Goal: Transaction & Acquisition: Purchase product/service

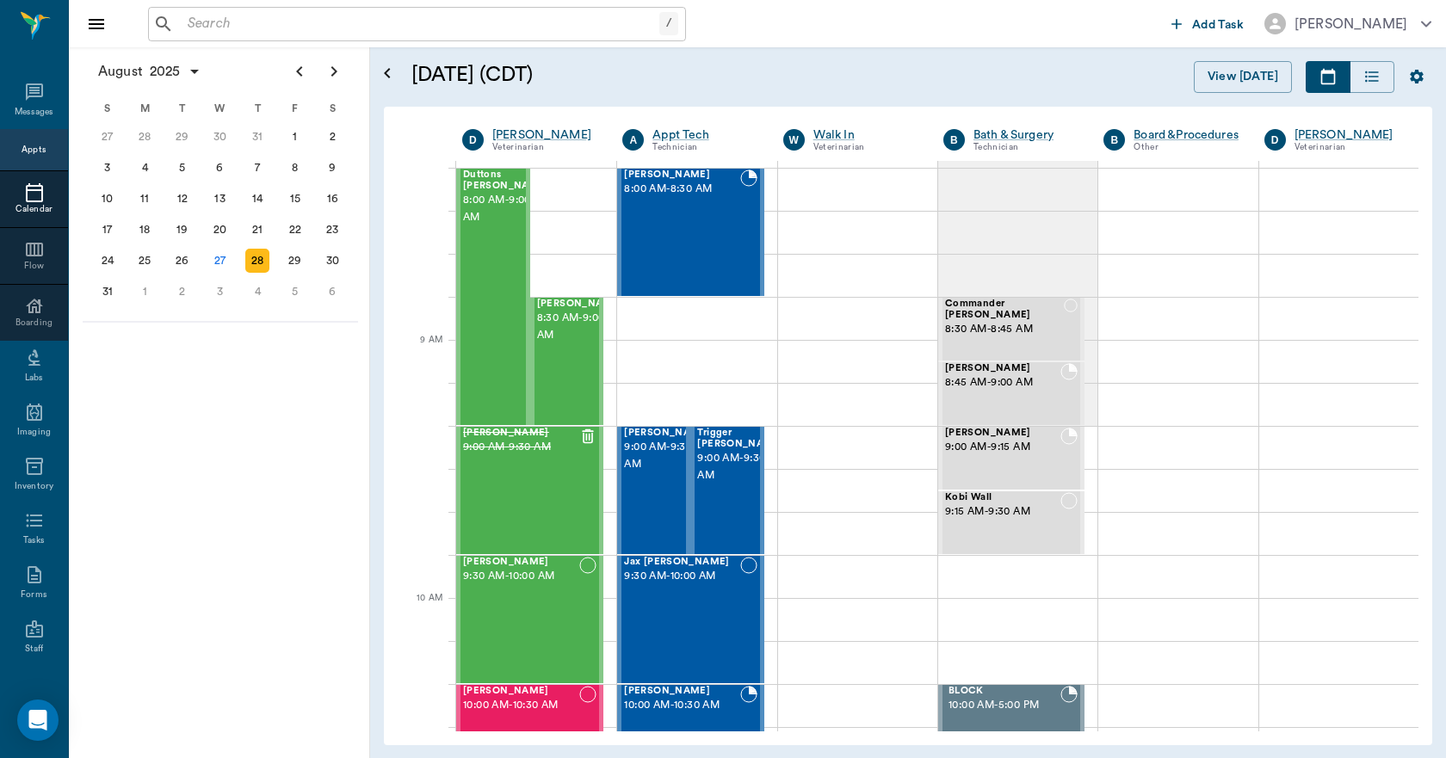
scroll to position [86, 0]
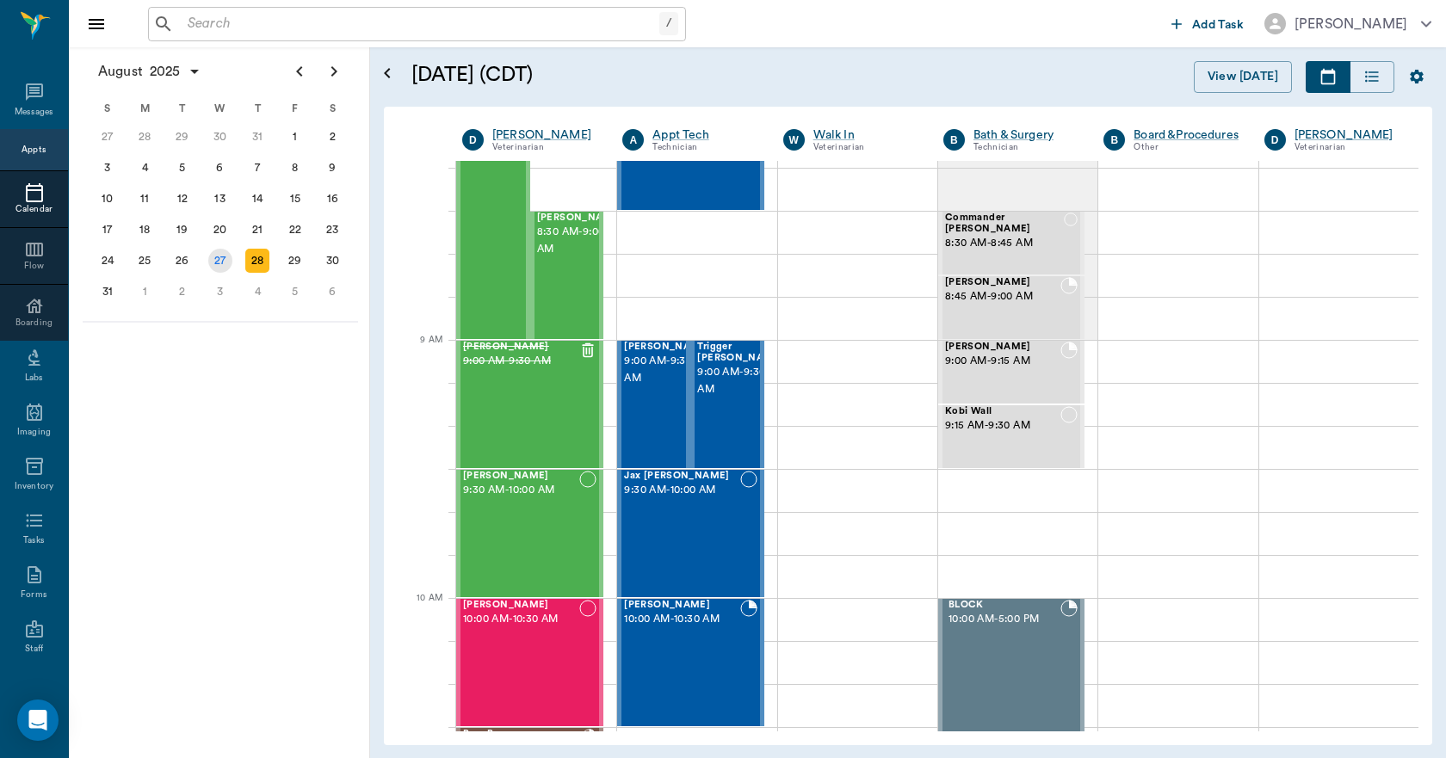
click at [218, 256] on div "27" at bounding box center [220, 261] width 24 height 24
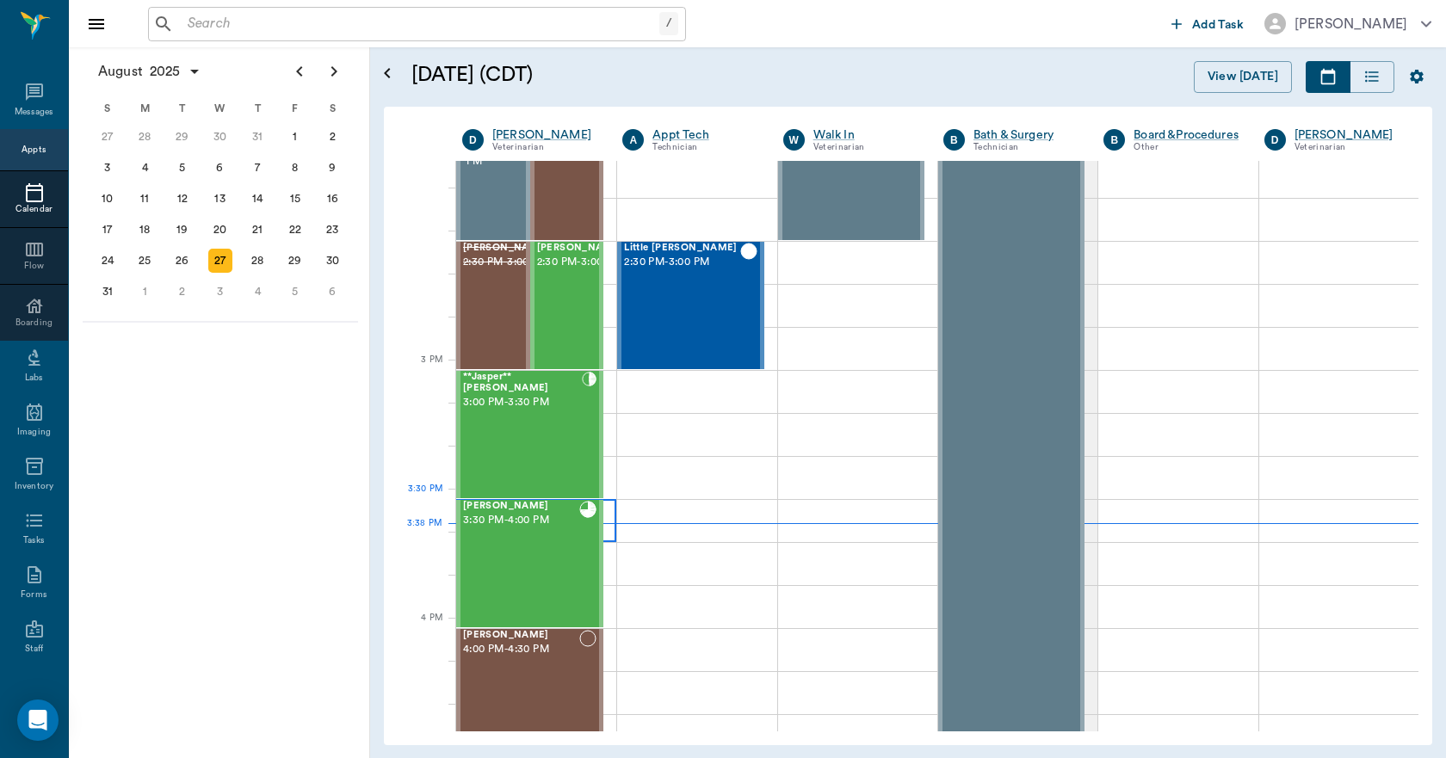
scroll to position [1635, 0]
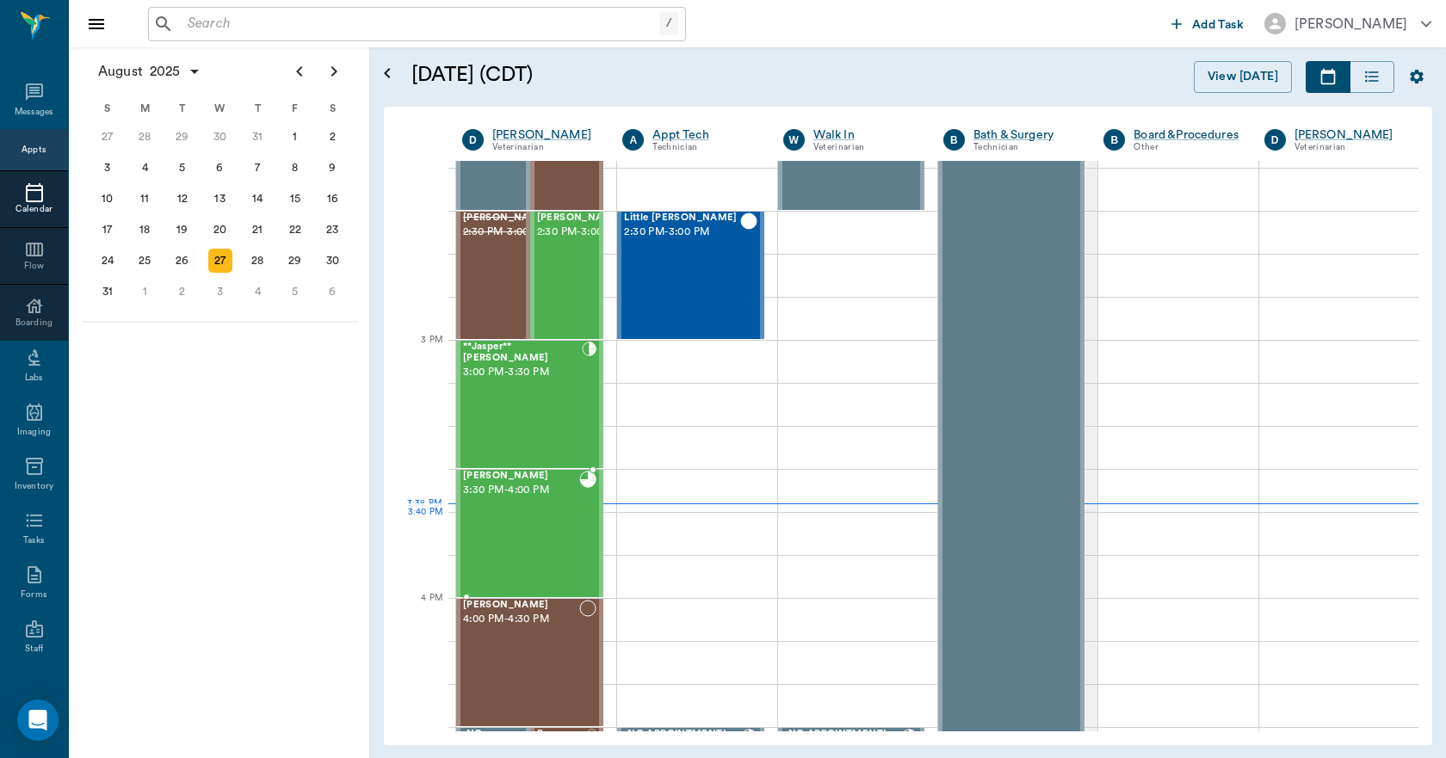
click at [559, 549] on div "June Brackman 3:30 PM - 4:00 PM" at bounding box center [521, 534] width 116 height 126
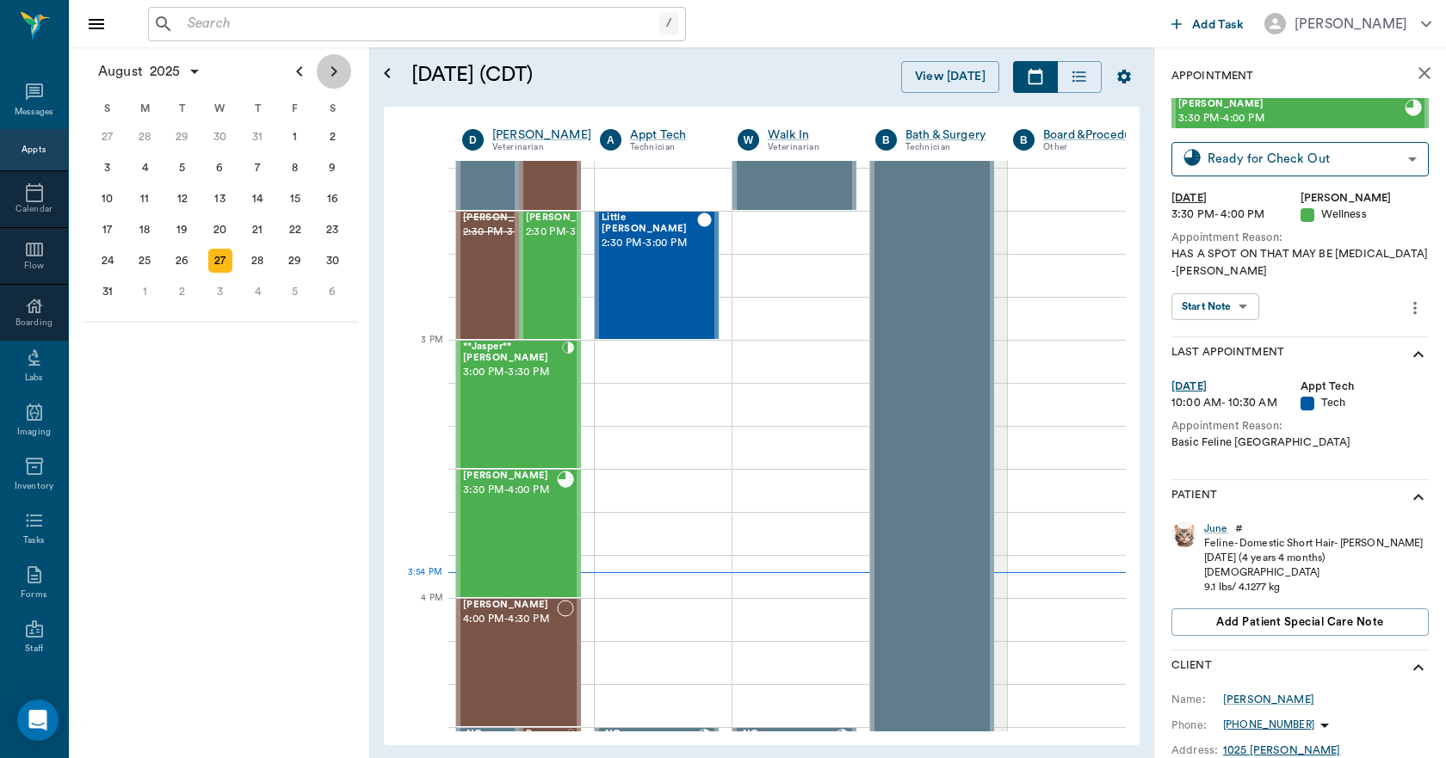
click at [338, 74] on icon "Next page" at bounding box center [334, 71] width 21 height 21
click at [295, 166] on div "12" at bounding box center [295, 168] width 24 height 24
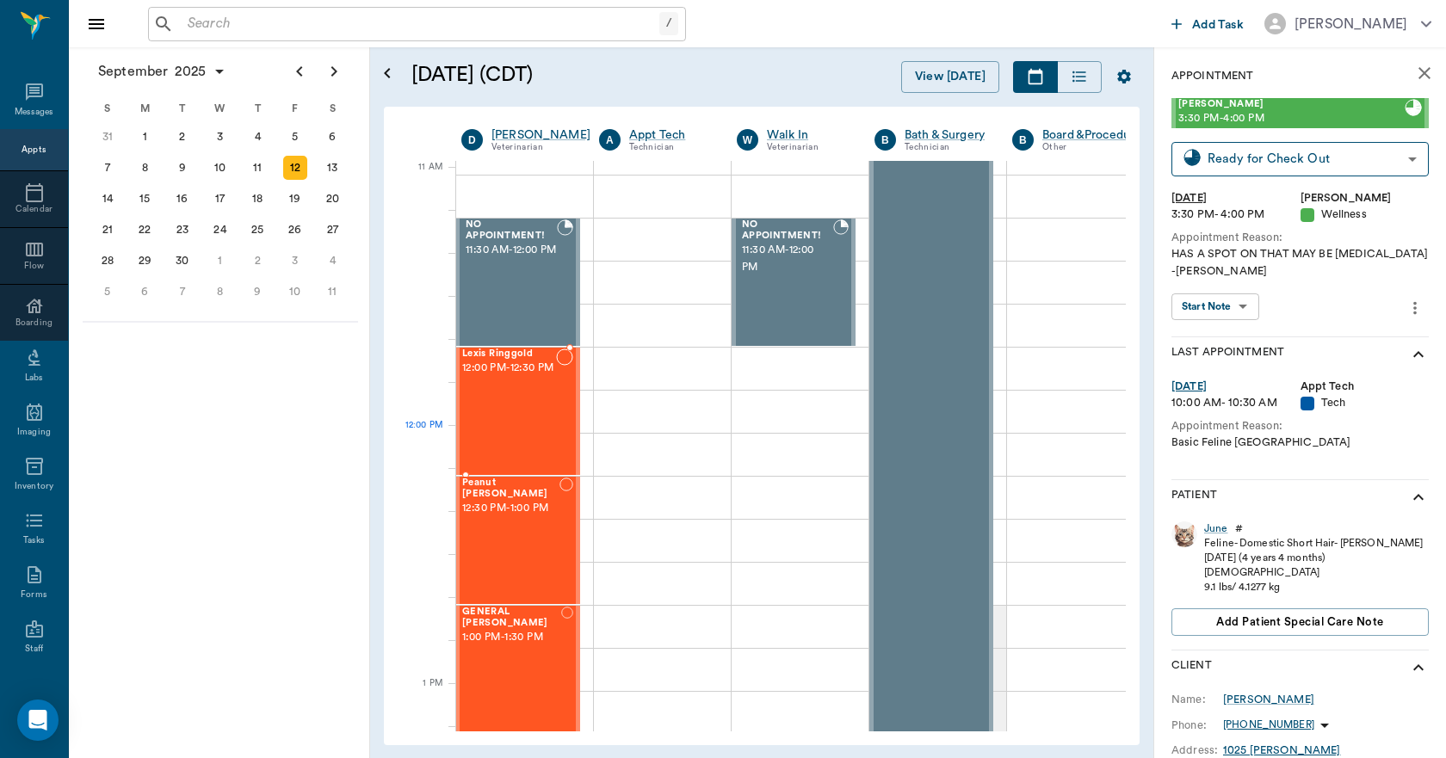
scroll to position [1033, 1]
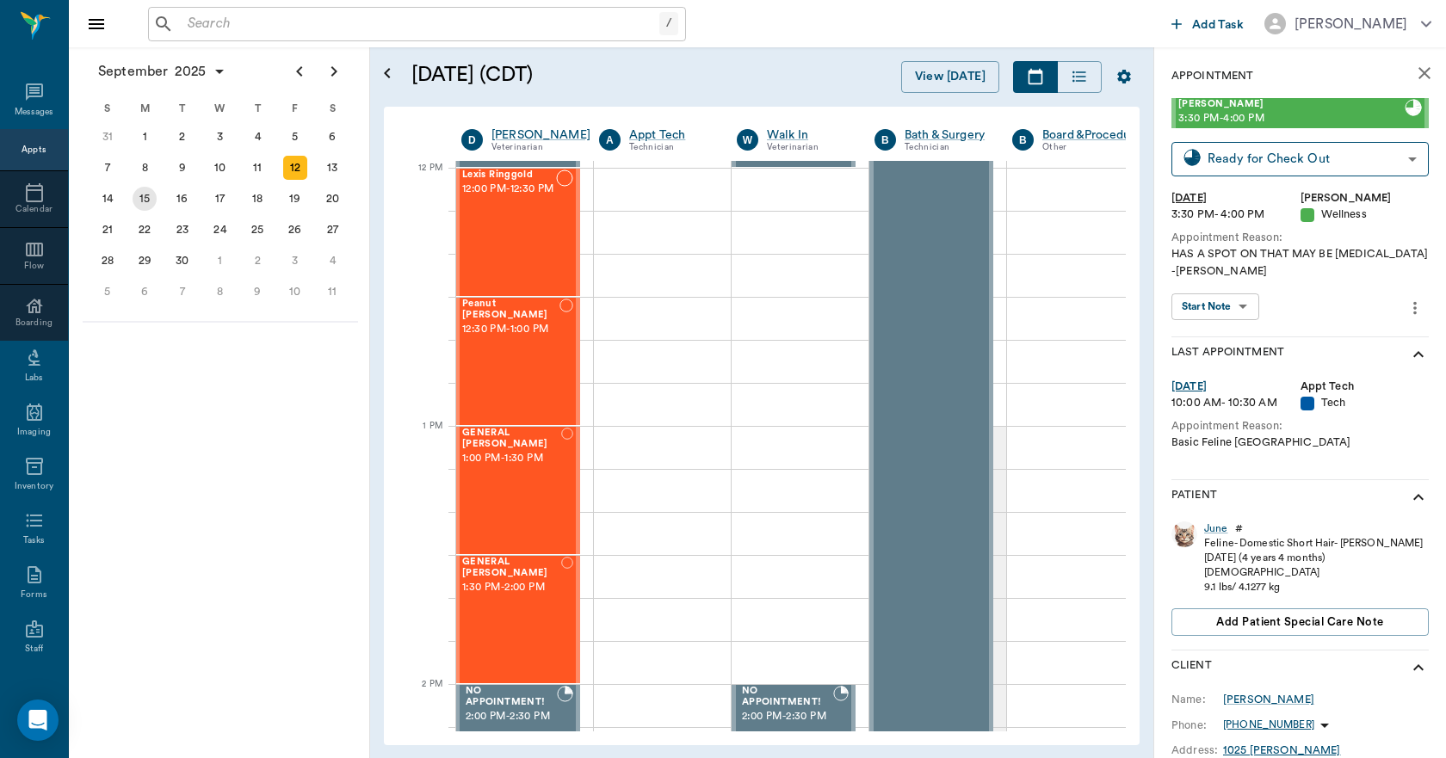
click at [147, 198] on div "15" at bounding box center [145, 199] width 24 height 24
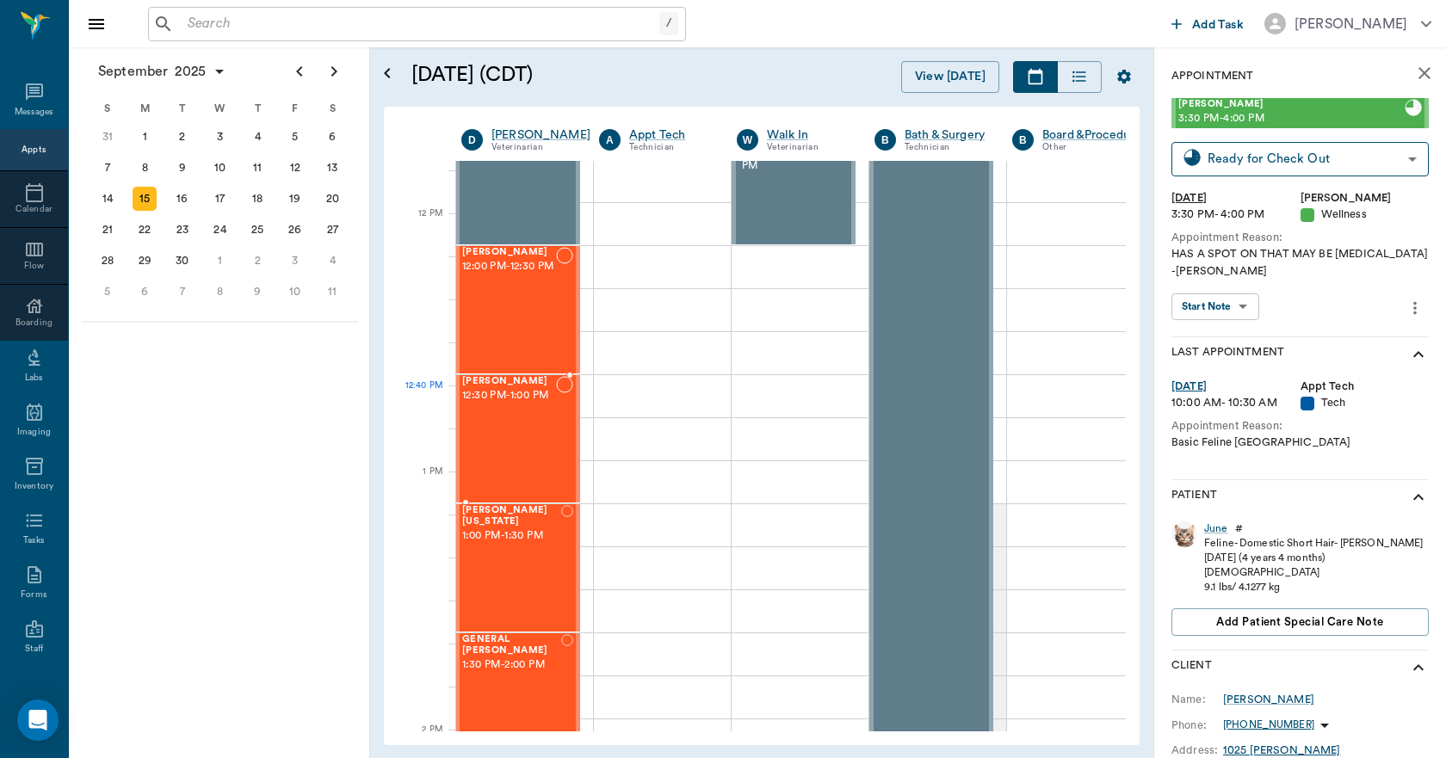
scroll to position [1033, 1]
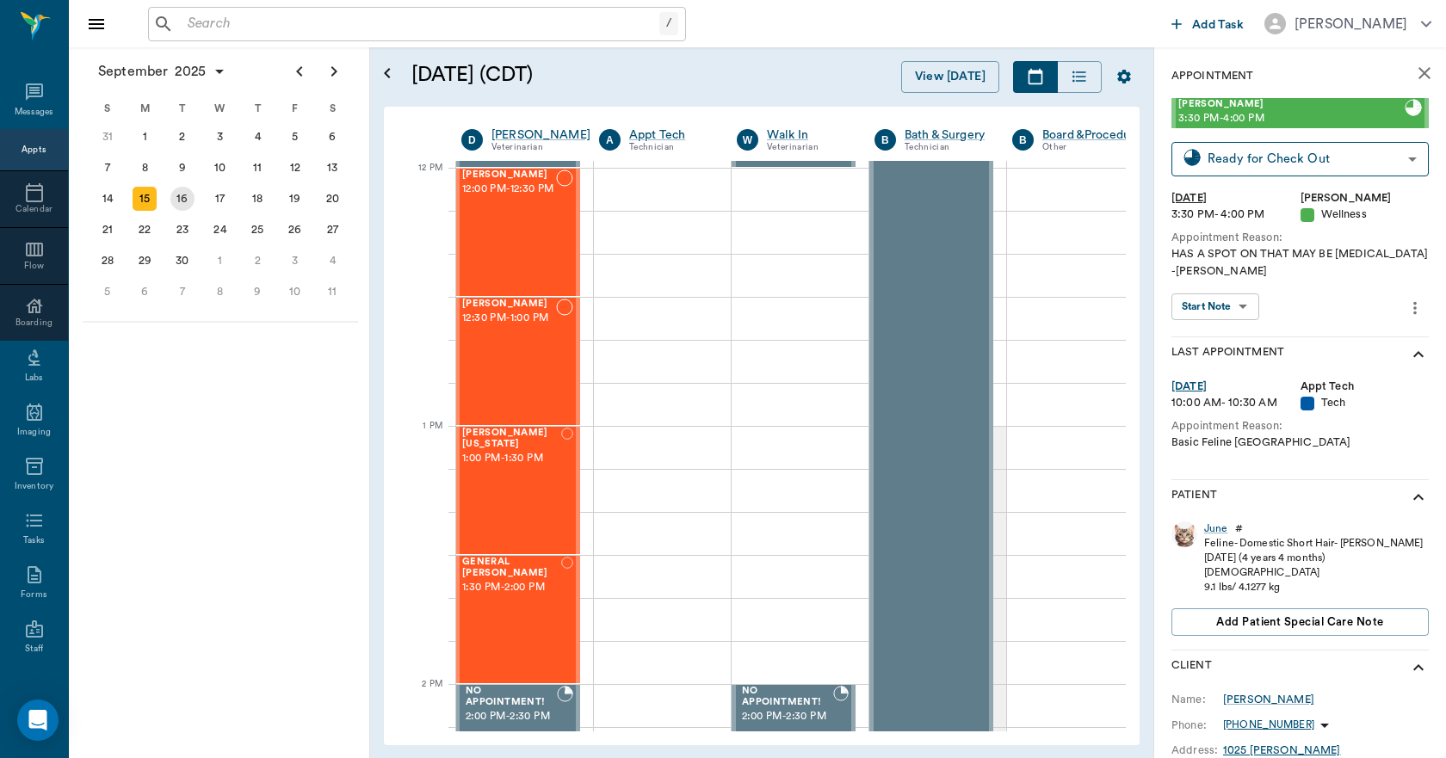
click at [181, 202] on div "16" at bounding box center [182, 199] width 24 height 24
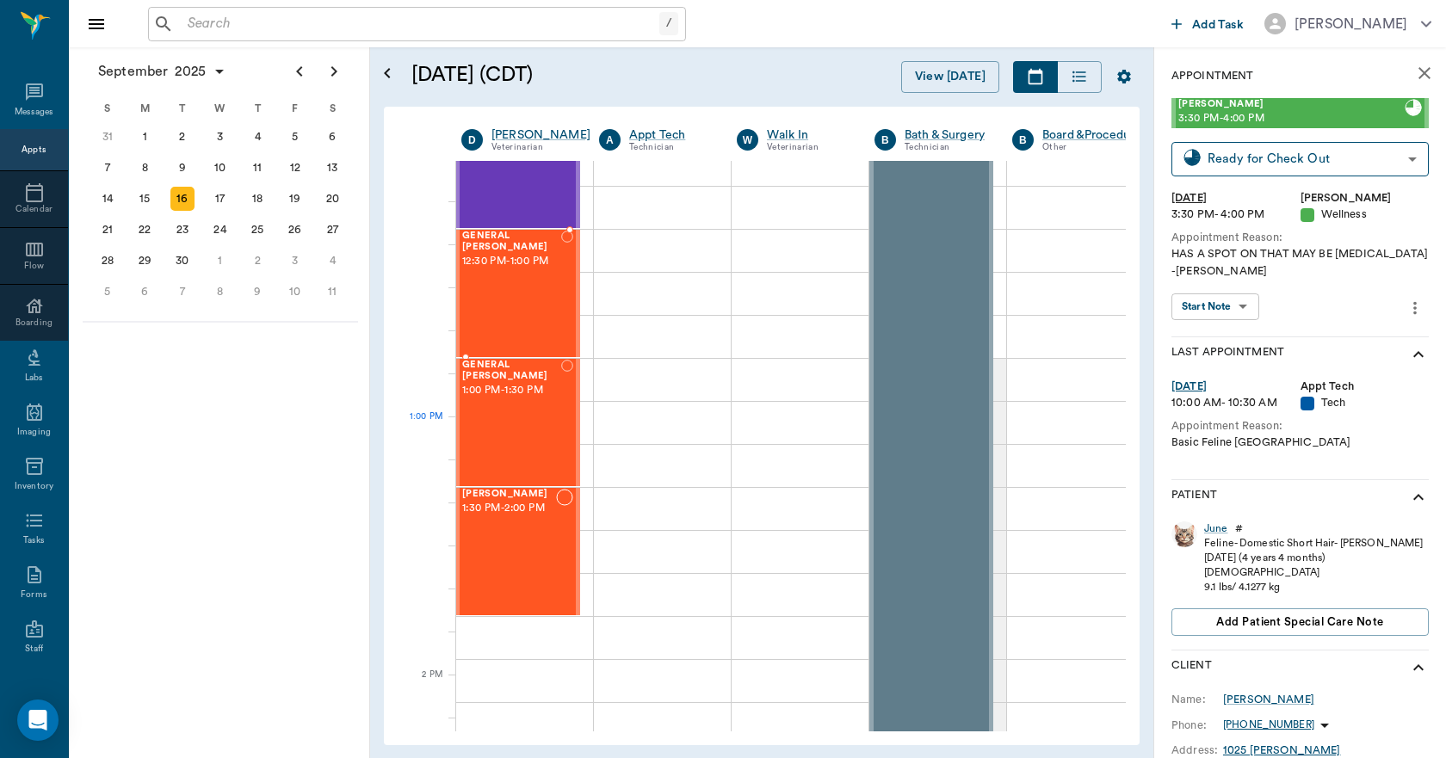
scroll to position [1119, 1]
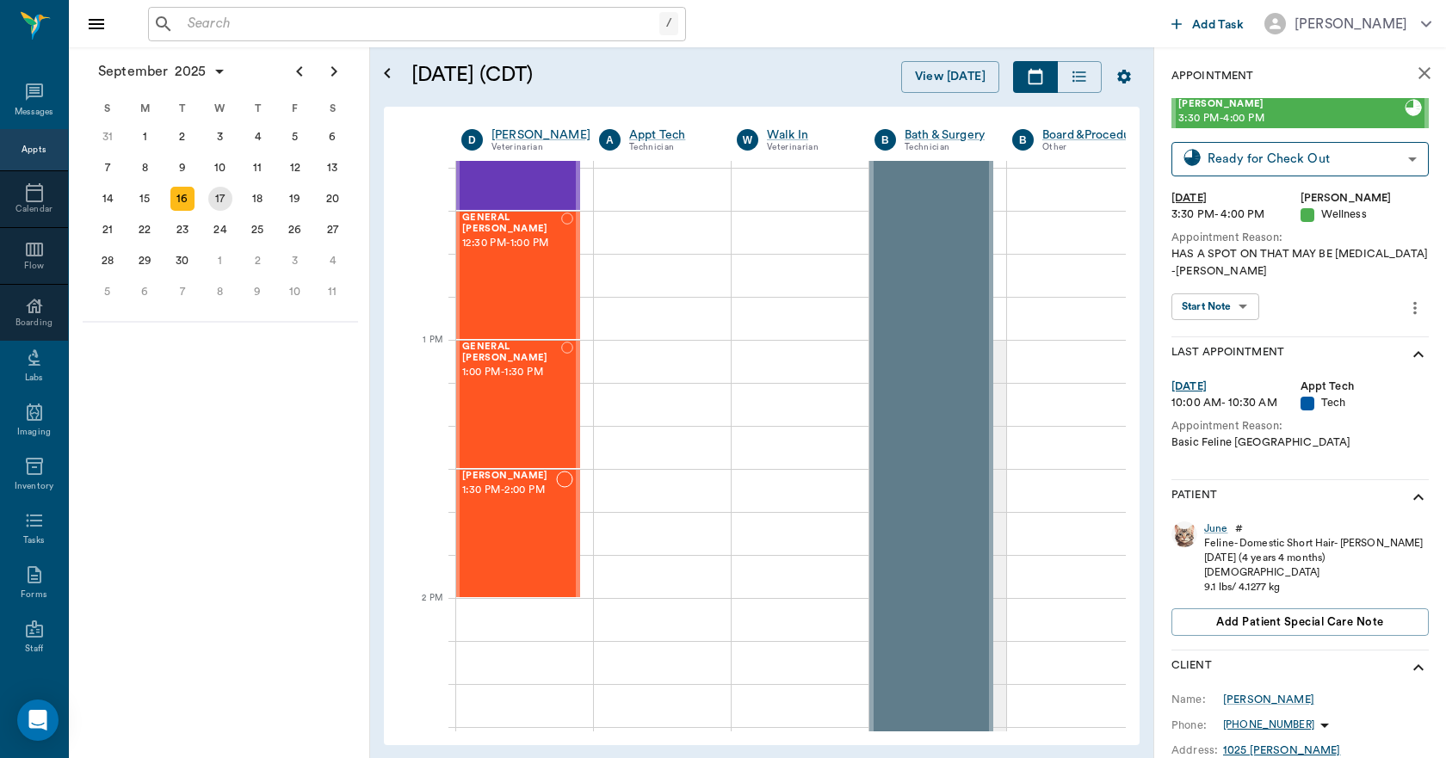
click at [226, 201] on div "17" at bounding box center [220, 199] width 24 height 24
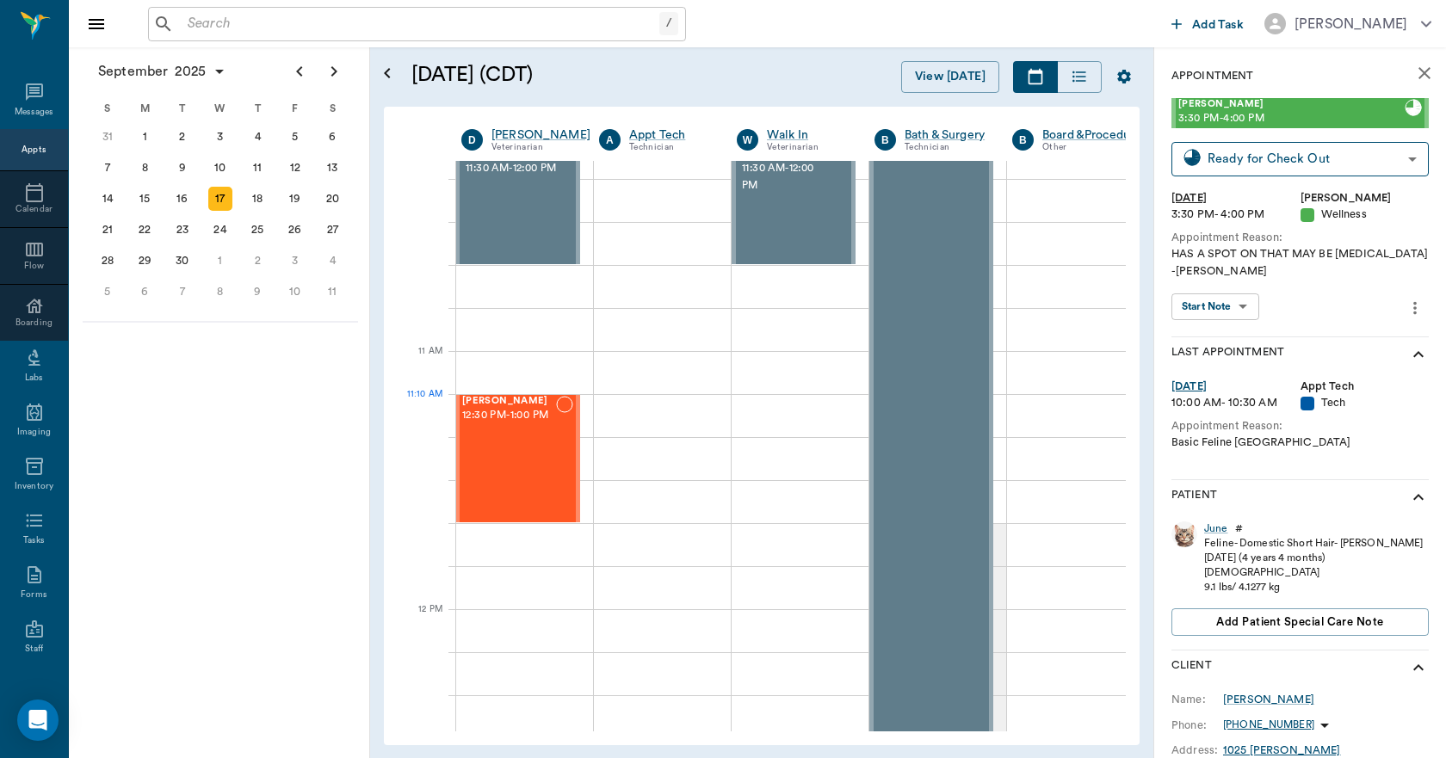
scroll to position [947, 1]
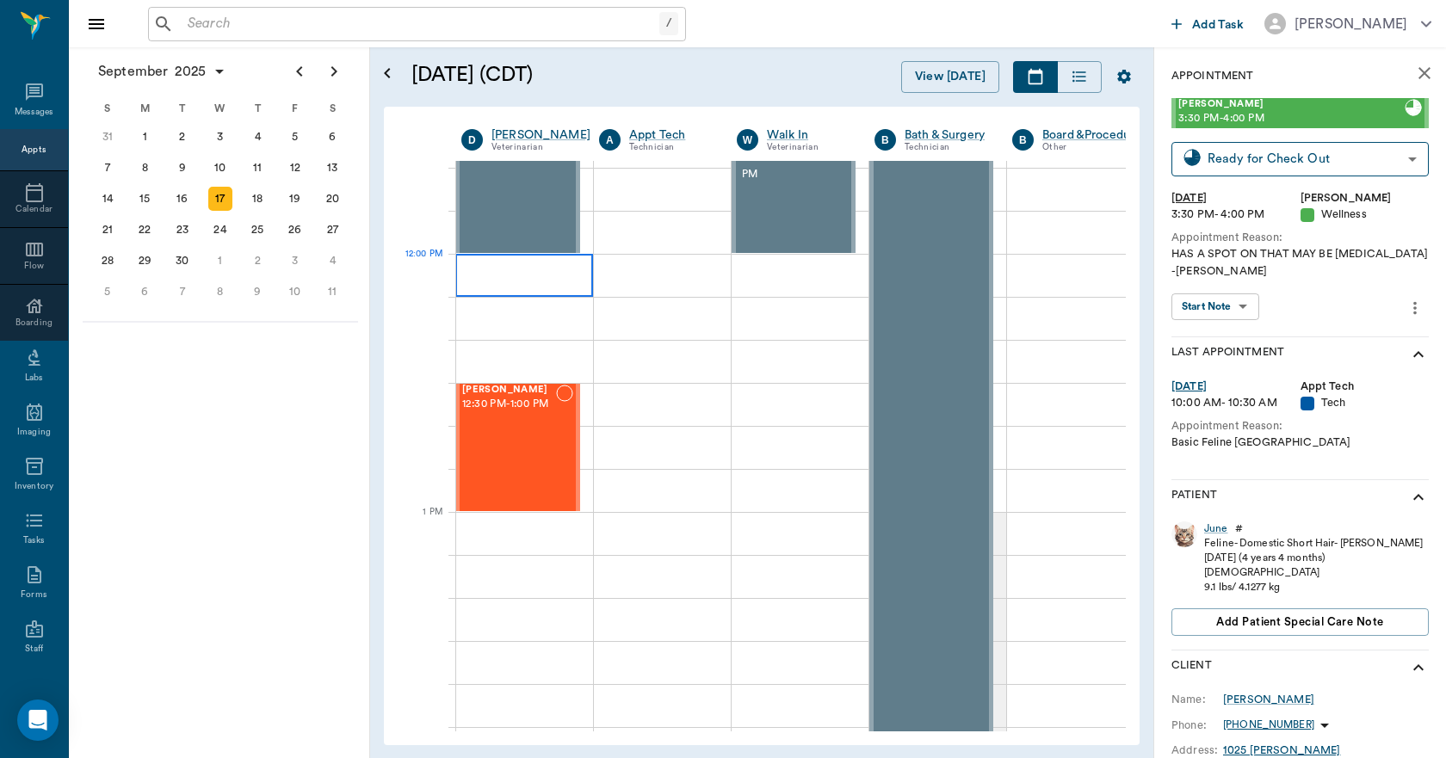
click at [473, 267] on div at bounding box center [524, 275] width 138 height 43
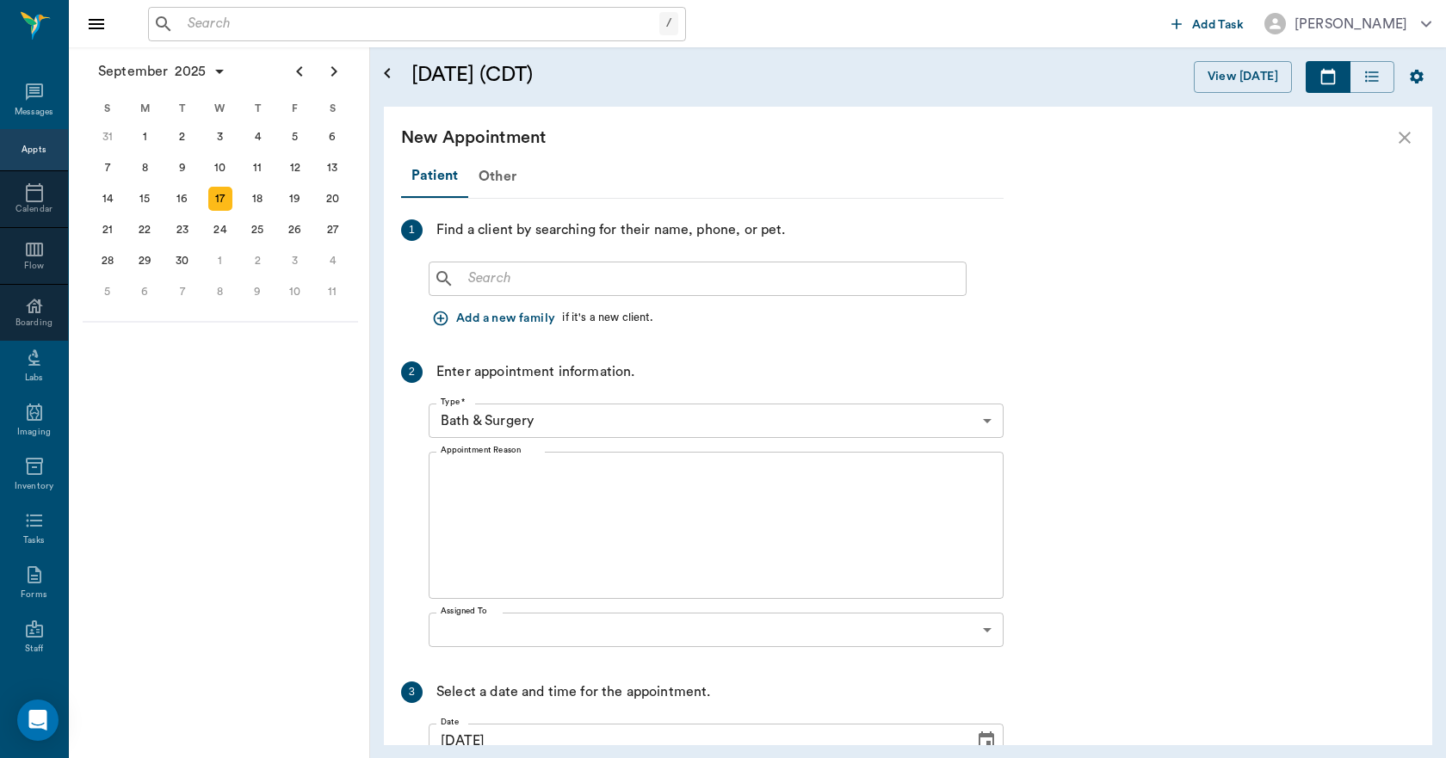
scroll to position [935, 0]
click at [484, 282] on input "text" at bounding box center [709, 279] width 497 height 24
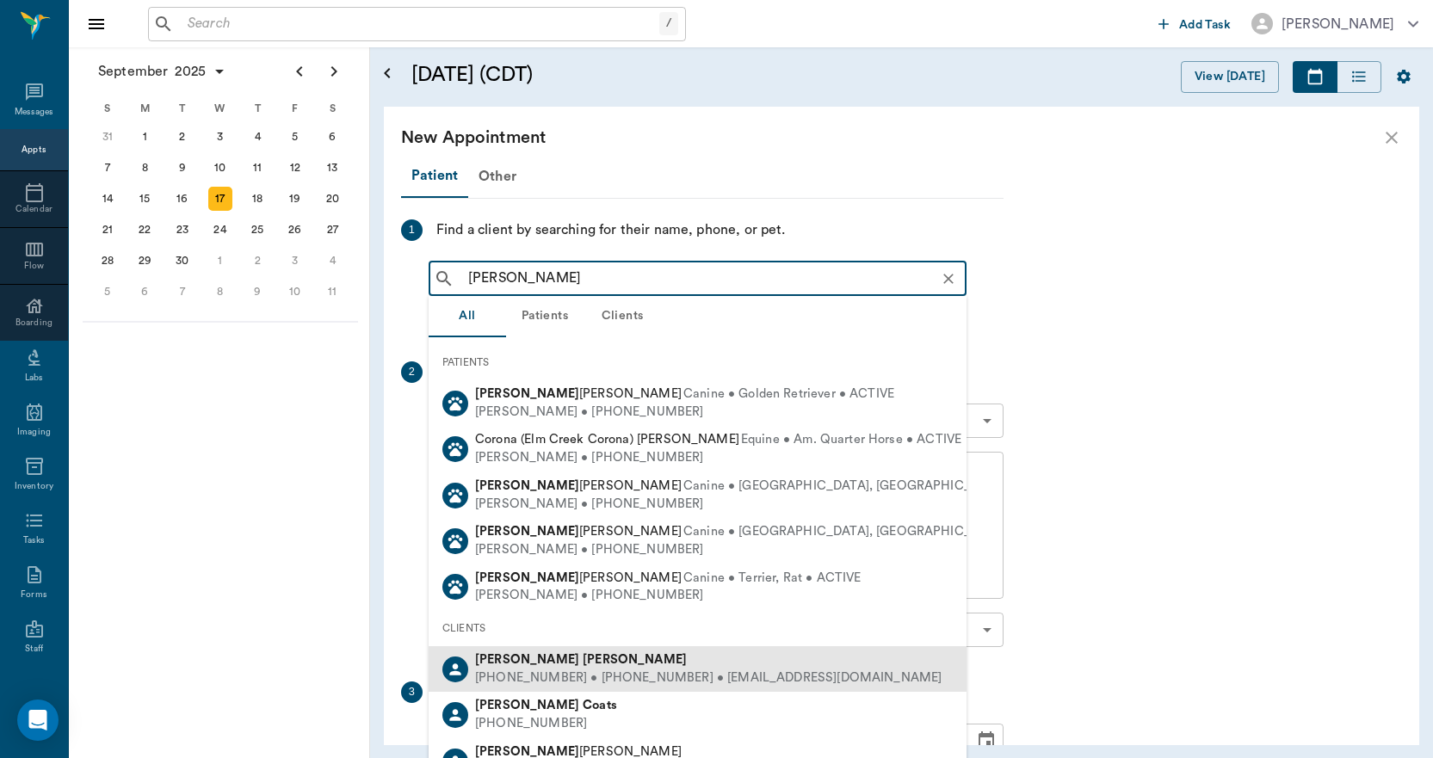
click at [512, 672] on div "(903) 665-7734 • (903) 930-5321 • scornett09@gmail.com" at bounding box center [708, 679] width 466 height 18
type input "SUSAN COR"
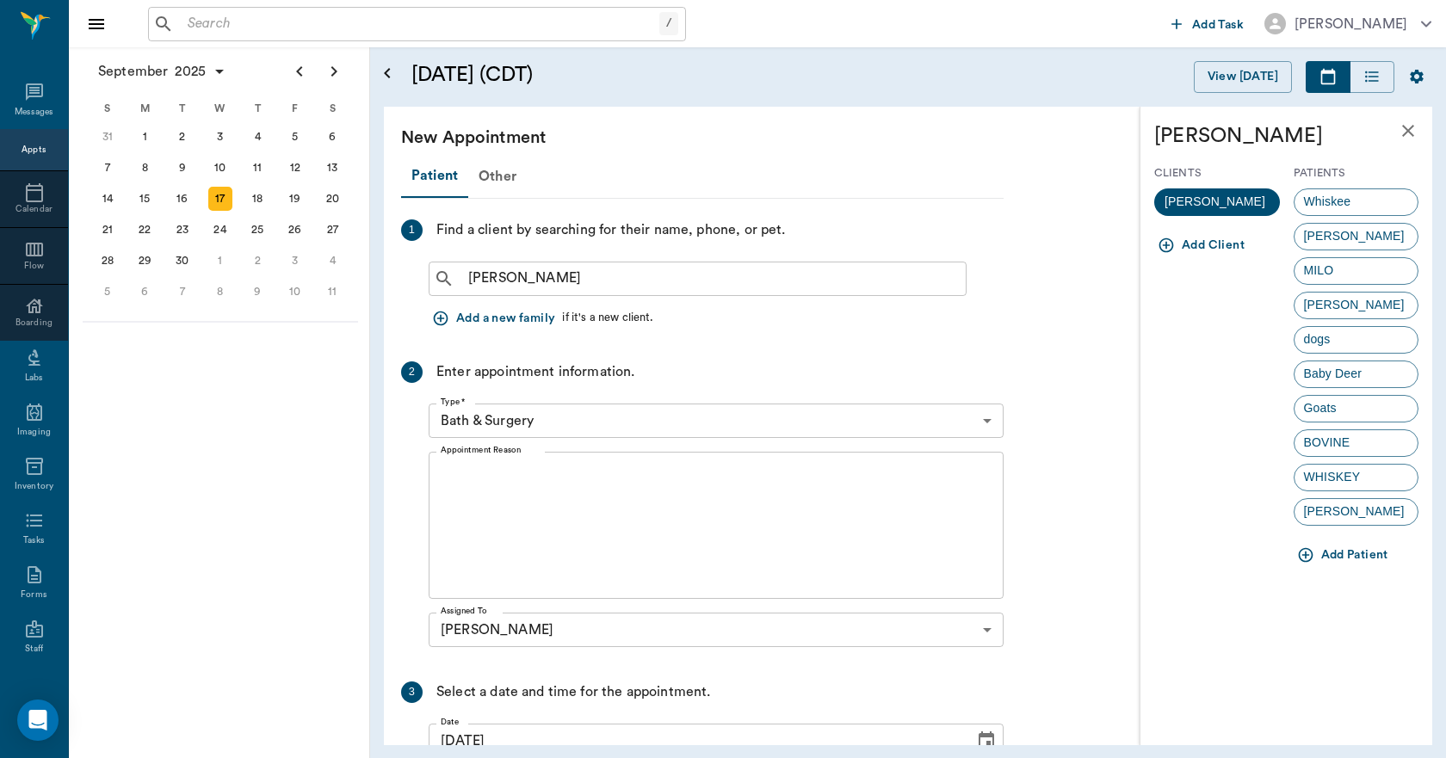
click at [1304, 556] on icon "button" at bounding box center [1305, 554] width 17 height 17
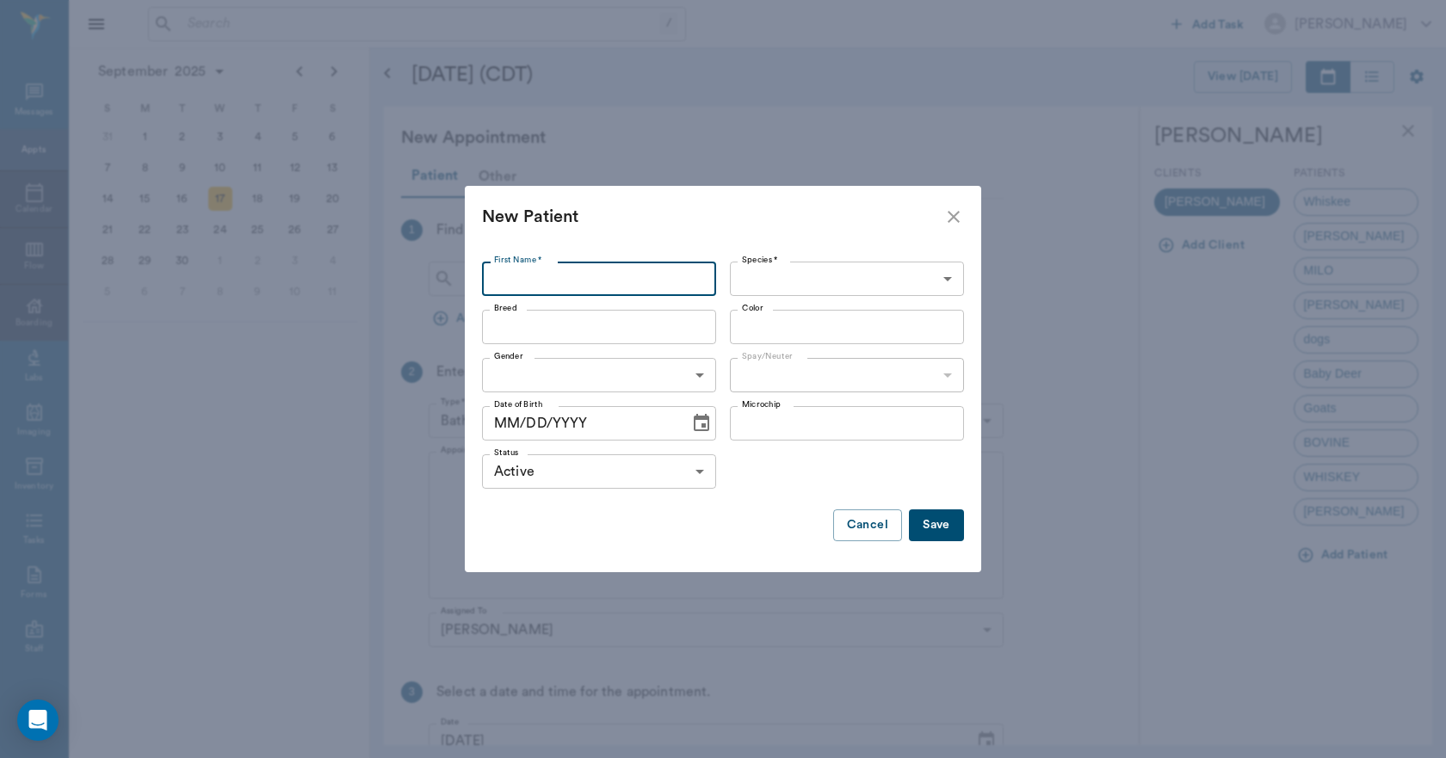
click at [534, 288] on input "First Name *" at bounding box center [599, 279] width 234 height 34
type input "c"
type input "Coco"
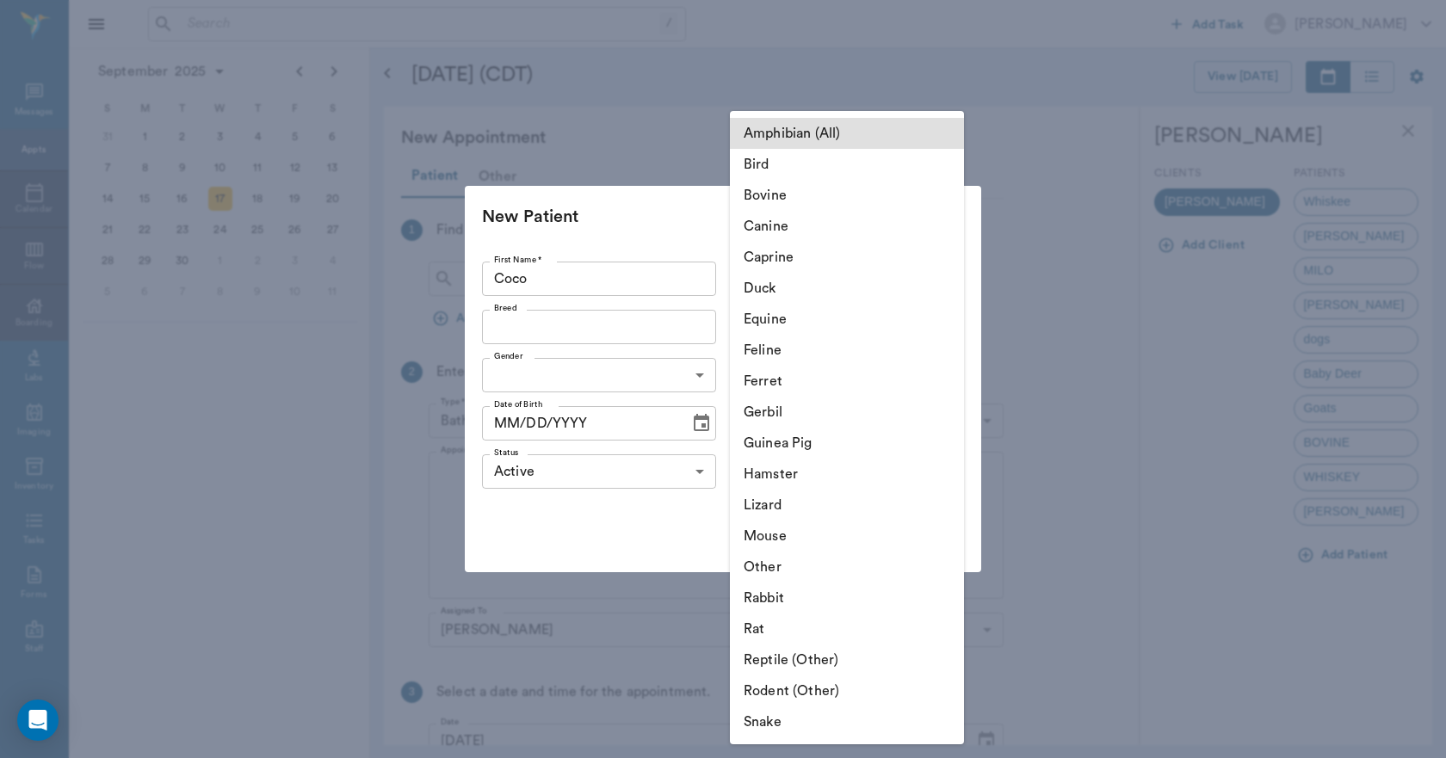
click at [796, 286] on body "/ ​ Add Task Dr. Bert Ellsworth Nectar Messages Appts Calendar Flow Boarding La…" at bounding box center [723, 379] width 1446 height 758
click at [765, 231] on li "Canine" at bounding box center [847, 226] width 234 height 31
type input "Canine"
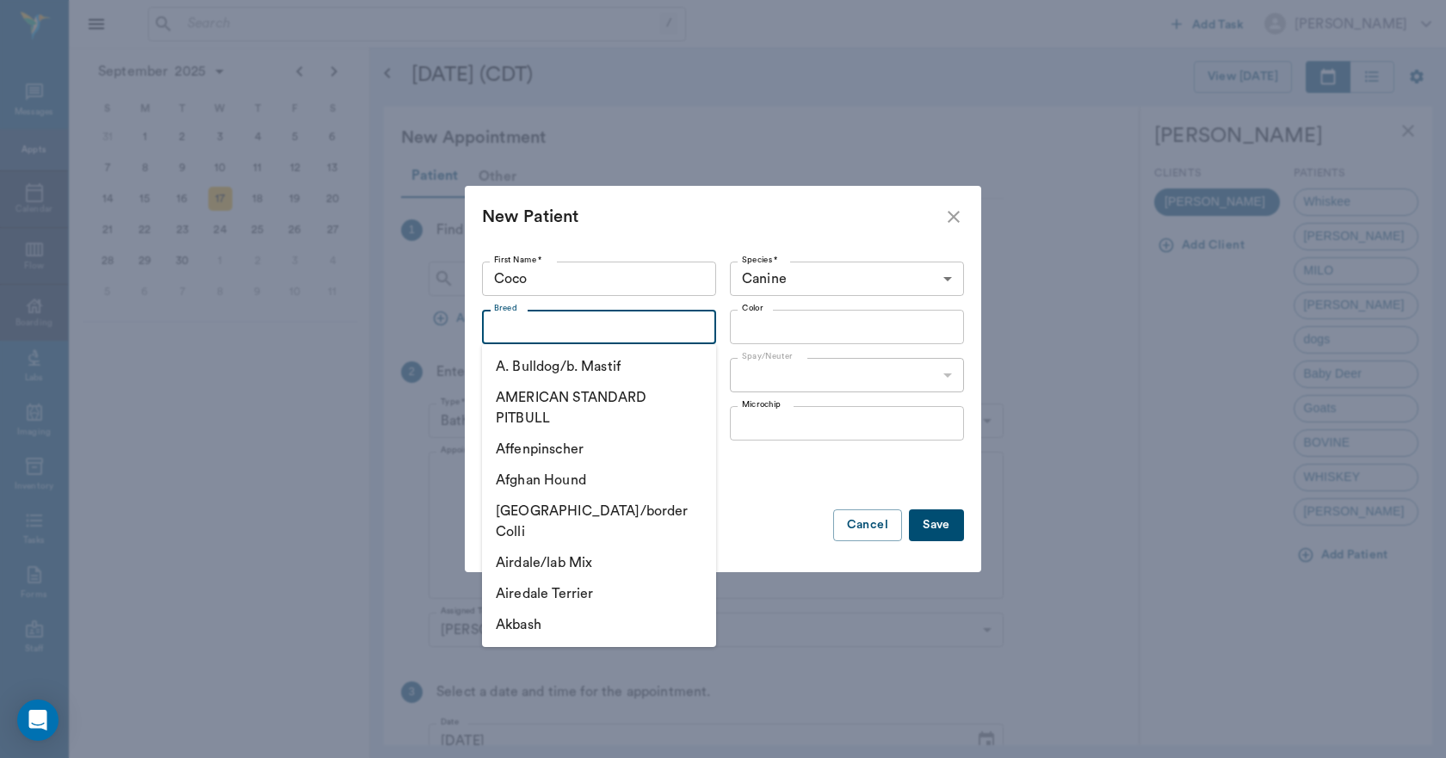
click at [540, 337] on input "Breed" at bounding box center [584, 327] width 195 height 24
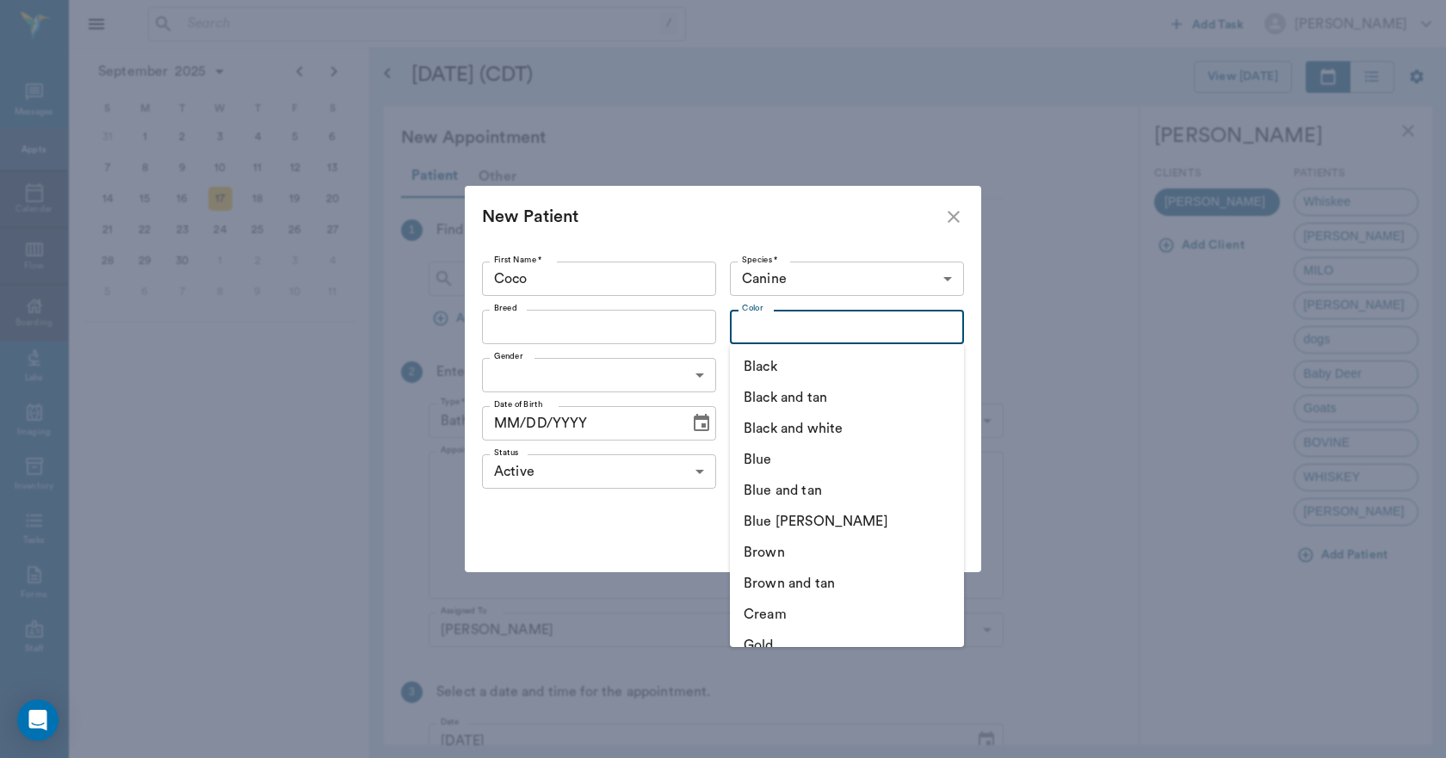
click at [781, 339] on input "Color" at bounding box center [832, 327] width 195 height 24
click at [762, 369] on li "Black" at bounding box center [847, 366] width 234 height 31
type input "Black"
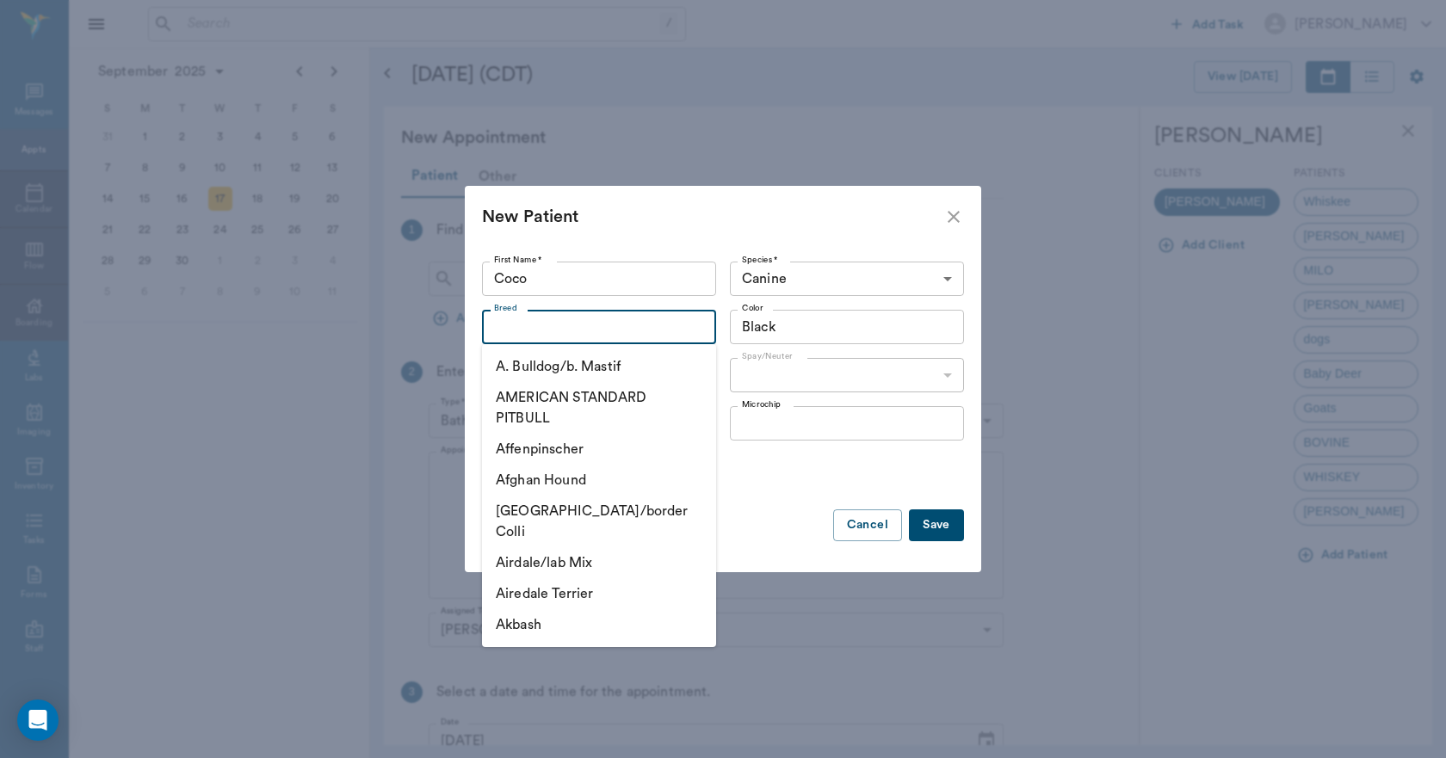
click at [540, 335] on input "Breed" at bounding box center [584, 327] width 195 height 24
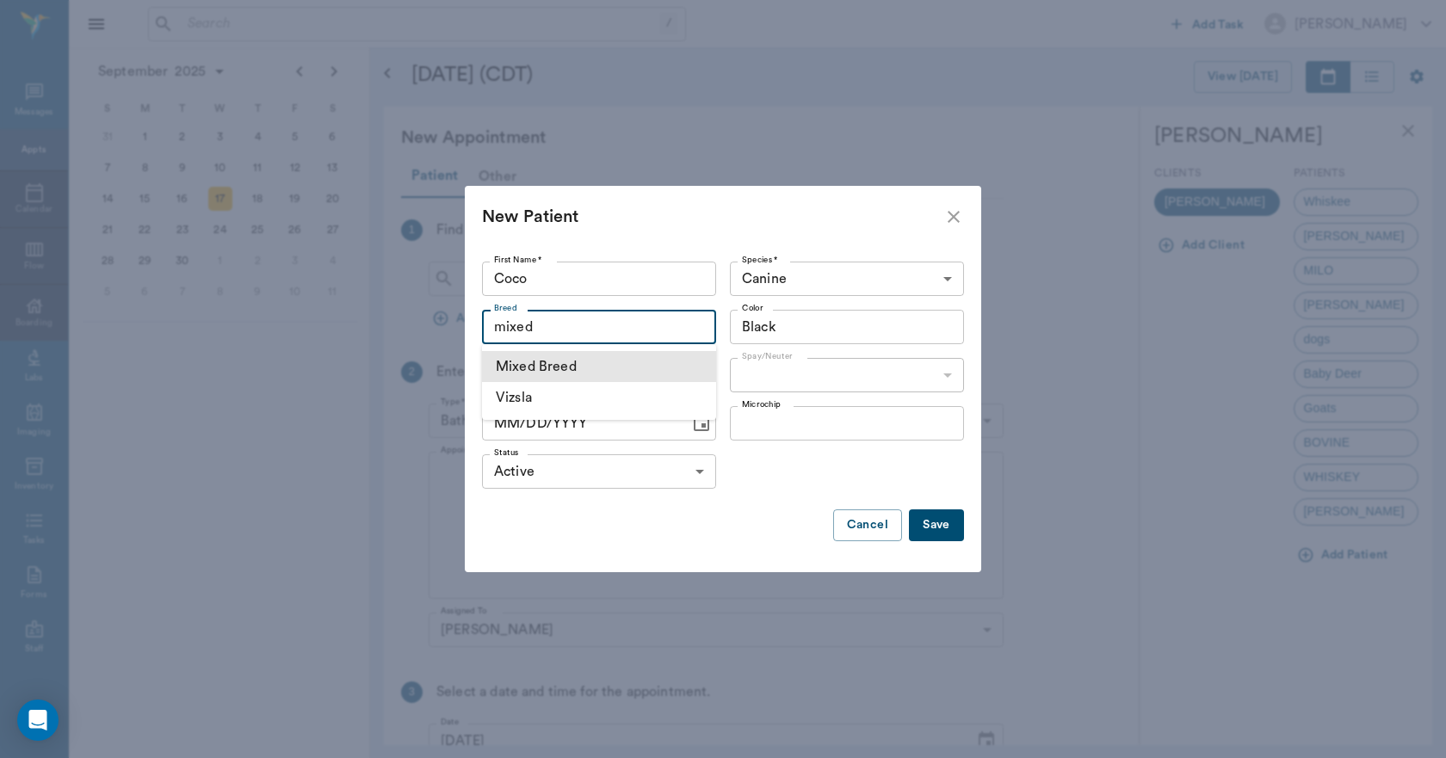
click at [526, 366] on li "Mixed Breed" at bounding box center [599, 366] width 234 height 31
type input "Mixed Breed"
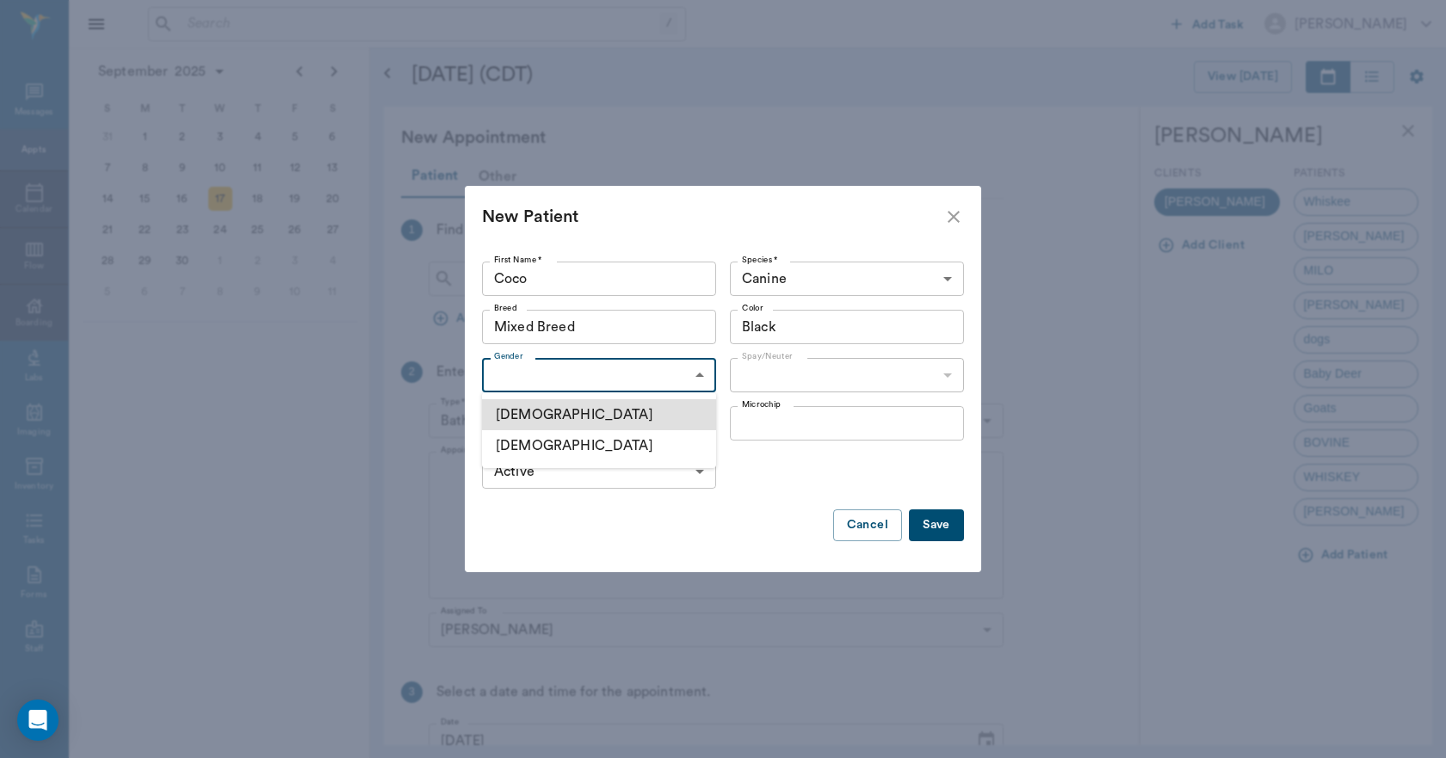
click at [536, 377] on body "/ ​ Add Task Dr. Bert Ellsworth Nectar Messages Appts Calendar Flow Boarding La…" at bounding box center [723, 379] width 1446 height 758
drag, startPoint x: 521, startPoint y: 445, endPoint x: 589, endPoint y: 398, distance: 82.4
click at [524, 441] on li "Female" at bounding box center [599, 445] width 234 height 31
type input "FEMALE"
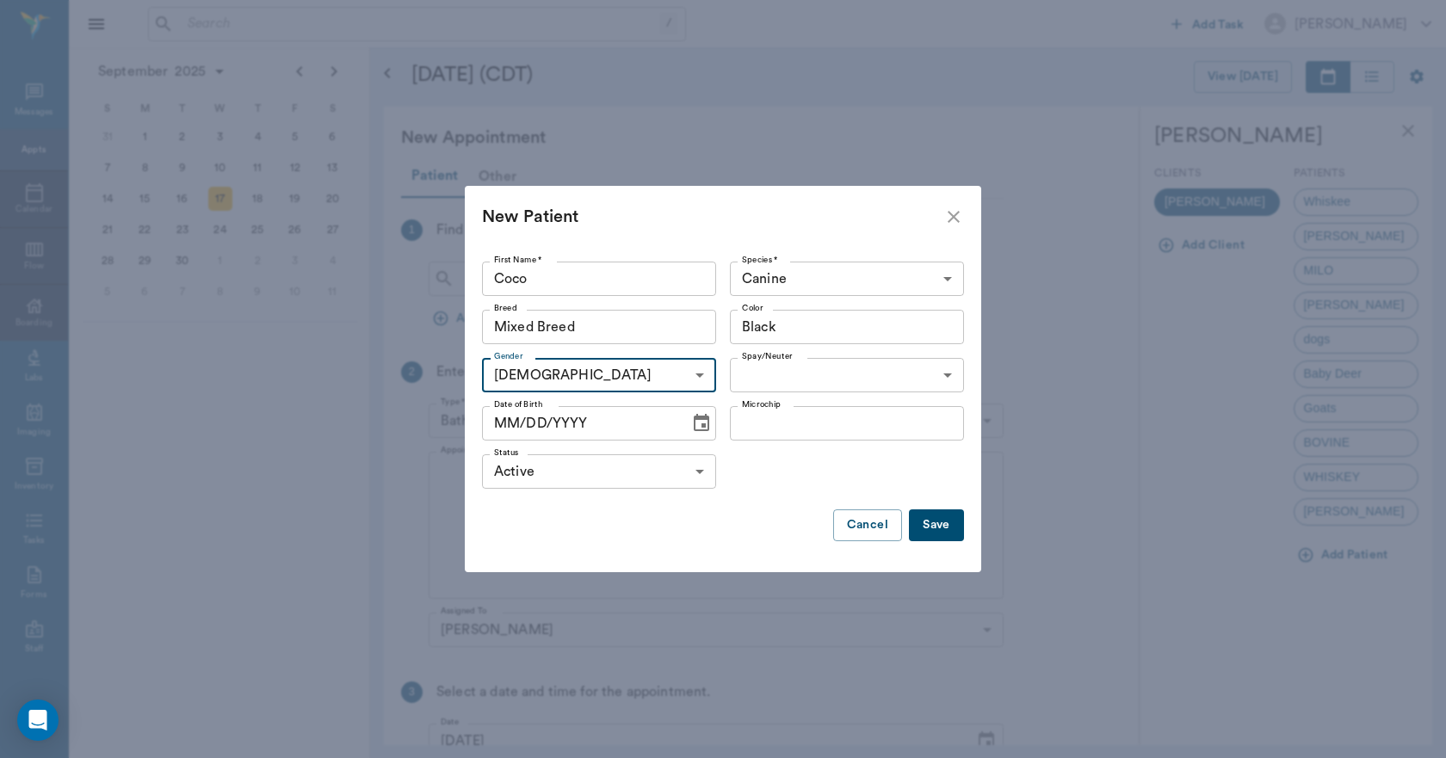
click at [777, 376] on body "/ ​ Add Task Dr. Bert Ellsworth Nectar Messages Appts Calendar Flow Boarding La…" at bounding box center [723, 379] width 1446 height 758
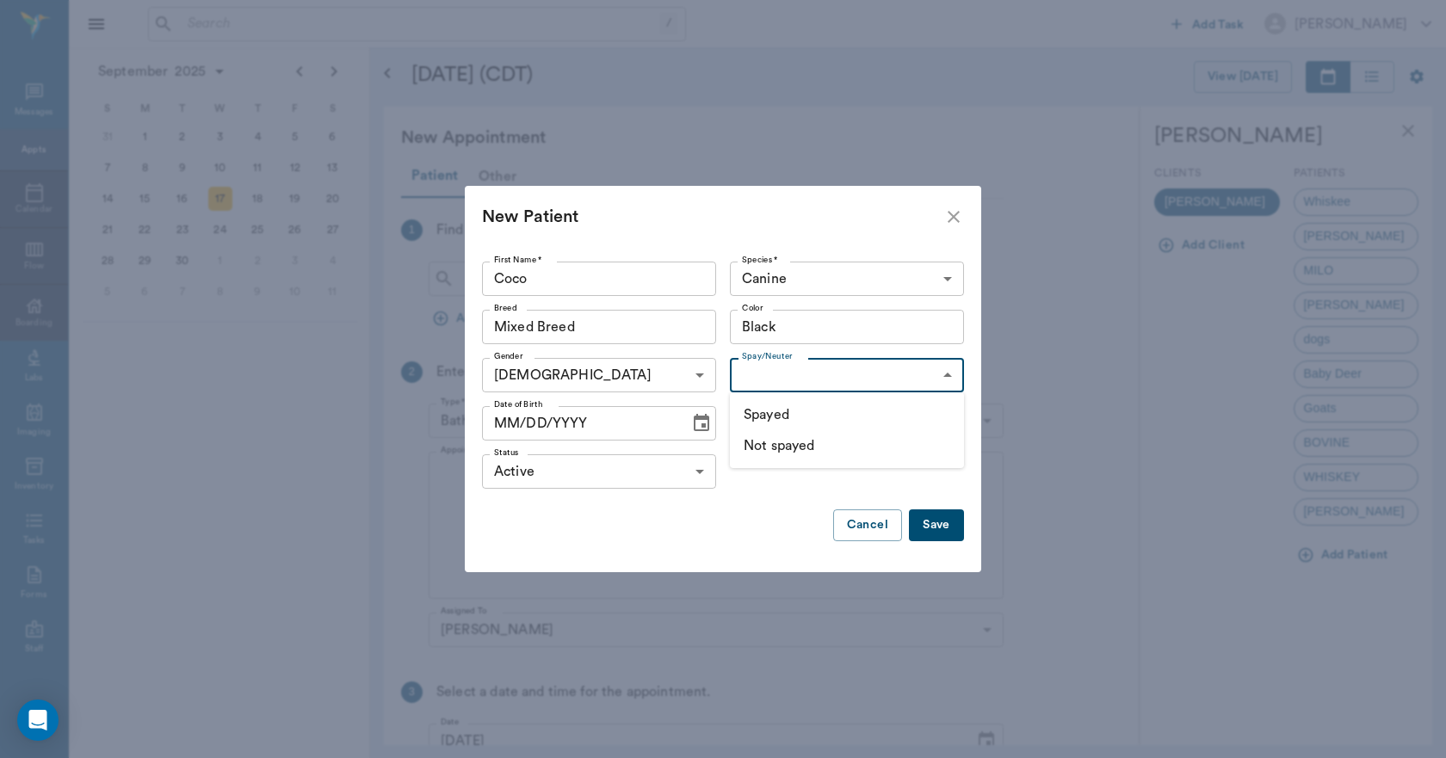
click at [781, 443] on li "Not spayed" at bounding box center [847, 445] width 234 height 31
type input "false"
click at [694, 424] on icon "Choose date" at bounding box center [701, 423] width 21 height 21
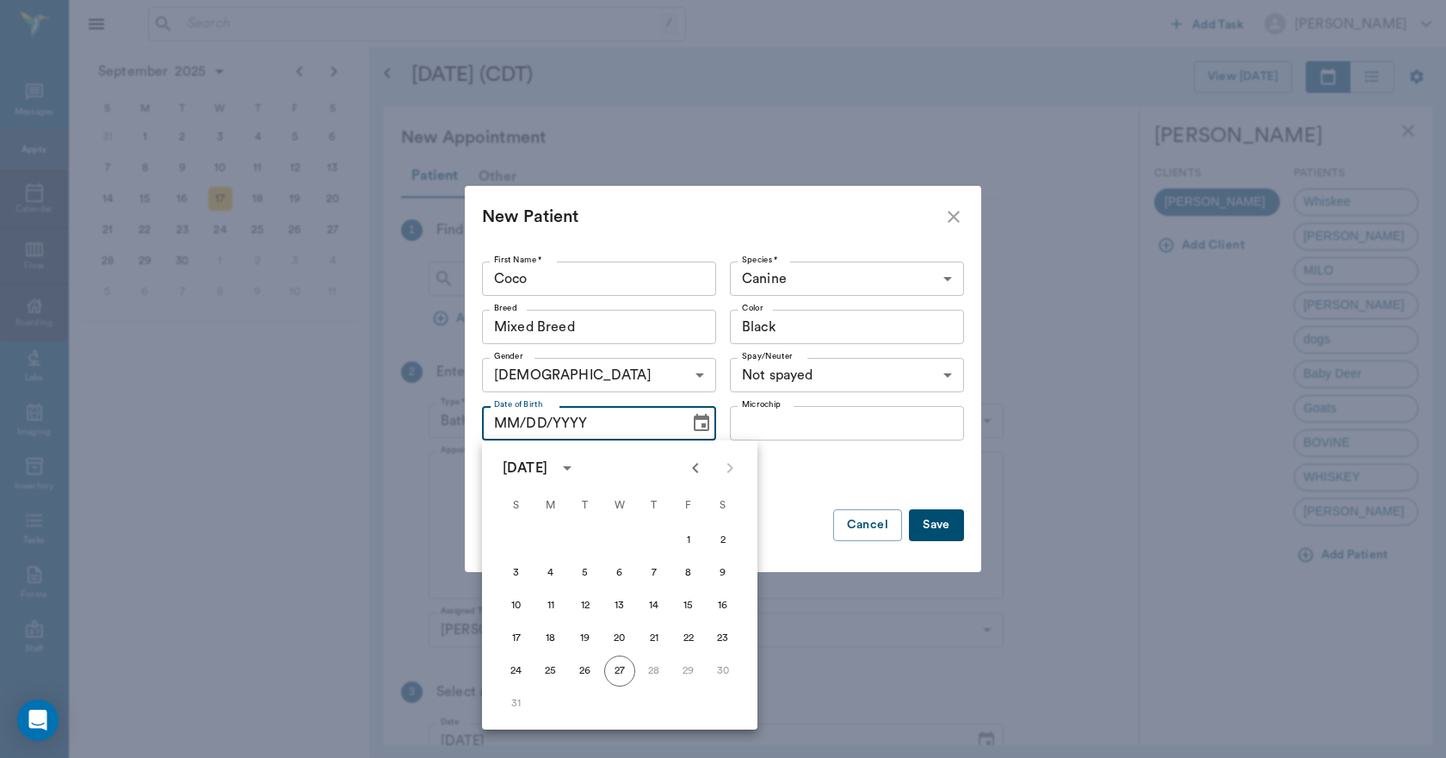
click at [697, 470] on icon "Previous month" at bounding box center [695, 468] width 21 height 21
click at [700, 468] on icon "Previous month" at bounding box center [695, 468] width 21 height 21
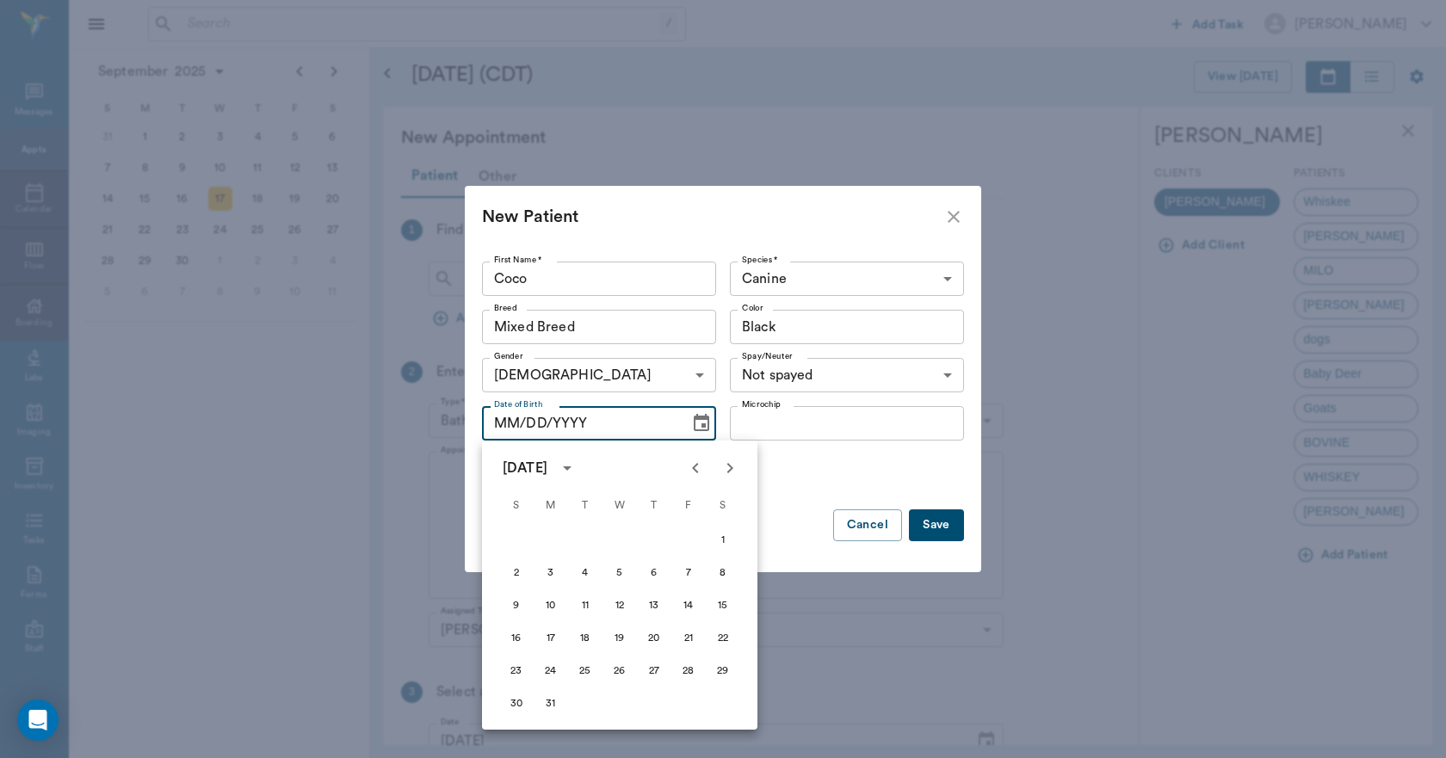
click at [701, 468] on icon "Previous month" at bounding box center [695, 468] width 21 height 21
click at [517, 540] on button "1" at bounding box center [516, 540] width 31 height 31
type input "12/01/2024"
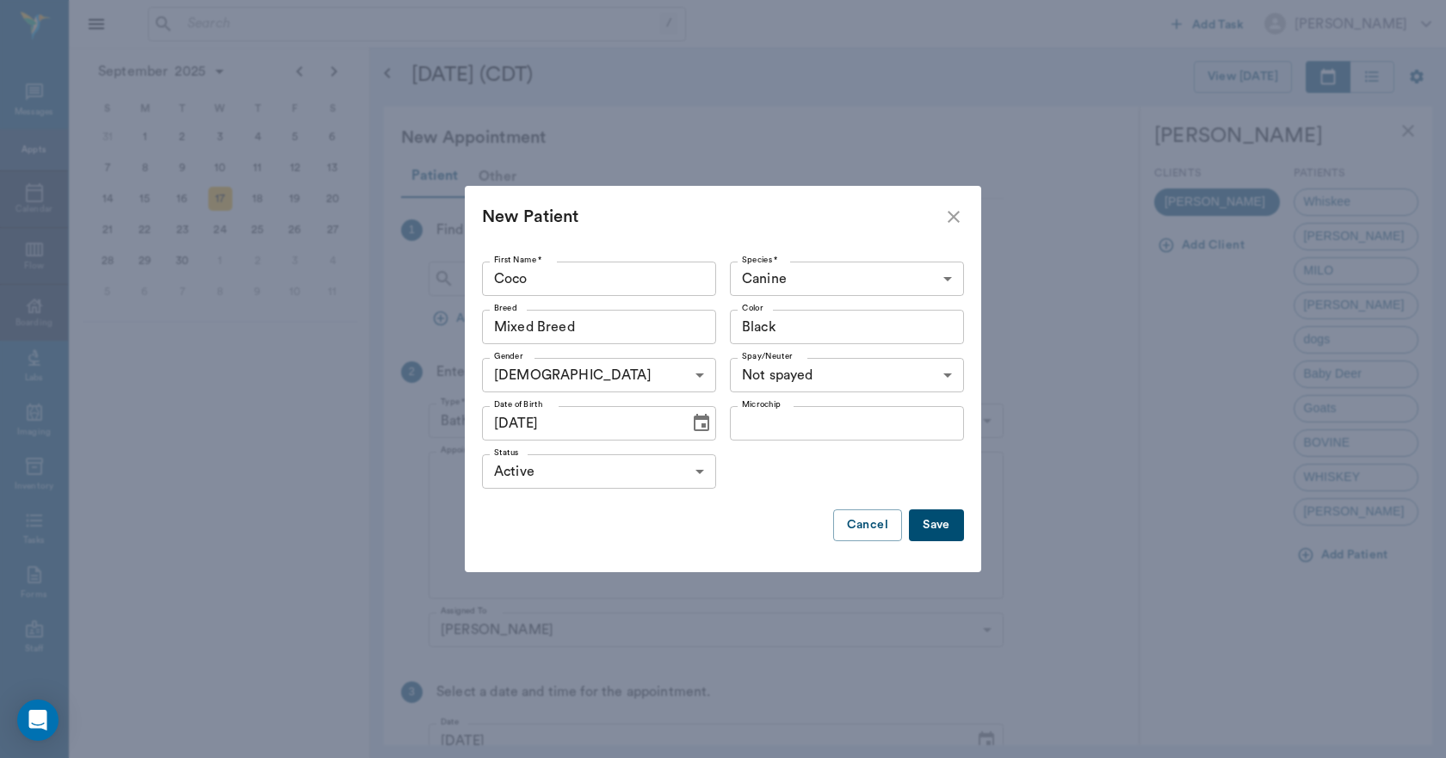
click at [938, 527] on button "Save" at bounding box center [936, 525] width 55 height 32
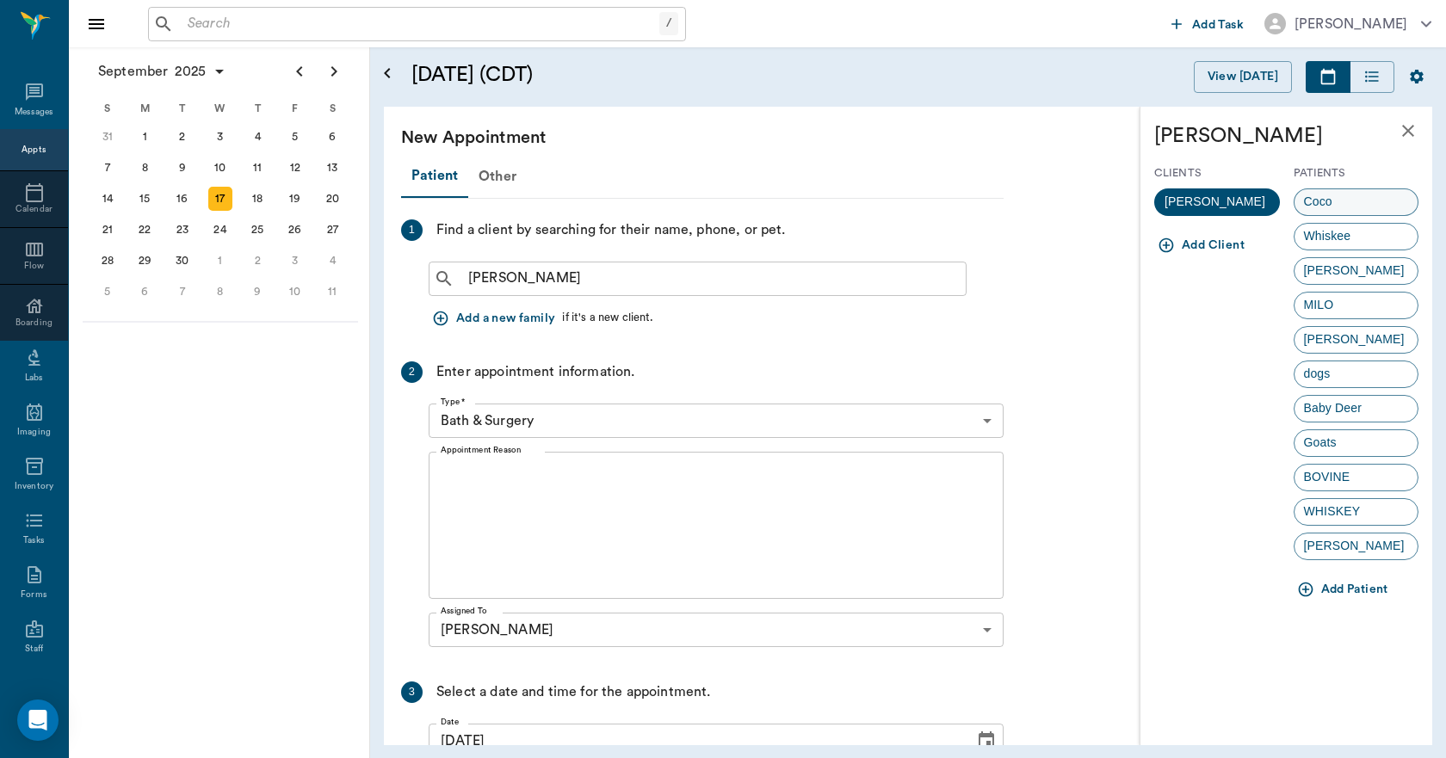
click at [1318, 199] on span "Coco" at bounding box center [1317, 202] width 47 height 18
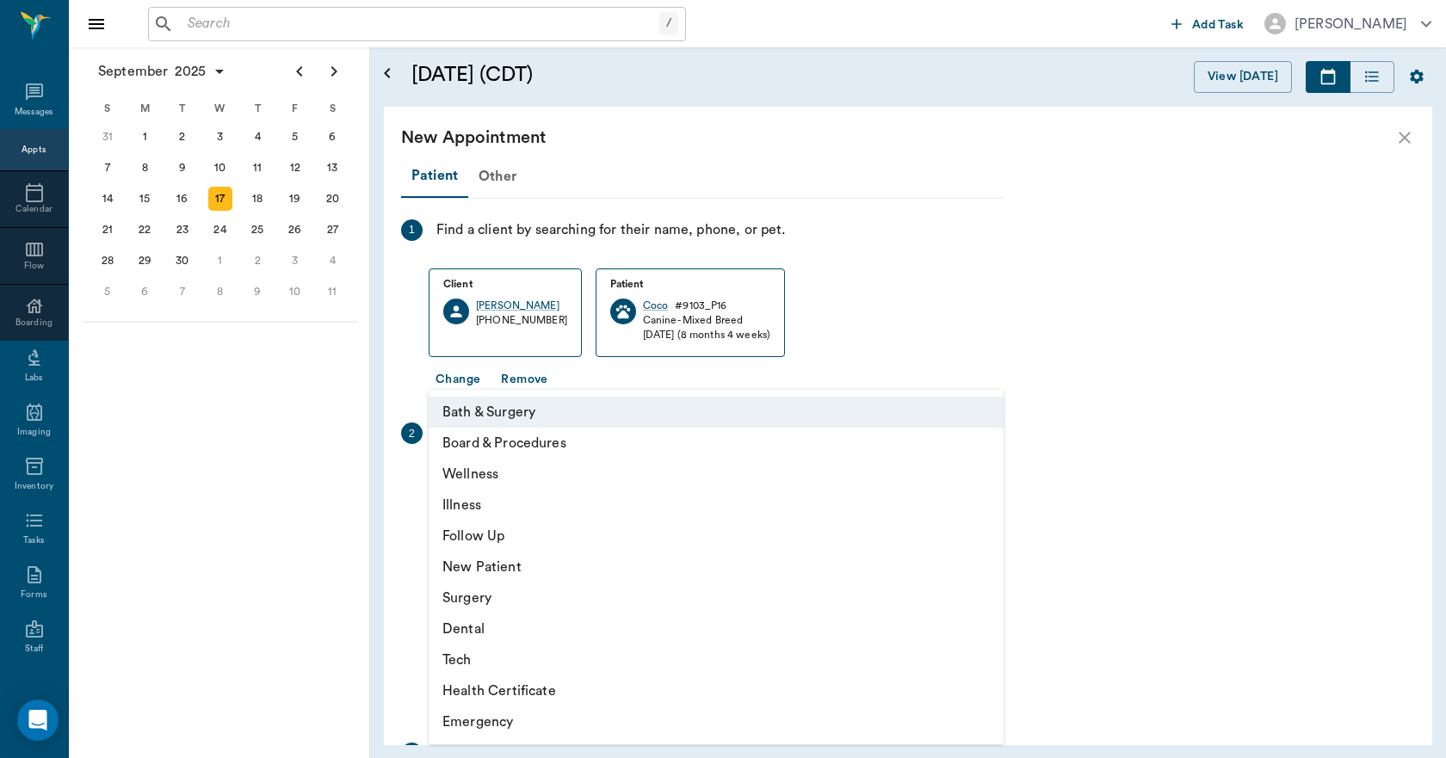
click at [491, 485] on body "/ ​ Add Task Dr. Bert Ellsworth Nectar Messages Appts Calendar Flow Boarding La…" at bounding box center [723, 379] width 1446 height 758
click at [480, 601] on li "Surgery" at bounding box center [716, 598] width 575 height 31
type input "65d2be4f46e3a538d89b8c18"
type input "12:30 PM"
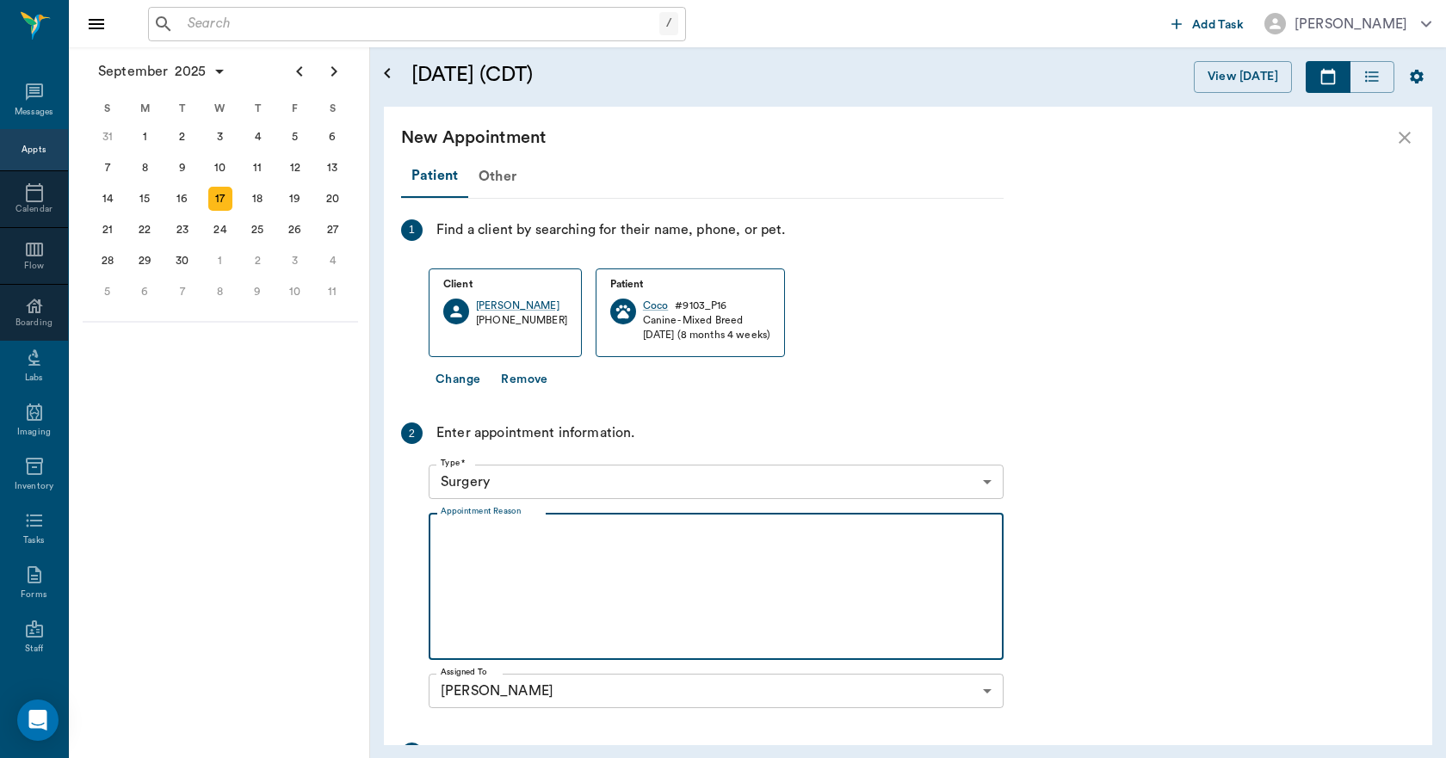
click at [458, 528] on textarea "Appointment Reason" at bounding box center [716, 587] width 551 height 119
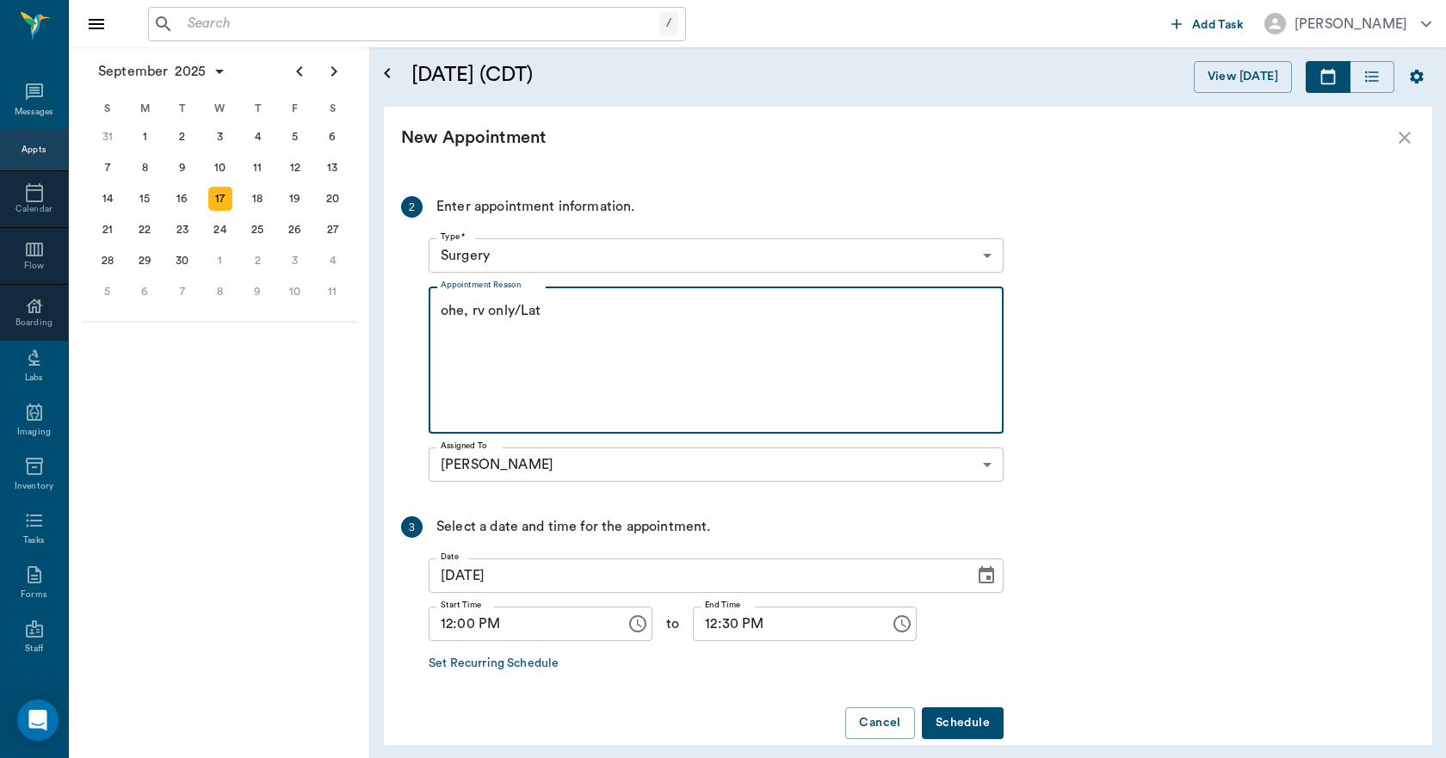
scroll to position [251, 0]
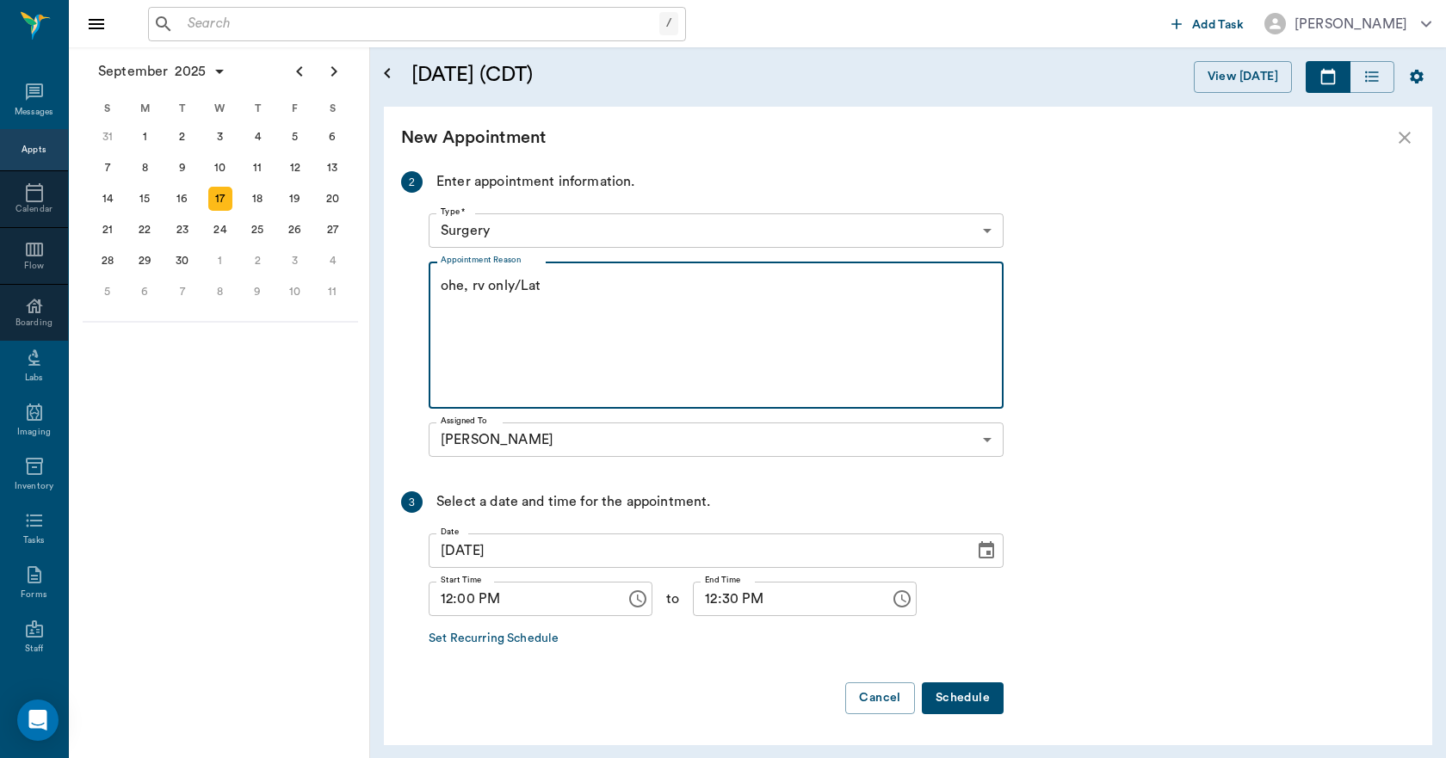
type textarea "ohe, rv only/Lat"
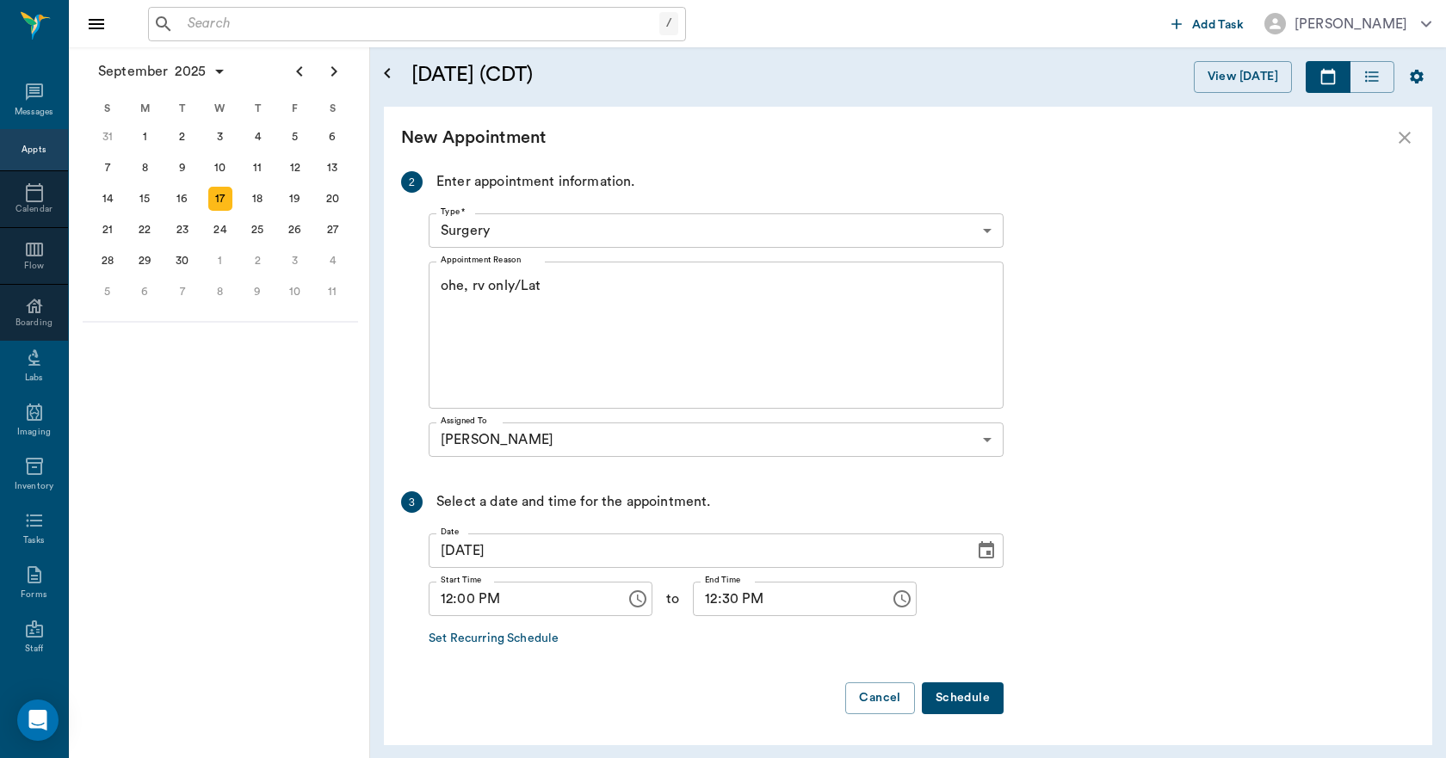
click at [972, 695] on button "Schedule" at bounding box center [963, 698] width 82 height 32
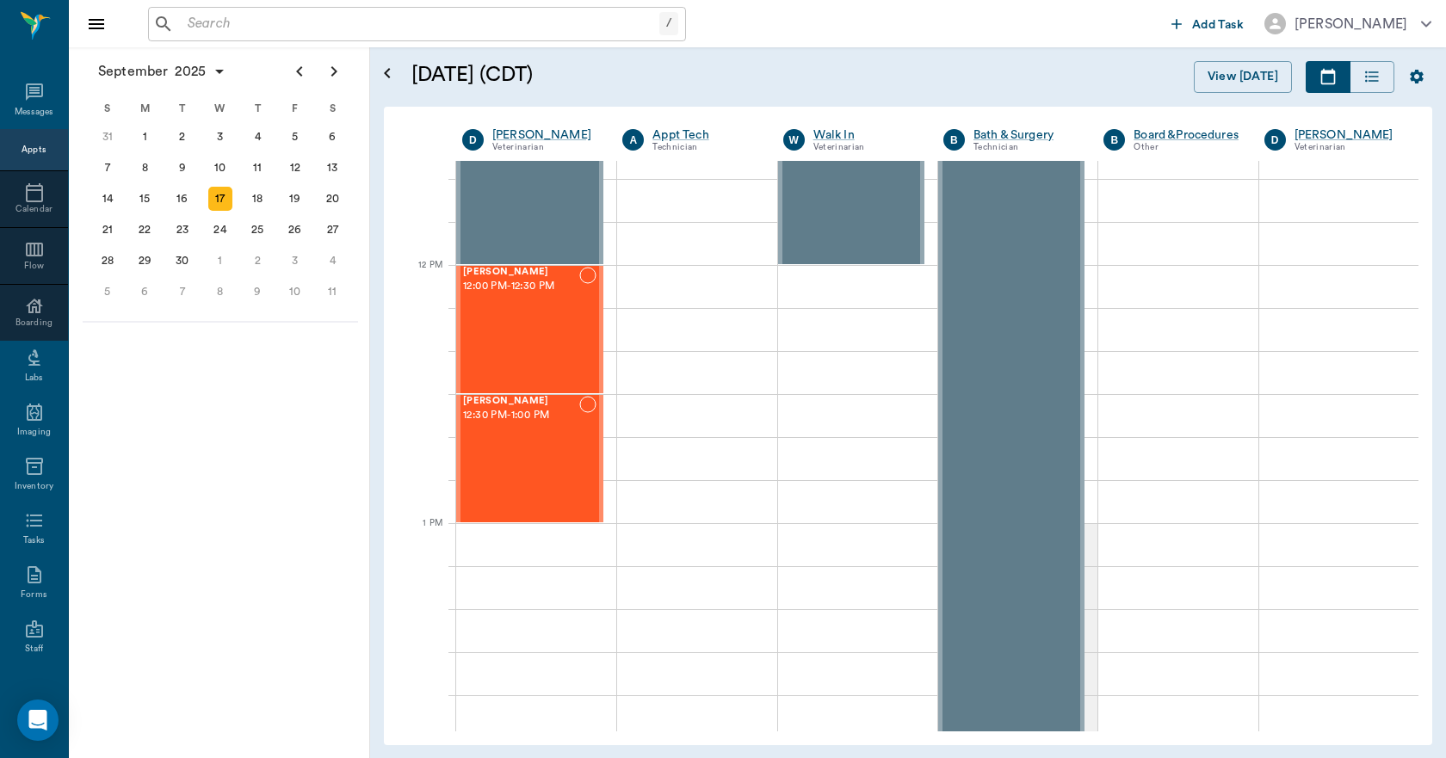
click at [22, 152] on div "Appts" at bounding box center [34, 150] width 24 height 13
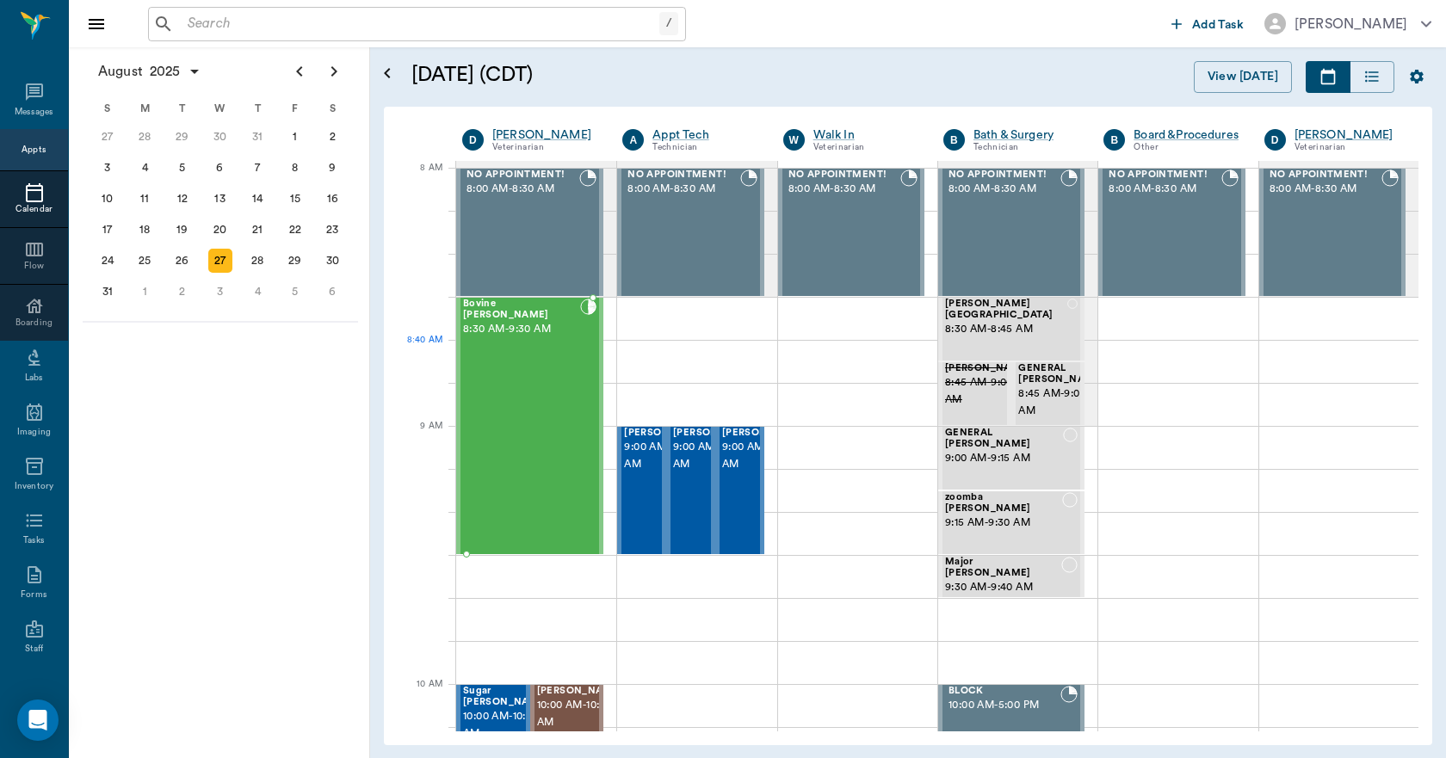
click at [525, 369] on div "Bovine Wilburn 8:30 AM - 9:30 AM" at bounding box center [521, 426] width 117 height 255
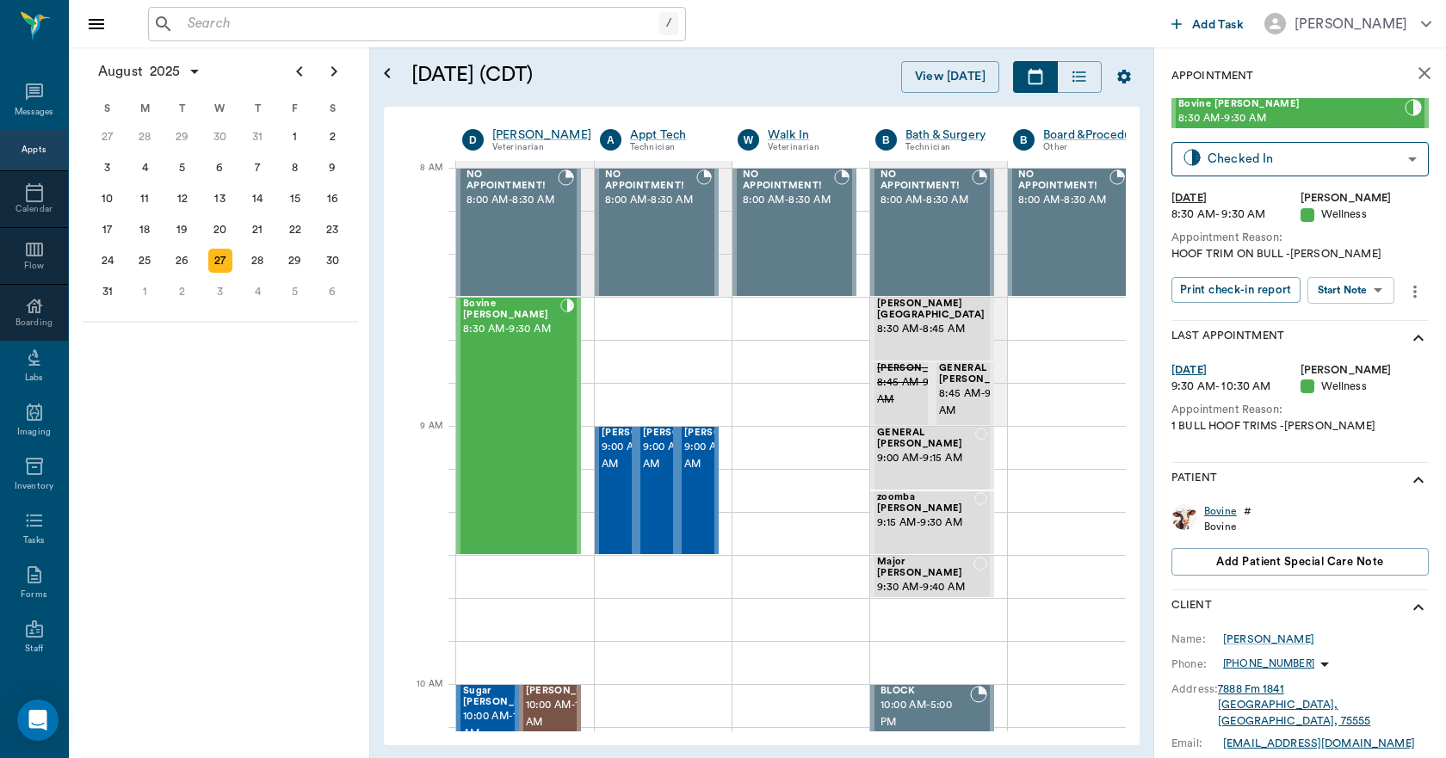
click at [1225, 509] on div "Bovine" at bounding box center [1220, 511] width 33 height 15
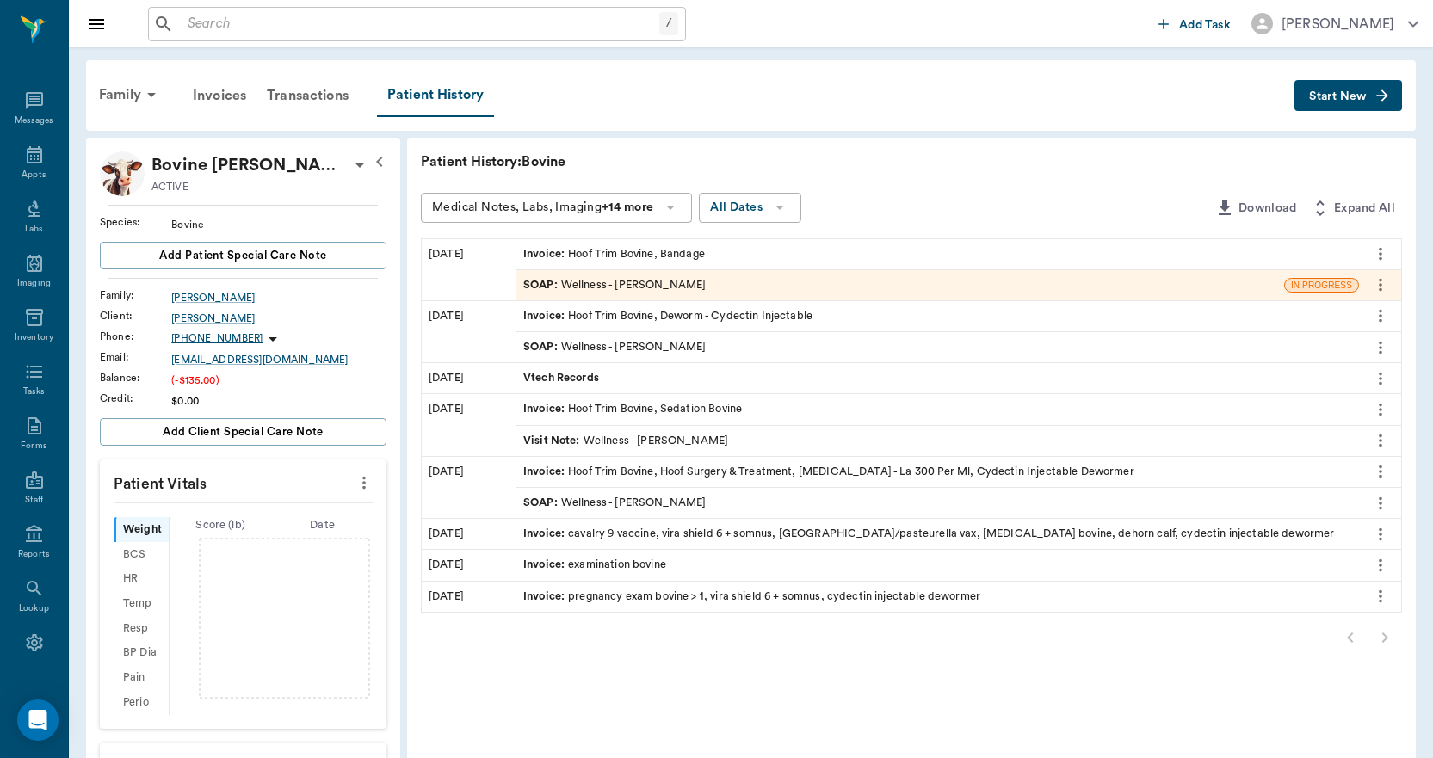
click at [542, 253] on span "Invoice :" at bounding box center [545, 254] width 45 height 16
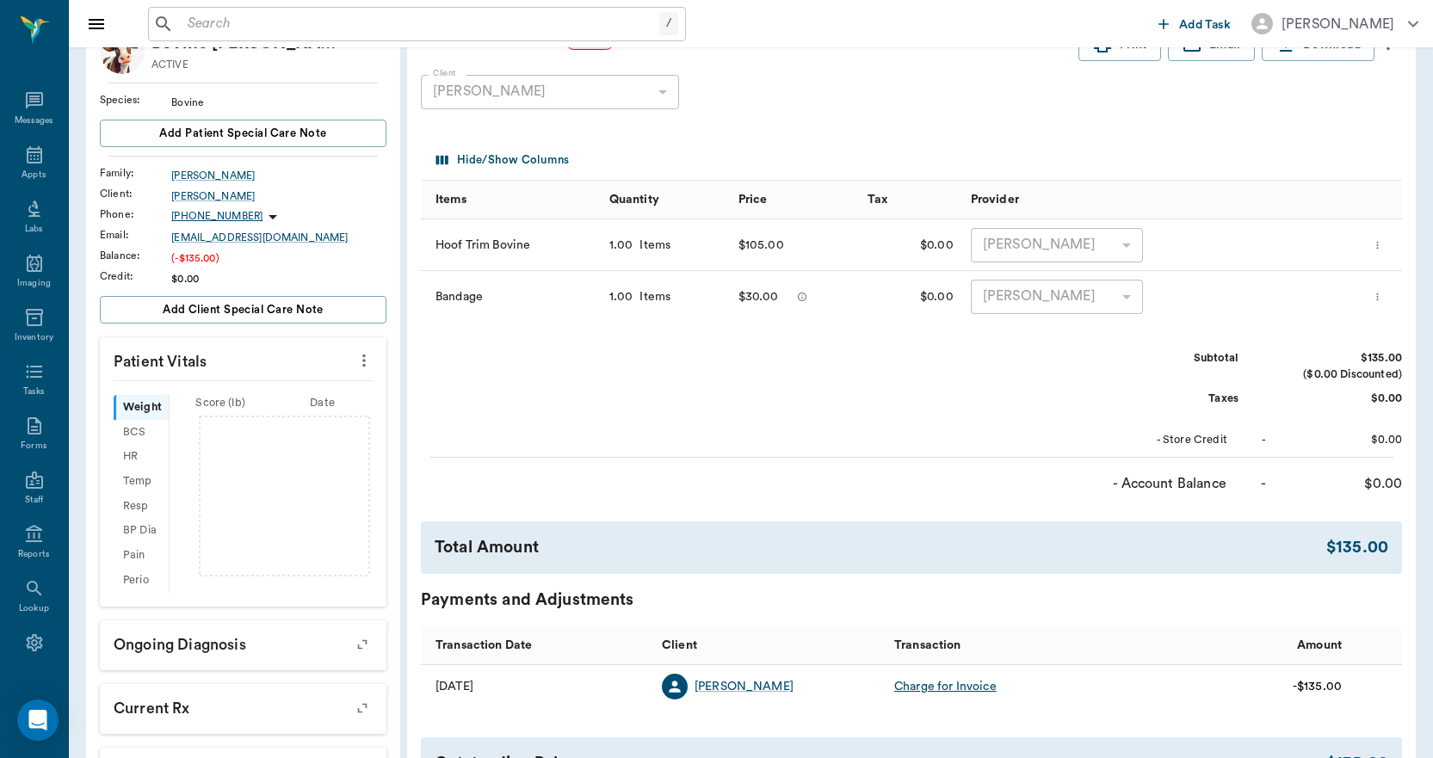
scroll to position [172, 0]
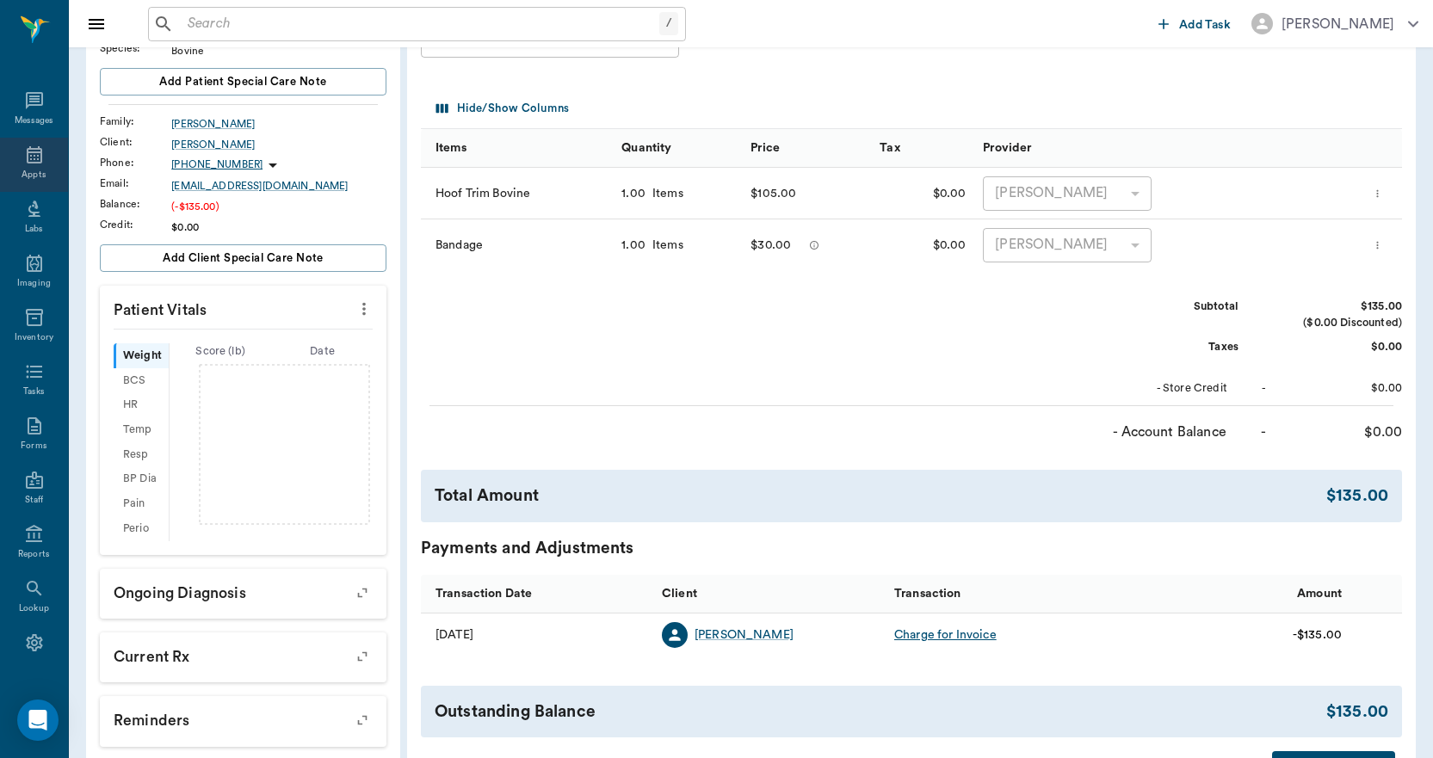
click at [28, 160] on icon at bounding box center [34, 155] width 21 height 21
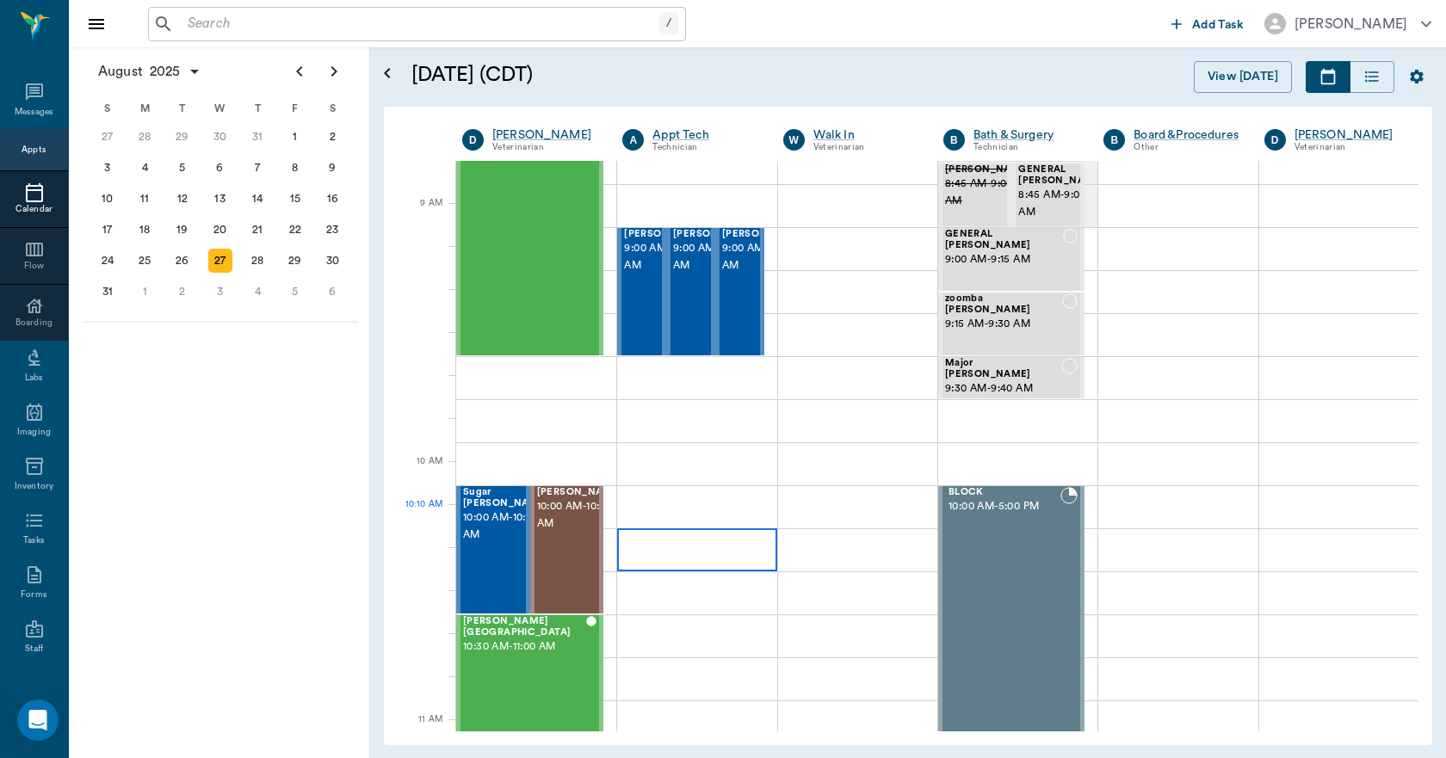
scroll to position [176, 0]
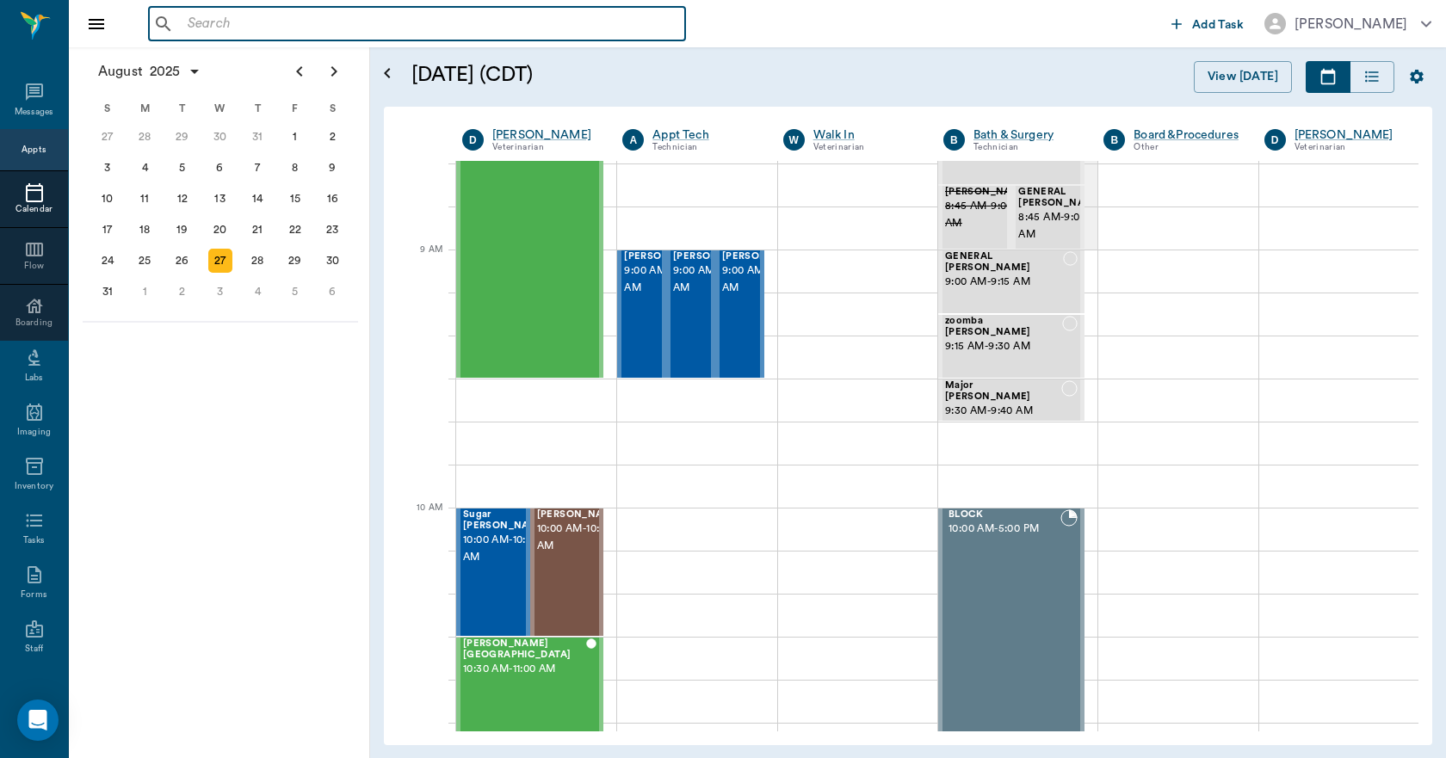
click at [213, 29] on input "text" at bounding box center [429, 24] width 497 height 24
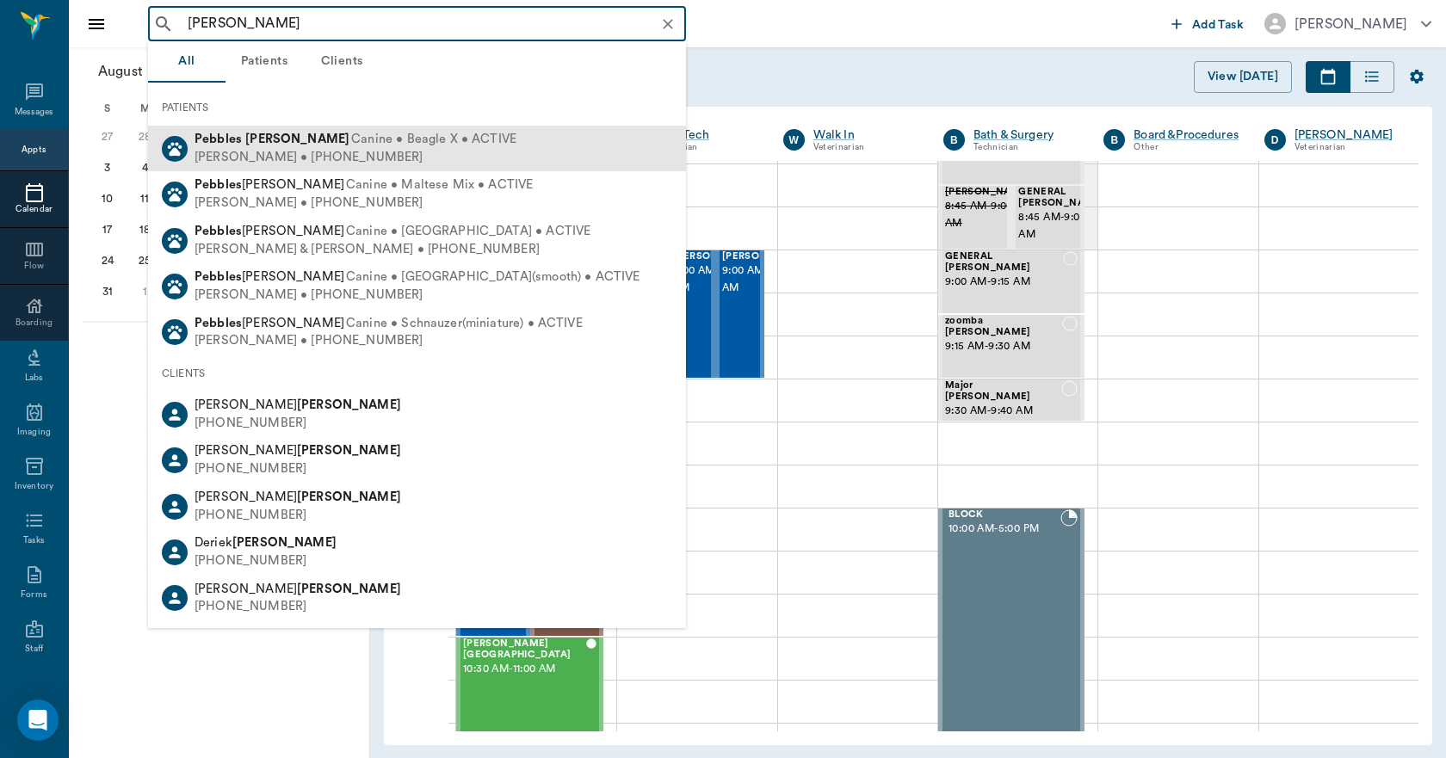
click at [258, 146] on div "Pebbles Eaves Canine • Beagle X • ACTIVE" at bounding box center [355, 140] width 322 height 18
type input "pebbles eaves"
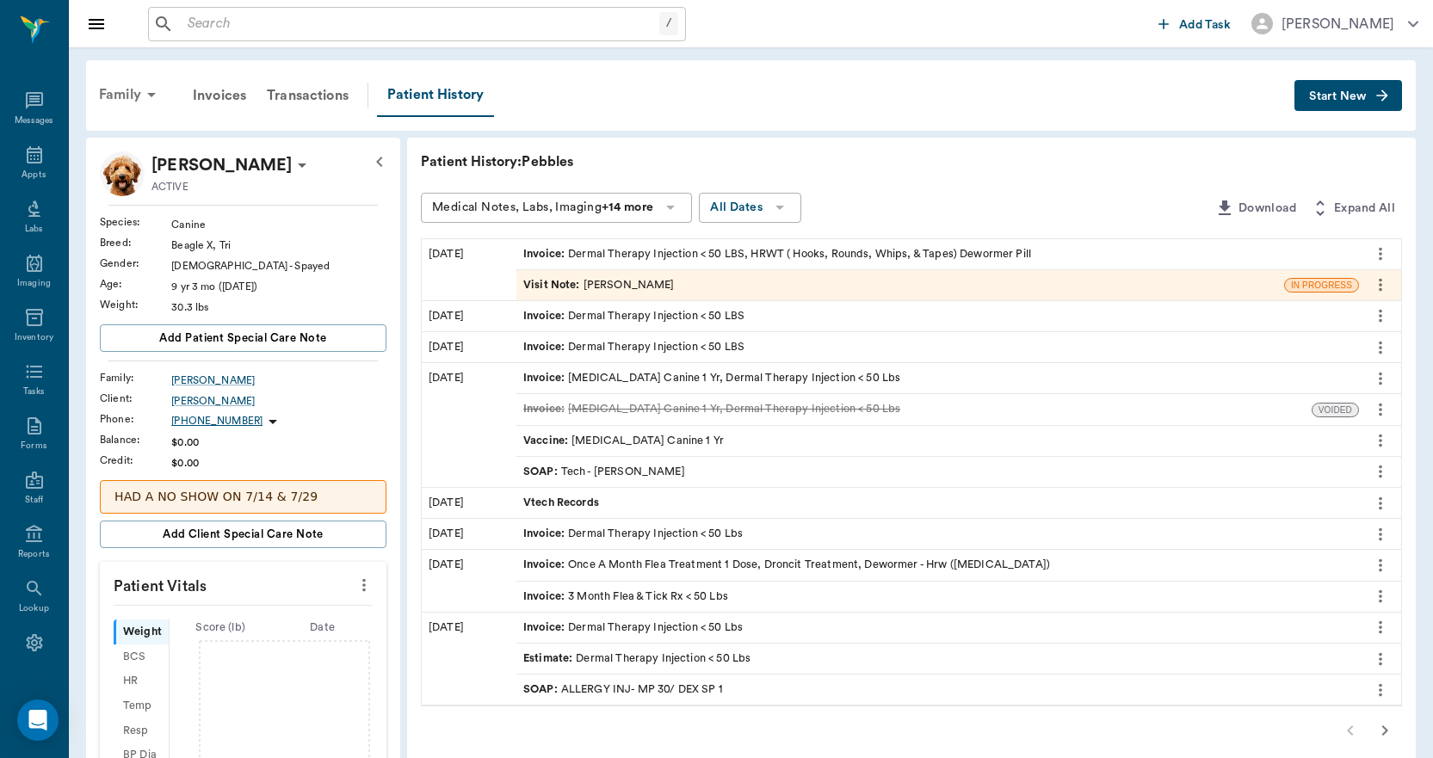
click at [130, 92] on div "Family" at bounding box center [130, 94] width 83 height 41
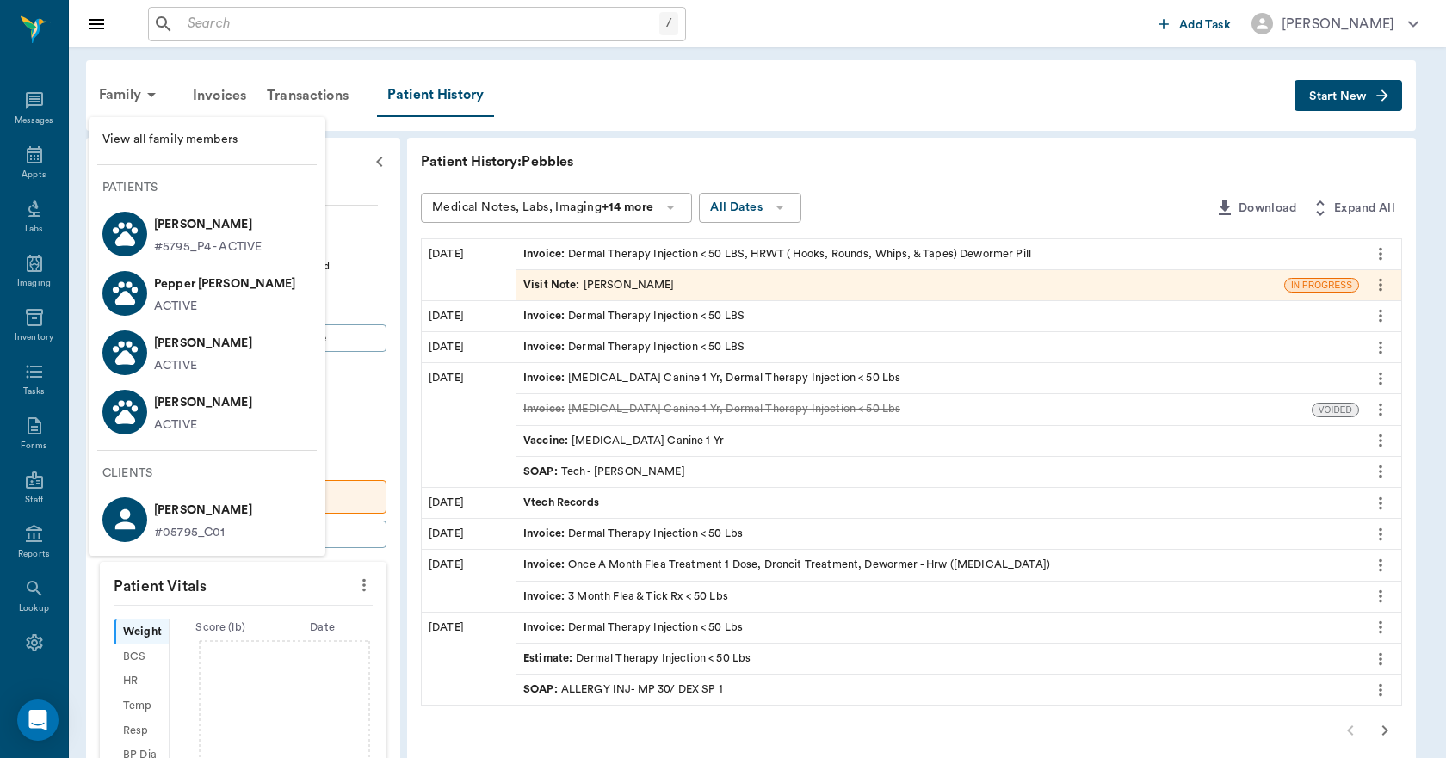
click at [187, 293] on p "Pepper Eaves" at bounding box center [225, 284] width 142 height 28
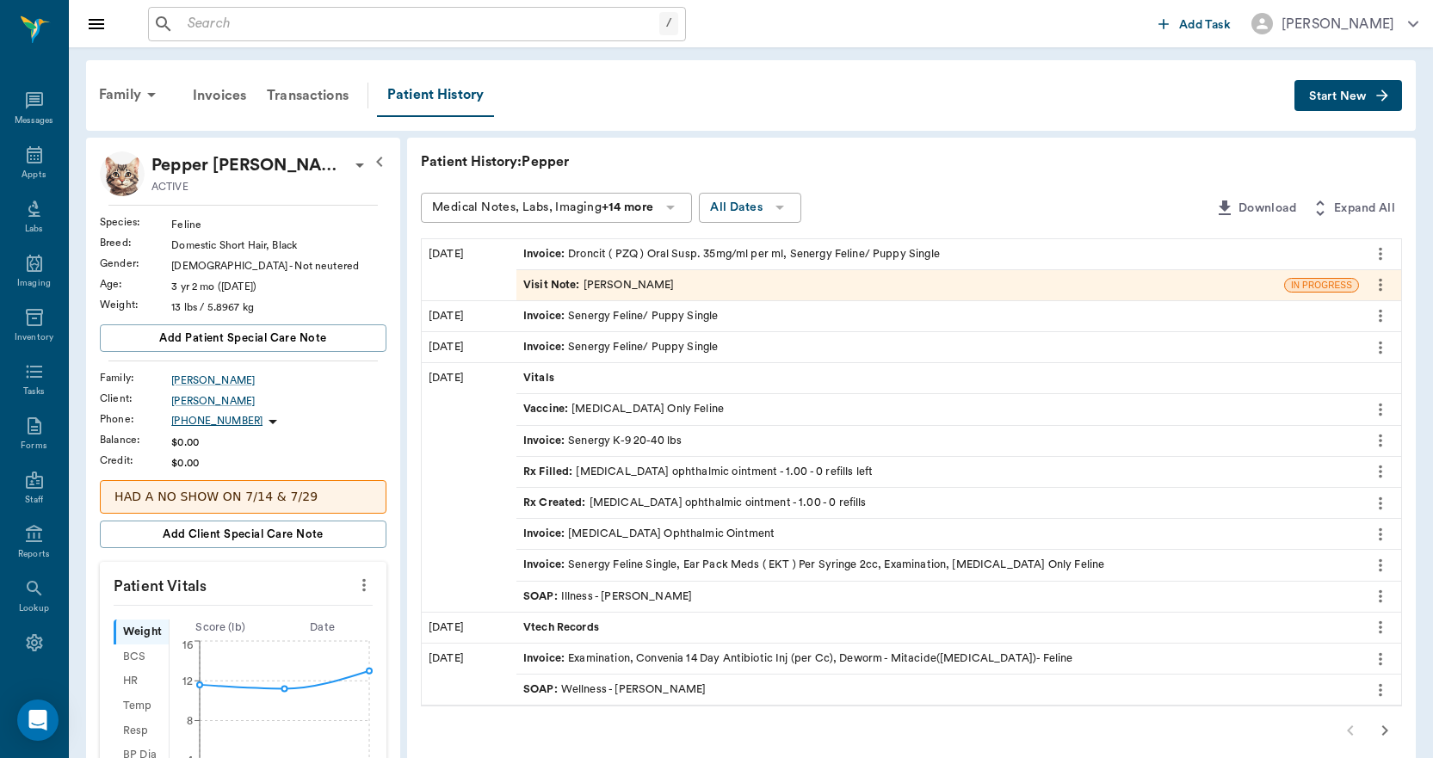
click at [1334, 96] on span "Start New" at bounding box center [1338, 96] width 58 height 0
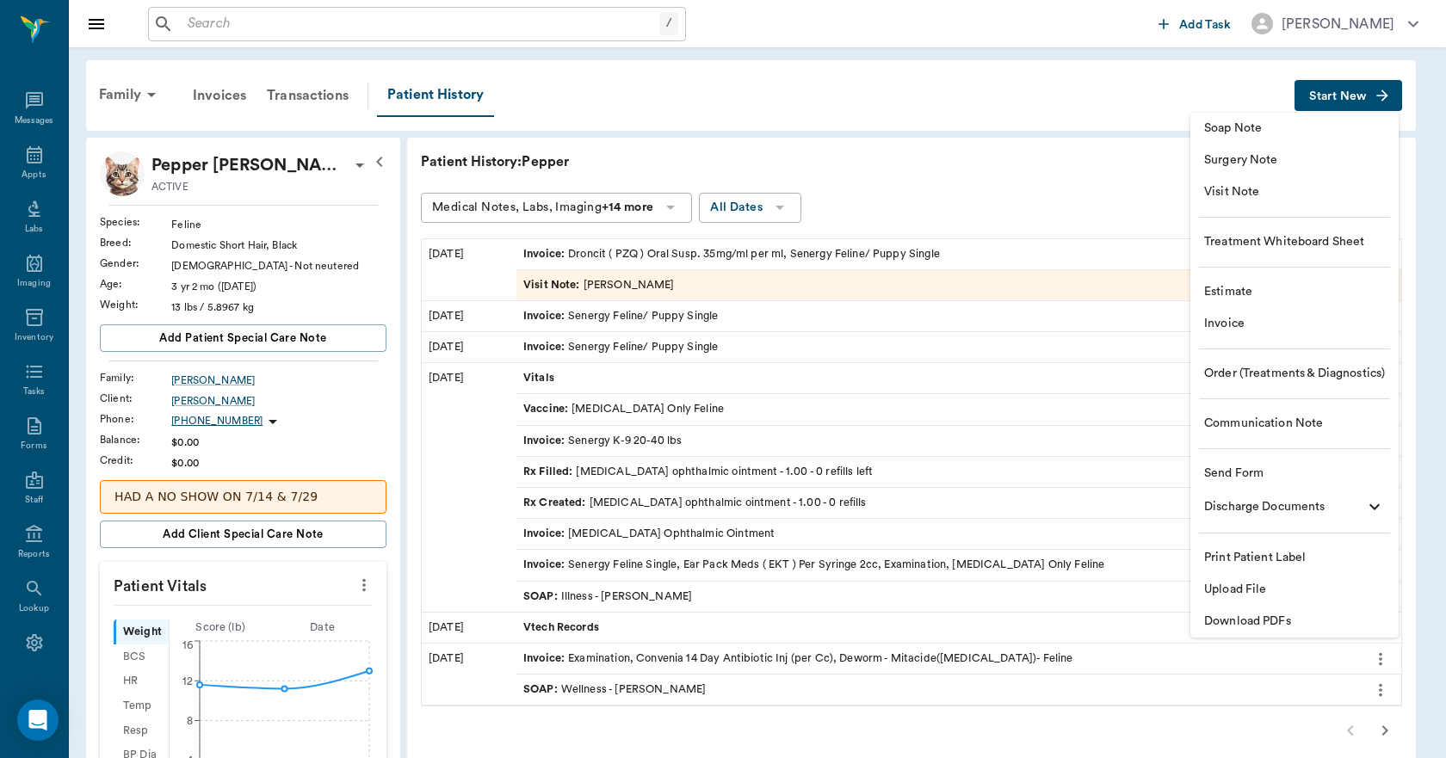
click at [1267, 335] on li "Invoice" at bounding box center [1294, 324] width 208 height 32
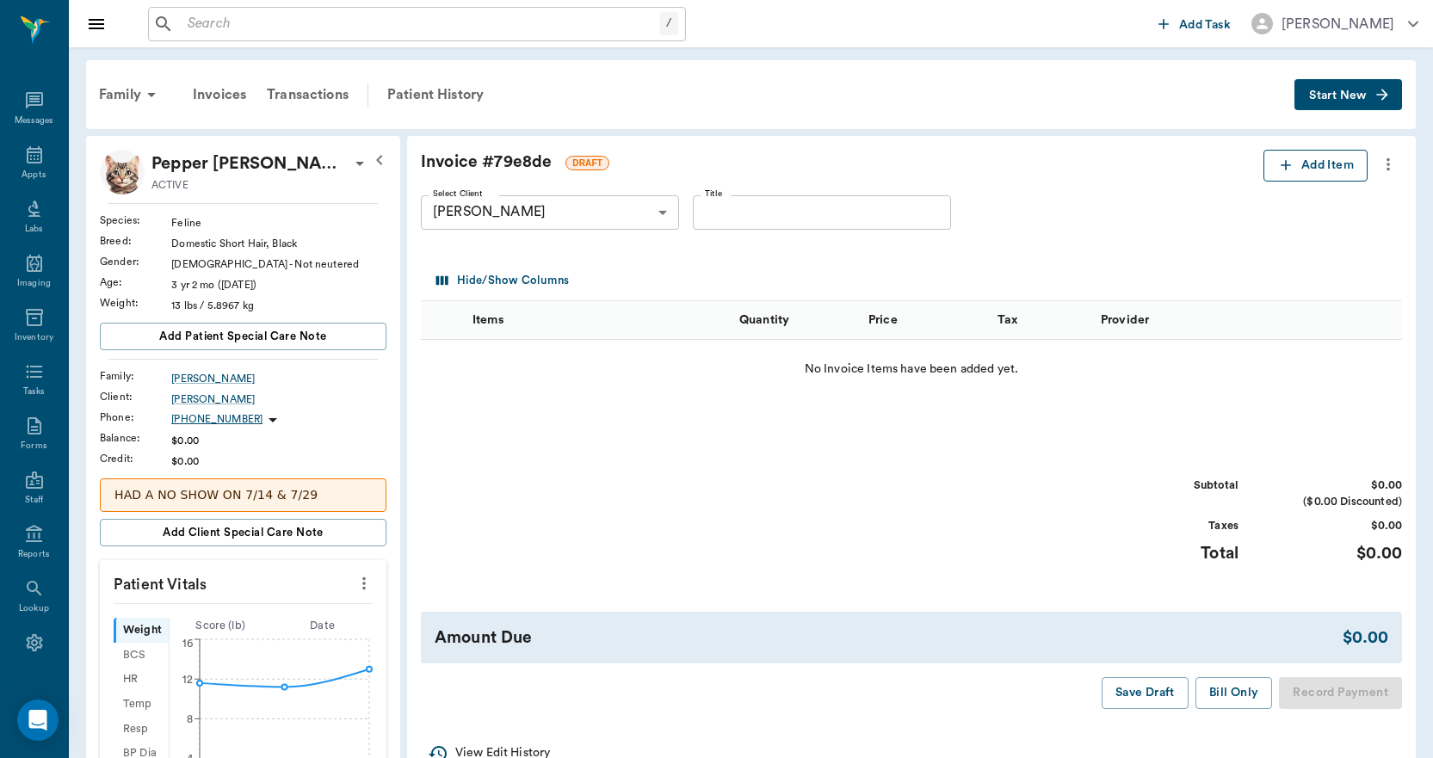
click at [1287, 169] on icon "button" at bounding box center [1285, 165] width 17 height 17
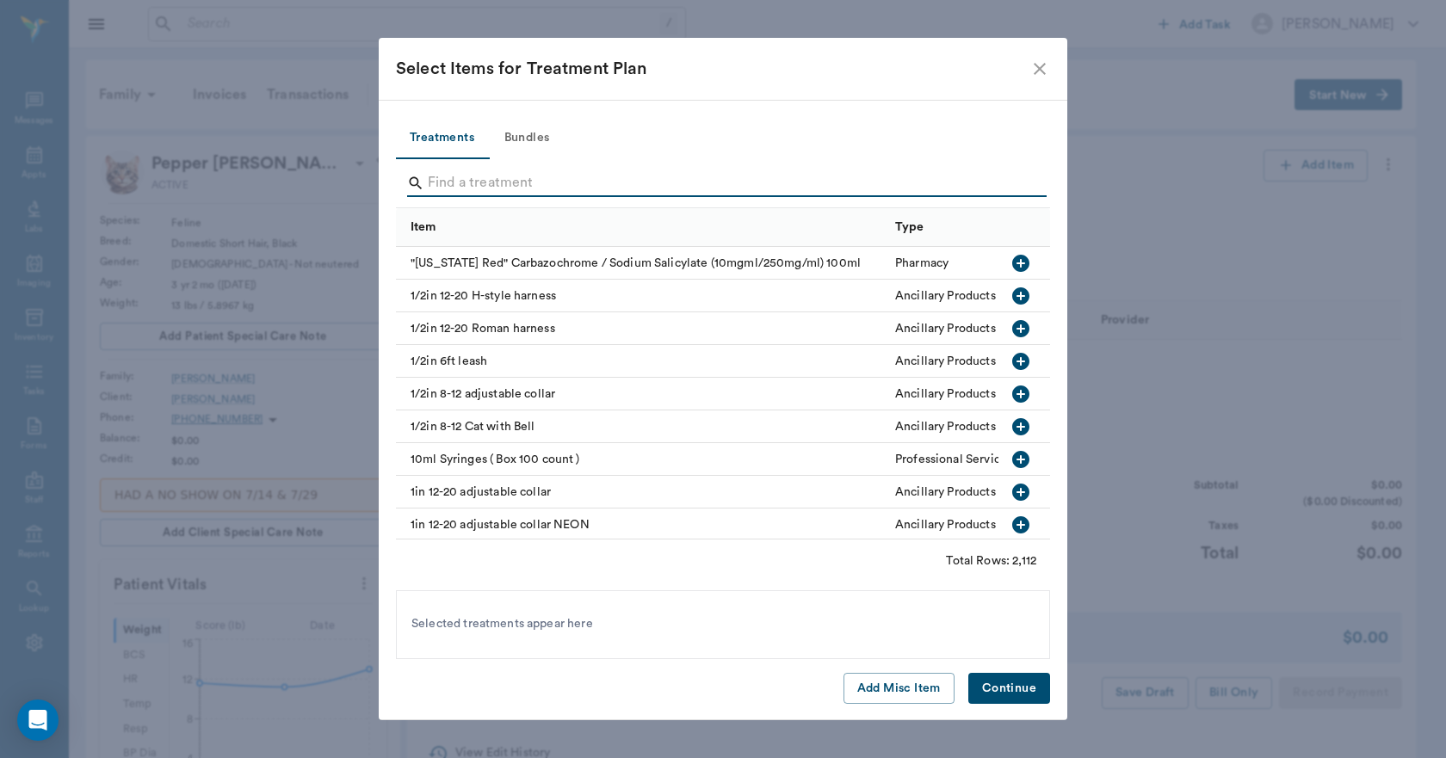
click at [442, 184] on input "Search" at bounding box center [724, 184] width 593 height 28
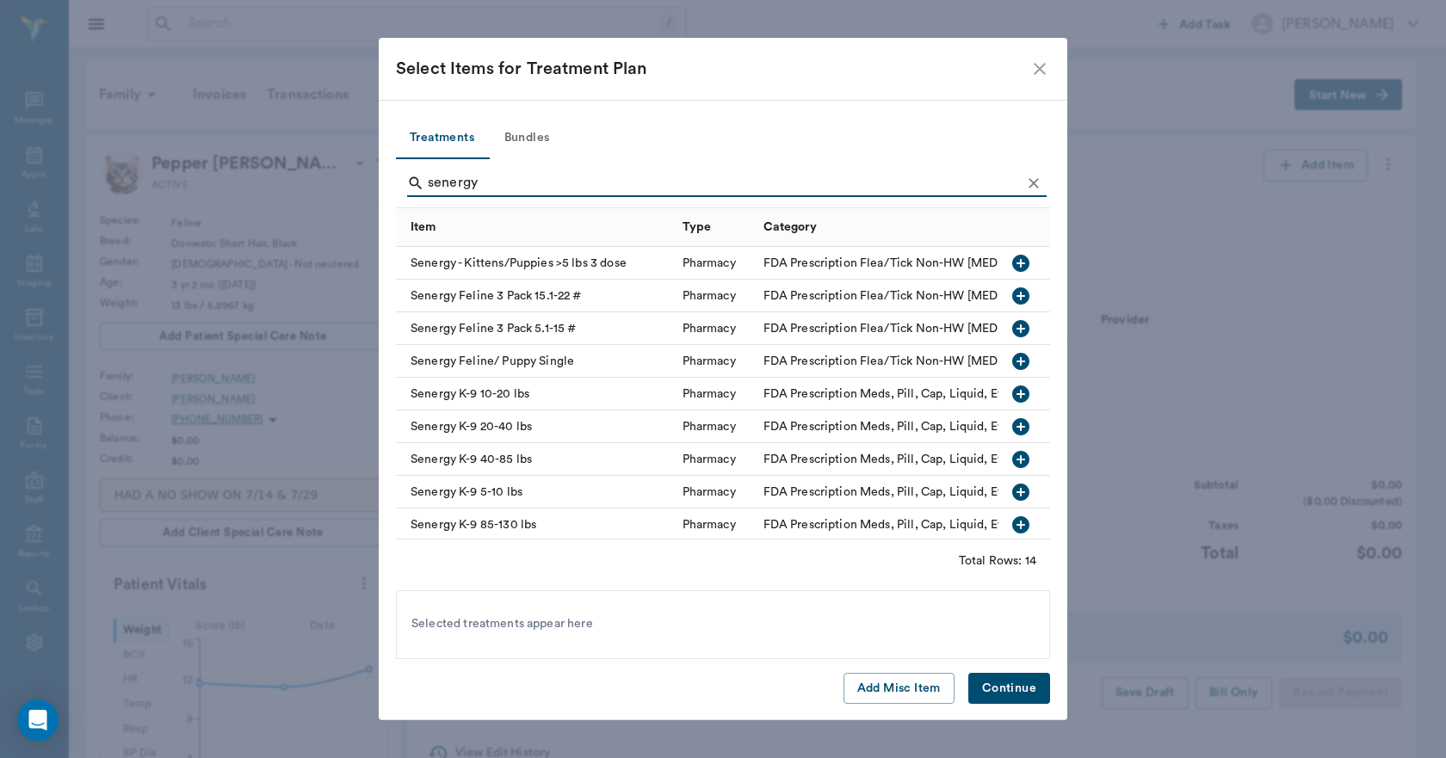
type input "senergy"
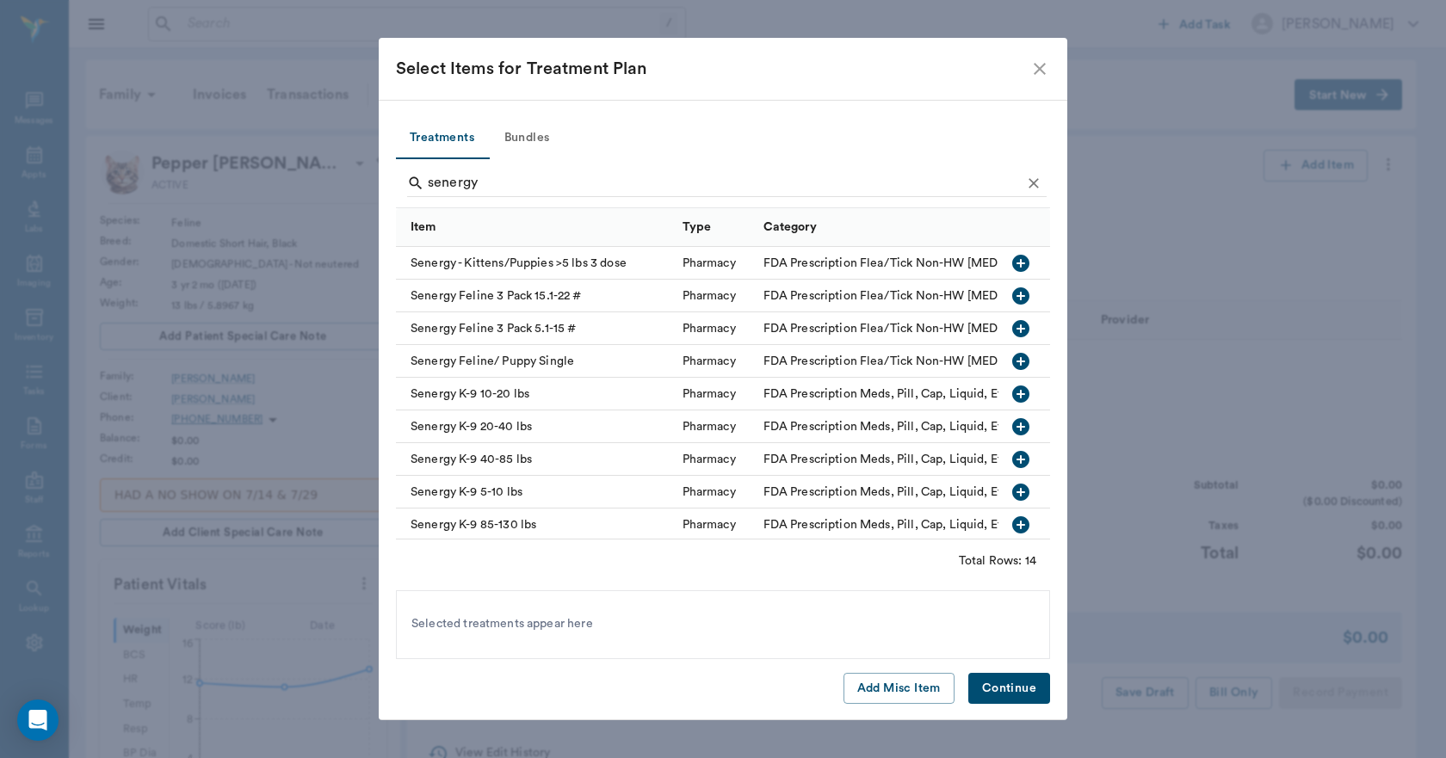
click at [1012, 360] on icon "button" at bounding box center [1020, 361] width 17 height 17
click at [1006, 686] on button "Continue" at bounding box center [1009, 689] width 82 height 32
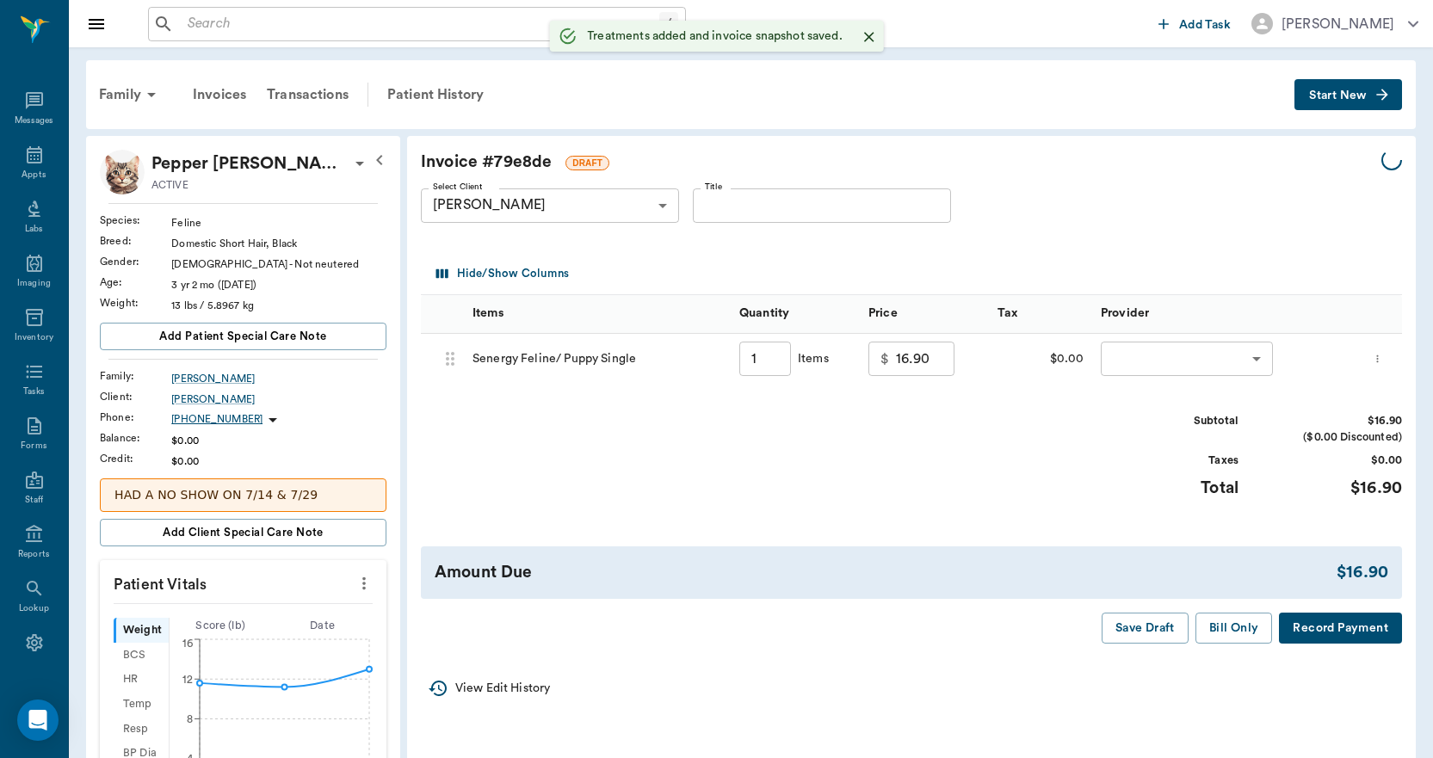
type input "1.00"
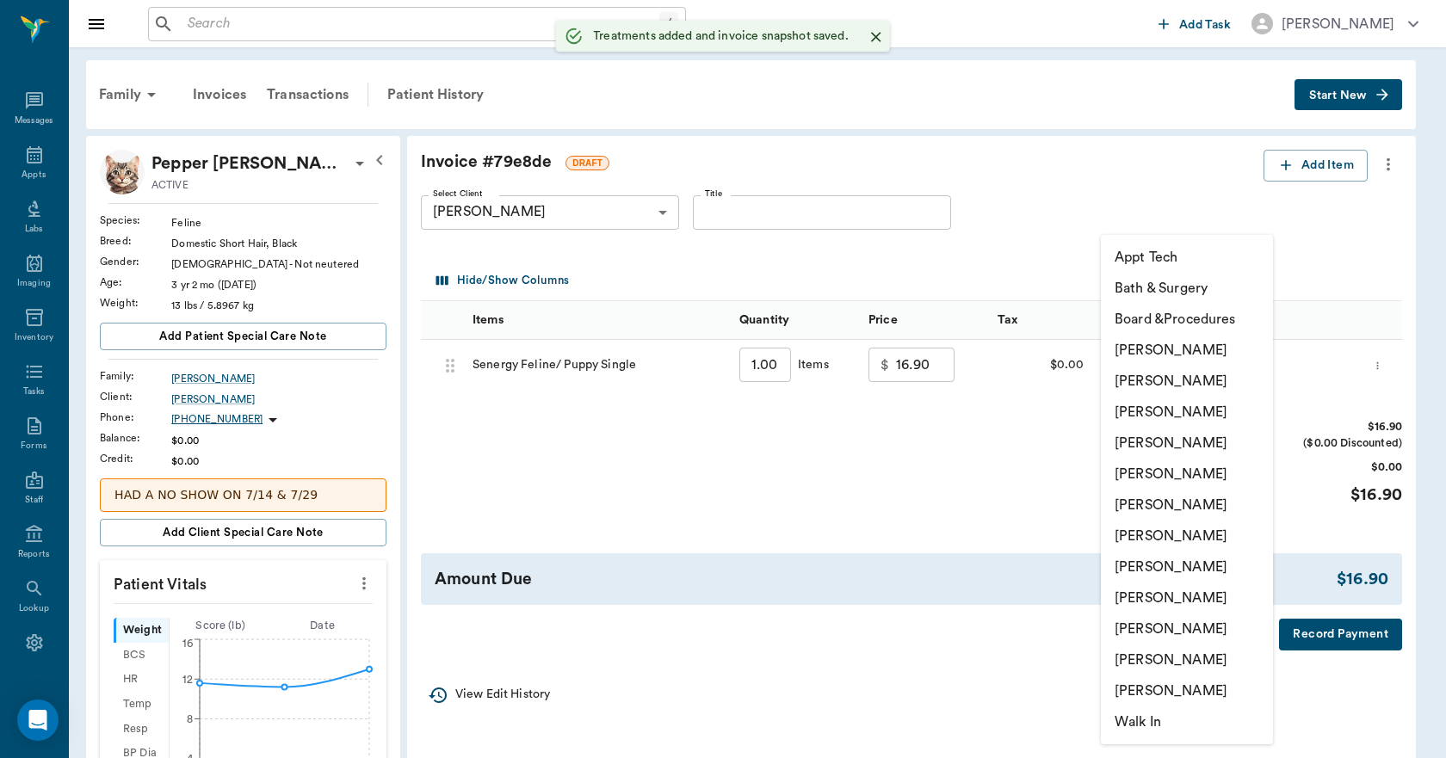
click at [1128, 365] on body "/ ​ Add Task Dr. Bert Ellsworth Nectar Messages Appts Labs Imaging Inventory Ta…" at bounding box center [723, 667] width 1446 height 1335
click at [1140, 630] on li "Lisa Taylor" at bounding box center [1187, 629] width 172 height 31
type input "none-63ec2ede52e12b0ba117d0d7"
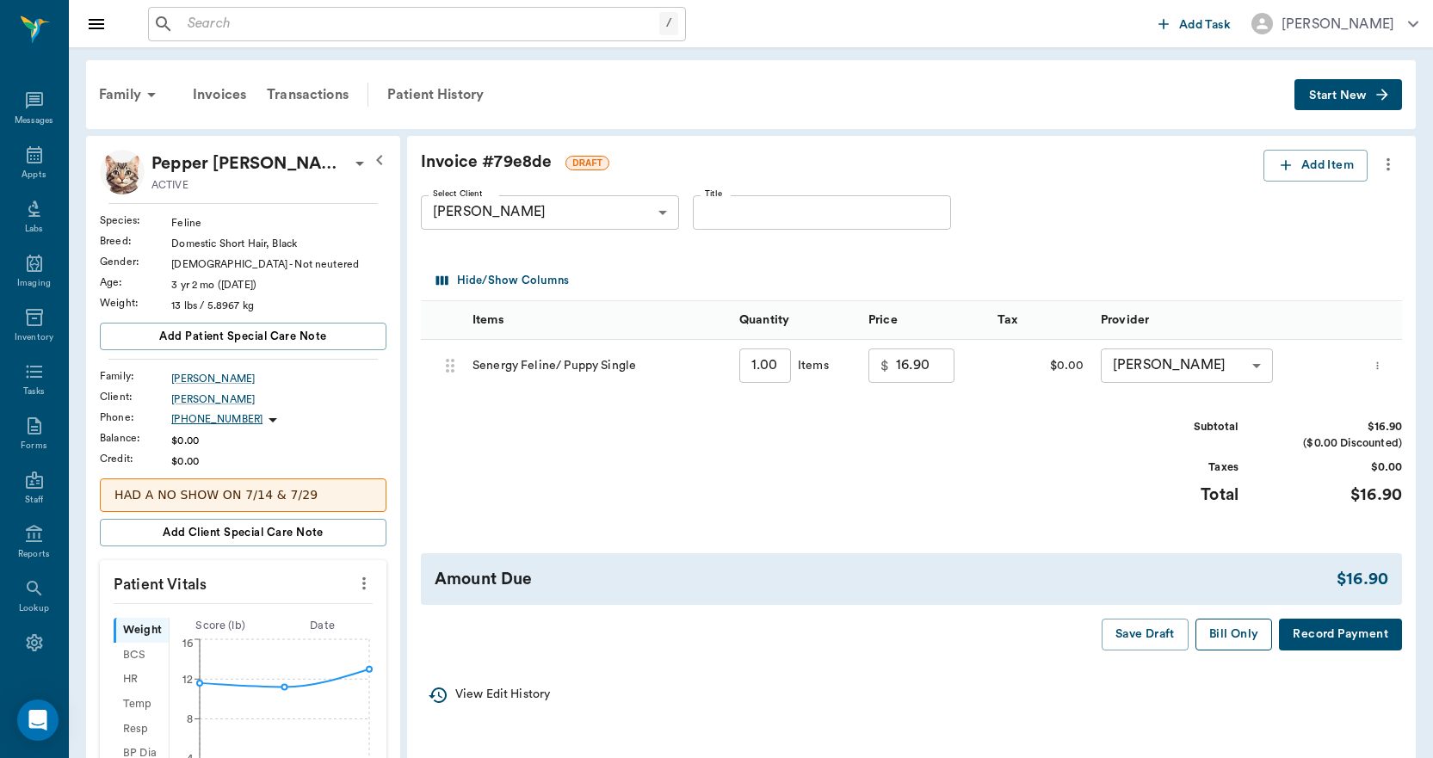
click at [1236, 631] on button "Bill Only" at bounding box center [1233, 635] width 77 height 32
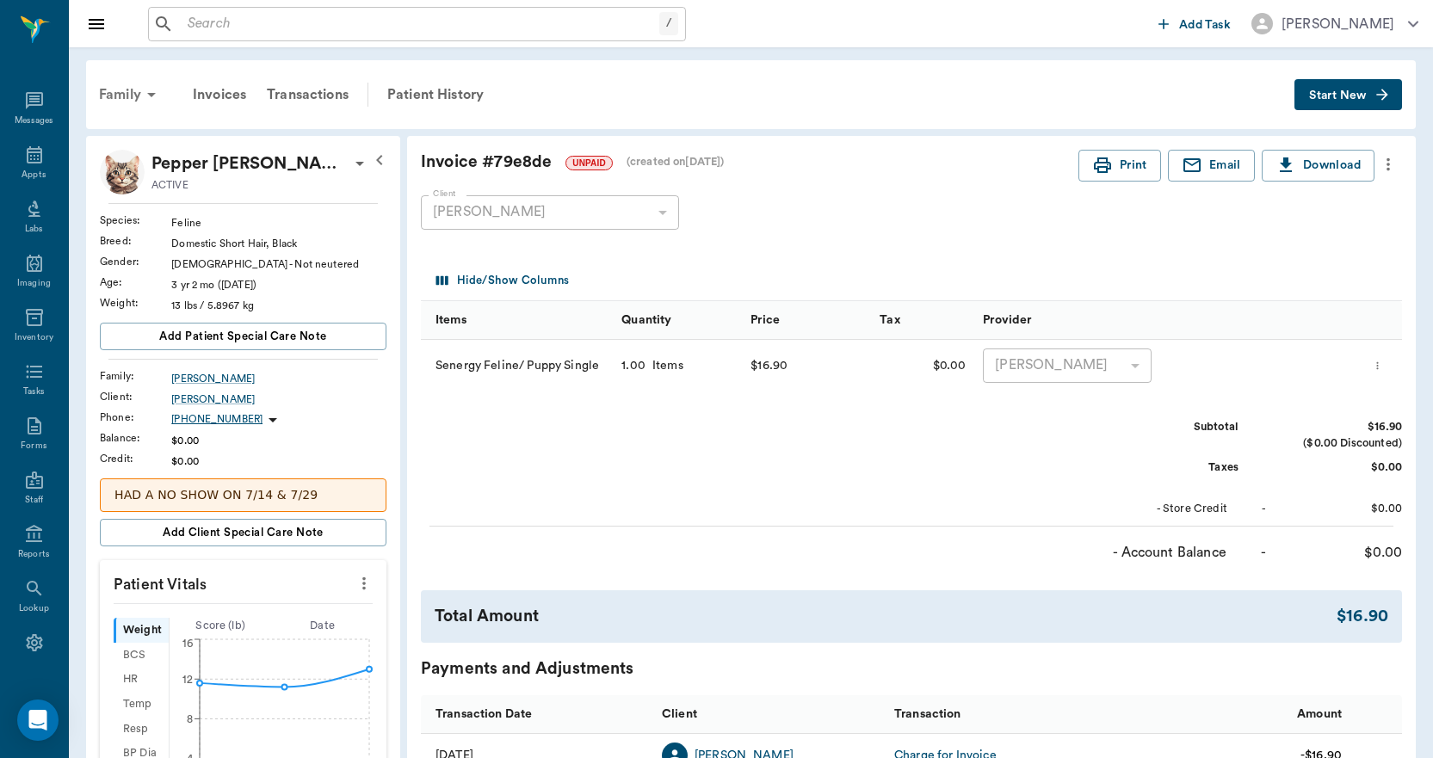
click at [119, 95] on div "Family" at bounding box center [130, 94] width 83 height 41
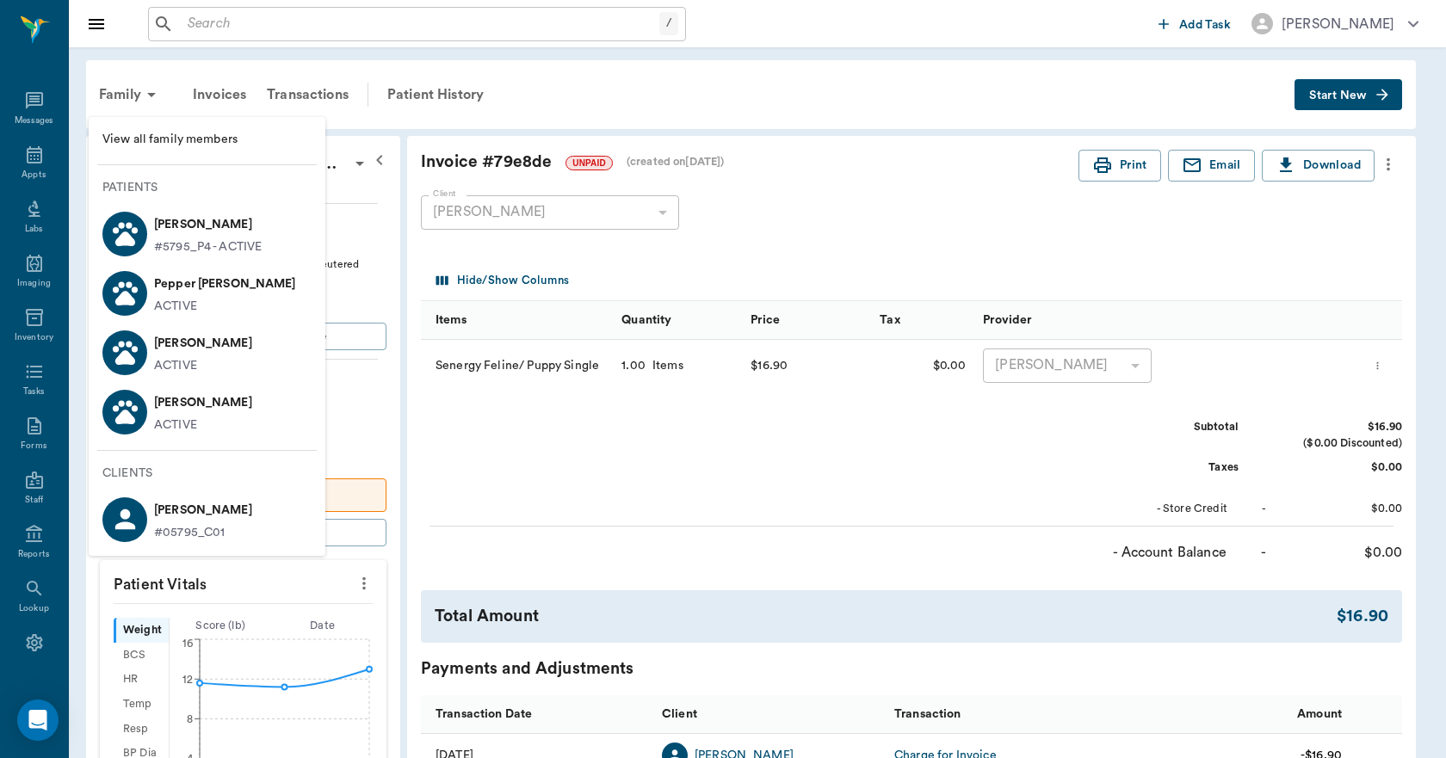
click at [184, 355] on p "Pebbles Eaves" at bounding box center [203, 344] width 98 height 28
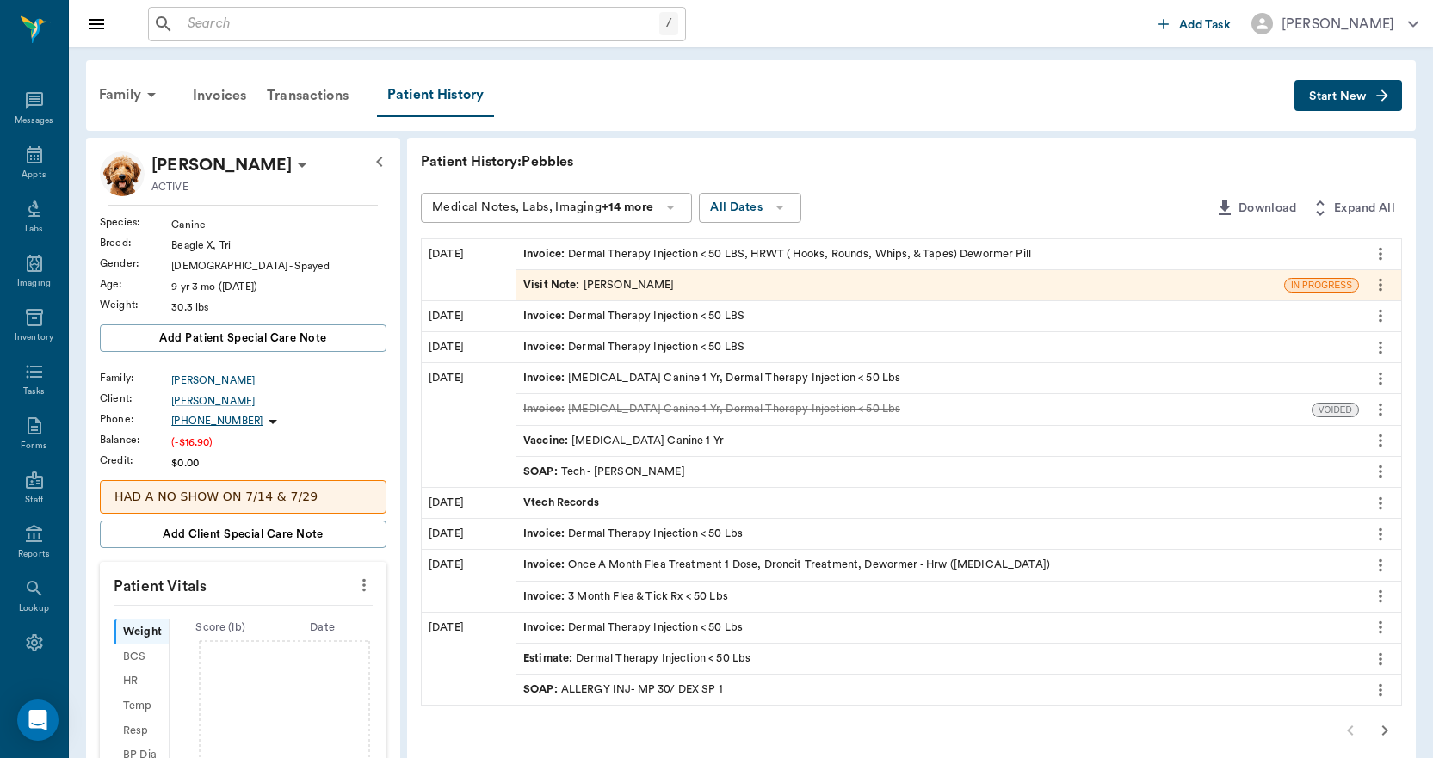
click at [1327, 96] on span "Start New" at bounding box center [1338, 96] width 58 height 0
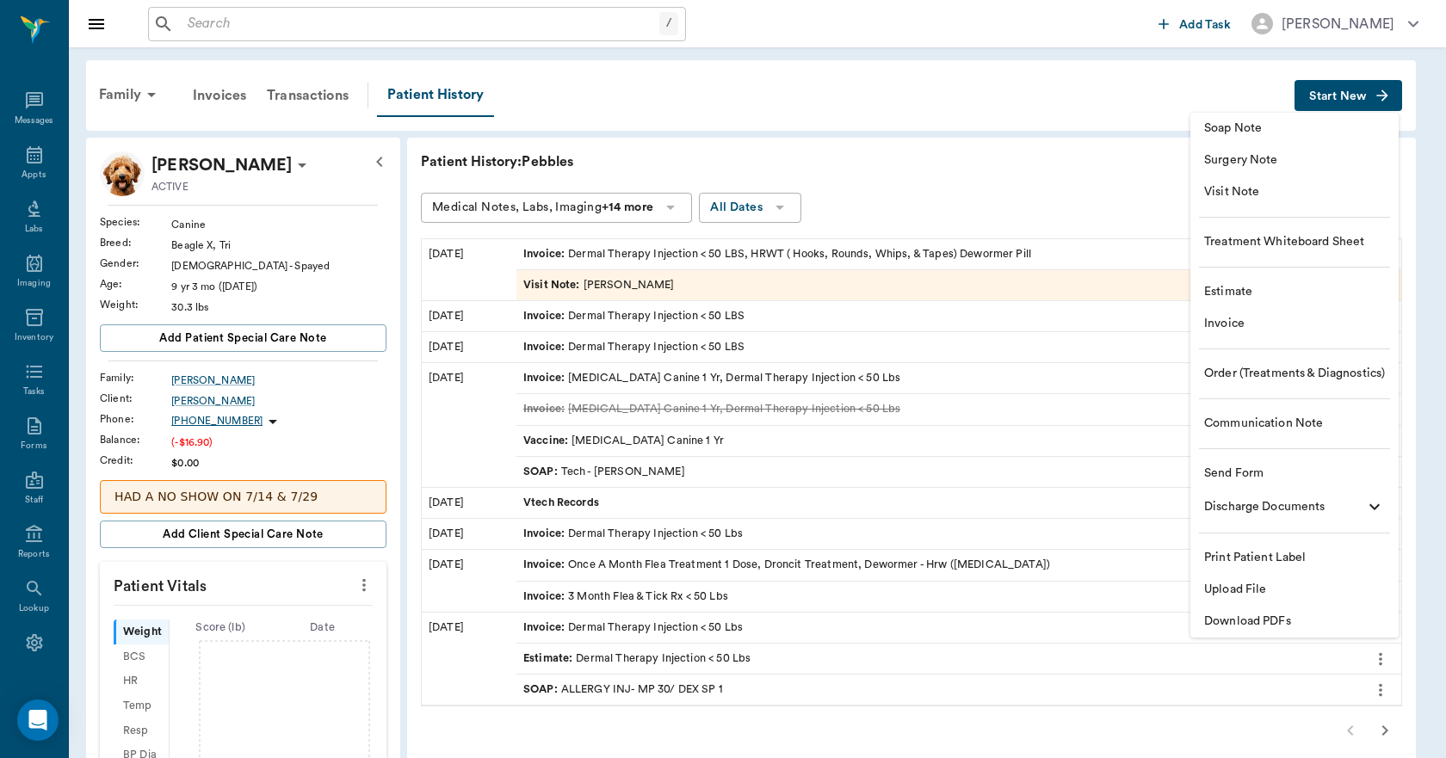
click at [1234, 322] on span "Invoice" at bounding box center [1294, 324] width 181 height 18
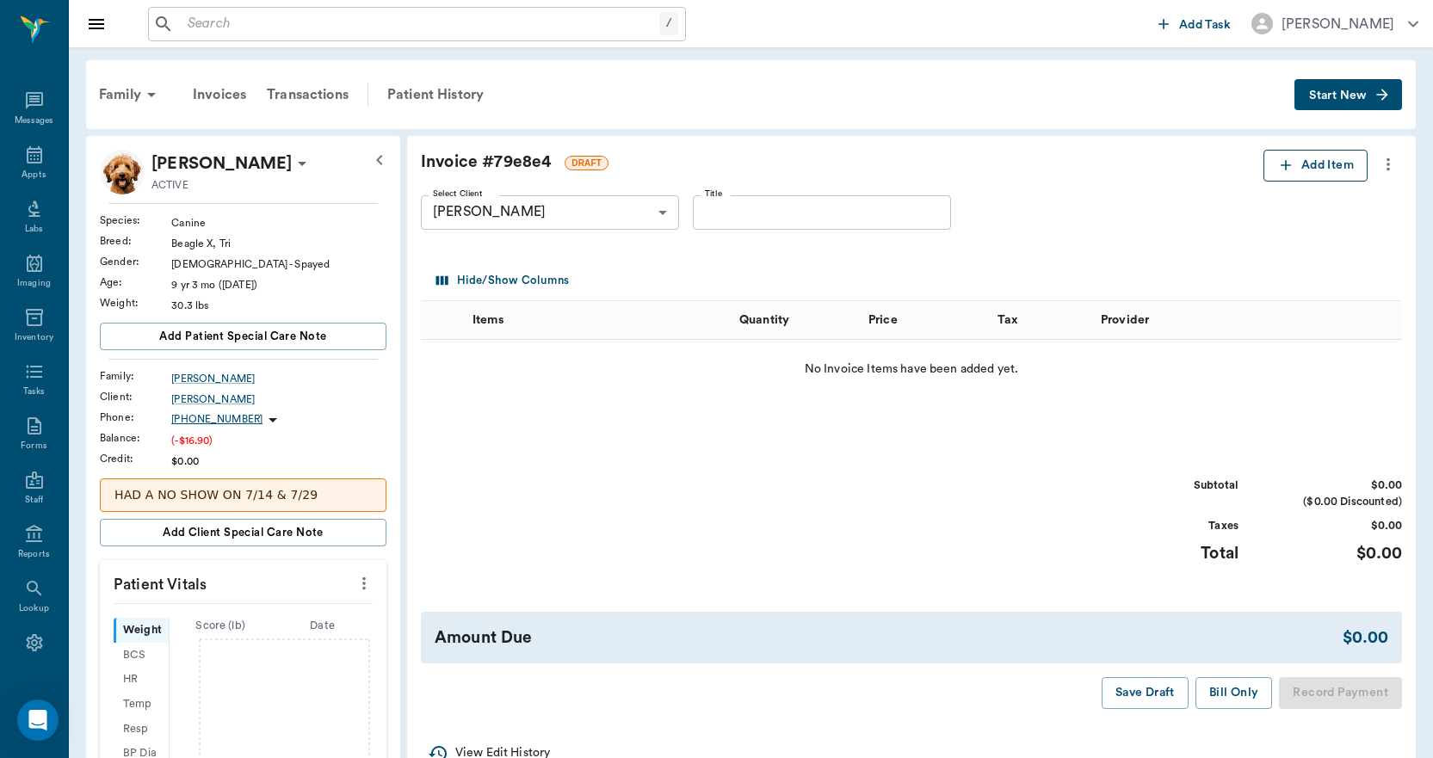
click at [1281, 170] on icon "button" at bounding box center [1285, 165] width 17 height 17
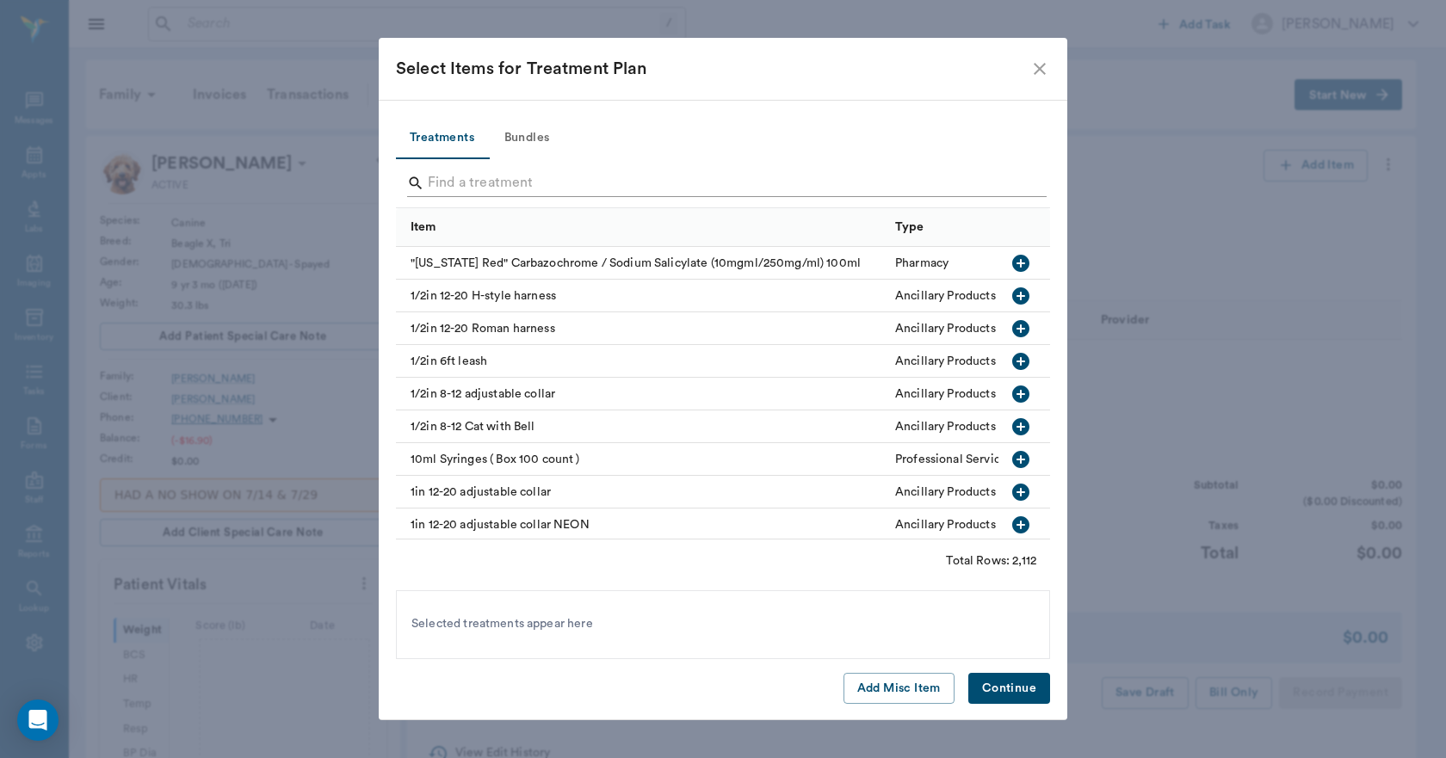
click at [433, 191] on input "Search" at bounding box center [724, 184] width 593 height 28
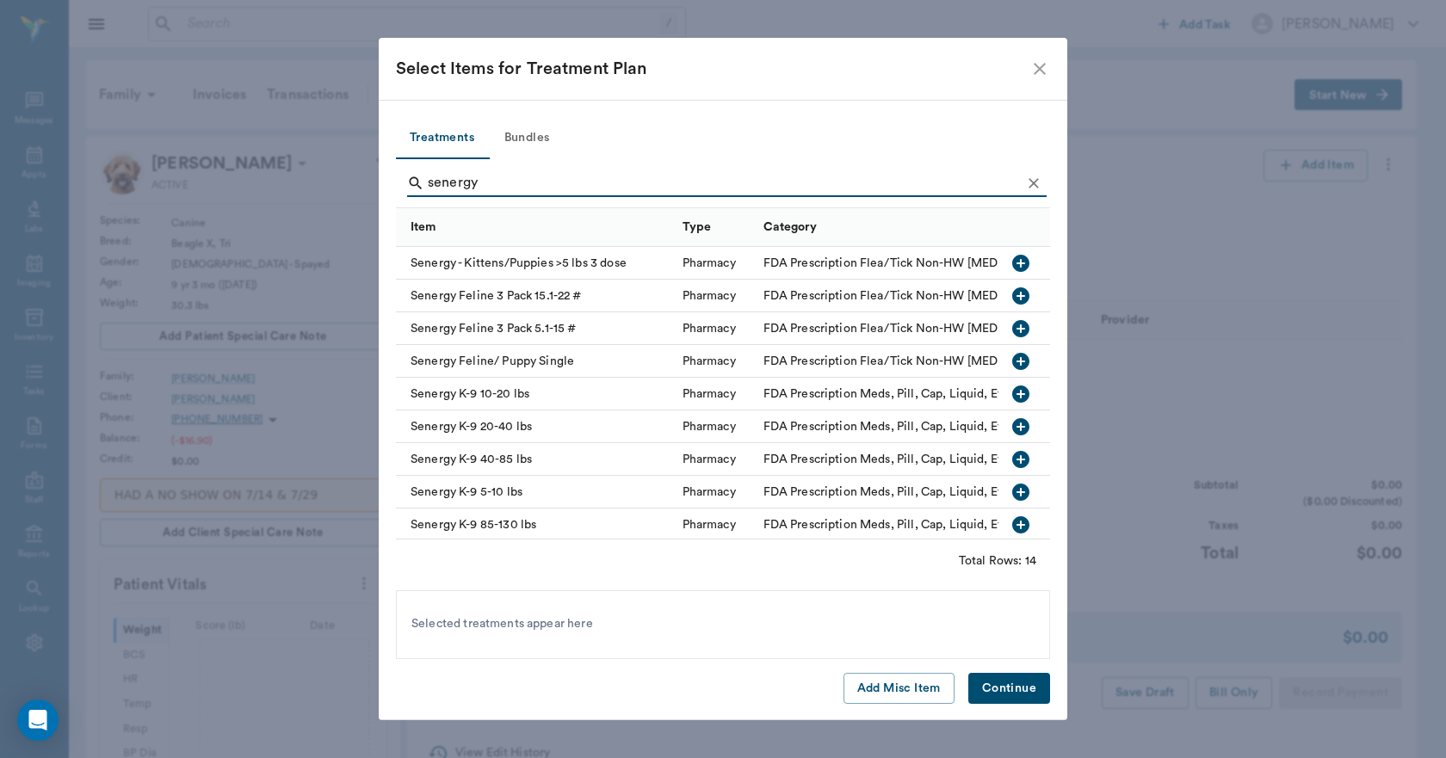
type input "senergy"
click at [1012, 428] on icon "button" at bounding box center [1020, 426] width 17 height 17
click at [1020, 688] on button "Continue" at bounding box center [1009, 689] width 82 height 32
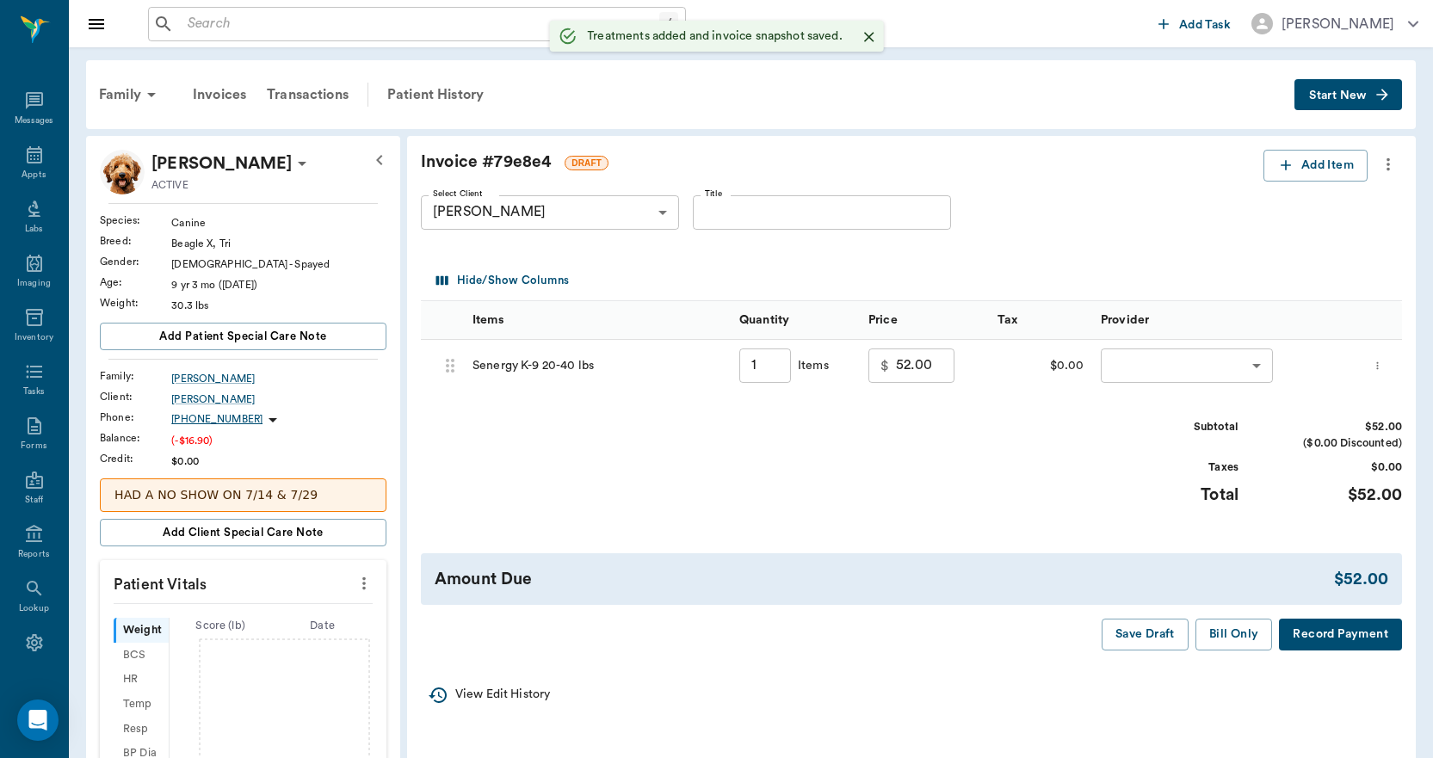
type input "1.00"
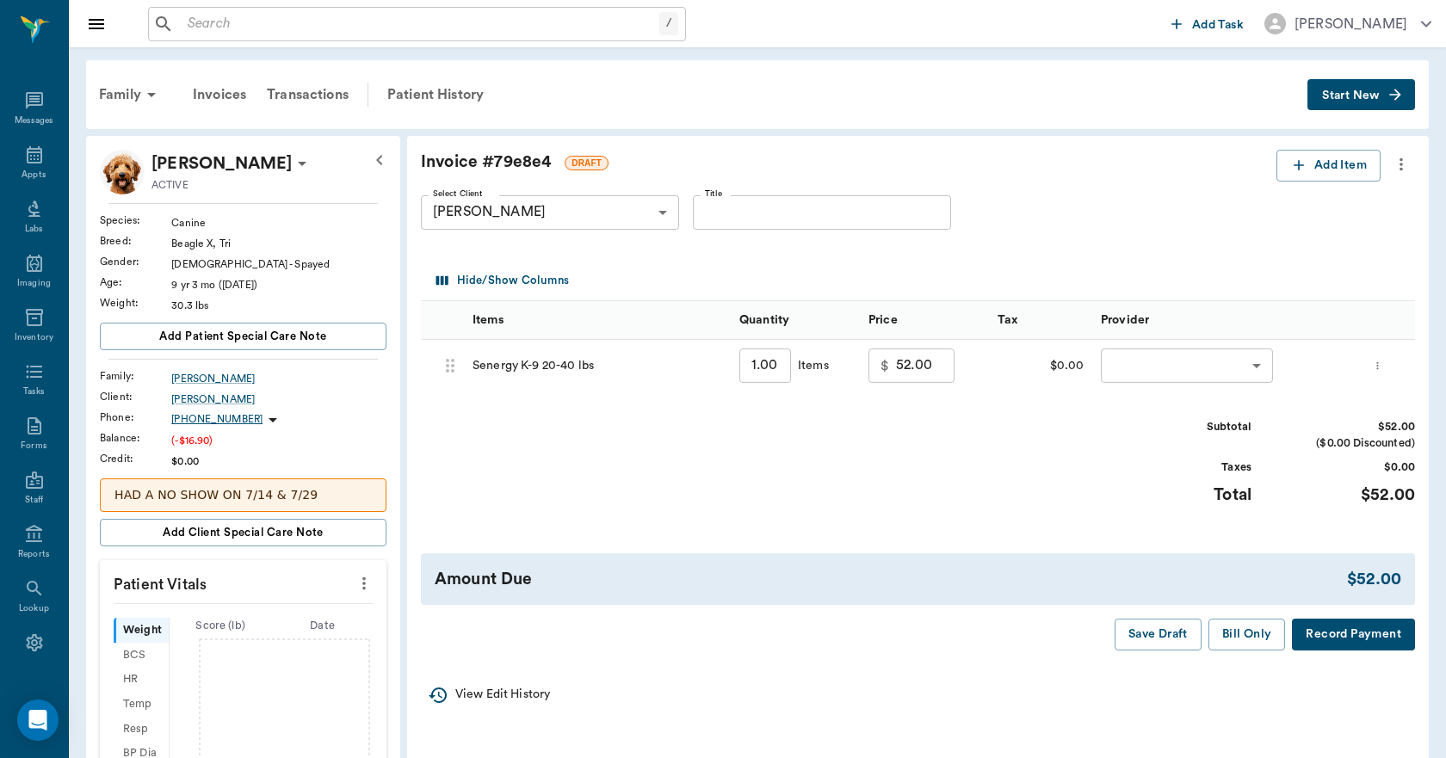
click at [1145, 368] on body "/ ​ Add Task Dr. Bert Ellsworth Nectar Messages Appts Labs Imaging Inventory Ta…" at bounding box center [723, 651] width 1446 height 1303
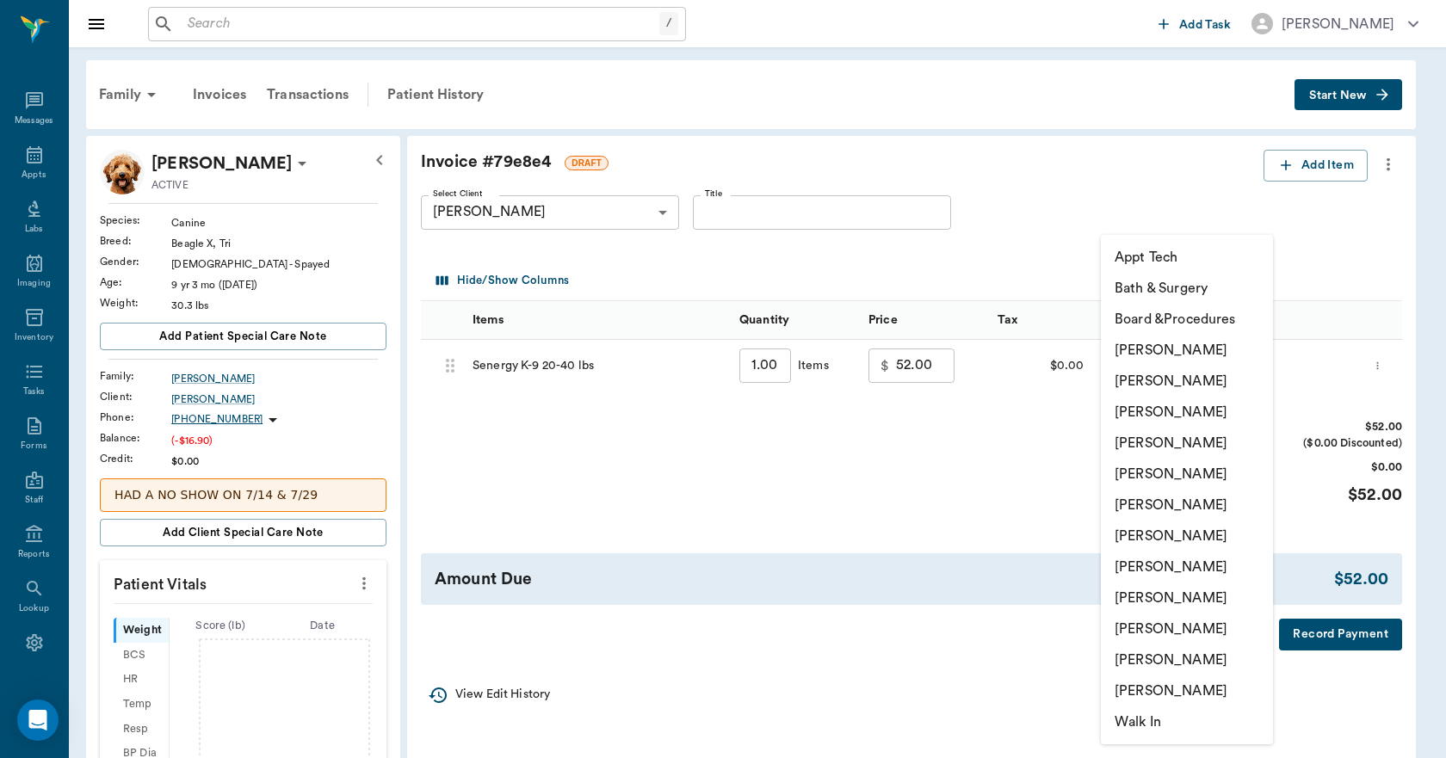
click at [1157, 628] on li "Lisa Taylor" at bounding box center [1187, 629] width 172 height 31
type input "none-63ec2ede52e12b0ba117d0d7"
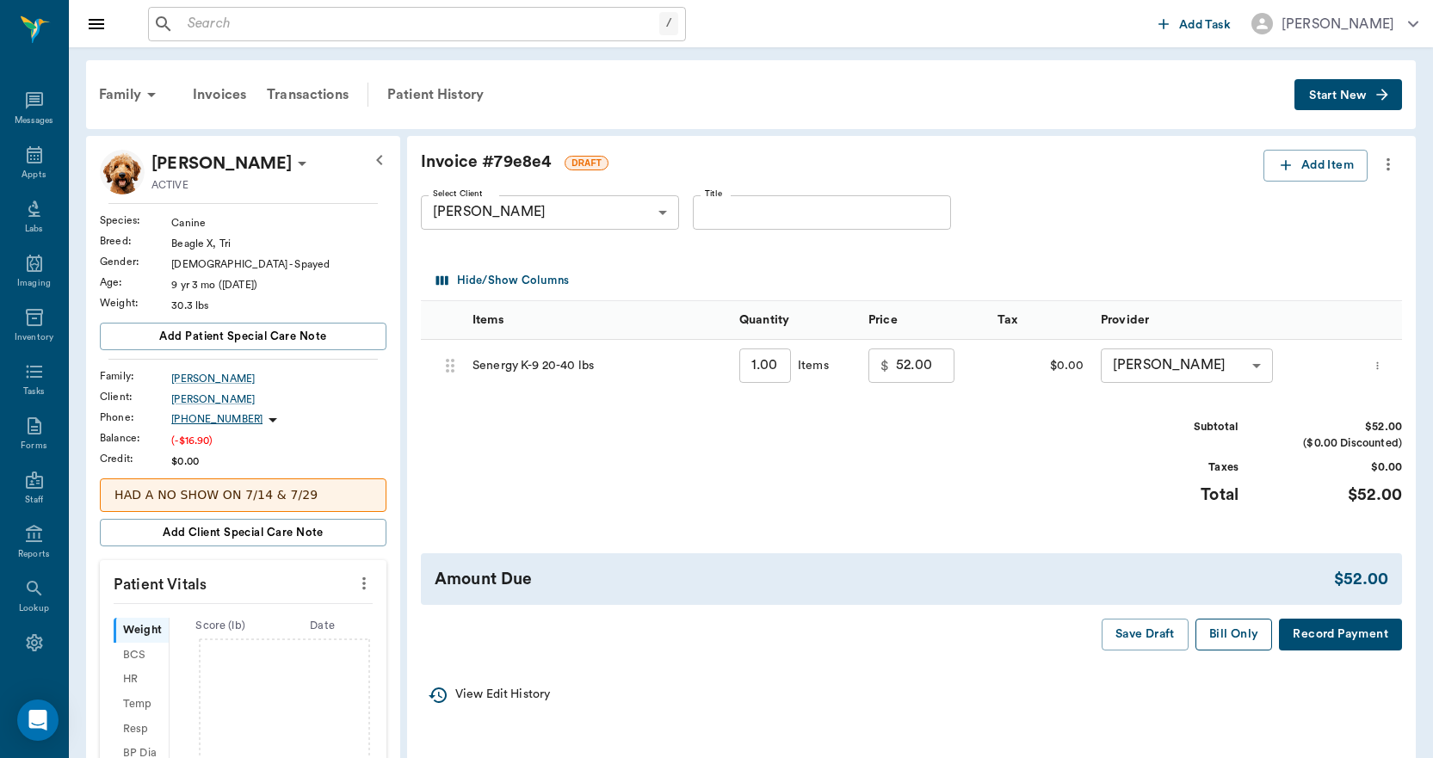
click at [1244, 637] on button "Bill Only" at bounding box center [1233, 635] width 77 height 32
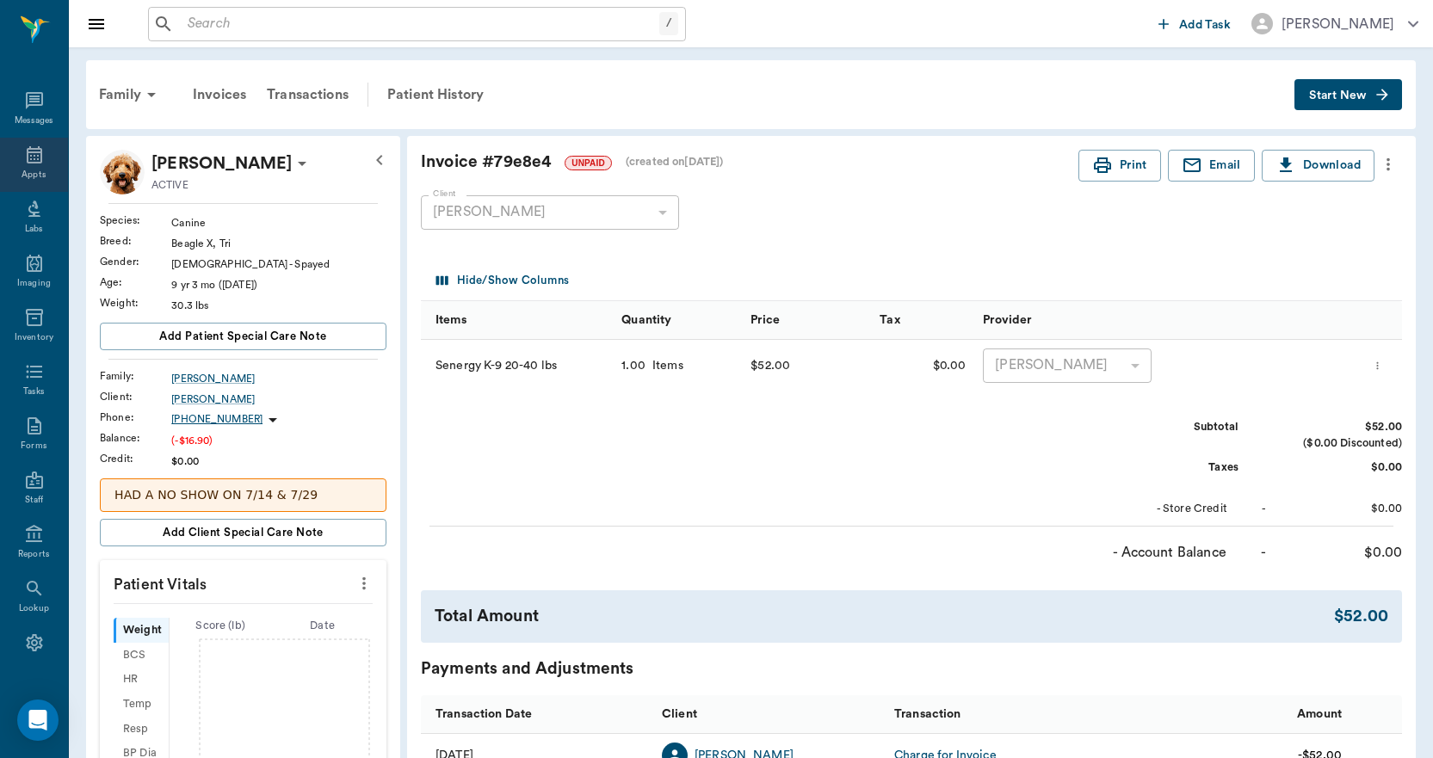
click at [27, 155] on icon at bounding box center [34, 154] width 15 height 17
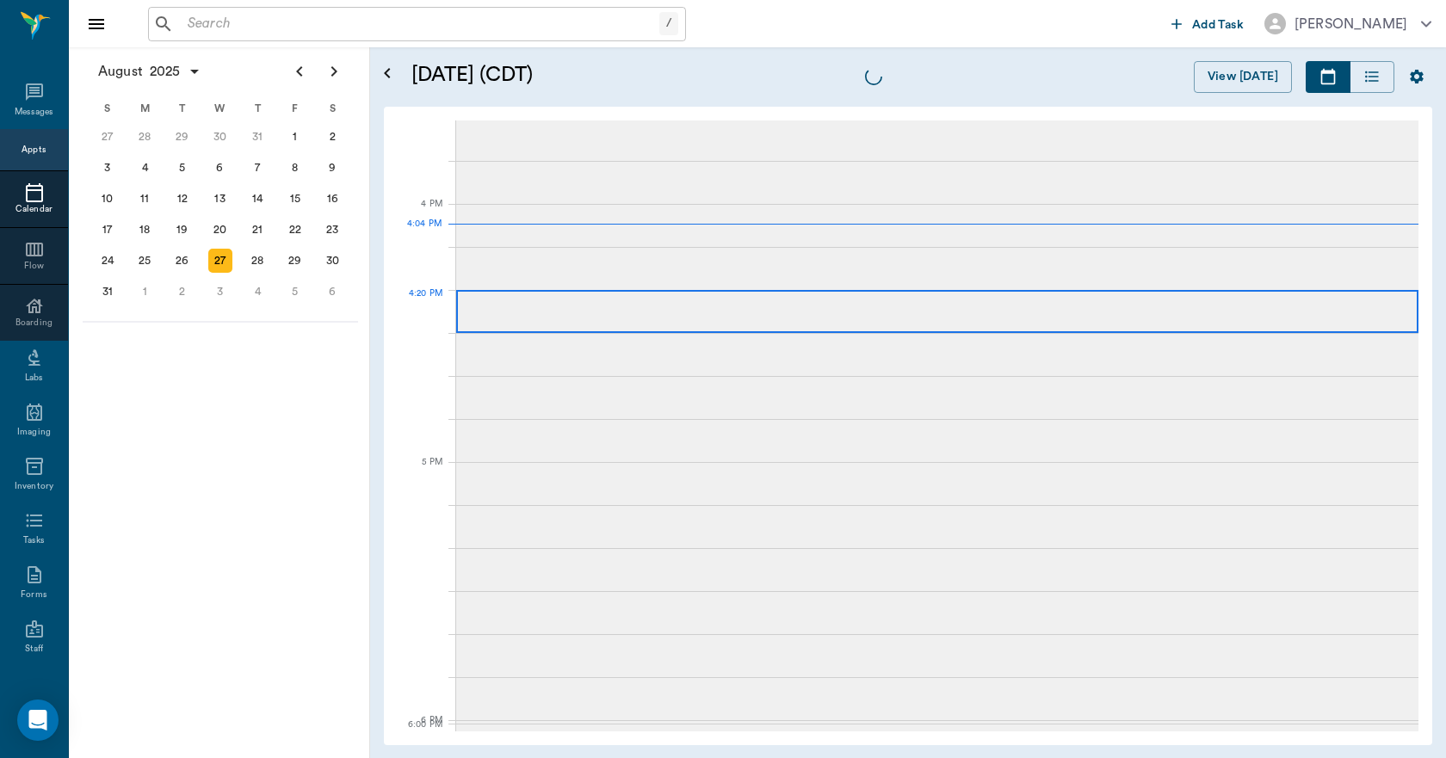
scroll to position [2067, 0]
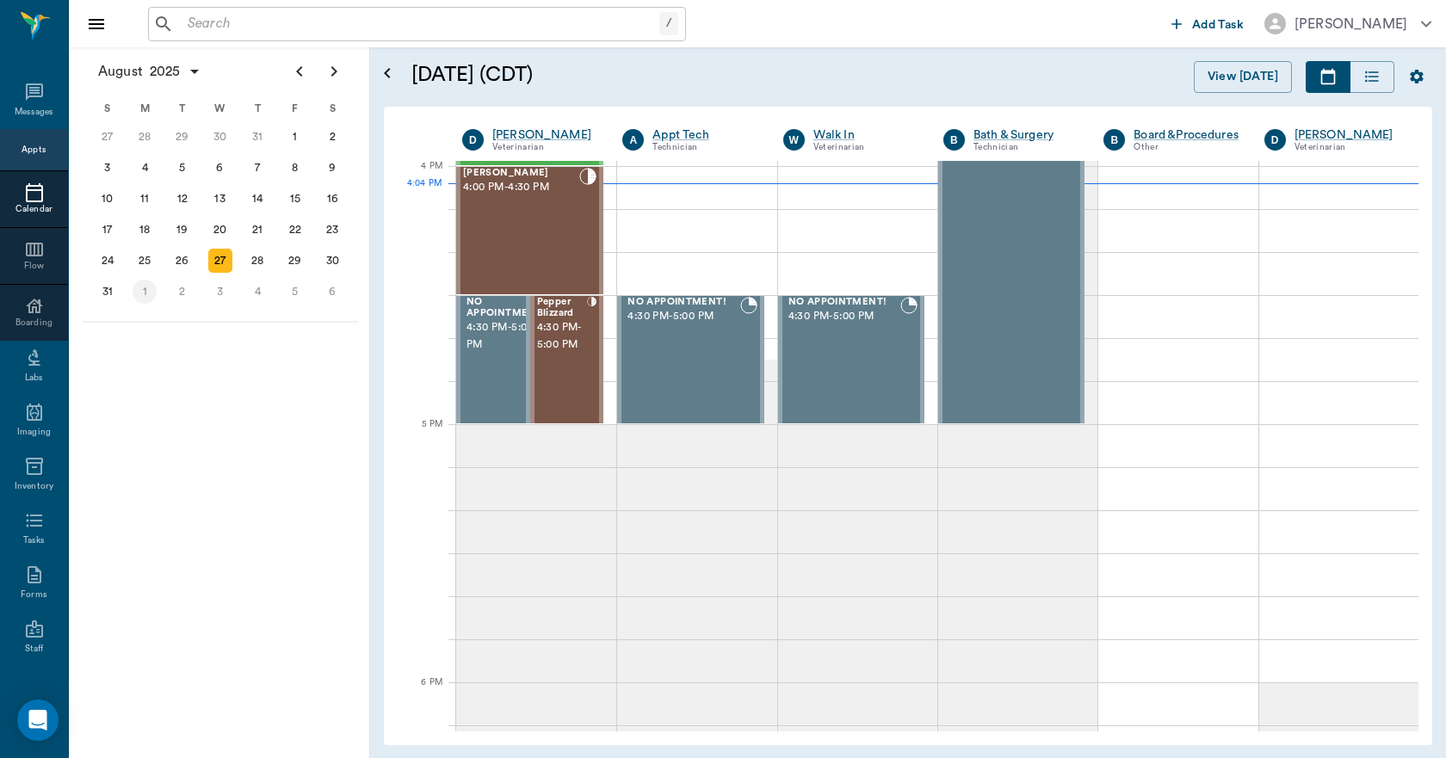
click at [141, 298] on div "1" at bounding box center [145, 292] width 24 height 24
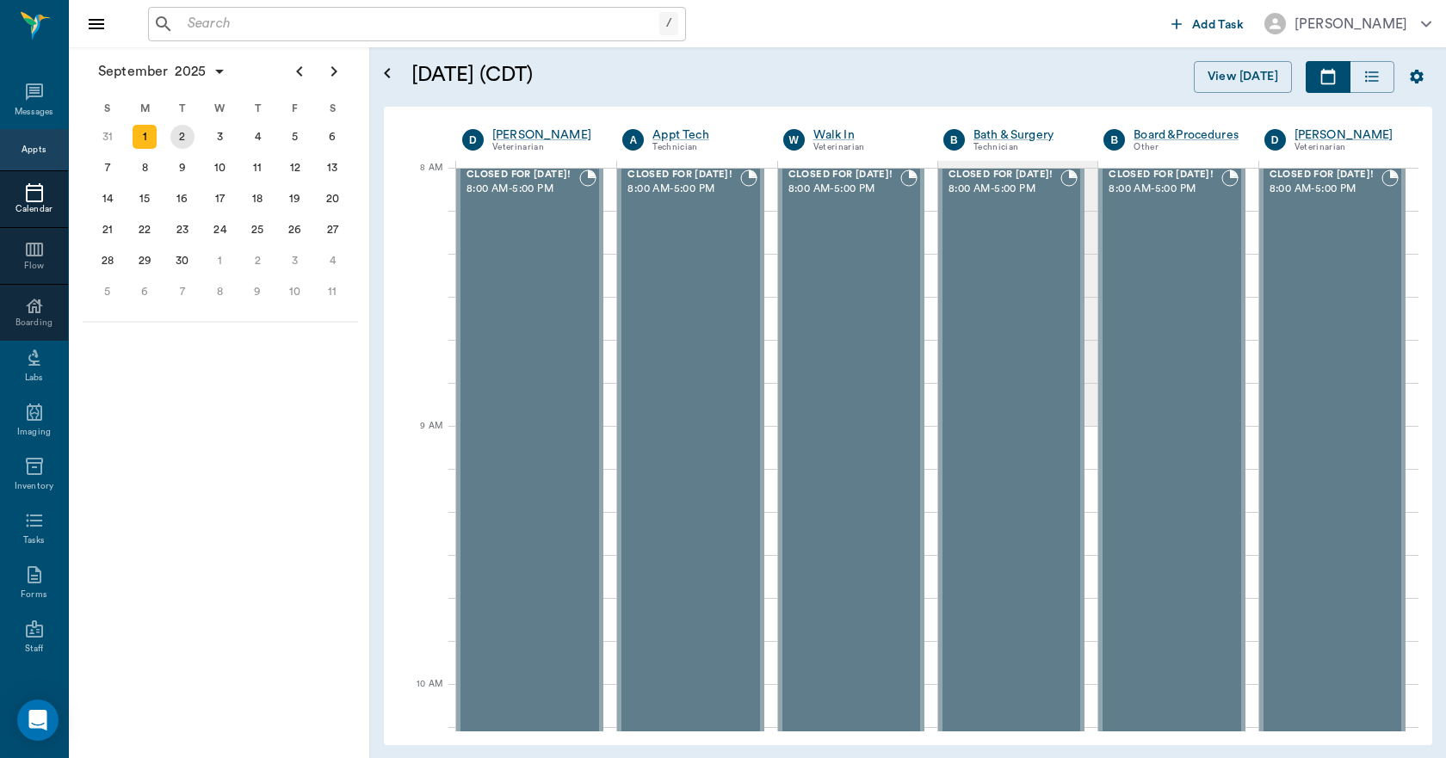
click at [176, 140] on div "2" at bounding box center [182, 137] width 24 height 24
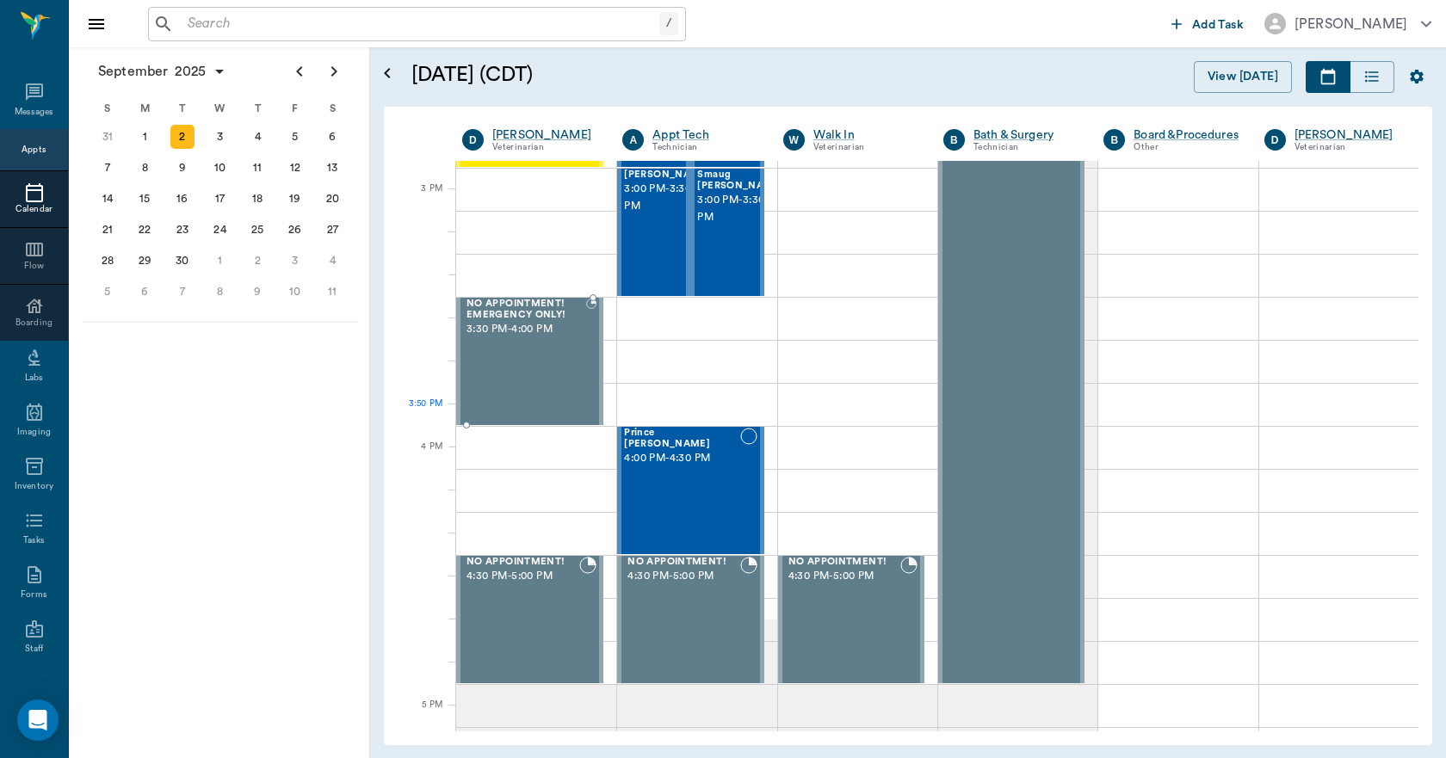
scroll to position [1721, 0]
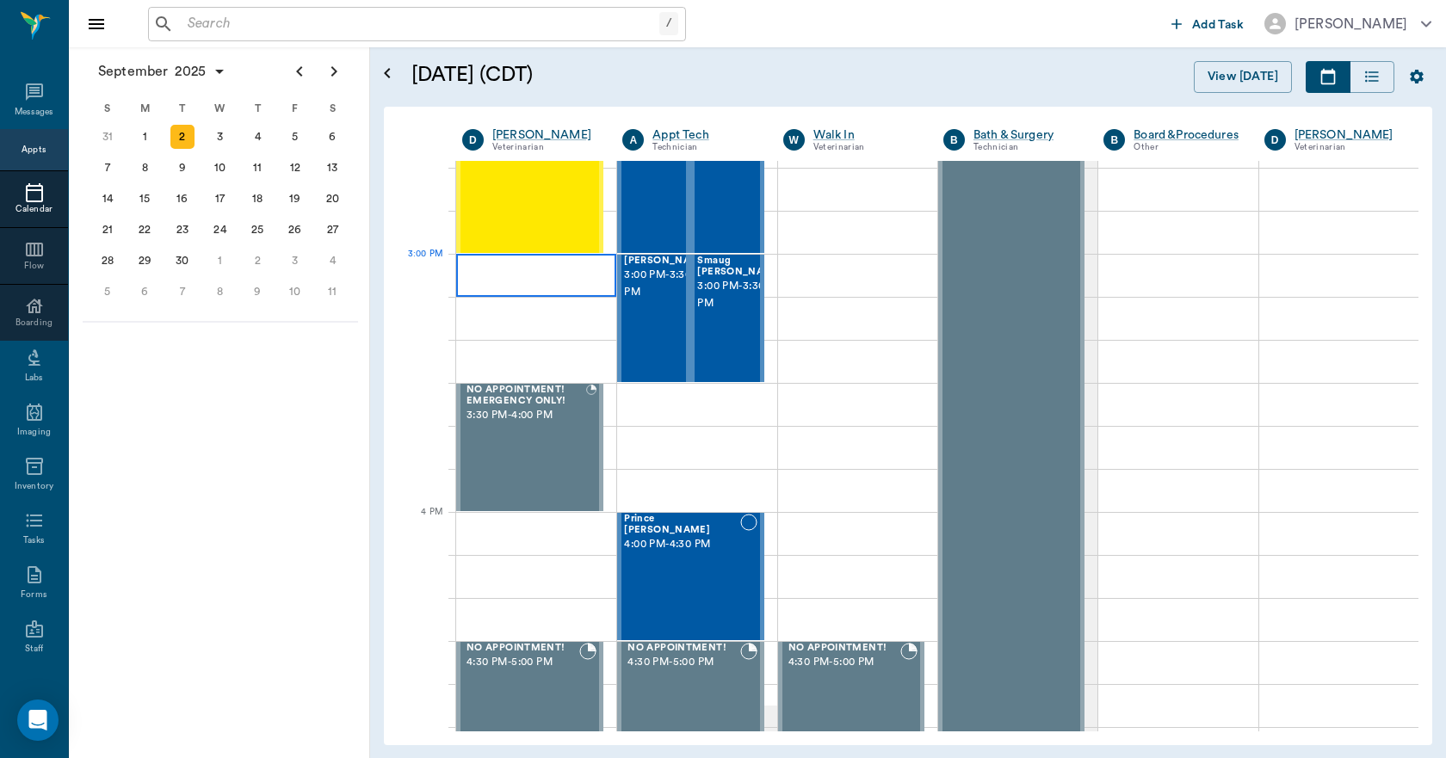
click at [470, 269] on div at bounding box center [536, 275] width 160 height 43
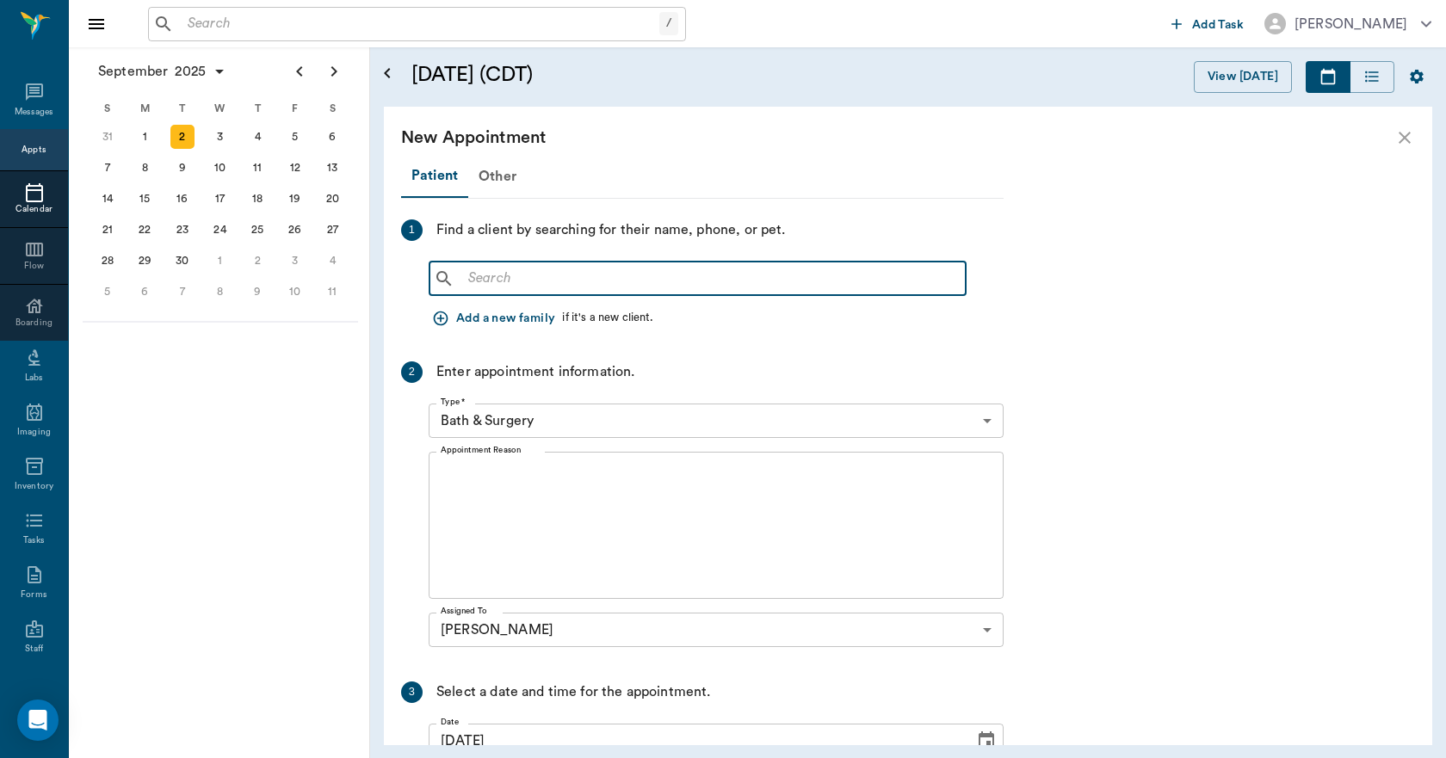
click at [472, 269] on input "text" at bounding box center [709, 279] width 497 height 24
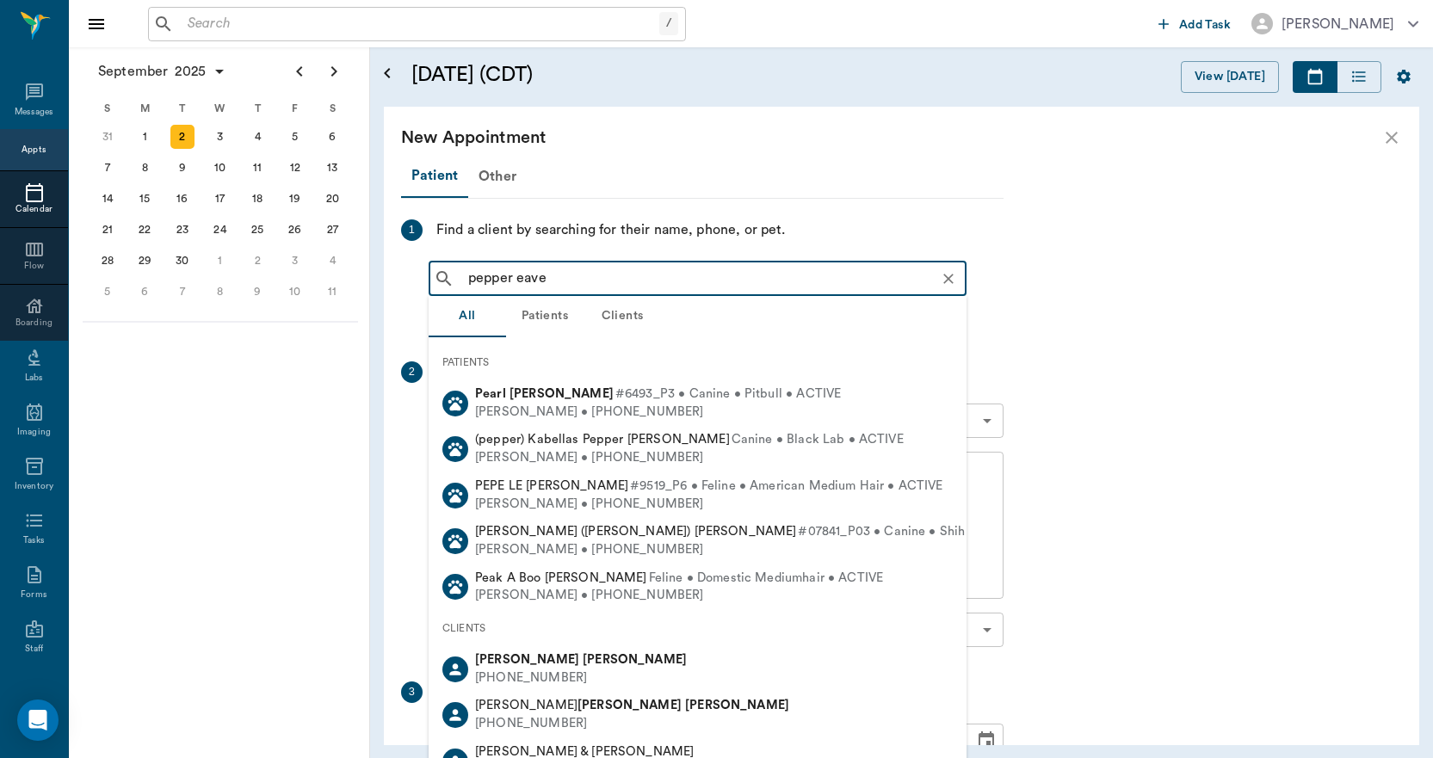
type input "pepper eaves"
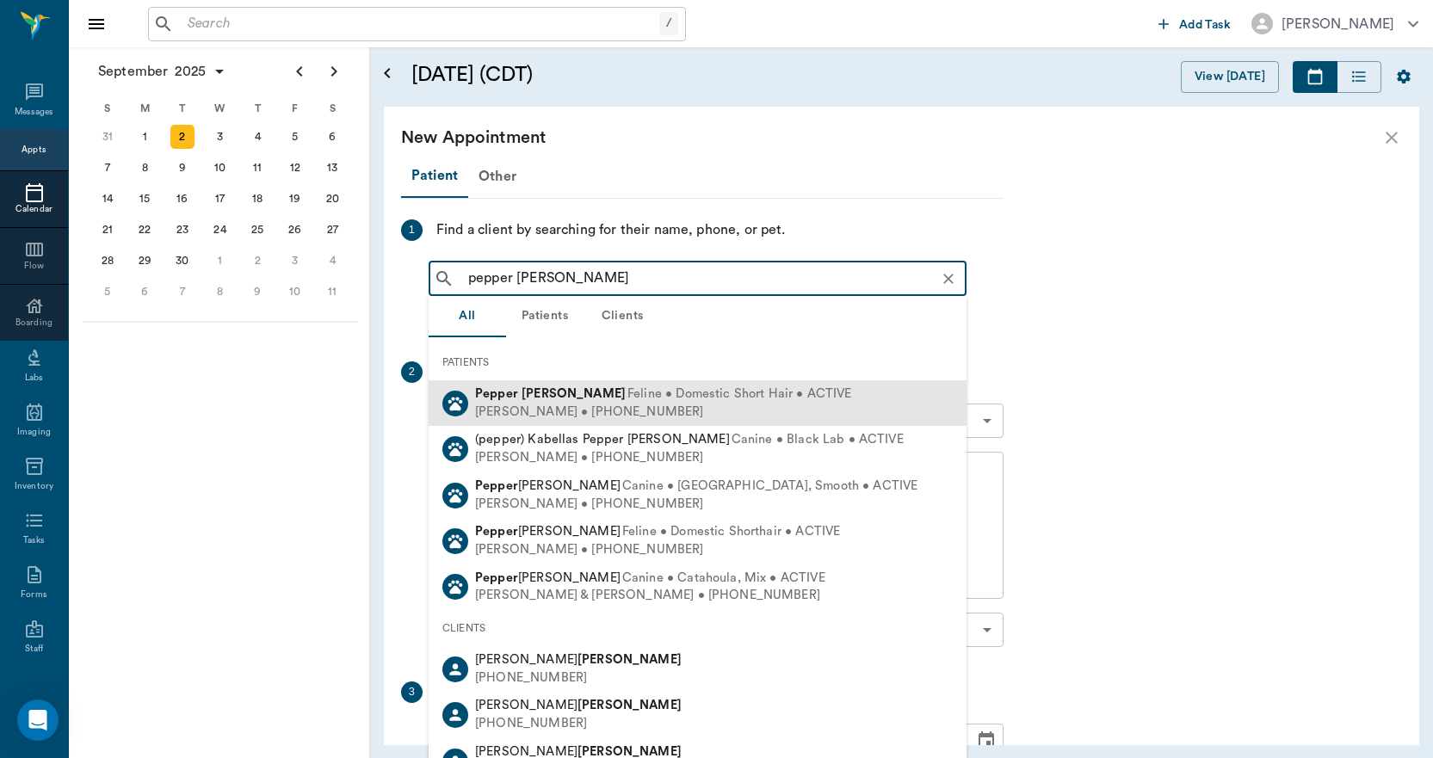
click at [620, 404] on div "Carrie Eaves • (903) 310-5664" at bounding box center [663, 413] width 377 height 18
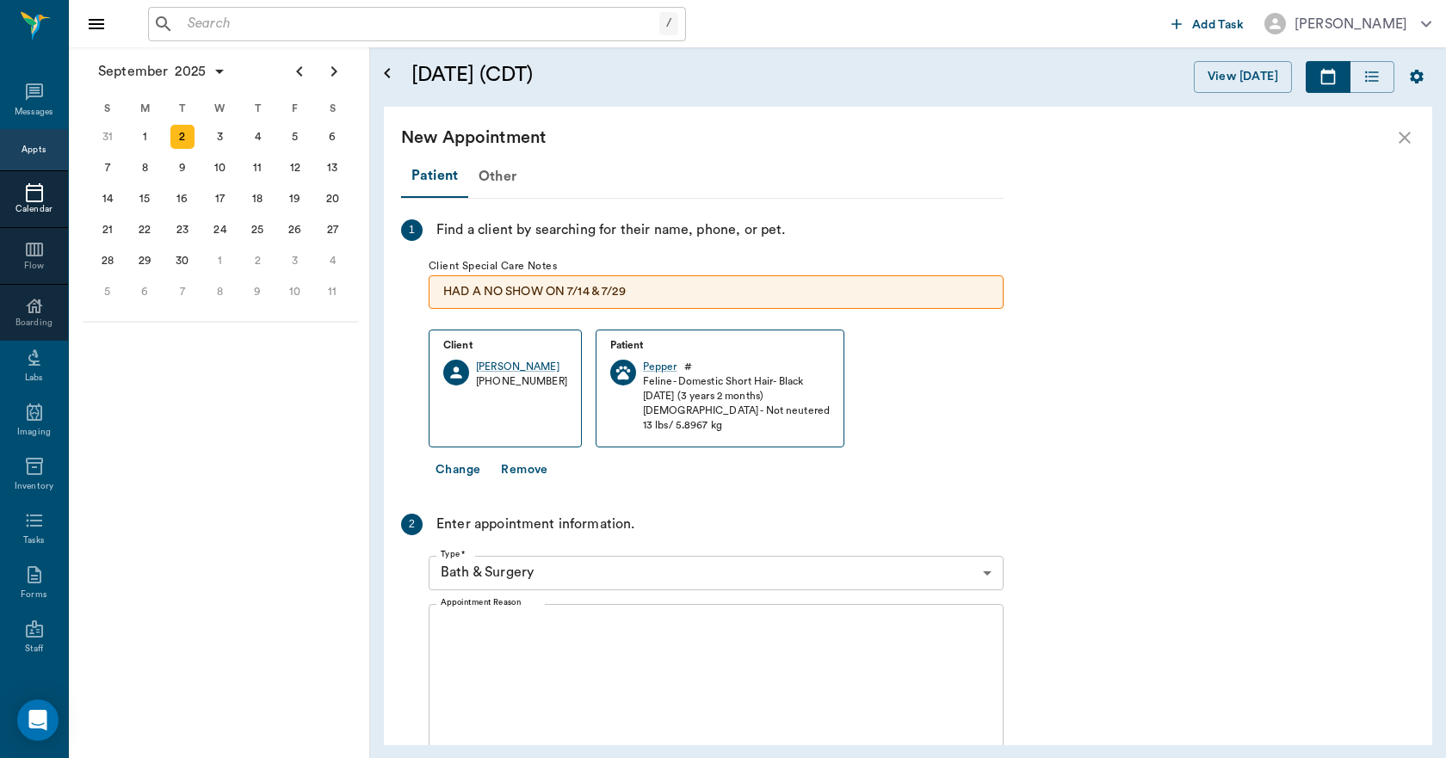
click at [471, 581] on body "/ ​ Add Task Dr. Bert Ellsworth Nectar Messages Appts Calendar Flow Boarding La…" at bounding box center [723, 379] width 1446 height 758
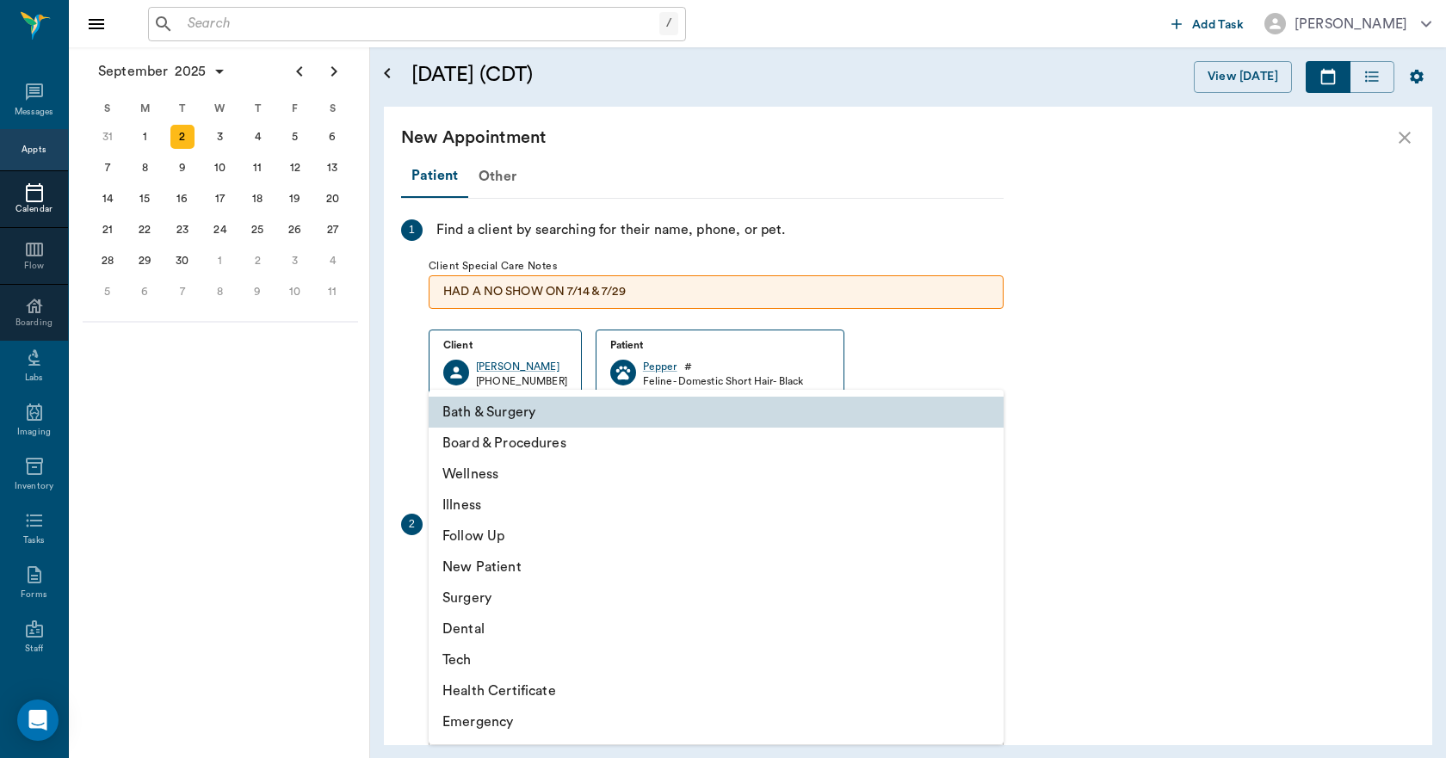
click at [483, 503] on li "Illness" at bounding box center [716, 505] width 575 height 31
type input "65d2be4f46e3a538d89b8c15"
type input "03:30 PM"
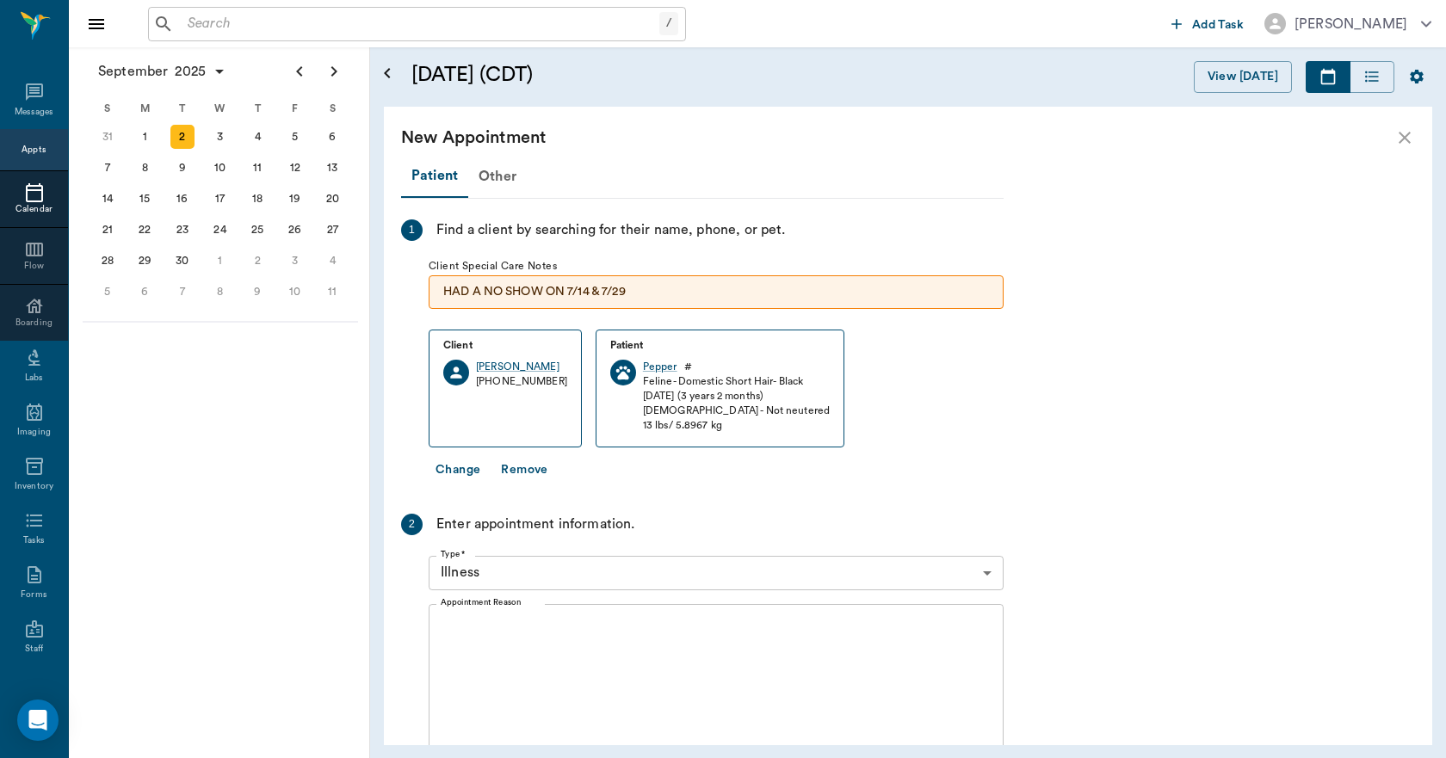
click at [458, 616] on div "x Appointment Reason" at bounding box center [716, 677] width 575 height 147
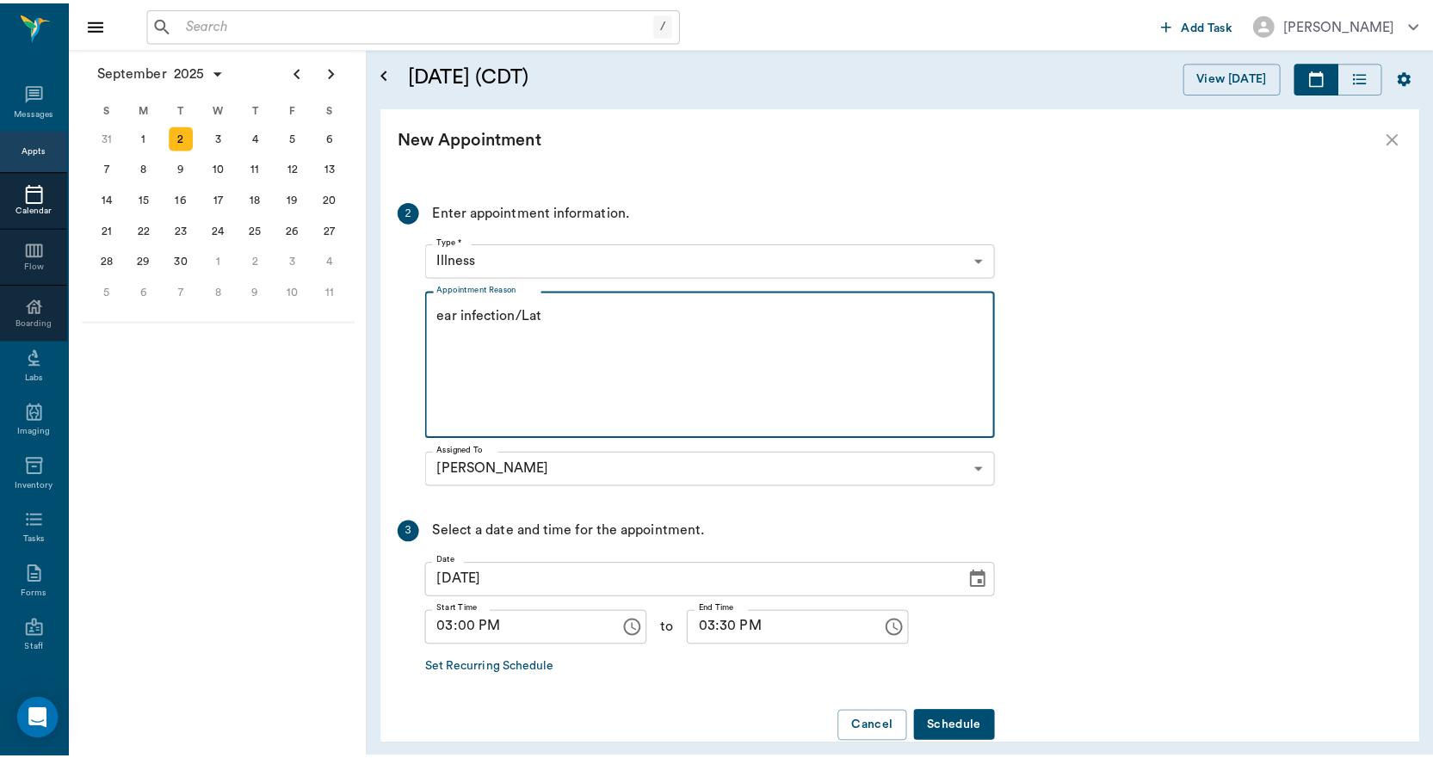
scroll to position [342, 0]
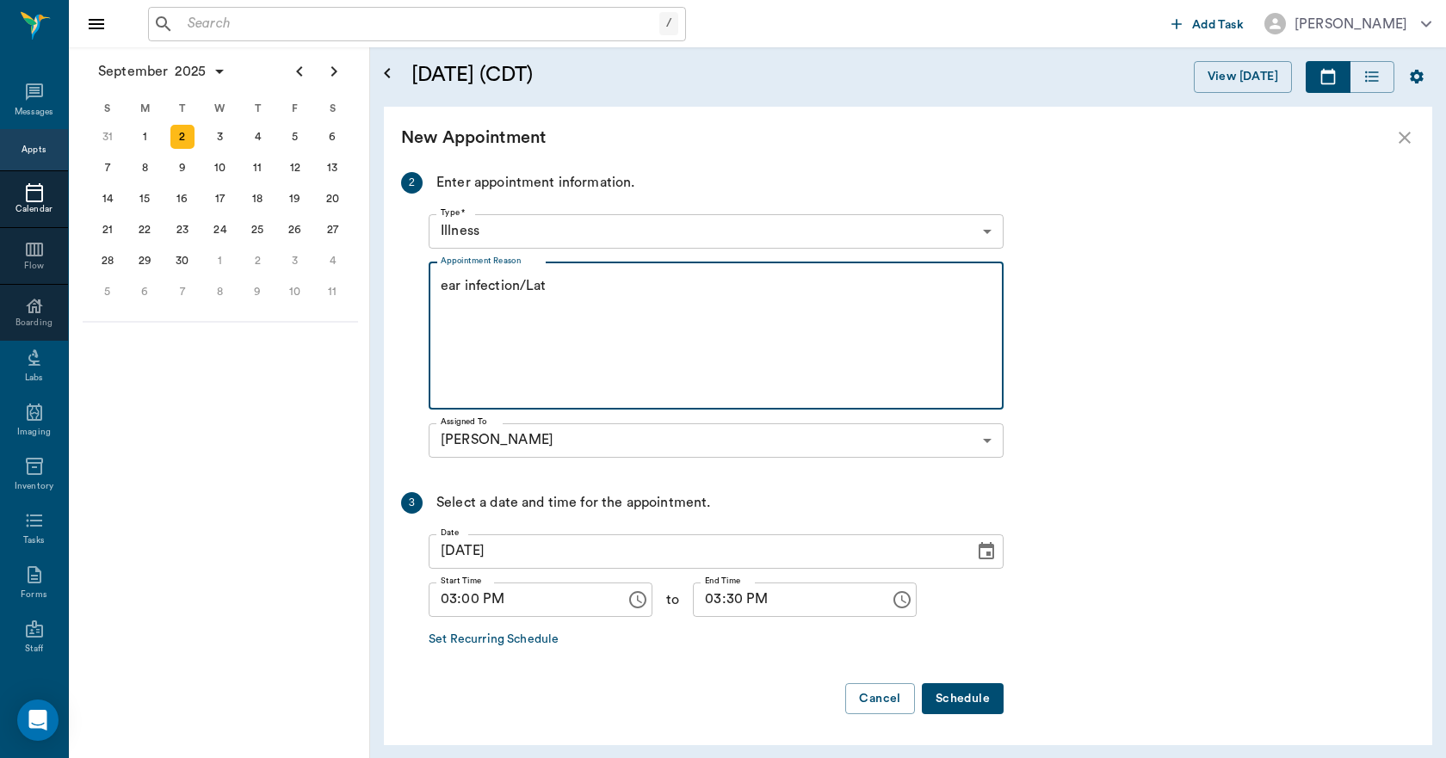
type textarea "ear infection/Lat"
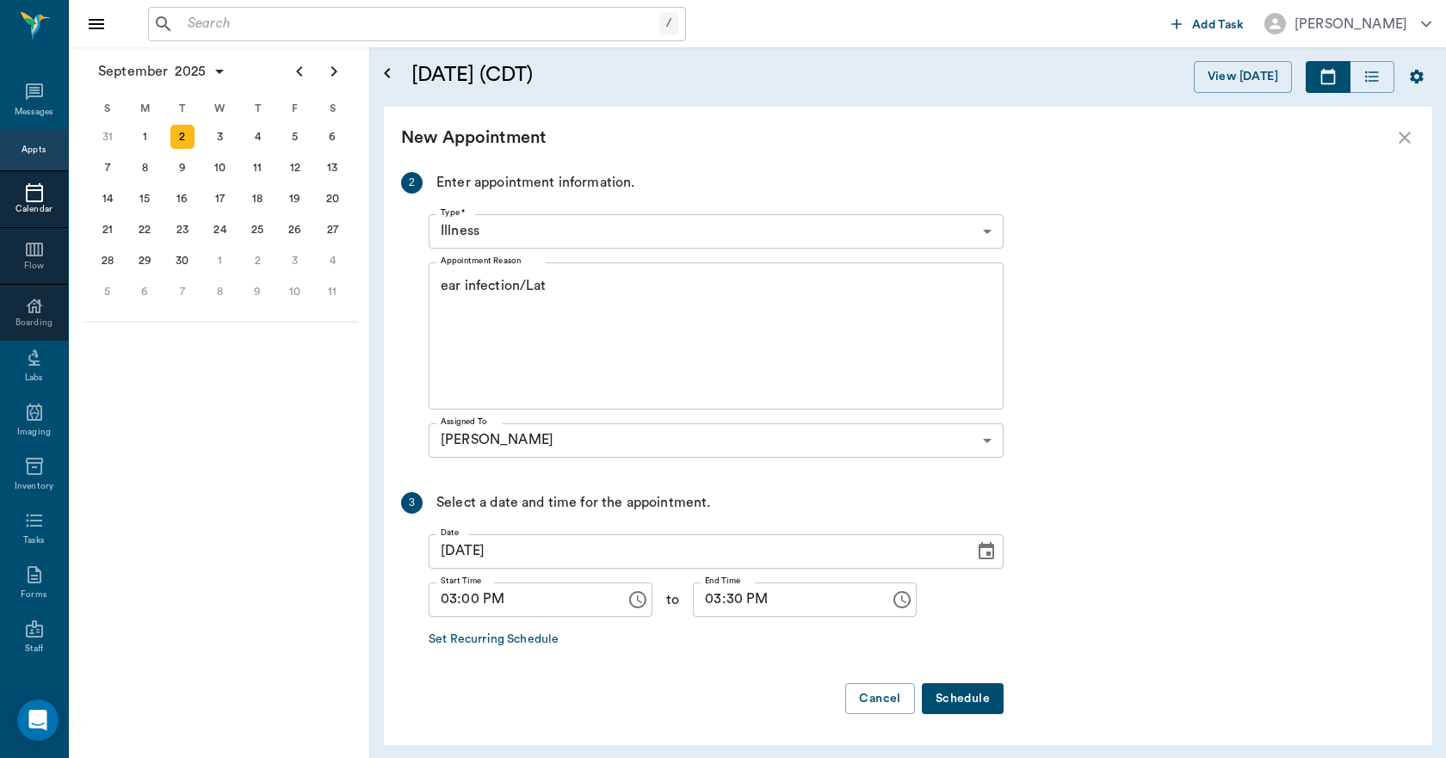
click at [979, 697] on button "Schedule" at bounding box center [963, 699] width 82 height 32
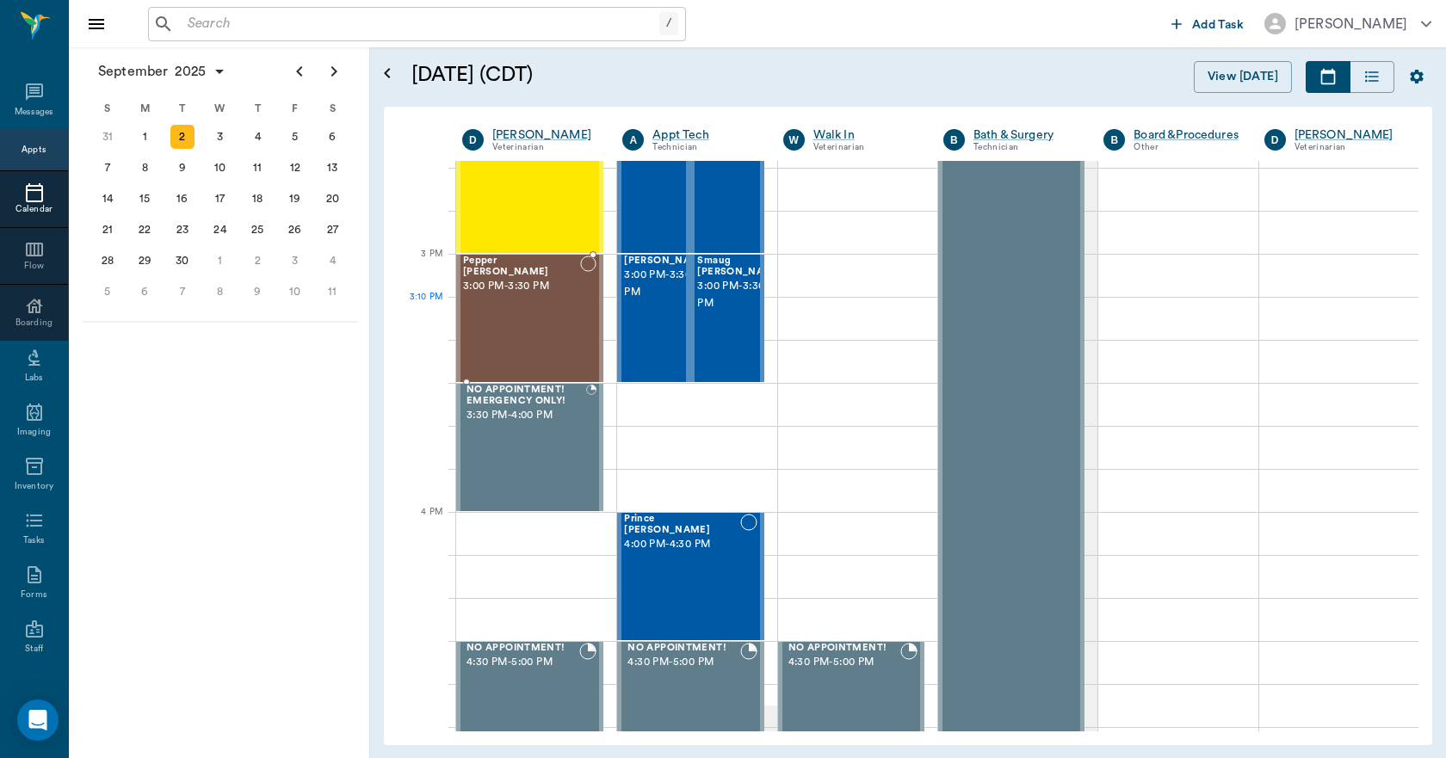
click at [485, 307] on div "Pepper Eaves 3:00 PM - 3:30 PM" at bounding box center [521, 319] width 117 height 126
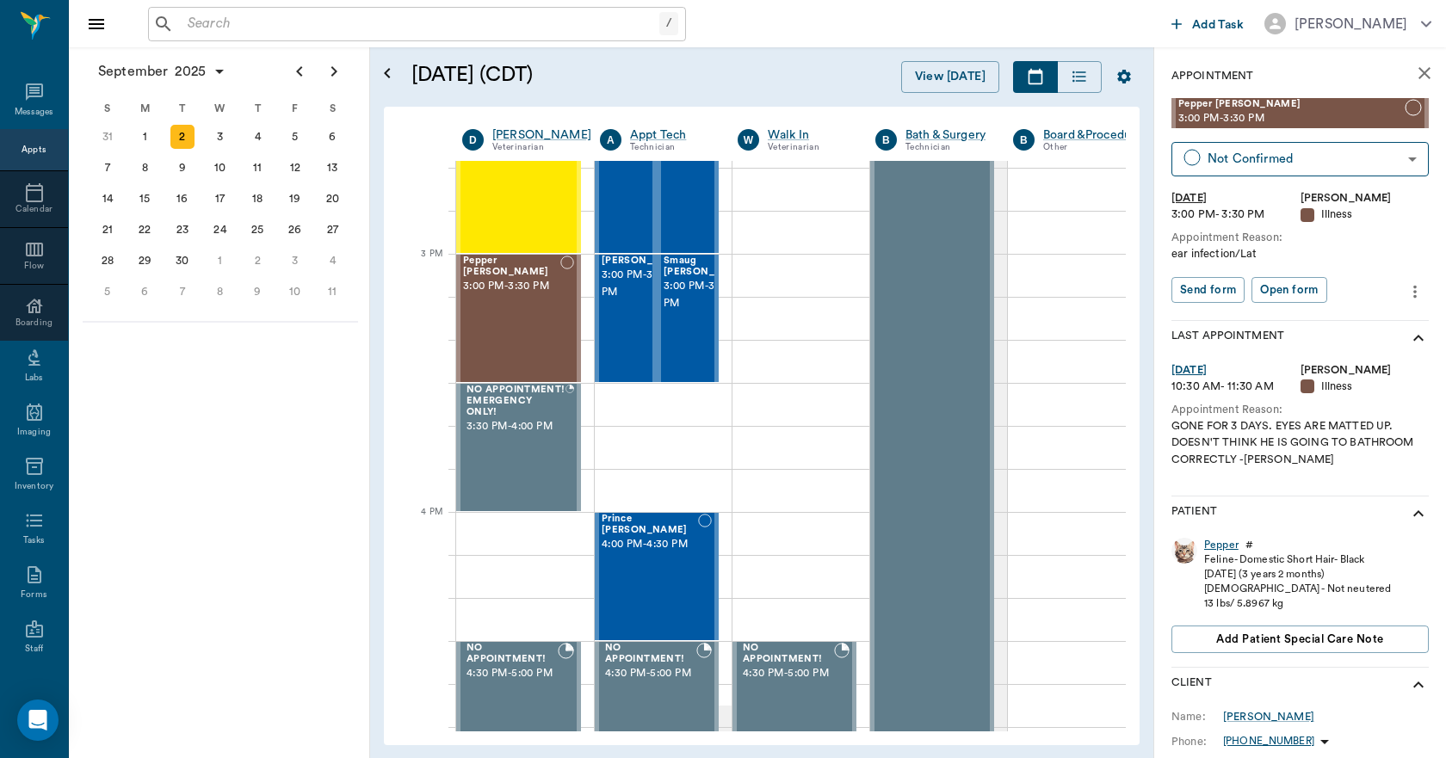
click at [1222, 546] on div "Pepper" at bounding box center [1221, 545] width 34 height 15
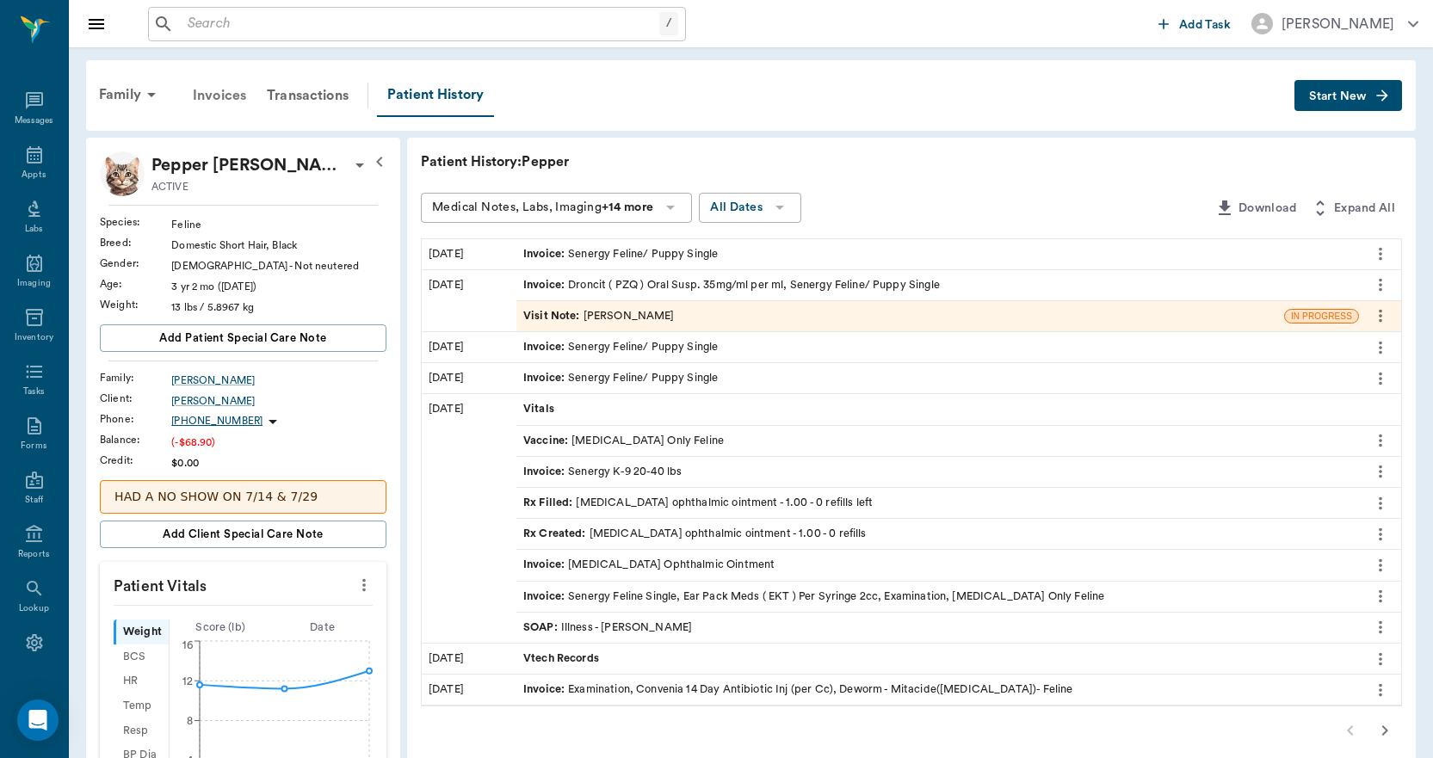
click at [219, 93] on div "Invoices" at bounding box center [219, 95] width 74 height 41
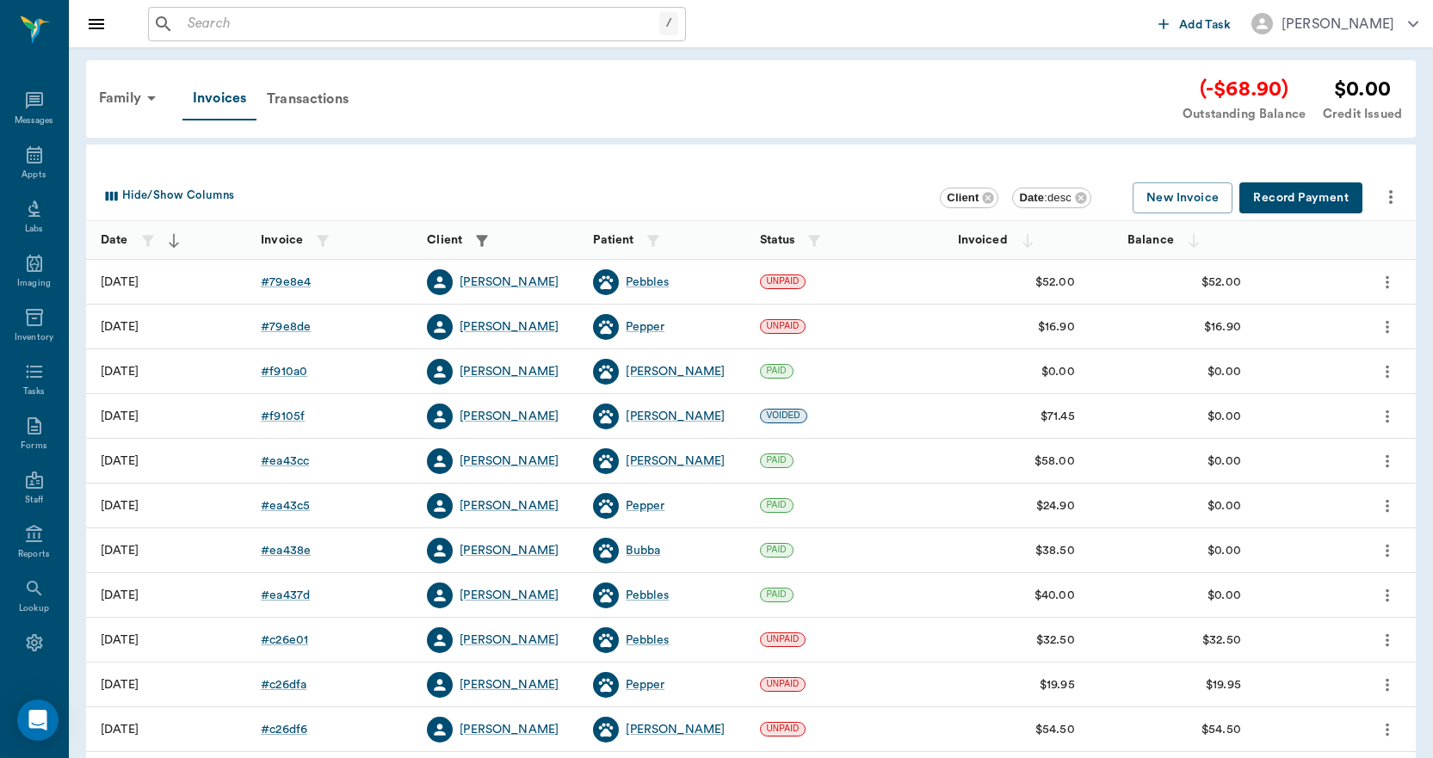
click at [1313, 201] on button "Record Payment" at bounding box center [1300, 198] width 123 height 32
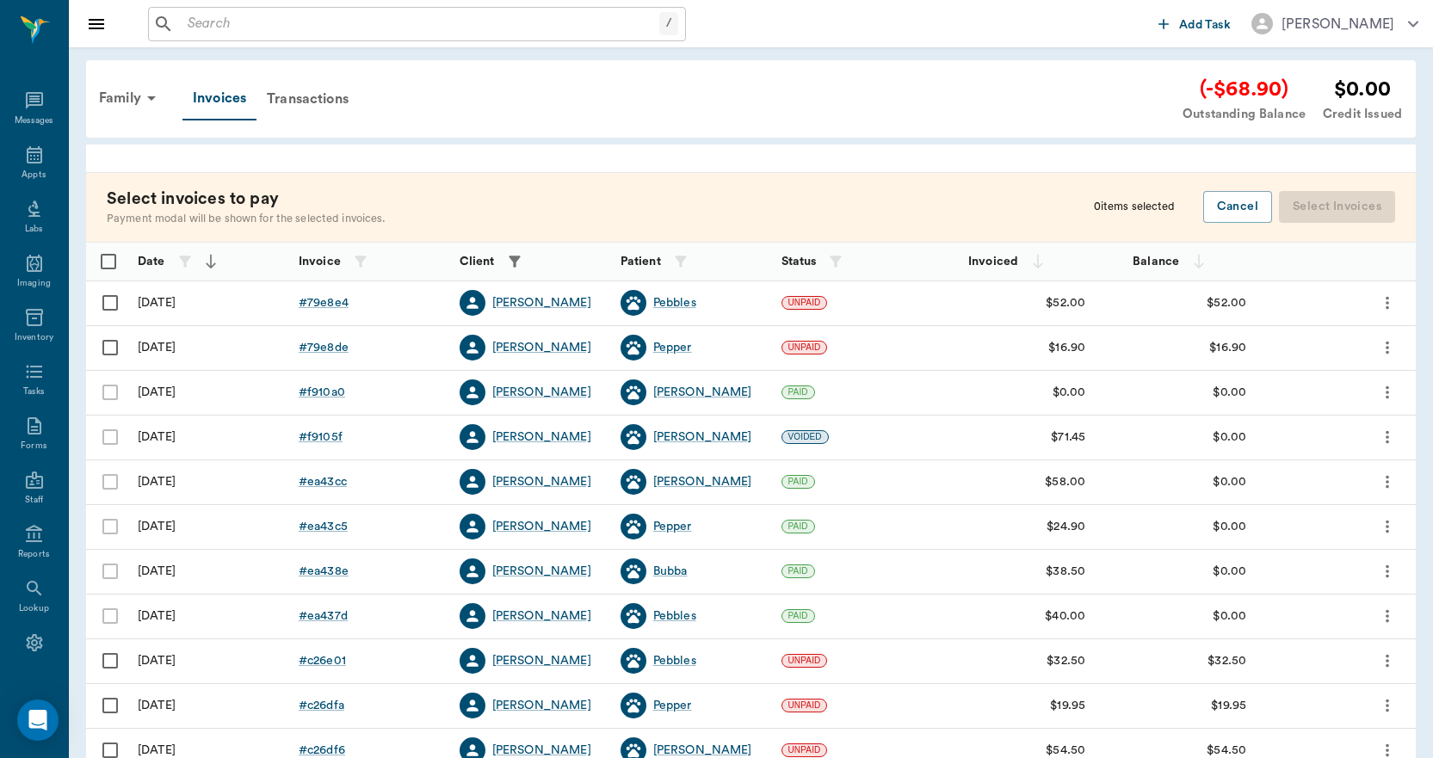
click at [110, 306] on input "Select row" at bounding box center [110, 303] width 36 height 36
checkbox input "false"
checkbox input "true"
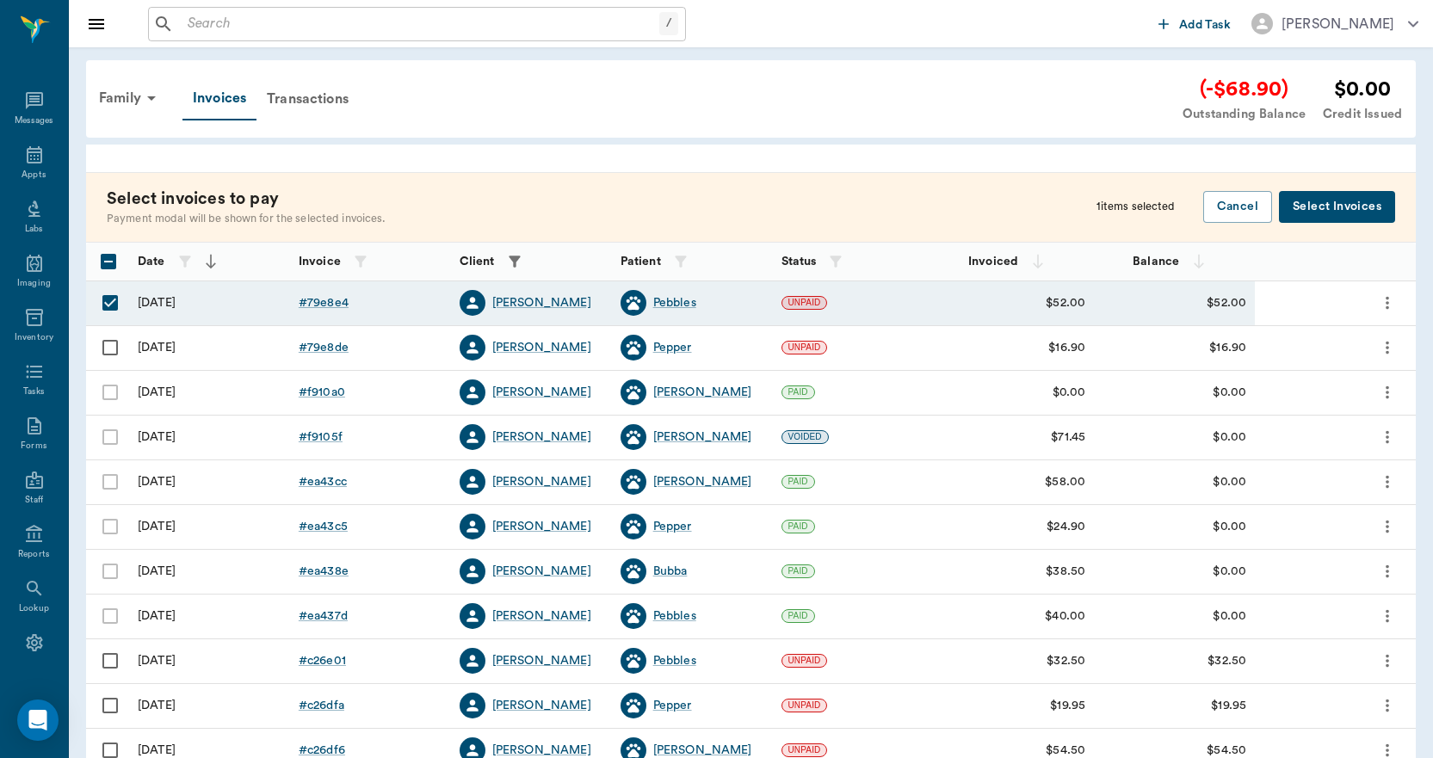
click at [109, 350] on input "Select row" at bounding box center [110, 348] width 36 height 36
checkbox input "true"
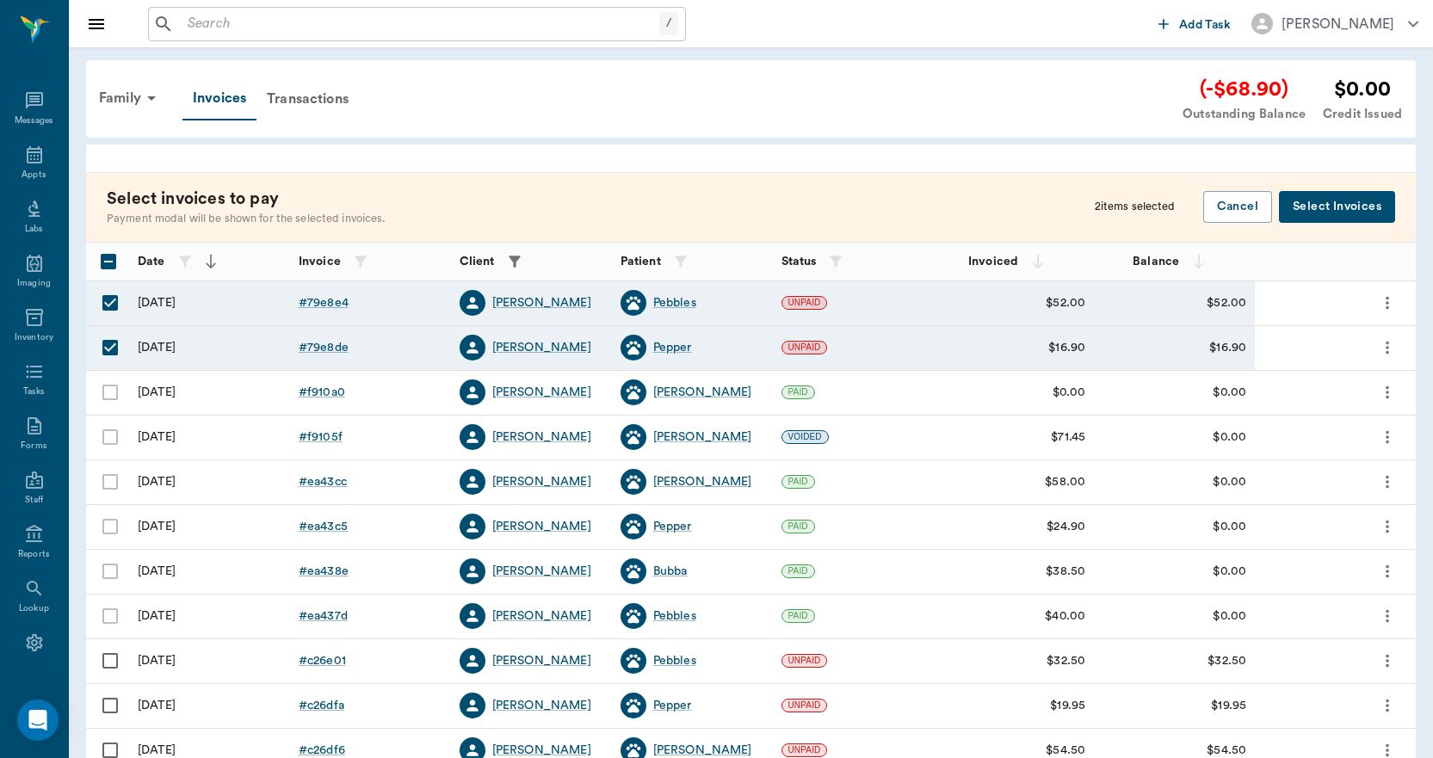
click at [1320, 210] on button "Select Invoices" at bounding box center [1337, 207] width 116 height 32
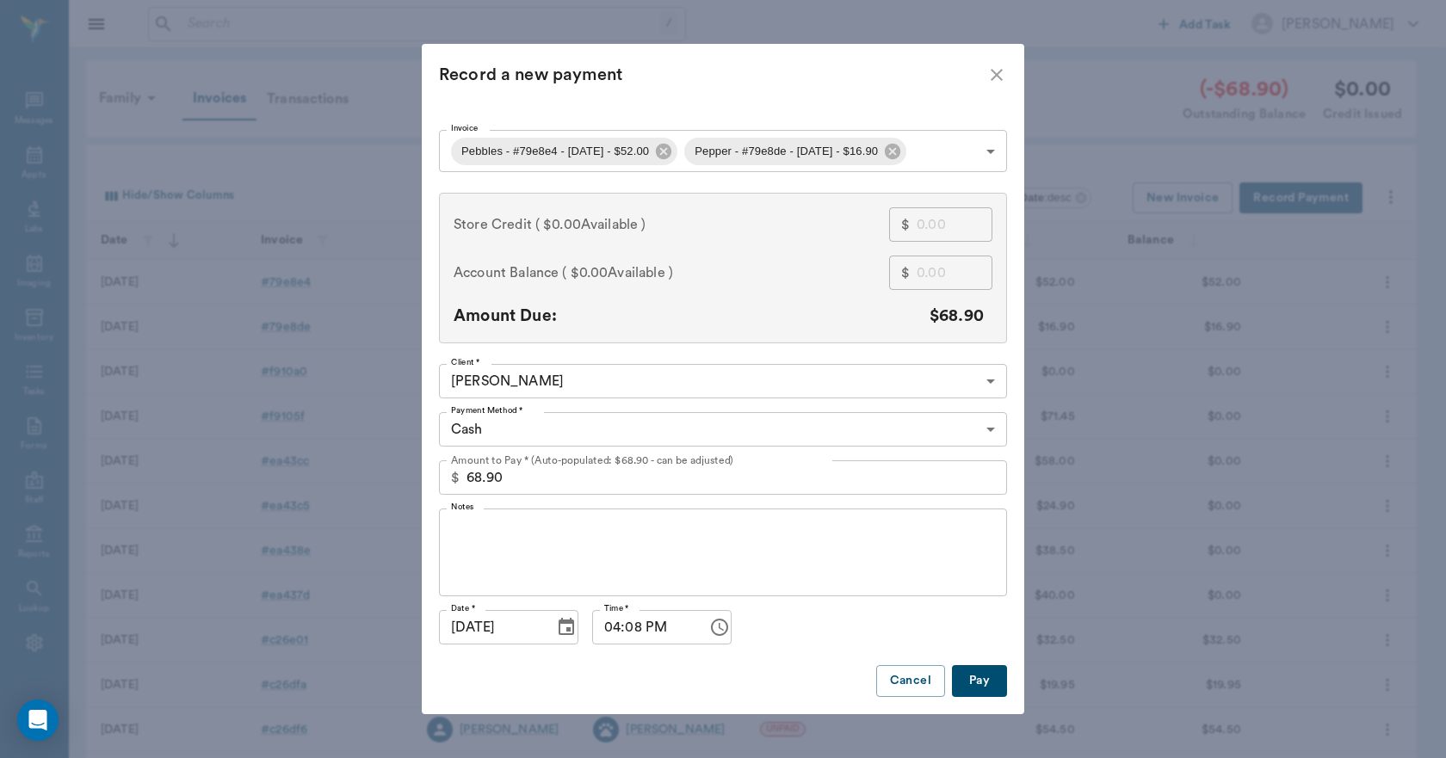
click at [515, 430] on body "/ ​ Add Task Dr. Bert Ellsworth Nectar Messages Appts Labs Imaging Inventory Ta…" at bounding box center [723, 505] width 1446 height 1010
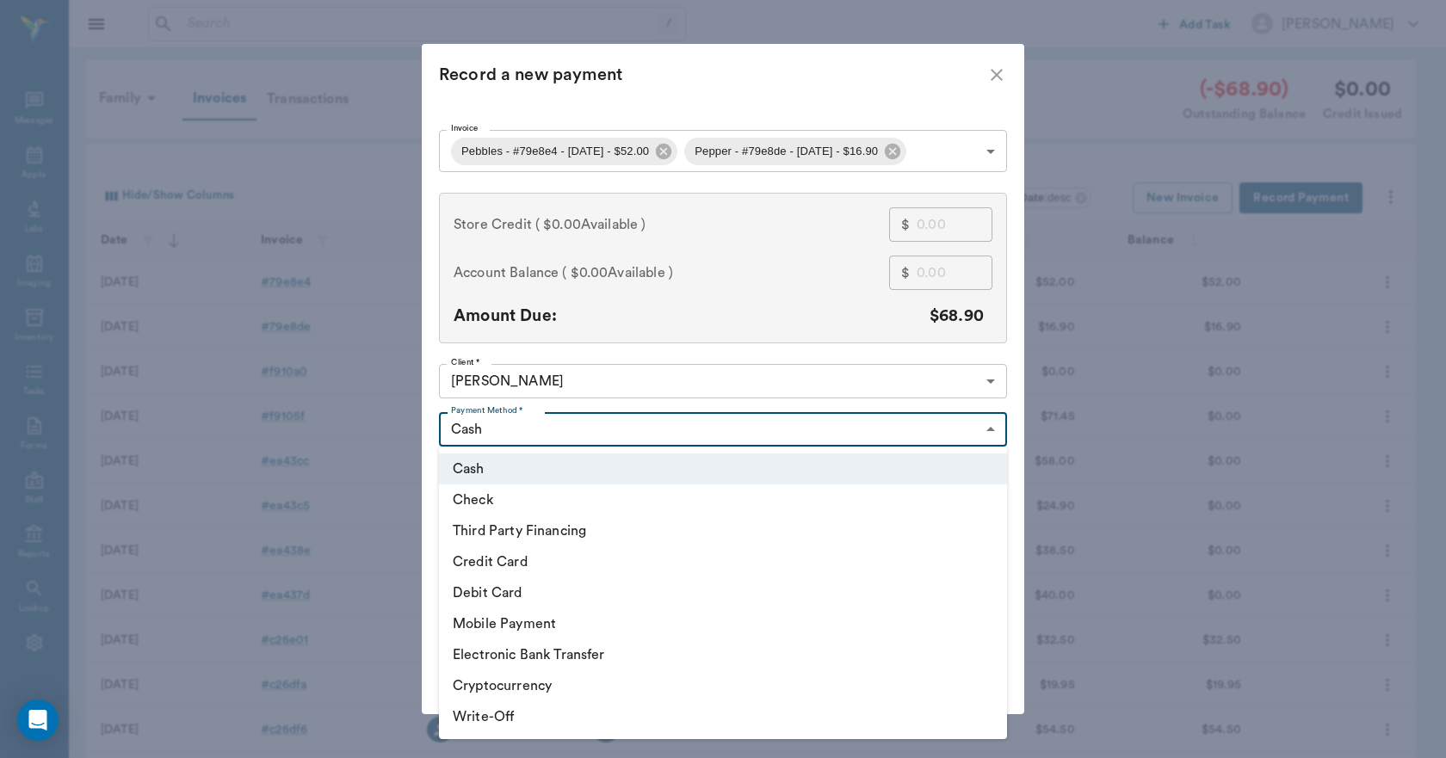
click at [492, 561] on li "Credit Card" at bounding box center [723, 561] width 568 height 31
type input "CREDIT_CARD"
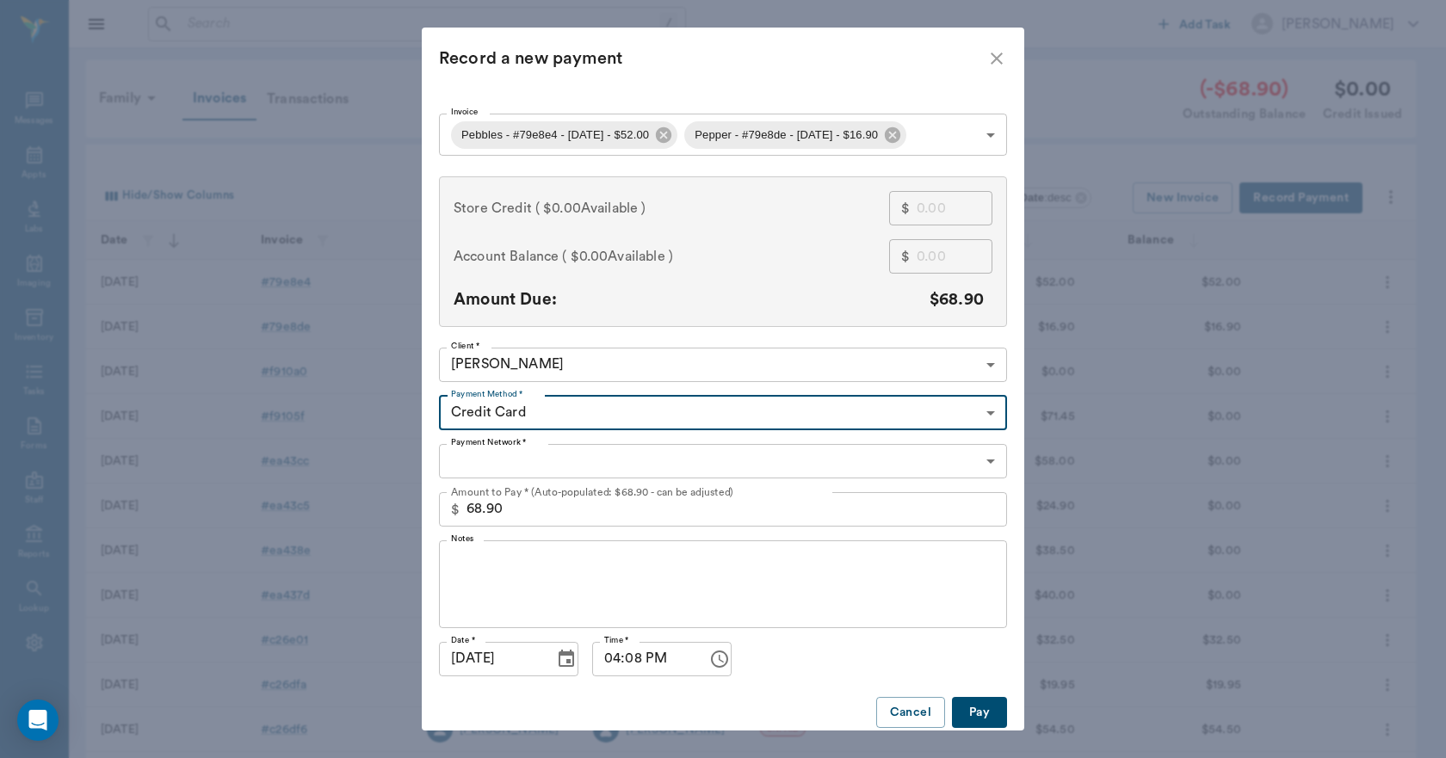
click at [478, 461] on body "/ ​ Add Task Dr. Bert Ellsworth Nectar Messages Appts Labs Imaging Inventory Ta…" at bounding box center [723, 505] width 1446 height 1010
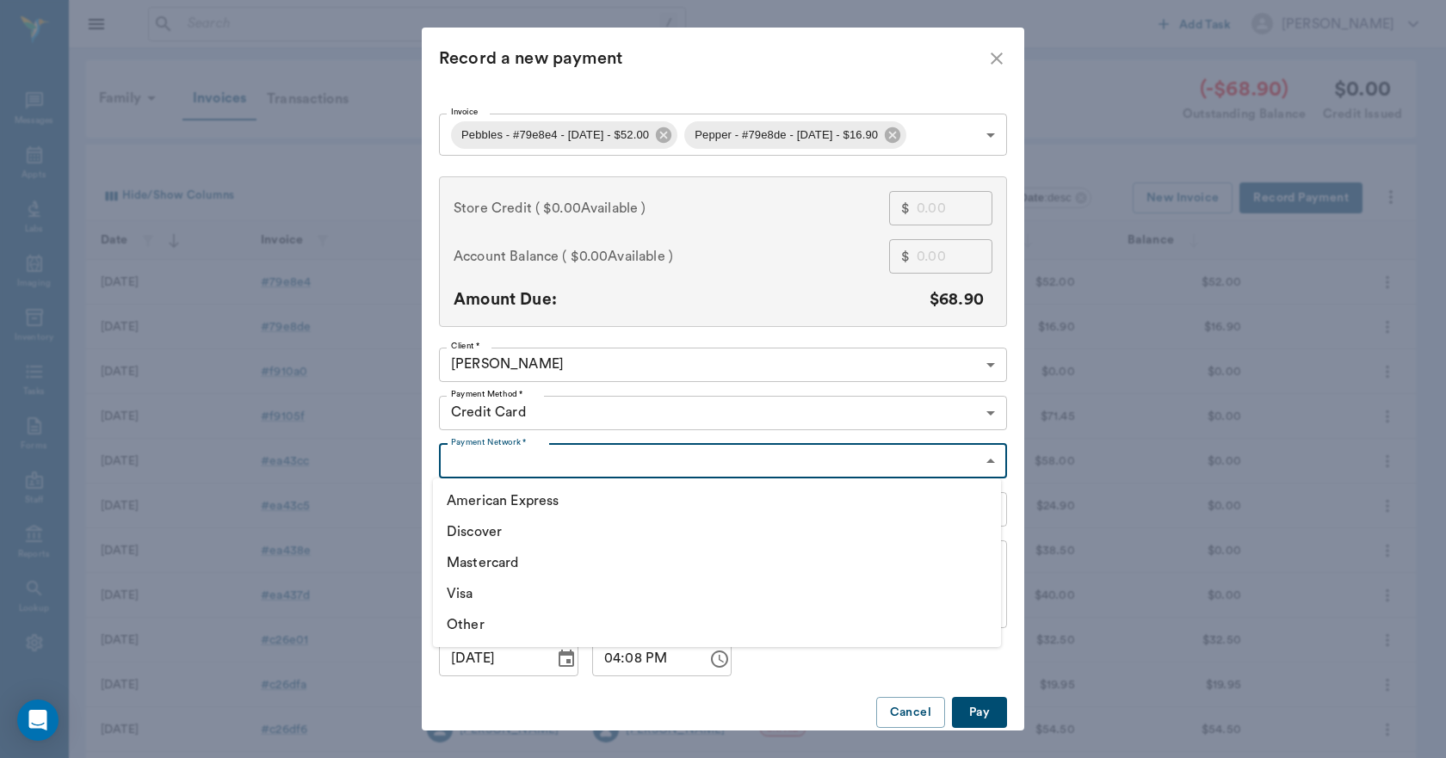
click at [442, 596] on li "Visa" at bounding box center [717, 593] width 568 height 31
type input "VISA"
click at [976, 710] on button "Pay" at bounding box center [979, 713] width 55 height 32
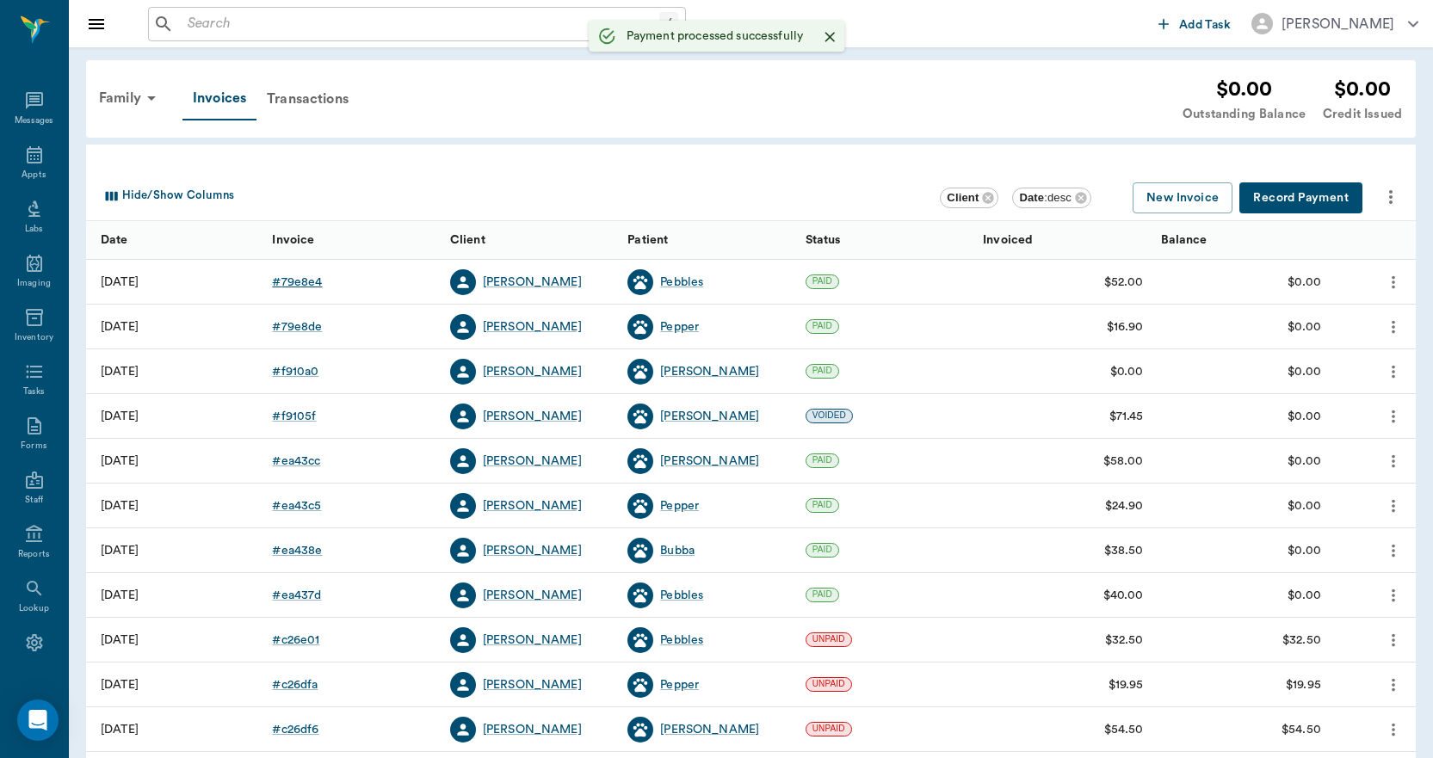
click at [301, 285] on div "# 79e8e4" at bounding box center [297, 282] width 50 height 17
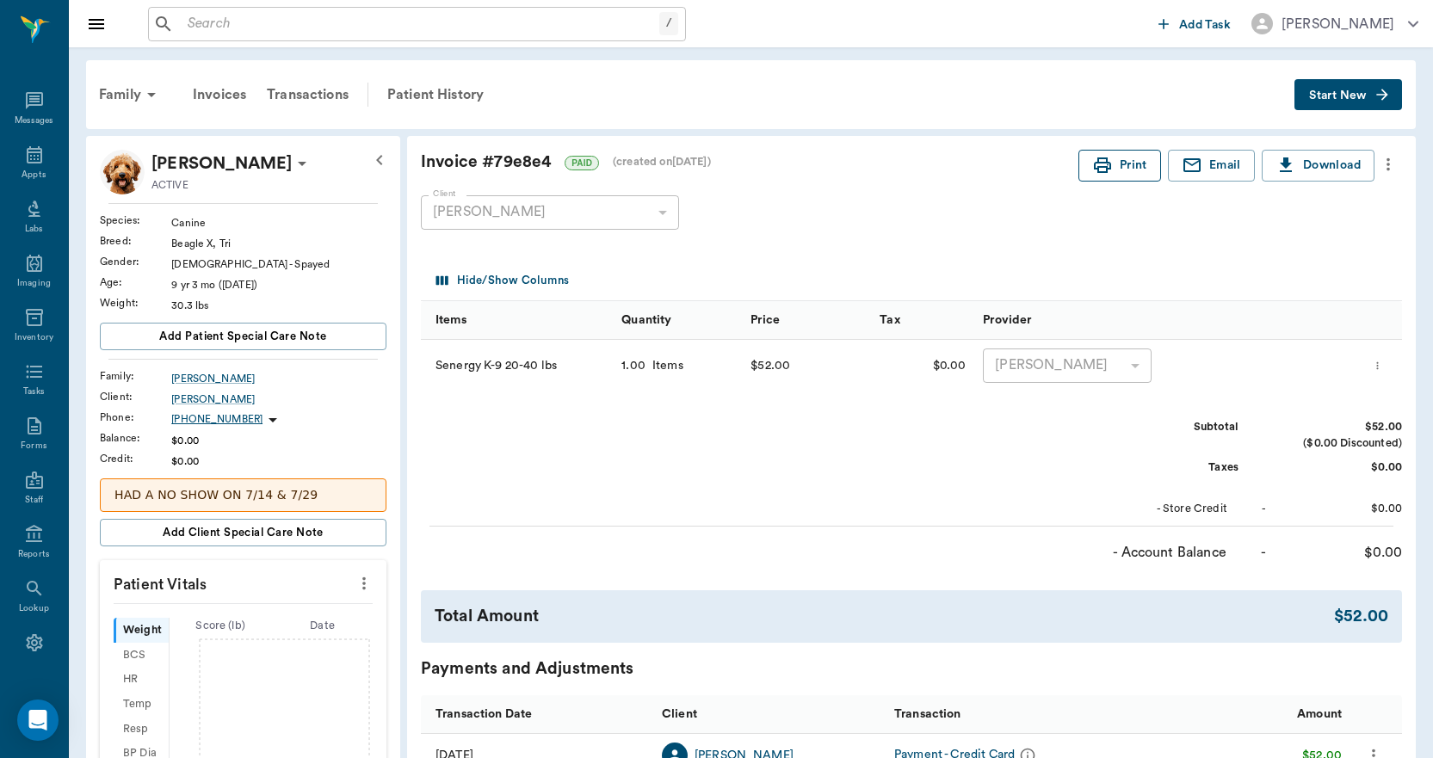
click at [1138, 168] on button "Print" at bounding box center [1119, 166] width 83 height 32
click at [226, 98] on div "Invoices" at bounding box center [219, 94] width 74 height 41
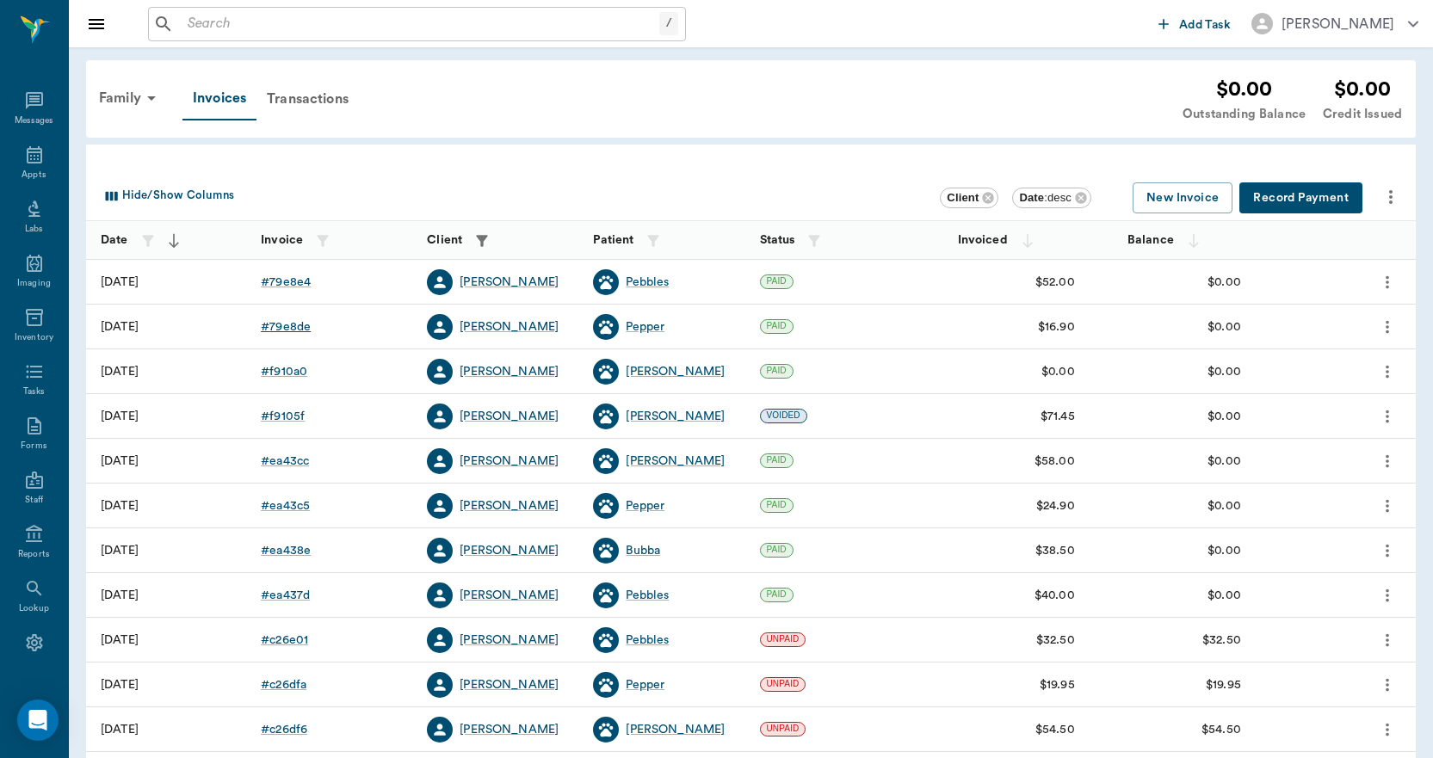
click at [298, 330] on div "# 79e8de" at bounding box center [286, 326] width 50 height 17
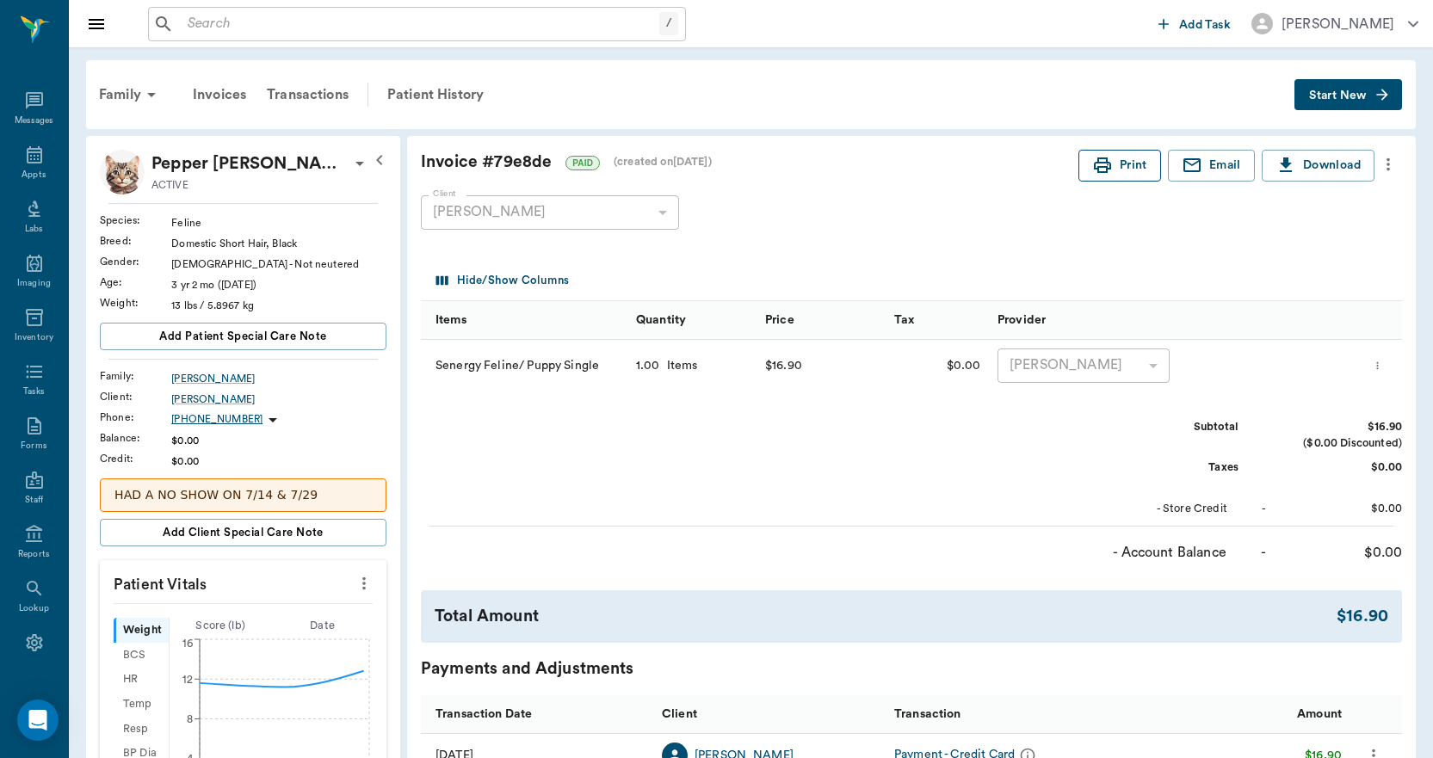
click at [1131, 170] on button "Print" at bounding box center [1119, 166] width 83 height 32
click at [137, 97] on div "Family" at bounding box center [130, 94] width 83 height 41
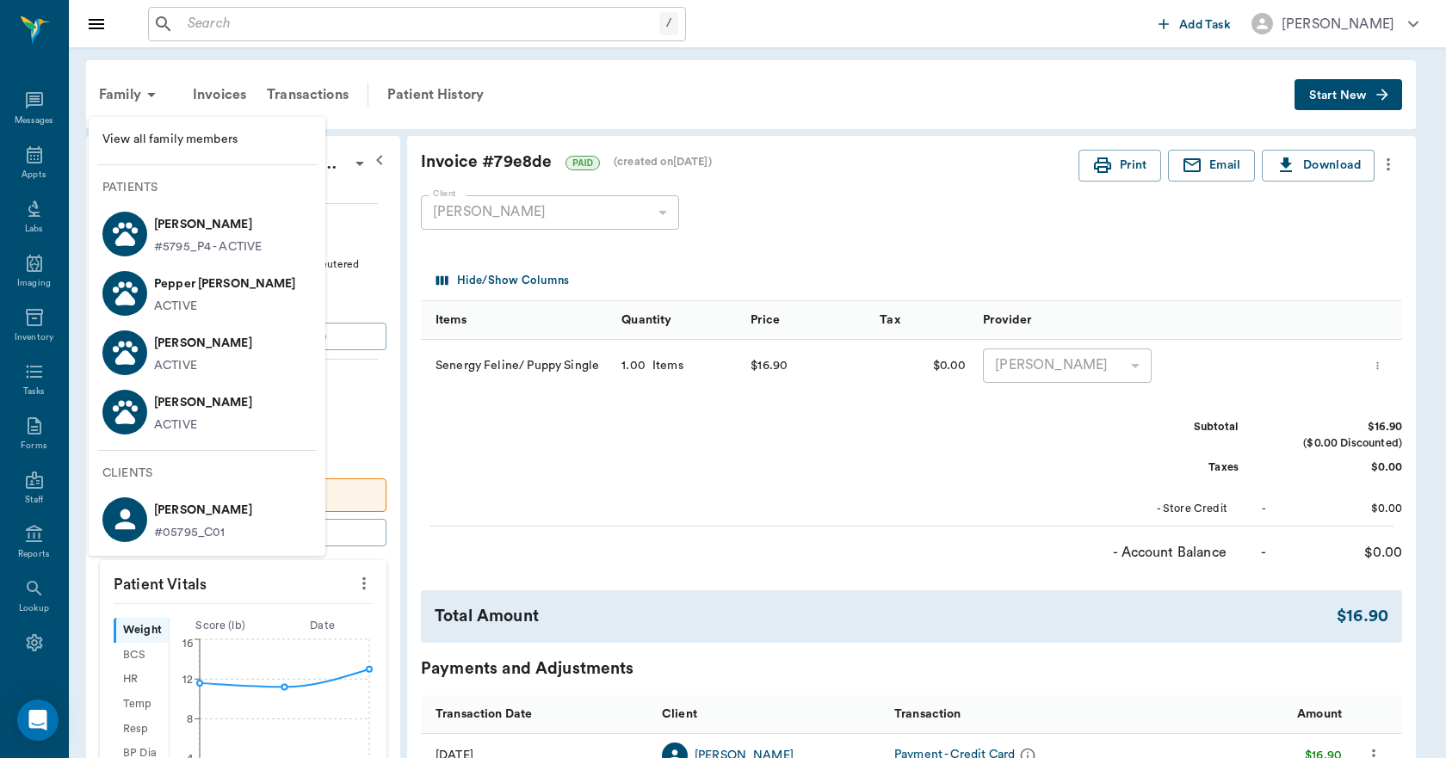
click at [197, 412] on p "Bubba Eaves" at bounding box center [203, 403] width 98 height 28
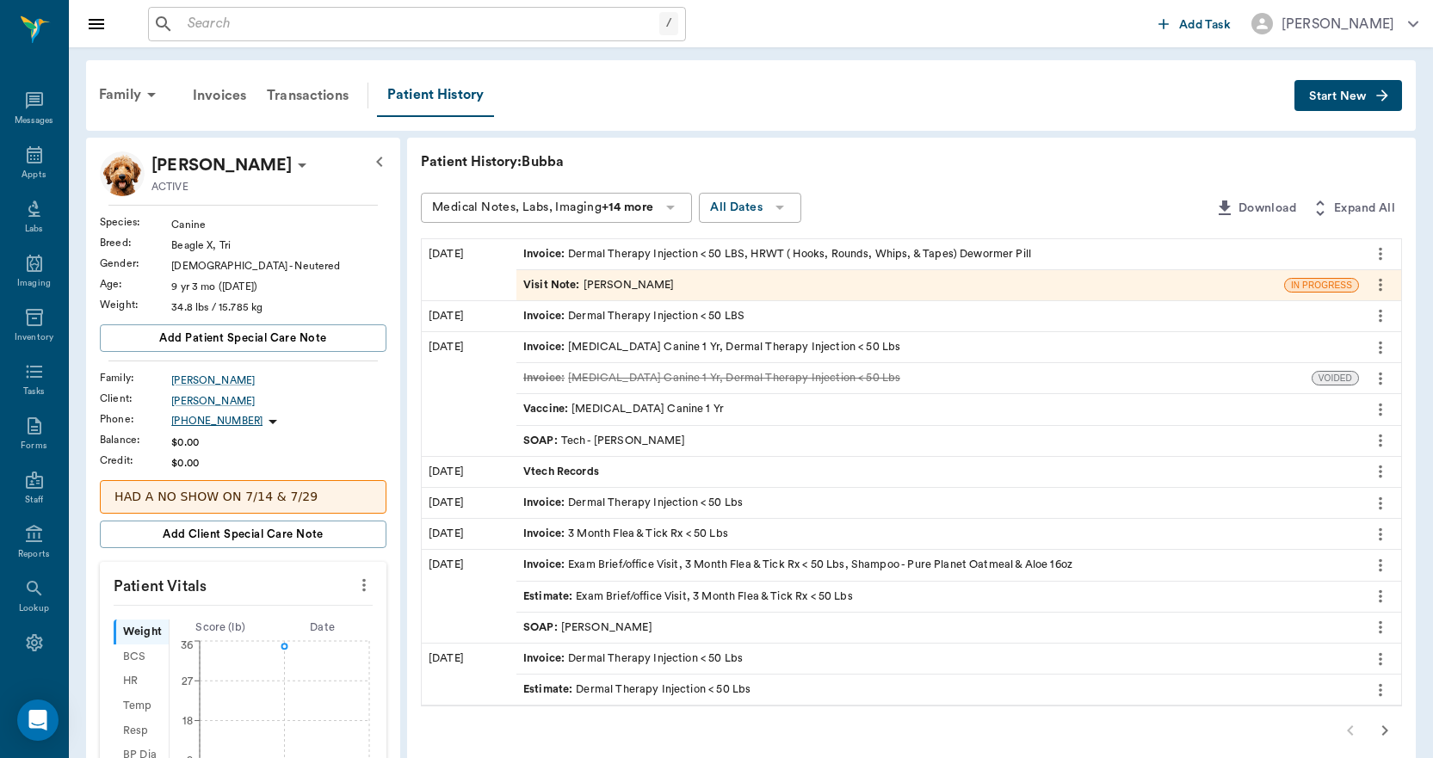
click at [553, 283] on span "Visit Note :" at bounding box center [553, 285] width 60 height 16
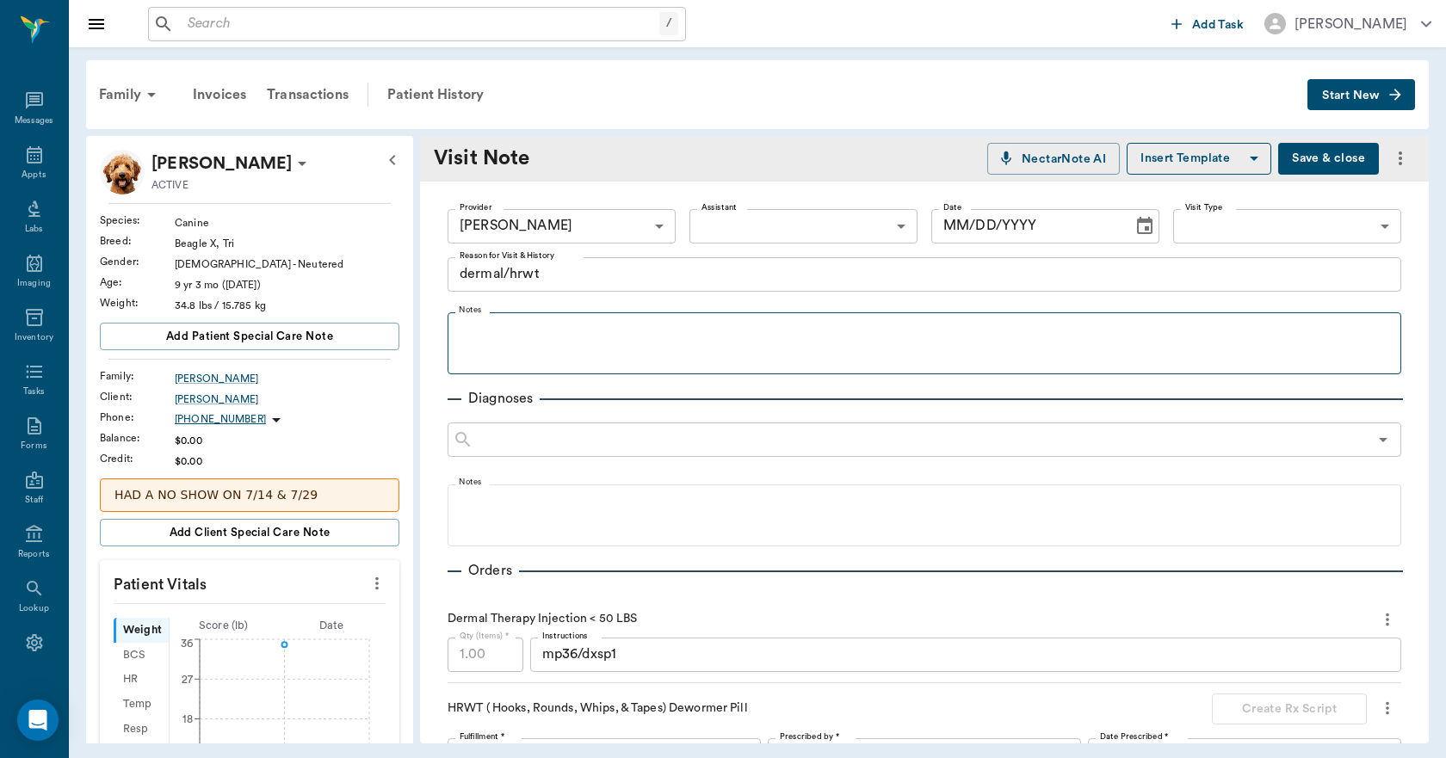
type input "63ec2e7e52e12b0ba117b124"
type textarea "dermal/hrwt"
type input "07/28/2025"
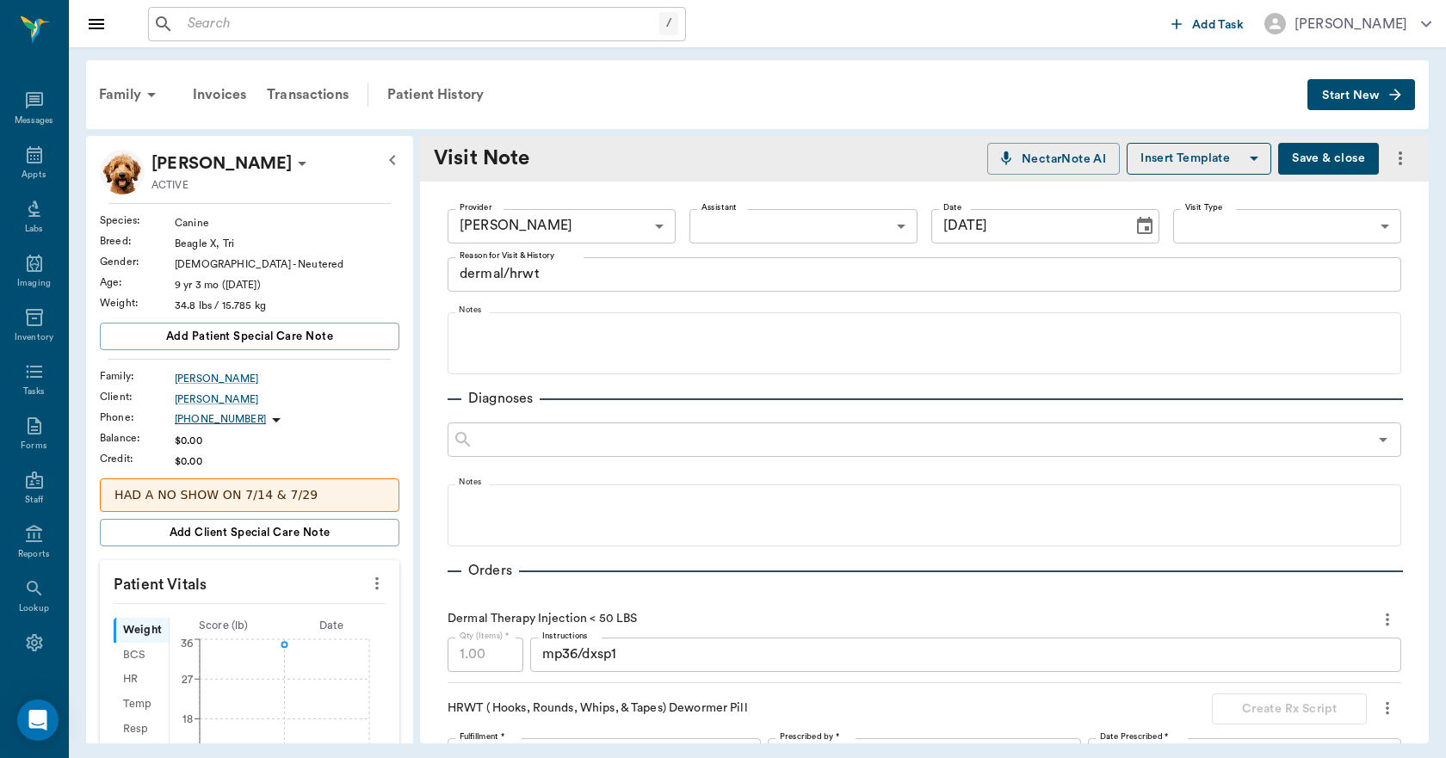
click at [1374, 96] on span "Start New" at bounding box center [1351, 96] width 58 height 0
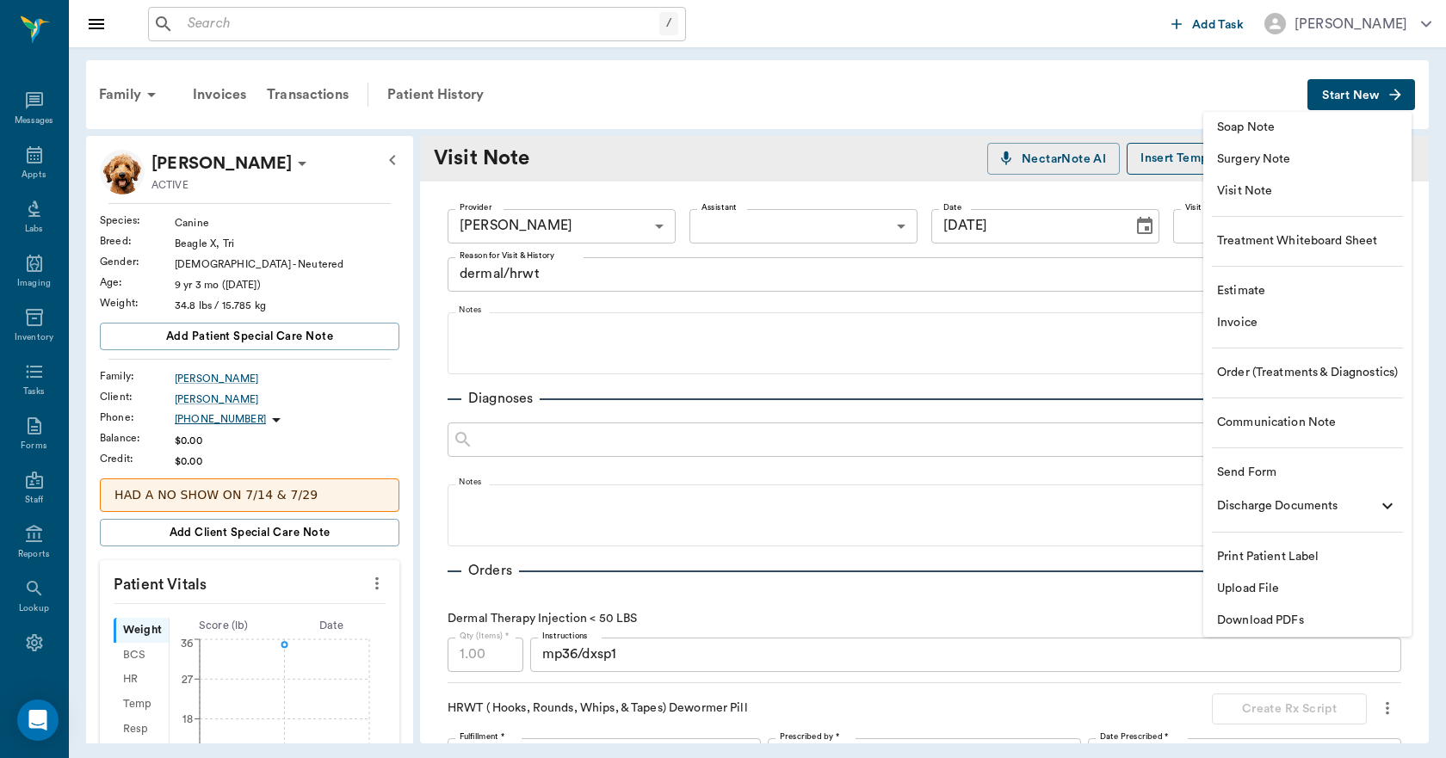
click at [1260, 326] on span "Invoice" at bounding box center [1307, 323] width 181 height 18
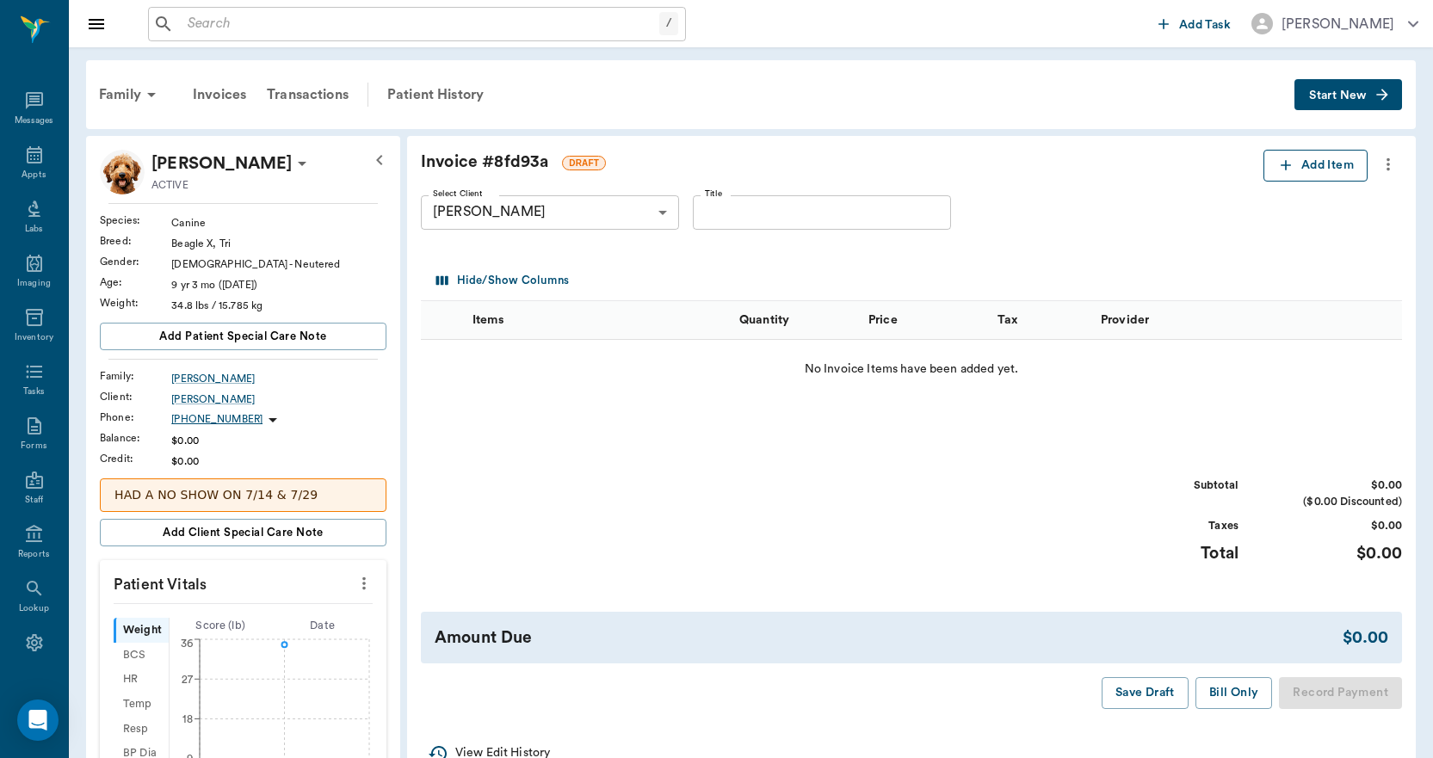
click at [1286, 169] on icon "button" at bounding box center [1285, 165] width 17 height 17
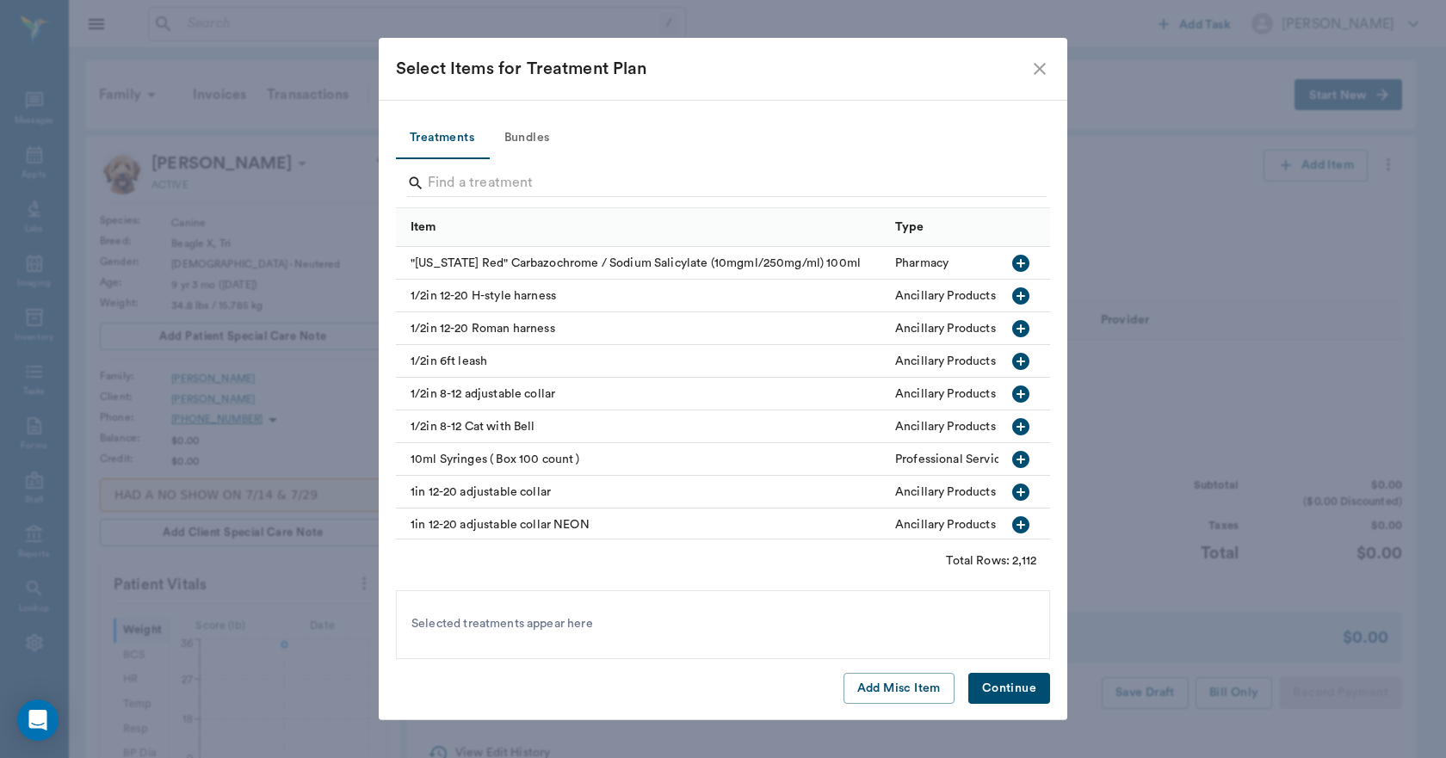
click at [1036, 64] on icon "close" at bounding box center [1039, 69] width 21 height 21
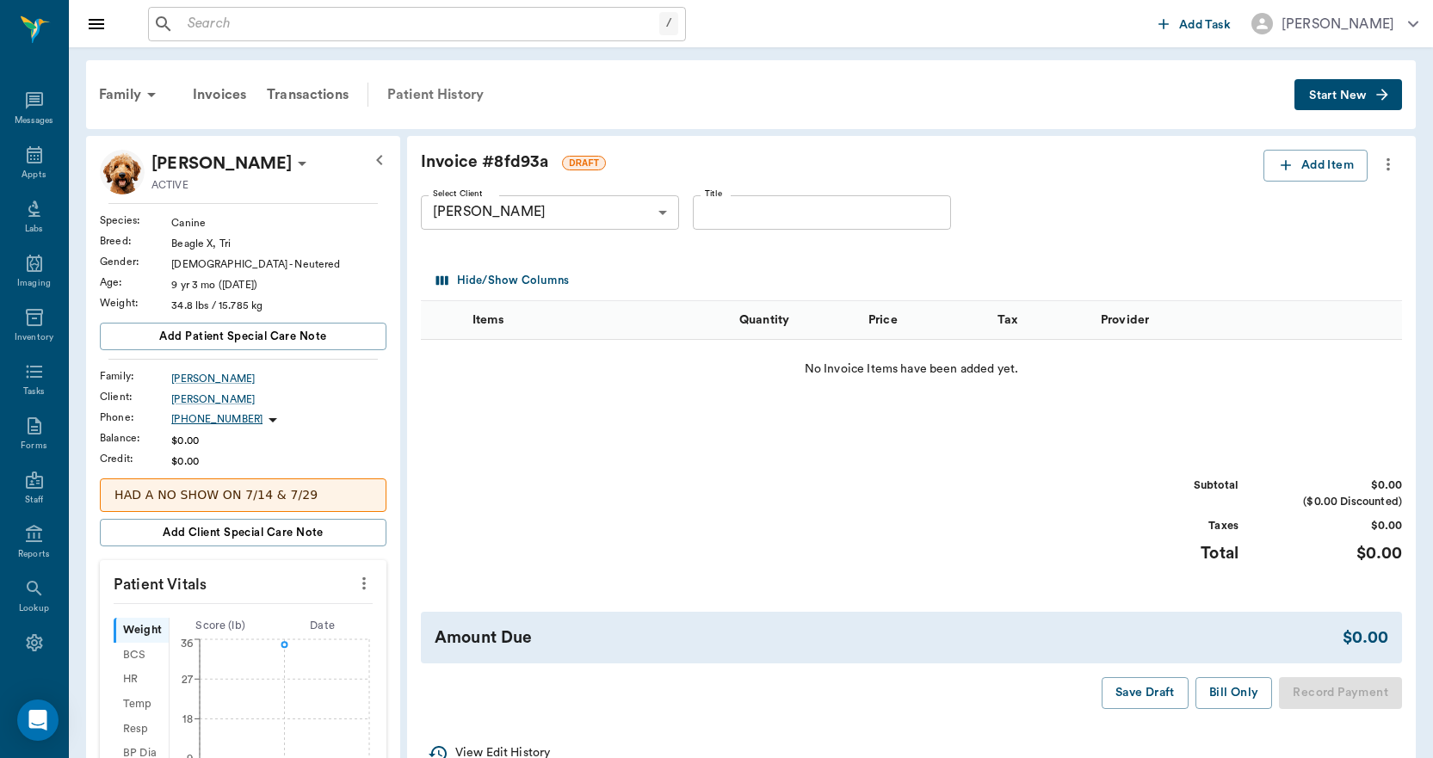
click at [437, 96] on div "Patient History" at bounding box center [435, 94] width 117 height 41
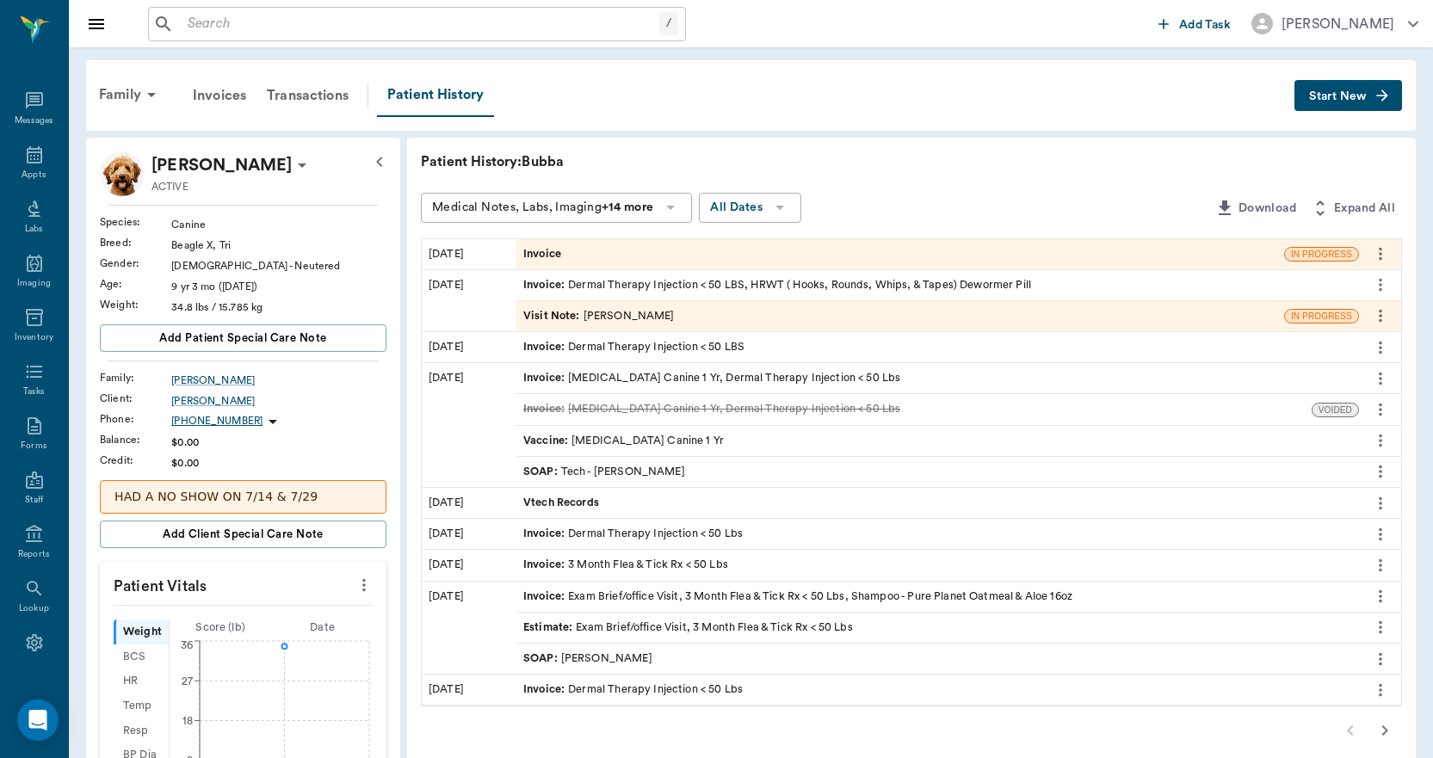
click at [1343, 96] on span "Start New" at bounding box center [1338, 96] width 58 height 0
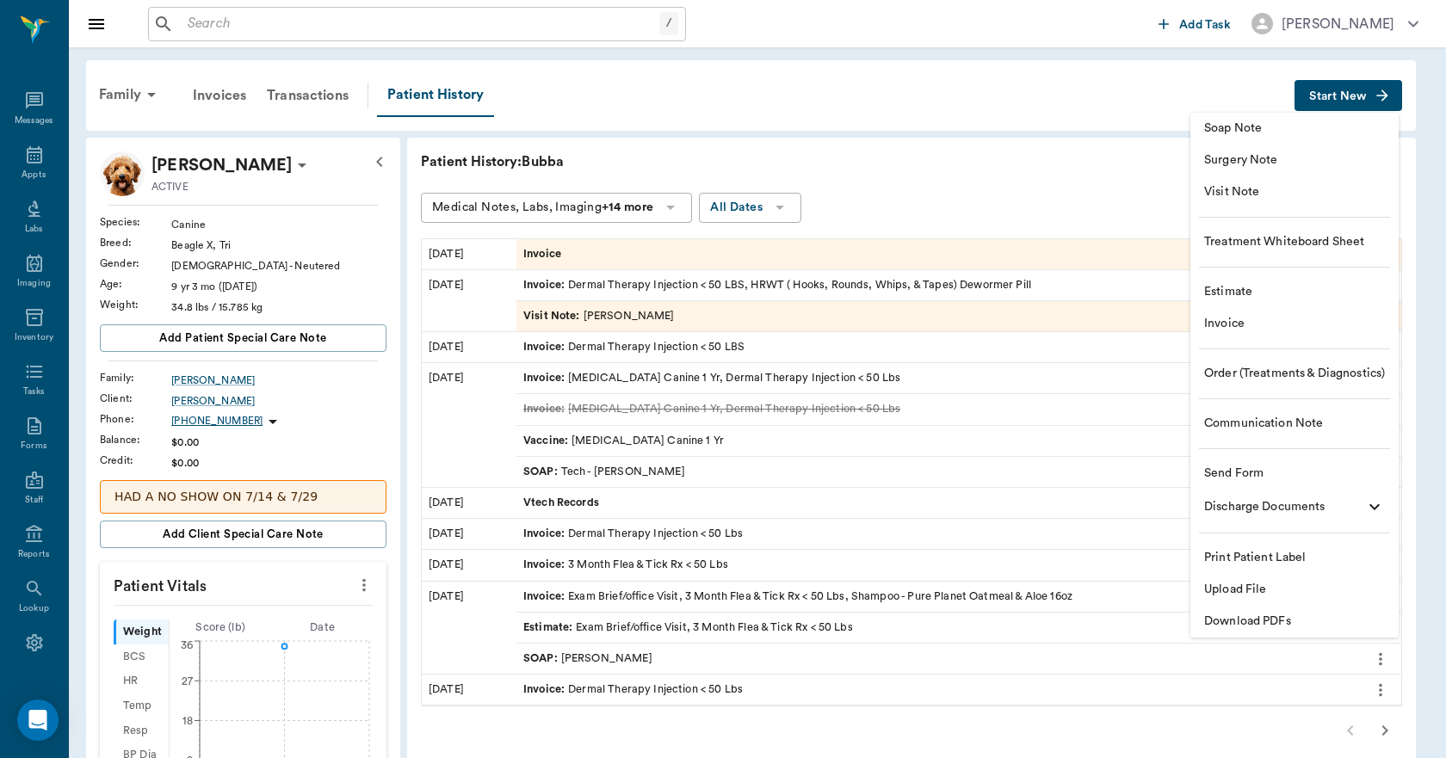
click at [546, 255] on div at bounding box center [723, 379] width 1446 height 758
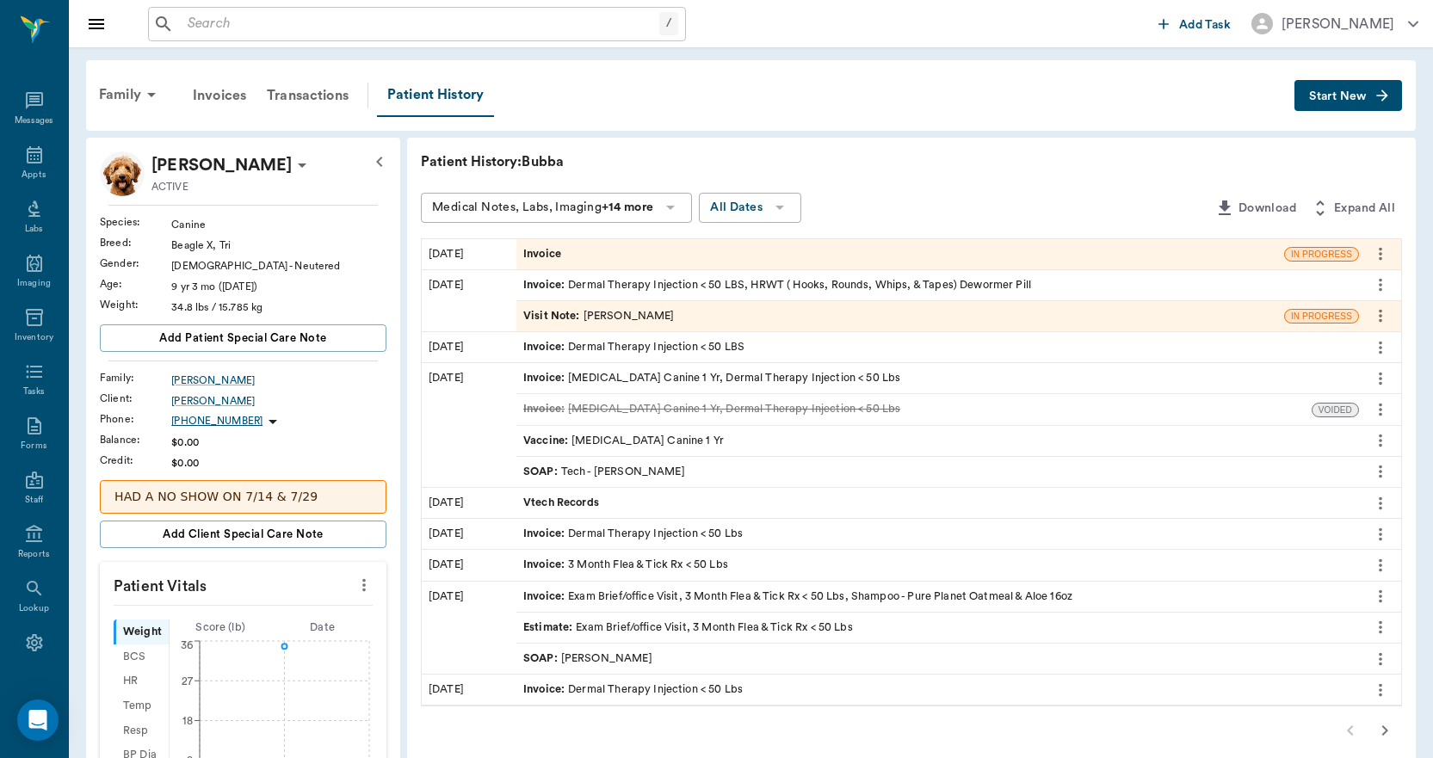
click at [549, 257] on span "Invoice" at bounding box center [543, 254] width 41 height 16
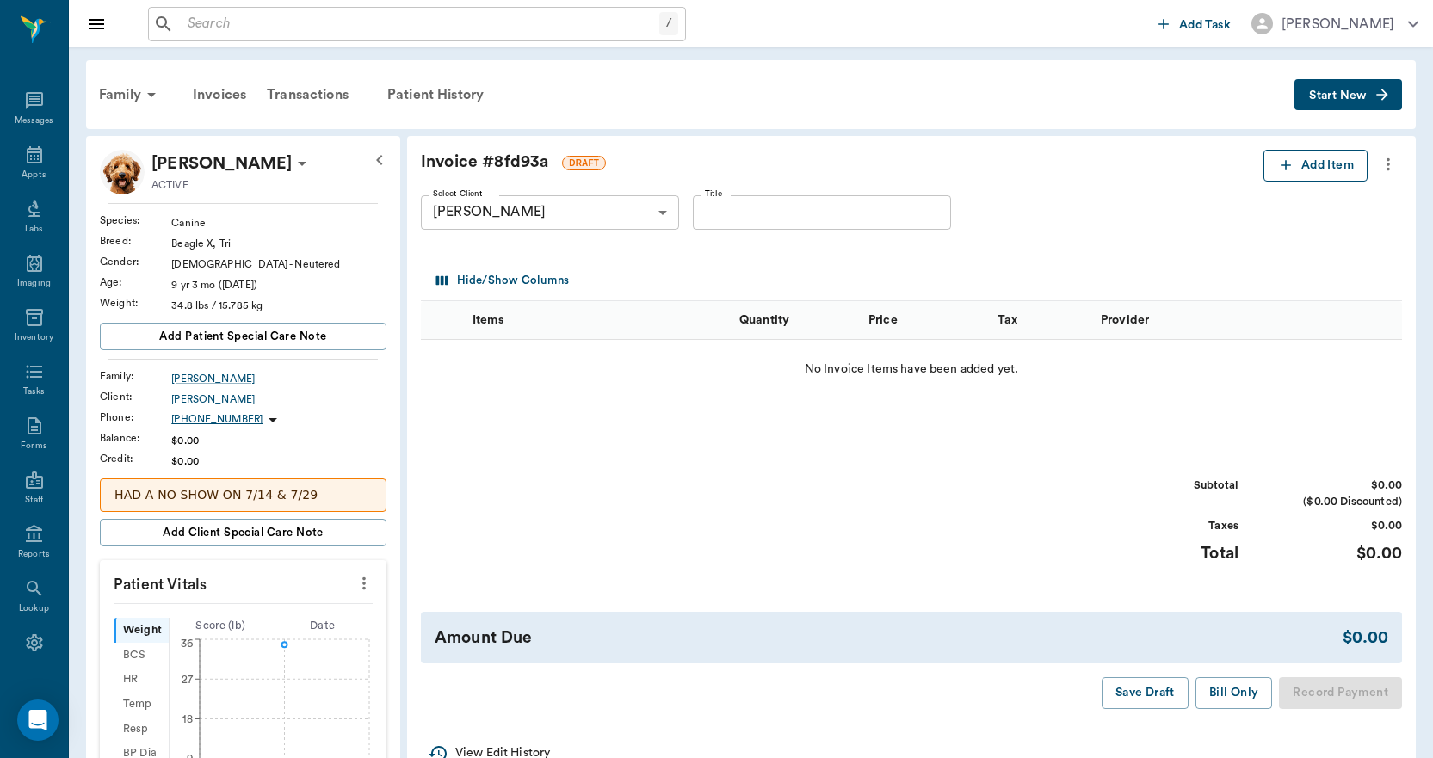
click at [1285, 164] on icon "button" at bounding box center [1286, 165] width 10 height 10
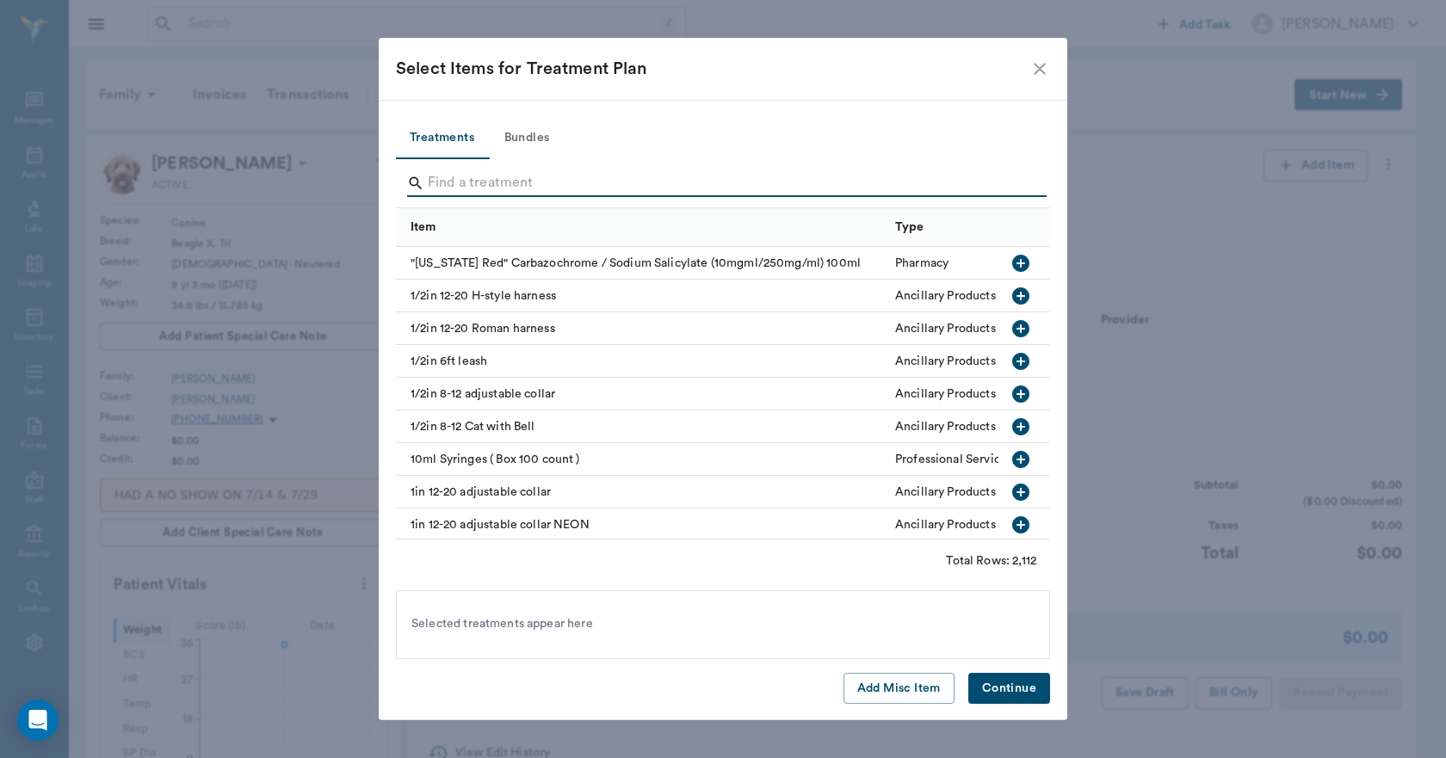
click at [439, 192] on input "Search" at bounding box center [724, 184] width 593 height 28
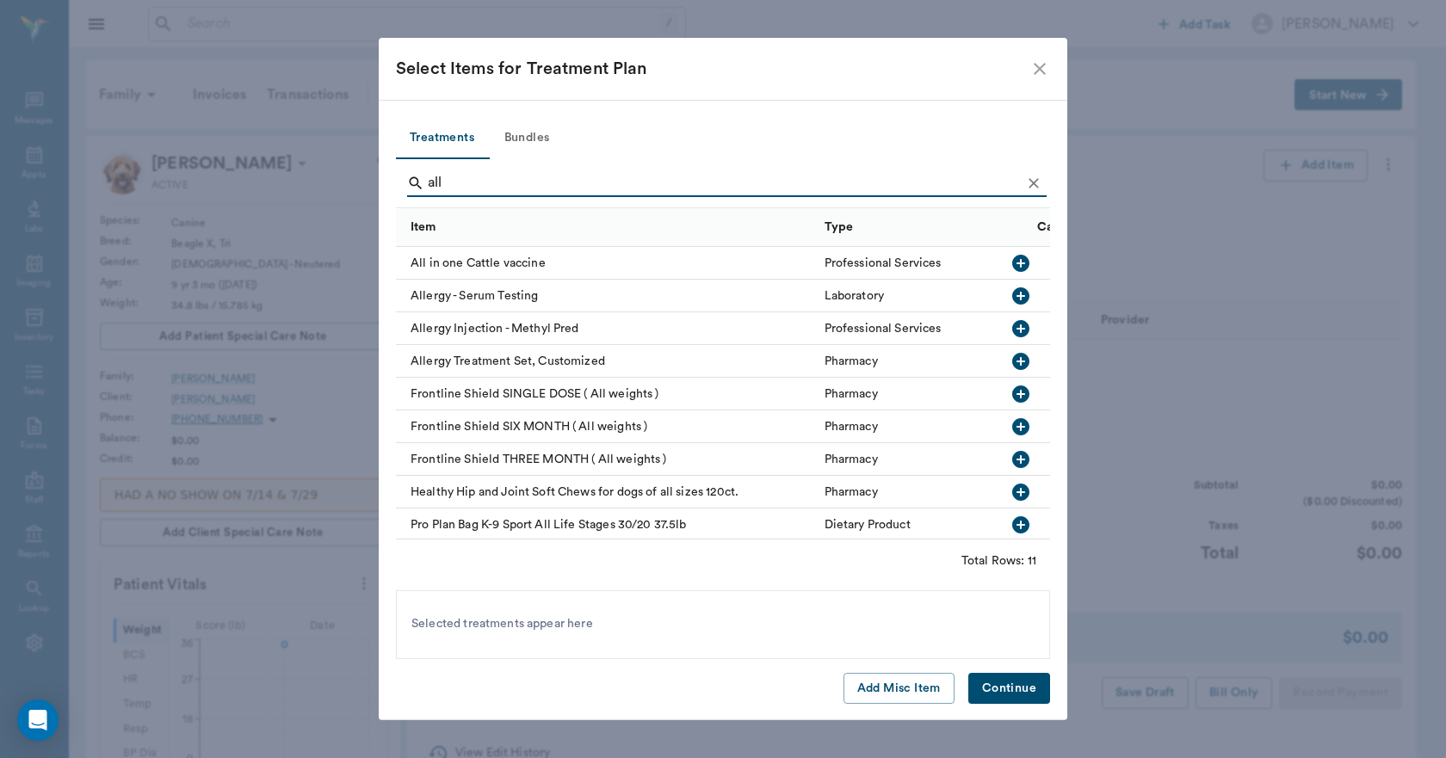
type input "all"
click at [1010, 327] on icon "button" at bounding box center [1020, 328] width 21 height 21
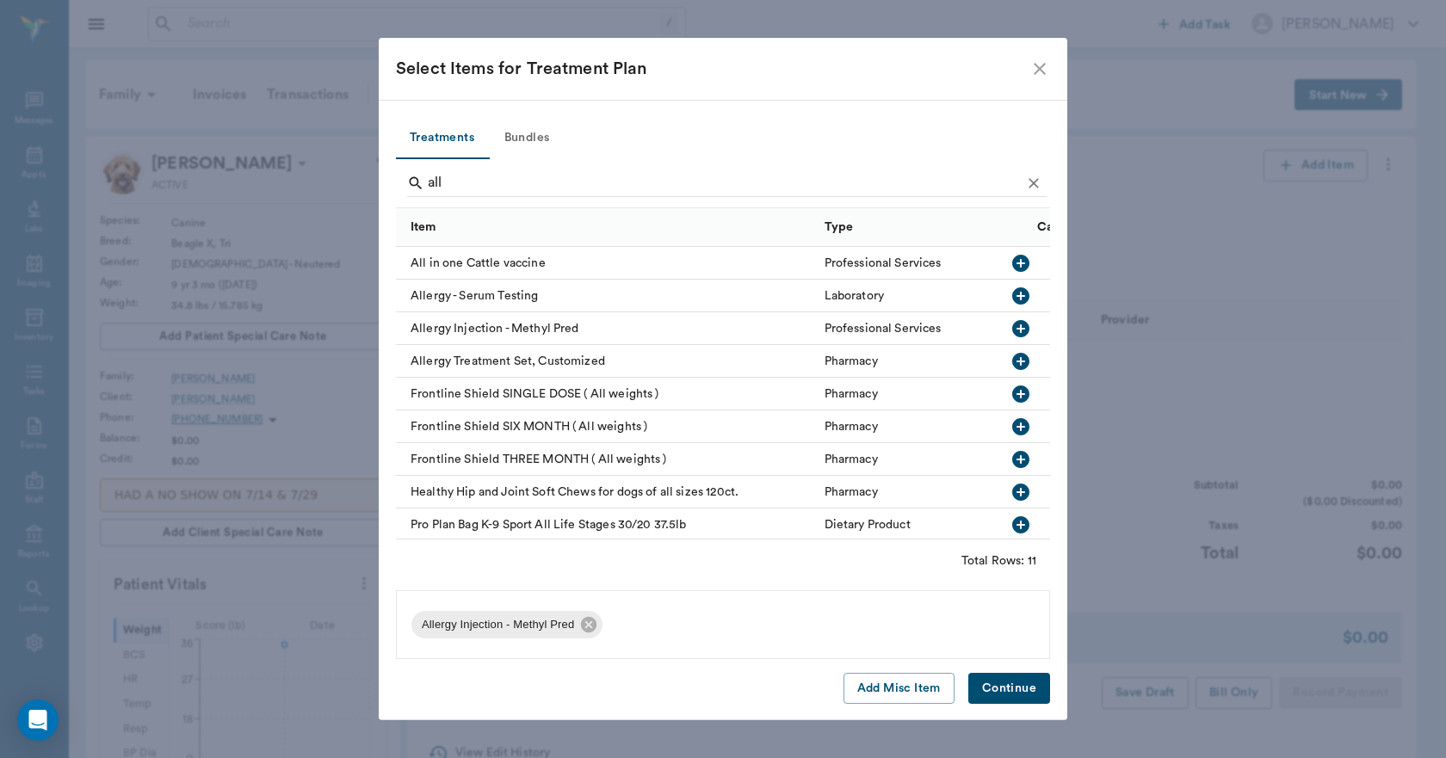
click at [1006, 692] on button "Continue" at bounding box center [1009, 689] width 82 height 32
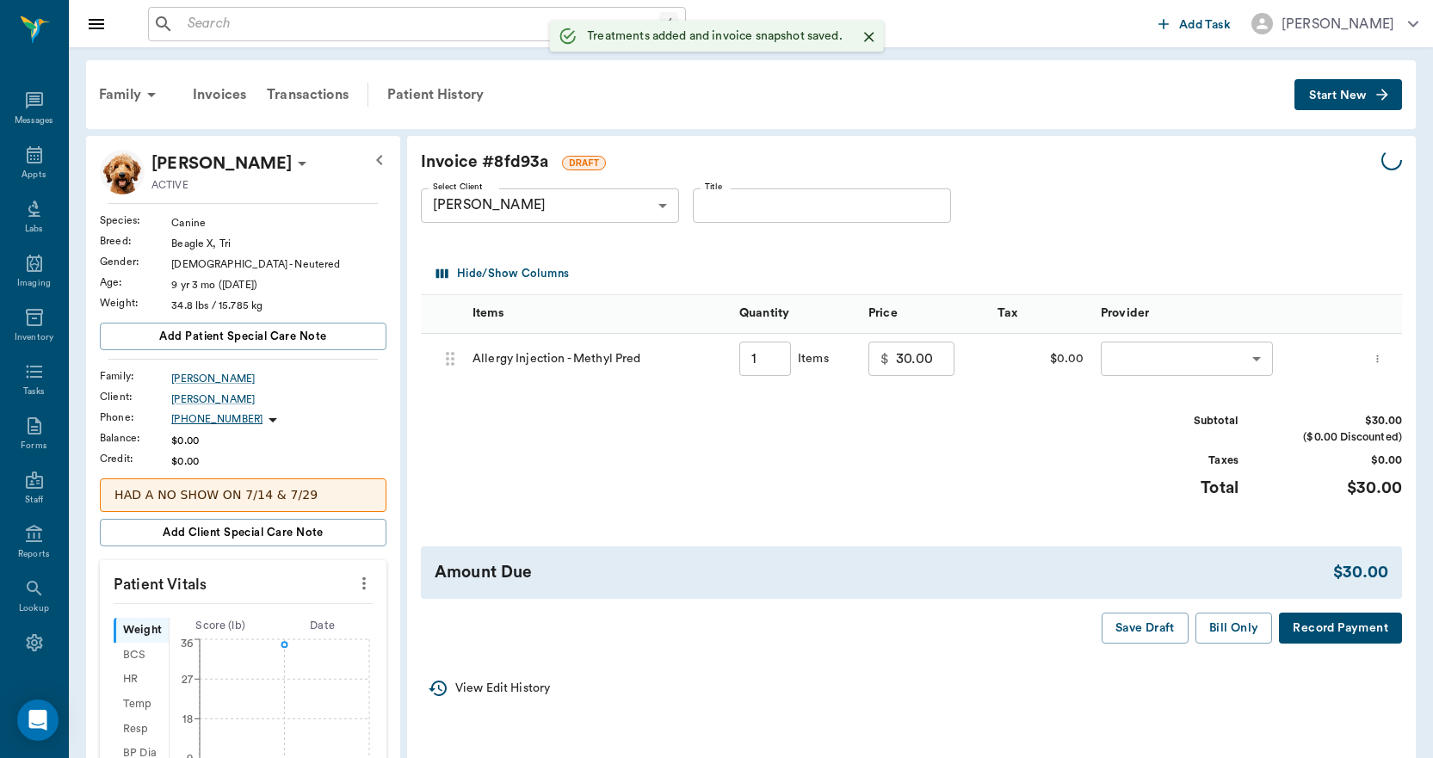
type input "1.00"
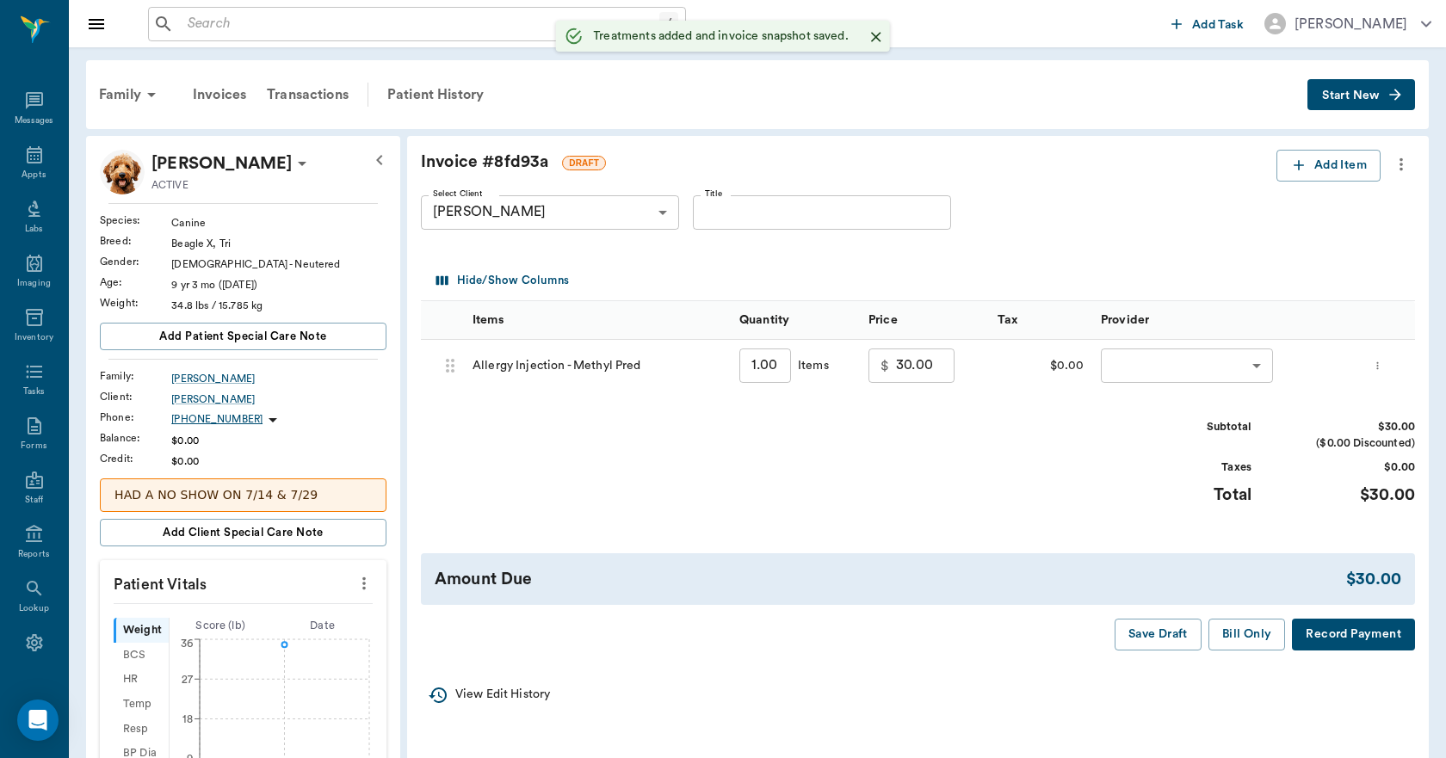
click at [1187, 367] on body "/ ​ Add Task Dr. Bert Ellsworth Nectar Messages Appts Labs Imaging Inventory Ta…" at bounding box center [723, 636] width 1446 height 1272
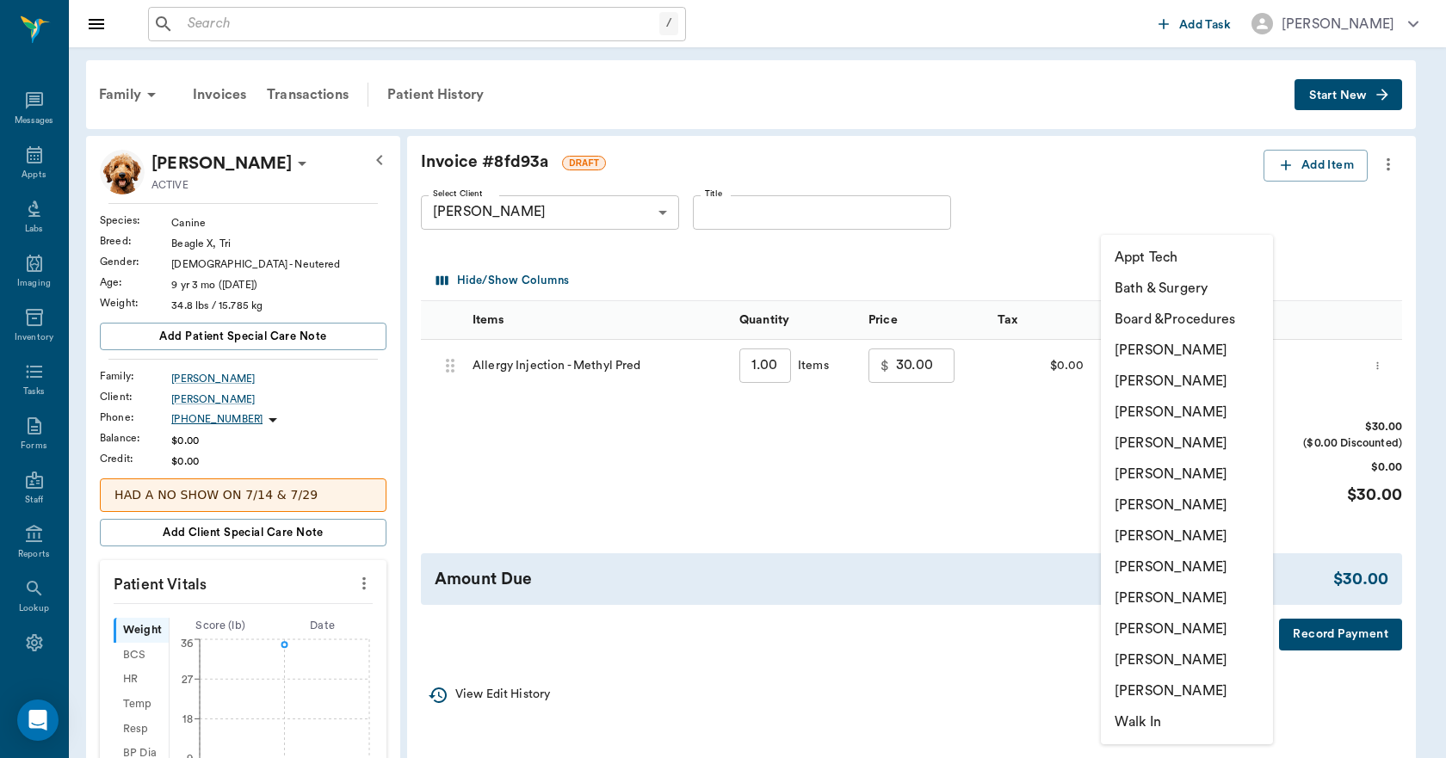
click at [1157, 630] on li "Lisa Taylor" at bounding box center [1187, 629] width 172 height 31
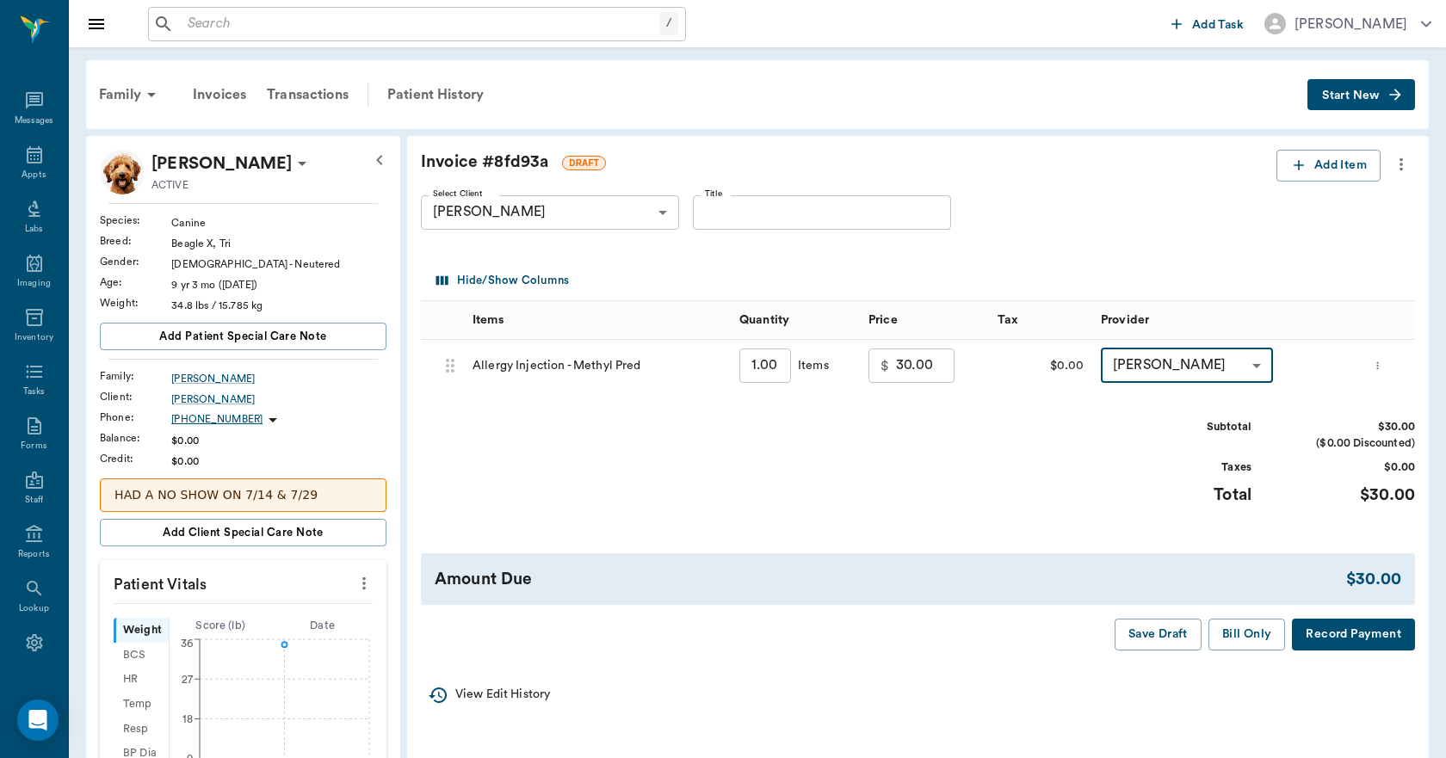
type input "none-63ec2ede52e12b0ba117d0d7"
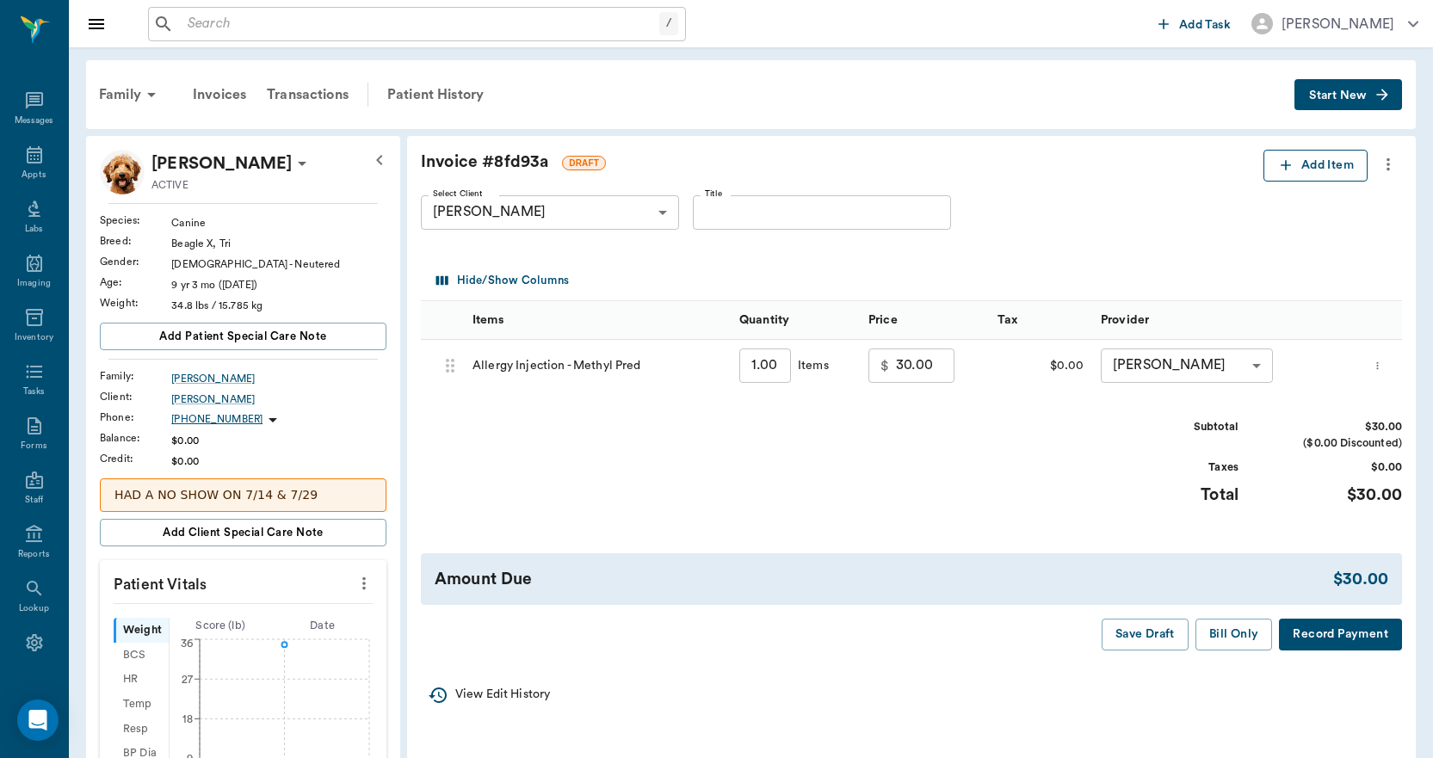
click at [1287, 164] on icon "button" at bounding box center [1285, 165] width 17 height 17
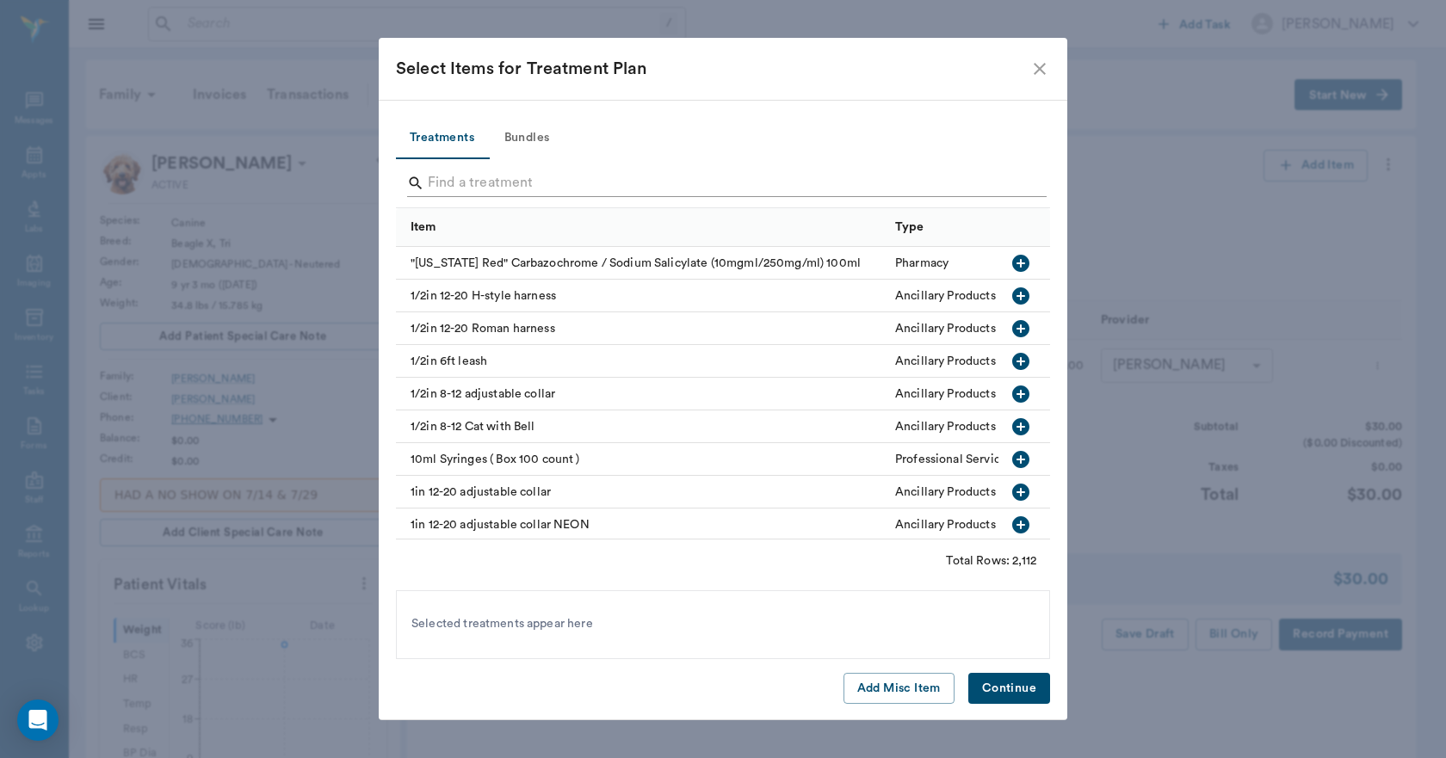
click at [452, 187] on input "Search" at bounding box center [724, 184] width 593 height 28
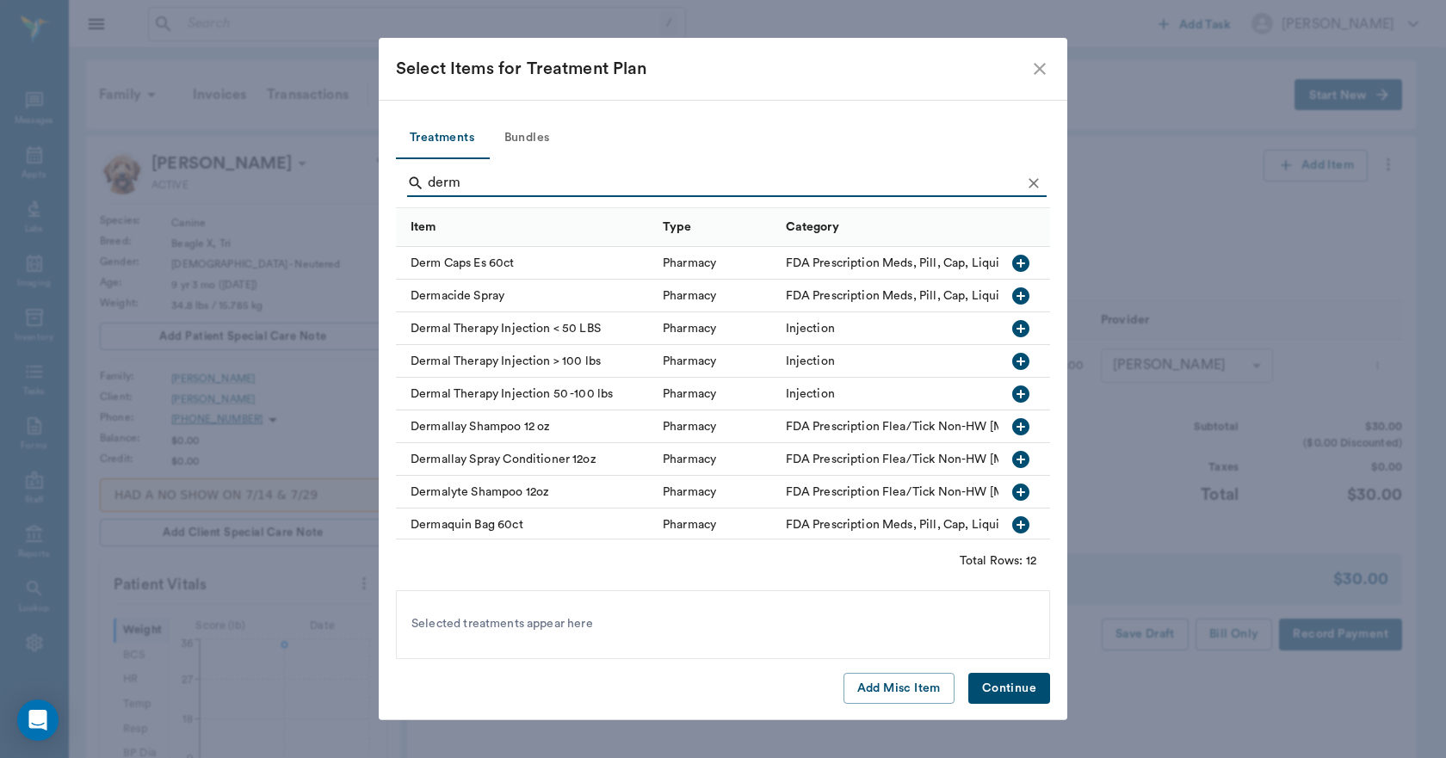
type input "derm"
click at [1010, 329] on icon "button" at bounding box center [1020, 328] width 21 height 21
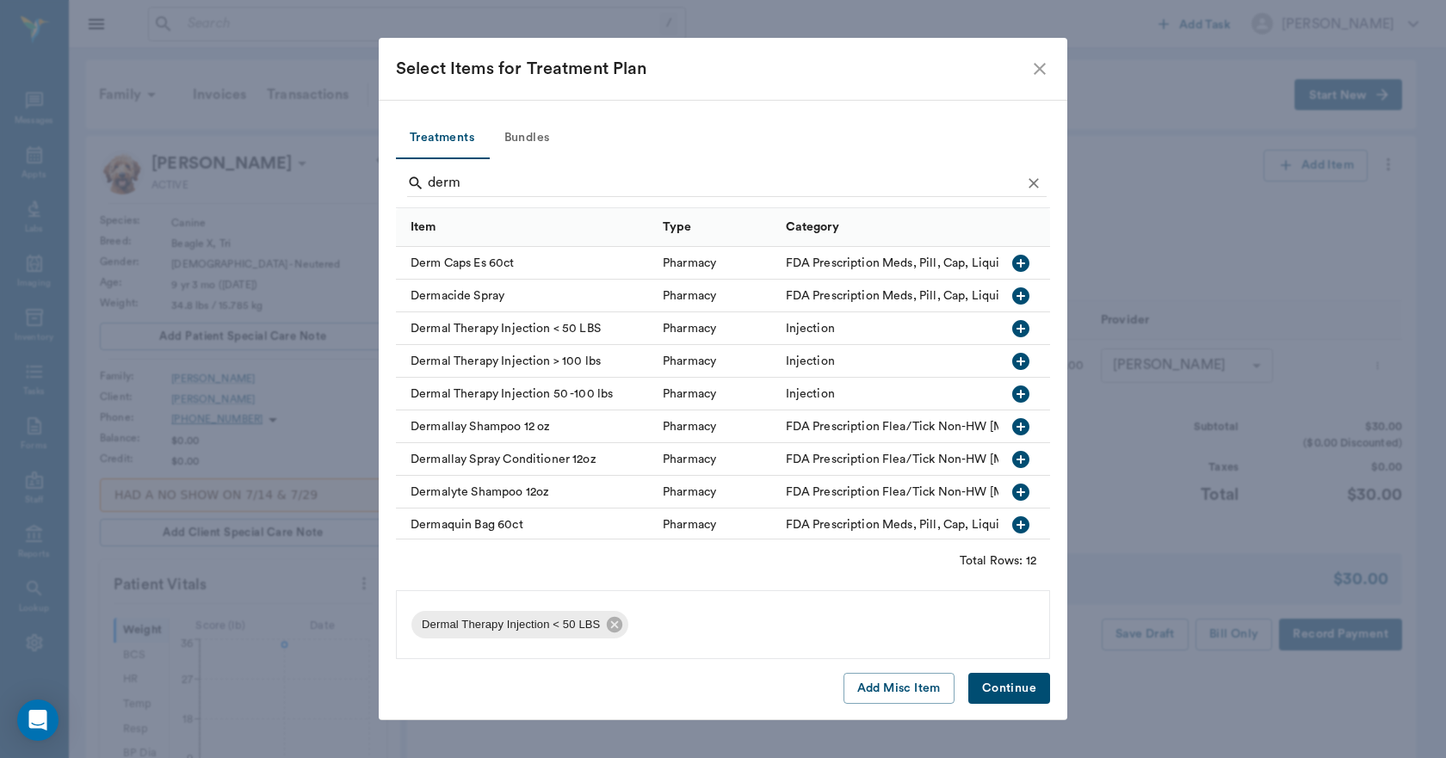
click at [1002, 691] on button "Continue" at bounding box center [1009, 689] width 82 height 32
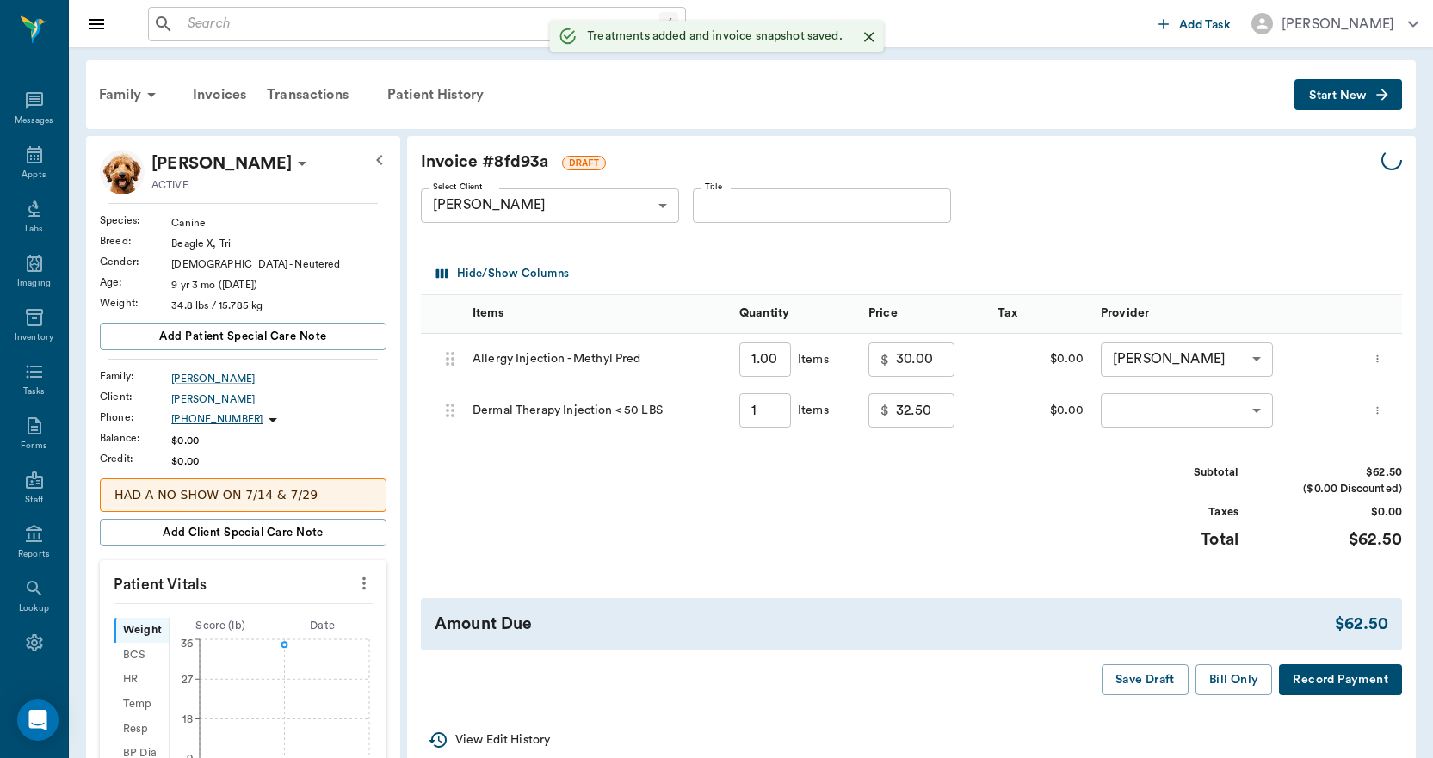
type input "1.00"
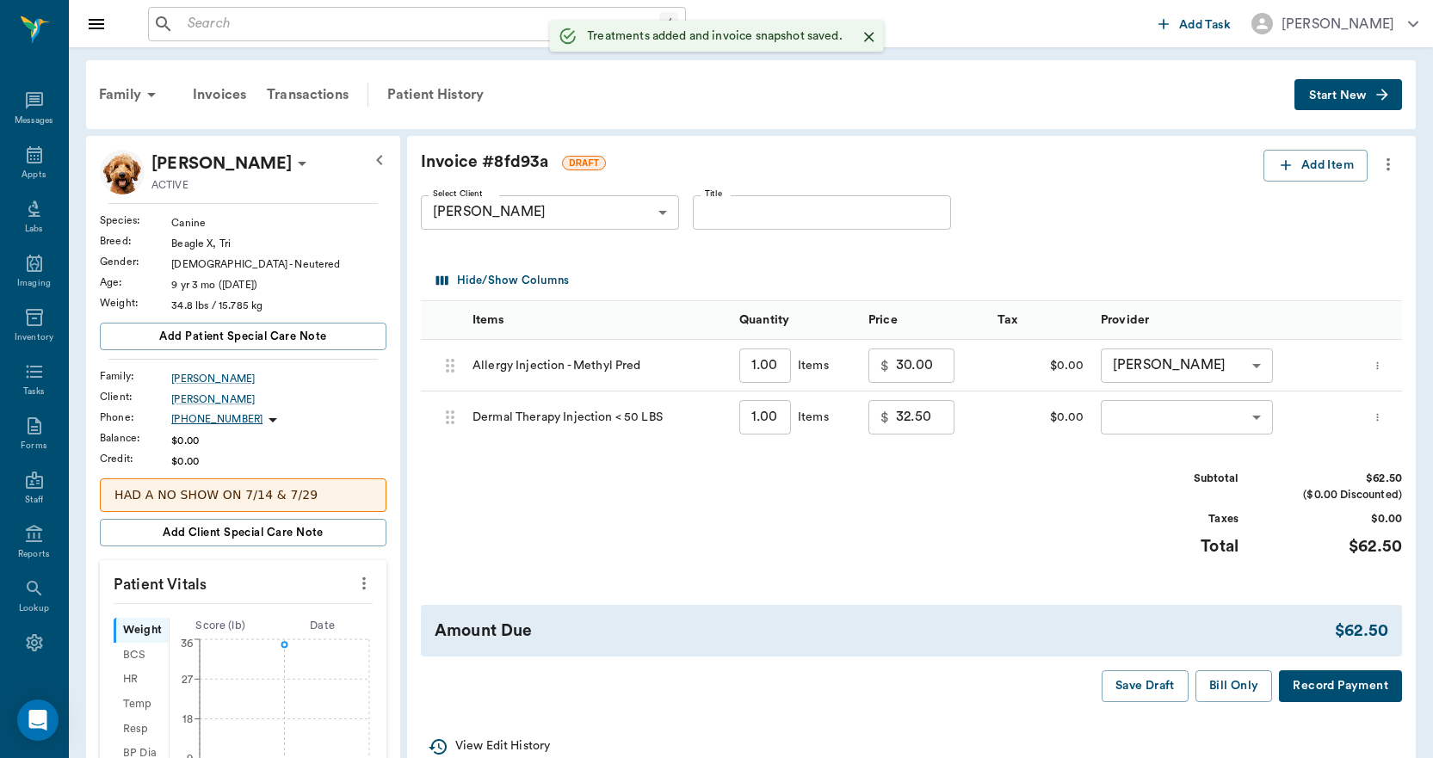
click at [1383, 420] on icon "more" at bounding box center [1377, 417] width 11 height 21
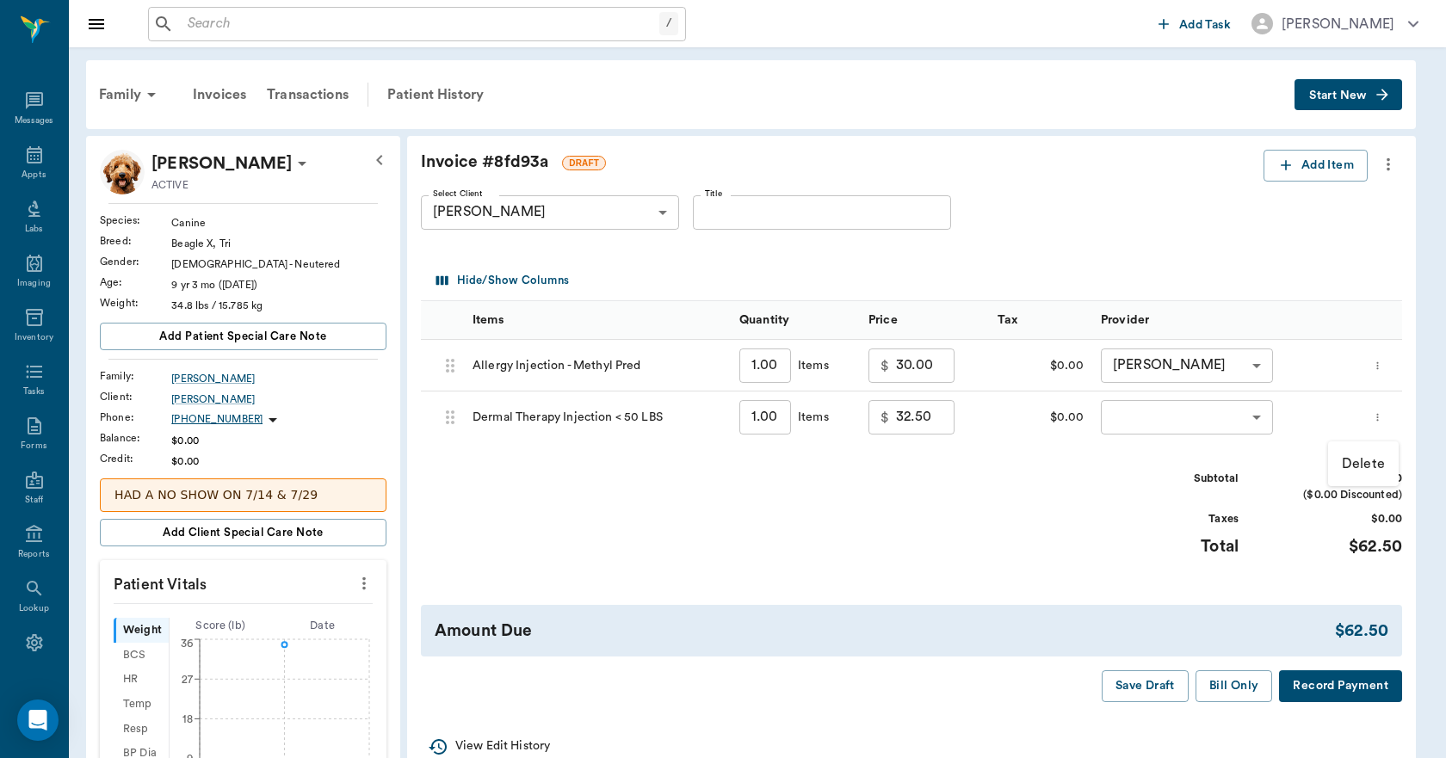
click at [1363, 465] on p "Delete" at bounding box center [1363, 464] width 43 height 21
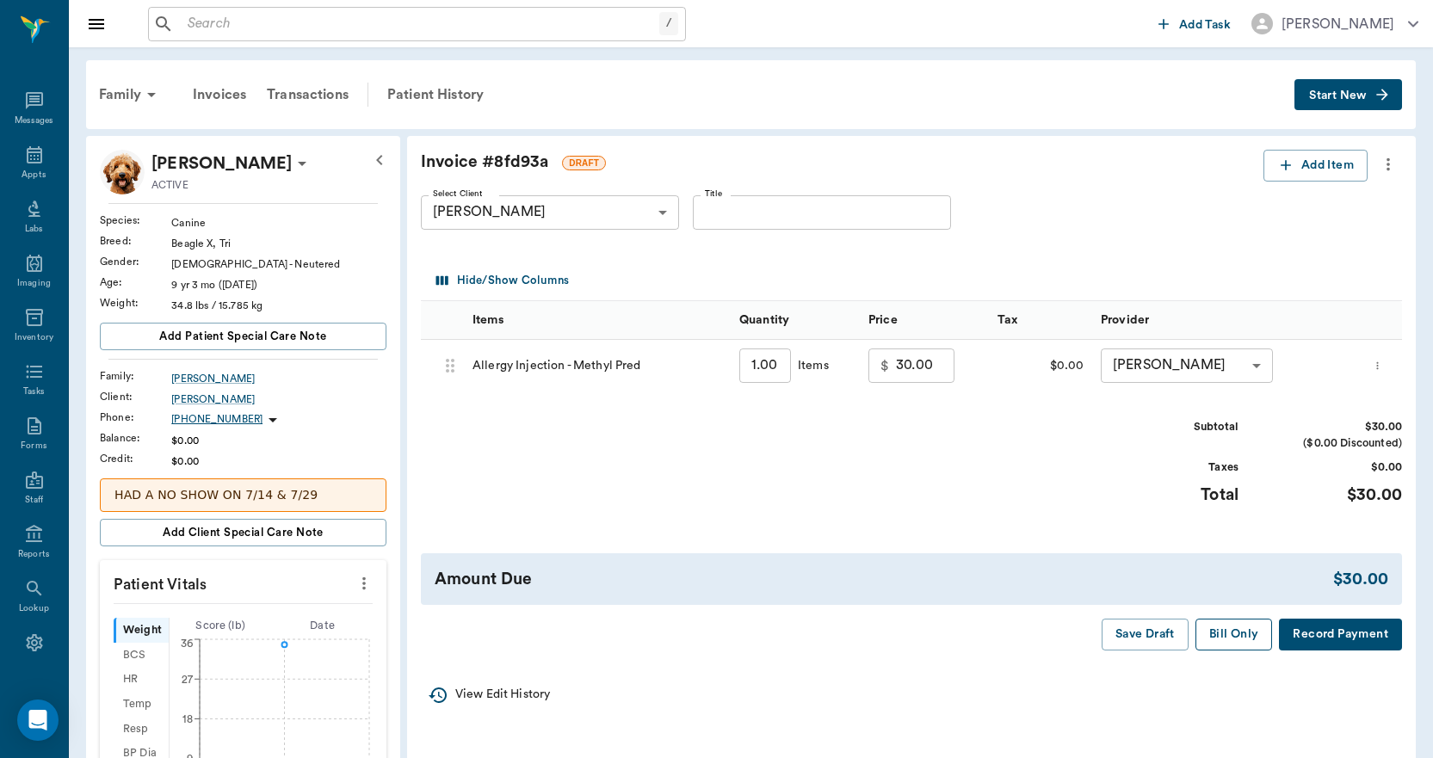
click at [1244, 641] on button "Bill Only" at bounding box center [1233, 635] width 77 height 32
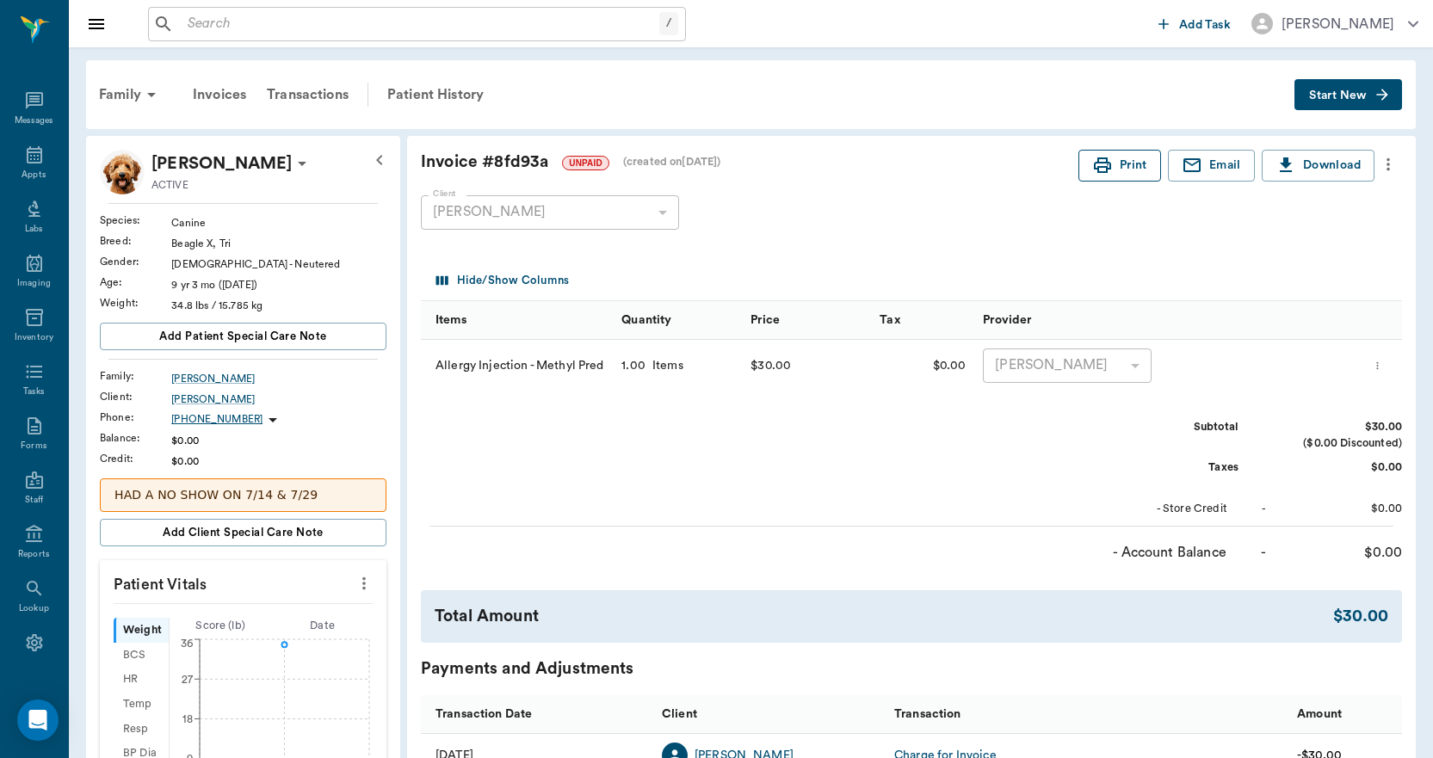
click at [1136, 168] on button "Print" at bounding box center [1119, 166] width 83 height 32
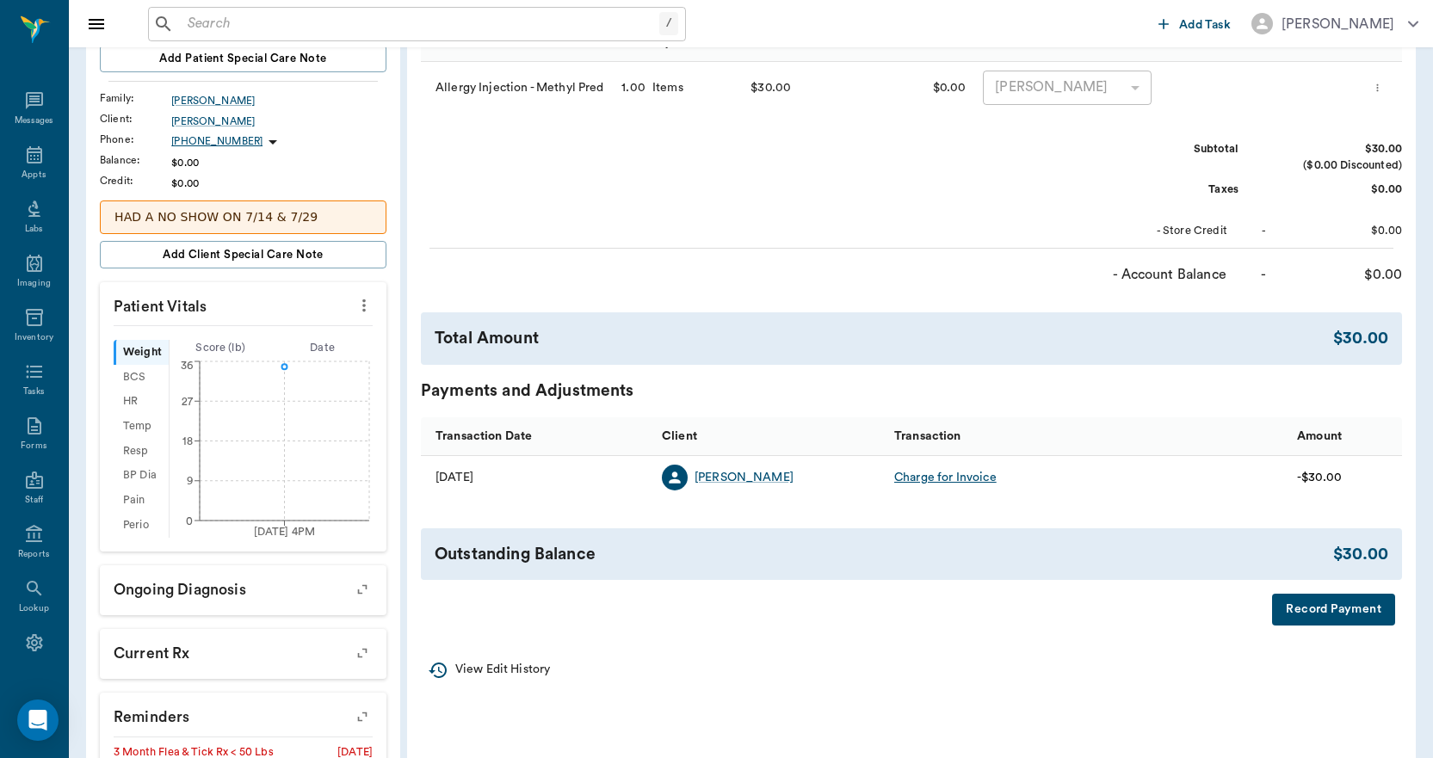
scroll to position [344, 0]
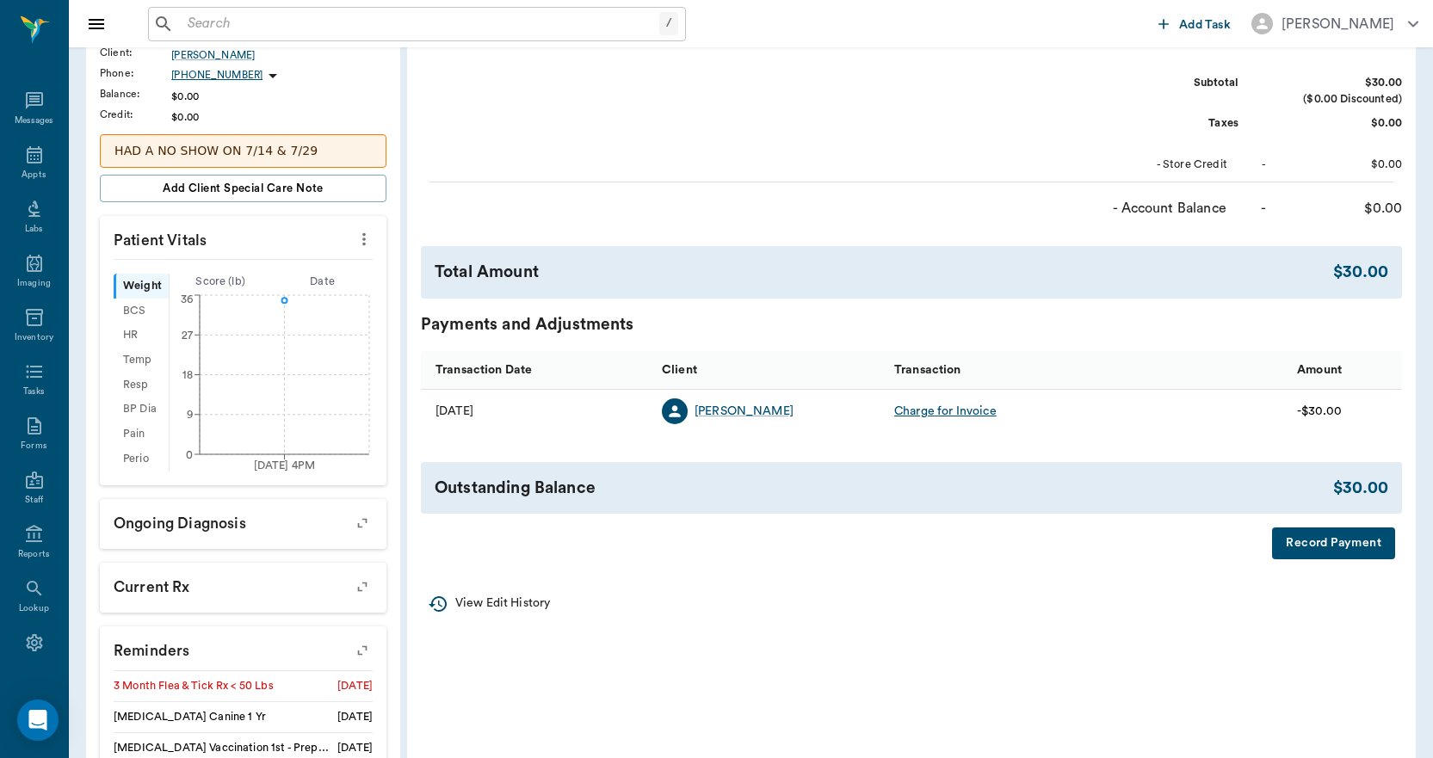
click at [1359, 544] on button "Record Payment" at bounding box center [1333, 544] width 123 height 32
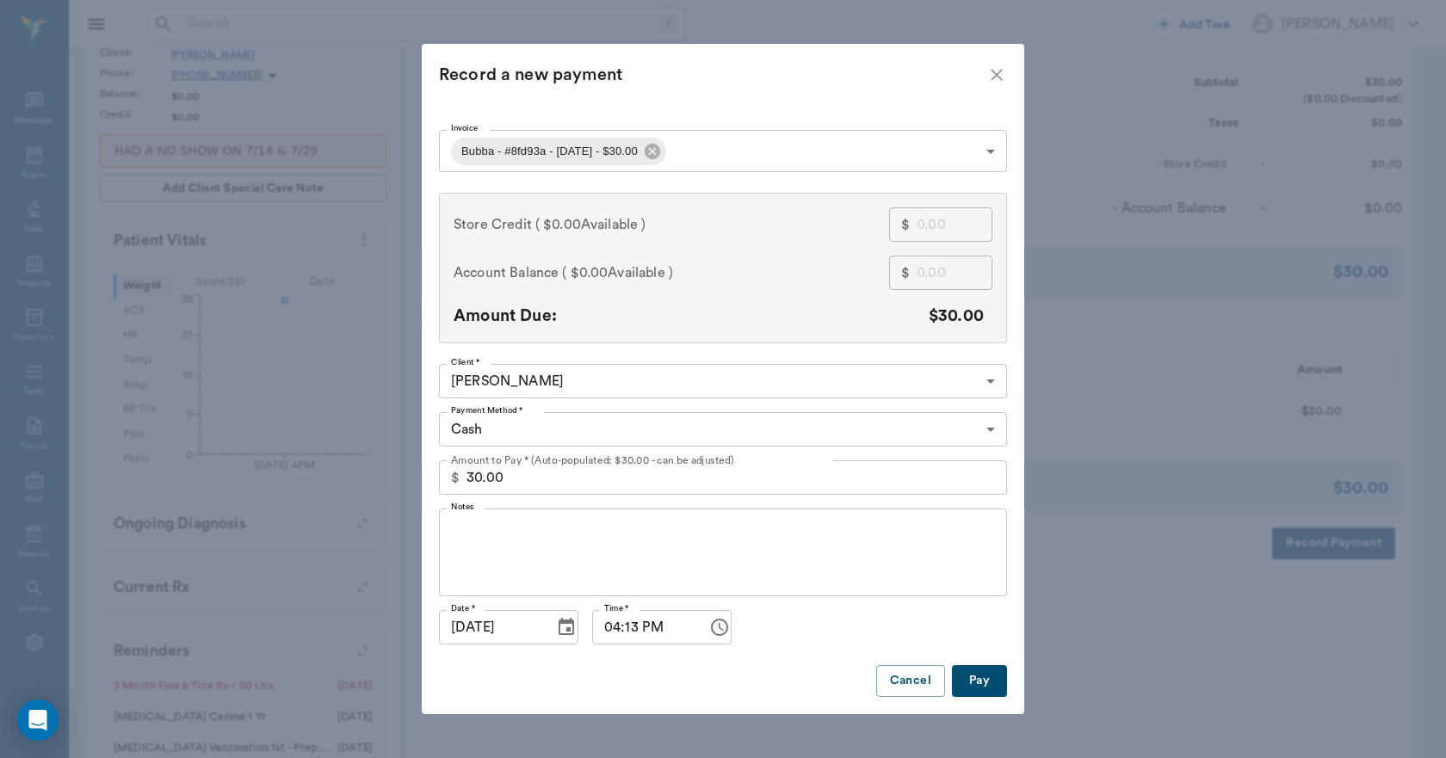
click at [502, 437] on body "/ ​ Add Task Dr. Bert Ellsworth Nectar Messages Appts Labs Imaging Inventory Ta…" at bounding box center [723, 292] width 1446 height 1272
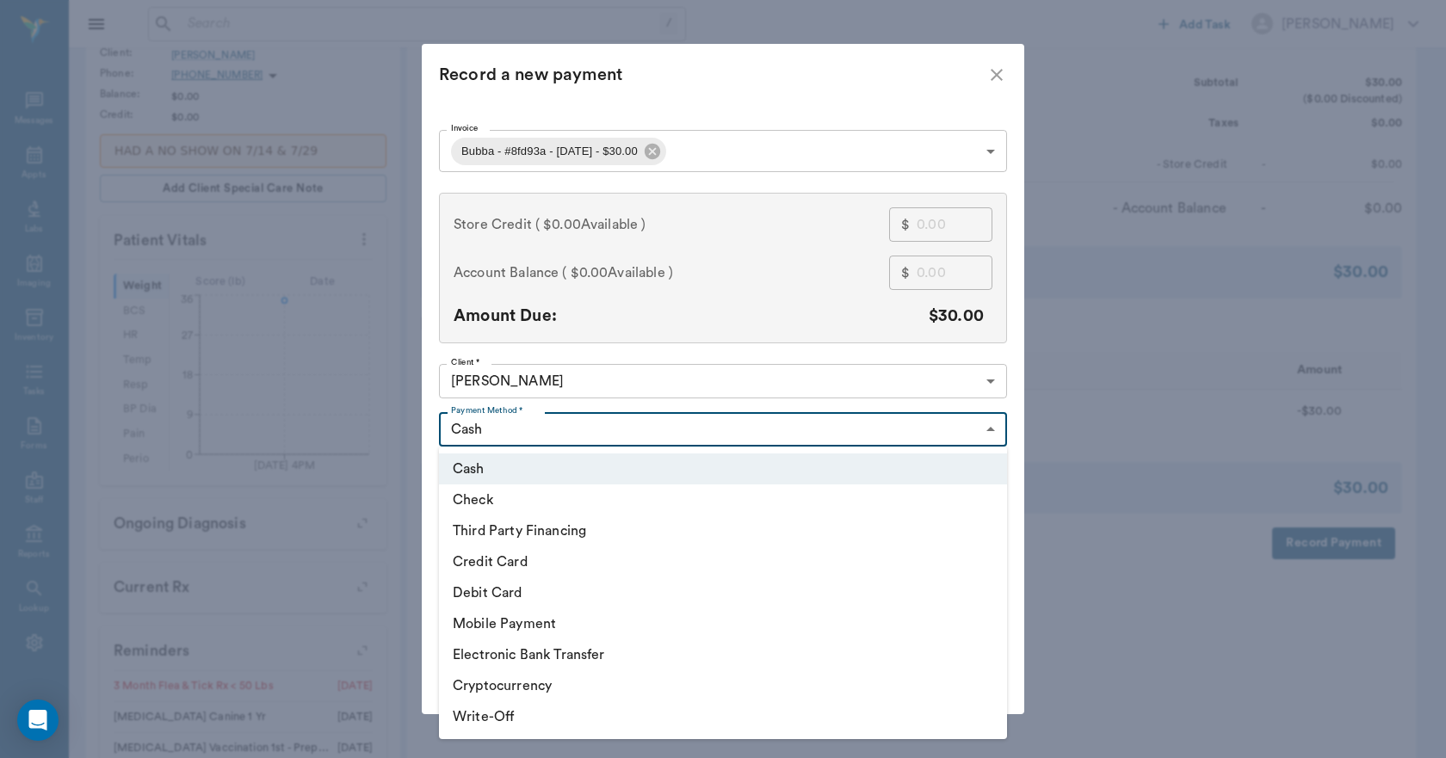
click at [478, 561] on li "Credit Card" at bounding box center [723, 561] width 568 height 31
type input "CREDIT_CARD"
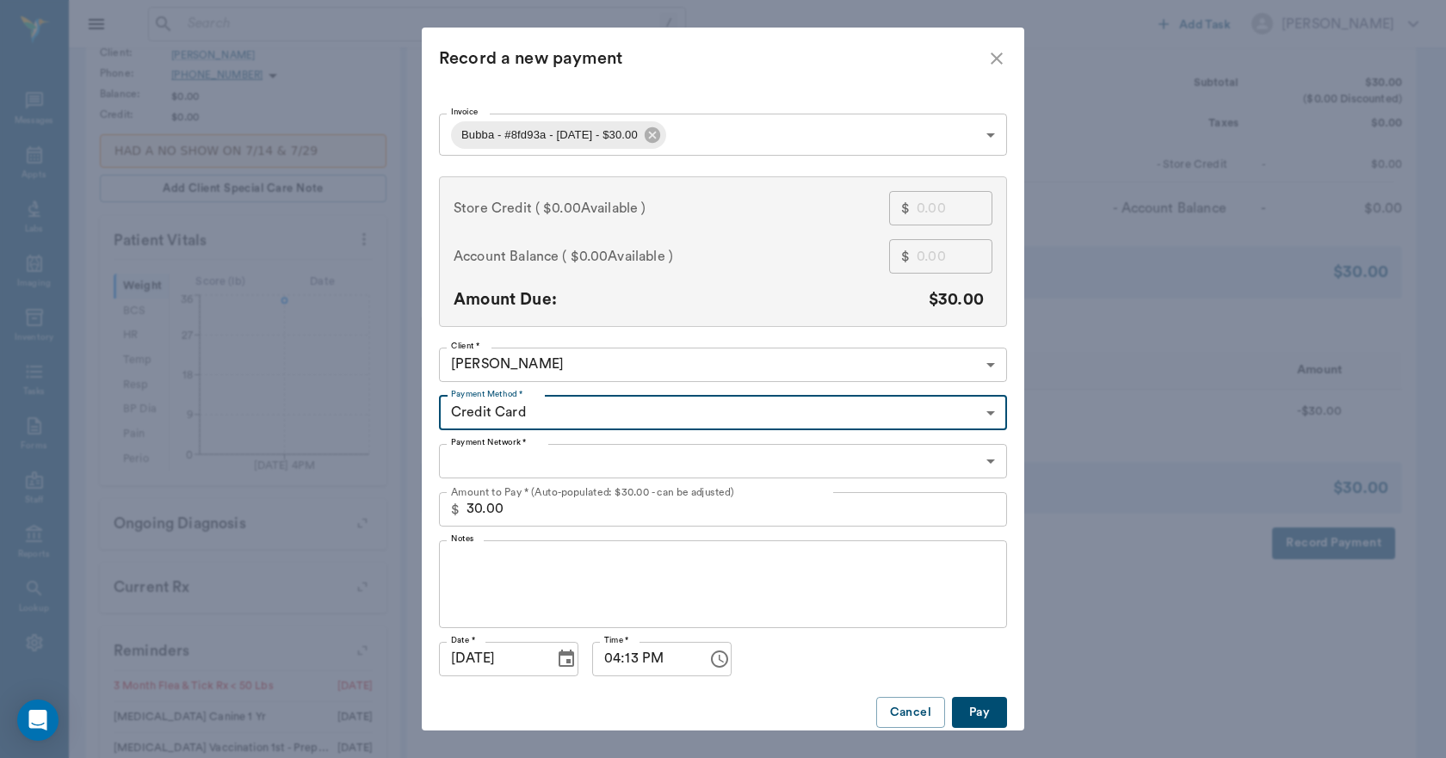
click at [485, 460] on body "/ ​ Add Task Dr. Bert Ellsworth Nectar Messages Appts Labs Imaging Inventory Ta…" at bounding box center [723, 292] width 1446 height 1272
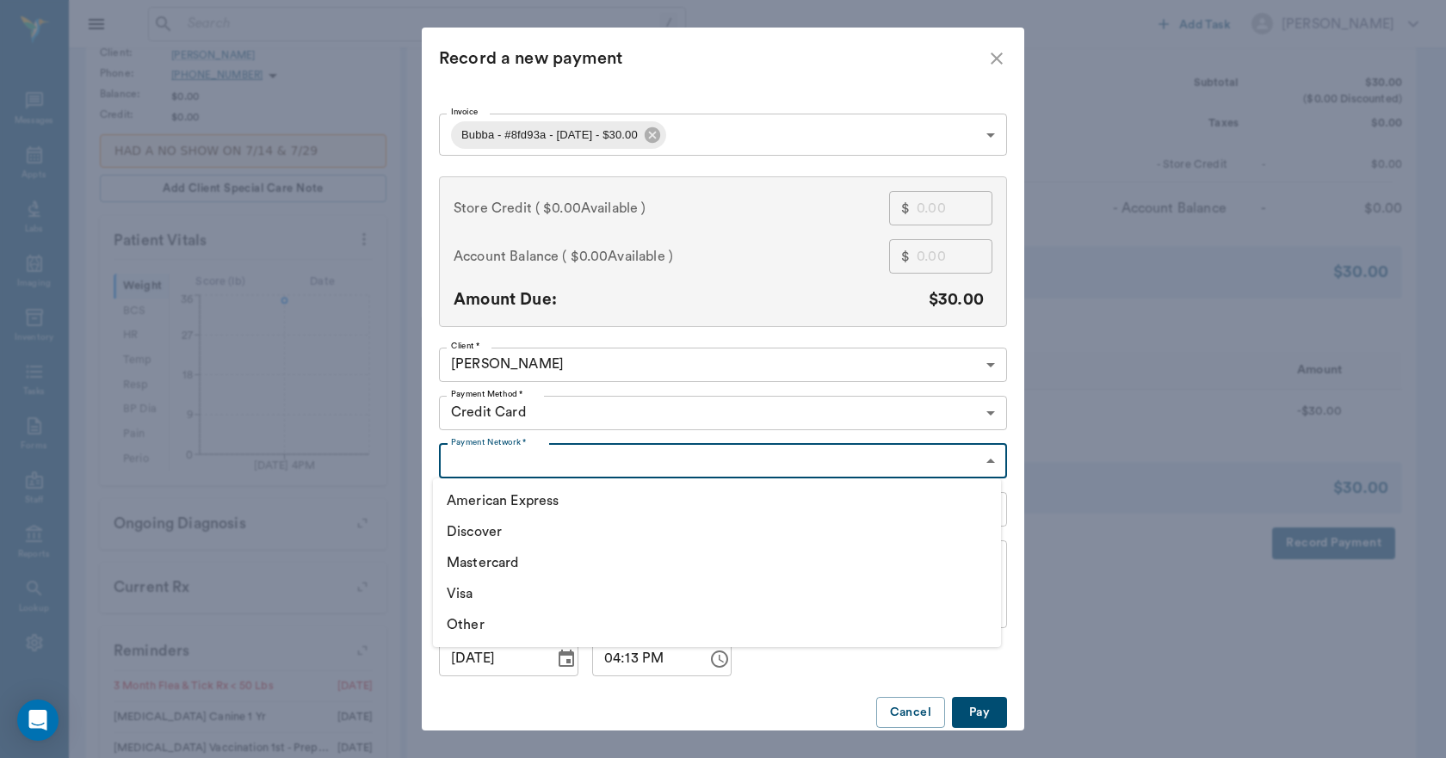
click at [458, 592] on li "Visa" at bounding box center [717, 593] width 568 height 31
type input "VISA"
click at [977, 713] on button "Pay" at bounding box center [979, 713] width 55 height 32
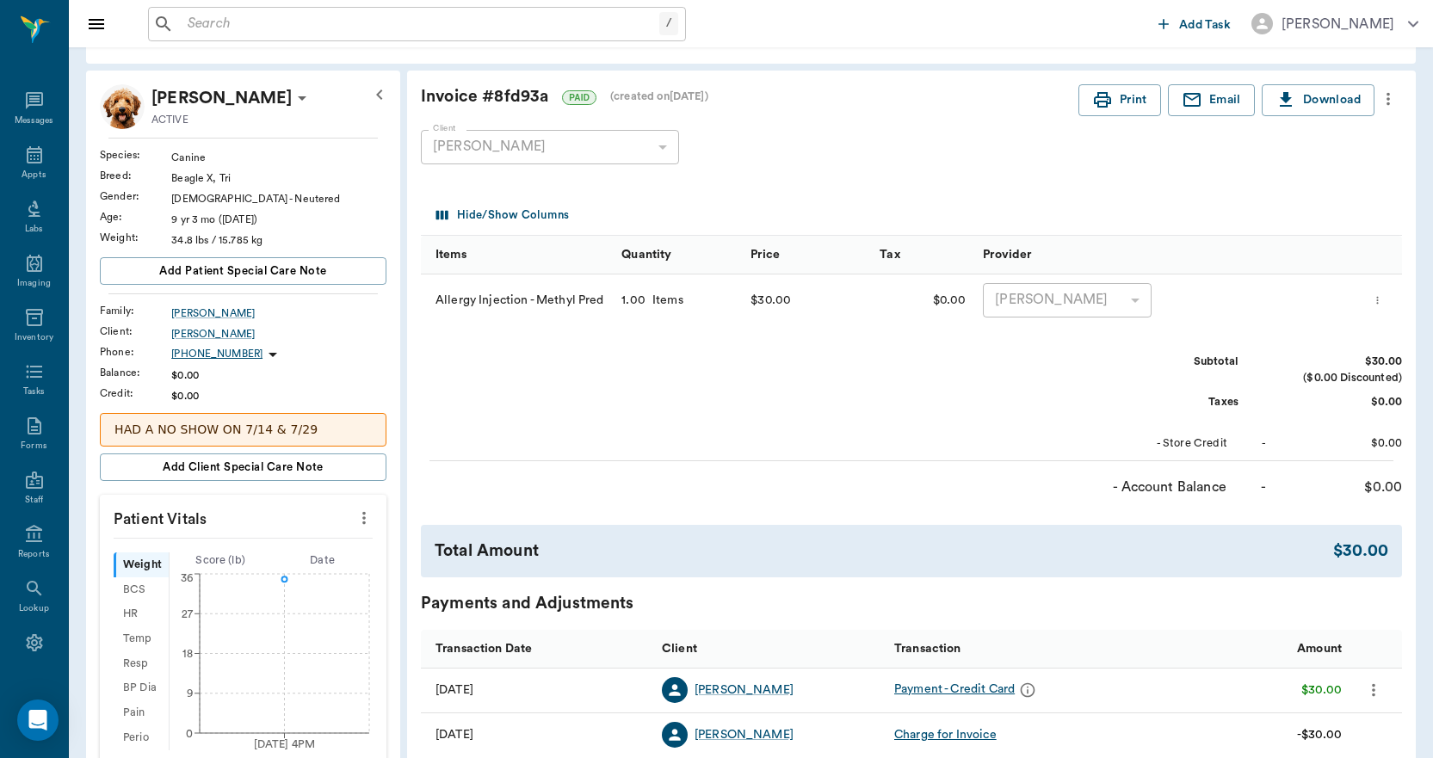
scroll to position [0, 0]
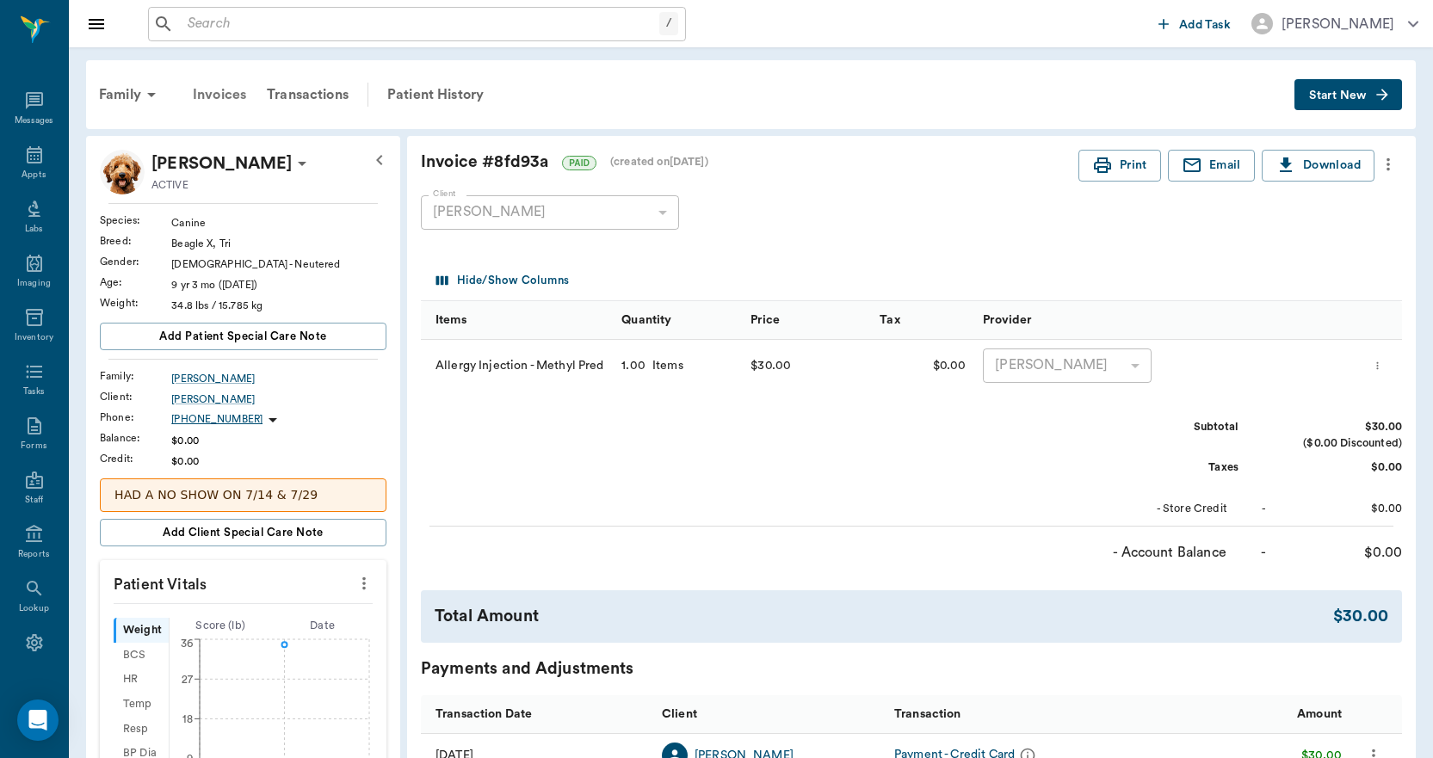
click at [214, 92] on div "Invoices" at bounding box center [219, 94] width 74 height 41
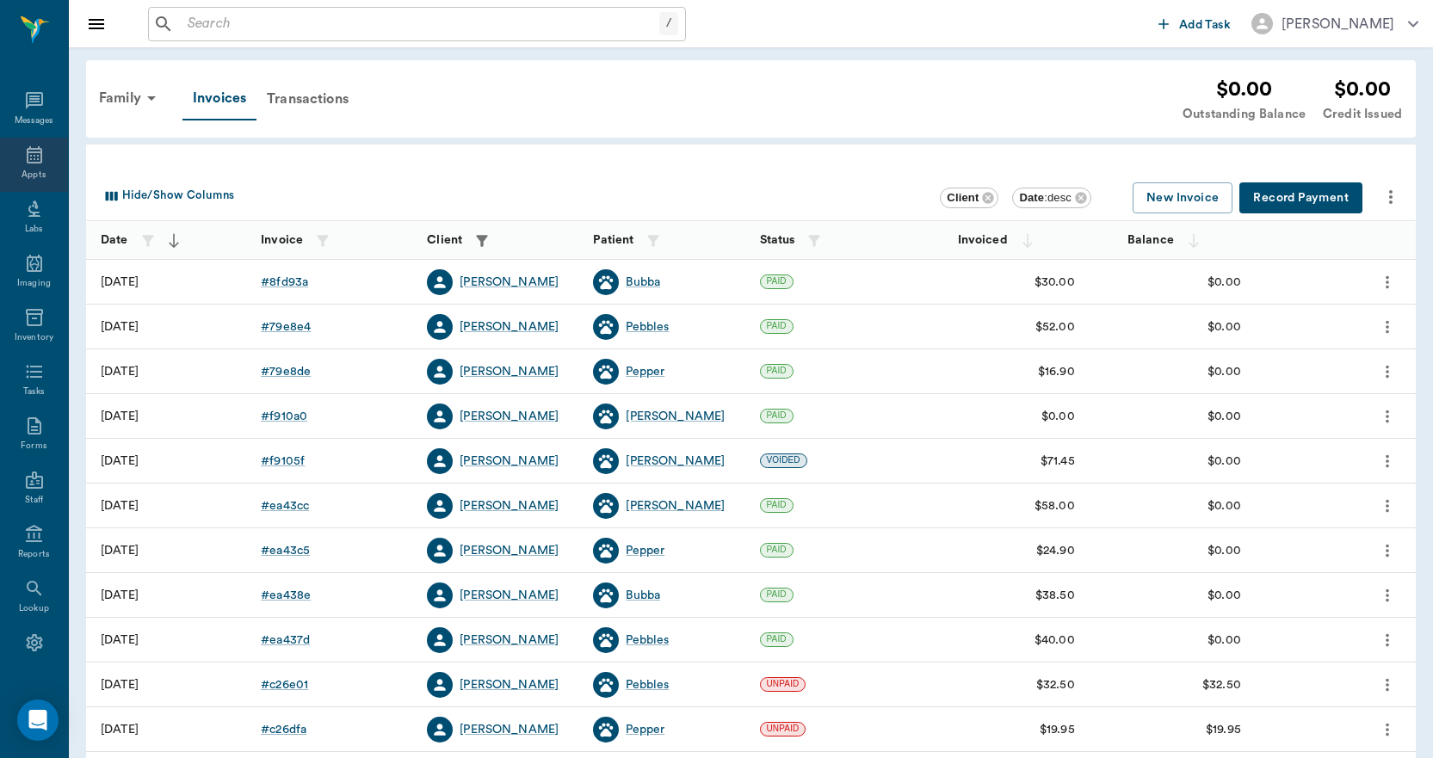
click at [24, 161] on icon at bounding box center [34, 155] width 21 height 21
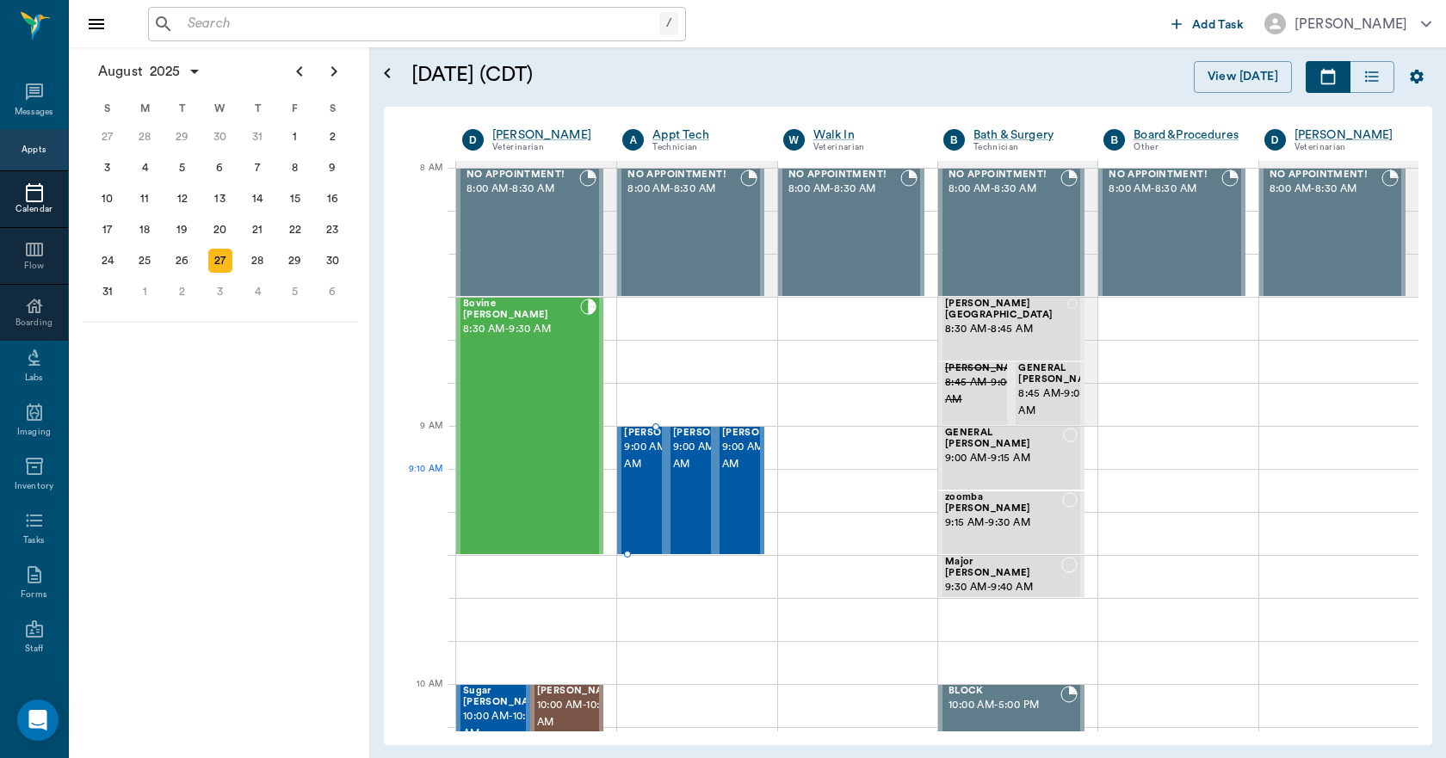
click at [644, 506] on div "Napoleon Detwiler 9:00 AM - 9:30 AM" at bounding box center [667, 491] width 86 height 126
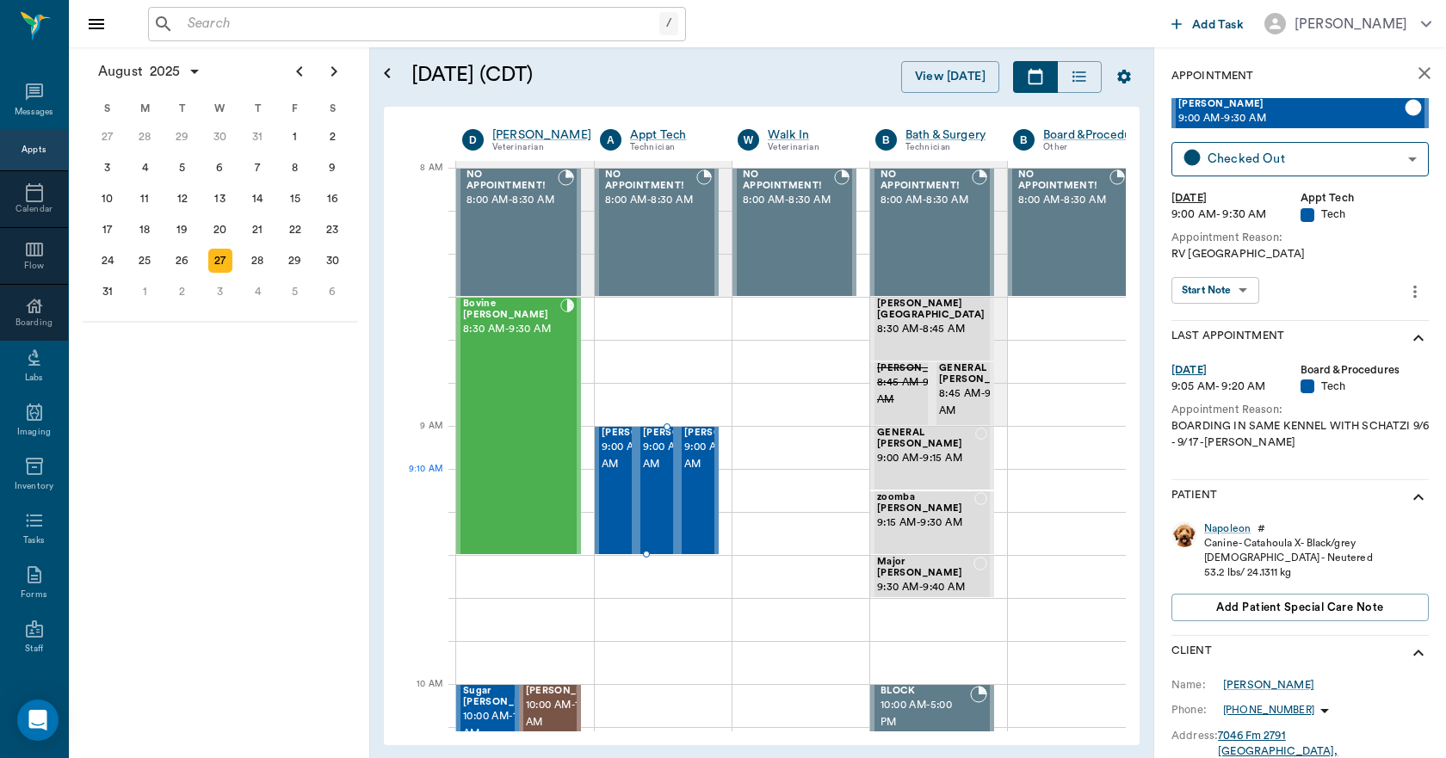
click at [664, 473] on span "9:00 AM - 9:30 AM" at bounding box center [686, 456] width 86 height 34
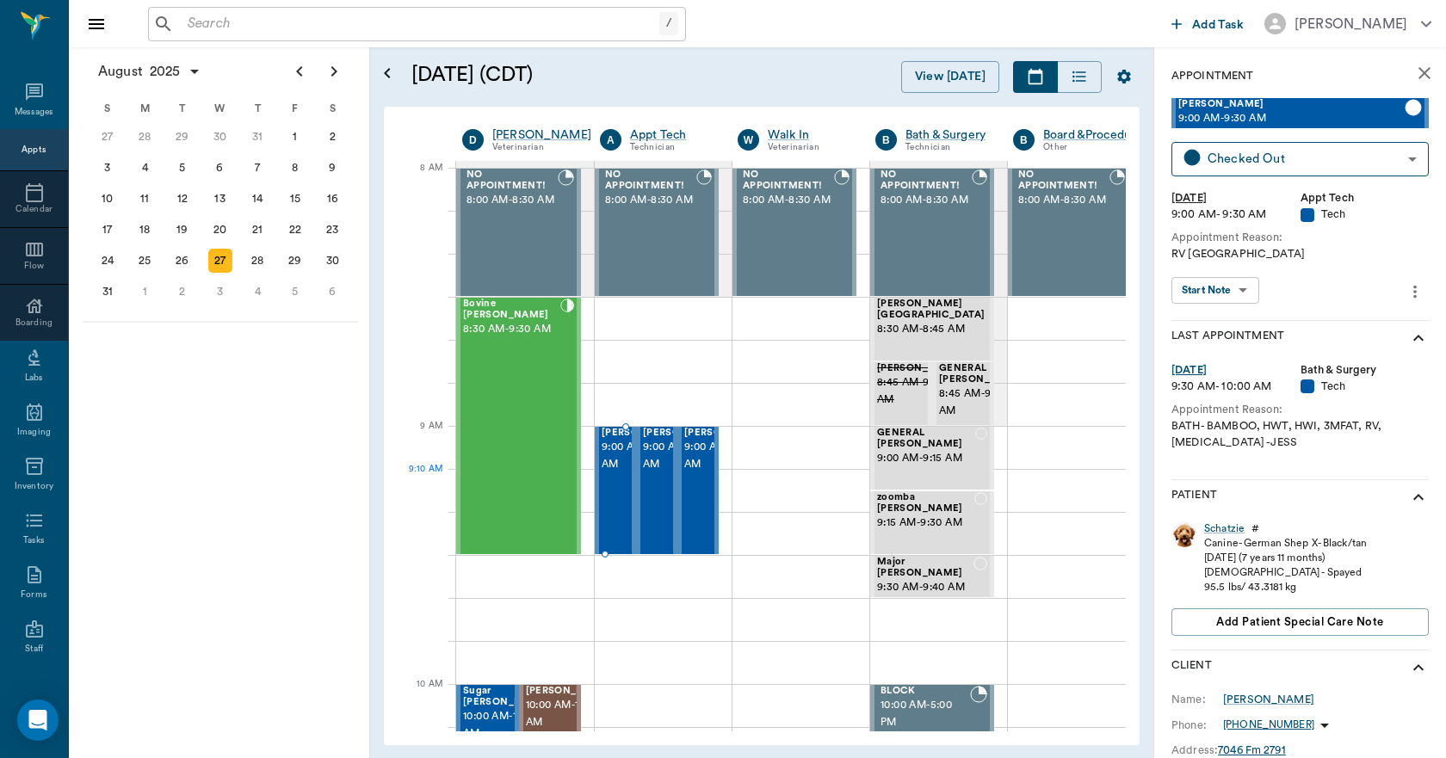
click at [614, 473] on span "9:00 AM - 9:30 AM" at bounding box center [645, 456] width 86 height 34
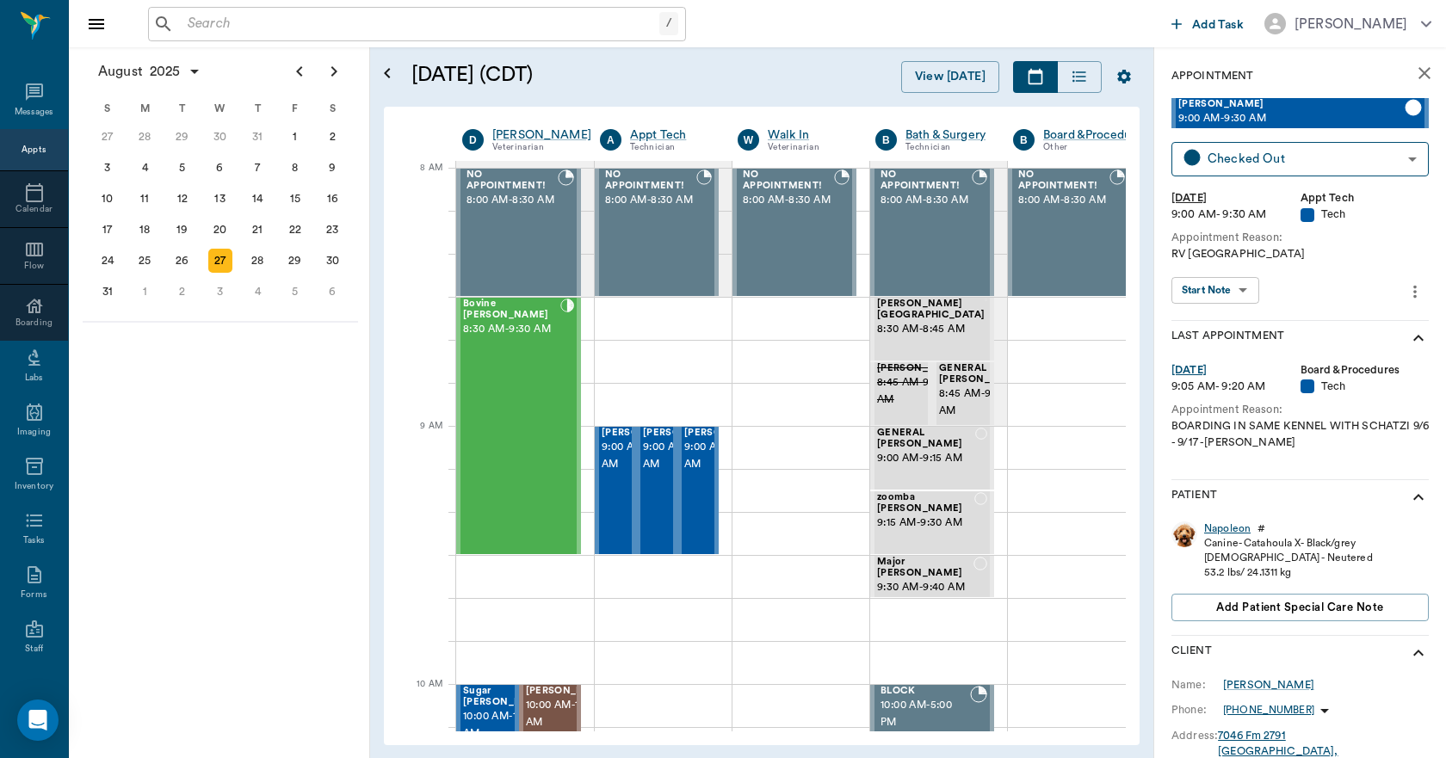
click at [1227, 534] on div "Napoleon" at bounding box center [1227, 529] width 46 height 15
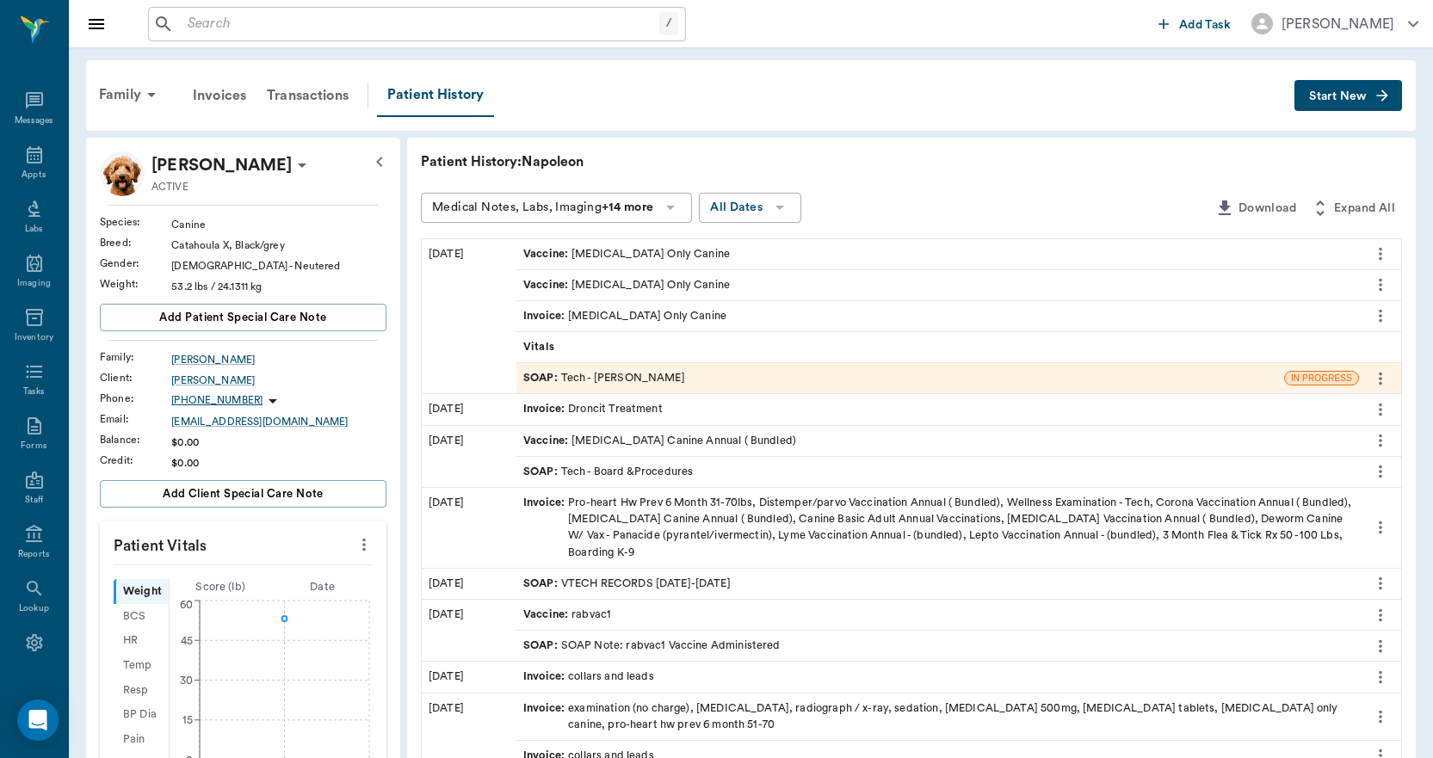
click at [546, 373] on span "SOAP :" at bounding box center [542, 378] width 38 height 16
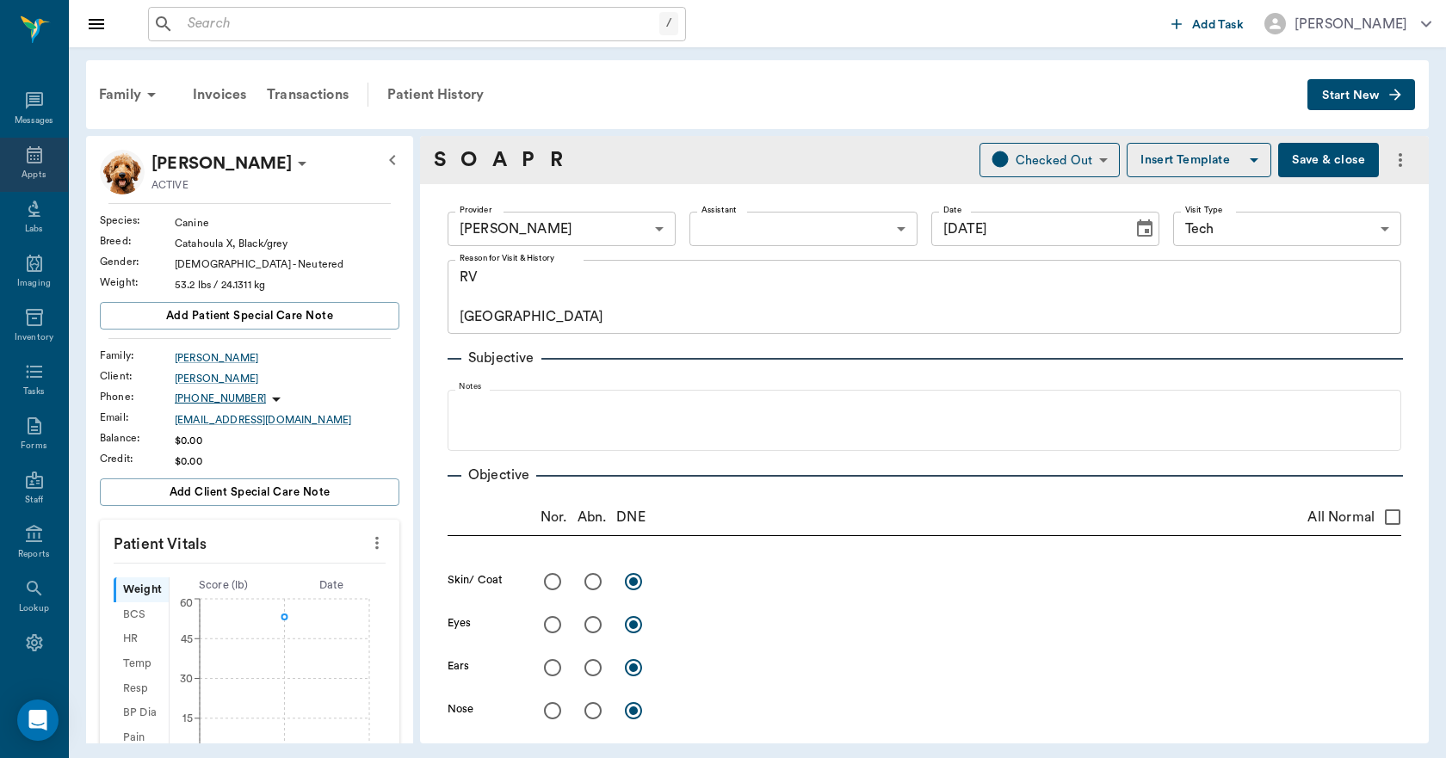
click at [28, 157] on icon at bounding box center [34, 155] width 21 height 21
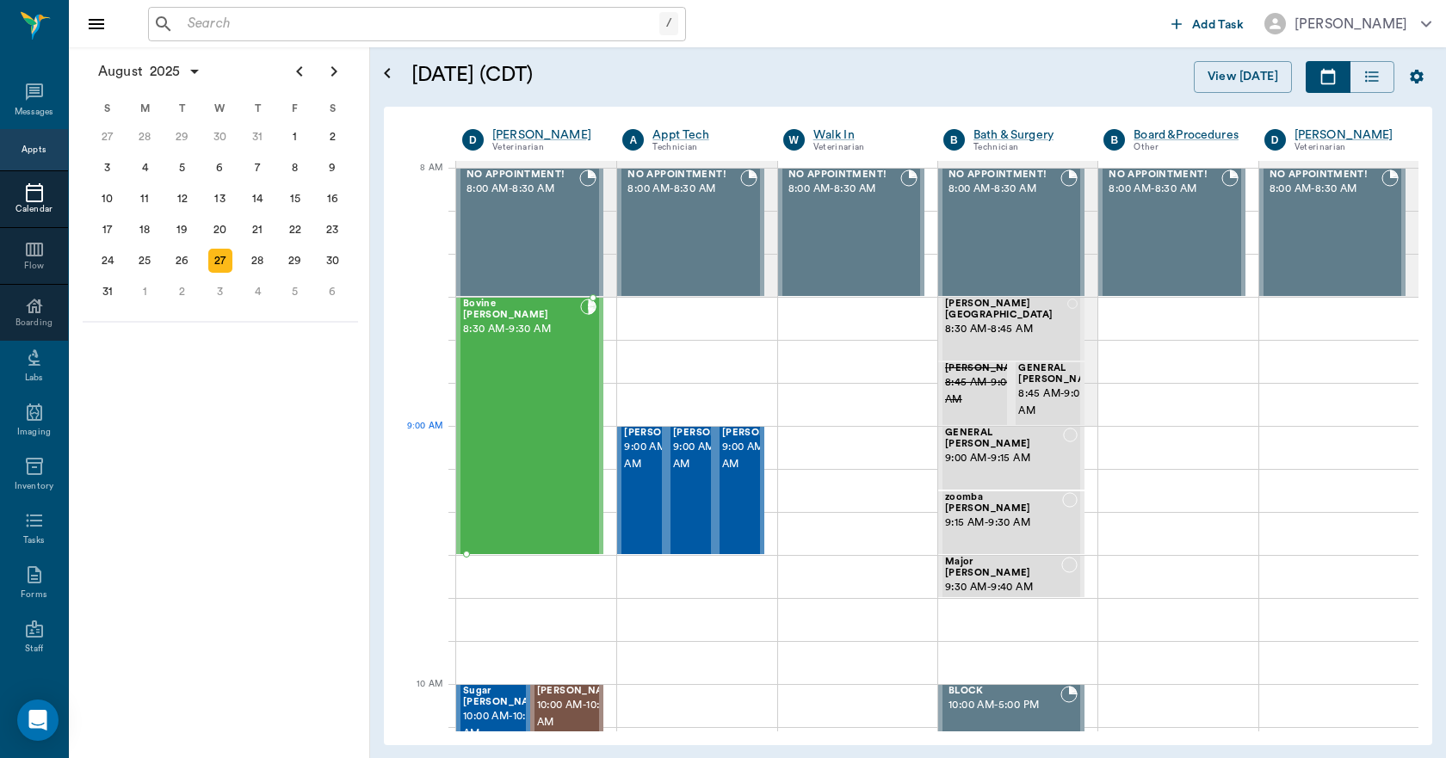
click at [556, 440] on div "Bovine [PERSON_NAME] 8:30 AM - 9:30 AM" at bounding box center [521, 426] width 117 height 255
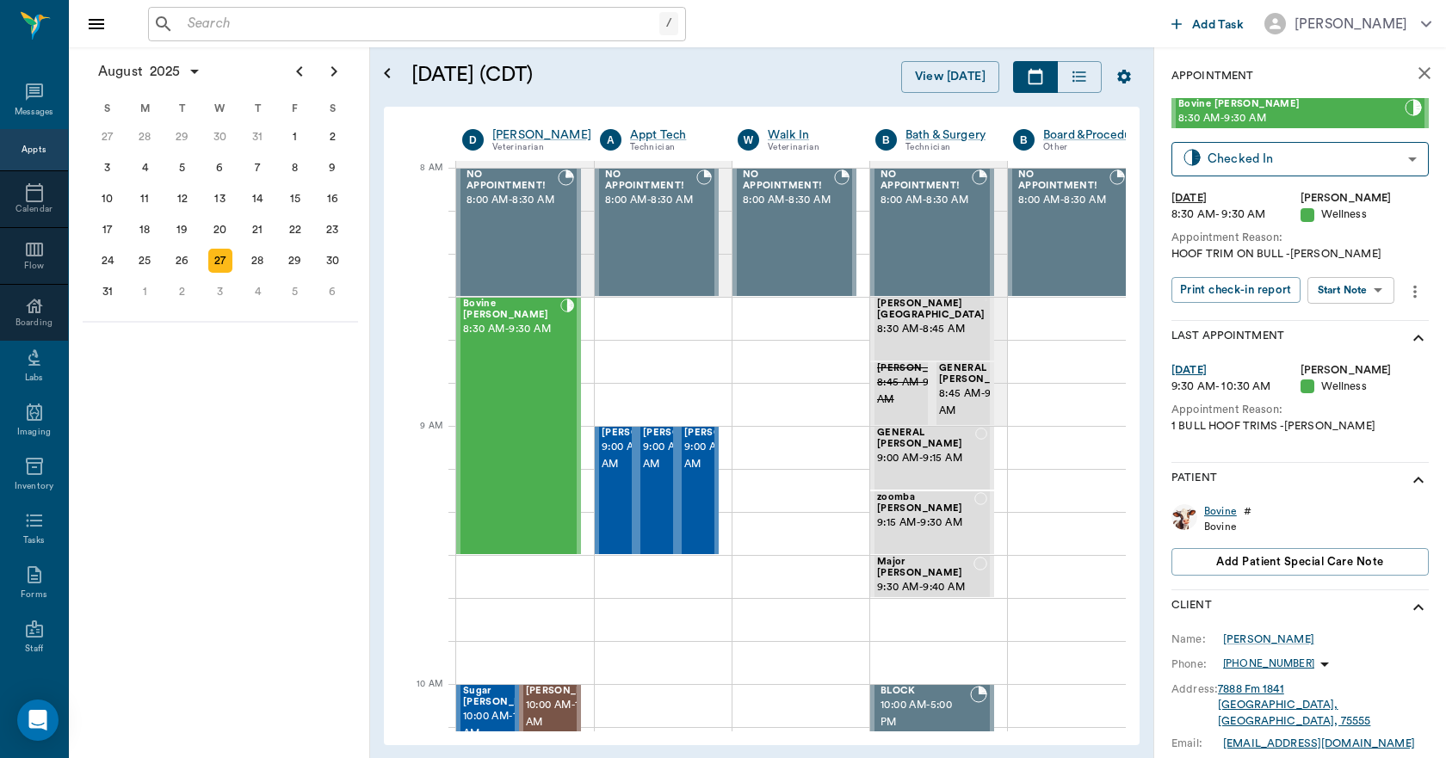
click at [1223, 510] on div "Bovine" at bounding box center [1220, 511] width 33 height 15
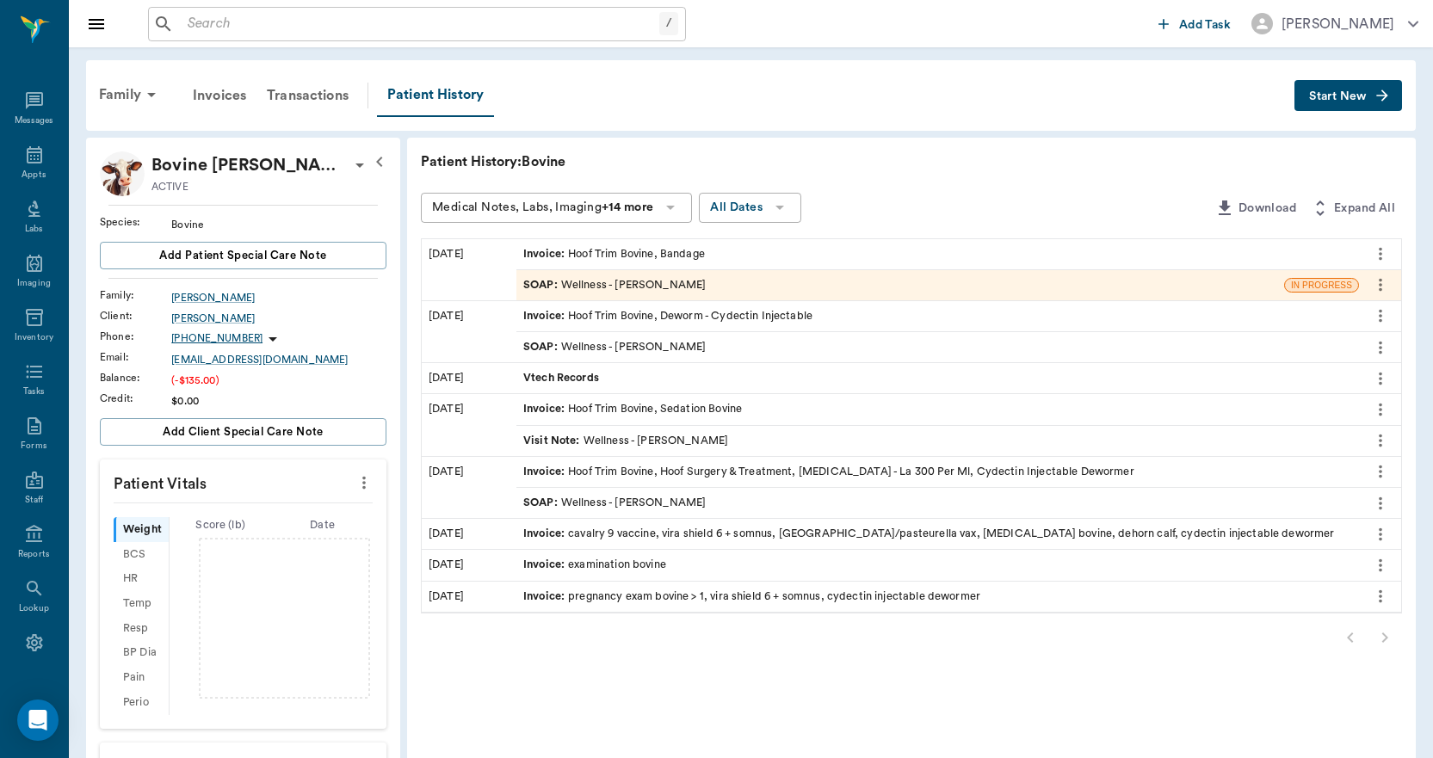
click at [544, 257] on span "Invoice :" at bounding box center [545, 254] width 45 height 16
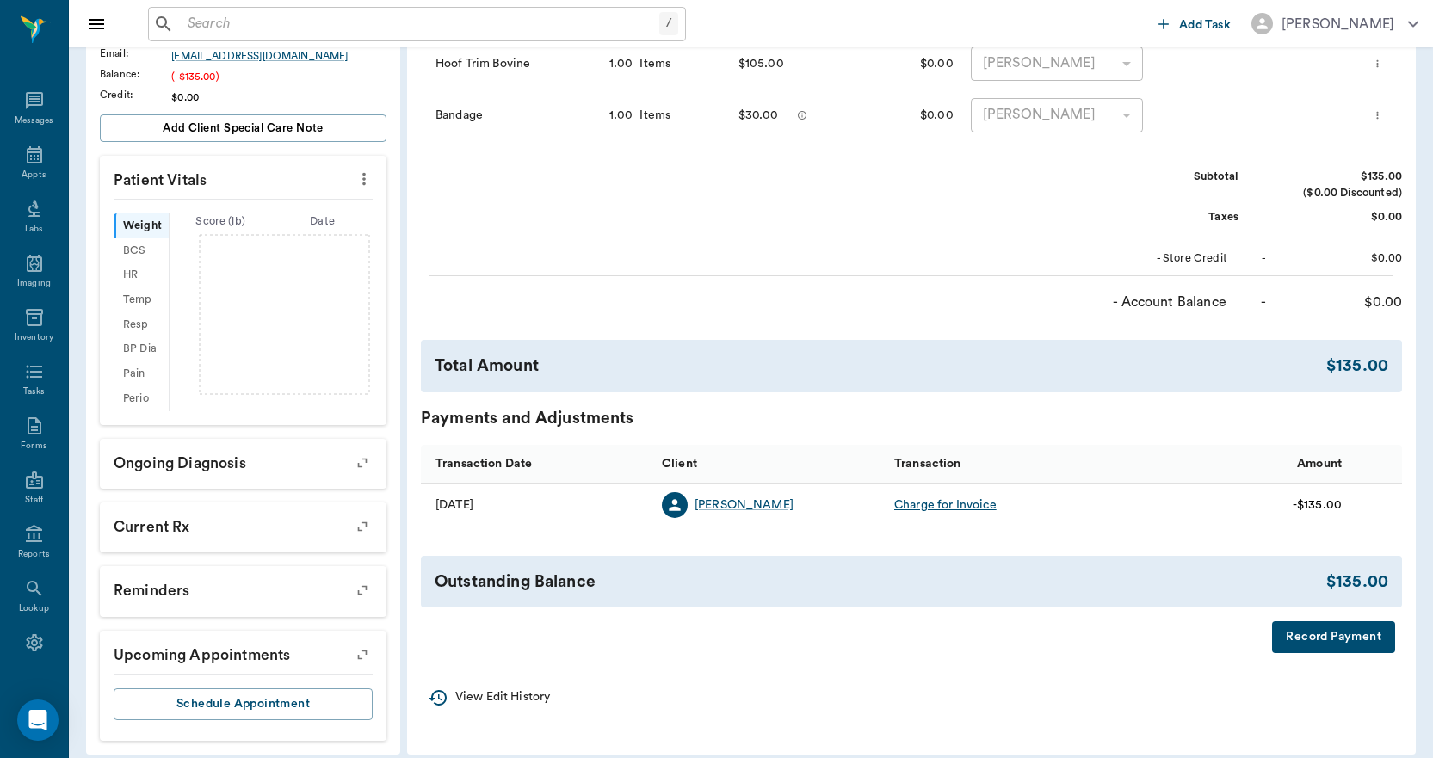
scroll to position [318, 0]
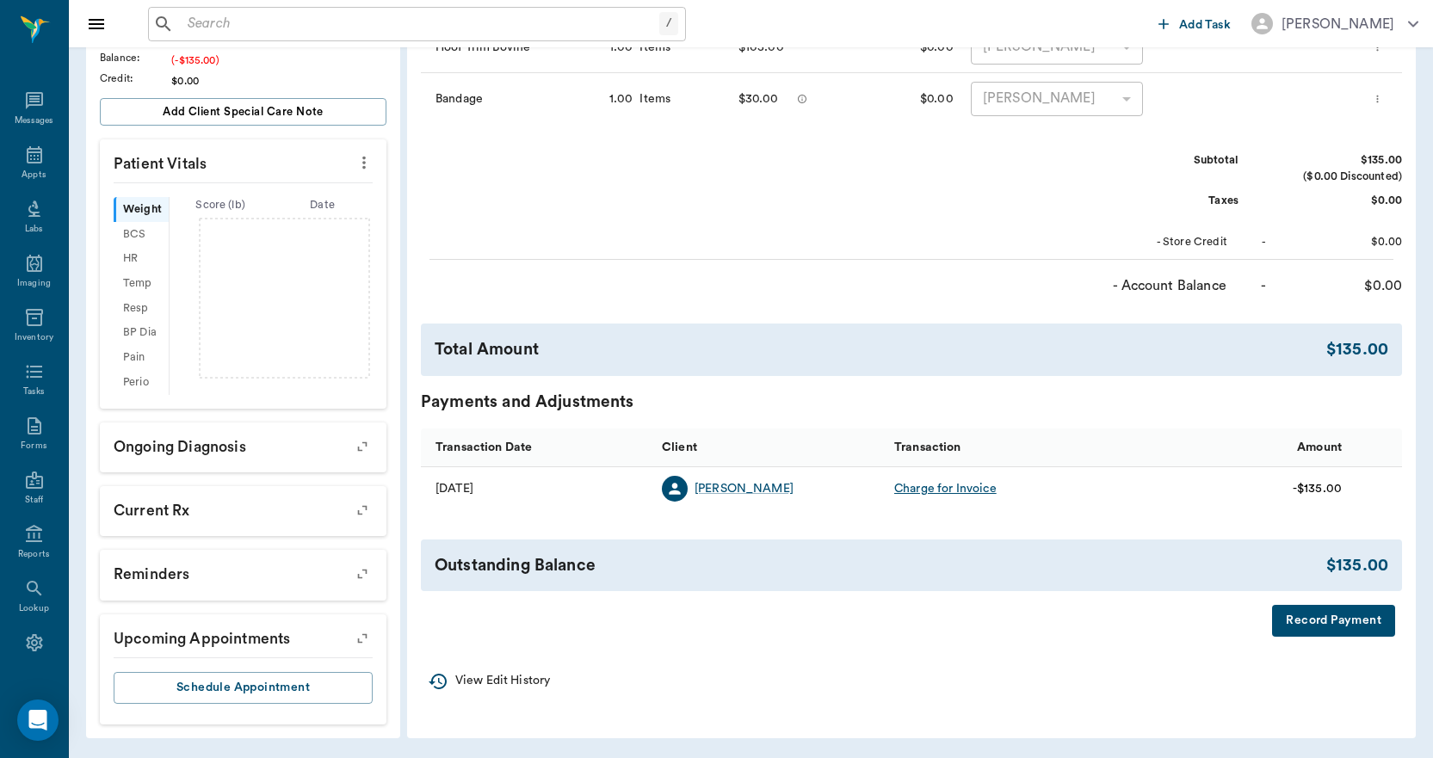
click at [1328, 622] on button "Record Payment" at bounding box center [1333, 621] width 123 height 32
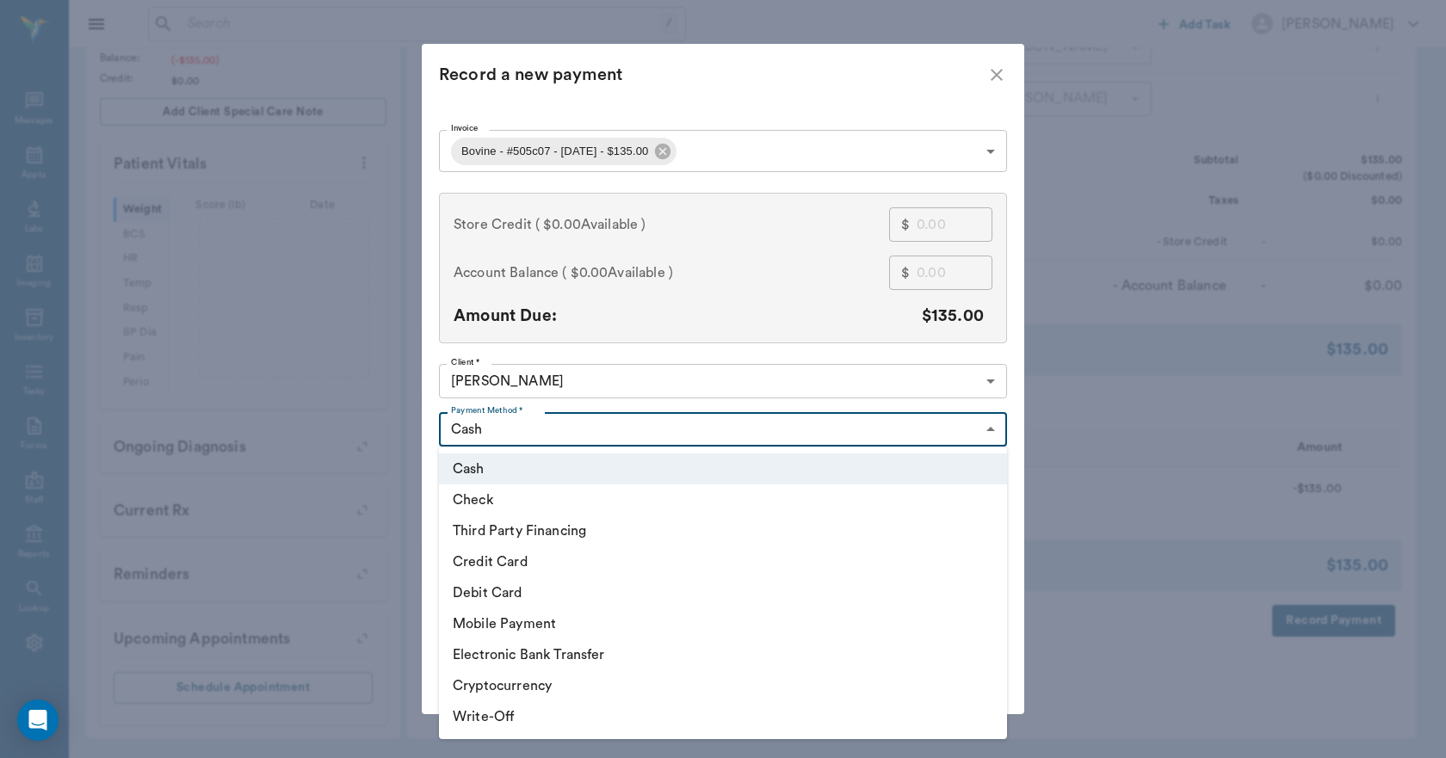
click at [509, 433] on body "/ ​ Add Task Dr. Bert Ellsworth Nectar Messages Appts Labs Imaging Inventory Ta…" at bounding box center [723, 220] width 1446 height 1077
click at [497, 559] on li "Credit Card" at bounding box center [723, 561] width 568 height 31
type input "CREDIT_CARD"
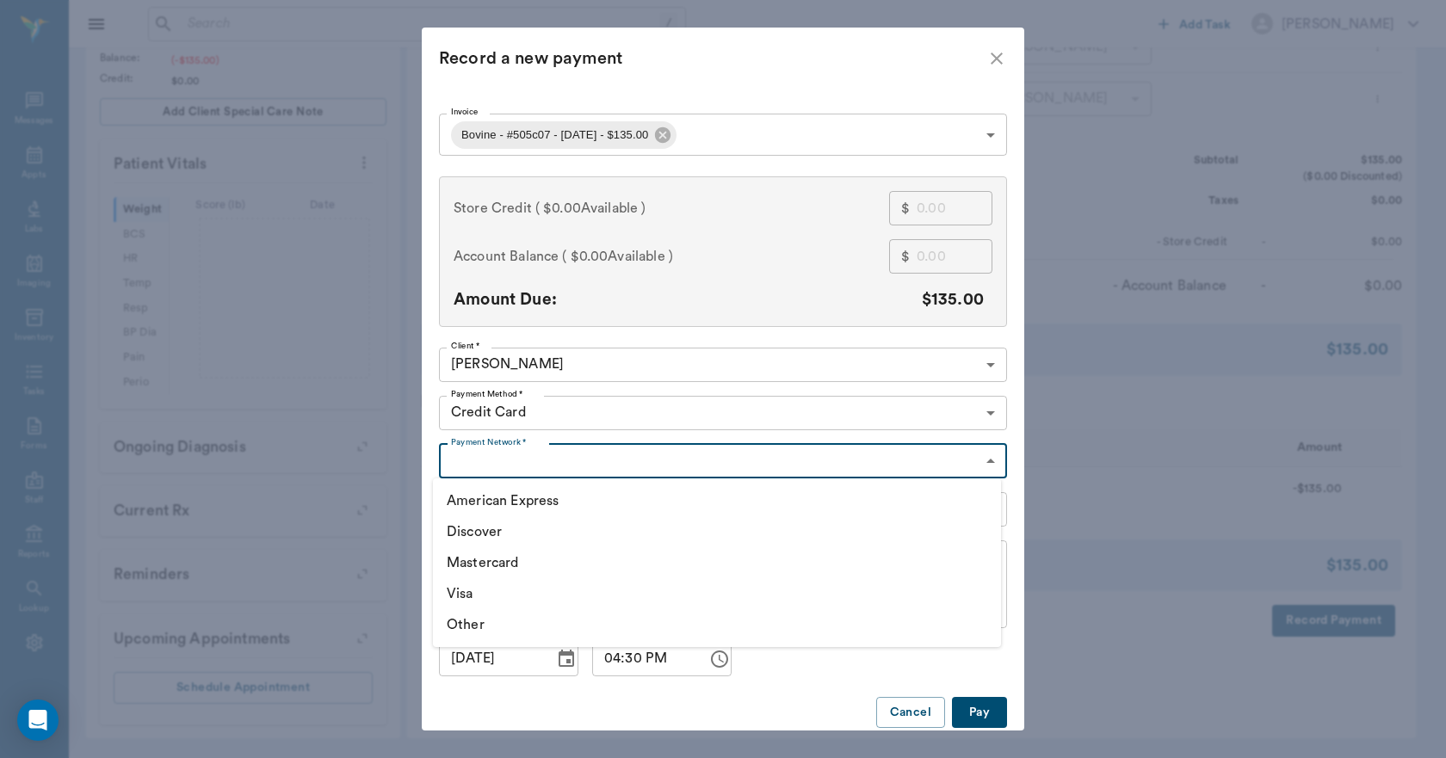
click at [461, 469] on body "/ ​ Add Task Dr. Bert Ellsworth Nectar Messages Appts Labs Imaging Inventory Ta…" at bounding box center [723, 220] width 1446 height 1077
click at [472, 596] on li "Visa" at bounding box center [717, 593] width 568 height 31
type input "VISA"
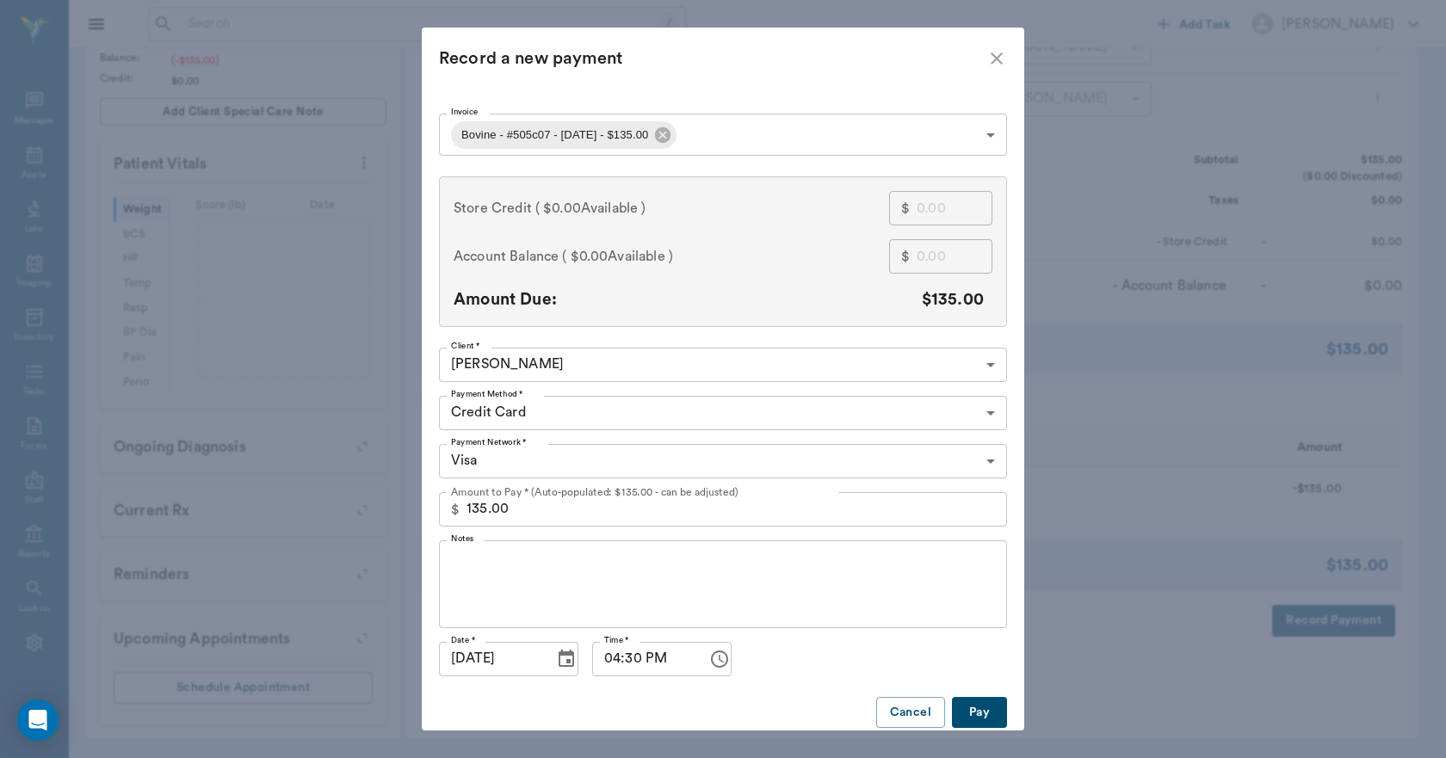
click at [971, 709] on button "Pay" at bounding box center [979, 713] width 55 height 32
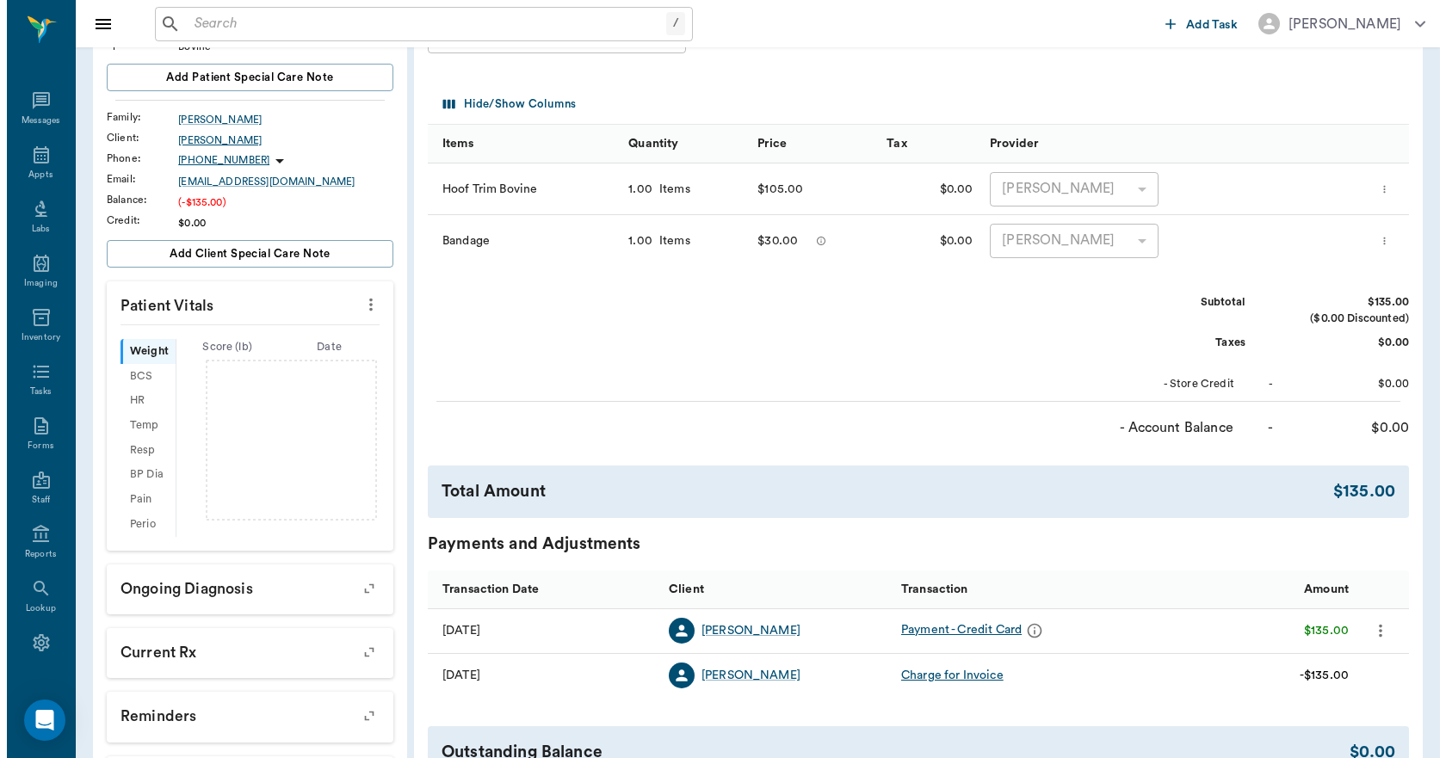
scroll to position [0, 0]
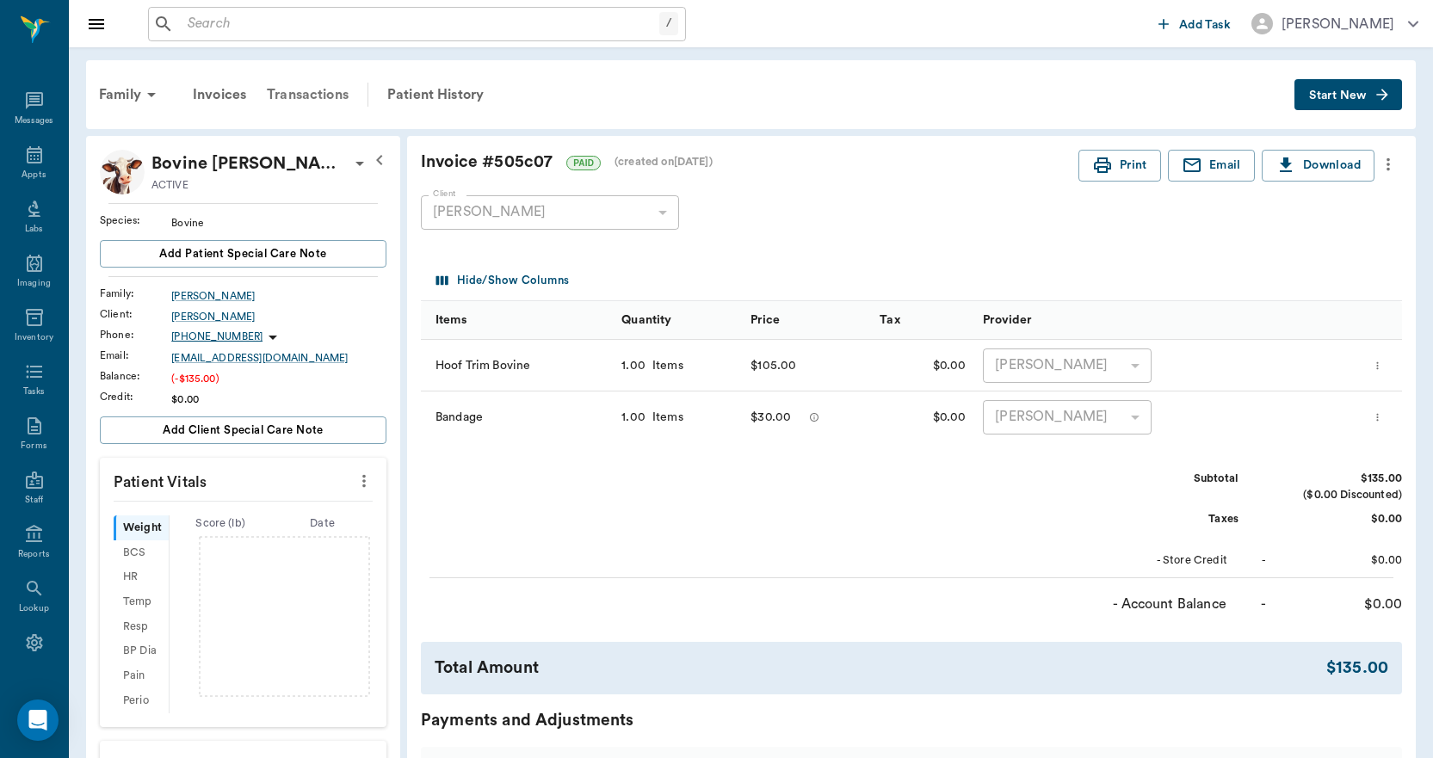
click at [305, 96] on div "Transactions" at bounding box center [307, 94] width 102 height 41
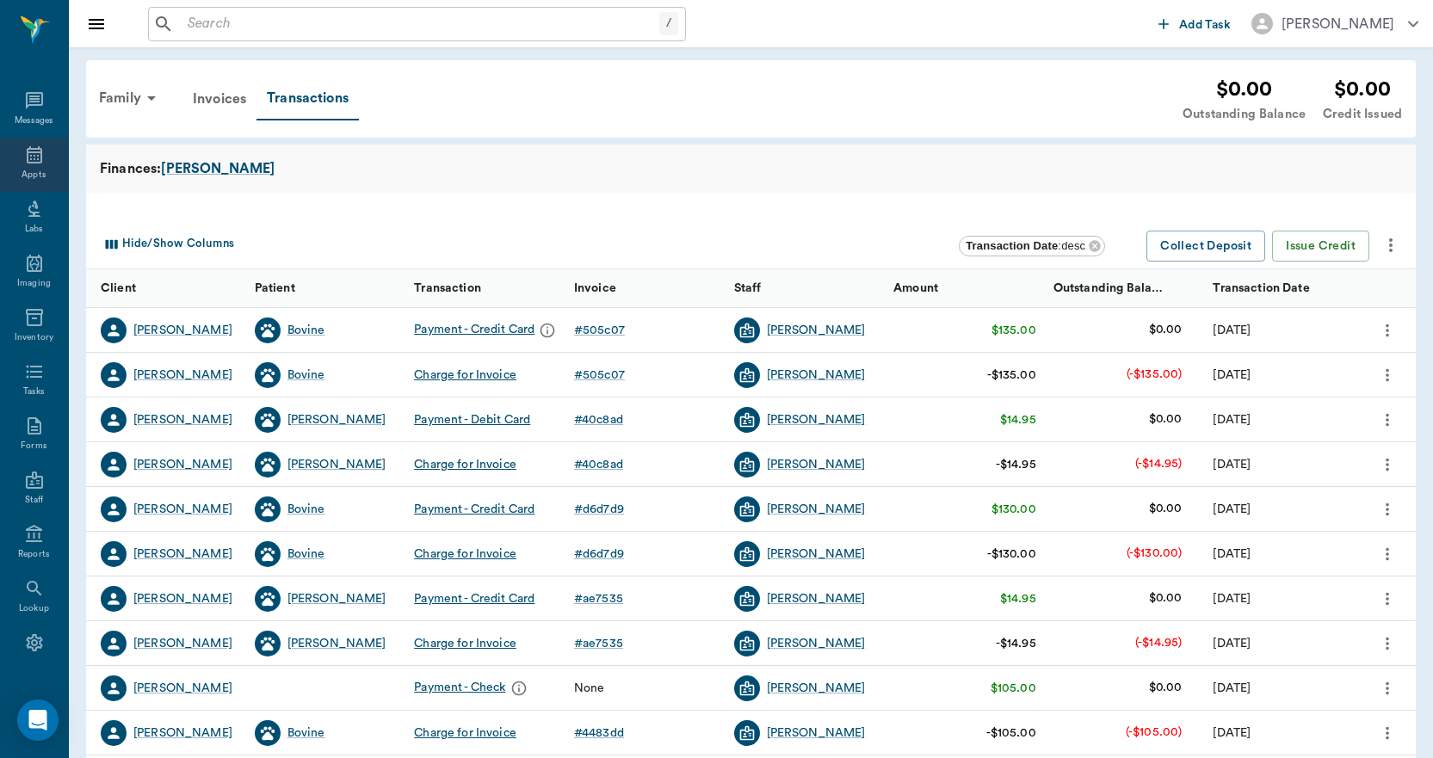
click at [28, 158] on icon at bounding box center [34, 154] width 15 height 17
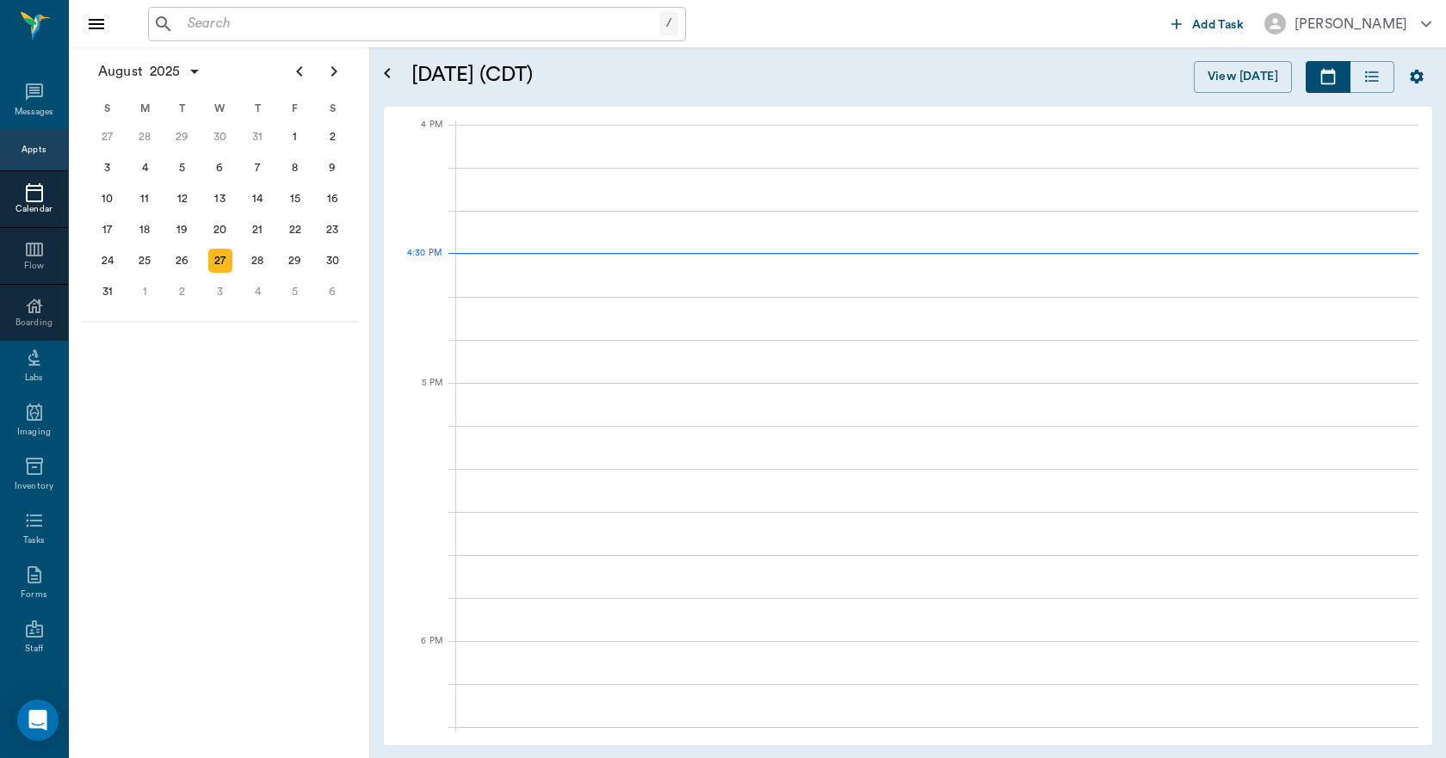
scroll to position [2068, 0]
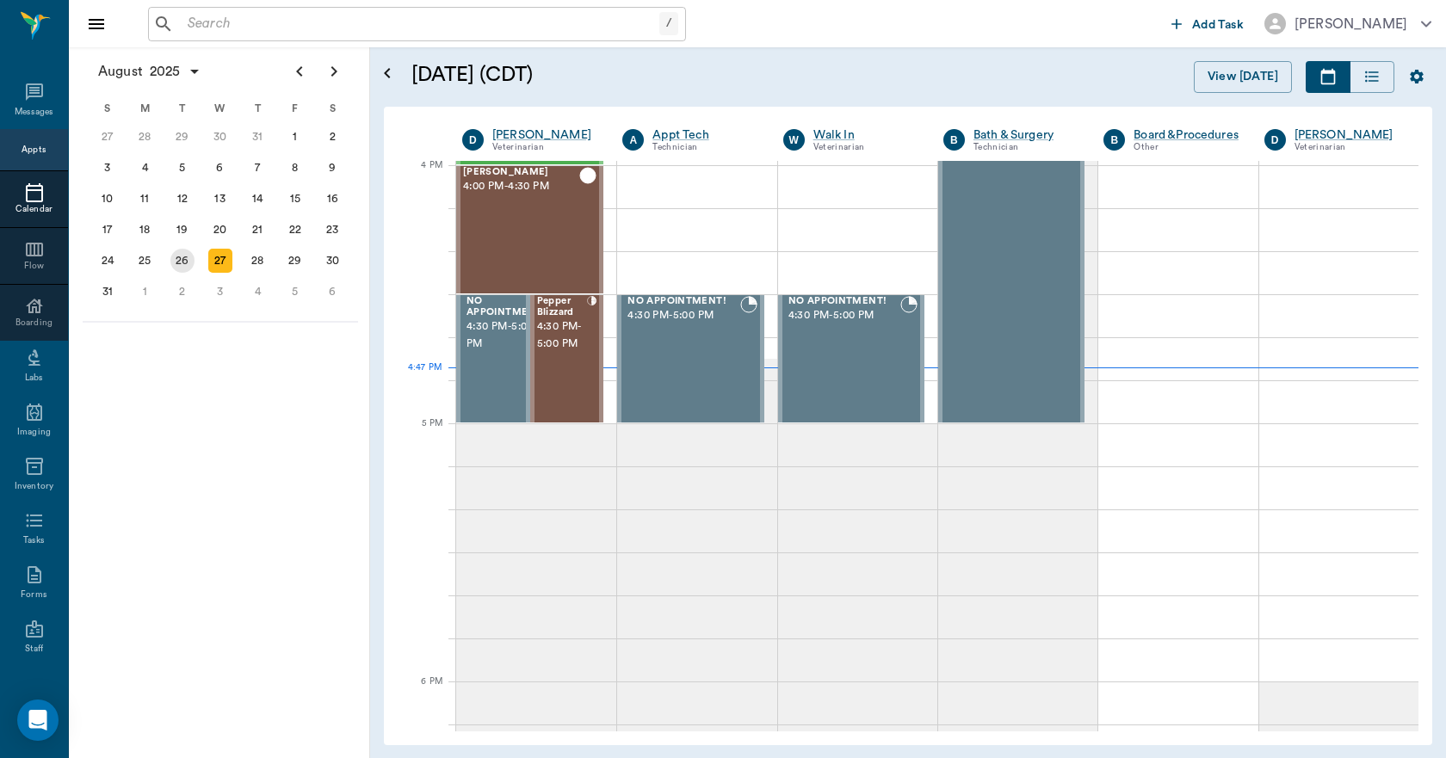
click at [187, 260] on div "26" at bounding box center [182, 261] width 24 height 24
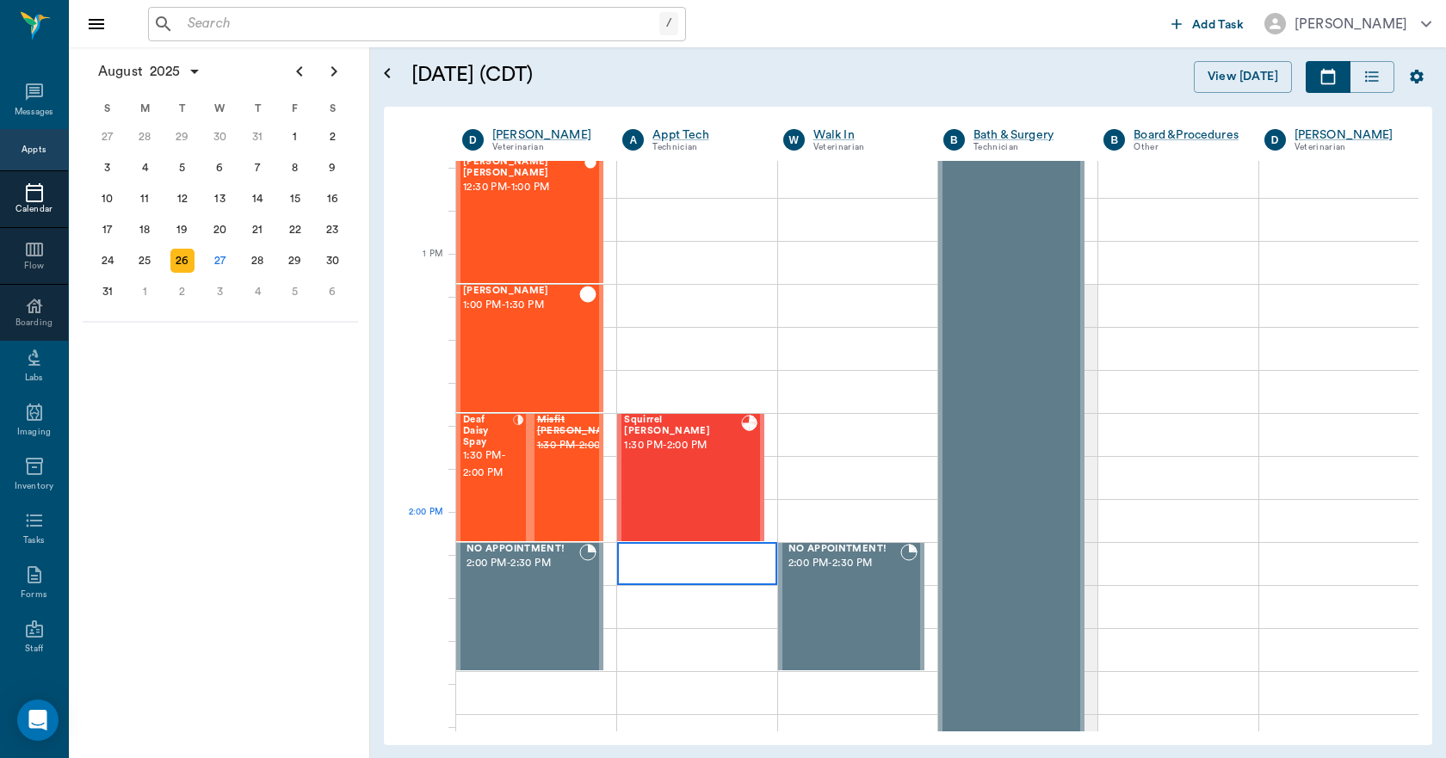
scroll to position [1205, 0]
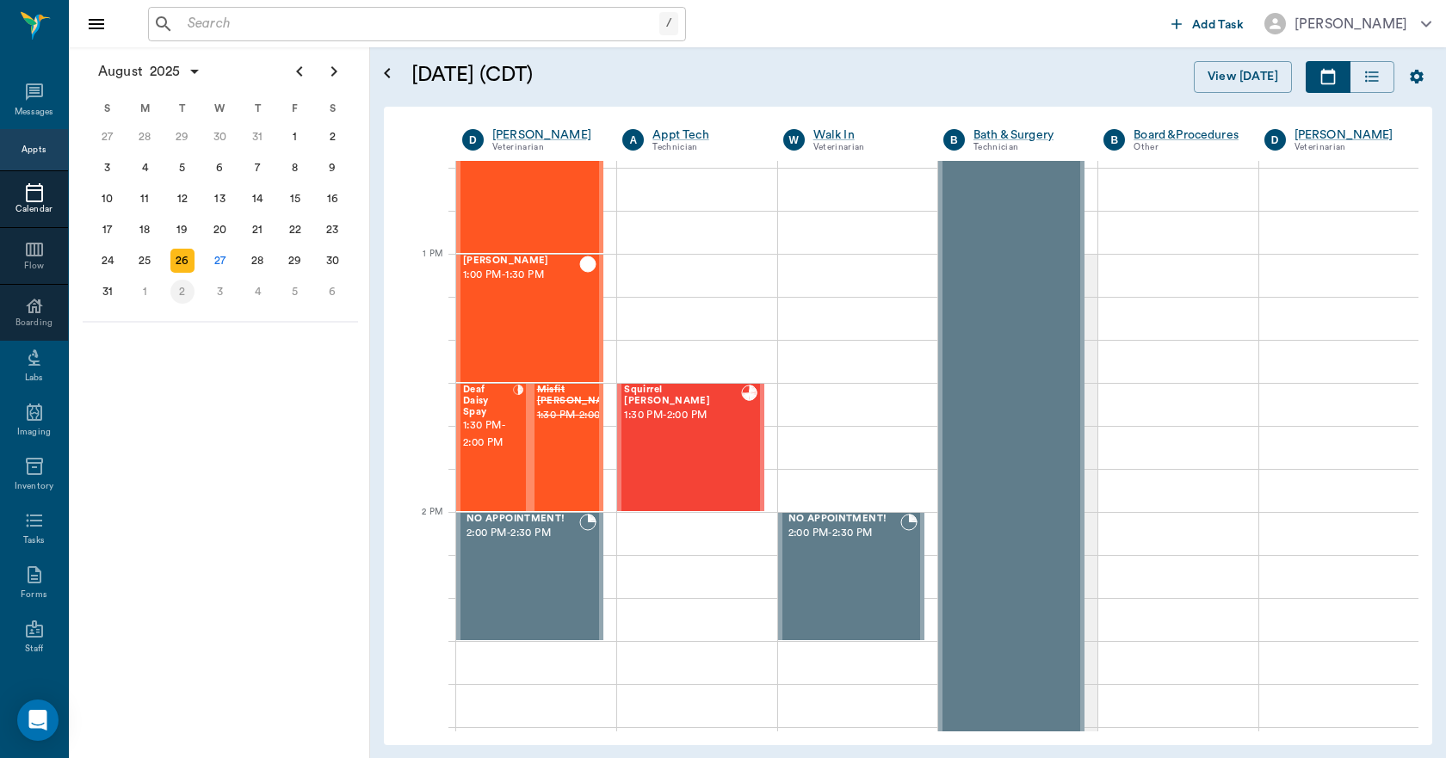
click at [182, 291] on div "2" at bounding box center [182, 292] width 24 height 24
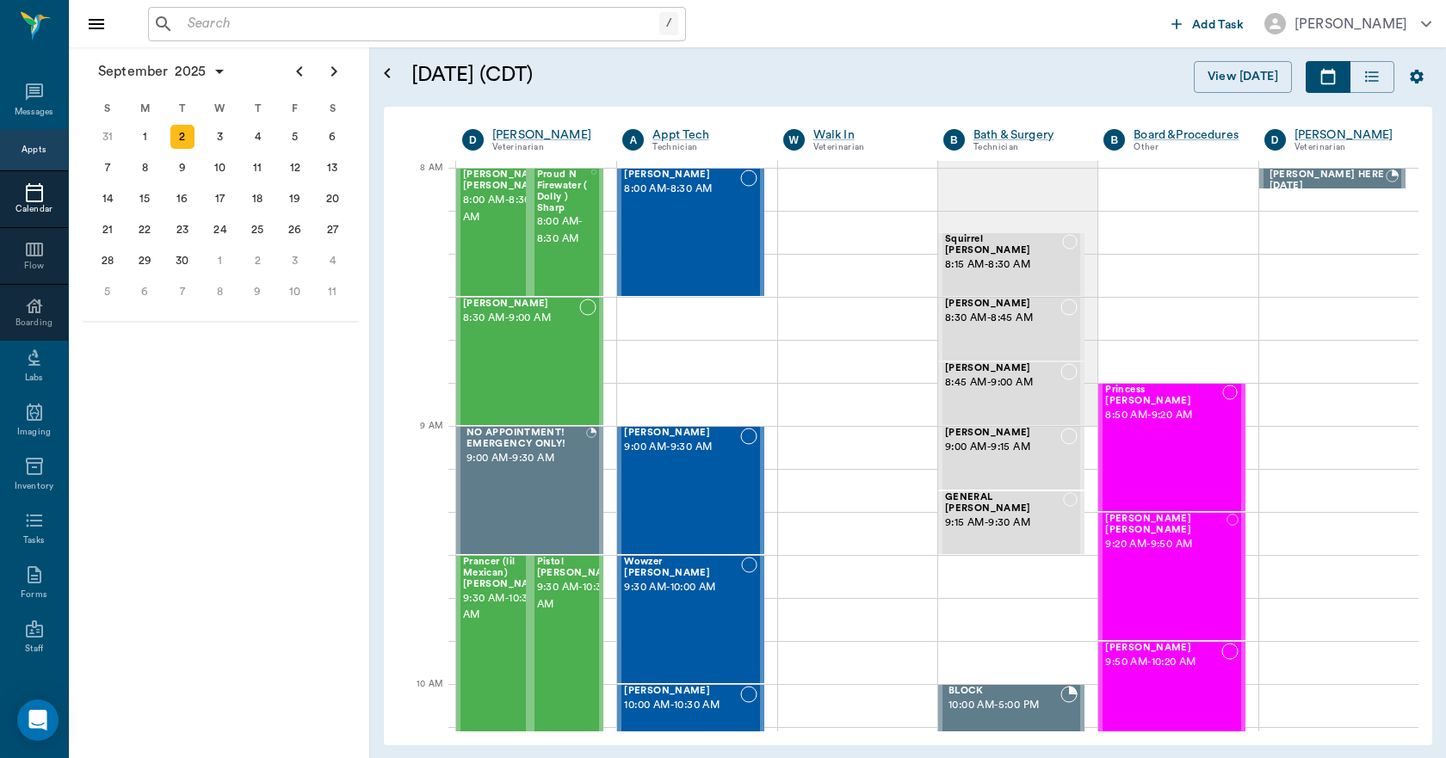
click at [25, 149] on div "Appts" at bounding box center [34, 150] width 24 height 13
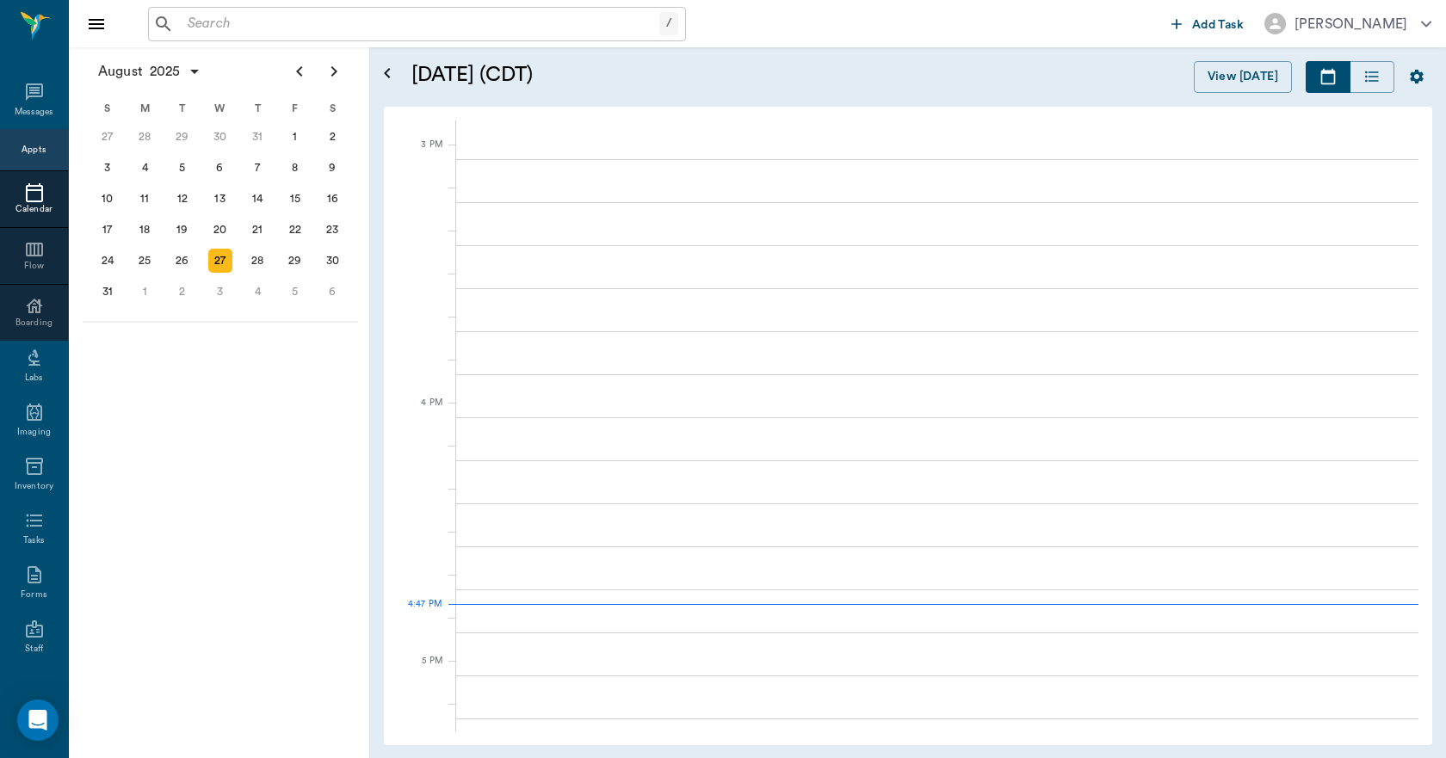
scroll to position [2069, 0]
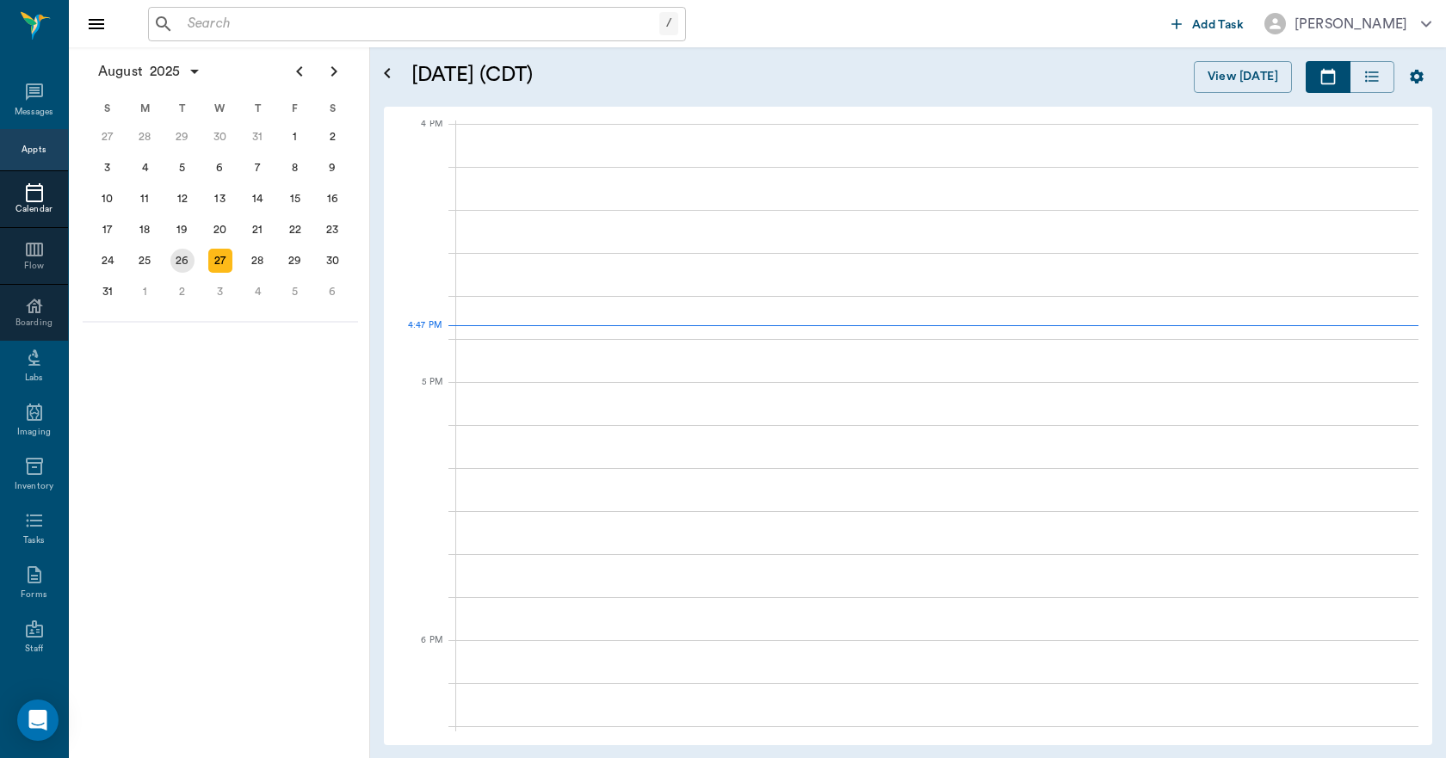
click at [180, 261] on div "26" at bounding box center [182, 261] width 24 height 24
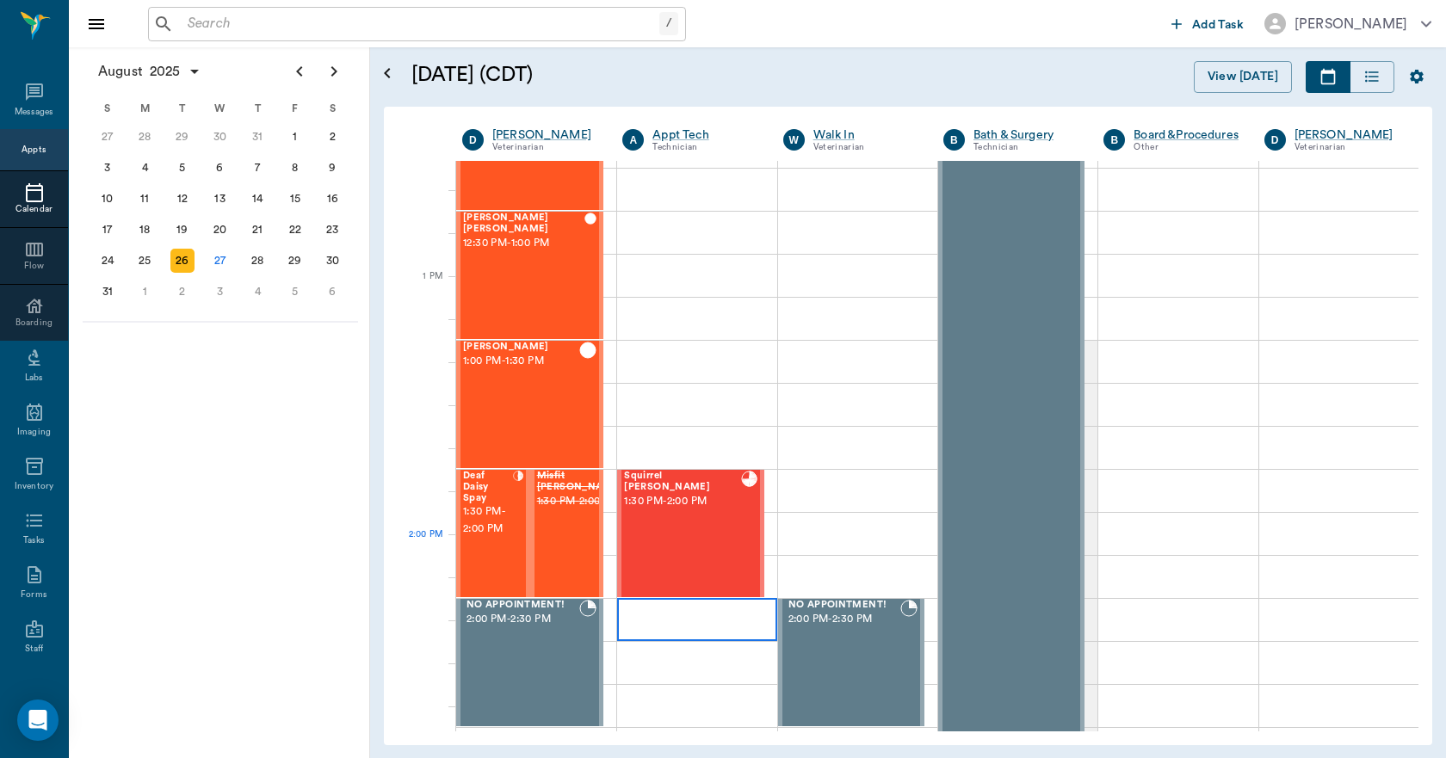
scroll to position [1291, 0]
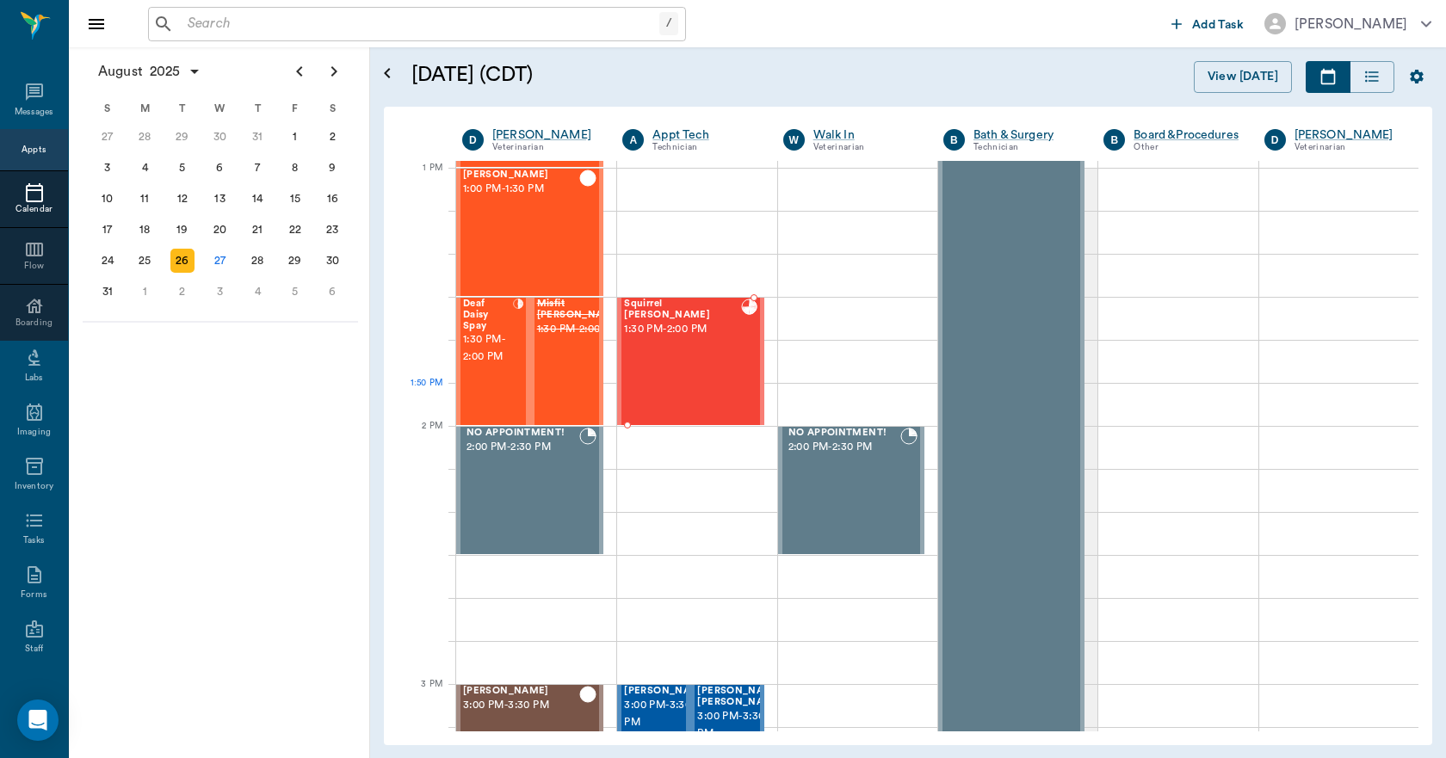
click at [680, 396] on div "Squirrel Eaton 1:30 PM - 2:00 PM" at bounding box center [682, 362] width 117 height 126
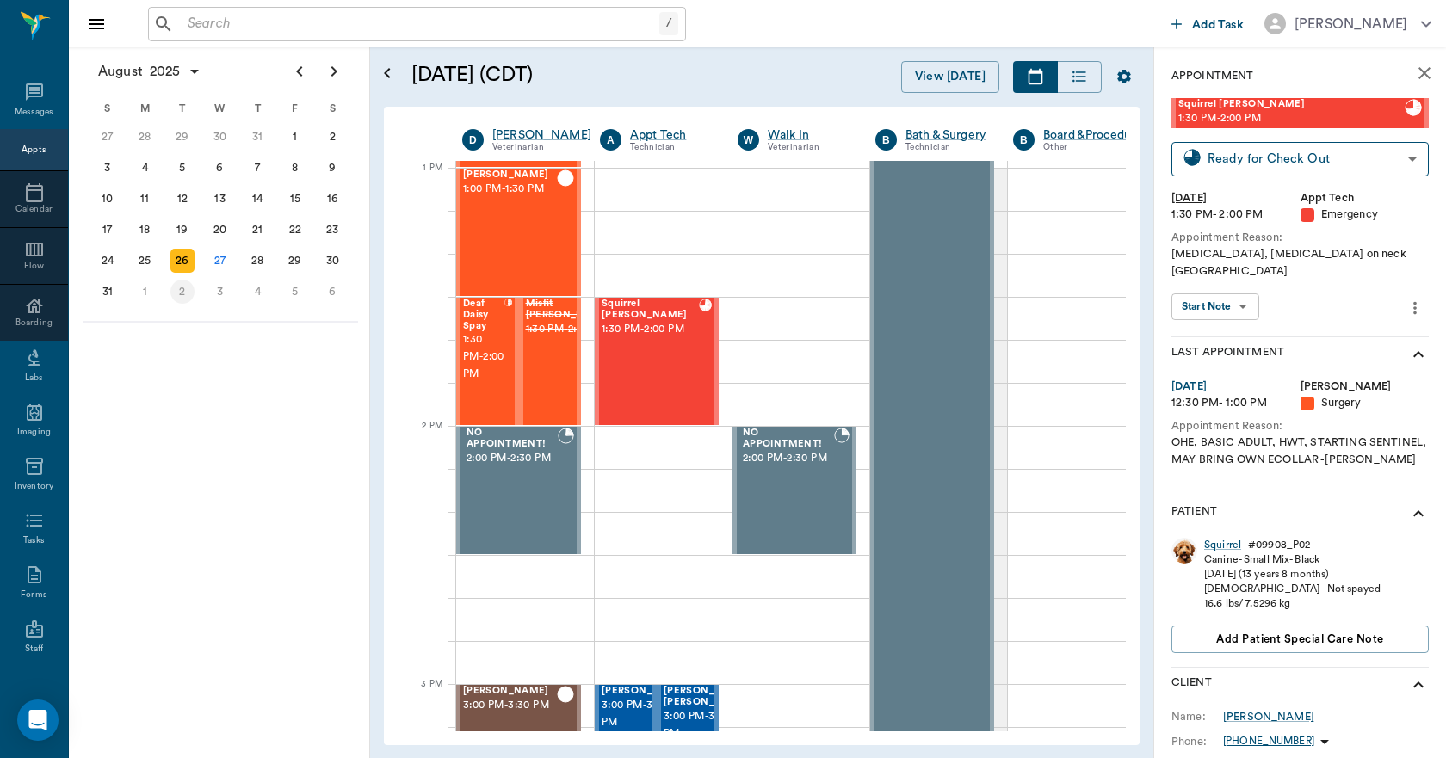
click at [180, 292] on div "2" at bounding box center [182, 292] width 24 height 24
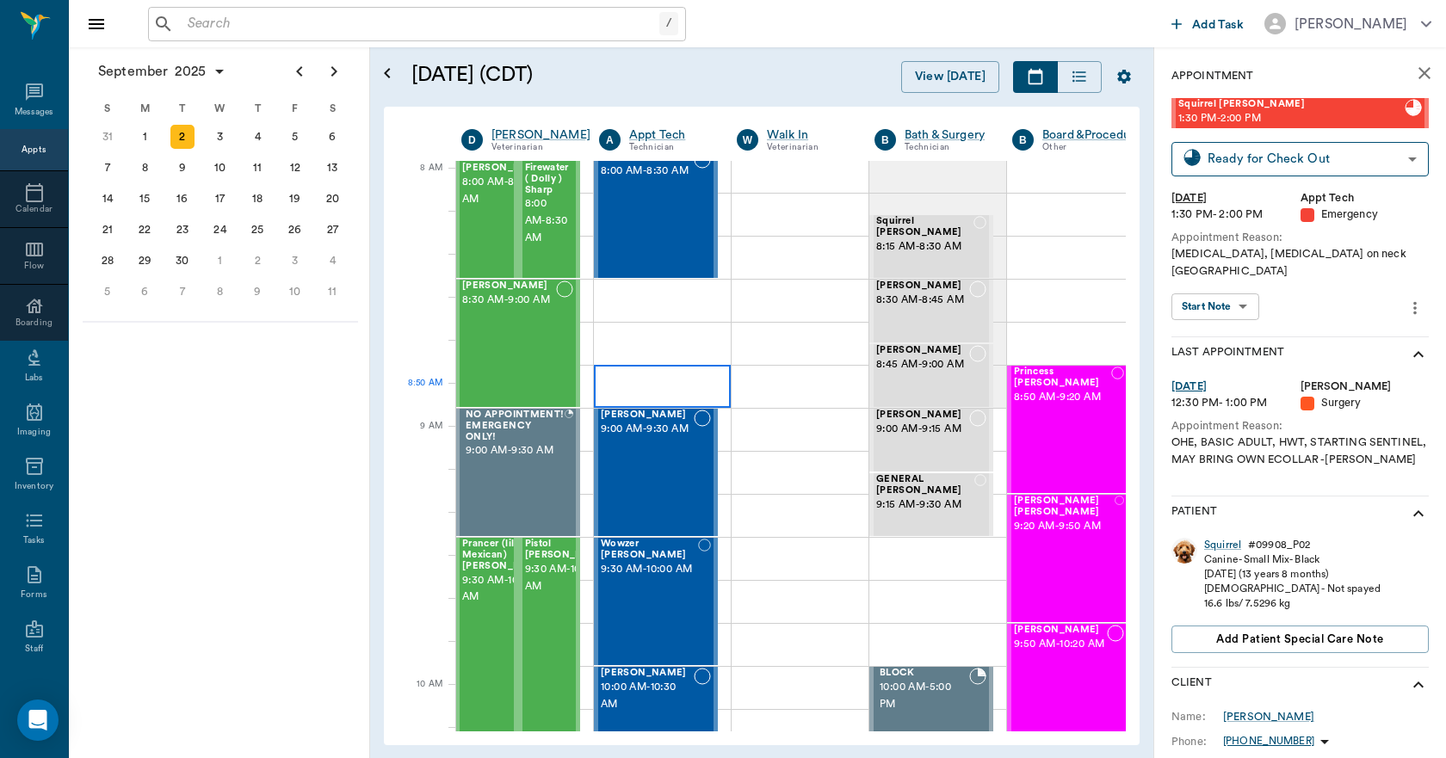
scroll to position [0, 1]
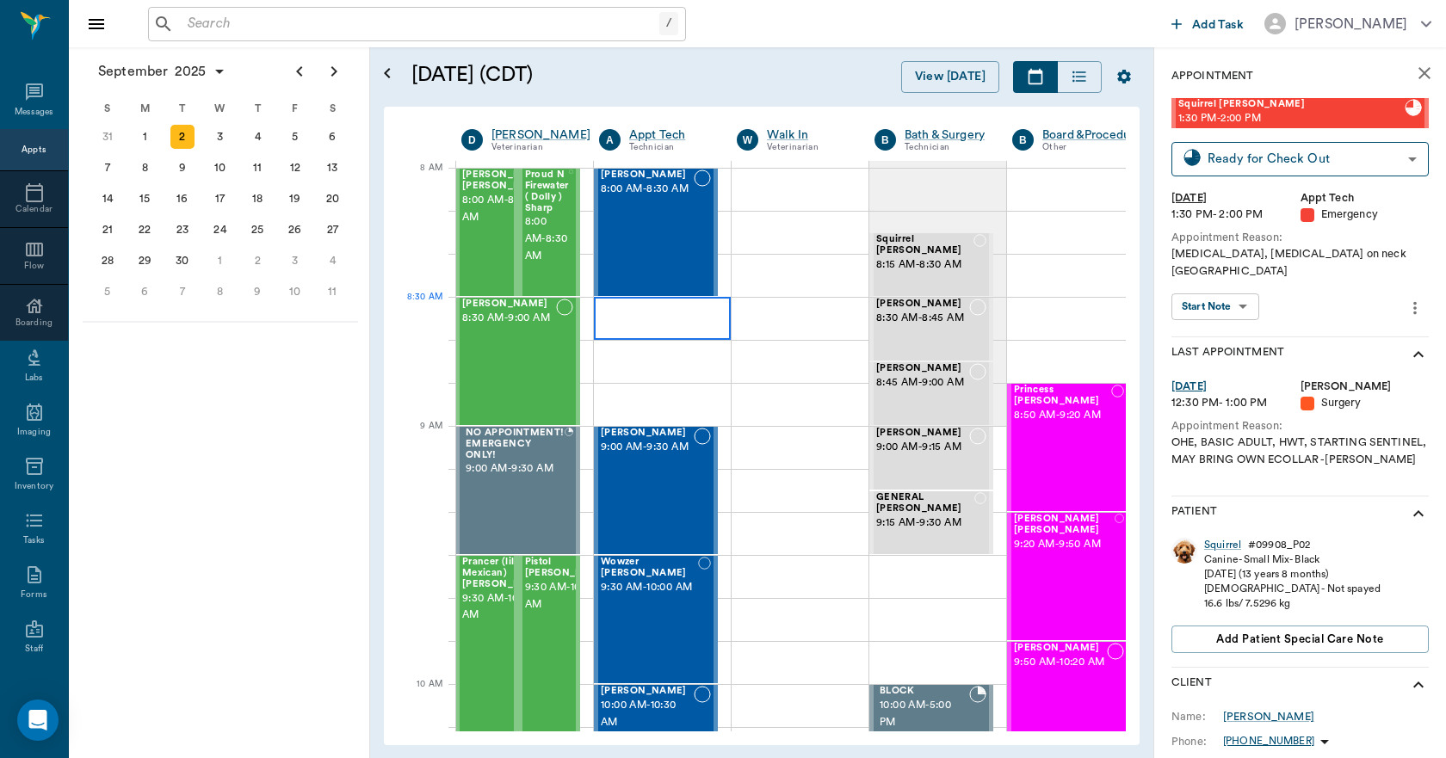
click at [605, 307] on div at bounding box center [662, 318] width 137 height 43
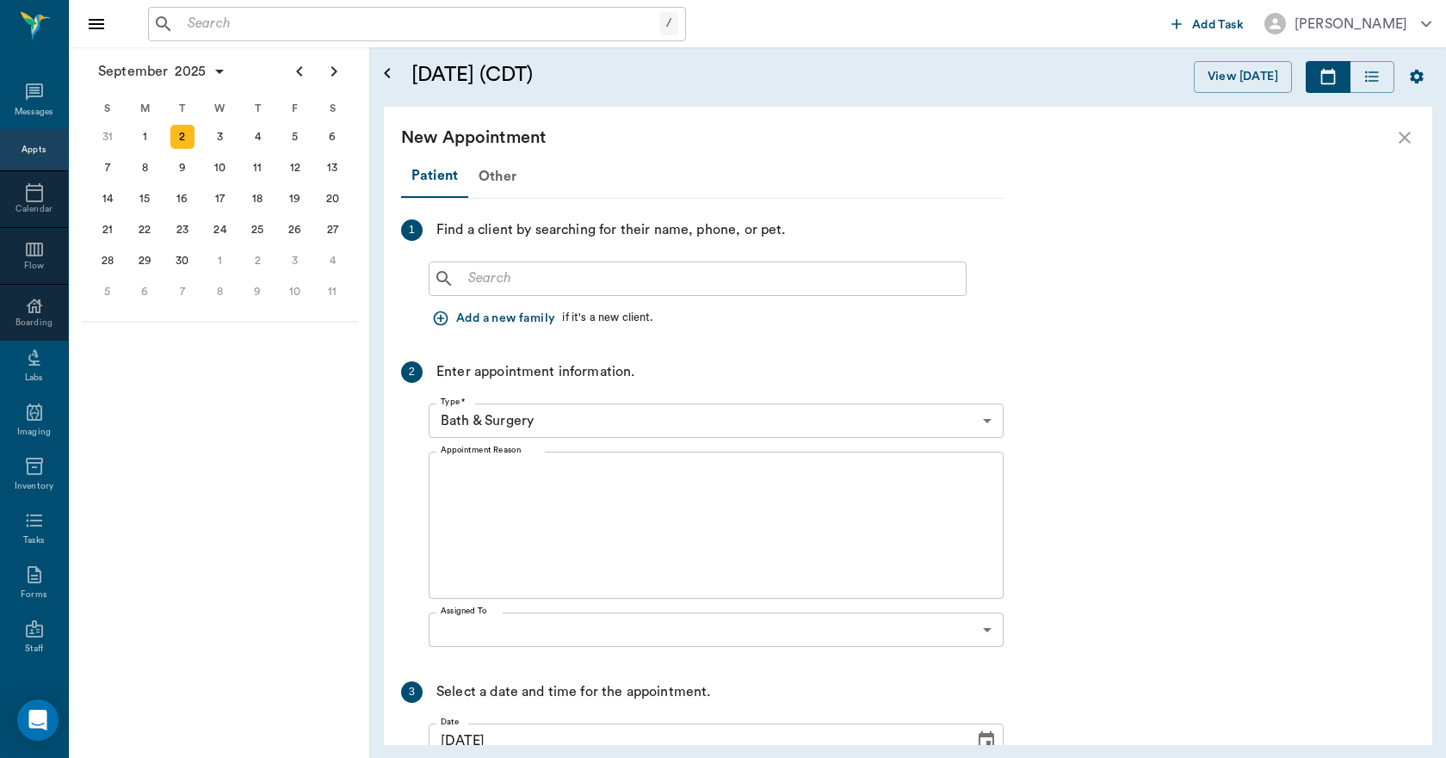
scroll to position [0, 0]
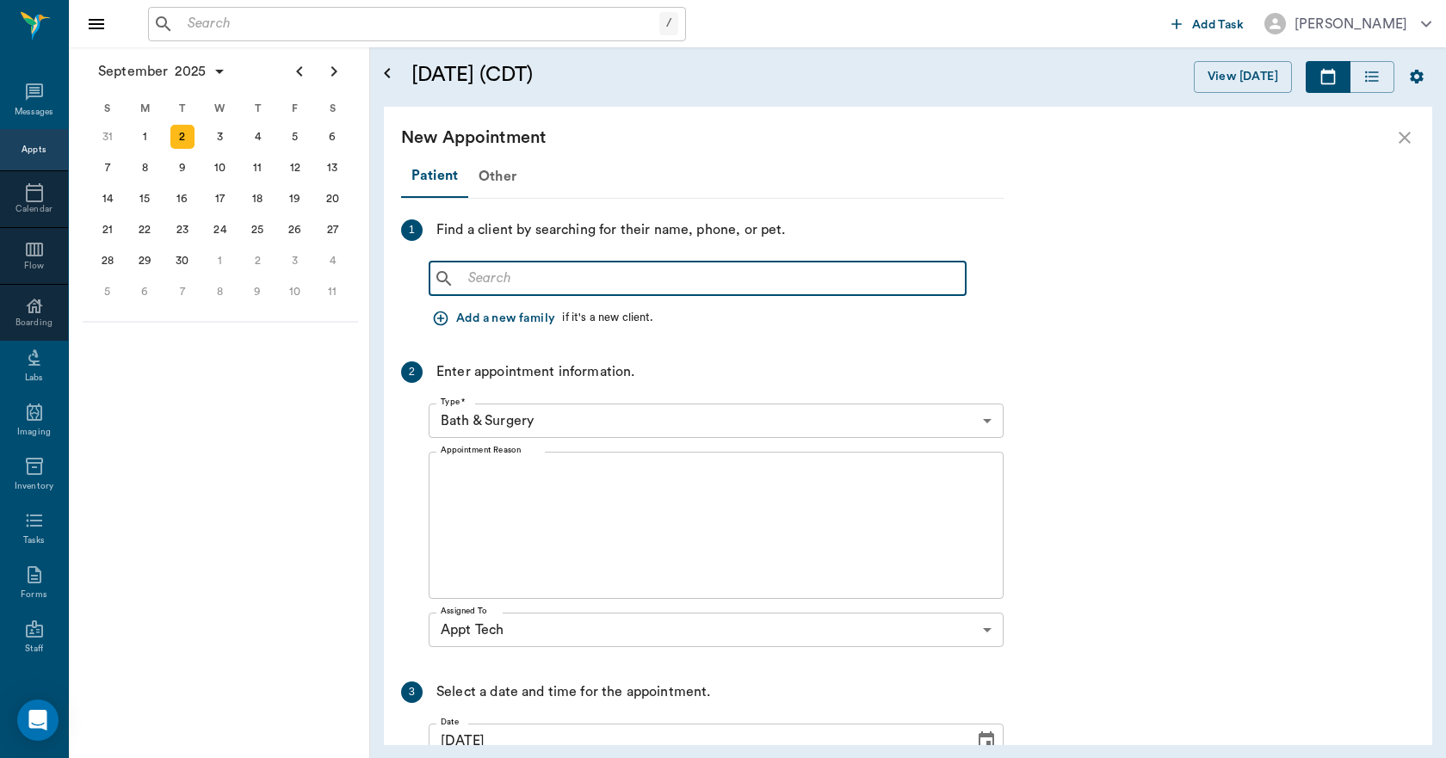
click at [496, 278] on input "text" at bounding box center [709, 279] width 497 height 24
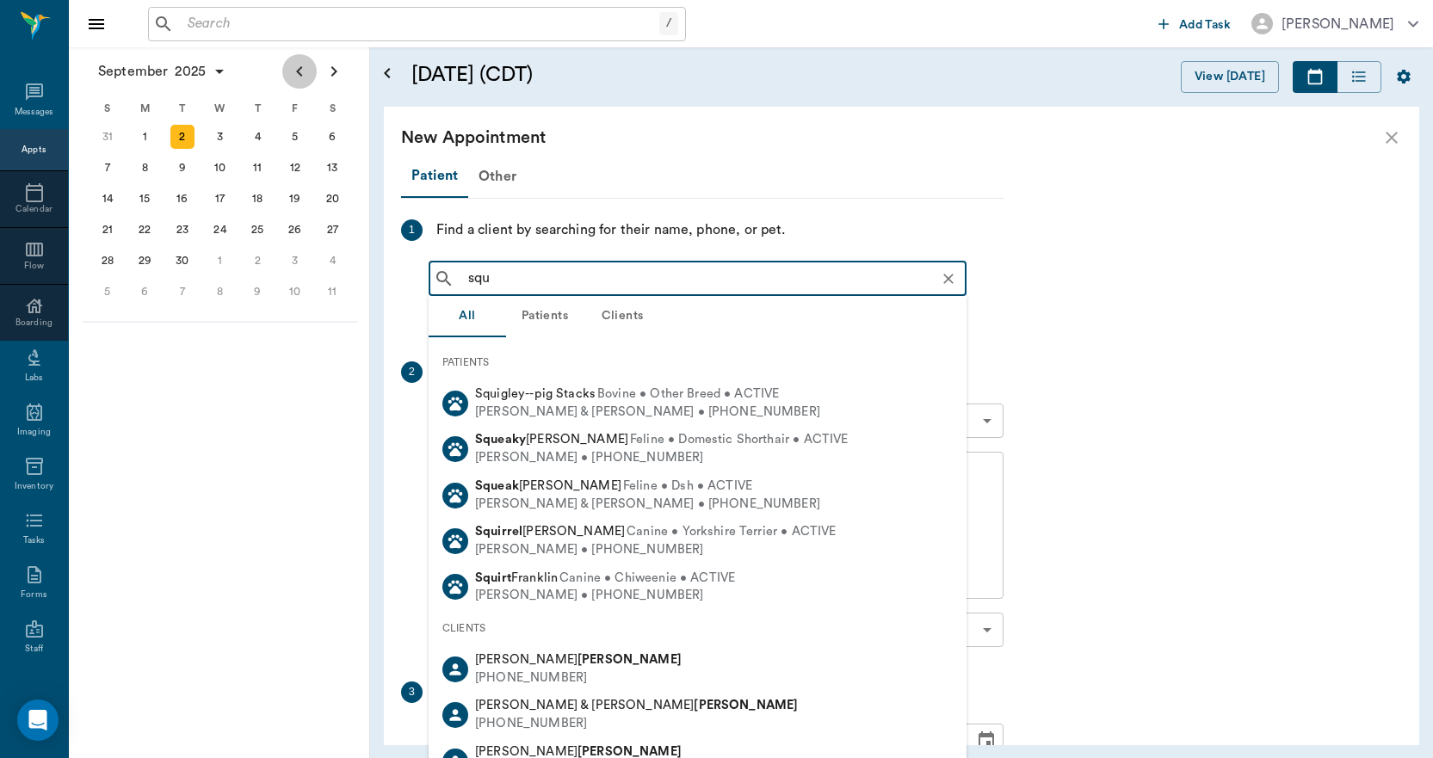
type input "squ"
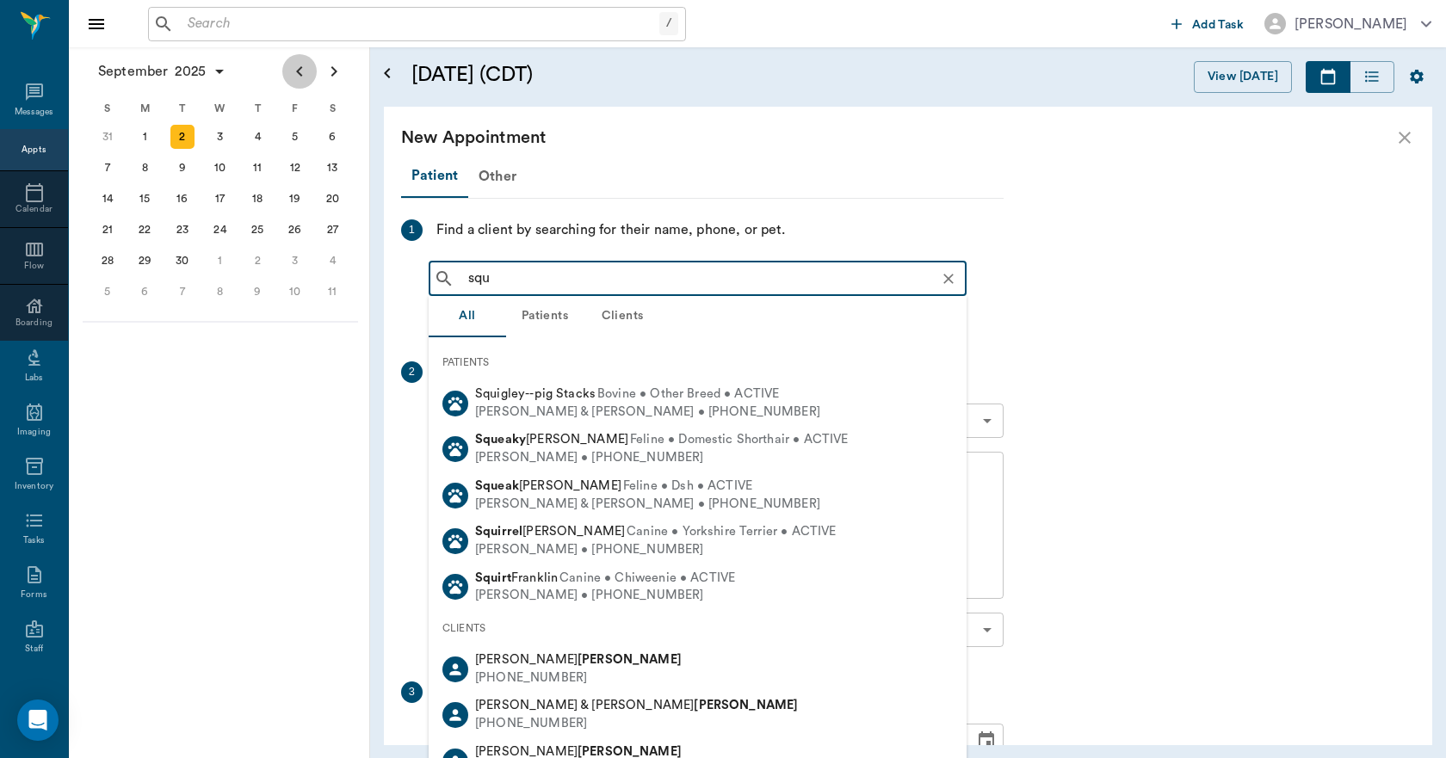
click at [300, 74] on icon "Previous page" at bounding box center [299, 71] width 6 height 10
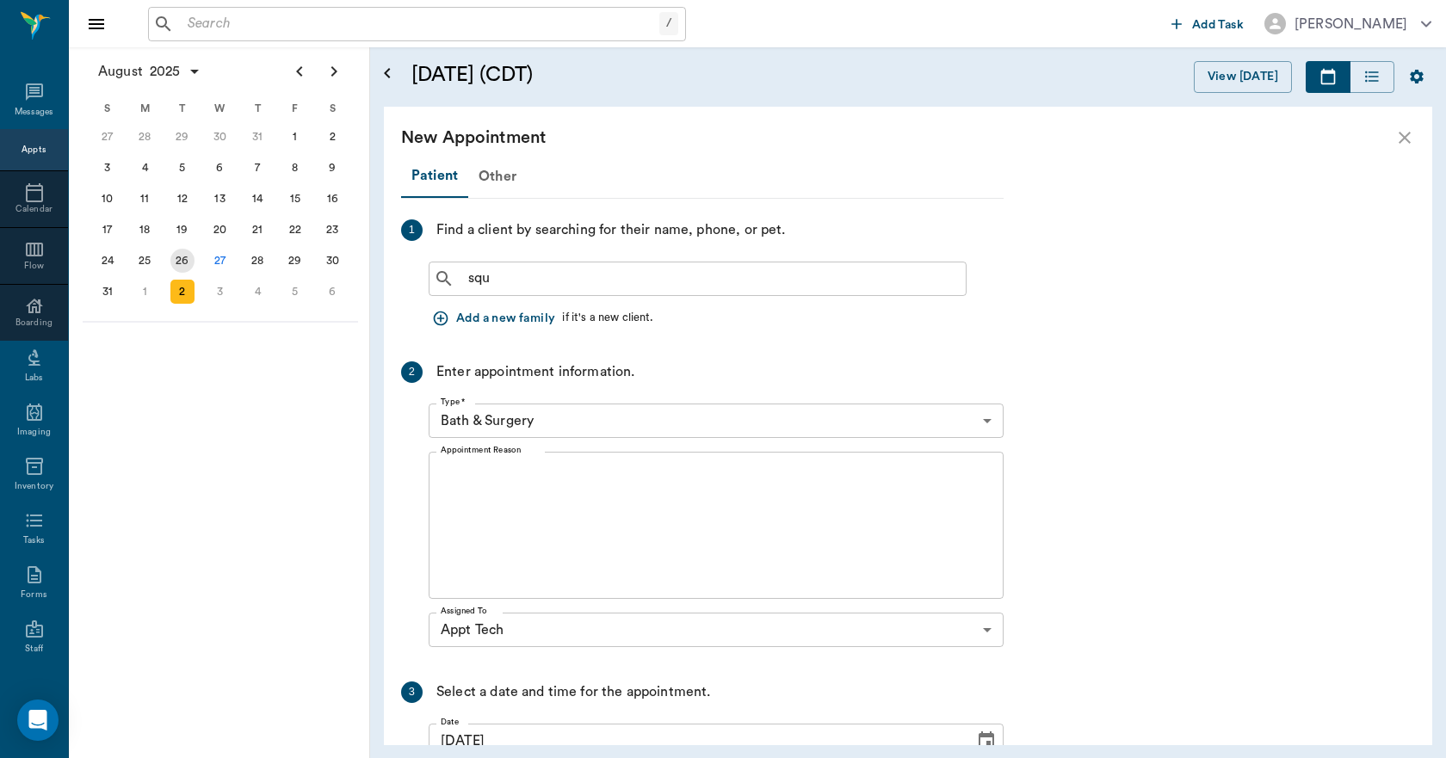
click at [181, 259] on div "26" at bounding box center [182, 261] width 24 height 24
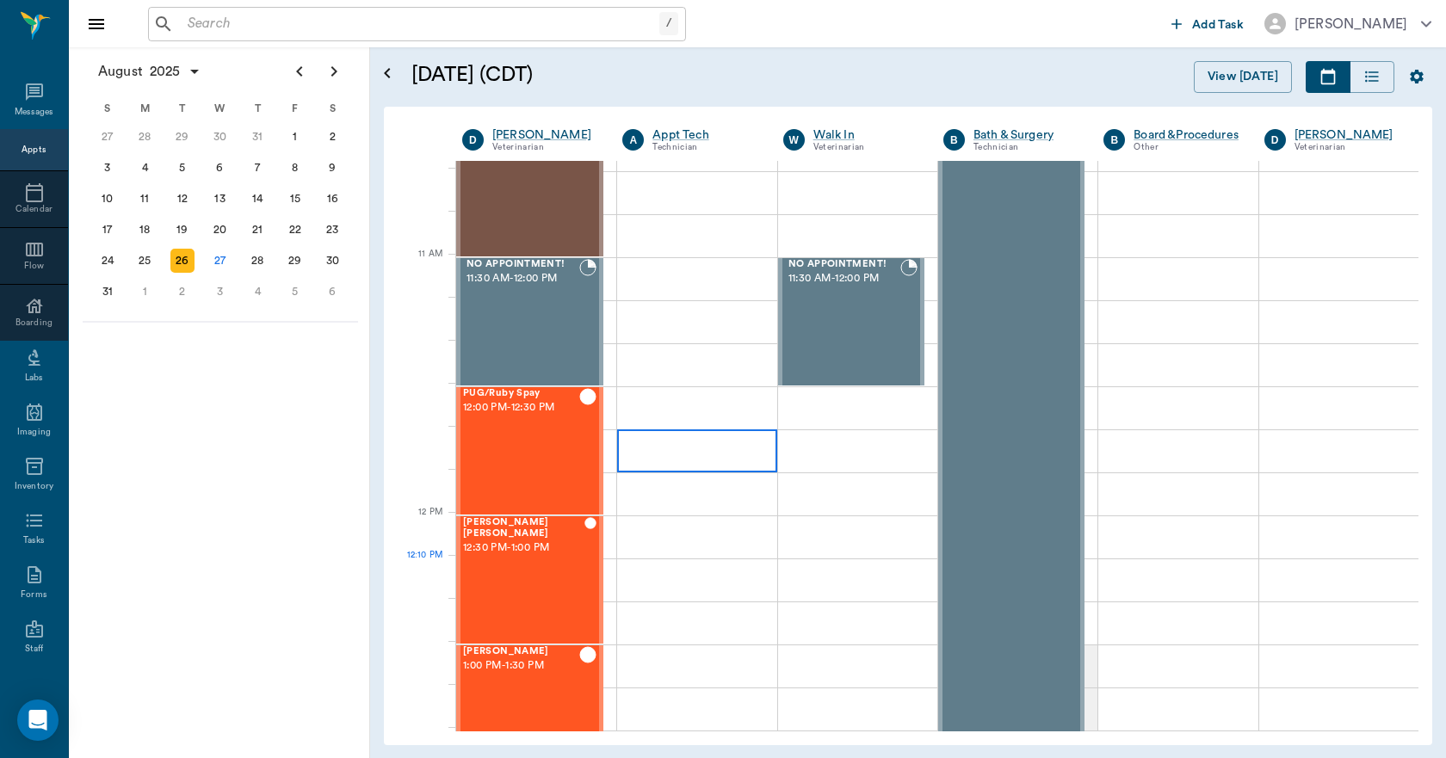
scroll to position [1033, 0]
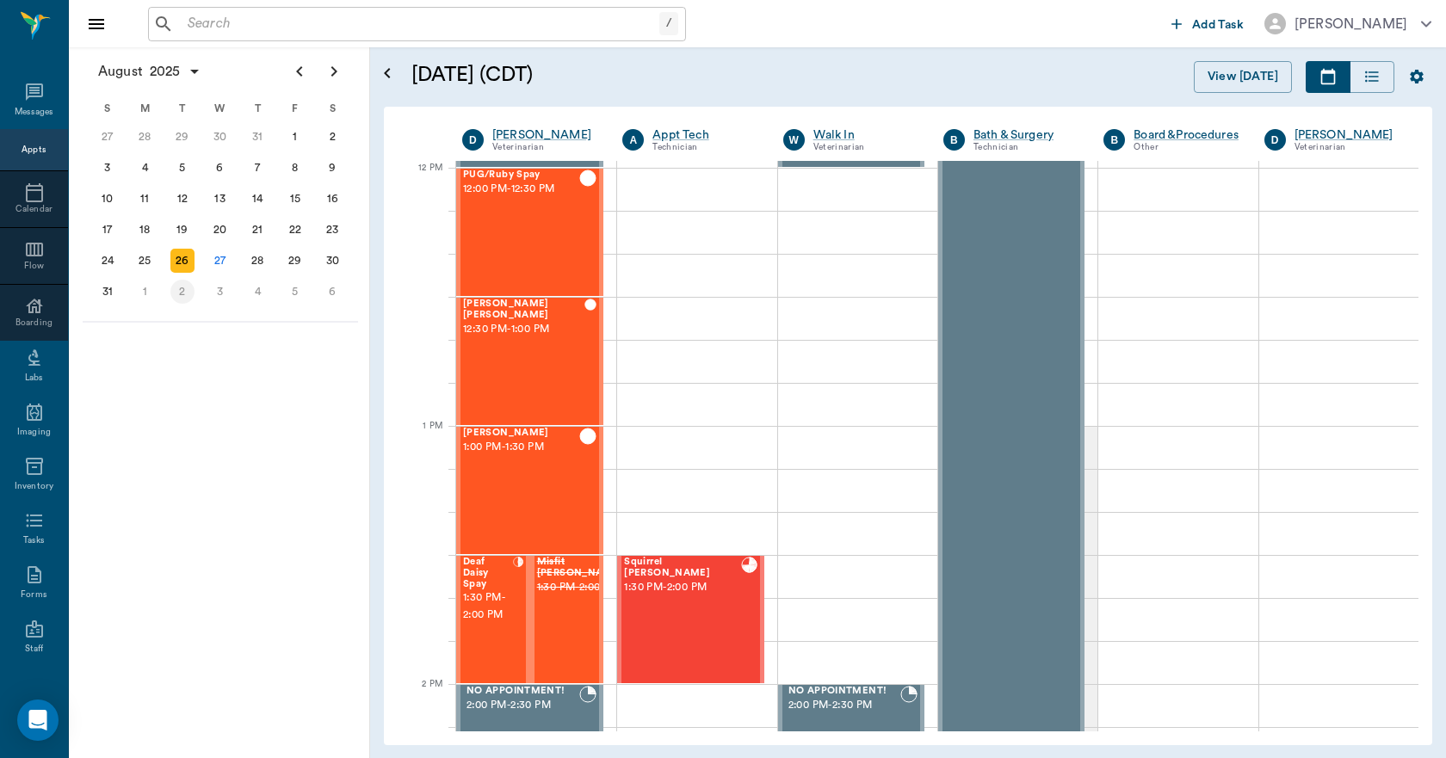
click at [186, 301] on div "2" at bounding box center [182, 292] width 24 height 24
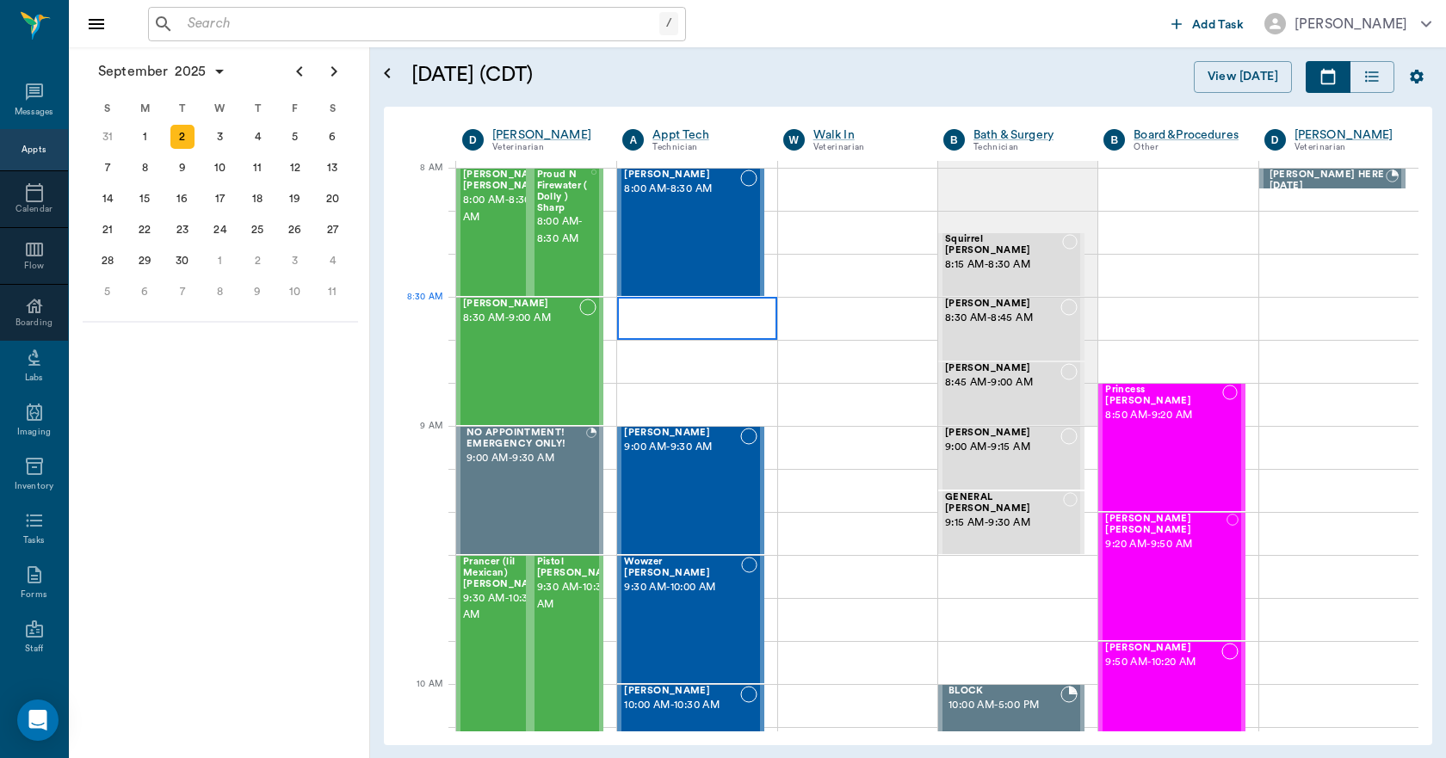
click at [629, 306] on div at bounding box center [696, 318] width 159 height 43
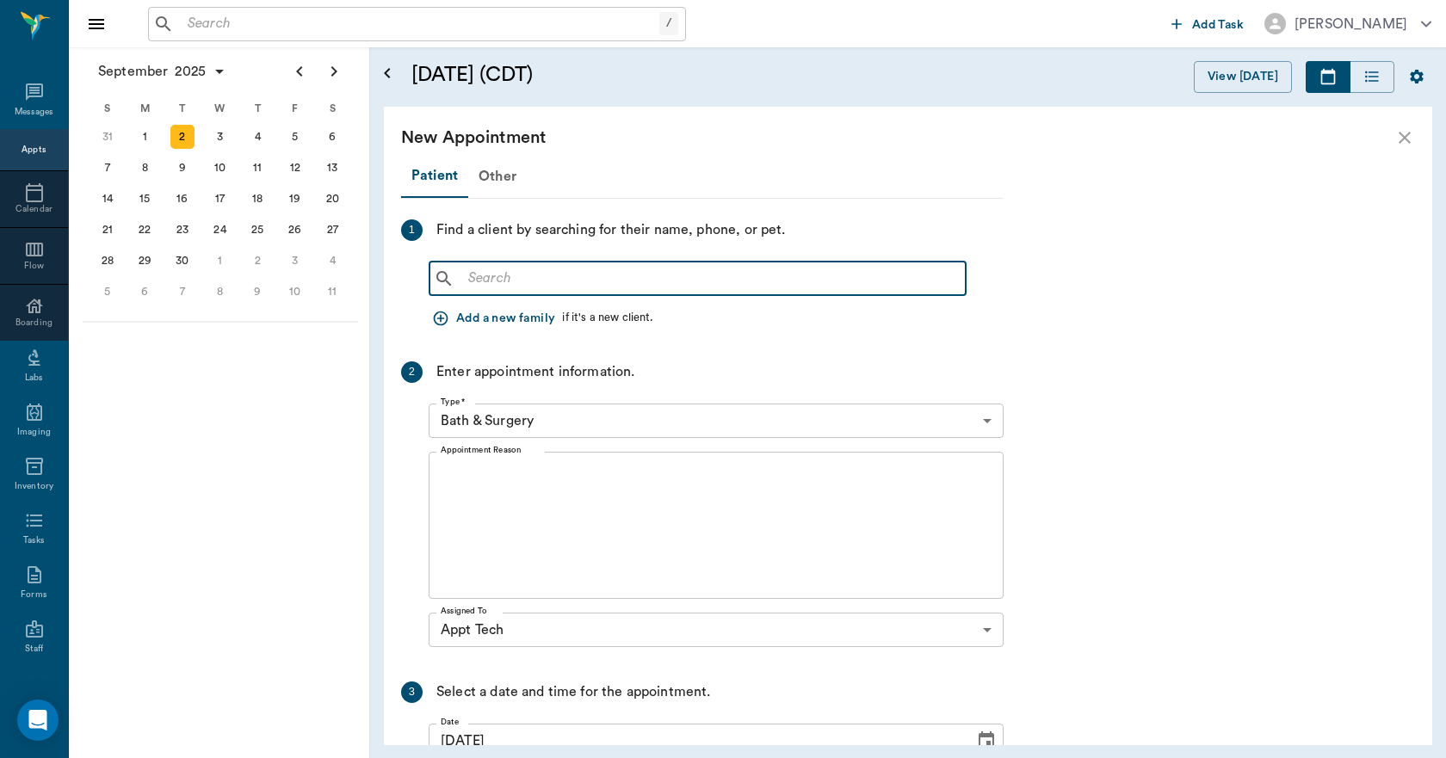
click at [511, 281] on input "text" at bounding box center [709, 279] width 497 height 24
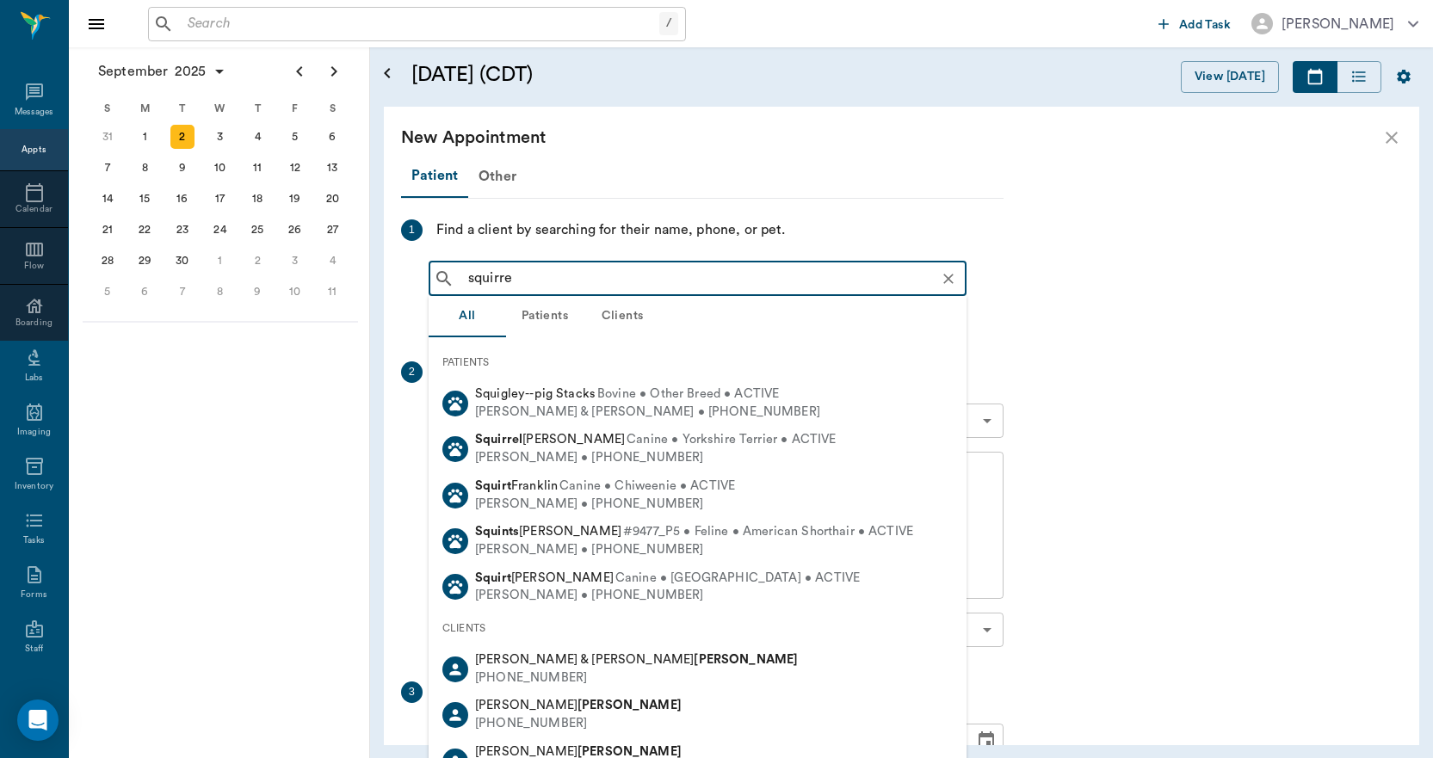
type input "squirrel"
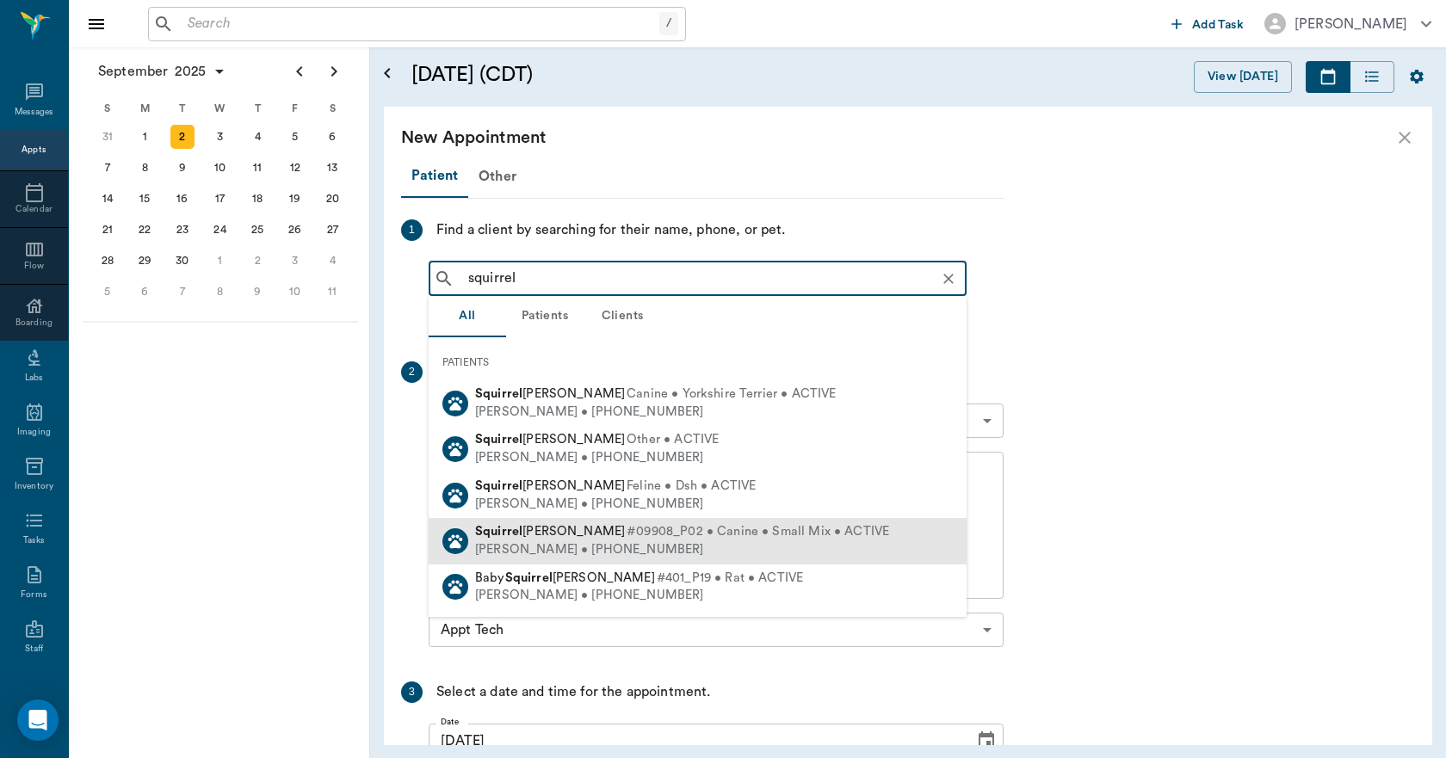
click at [521, 543] on div "Rebekah Eaton • (430) 999-2166" at bounding box center [682, 550] width 414 height 18
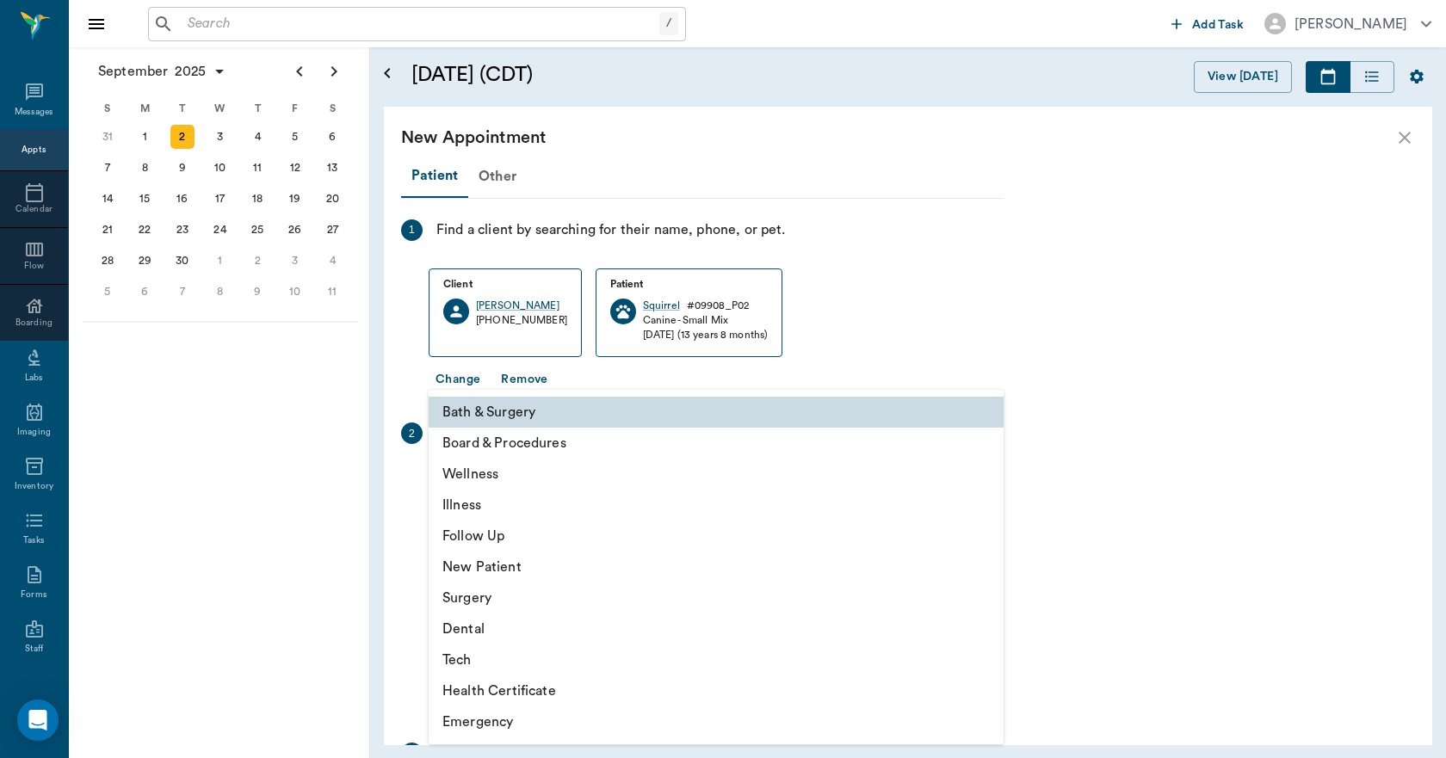
click at [515, 487] on body "/ ​ Add Task Dr. Bert Ellsworth Nectar Messages Appts Calendar Flow Boarding La…" at bounding box center [723, 379] width 1446 height 758
click at [478, 534] on li "Follow Up" at bounding box center [716, 536] width 575 height 31
type input "65d2be4f46e3a538d89b8c16"
type input "09:00 AM"
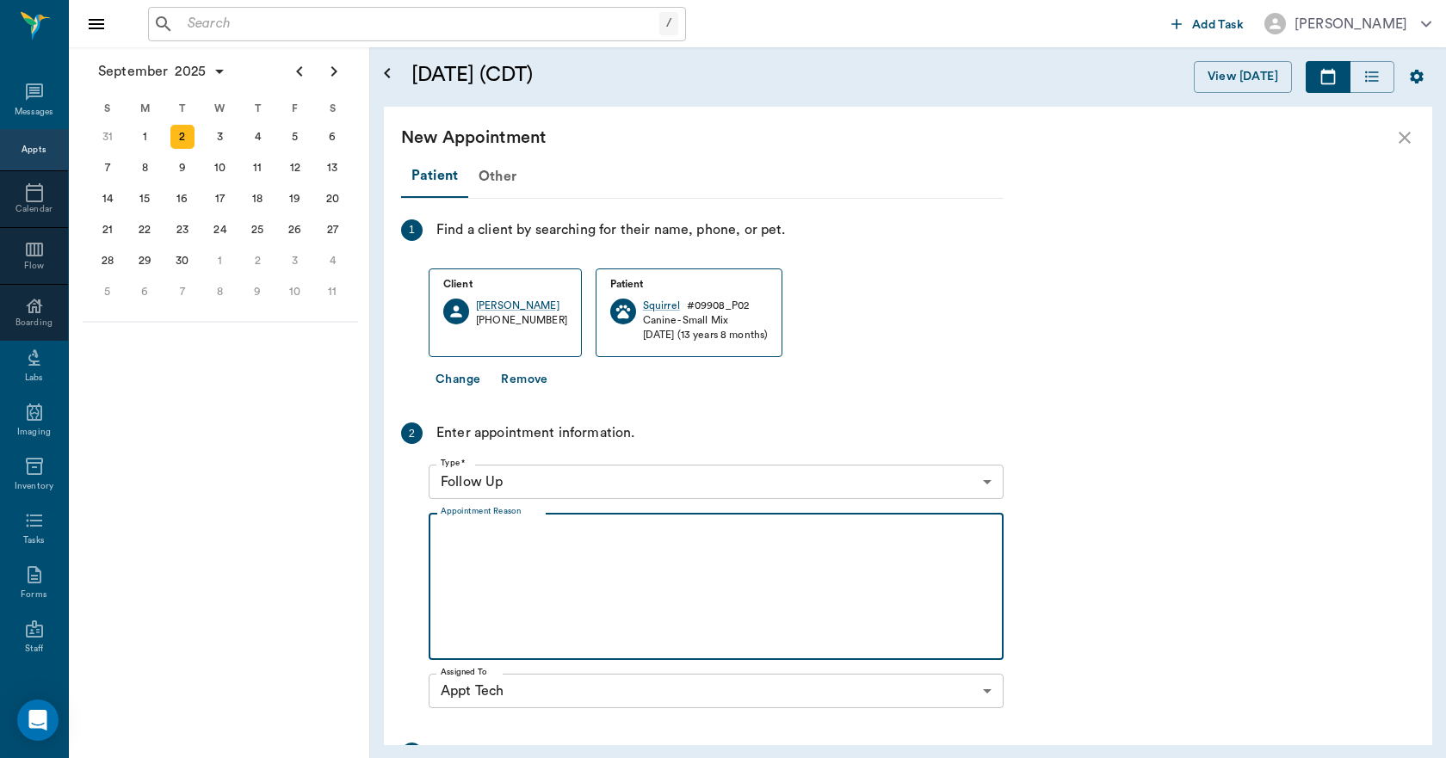
click at [454, 531] on textarea "Appointment Reason" at bounding box center [716, 587] width 551 height 119
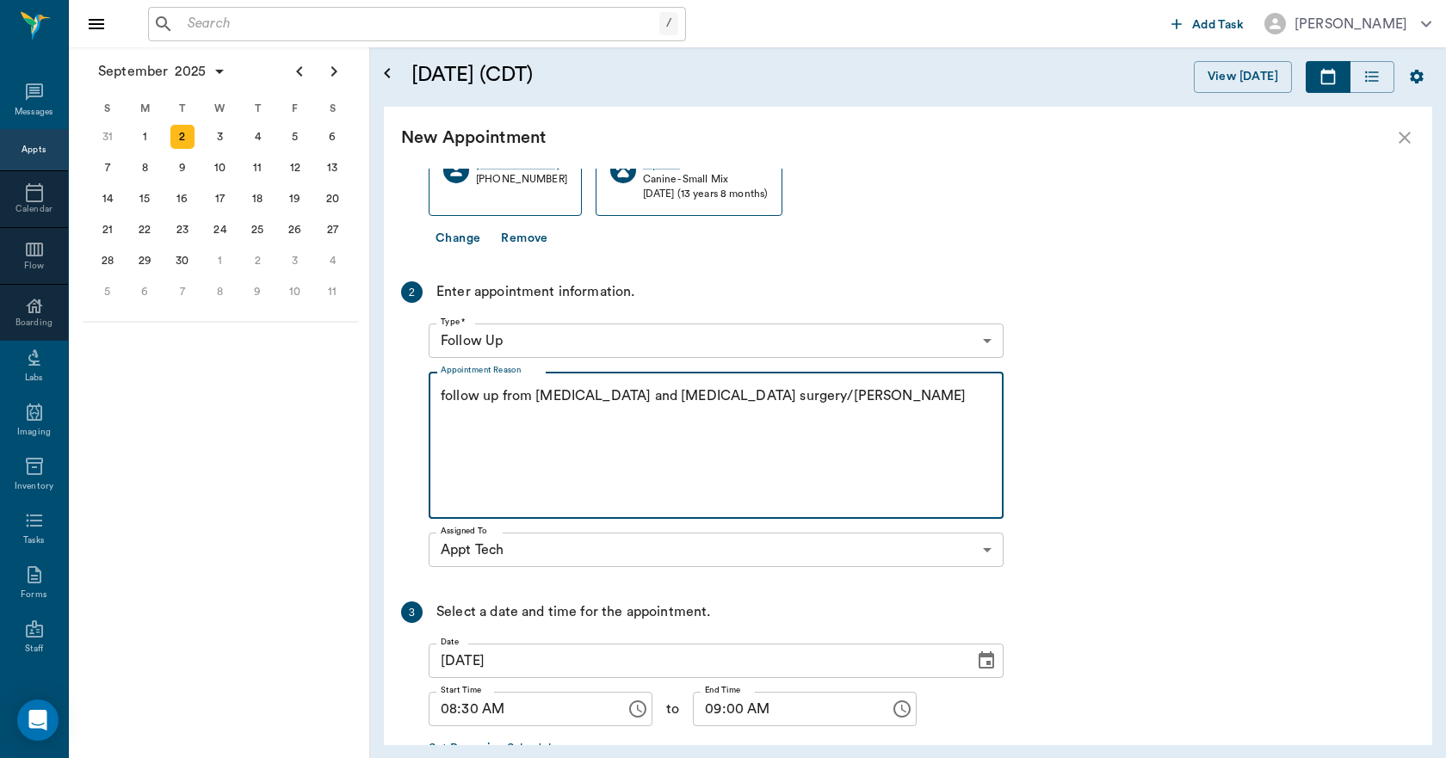
scroll to position [251, 0]
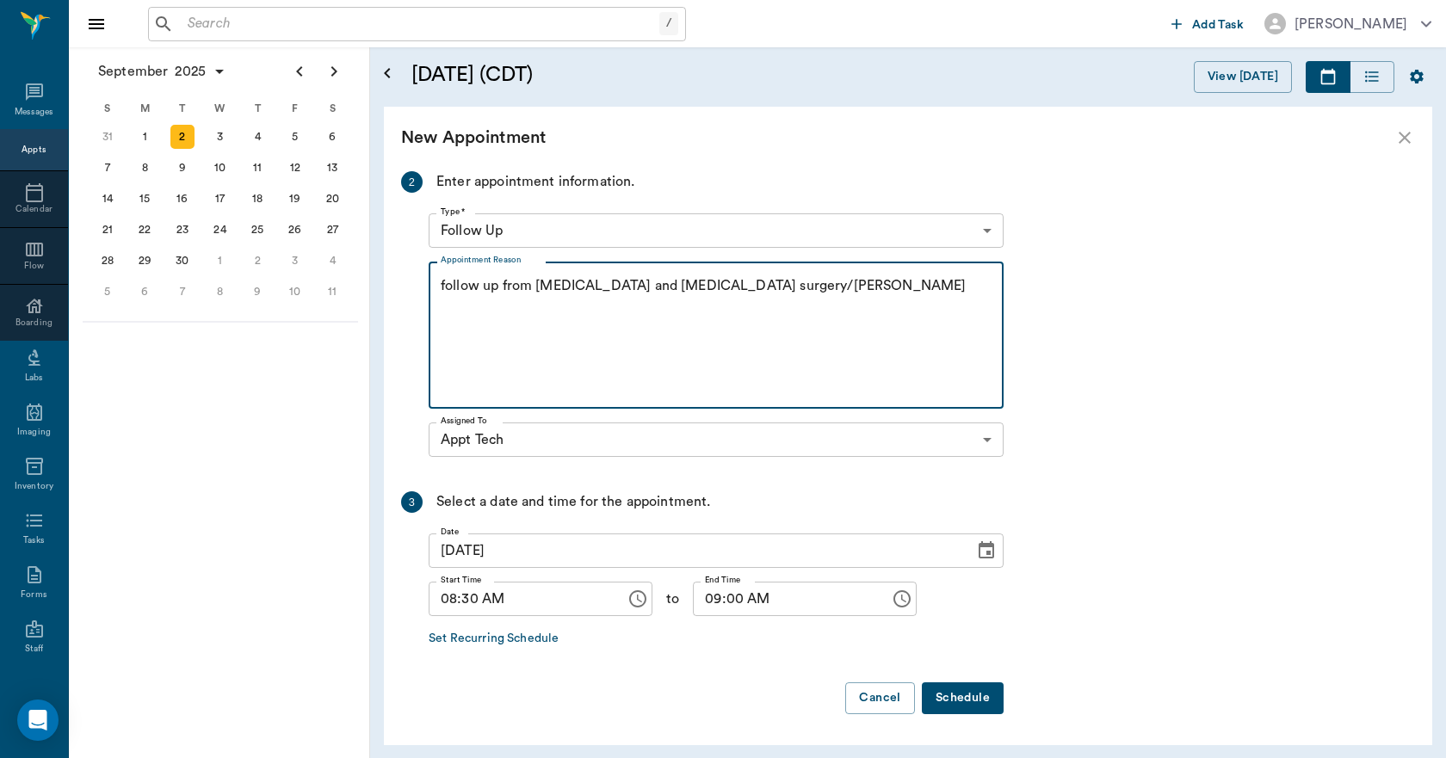
type textarea "follow up from dog attack and trachea surgery/Lisa"
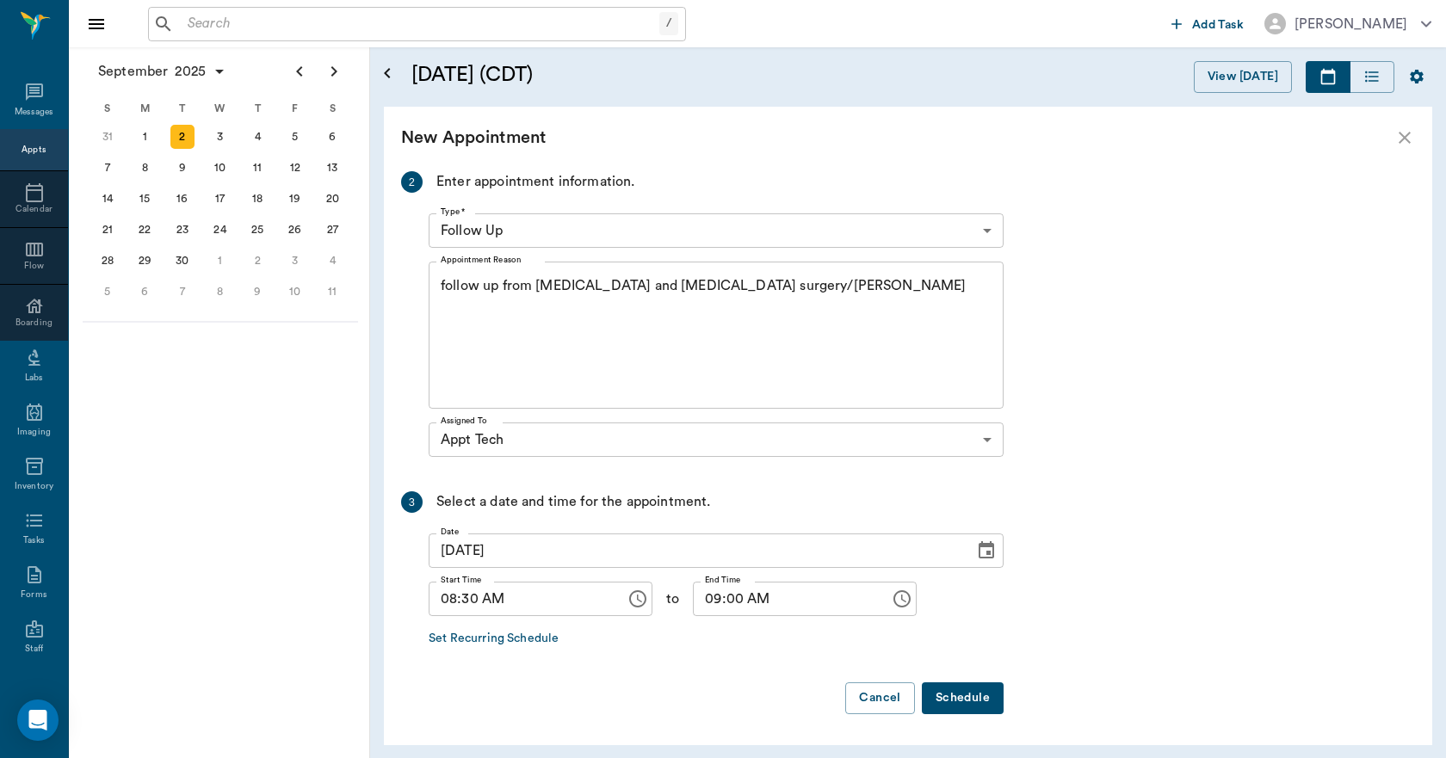
click at [965, 696] on button "Schedule" at bounding box center [963, 698] width 82 height 32
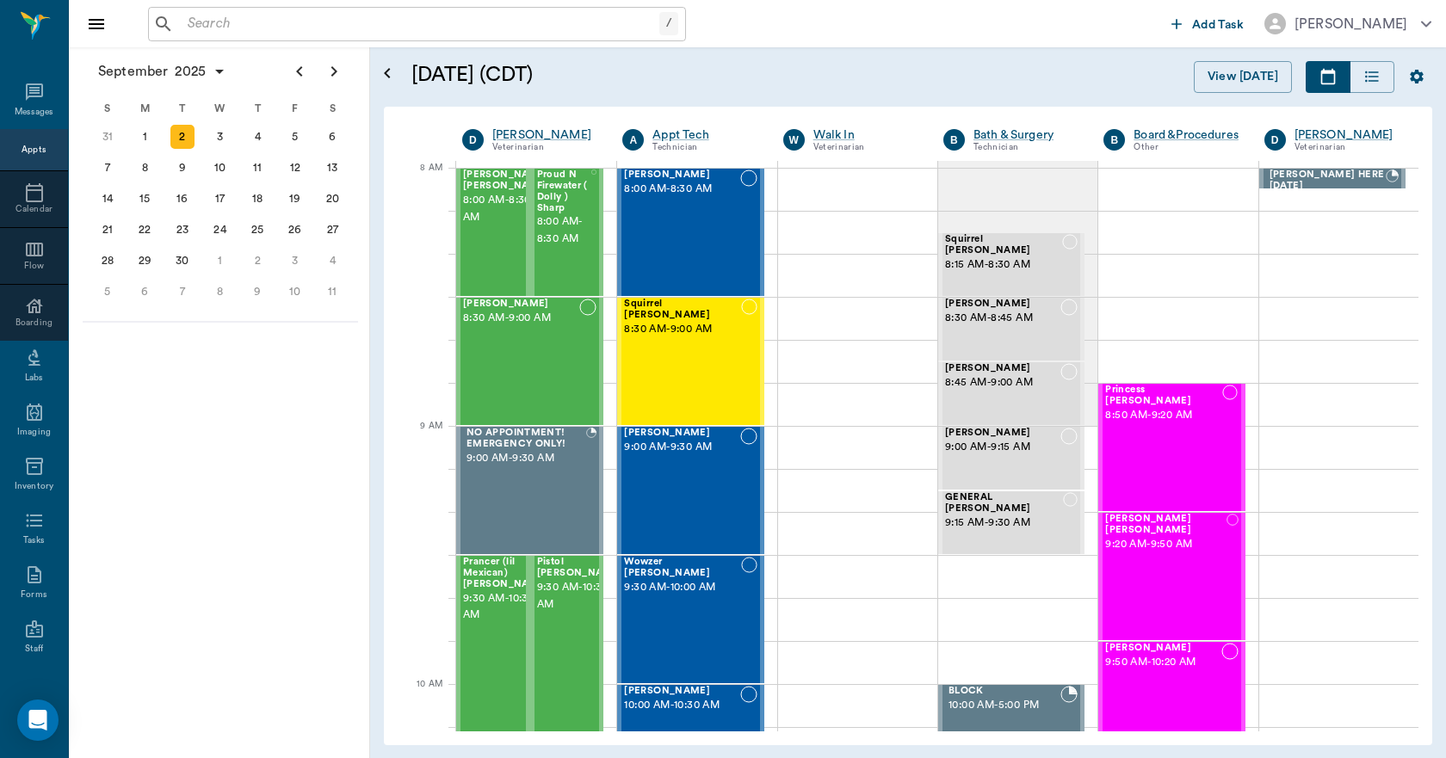
click at [31, 146] on div "Appts" at bounding box center [34, 150] width 24 height 13
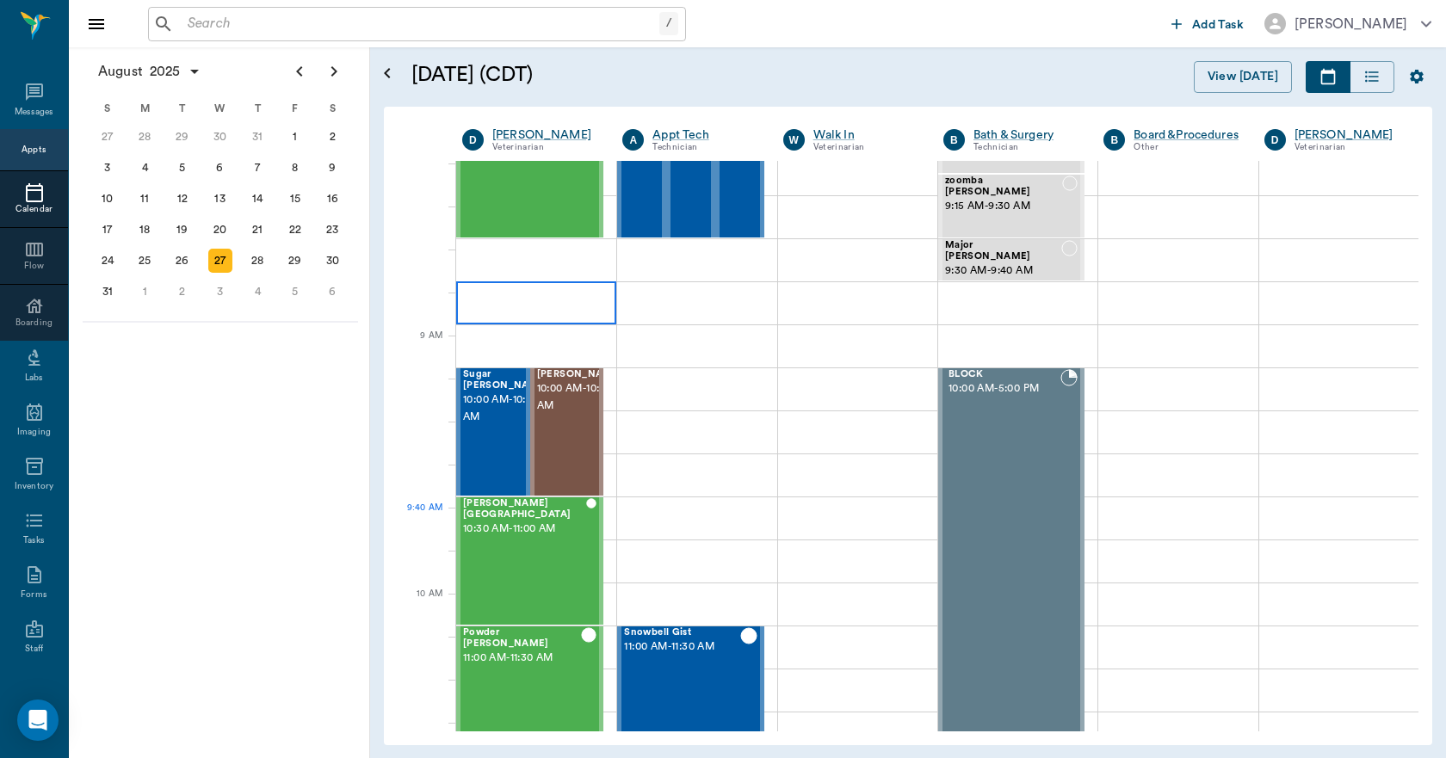
scroll to position [90, 0]
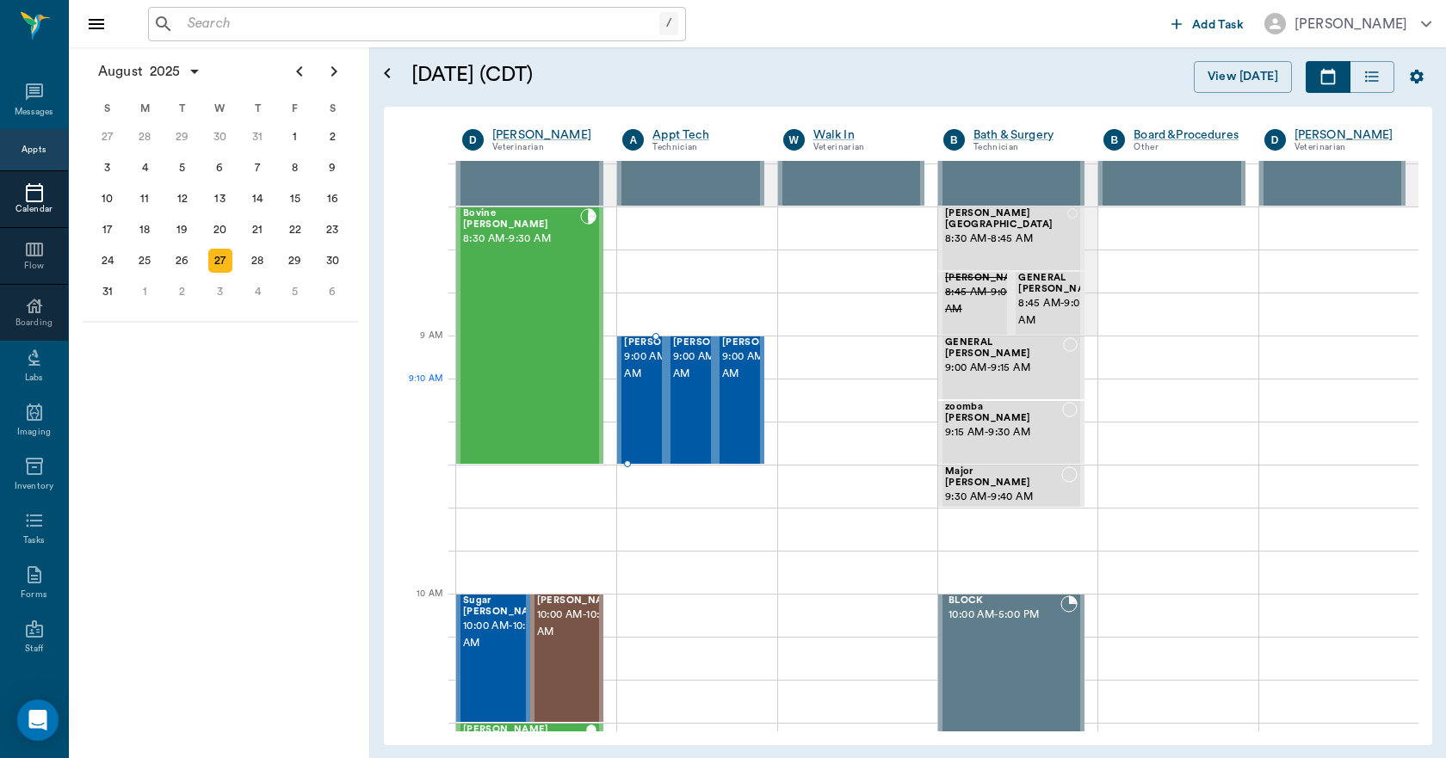
click at [638, 383] on span "9:00 AM - 9:30 AM" at bounding box center [667, 366] width 86 height 34
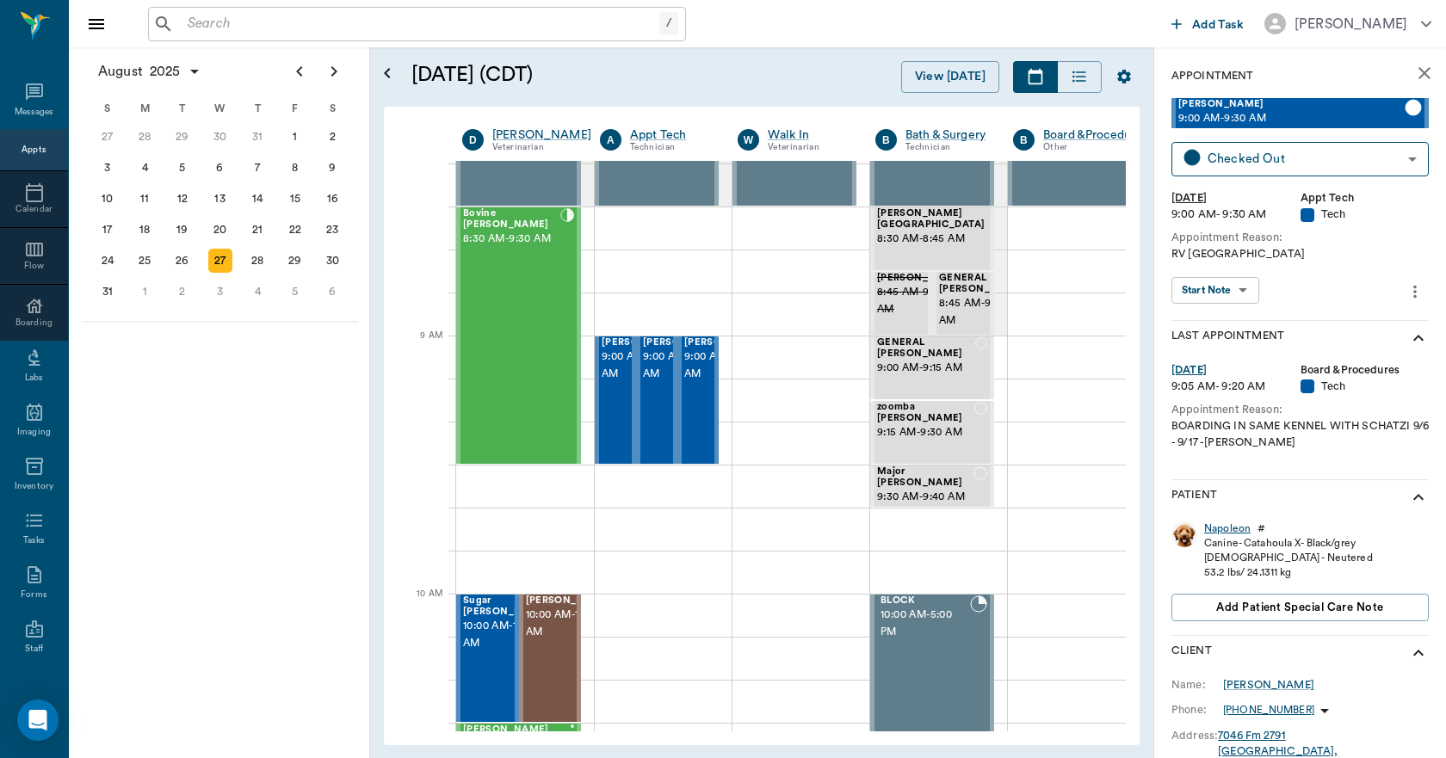
click at [1225, 528] on div "Napoleon" at bounding box center [1227, 529] width 46 height 15
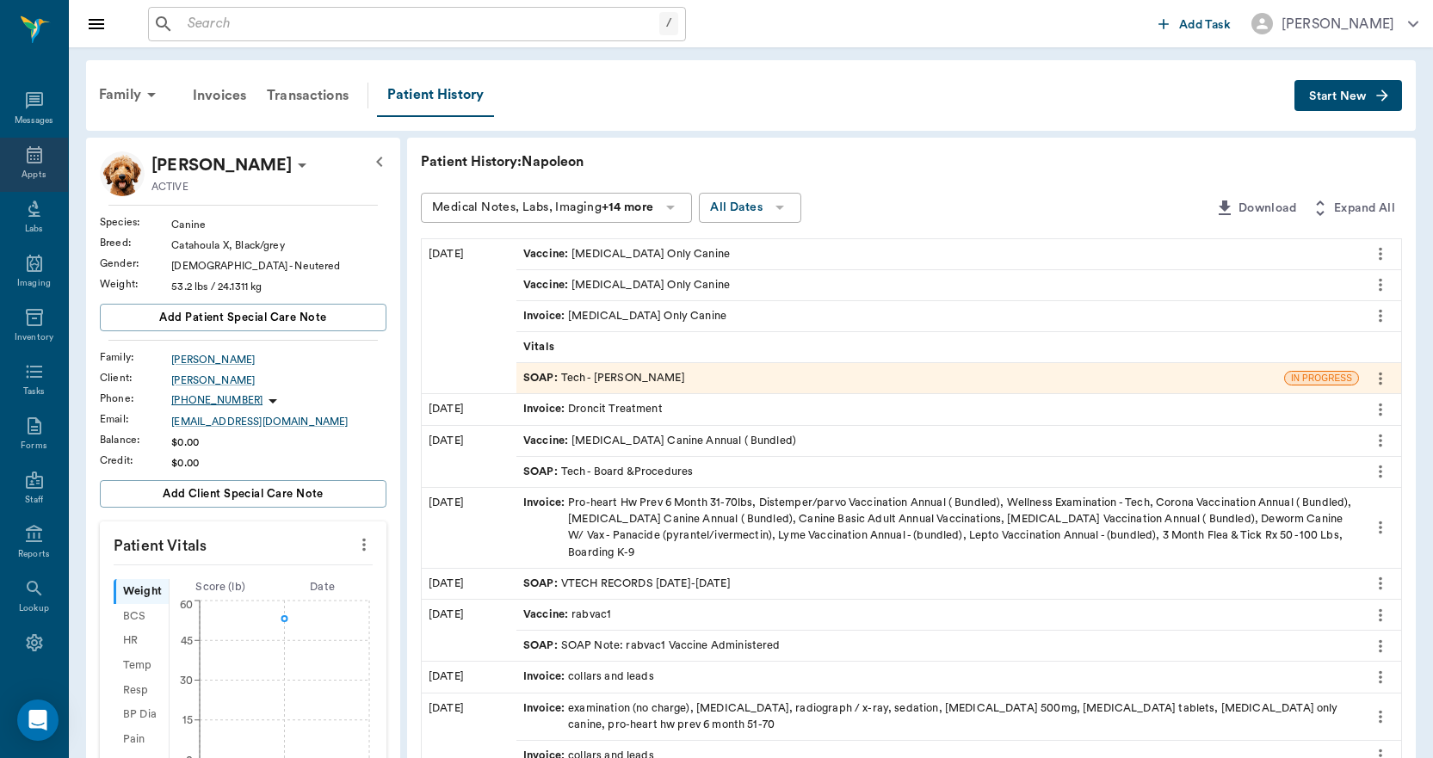
click at [32, 152] on icon at bounding box center [34, 154] width 15 height 17
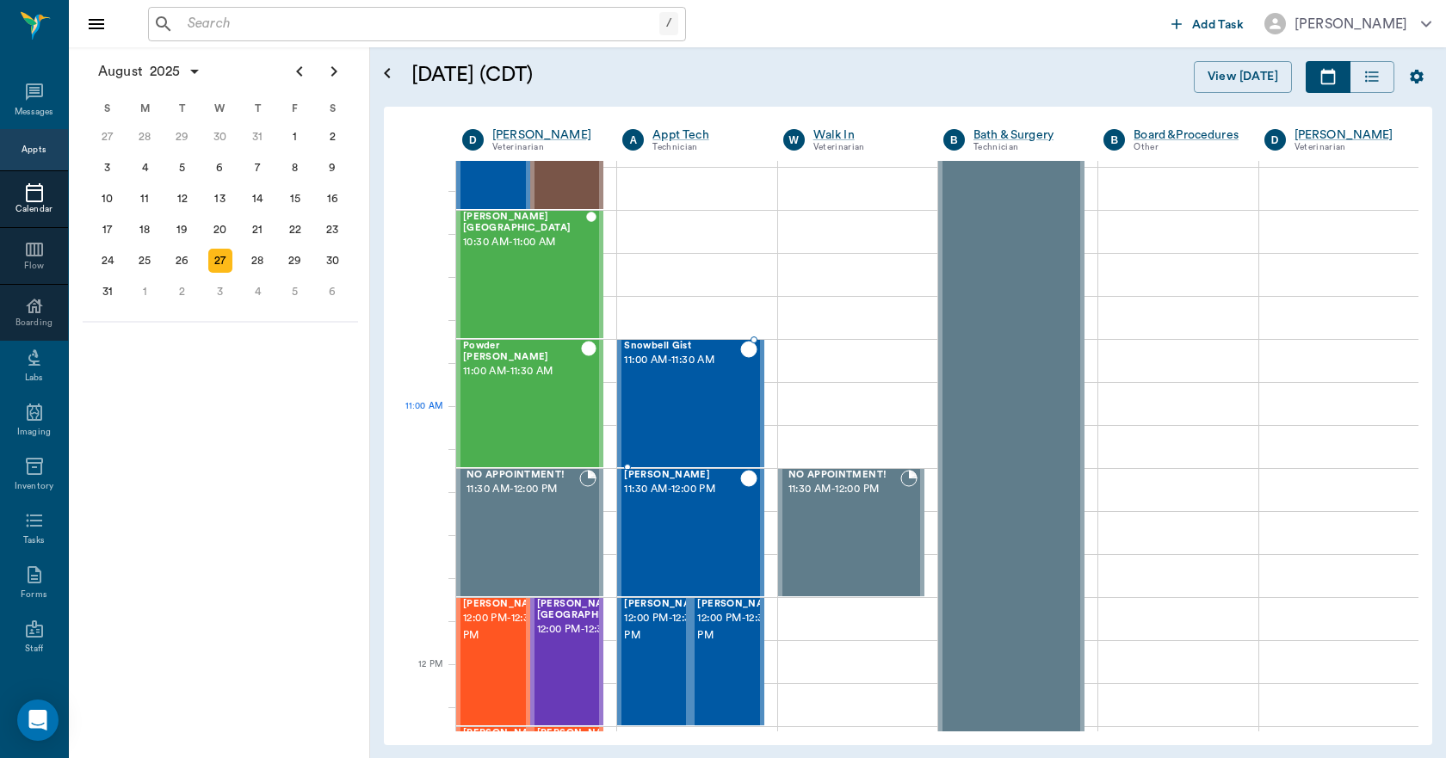
scroll to position [173, 0]
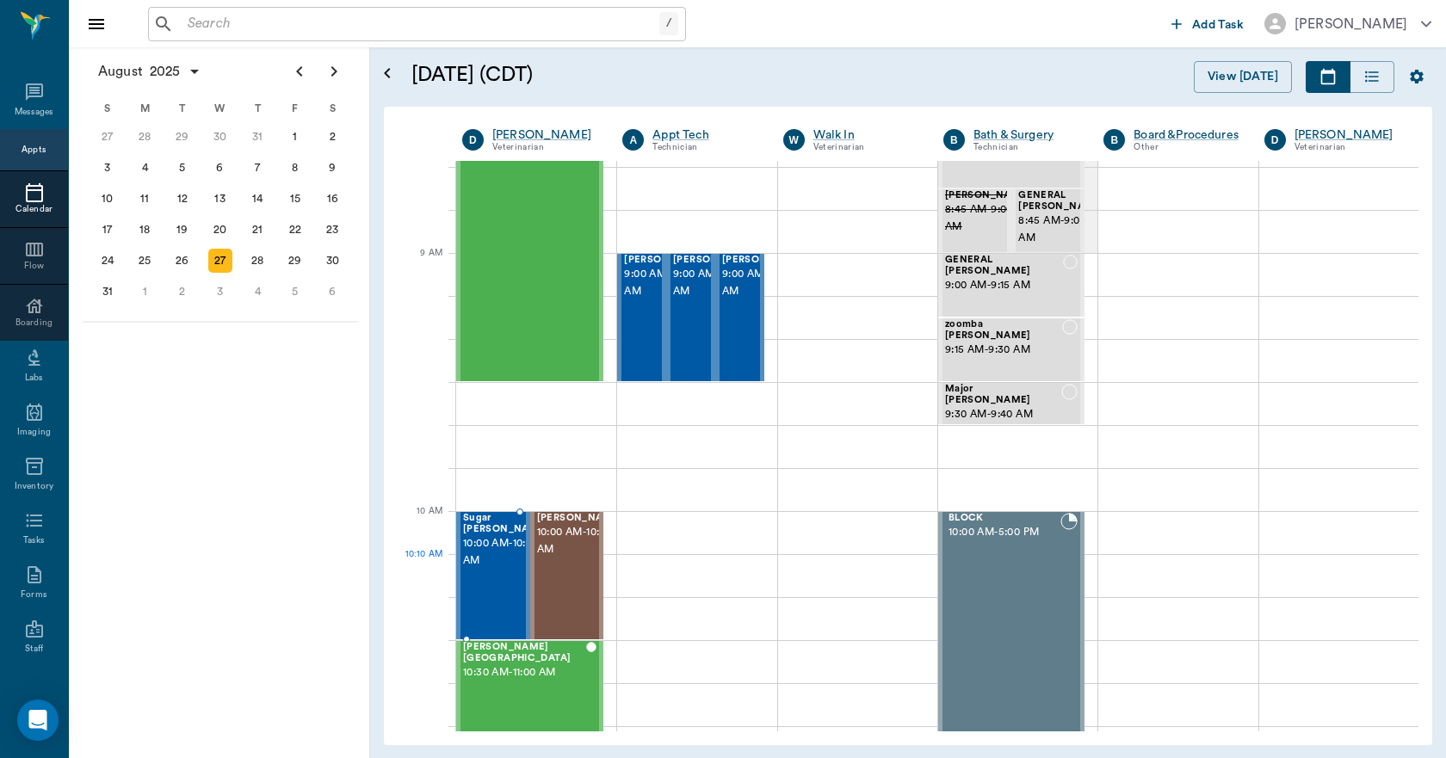
click at [485, 570] on span "10:00 AM - 10:30 AM" at bounding box center [506, 552] width 86 height 34
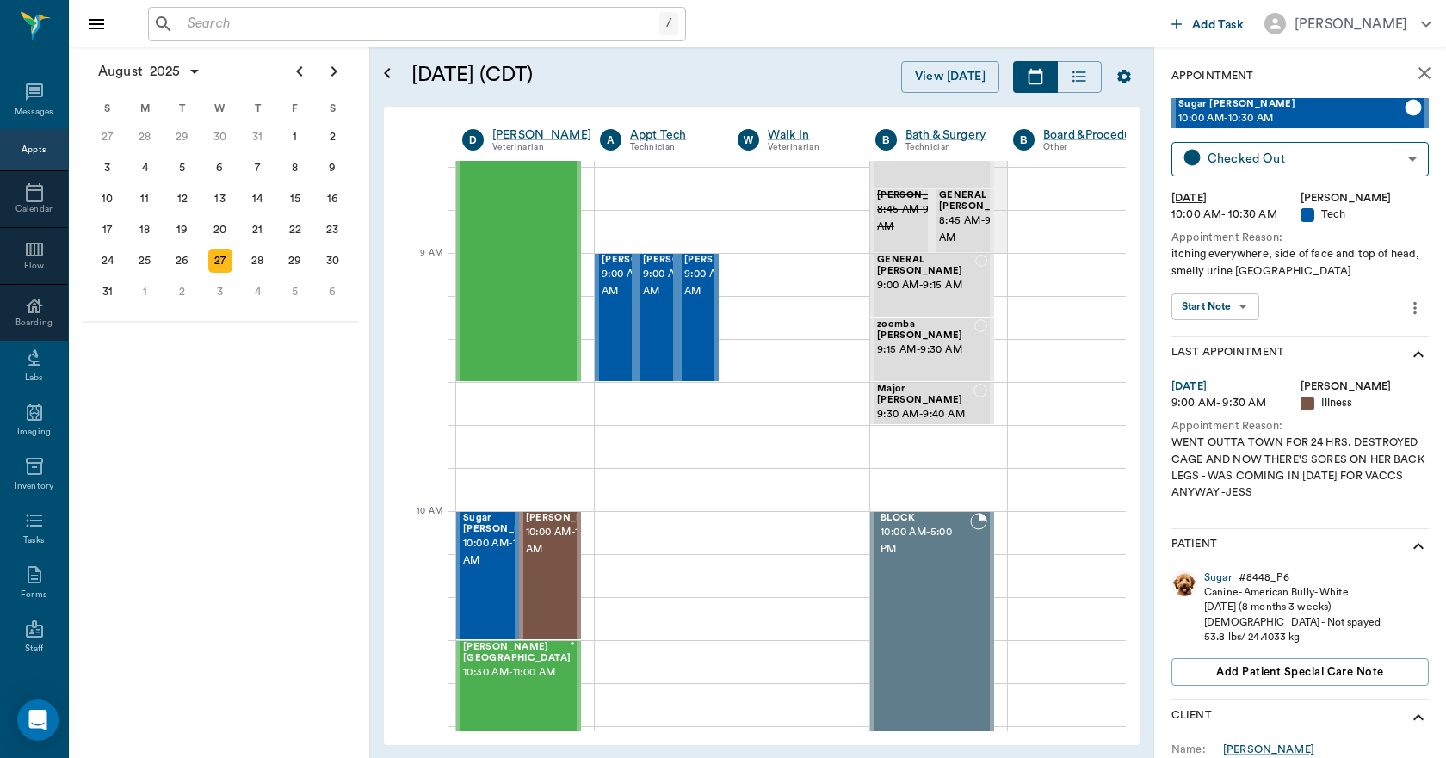
click at [1220, 579] on div "Sugar" at bounding box center [1218, 578] width 28 height 15
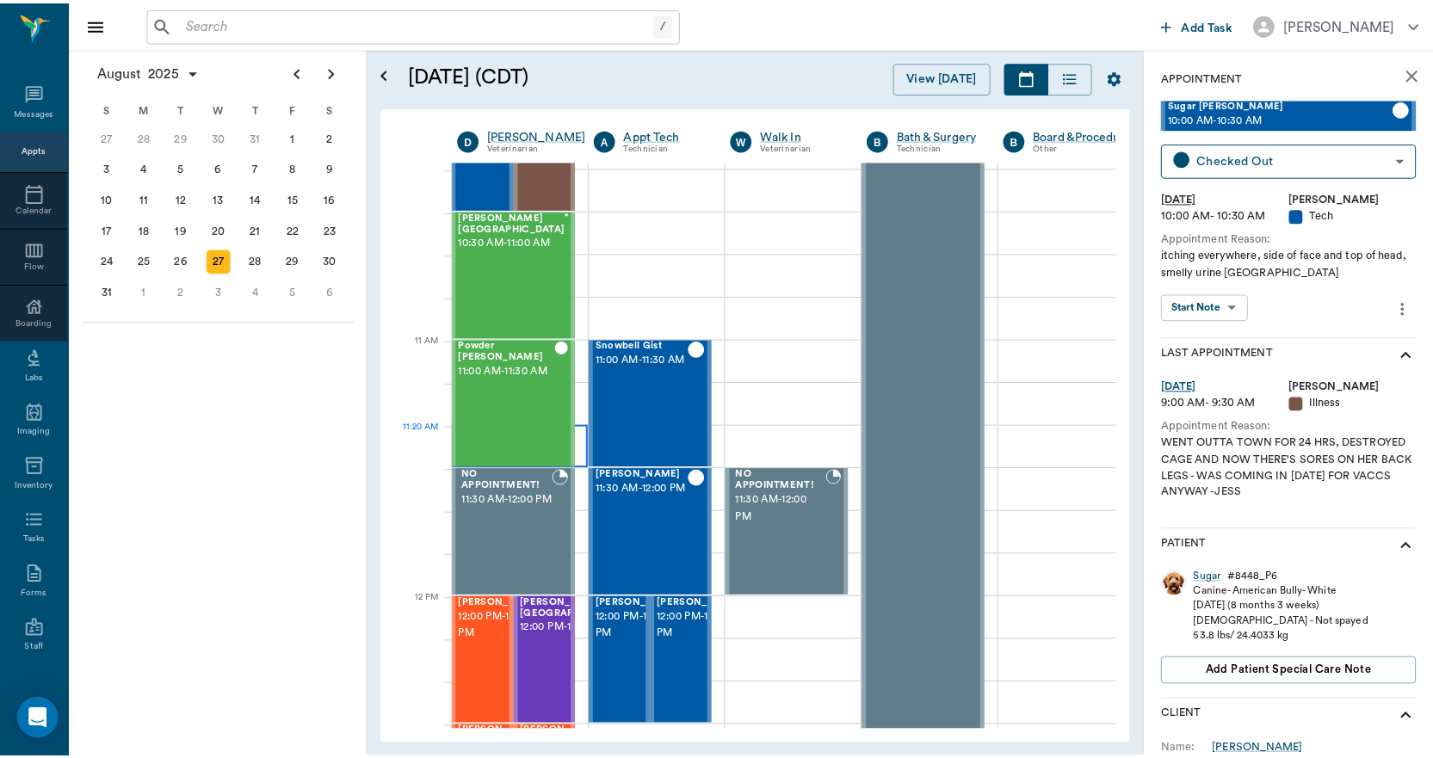
scroll to position [87, 1]
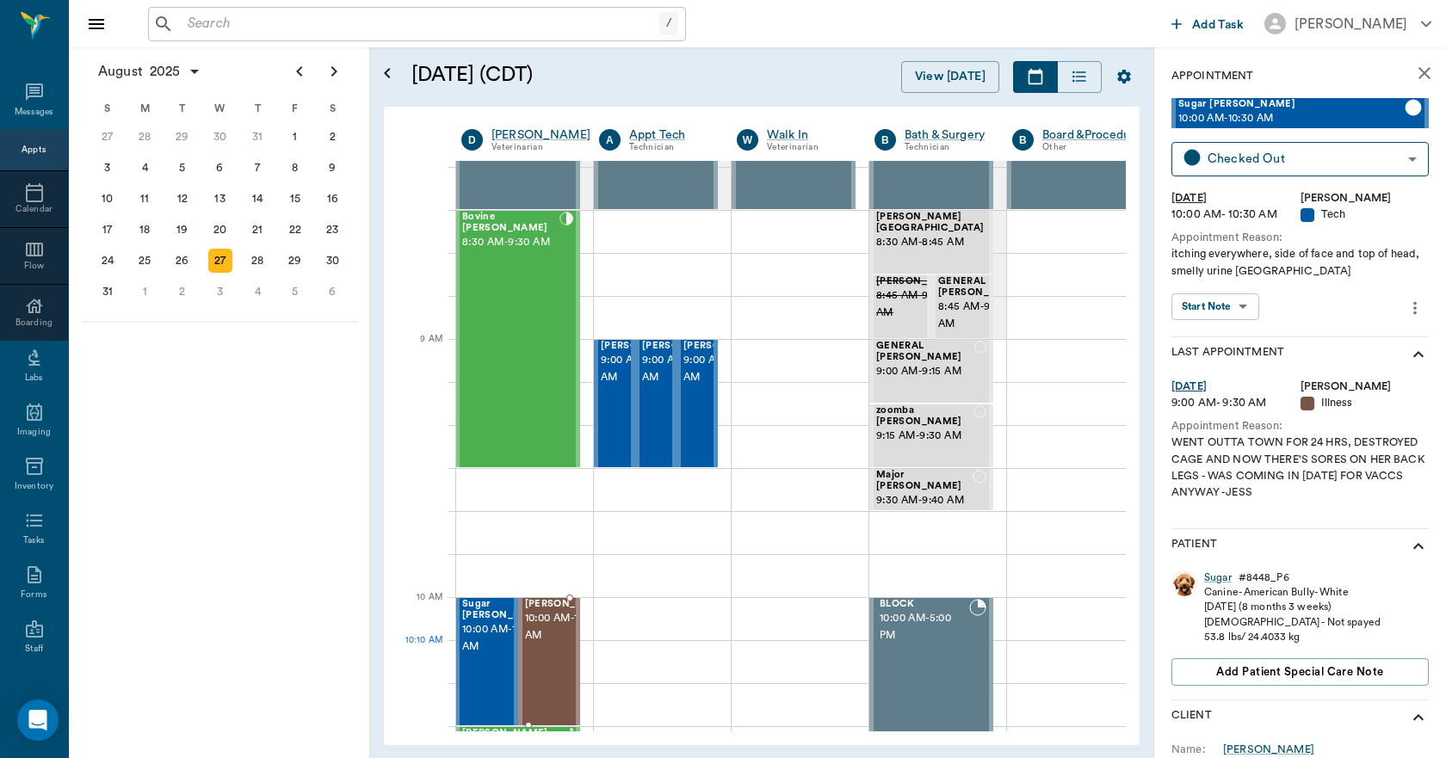
click at [542, 645] on span "10:00 AM - 10:30 AM" at bounding box center [568, 627] width 86 height 34
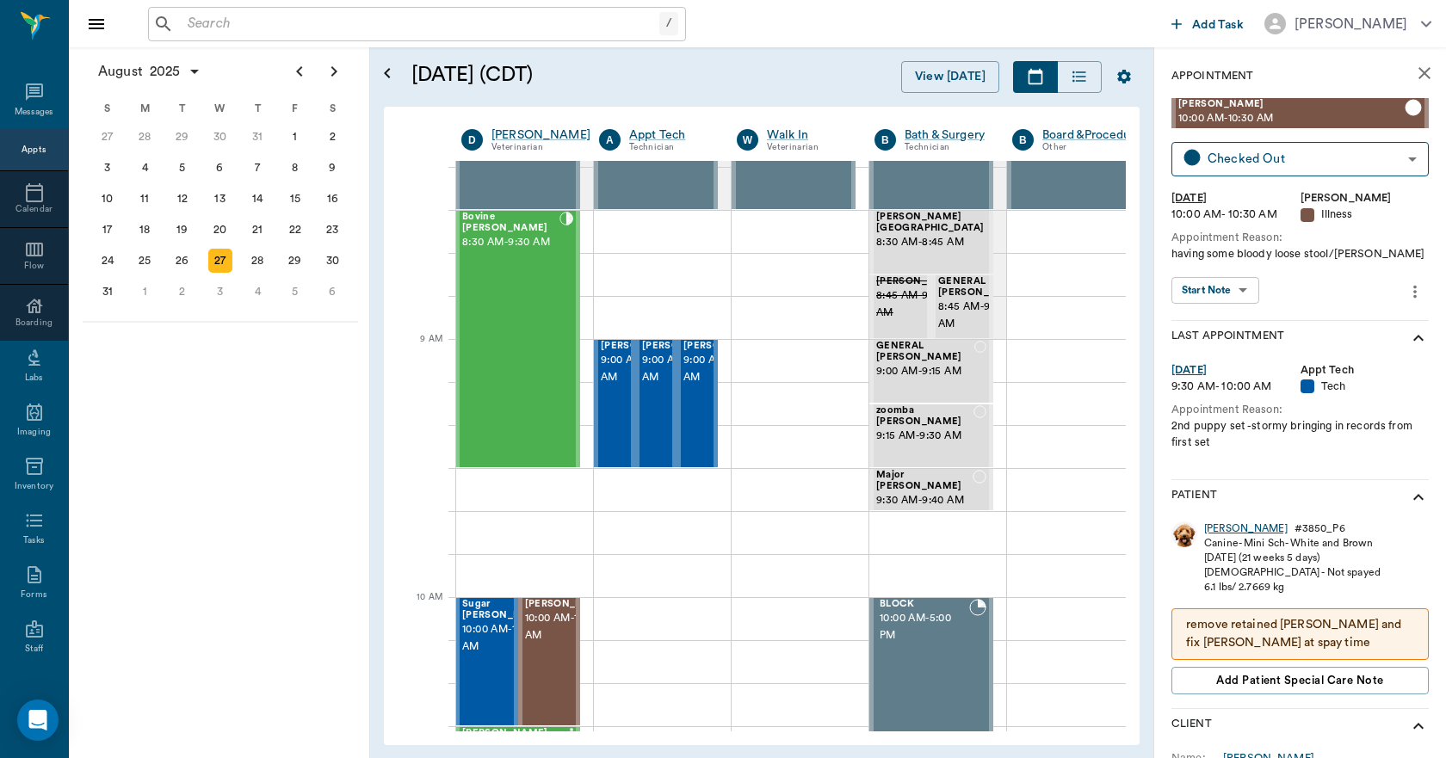
click at [1217, 531] on div "Millie" at bounding box center [1245, 529] width 83 height 15
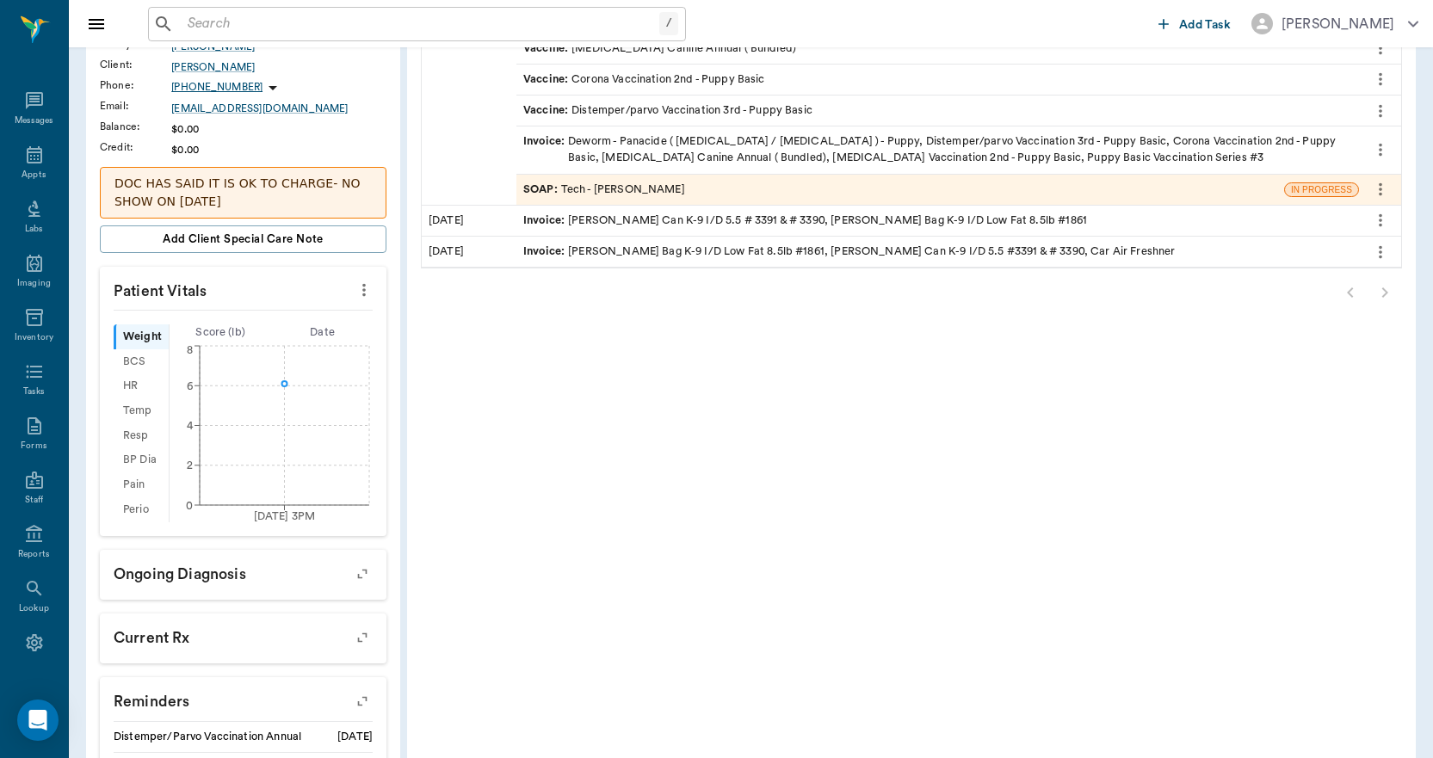
scroll to position [86, 0]
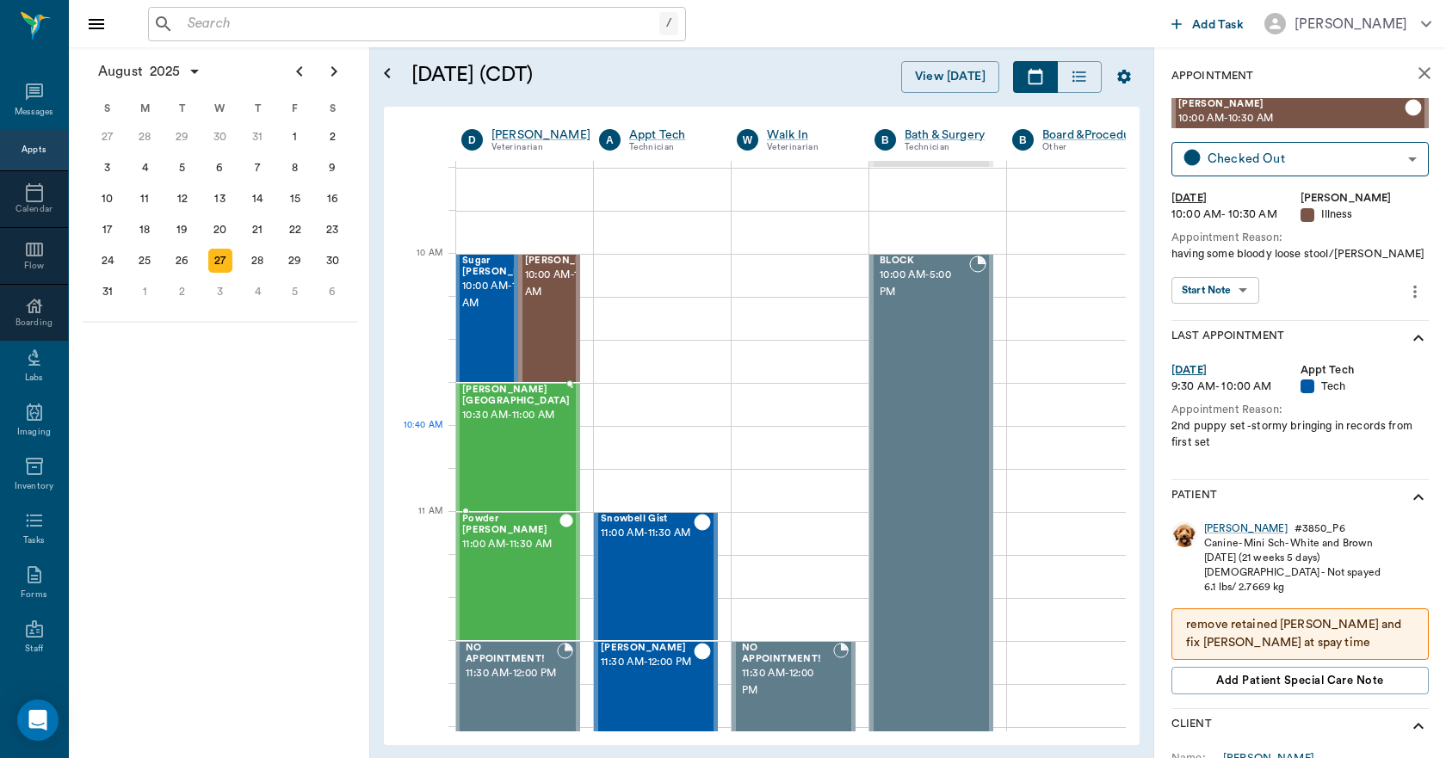
scroll to position [431, 1]
click at [534, 441] on div "LIZ Birmingham 10:30 AM - 11:00 AM" at bounding box center [516, 447] width 108 height 126
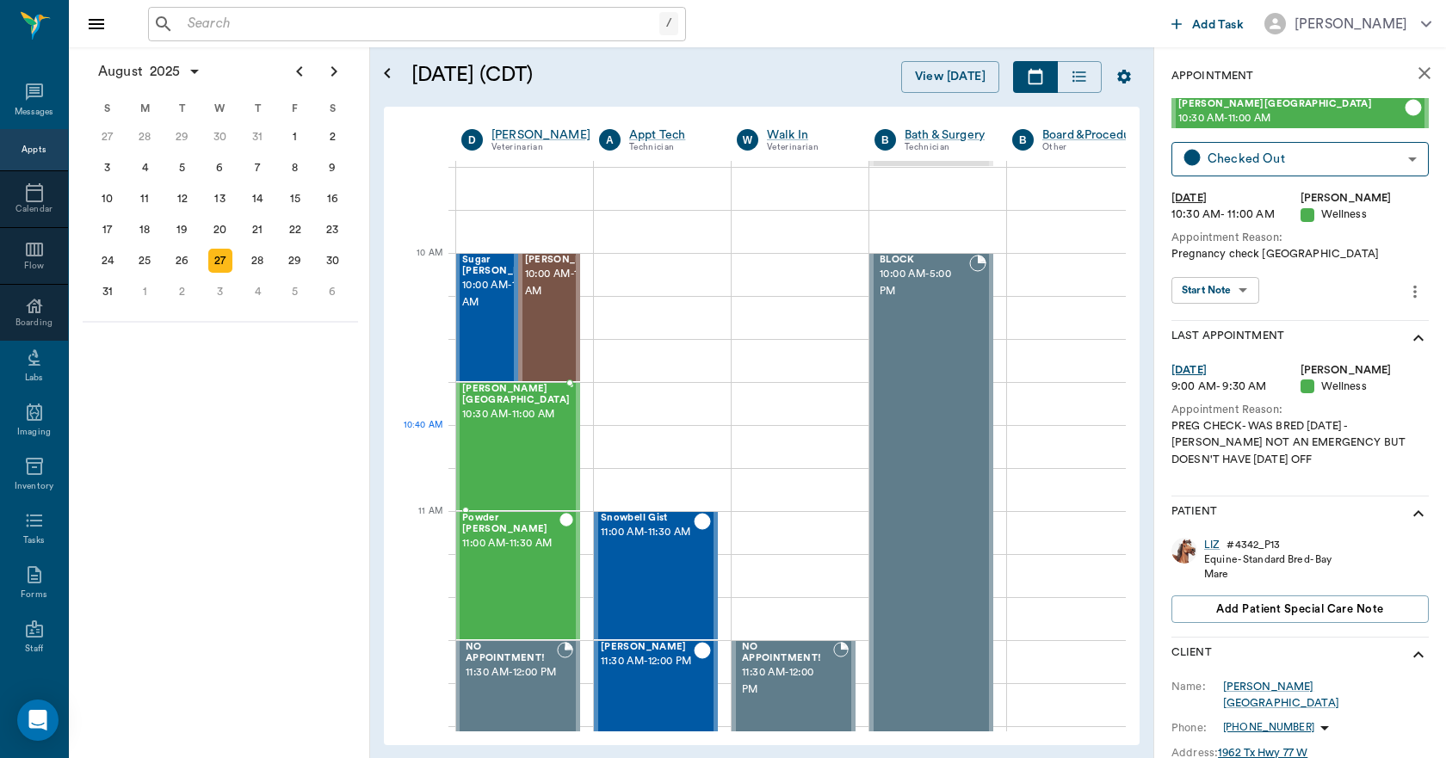
click at [507, 436] on div "LIZ Birmingham 10:30 AM - 11:00 AM" at bounding box center [516, 447] width 108 height 126
click at [1213, 542] on div "LIZ" at bounding box center [1211, 545] width 15 height 15
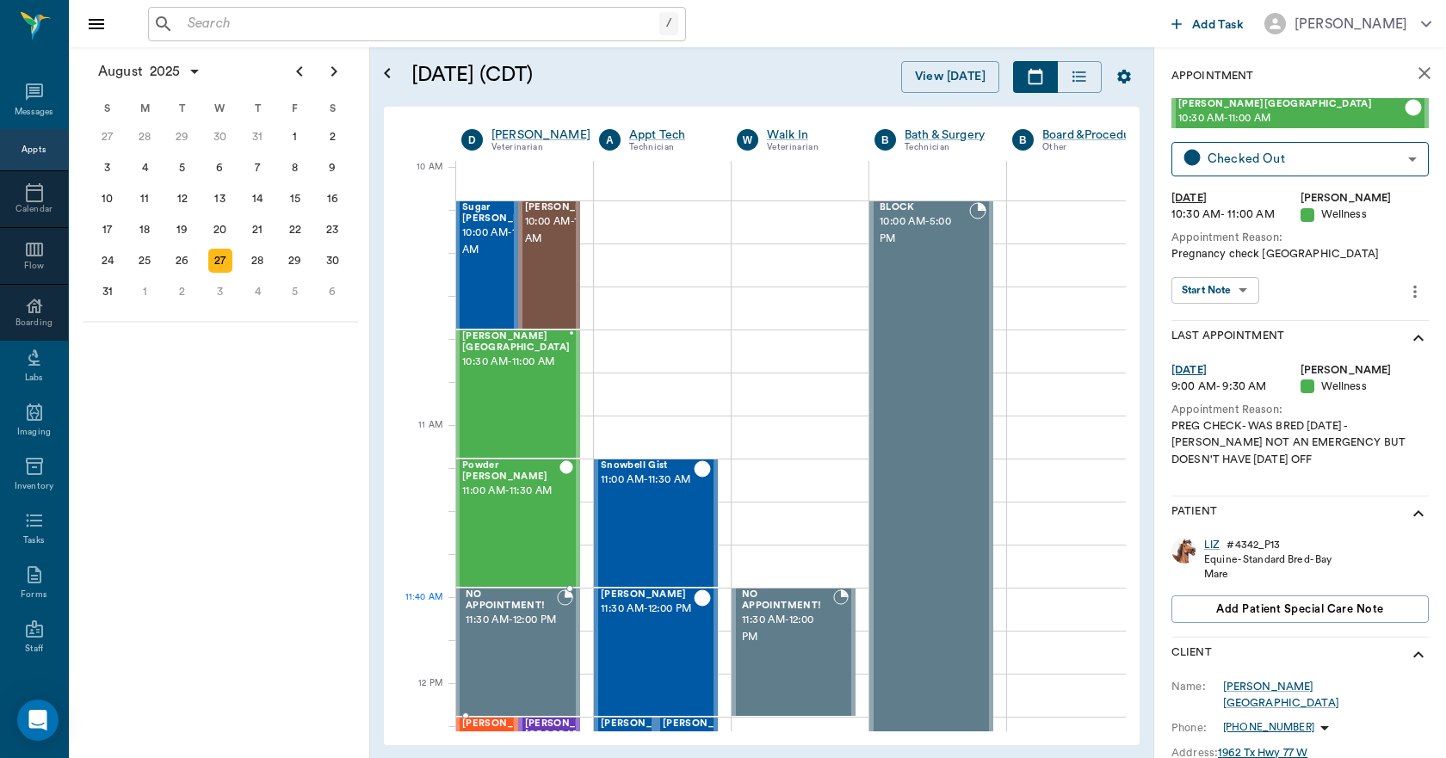
scroll to position [517, 1]
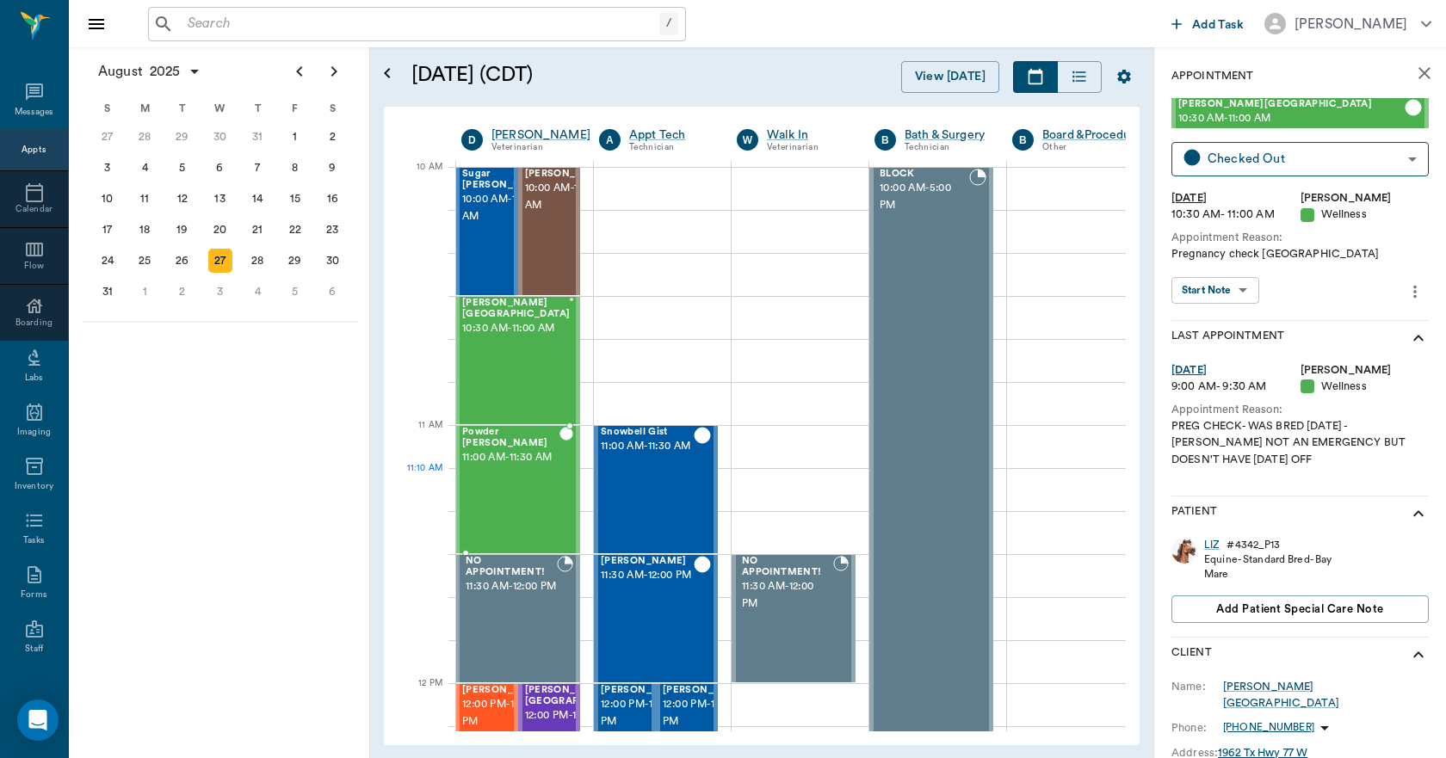
click at [531, 508] on div "Powder Burley 11:00 AM - 11:30 AM" at bounding box center [510, 490] width 97 height 126
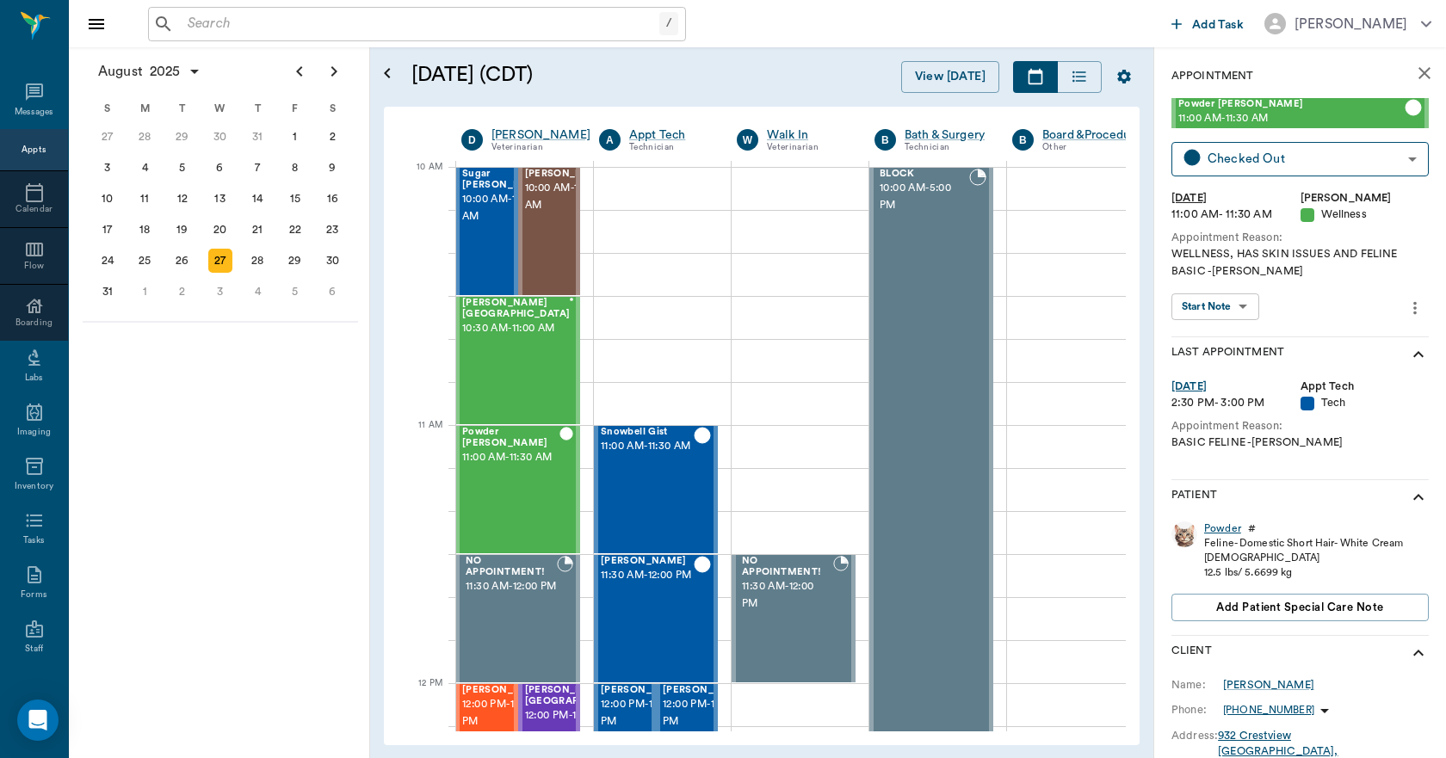
click at [1216, 524] on div "Powder" at bounding box center [1222, 529] width 37 height 15
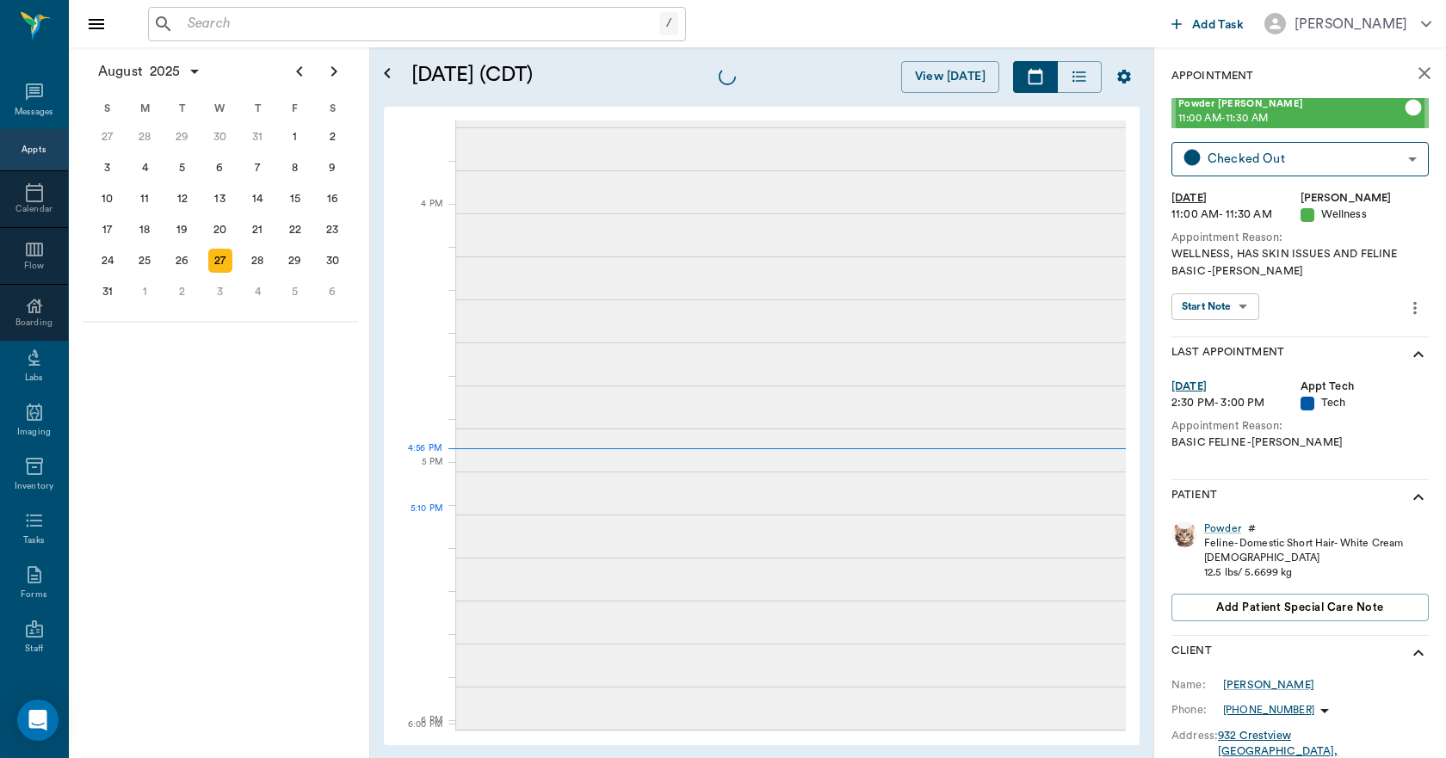
scroll to position [1860, 0]
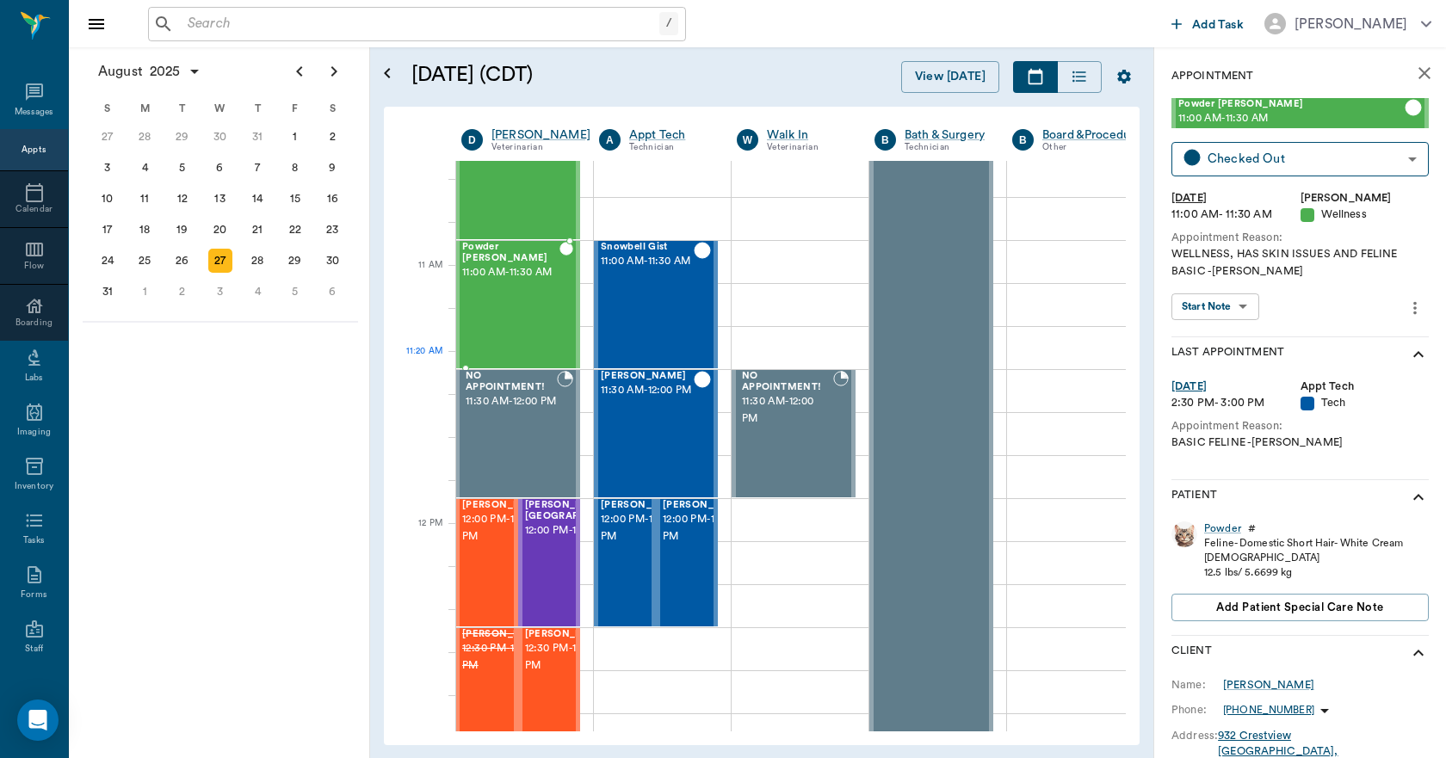
scroll to position [517, 1]
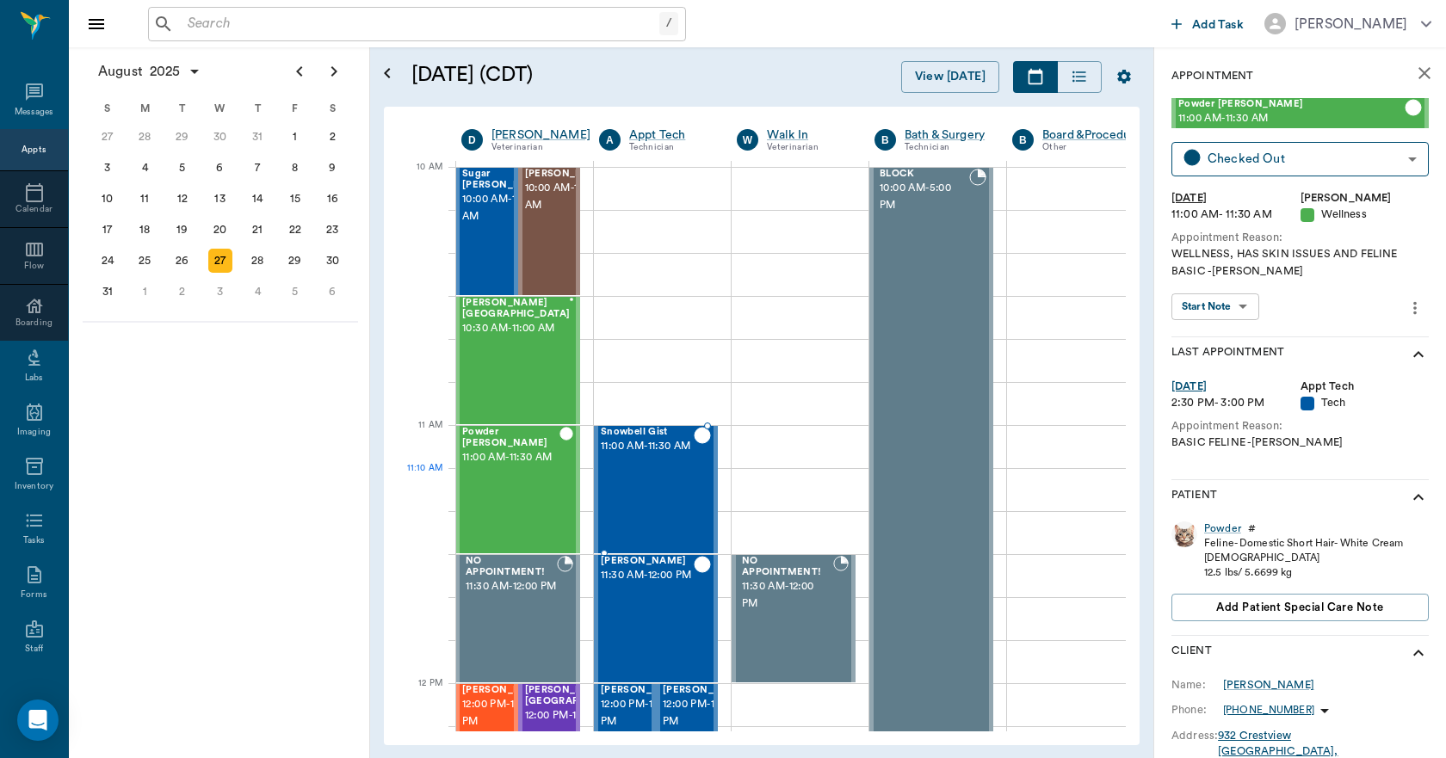
click at [664, 474] on div "Snowbell Gist 11:00 AM - 11:30 AM" at bounding box center [647, 490] width 93 height 126
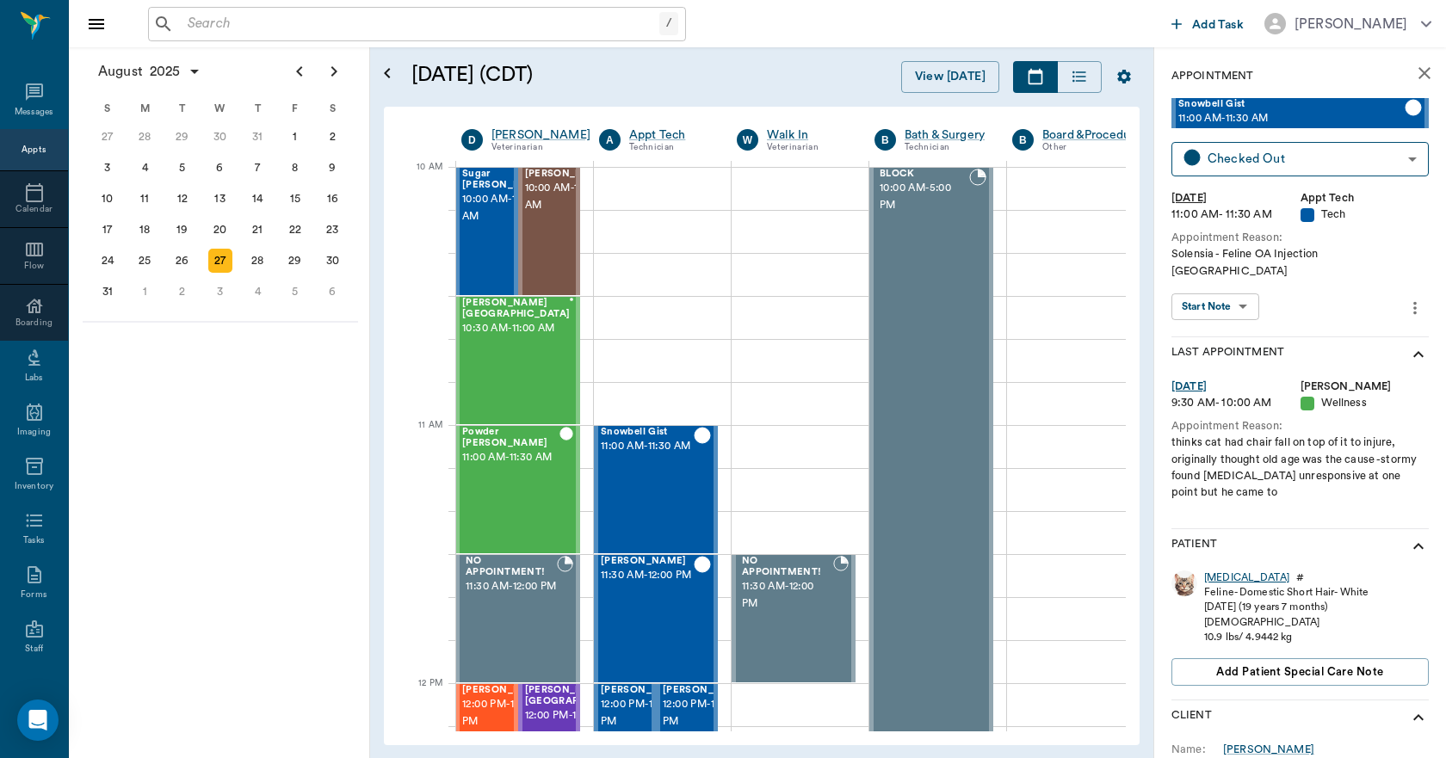
click at [1225, 571] on div "Snowbell" at bounding box center [1246, 578] width 85 height 15
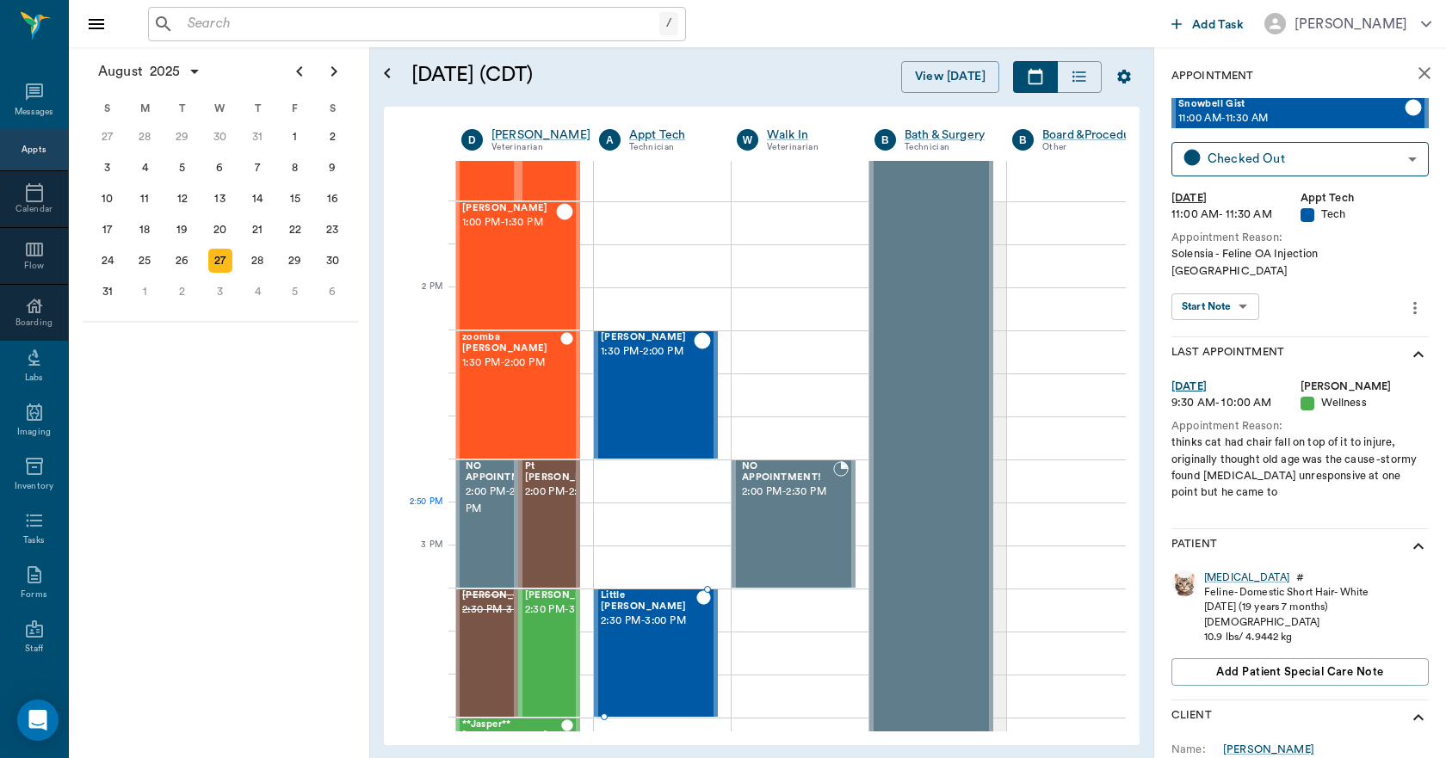
scroll to position [1206, 1]
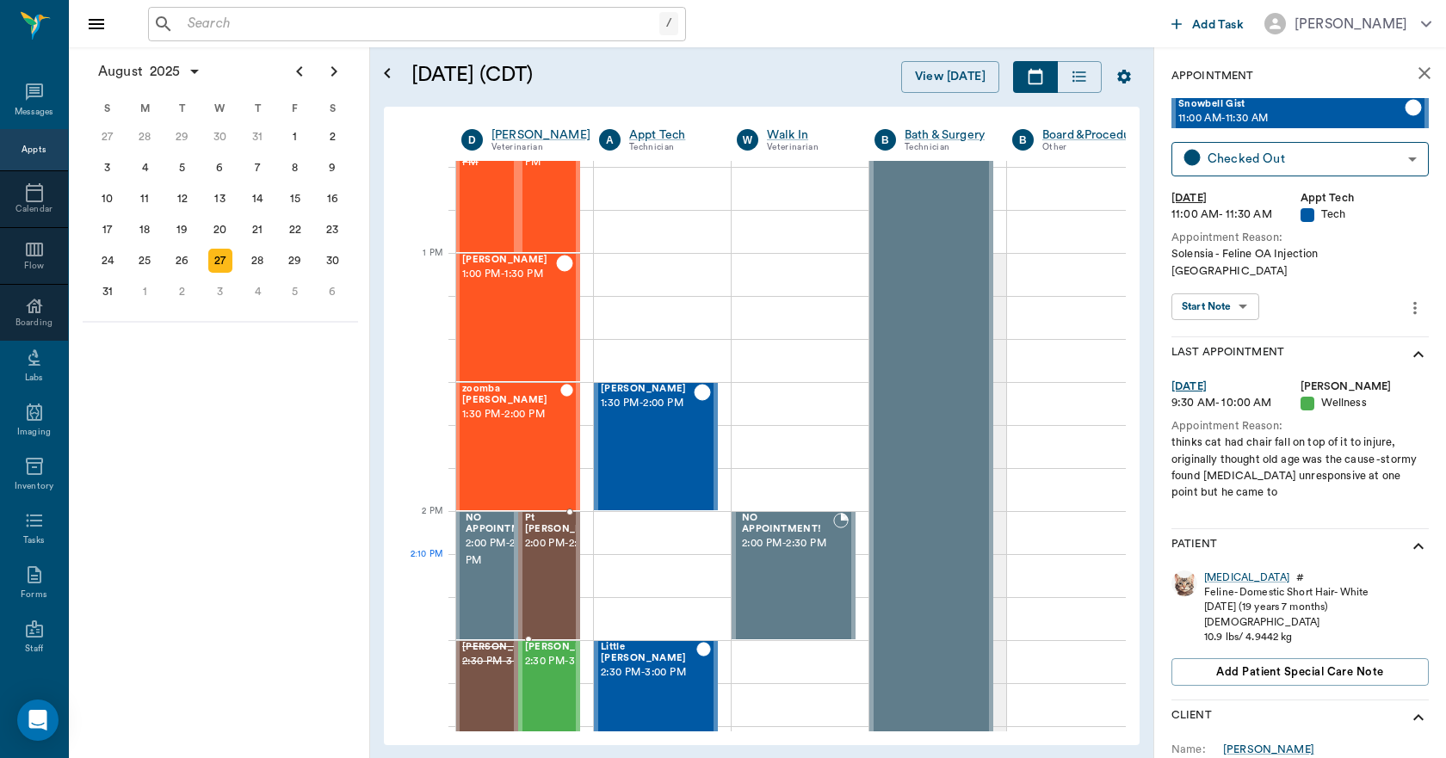
click at [547, 553] on span "2:00 PM - 2:30 PM" at bounding box center [568, 543] width 86 height 17
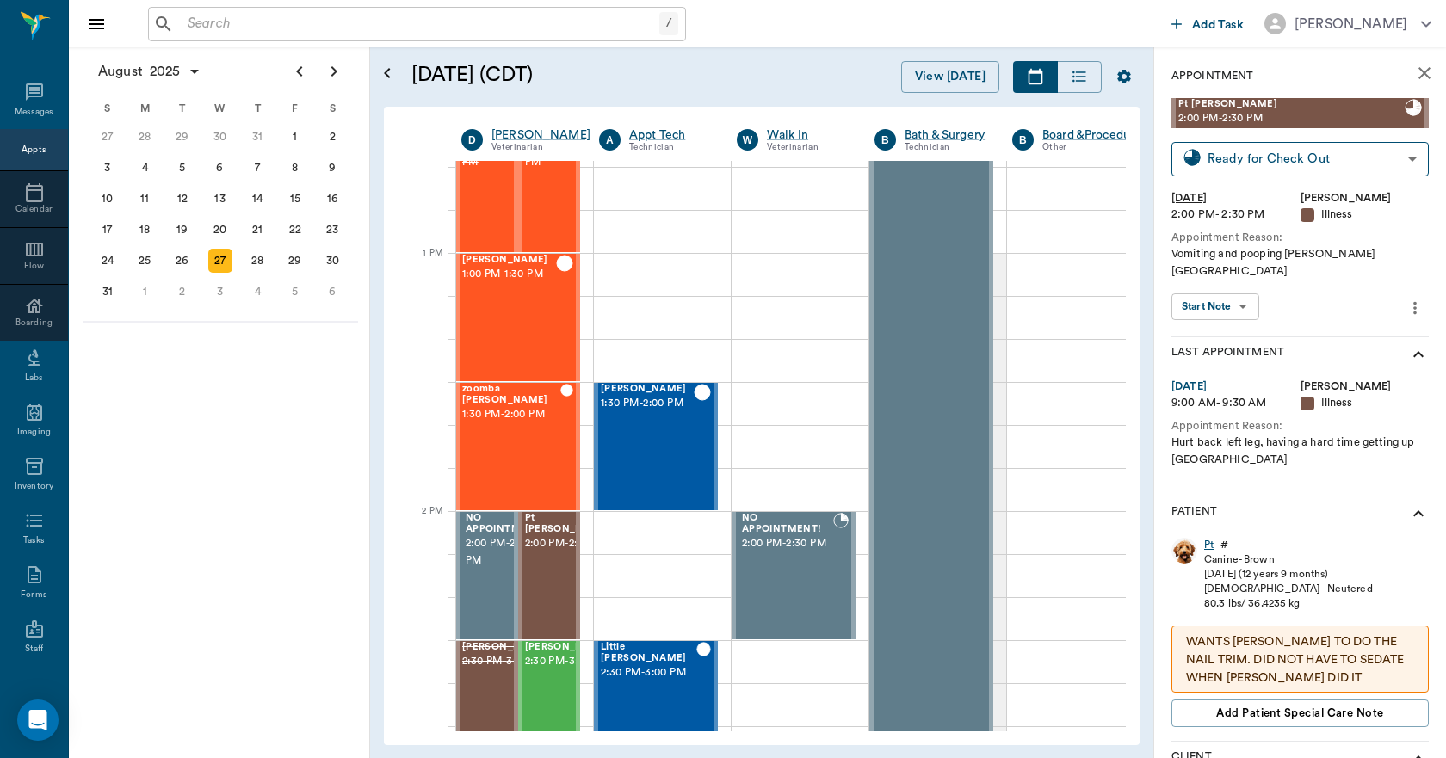
click at [1211, 538] on div "Pt" at bounding box center [1208, 545] width 9 height 15
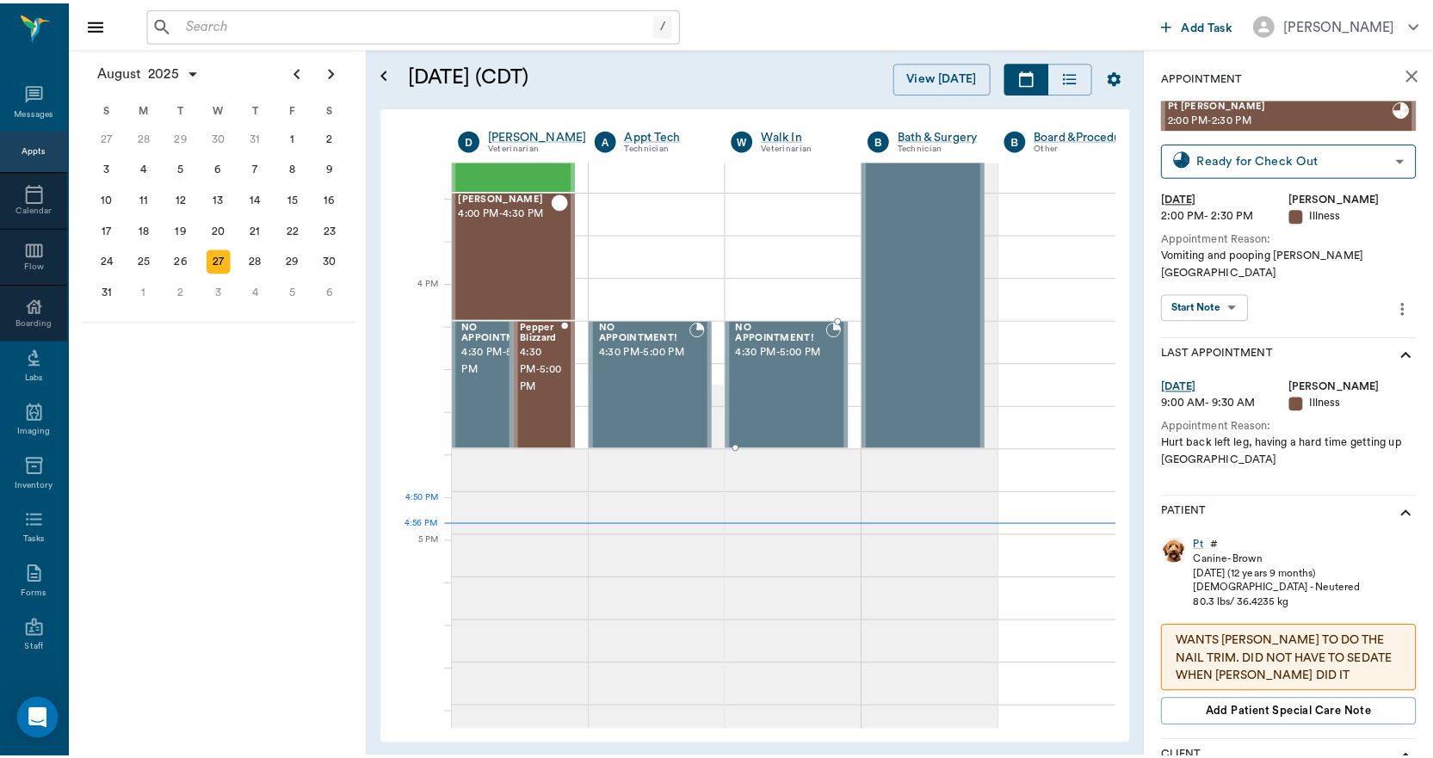
scroll to position [2066, 1]
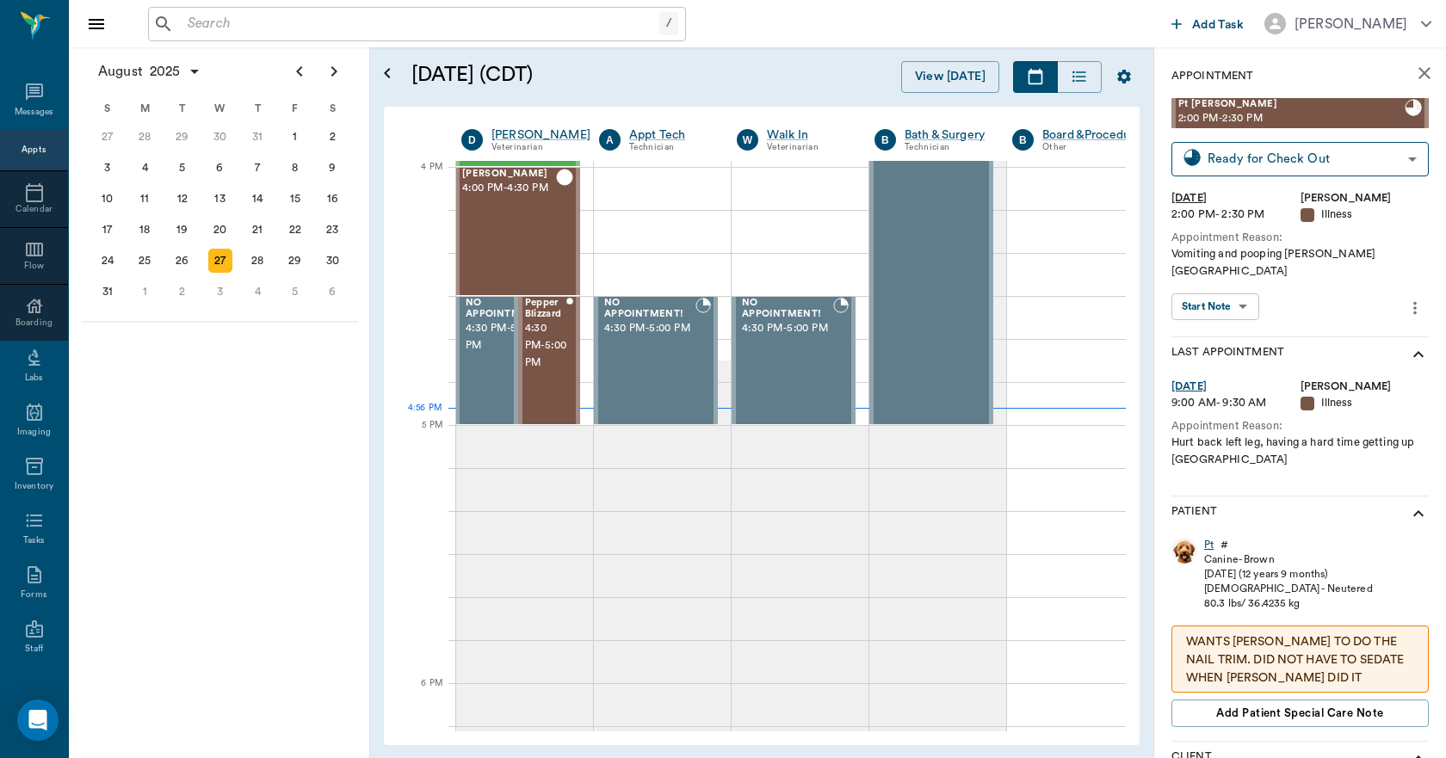
click at [1207, 538] on div "Pt" at bounding box center [1208, 545] width 9 height 15
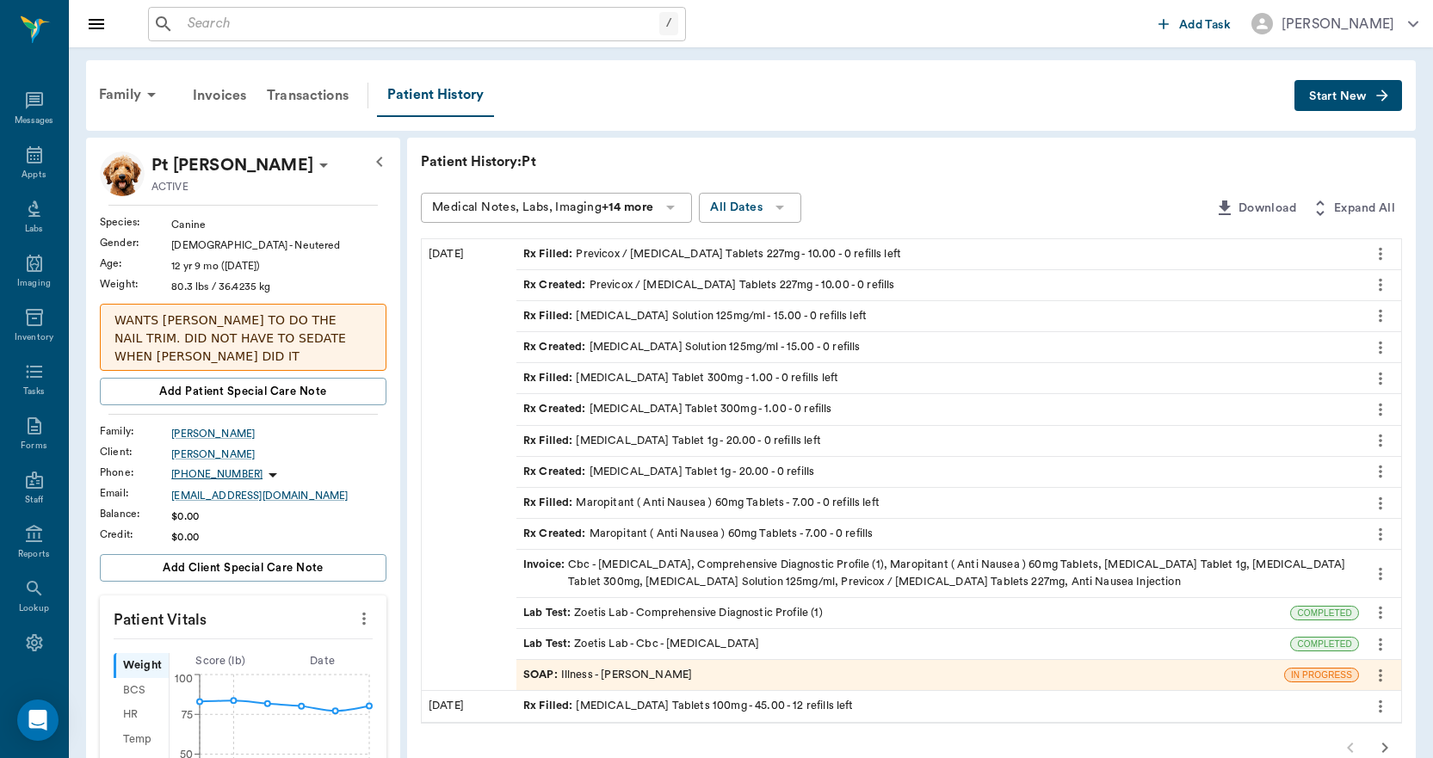
click at [544, 565] on span "Invoice :" at bounding box center [545, 573] width 45 height 33
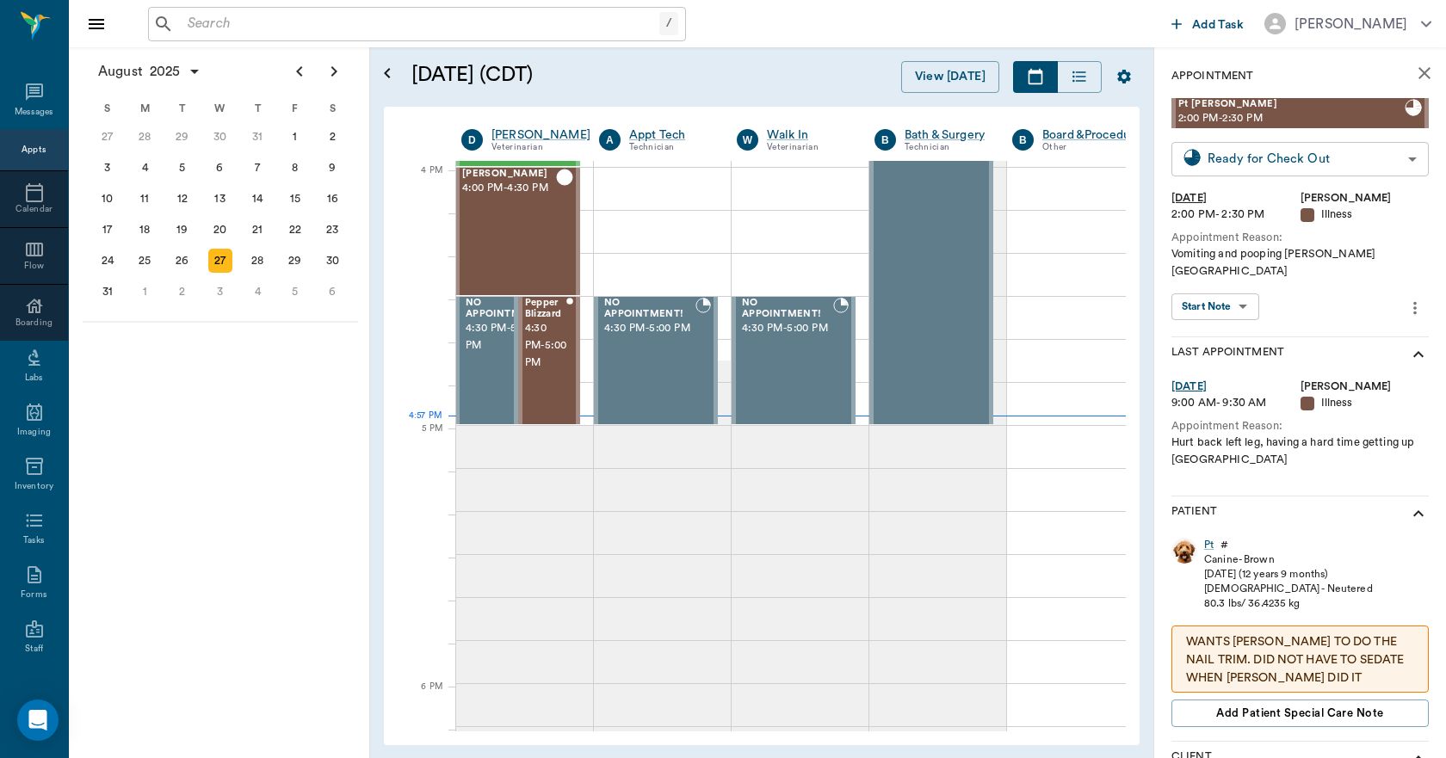
scroll to position [2066, 1]
click at [1250, 158] on body "/ ​ Add Task Dr. Bert Ellsworth Nectar Messages Appts Calendar Flow Boarding La…" at bounding box center [723, 379] width 1446 height 758
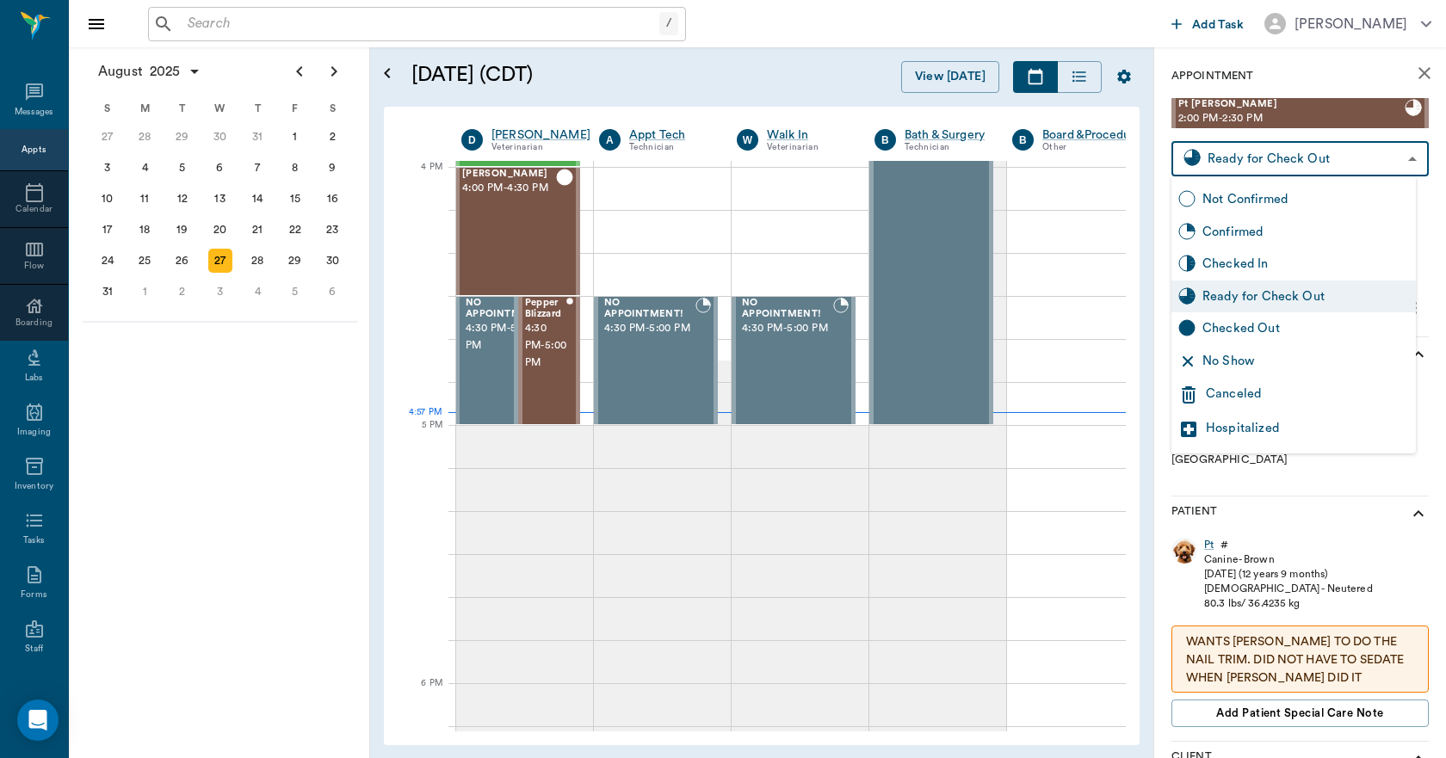
click at [1249, 330] on div "Checked Out" at bounding box center [1305, 328] width 207 height 19
type input "CHECKED_OUT"
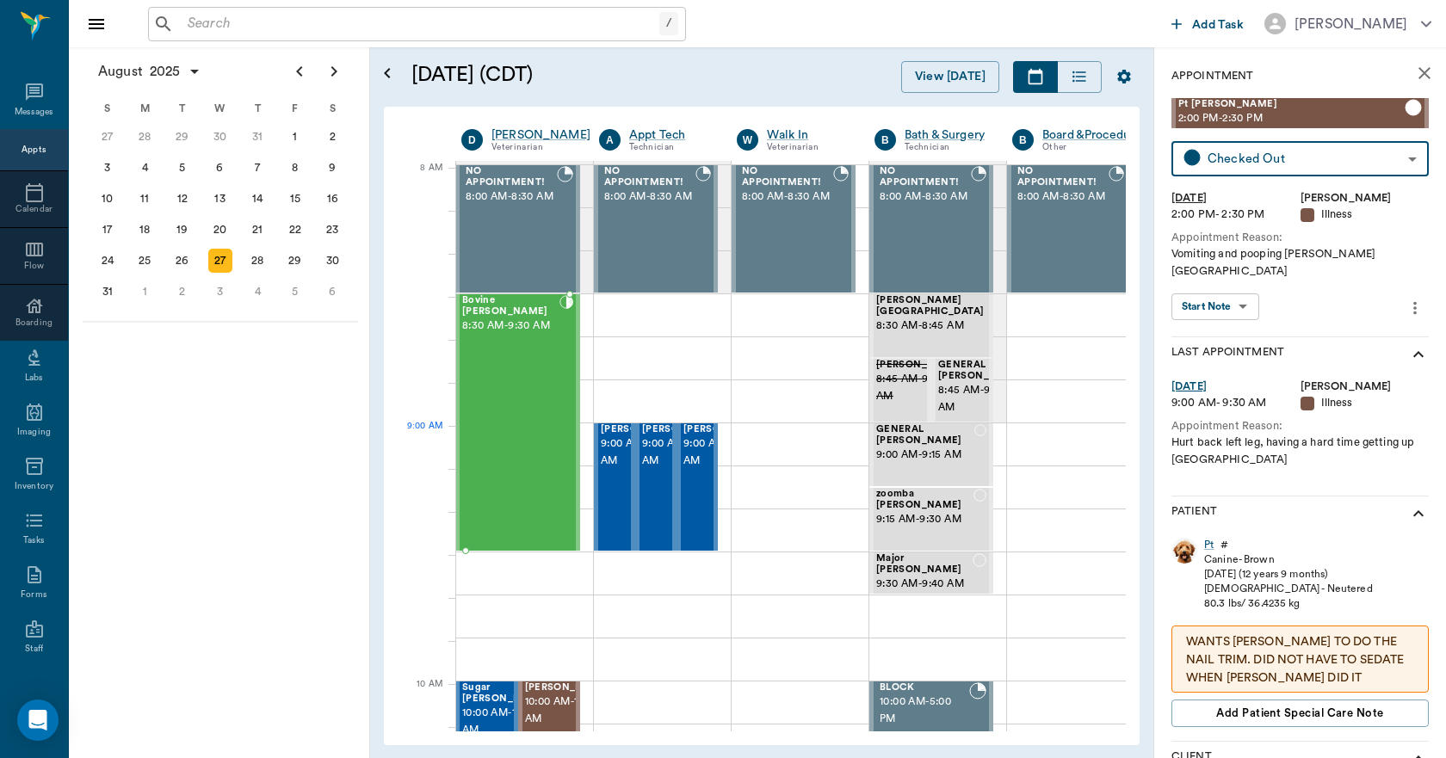
scroll to position [0, 1]
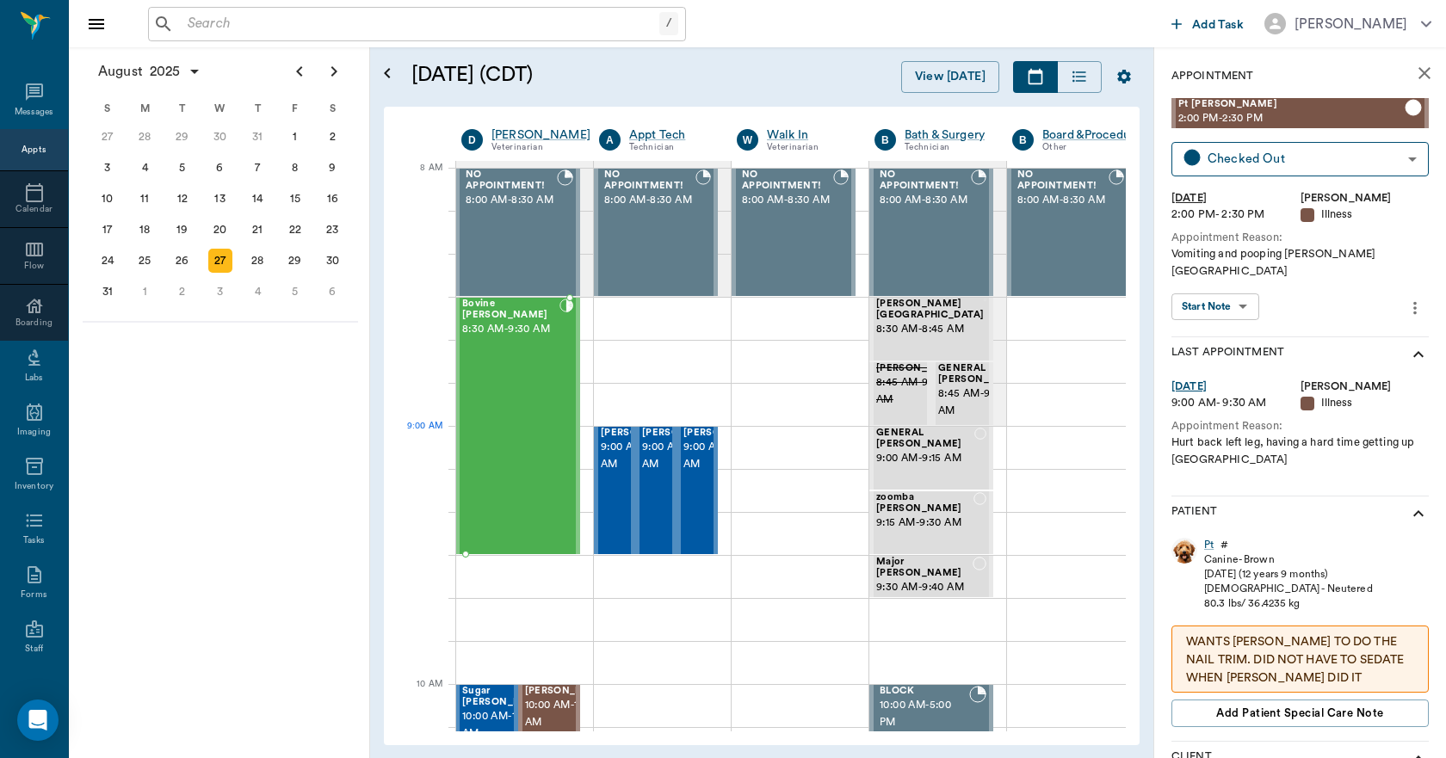
click at [492, 443] on div "Bovine Wilburn 8:30 AM - 9:30 AM" at bounding box center [510, 426] width 97 height 255
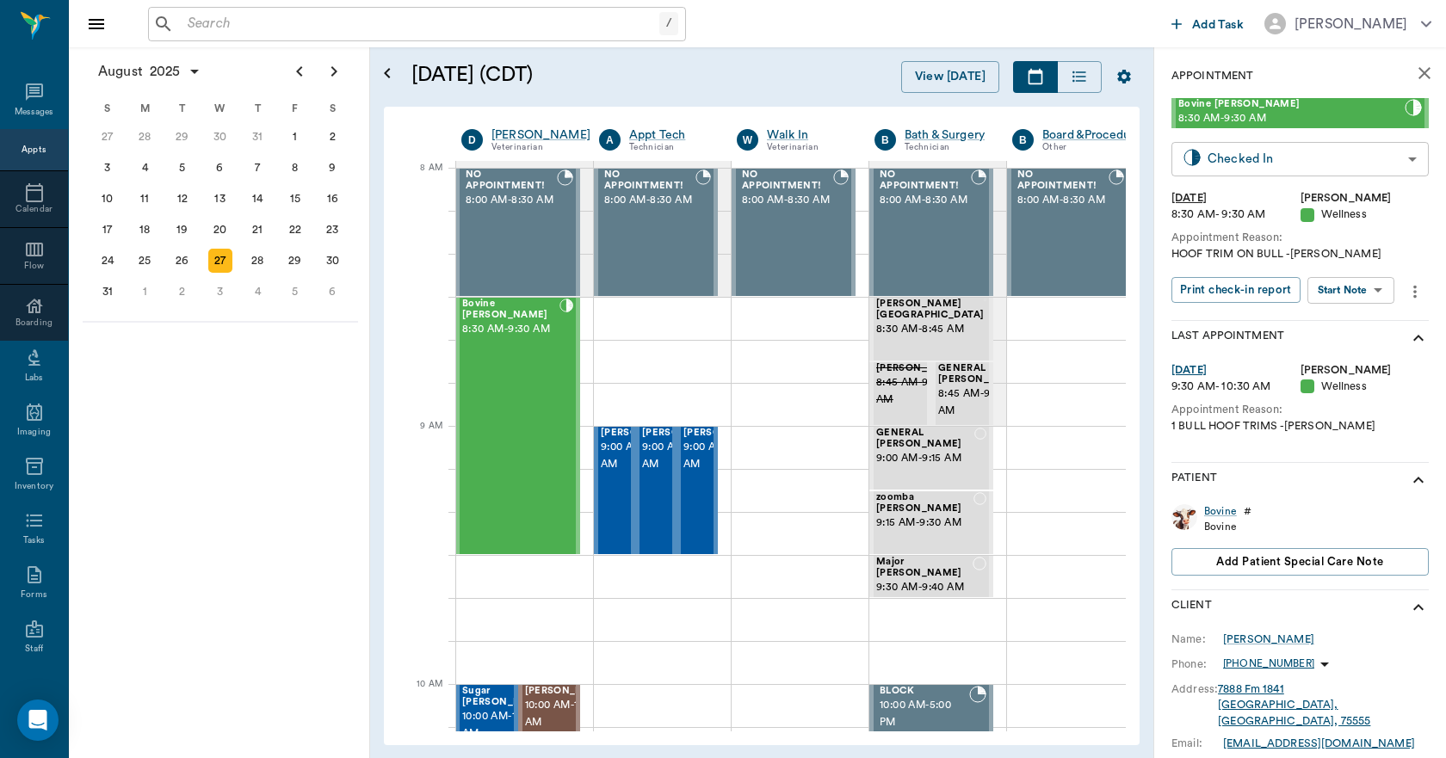
click at [1283, 160] on body "/ ​ Add Task Dr. Bert Ellsworth Nectar Messages Appts Calendar Flow Boarding La…" at bounding box center [723, 379] width 1446 height 758
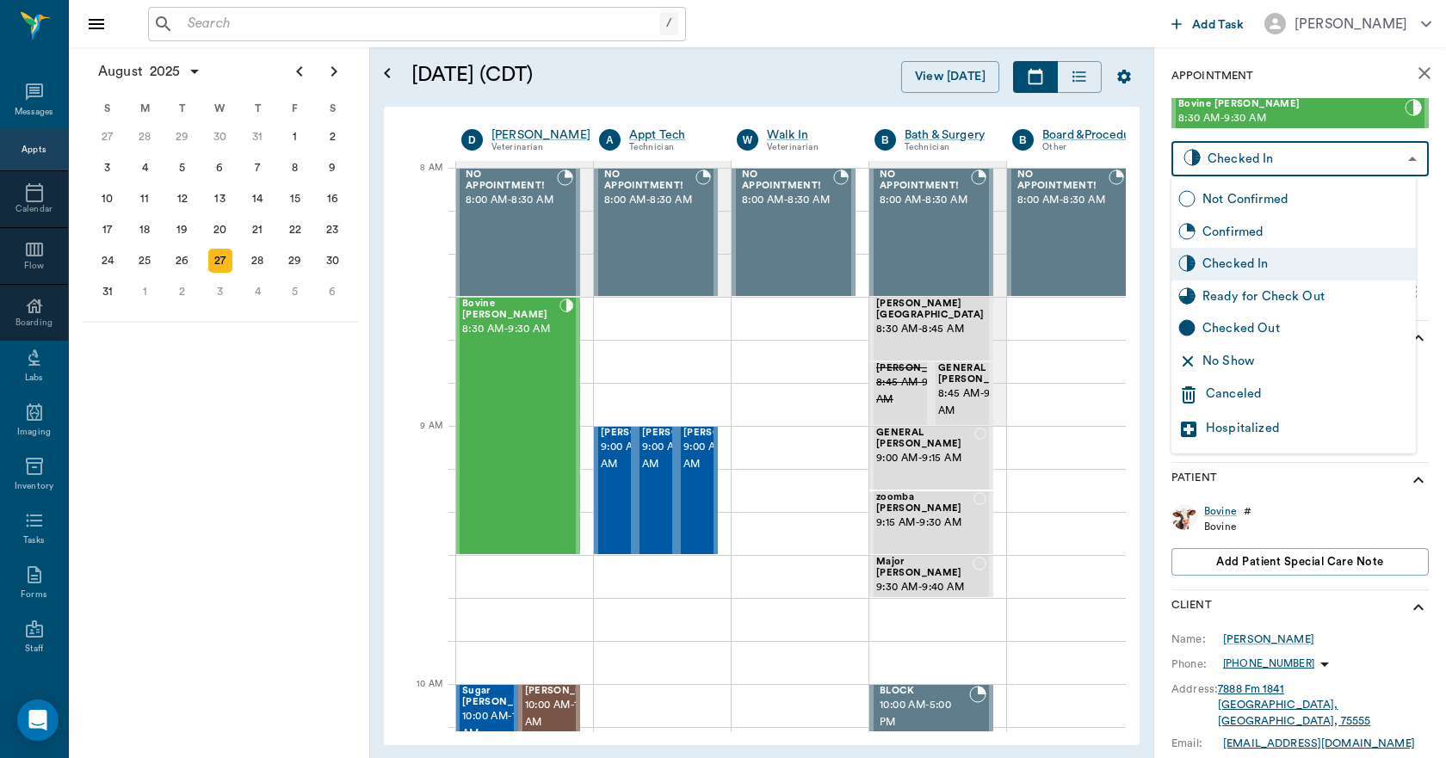
click at [1234, 330] on div "Checked Out" at bounding box center [1305, 328] width 207 height 19
type input "CHECKED_OUT"
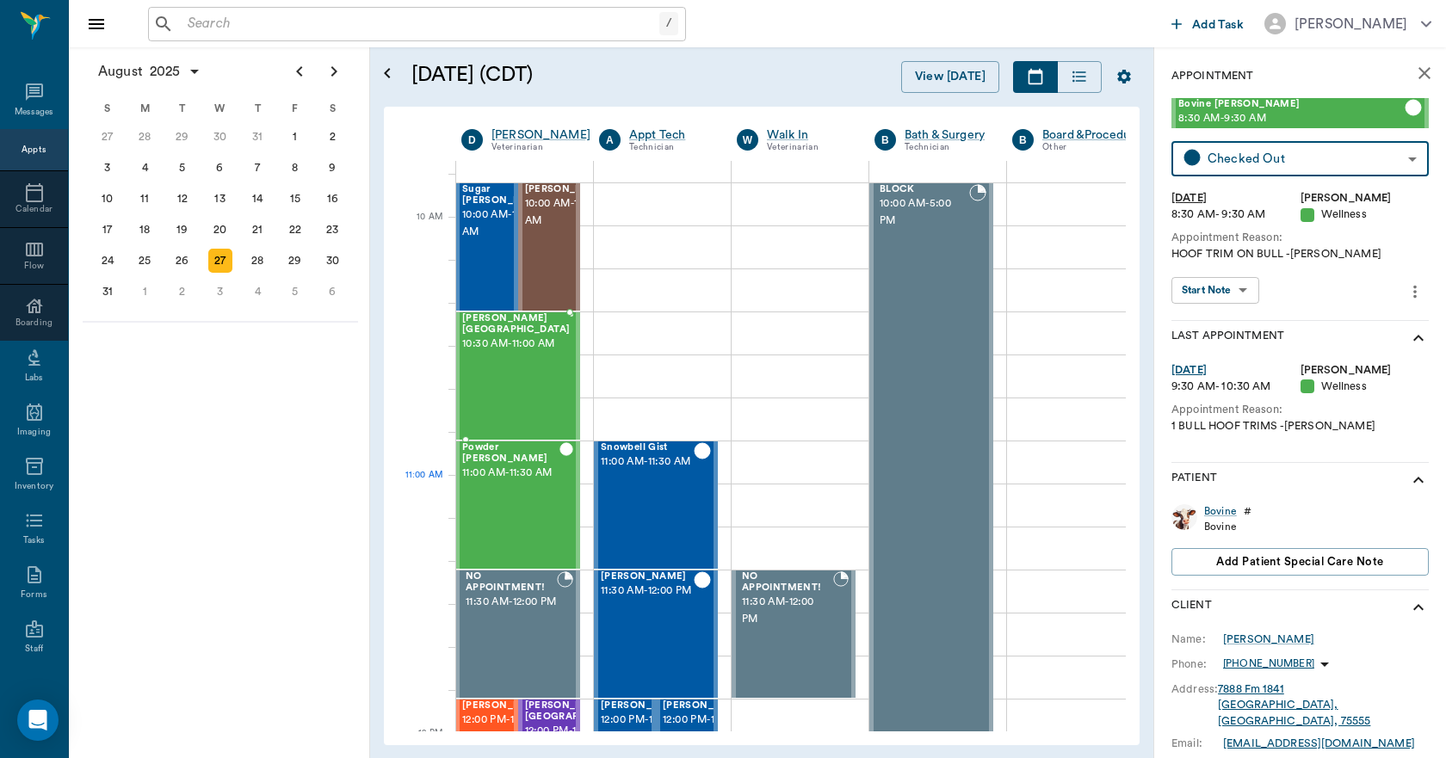
scroll to position [688, 1]
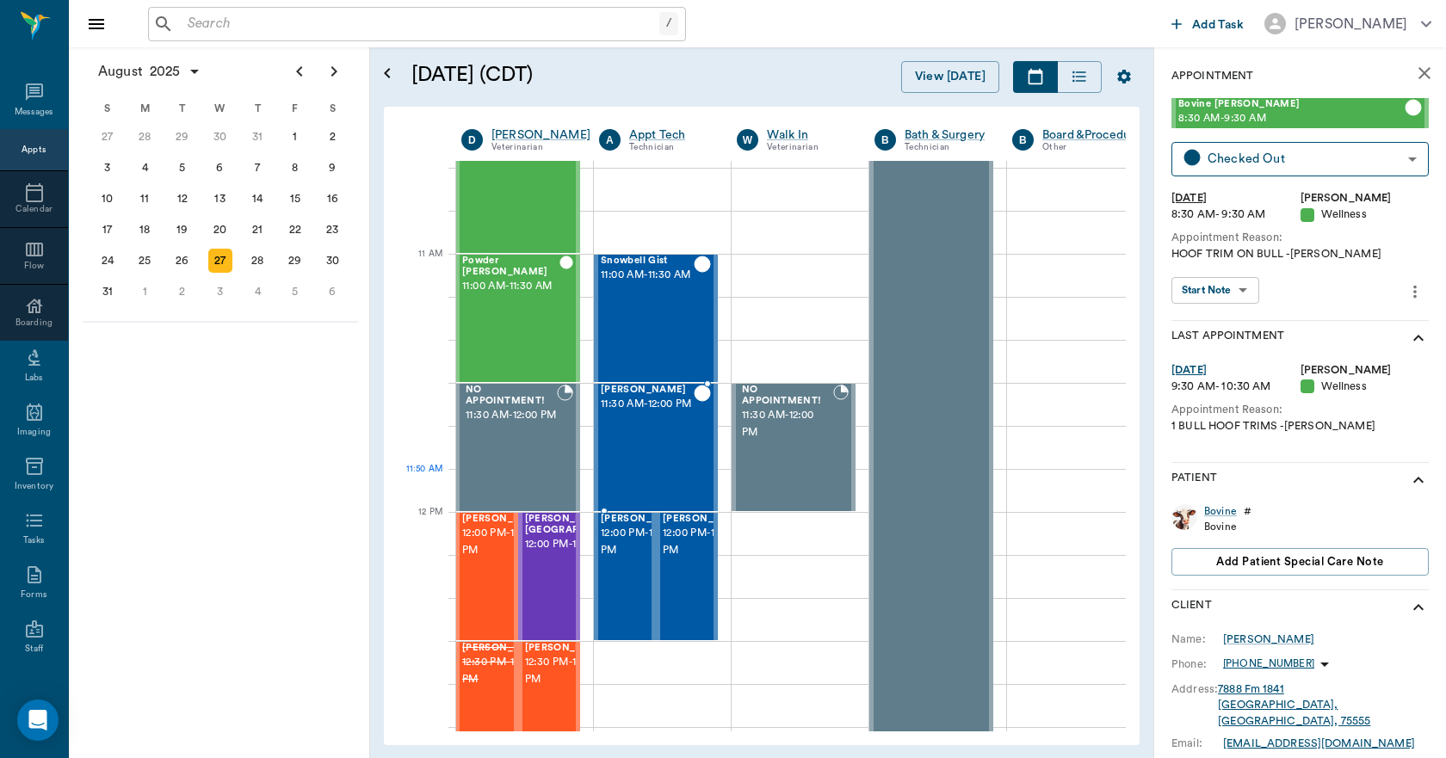
click at [651, 472] on div "ZIVA White 11:30 AM - 12:00 PM" at bounding box center [647, 448] width 93 height 126
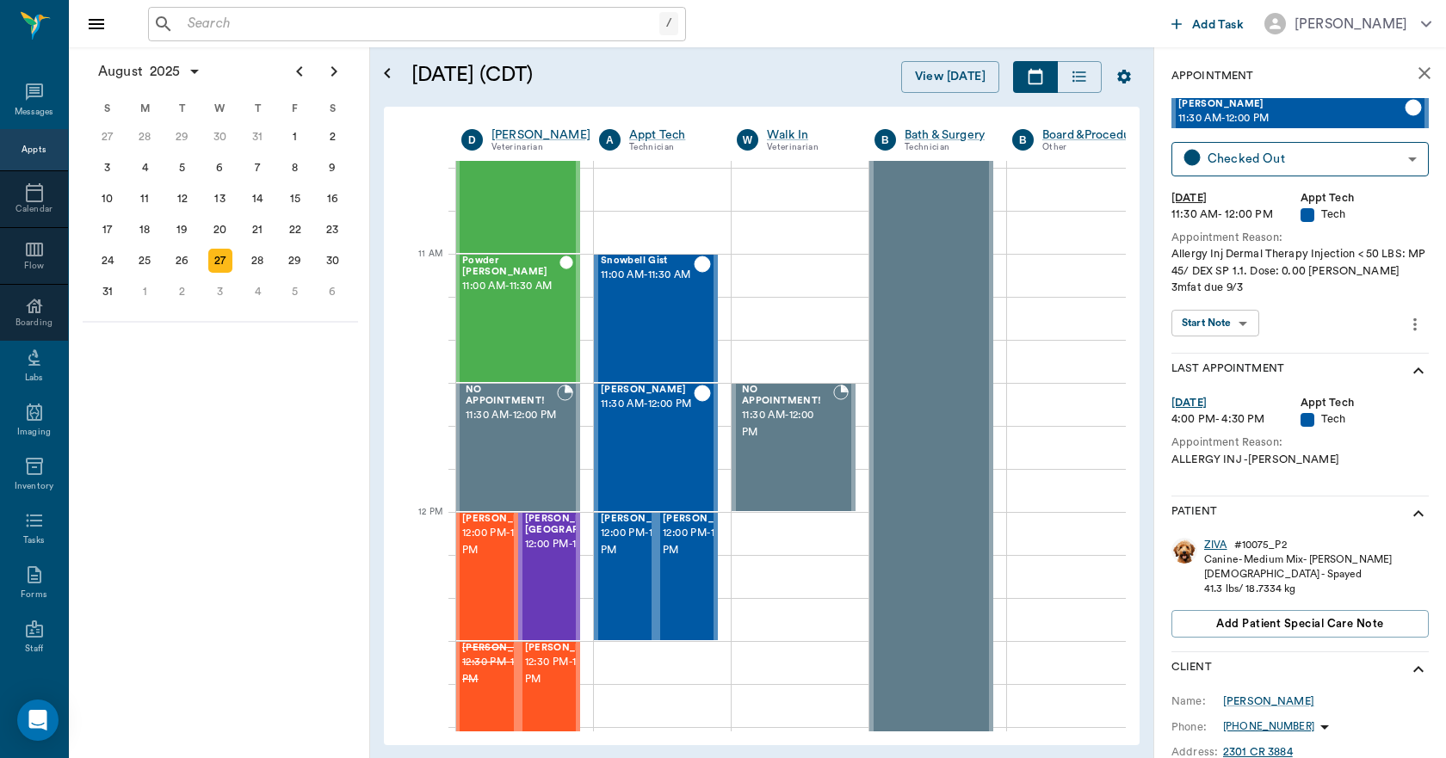
click at [1217, 543] on div "ZIVA" at bounding box center [1215, 545] width 23 height 15
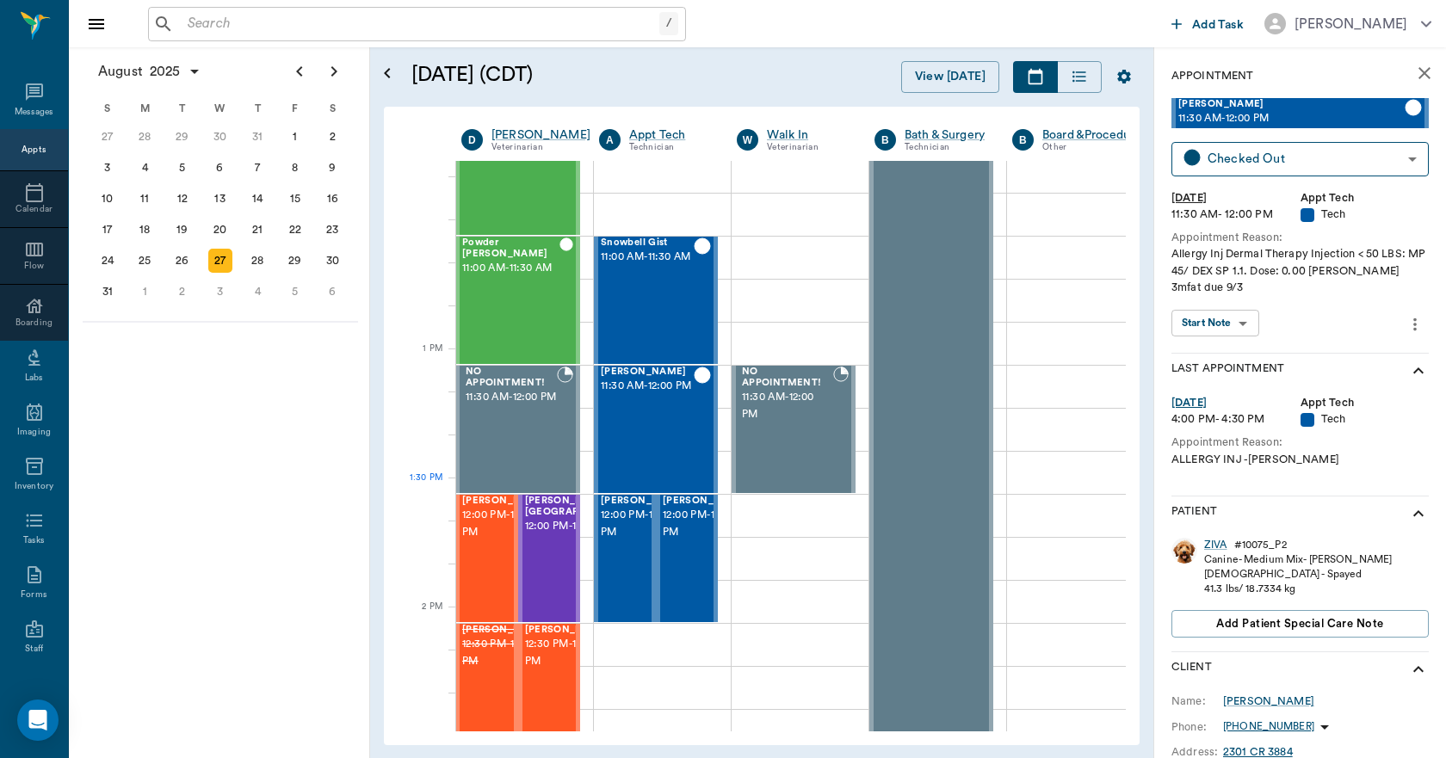
scroll to position [689, 1]
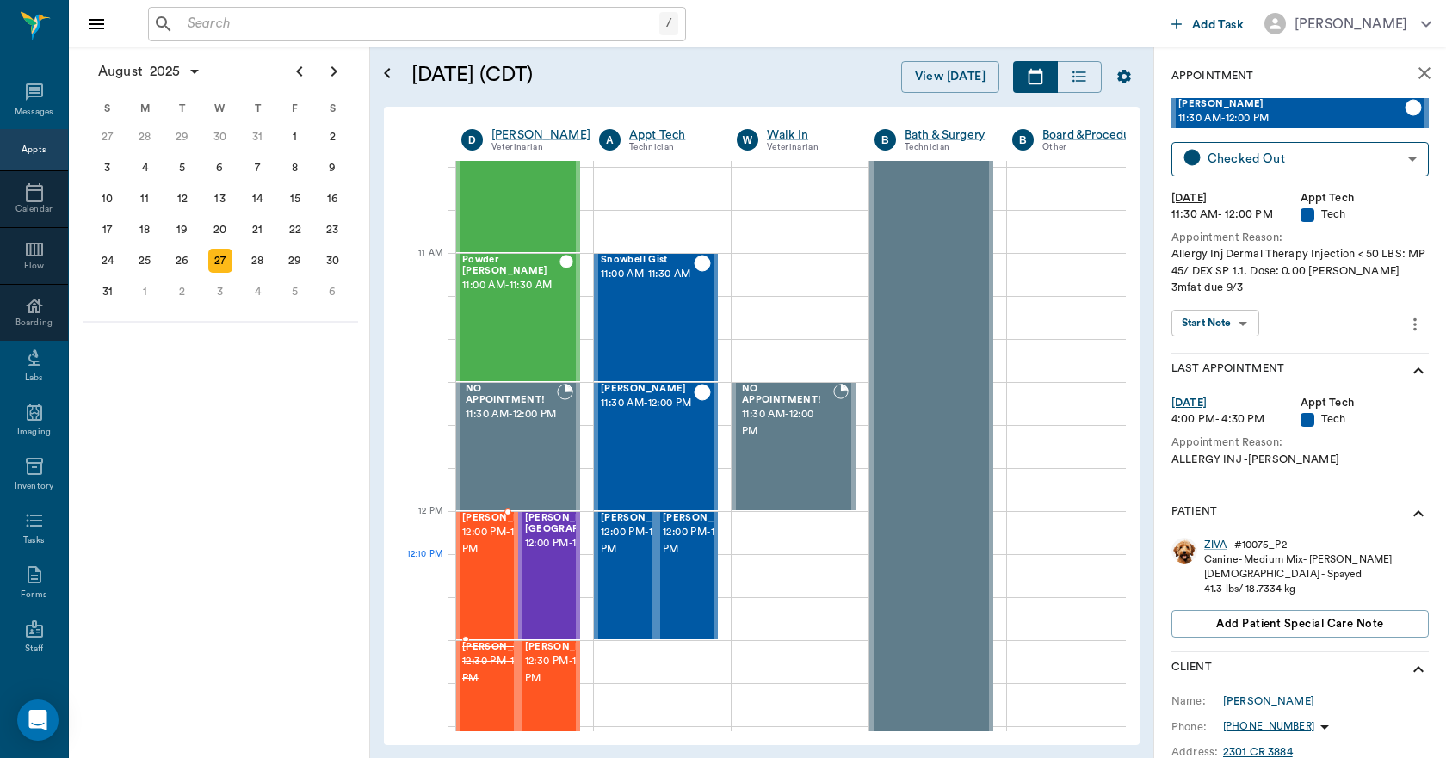
click at [471, 559] on span "12:00 PM - 12:30 PM" at bounding box center [505, 541] width 86 height 34
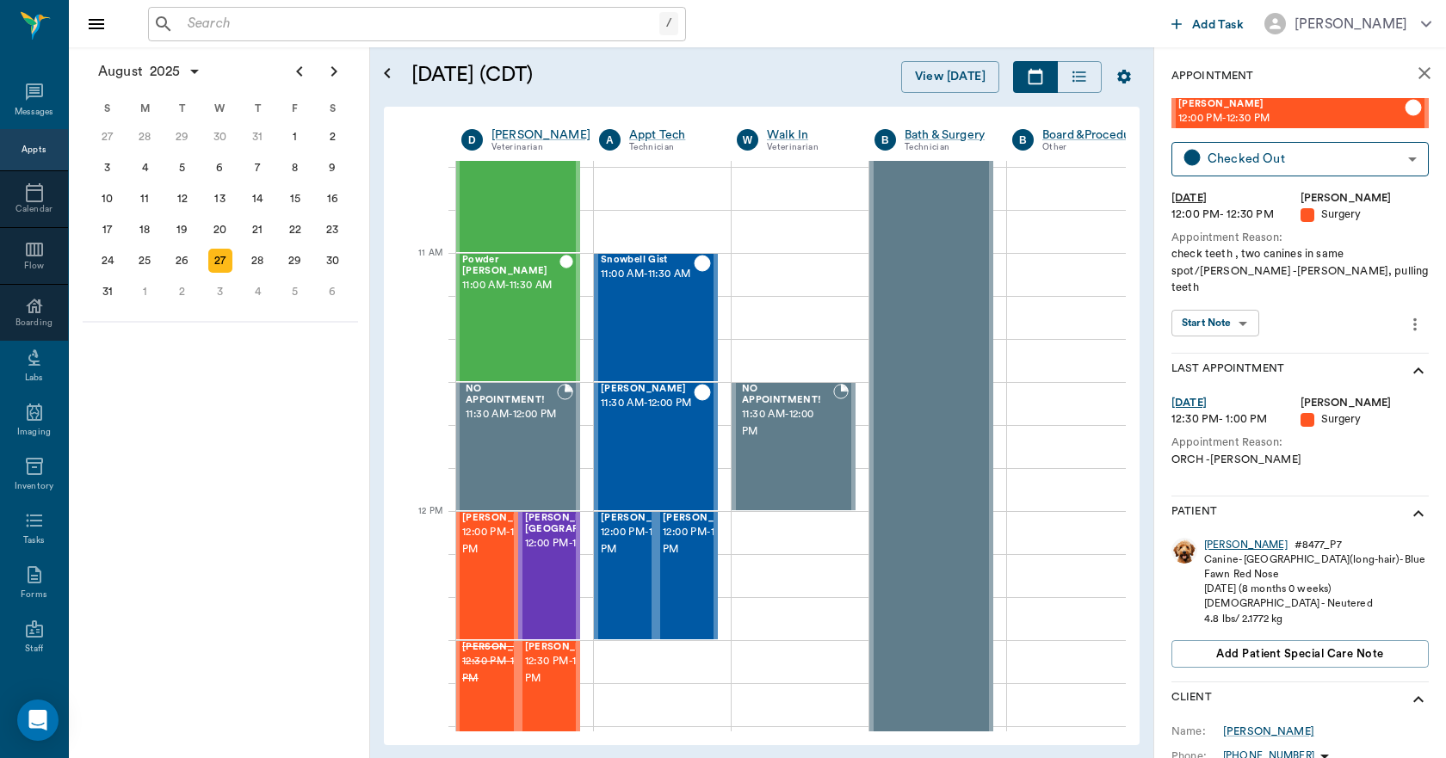
click at [1213, 538] on div "Mika" at bounding box center [1245, 545] width 83 height 15
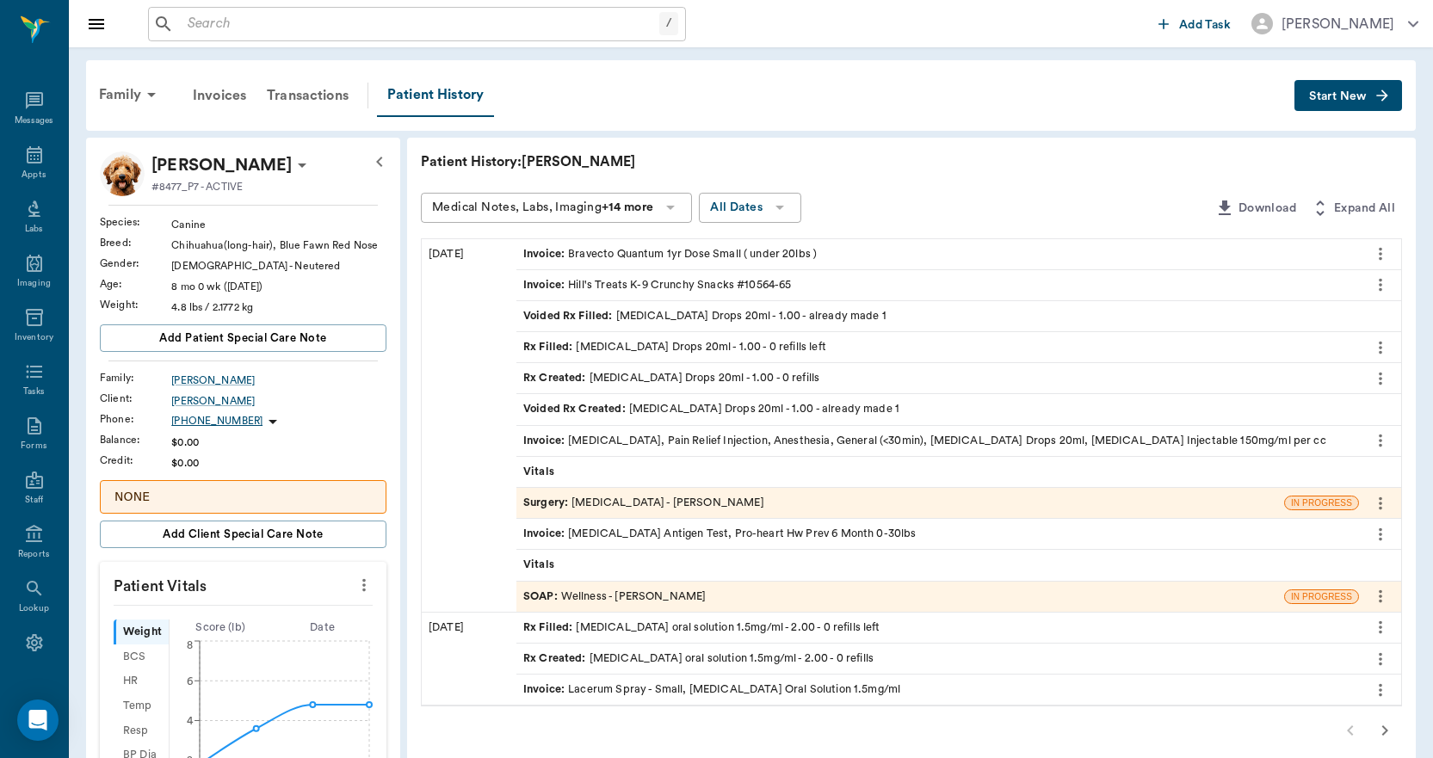
click at [531, 441] on span "Invoice :" at bounding box center [545, 441] width 45 height 16
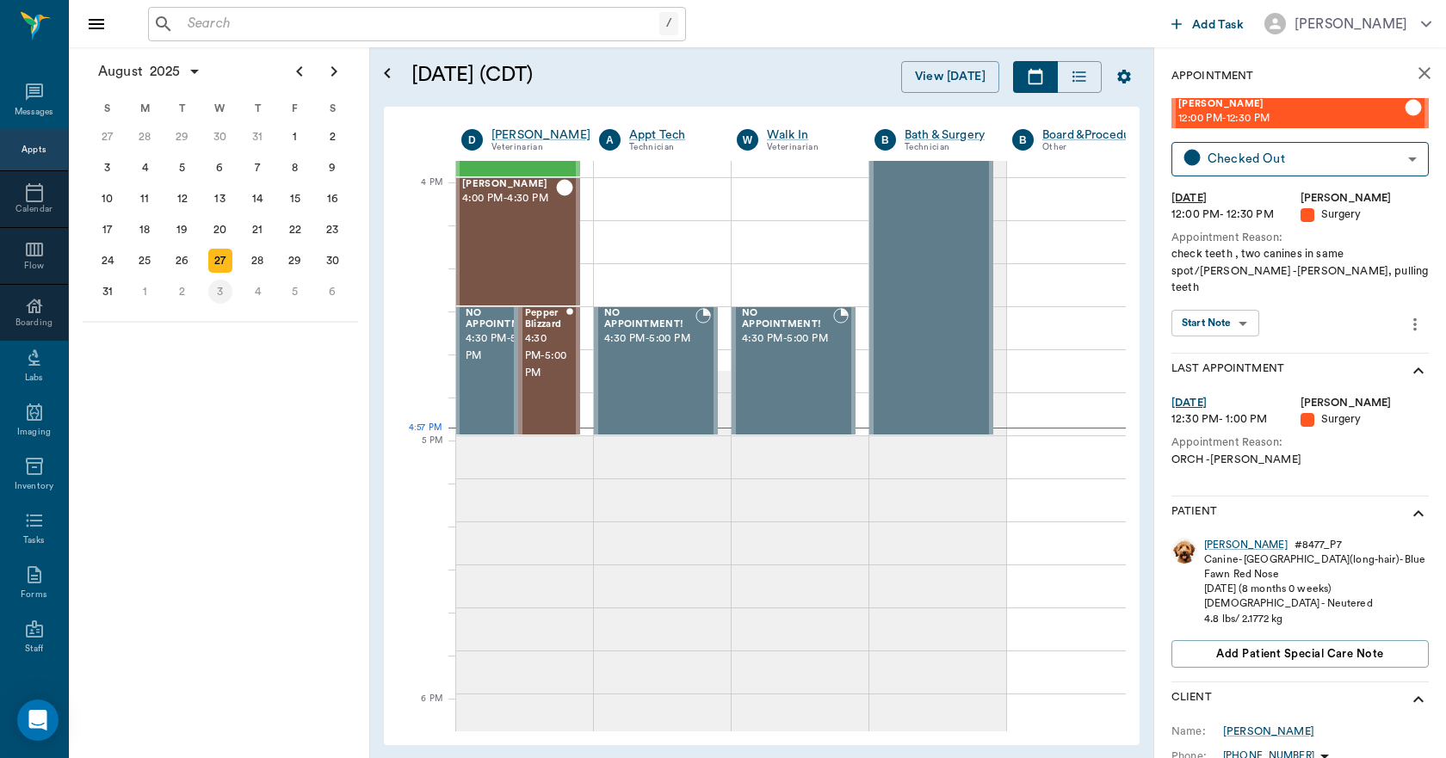
scroll to position [2066, 1]
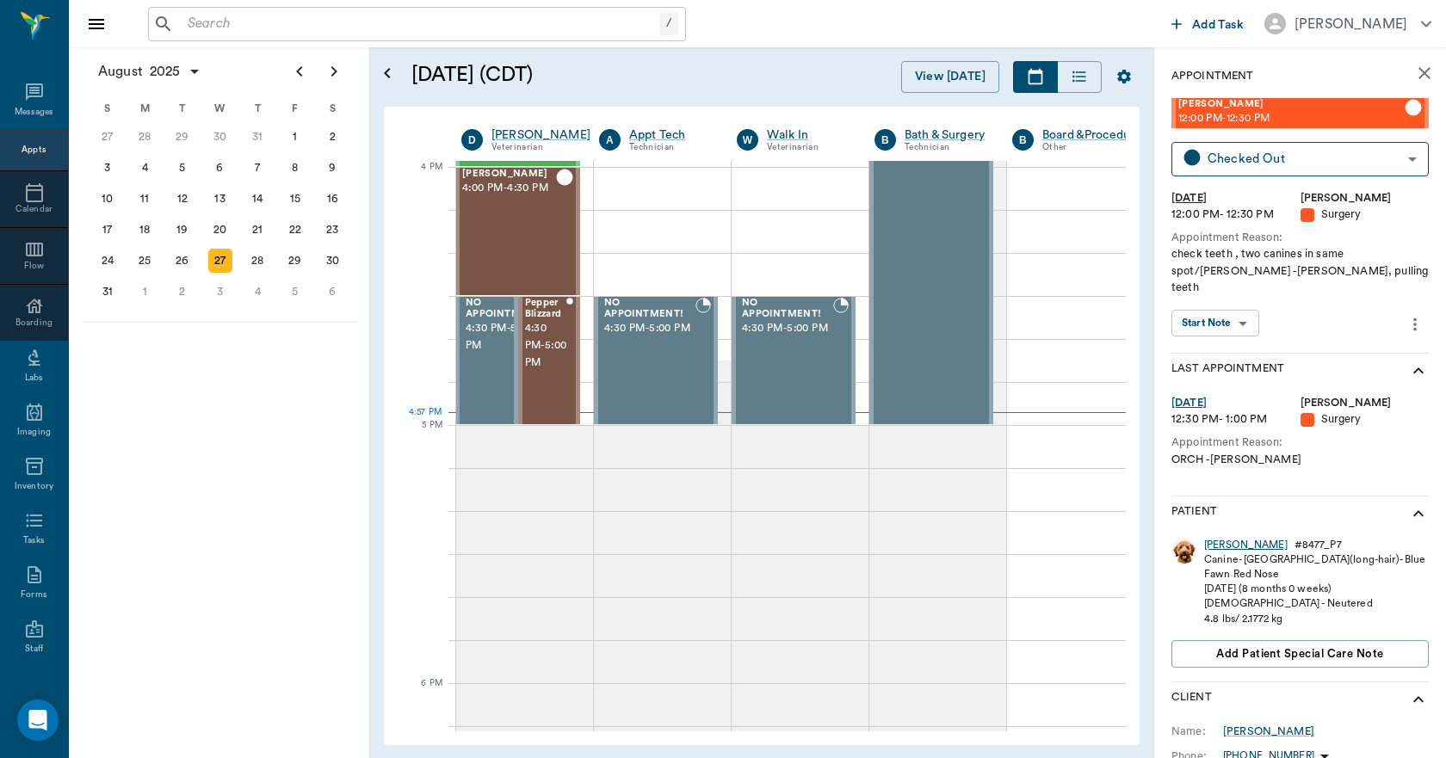
click at [1214, 538] on div "Mika" at bounding box center [1245, 545] width 83 height 15
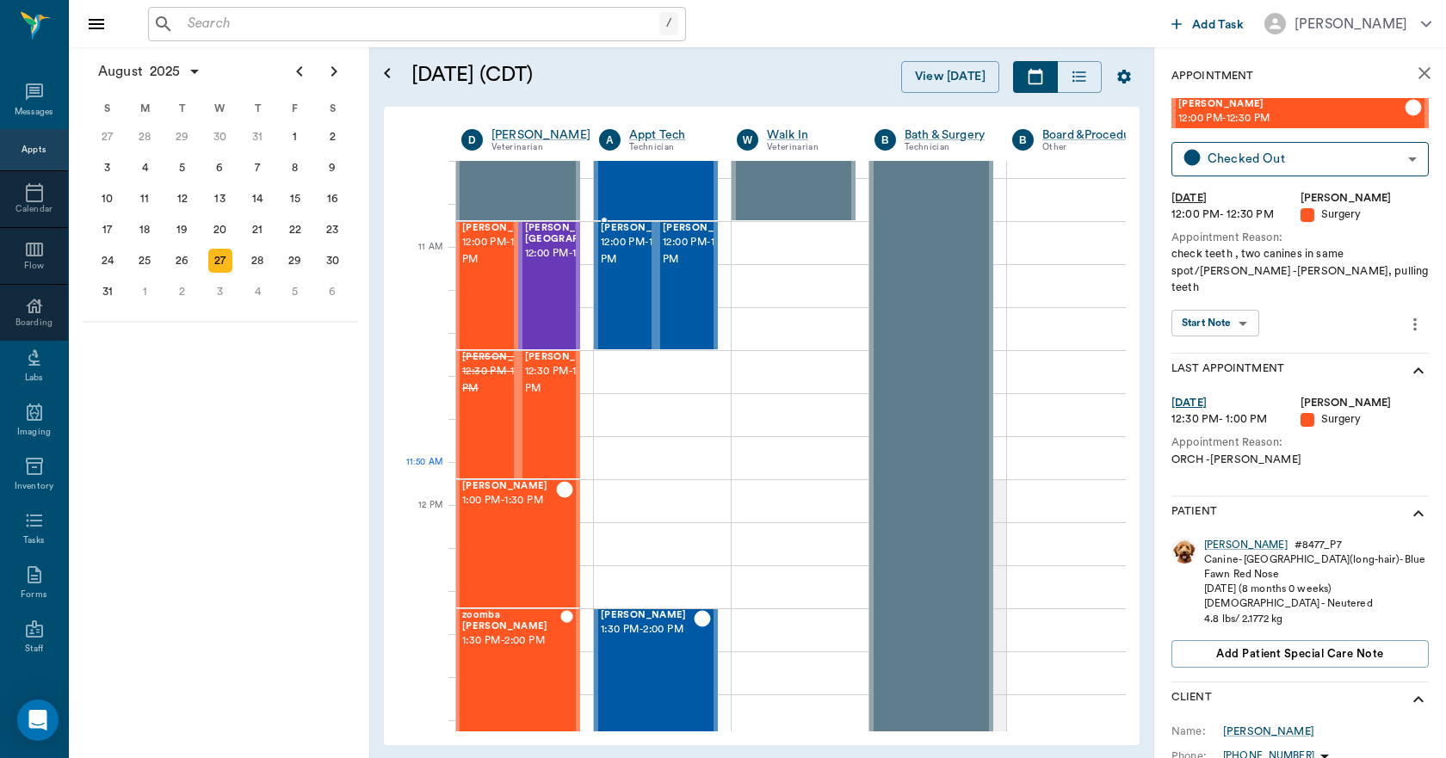
scroll to position [689, 1]
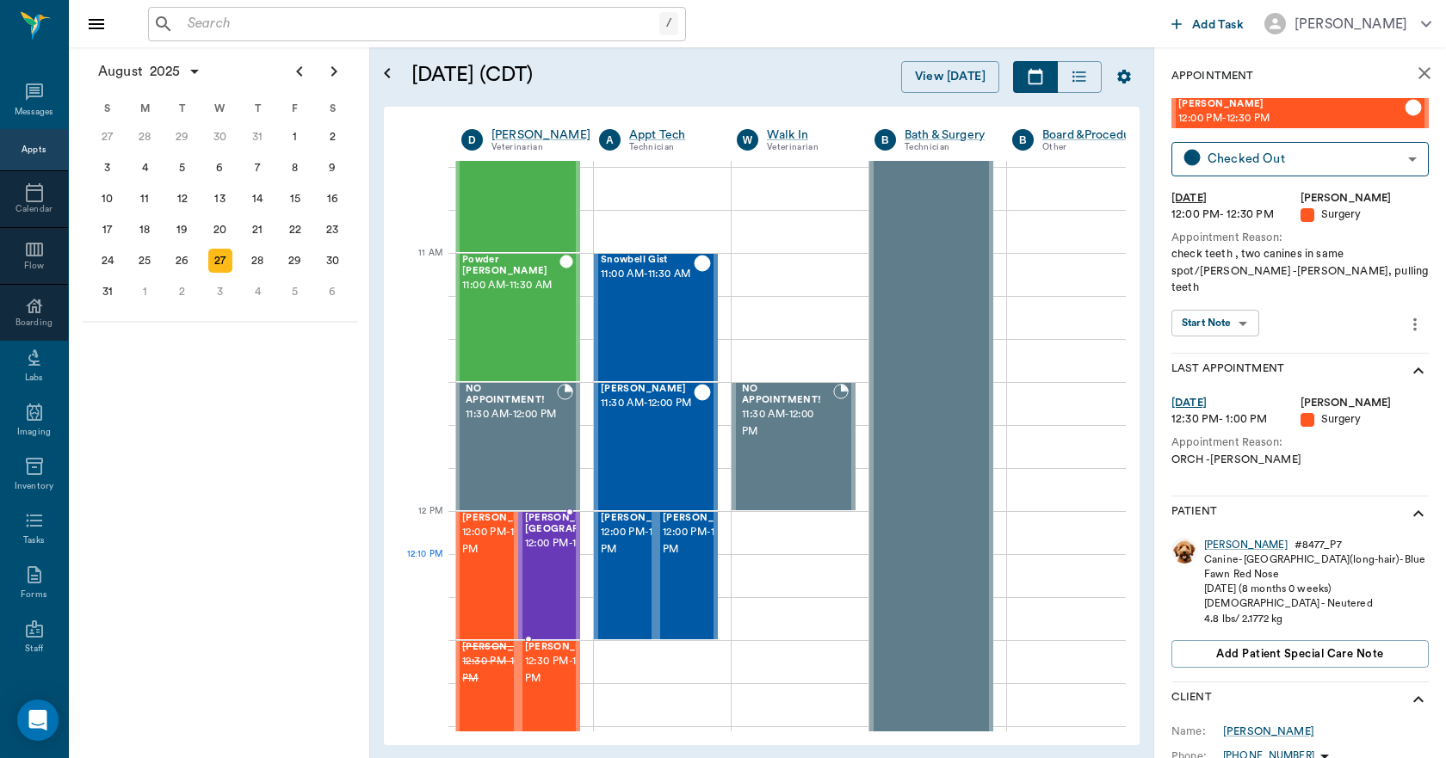
click at [543, 553] on span "12:00 PM - 12:30 PM" at bounding box center [579, 543] width 108 height 17
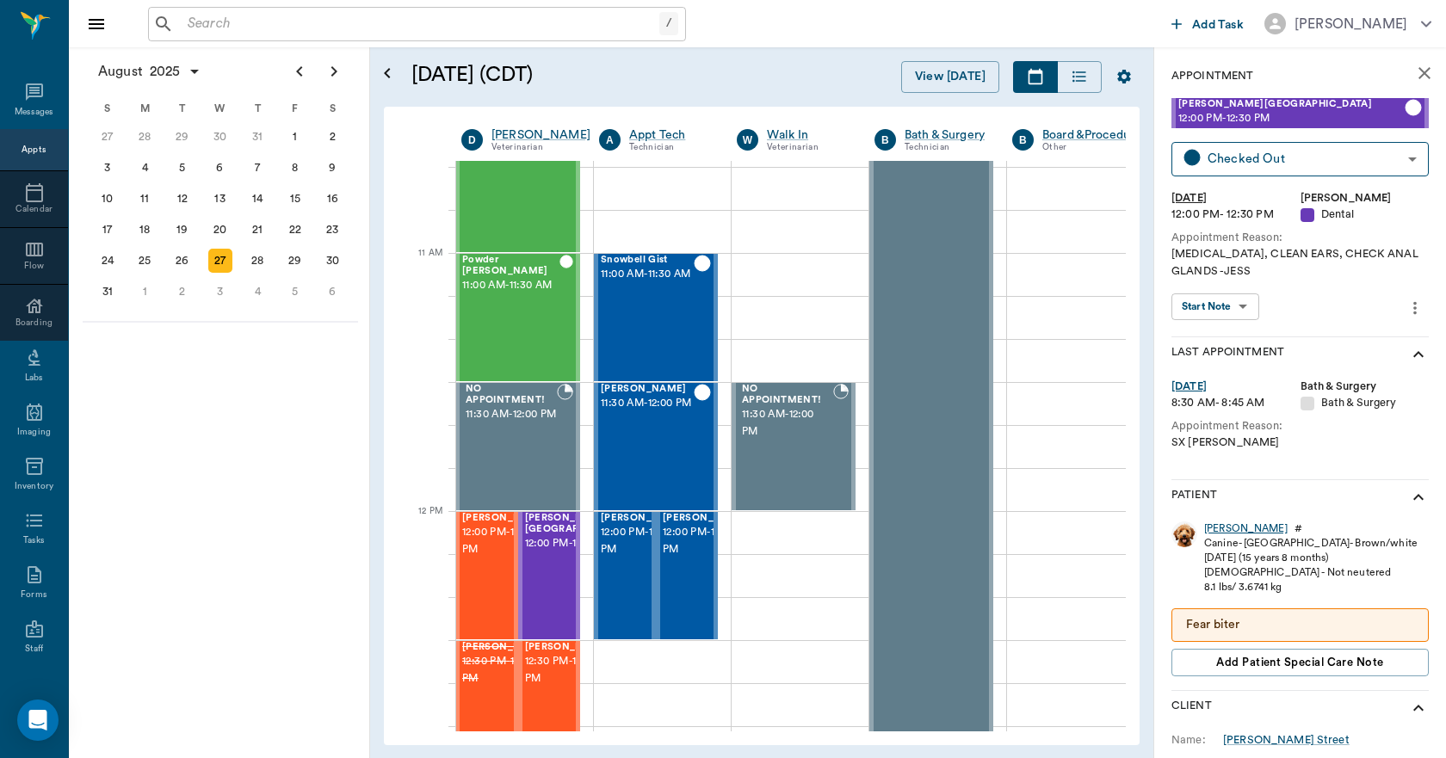
click at [1216, 527] on div "Thomas" at bounding box center [1245, 529] width 83 height 15
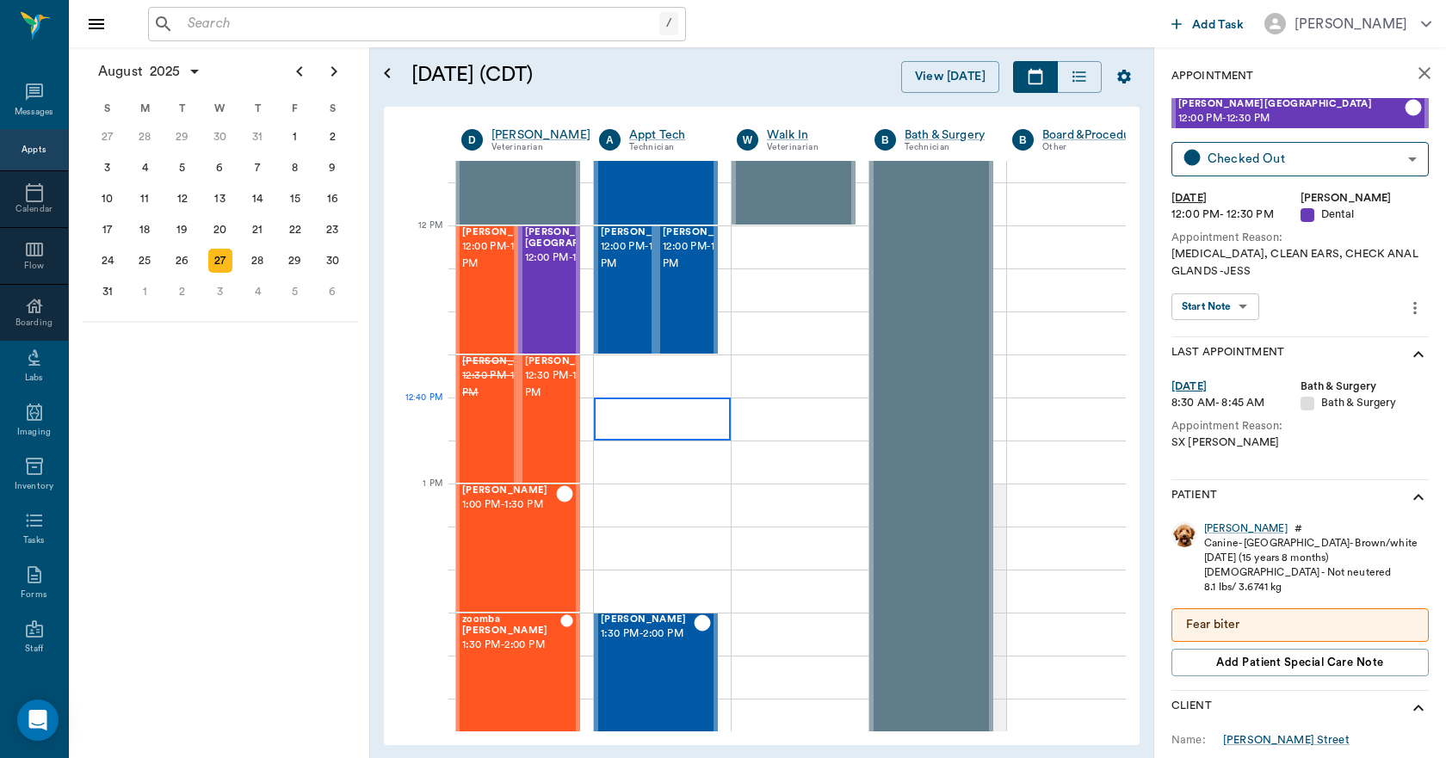
scroll to position [689, 1]
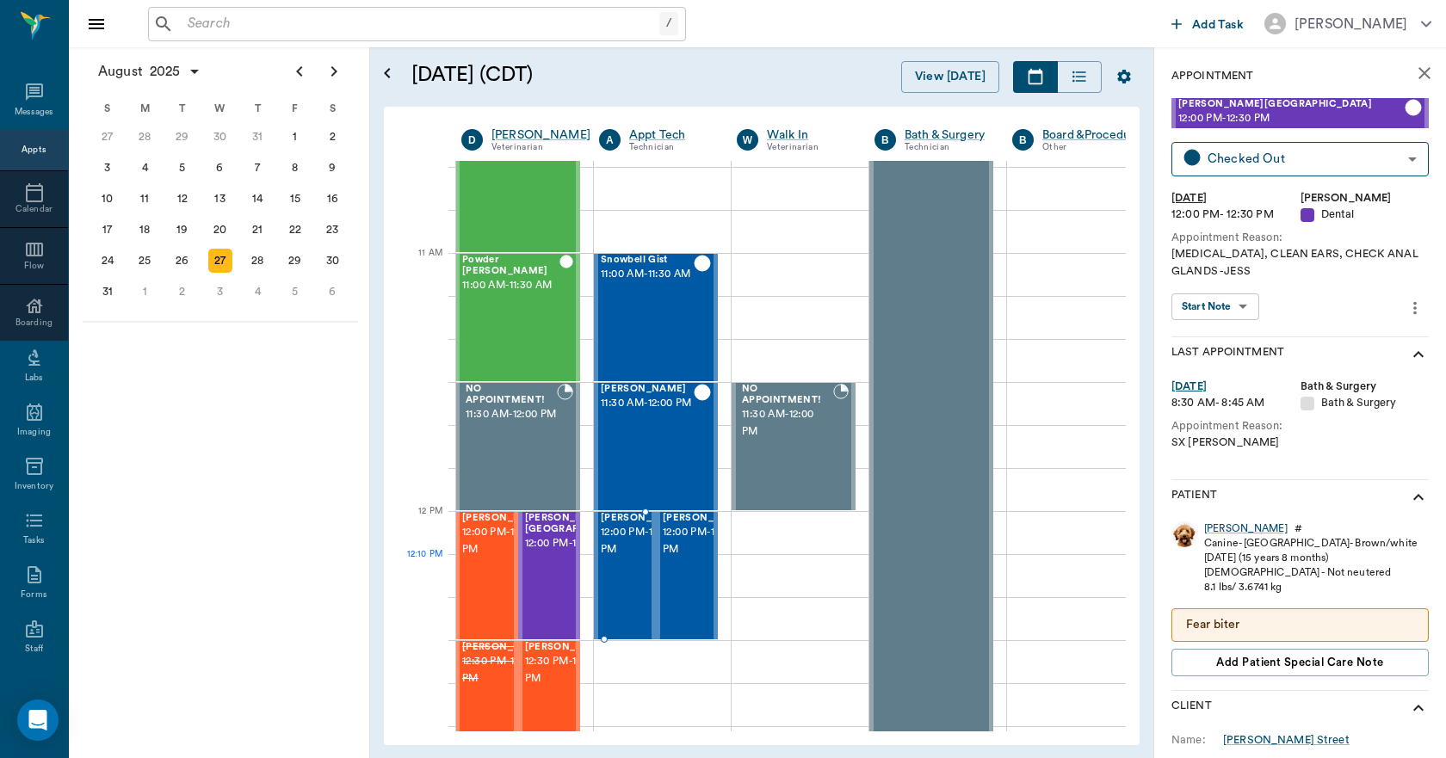
click at [632, 559] on span "12:00 PM - 12:30 PM" at bounding box center [644, 541] width 86 height 34
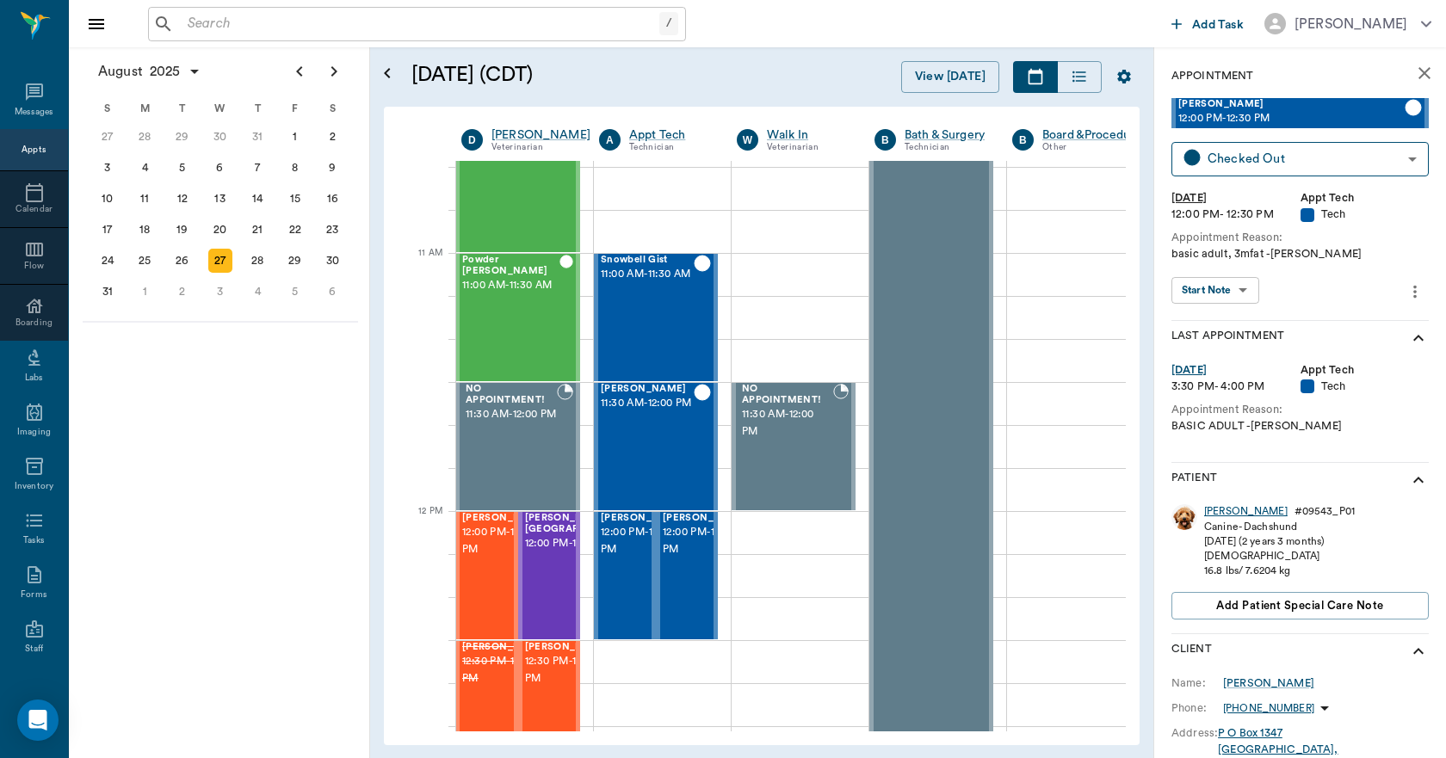
click at [1213, 510] on div "Hank" at bounding box center [1245, 511] width 83 height 15
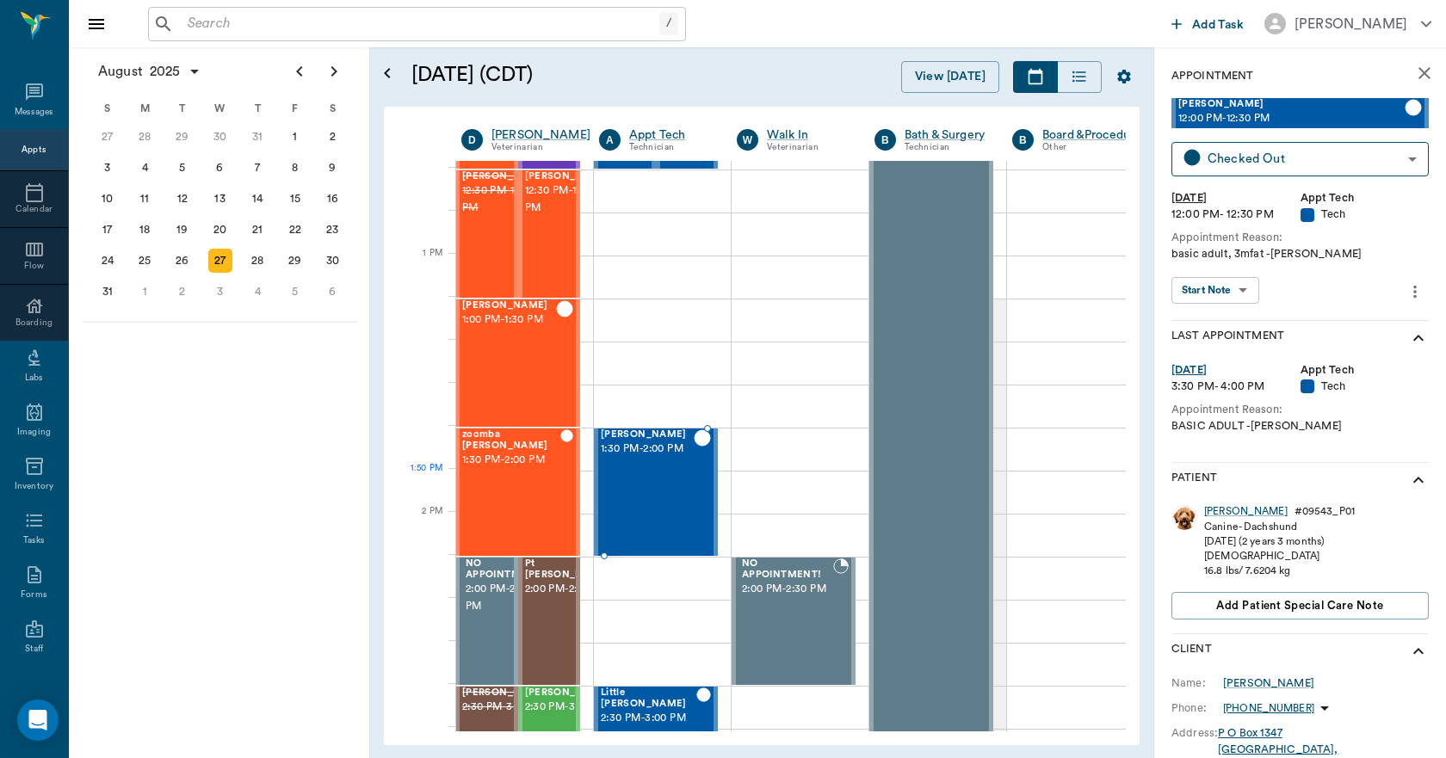
scroll to position [861, 1]
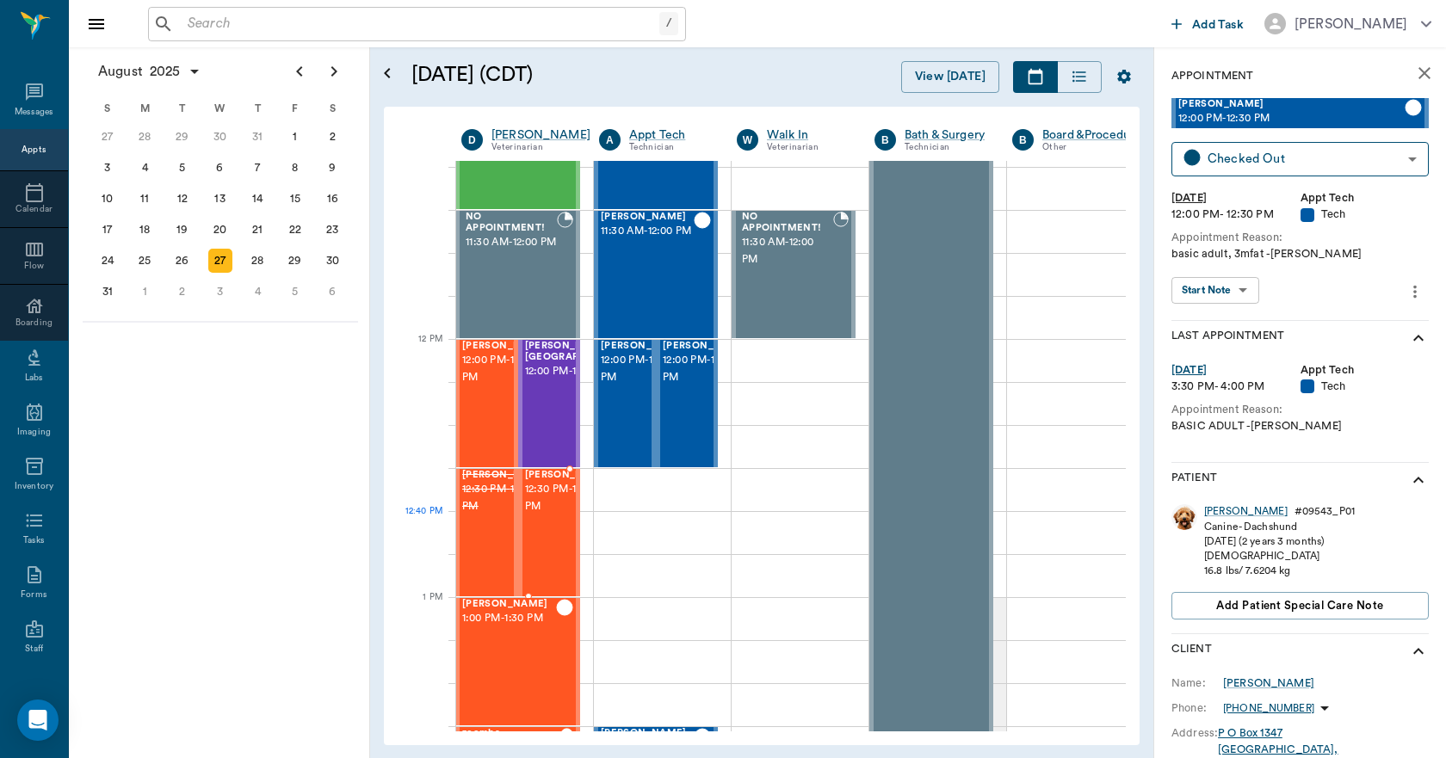
click at [545, 515] on span "12:30 PM - 1:00 PM" at bounding box center [568, 498] width 86 height 34
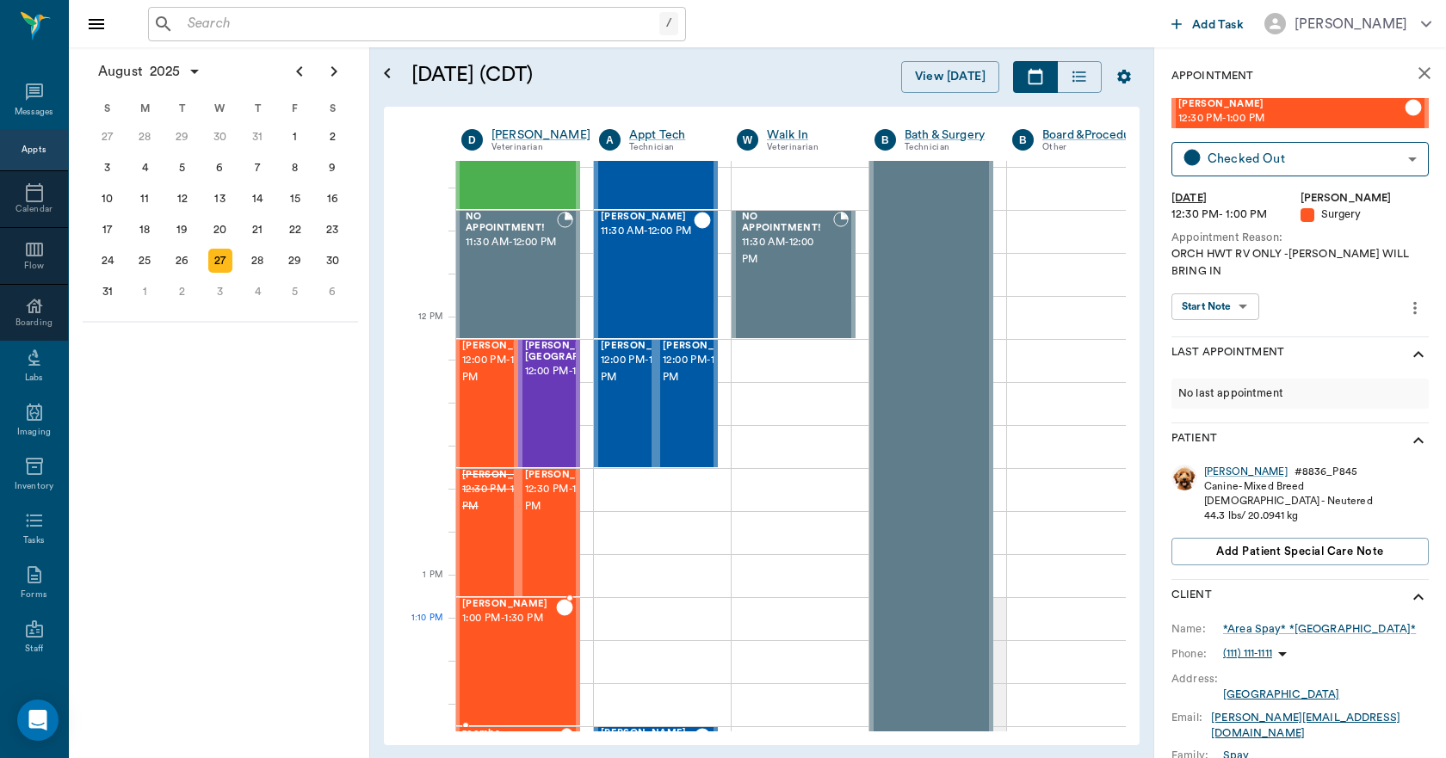
scroll to position [1120, 1]
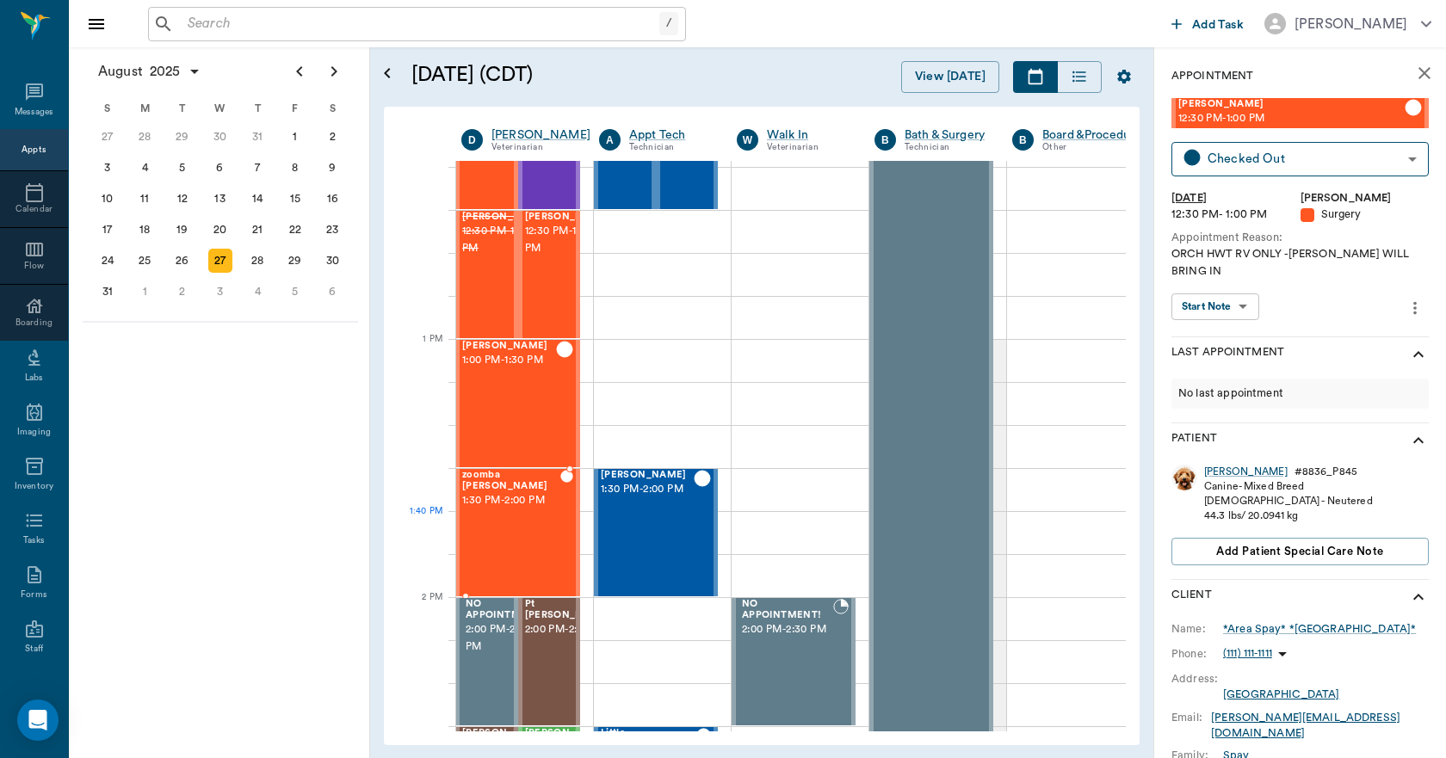
click at [505, 544] on div "zoomba Vandevender 1:30 PM - 2:00 PM" at bounding box center [511, 533] width 98 height 126
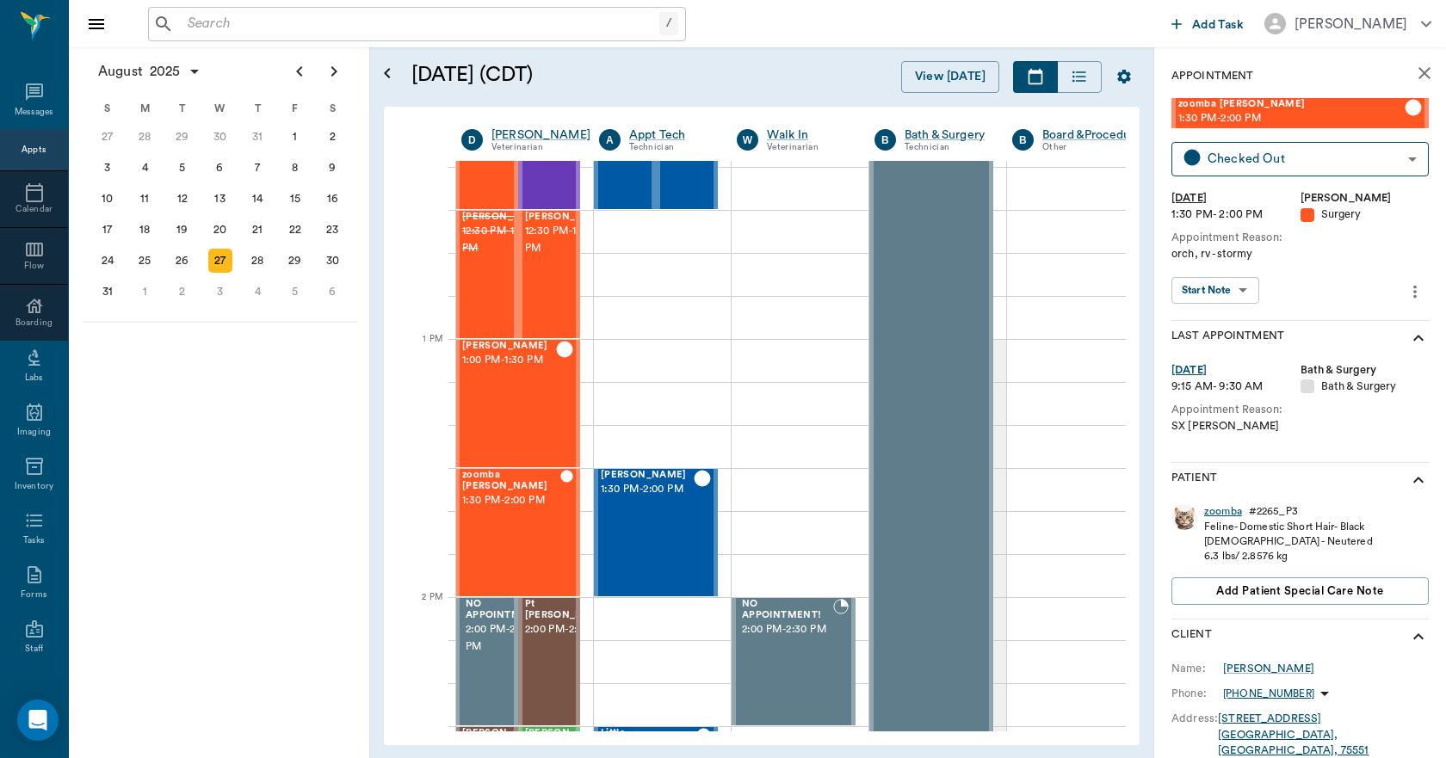
click at [1225, 510] on div "zoomba" at bounding box center [1223, 511] width 38 height 15
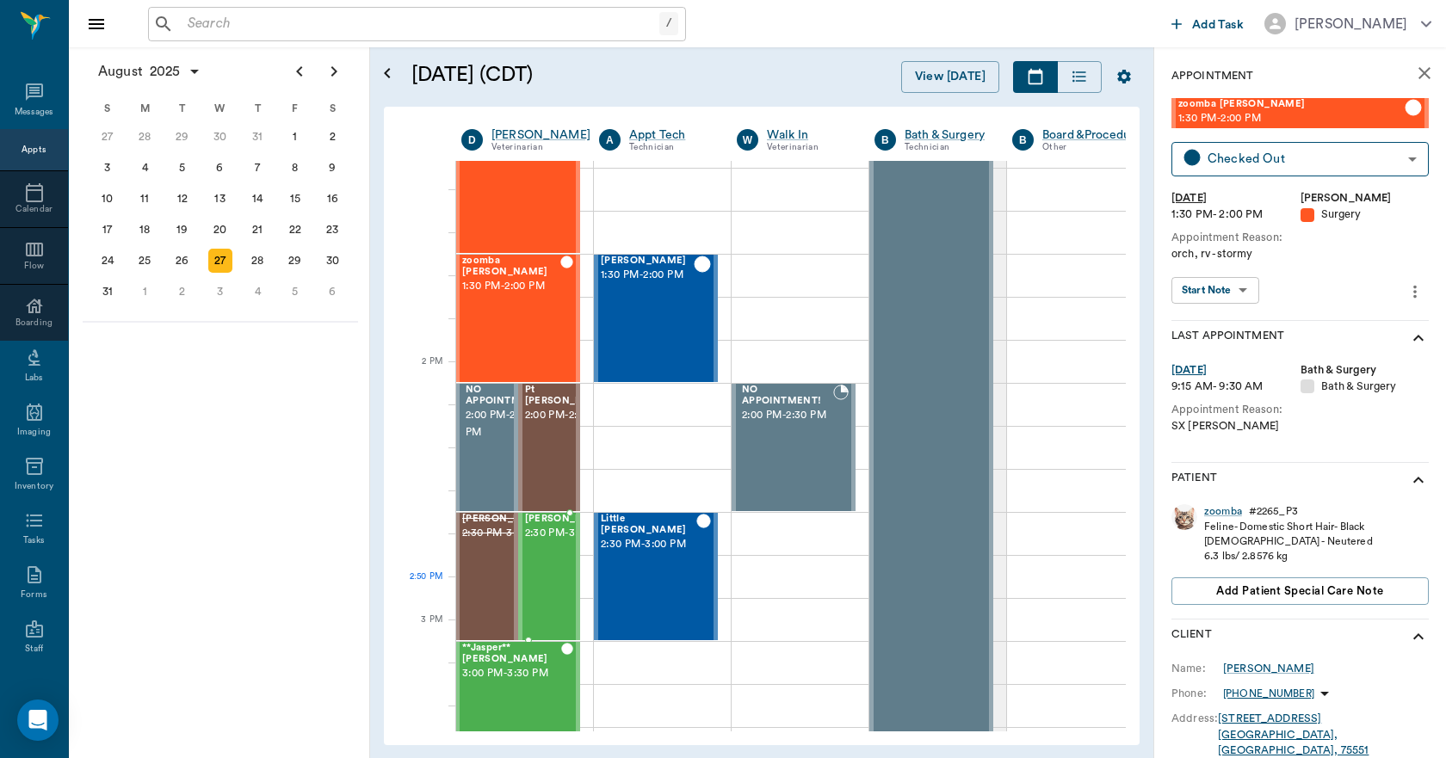
scroll to position [1378, 1]
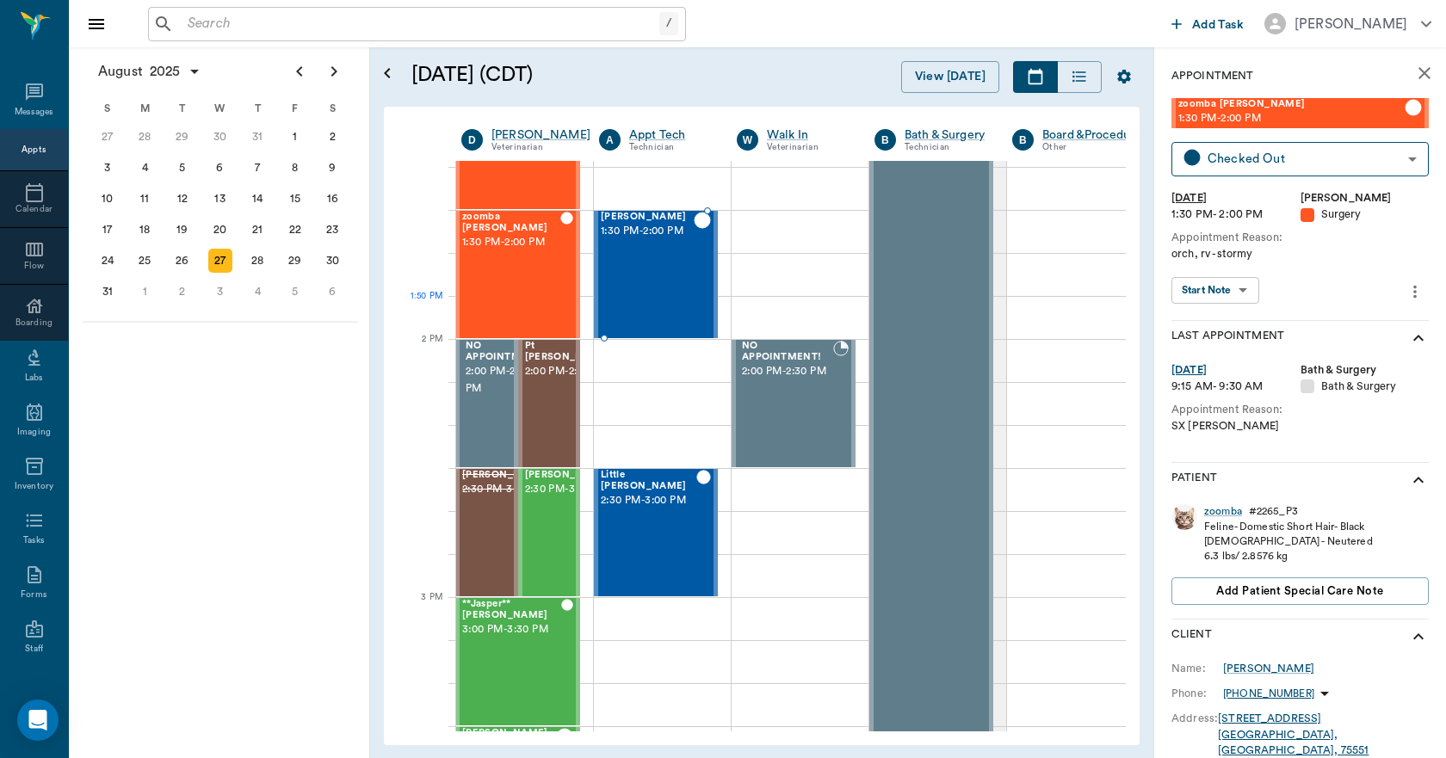
click at [667, 297] on div "Tucker Bertrand 1:30 PM - 2:00 PM" at bounding box center [647, 275] width 93 height 126
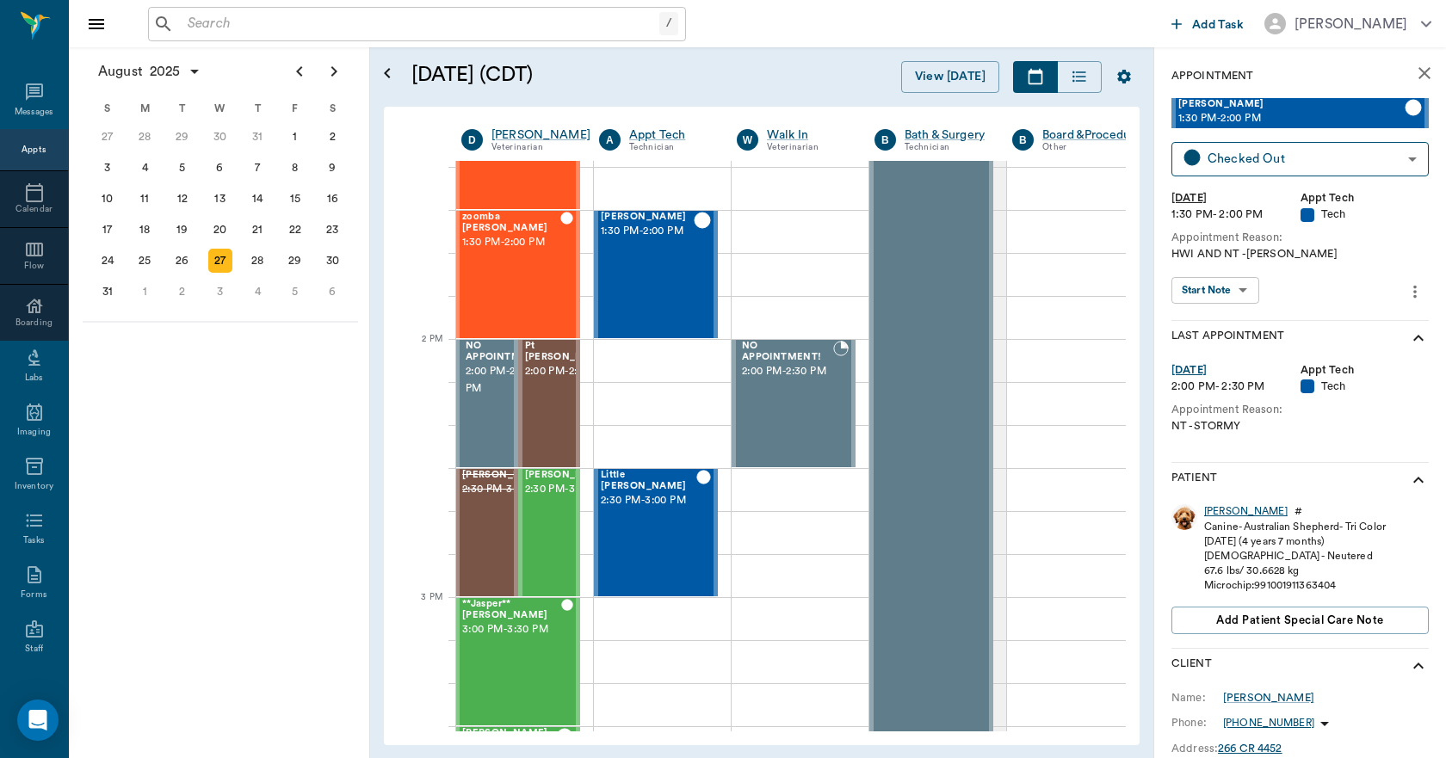
click at [1221, 512] on div "Tucker" at bounding box center [1245, 511] width 83 height 15
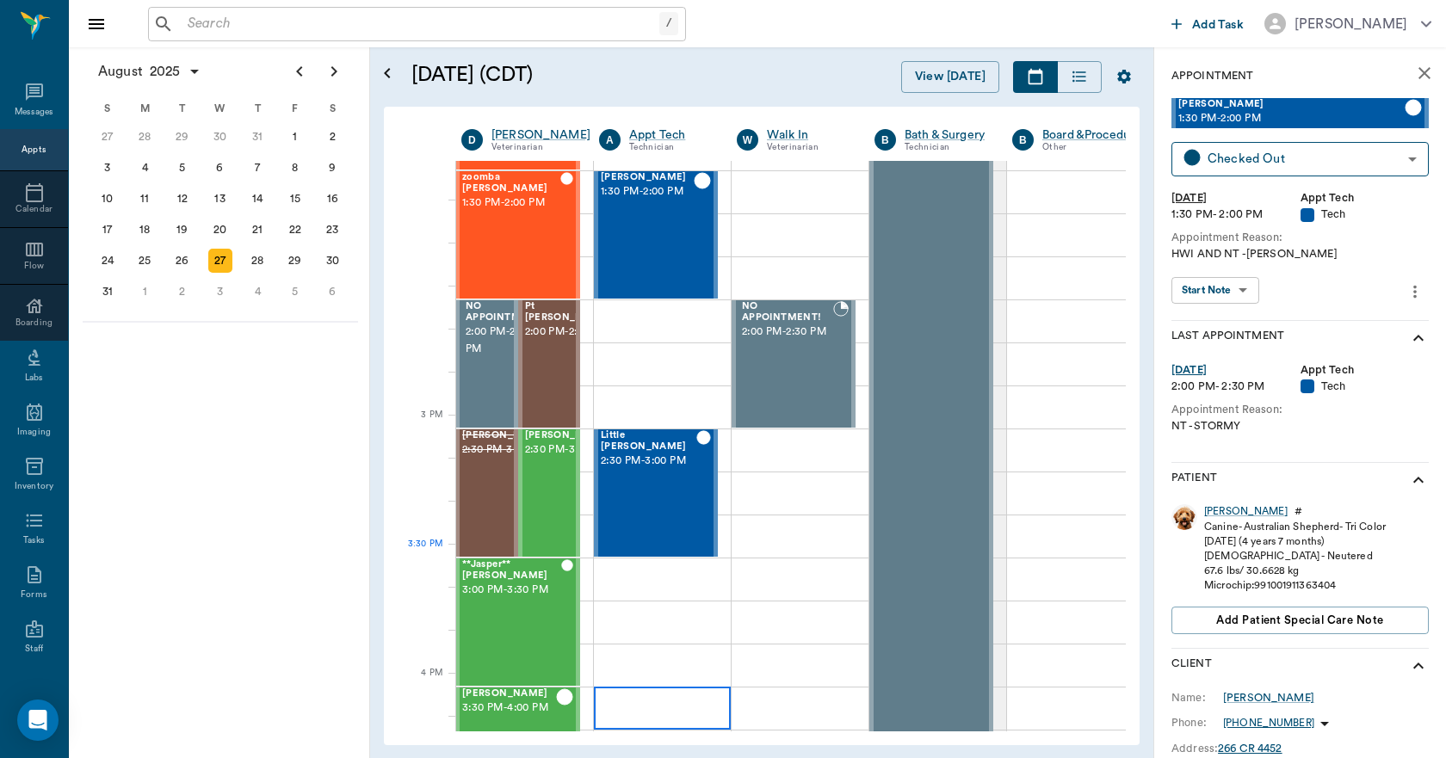
scroll to position [1378, 1]
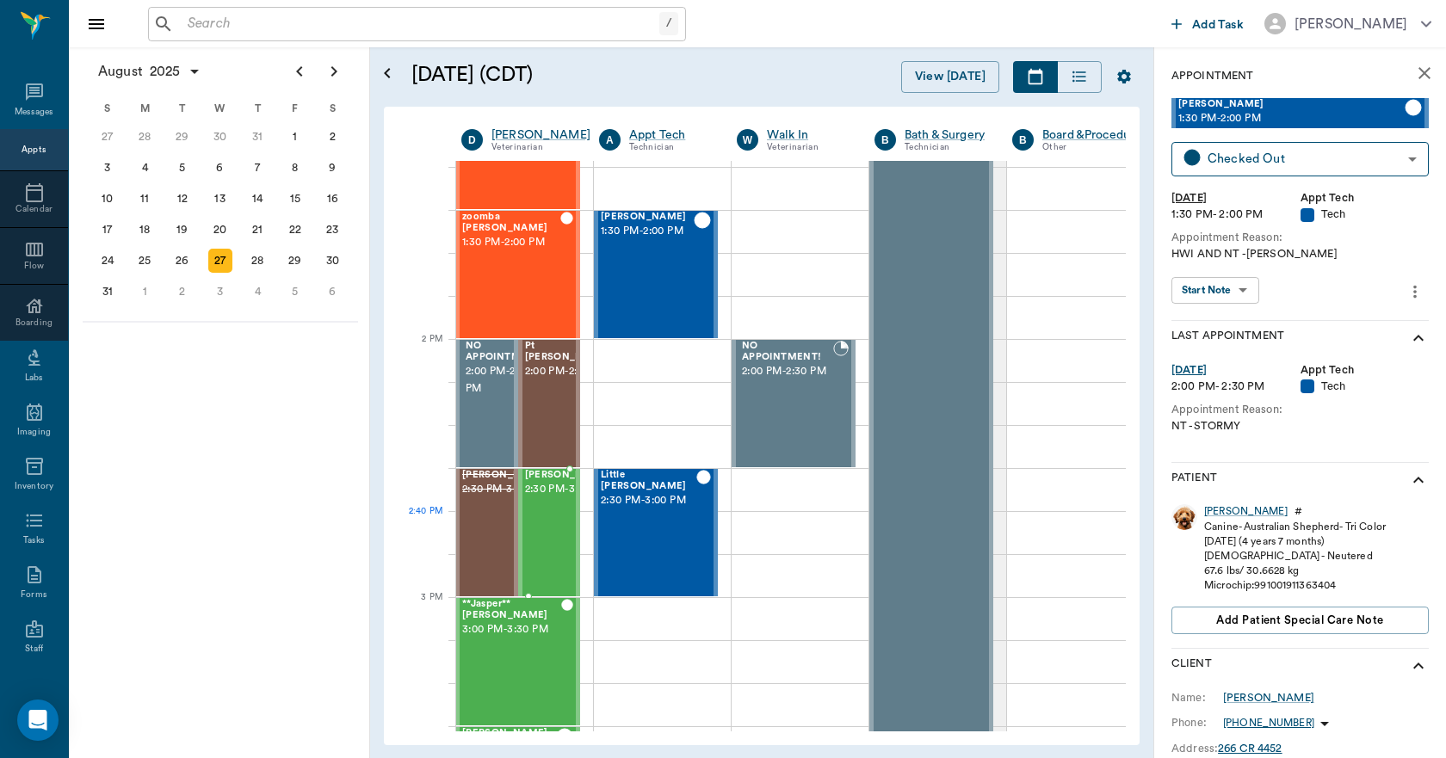
click at [548, 498] on span "2:30 PM - 3:00 PM" at bounding box center [568, 489] width 86 height 17
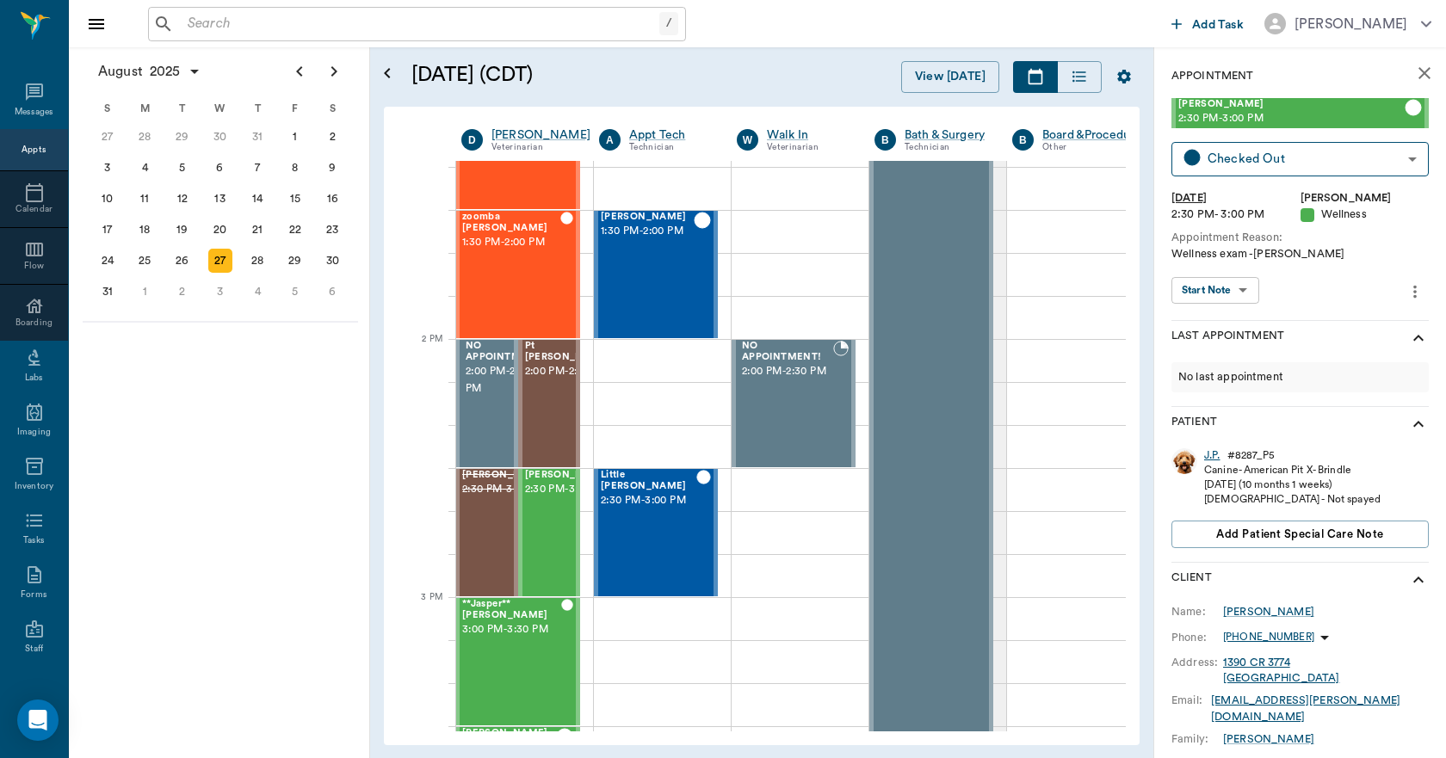
click at [1212, 454] on div "J.P." at bounding box center [1212, 455] width 16 height 15
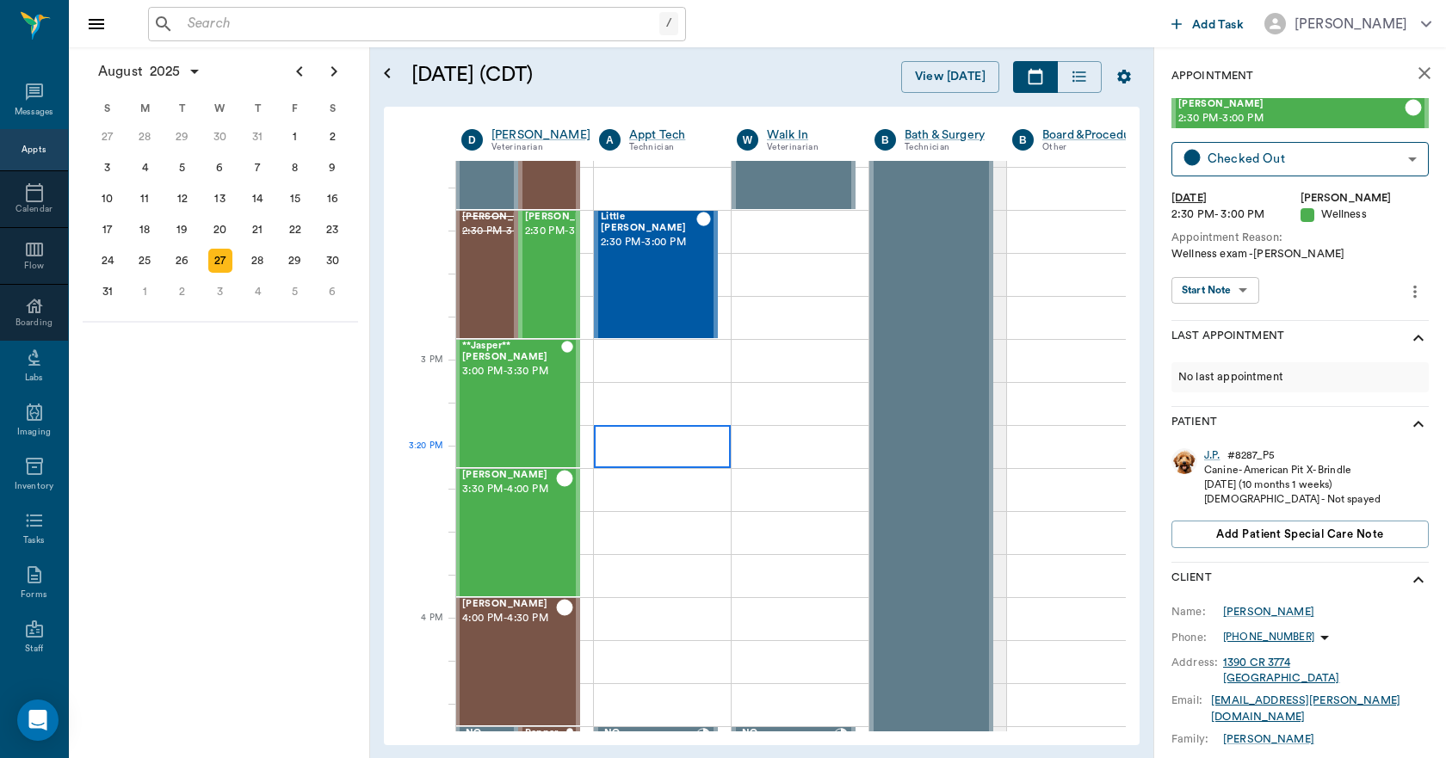
scroll to position [1550, 1]
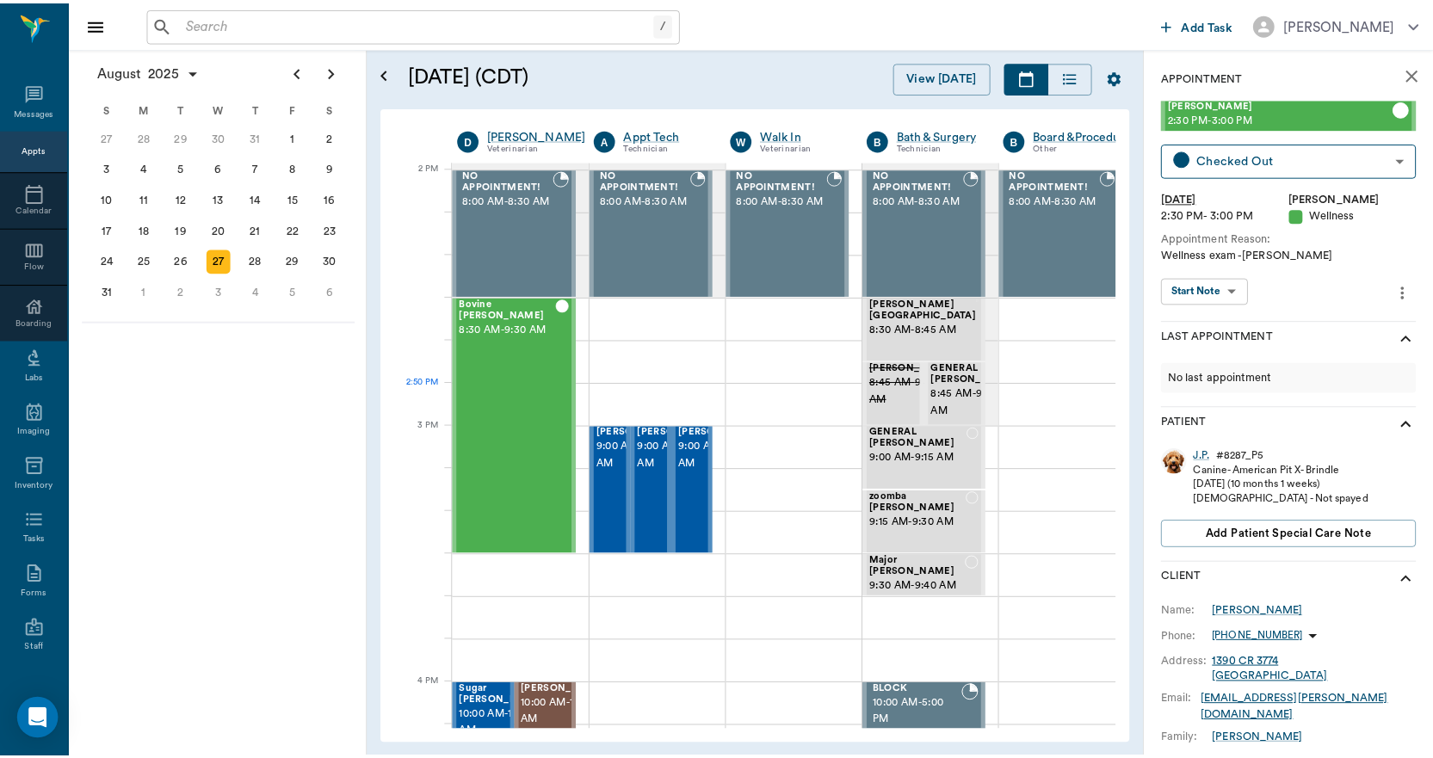
scroll to position [1550, 1]
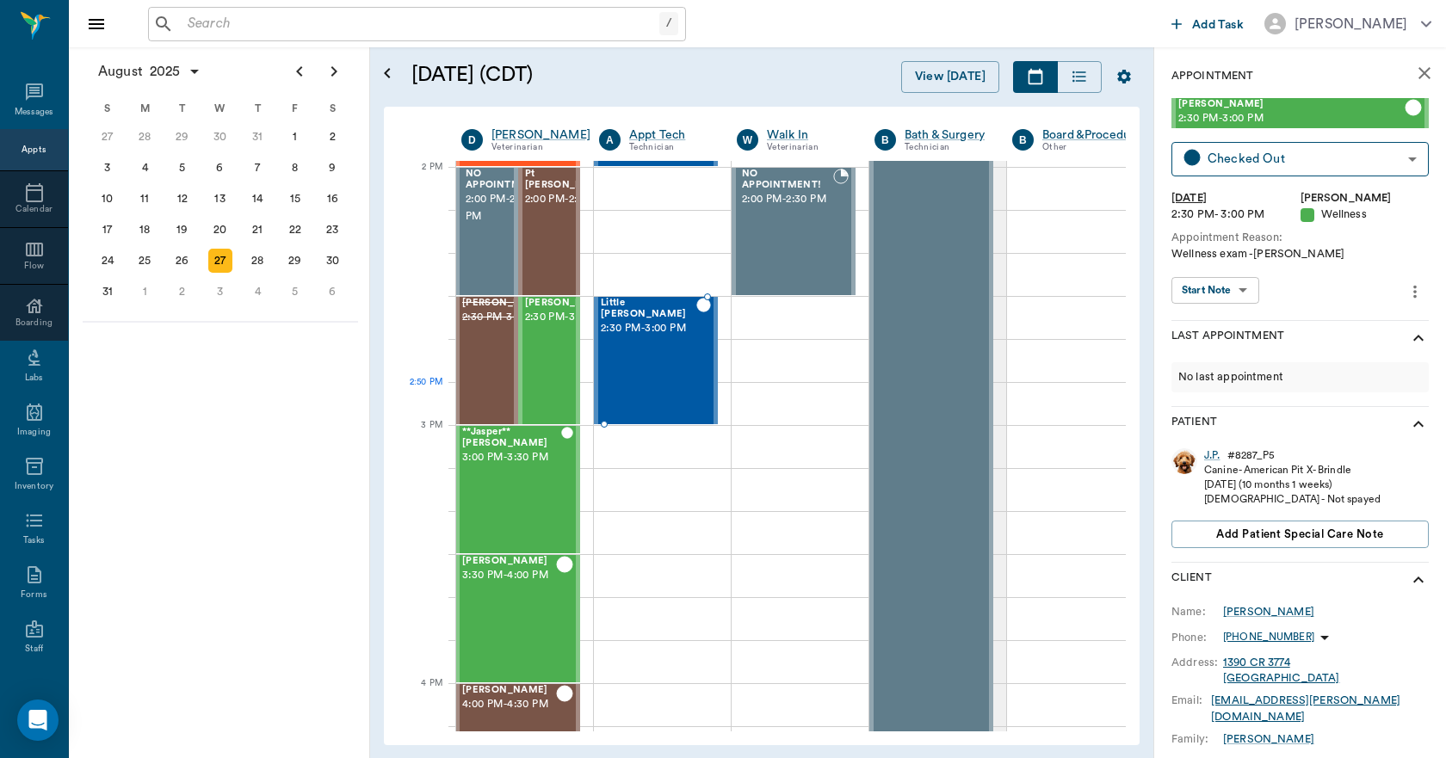
click at [658, 388] on div "Little [PERSON_NAME] 2:30 PM - 3:00 PM" at bounding box center [649, 361] width 96 height 126
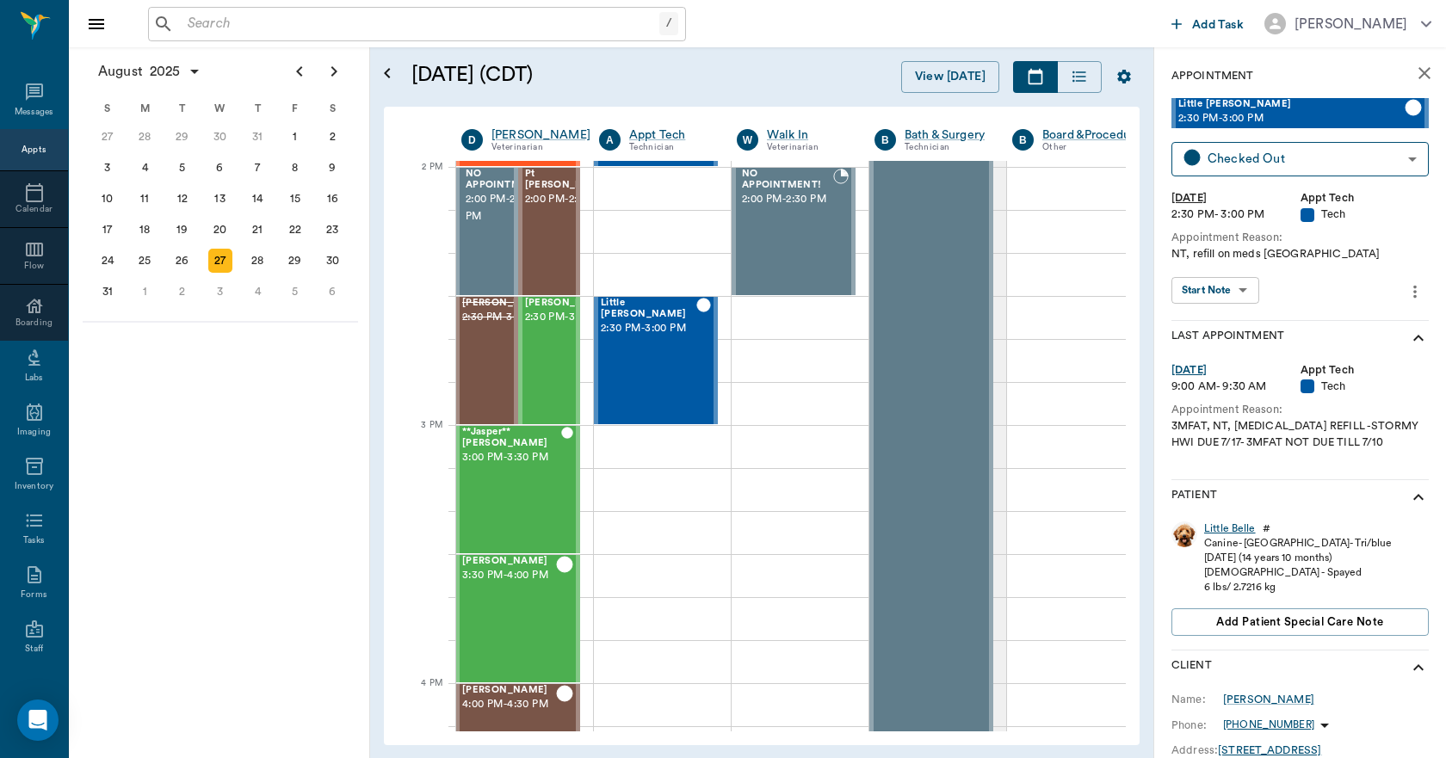
click at [1219, 522] on div "Little Belle" at bounding box center [1230, 529] width 52 height 15
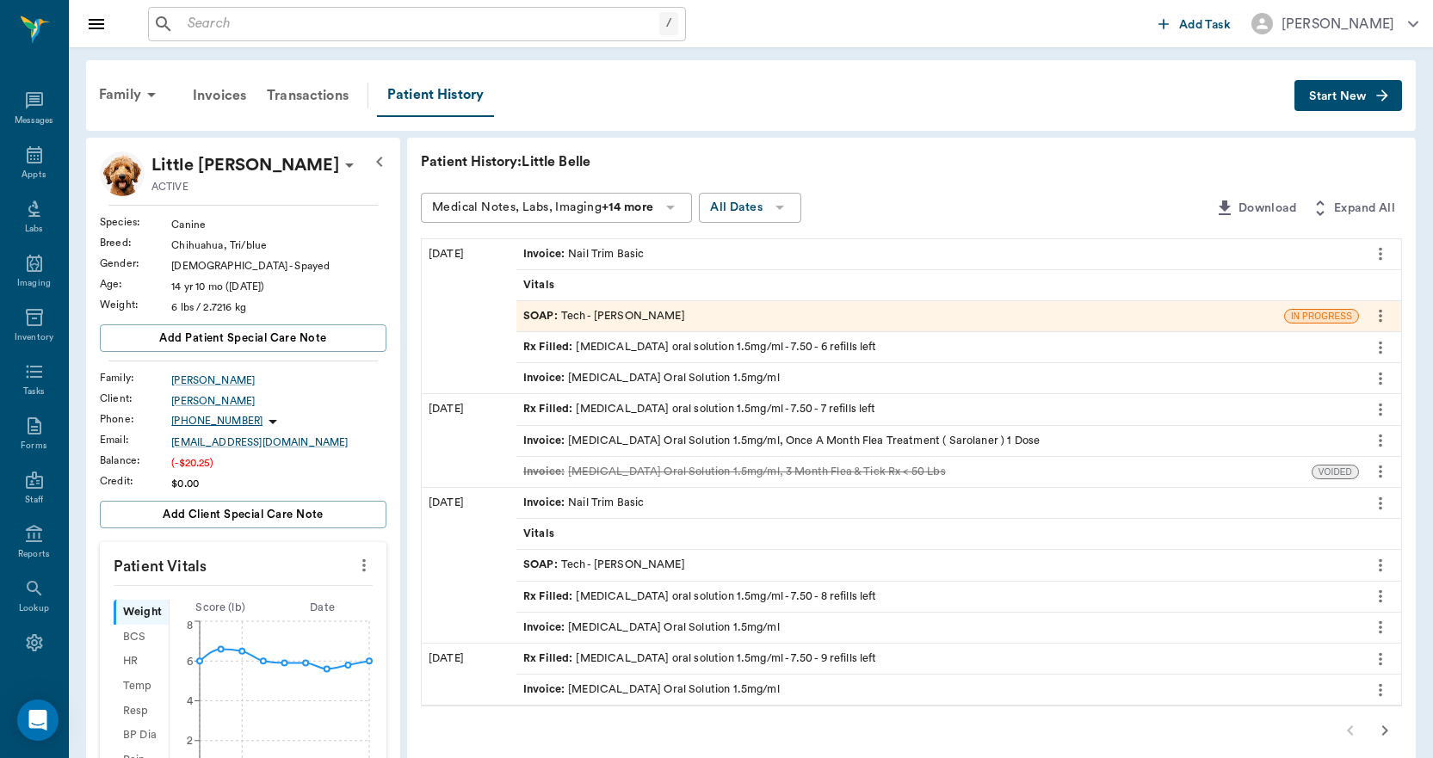
click at [530, 251] on span "Invoice :" at bounding box center [545, 254] width 45 height 16
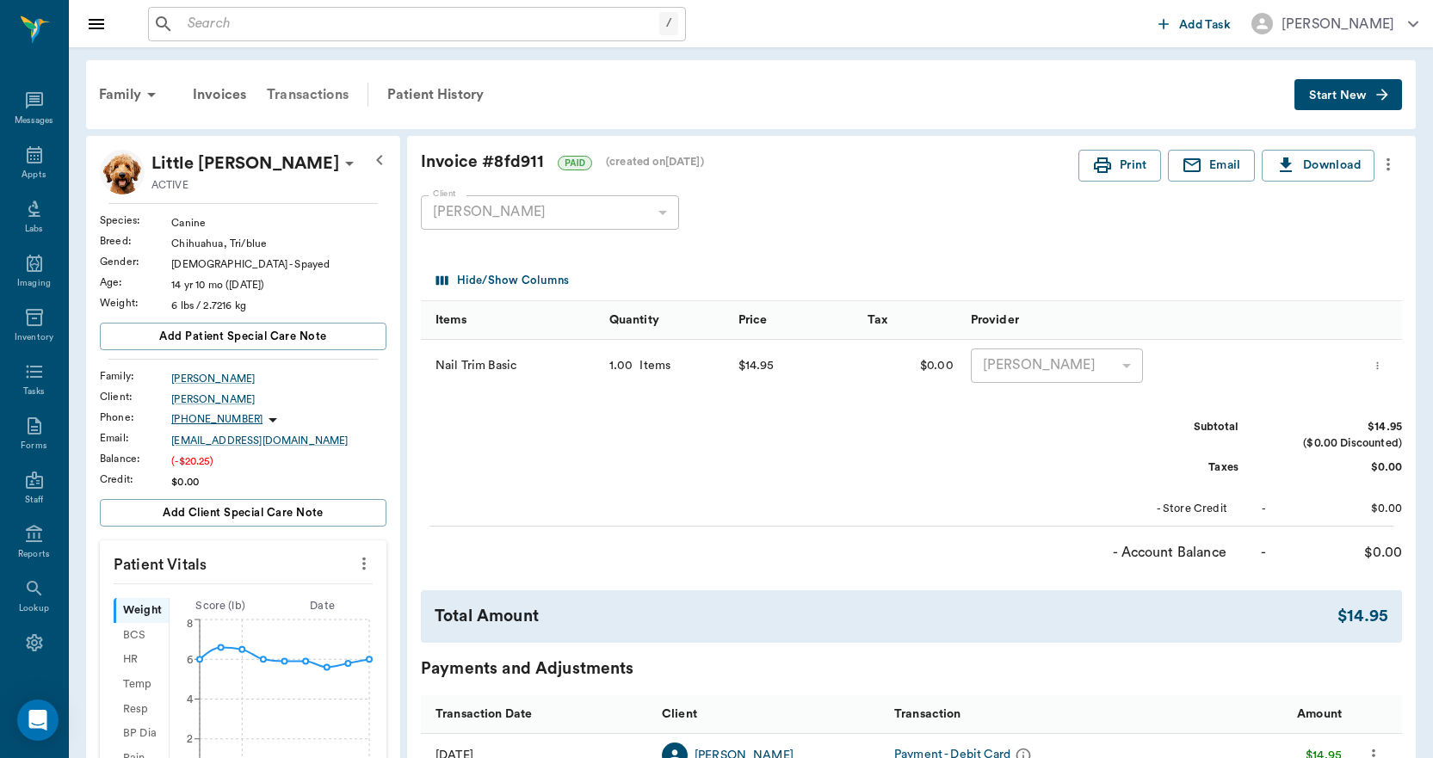
click at [293, 90] on div "Transactions" at bounding box center [307, 94] width 102 height 41
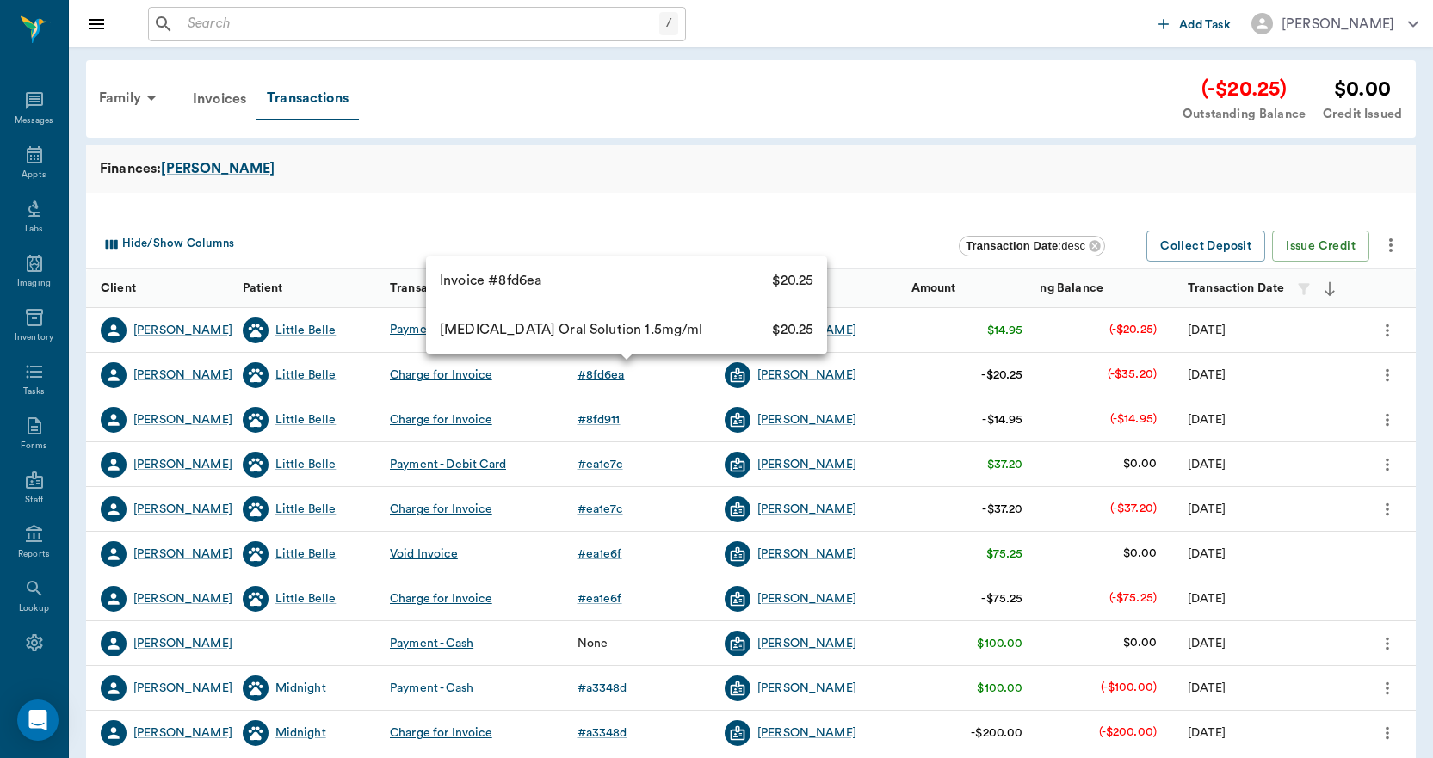
click at [612, 375] on div "# 8fd6ea" at bounding box center [600, 375] width 47 height 17
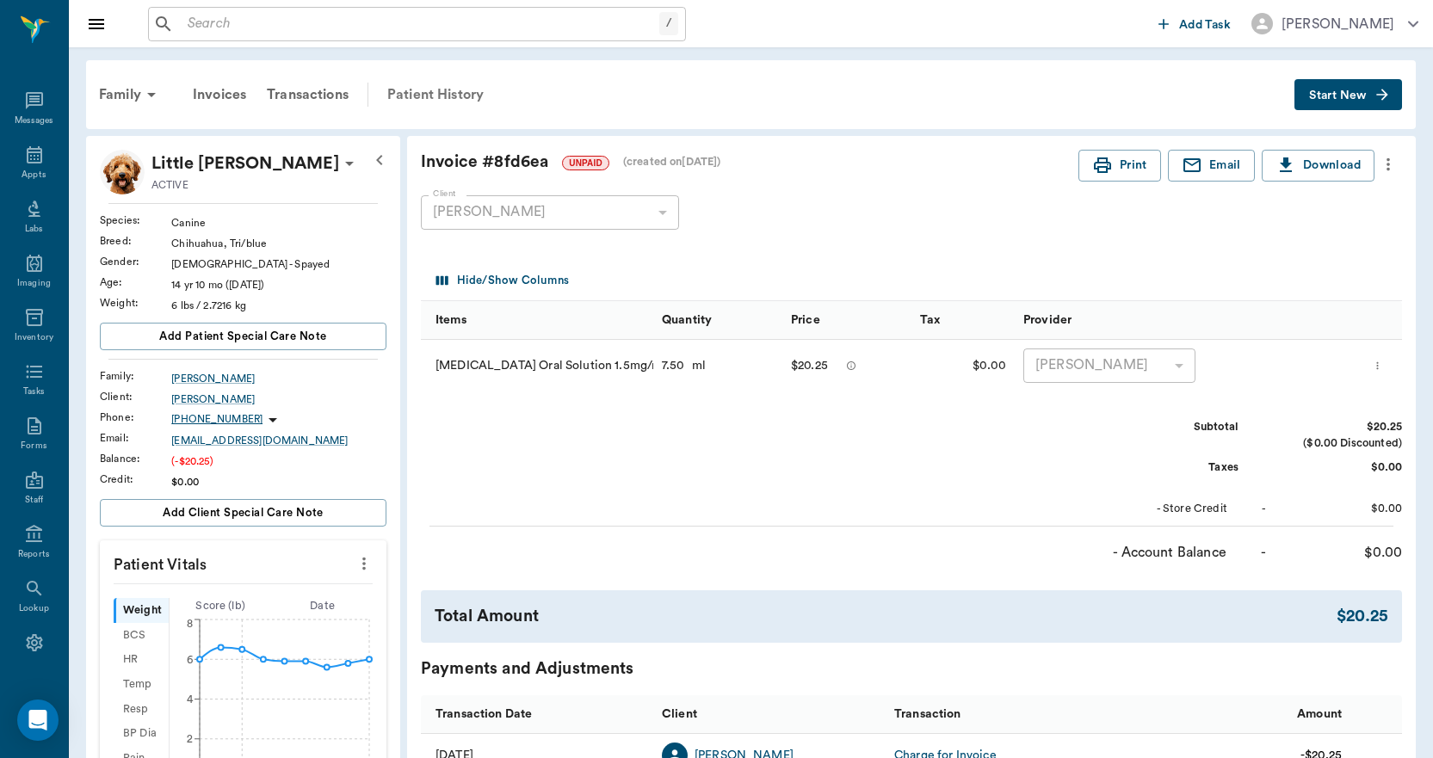
click at [408, 96] on div "Patient History" at bounding box center [435, 94] width 117 height 41
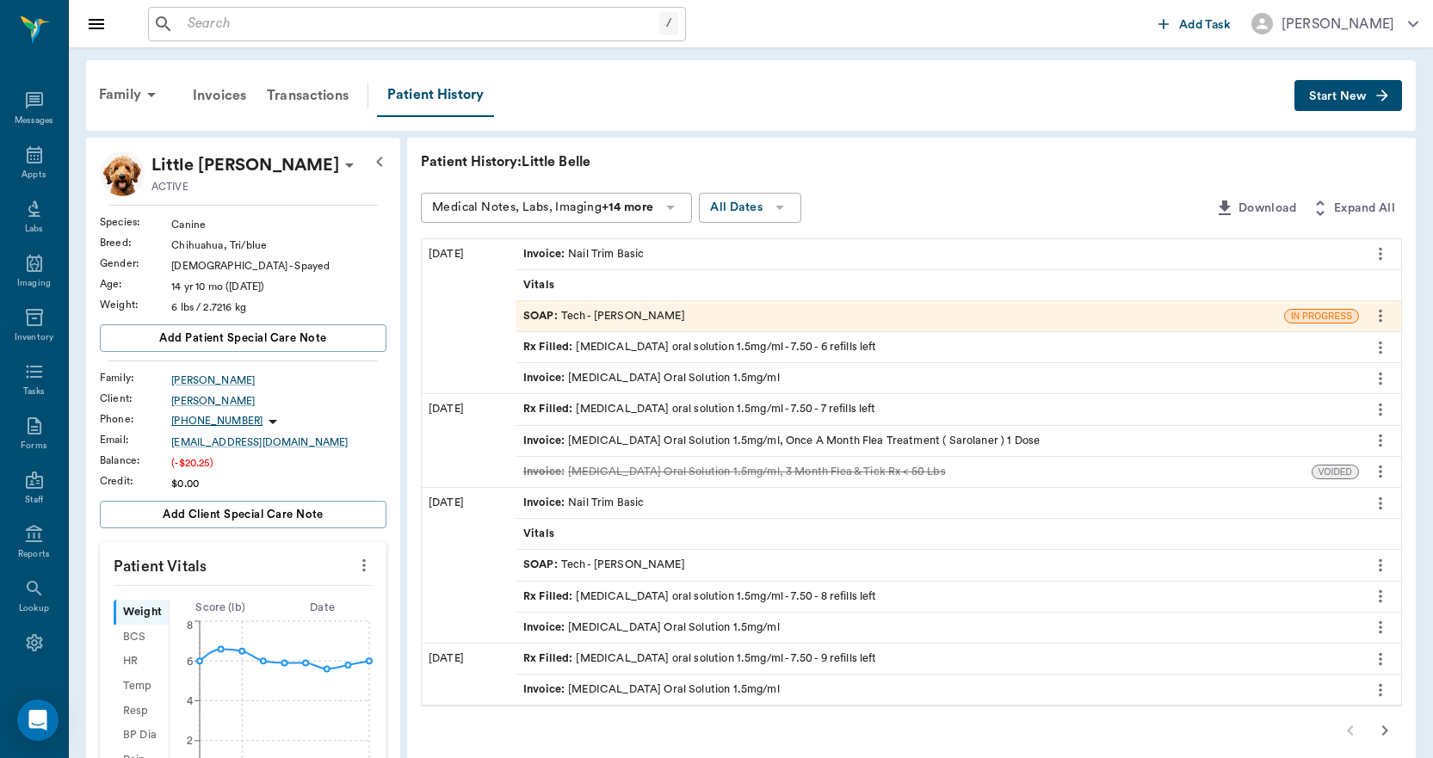
click at [552, 256] on span "Invoice :" at bounding box center [545, 254] width 45 height 16
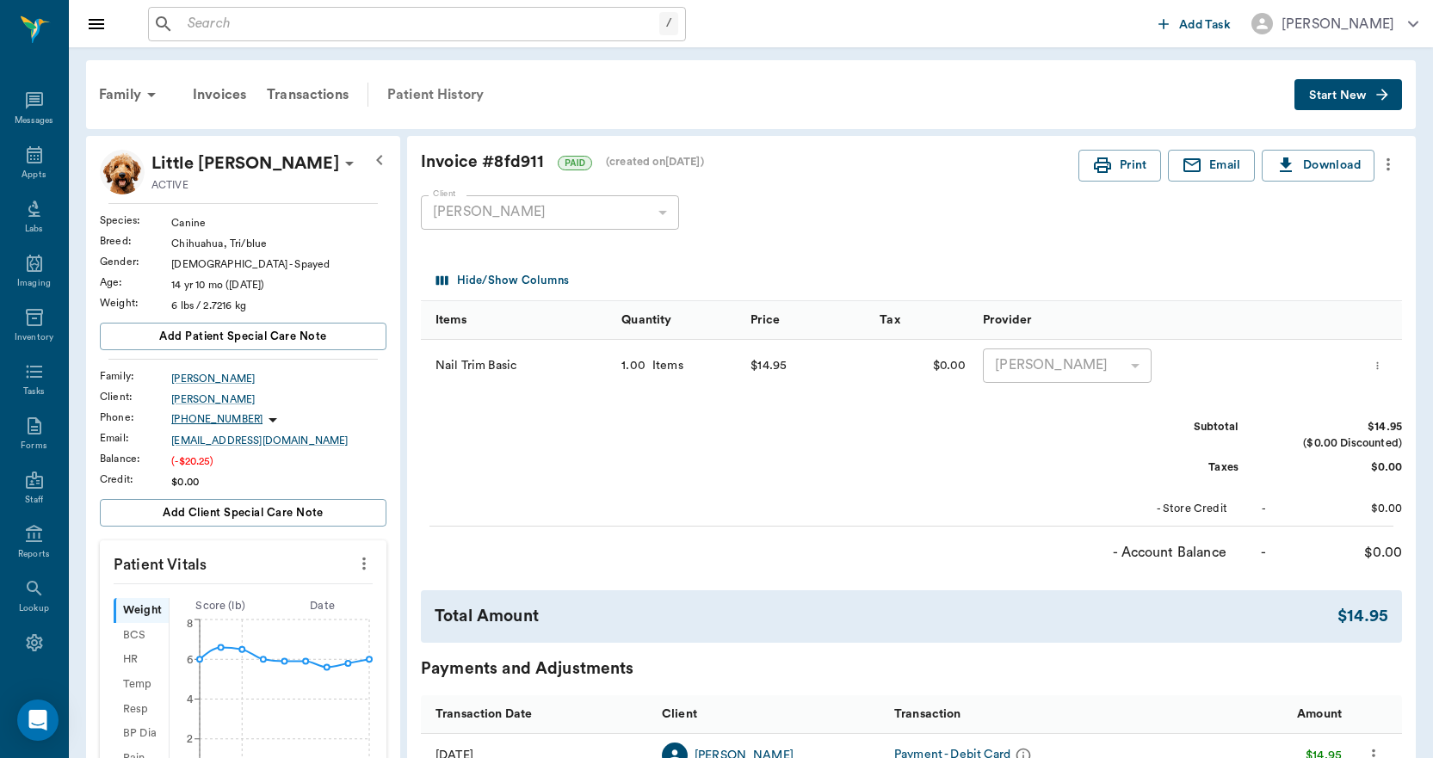
click at [433, 96] on div "Patient History" at bounding box center [435, 94] width 117 height 41
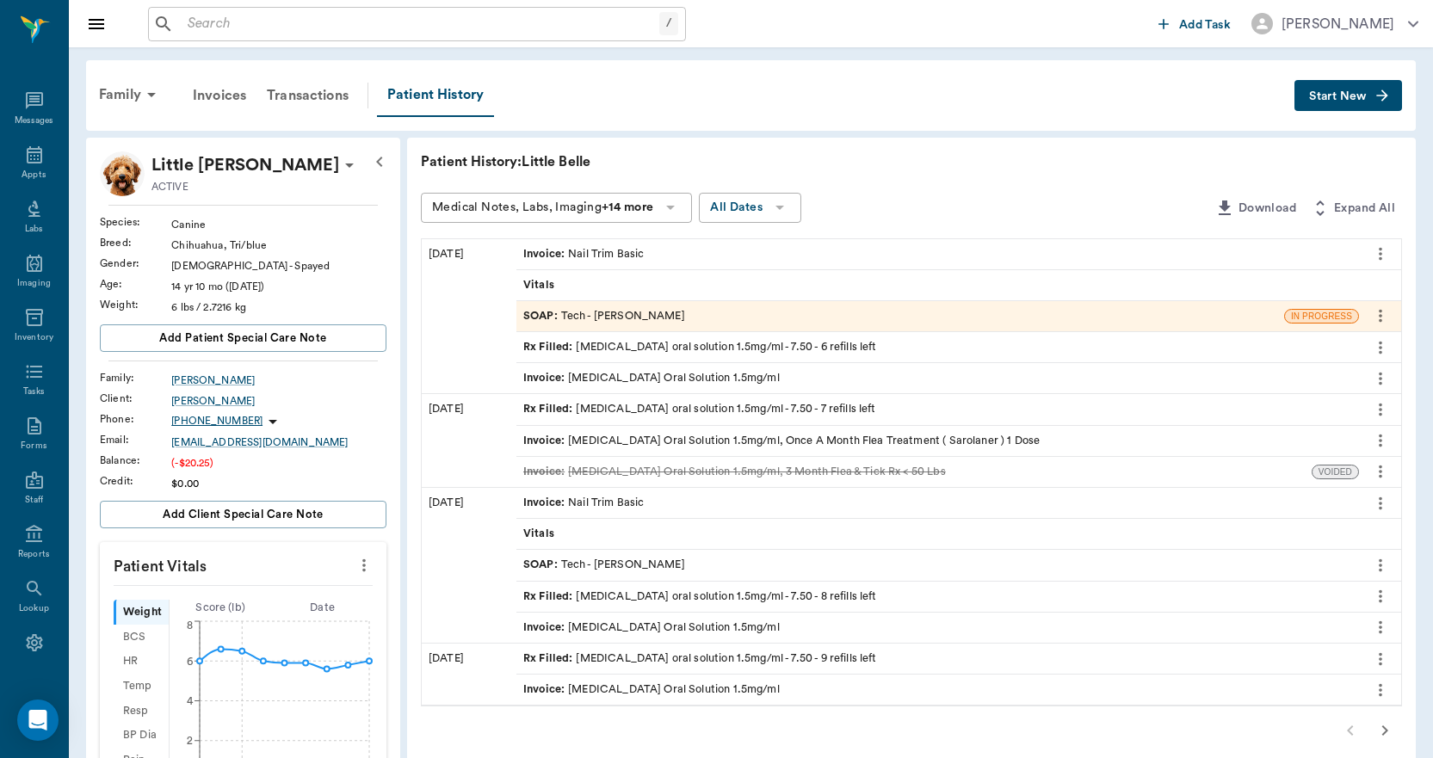
click at [548, 377] on span "Invoice :" at bounding box center [545, 378] width 45 height 16
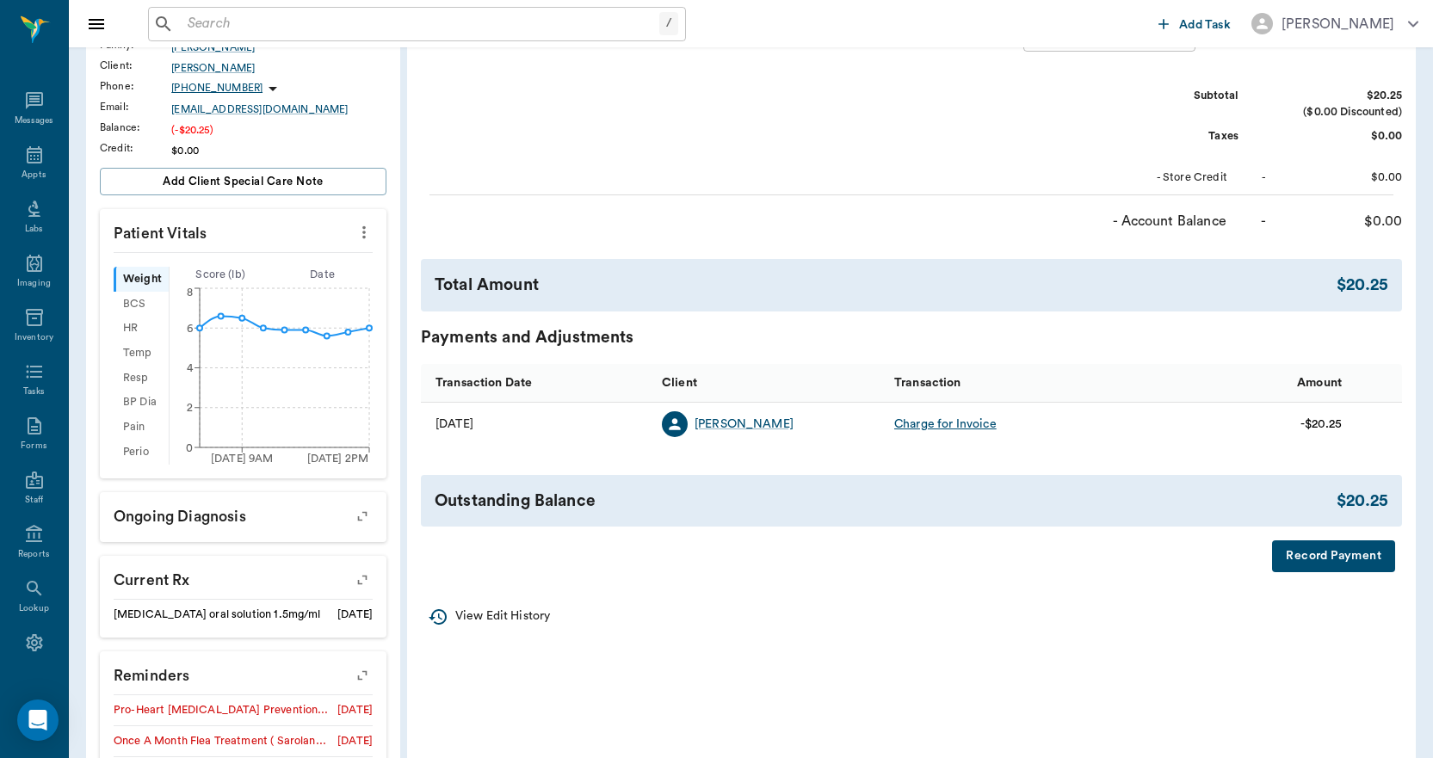
scroll to position [344, 0]
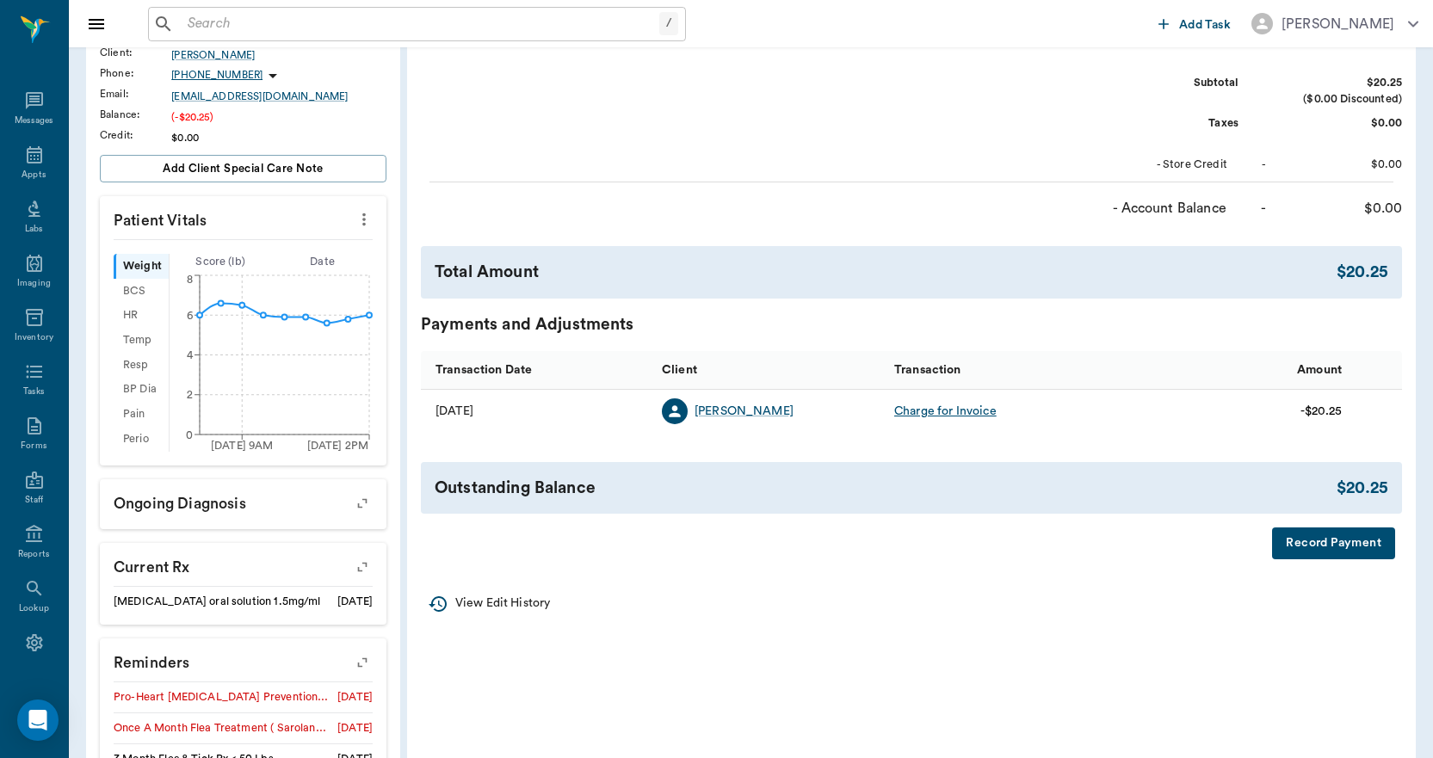
click at [1354, 541] on button "Record Payment" at bounding box center [1333, 544] width 123 height 32
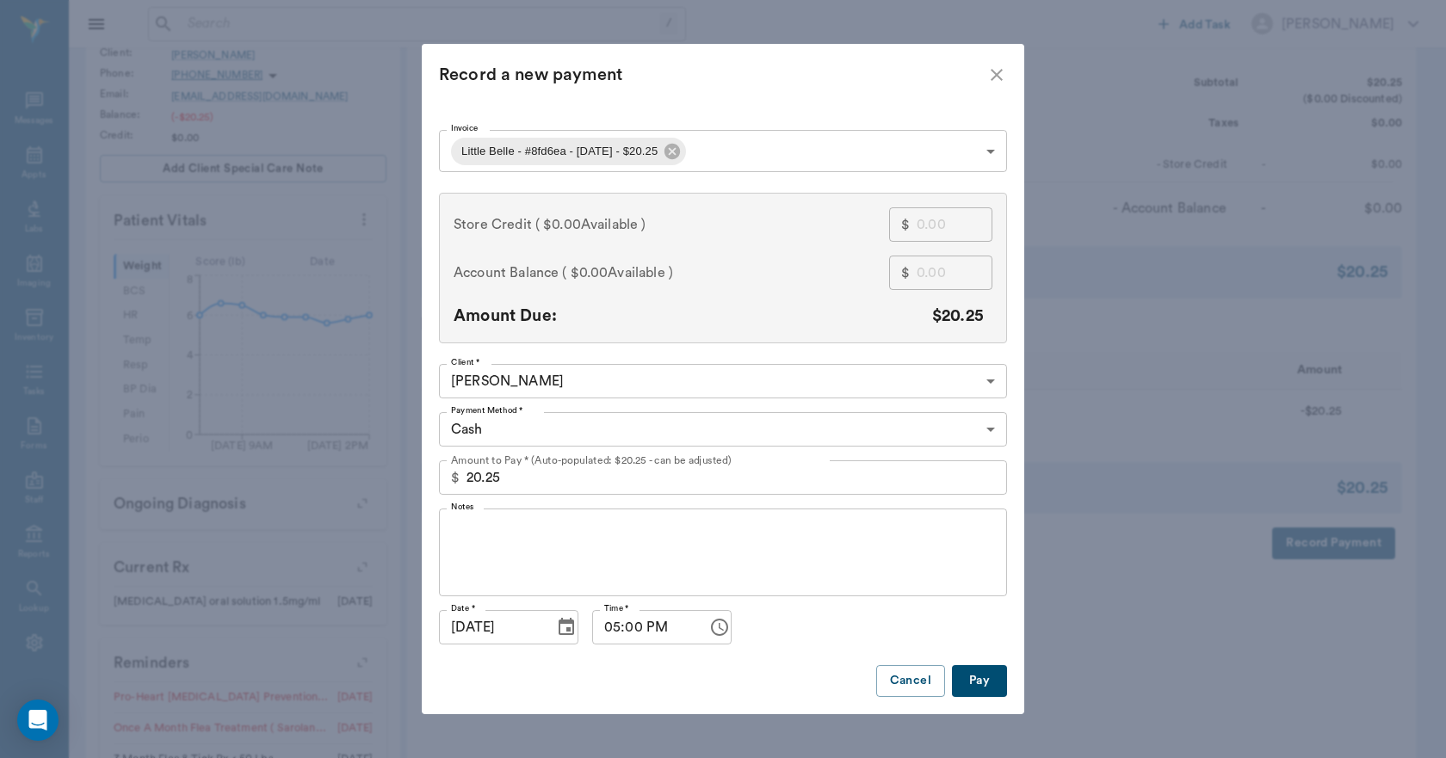
click at [487, 429] on body "/ ​ Add Task [PERSON_NAME] Nectar Messages Appts Labs Imaging Inventory Tasks F…" at bounding box center [723, 313] width 1446 height 1315
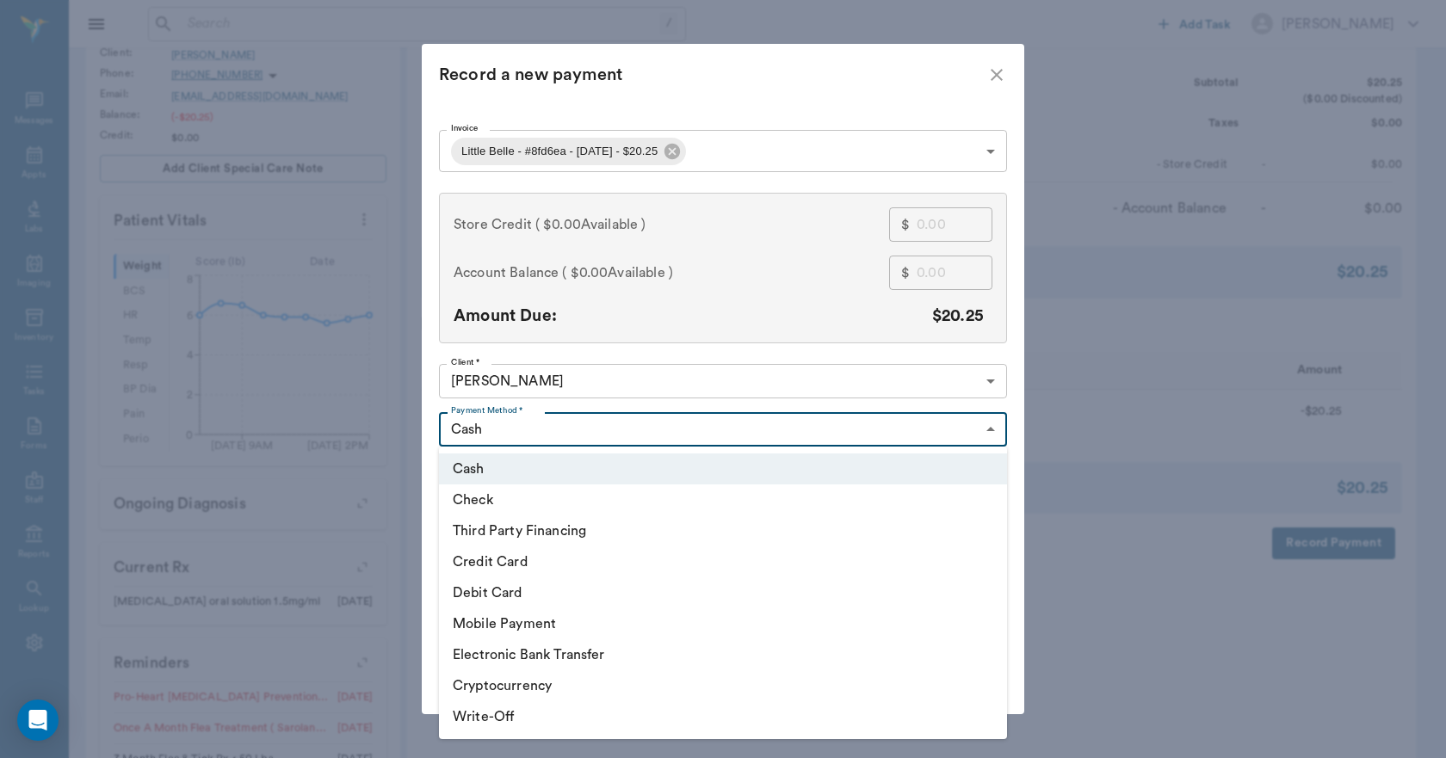
click at [488, 590] on li "Debit Card" at bounding box center [723, 592] width 568 height 31
type input "DEBIT_CARD"
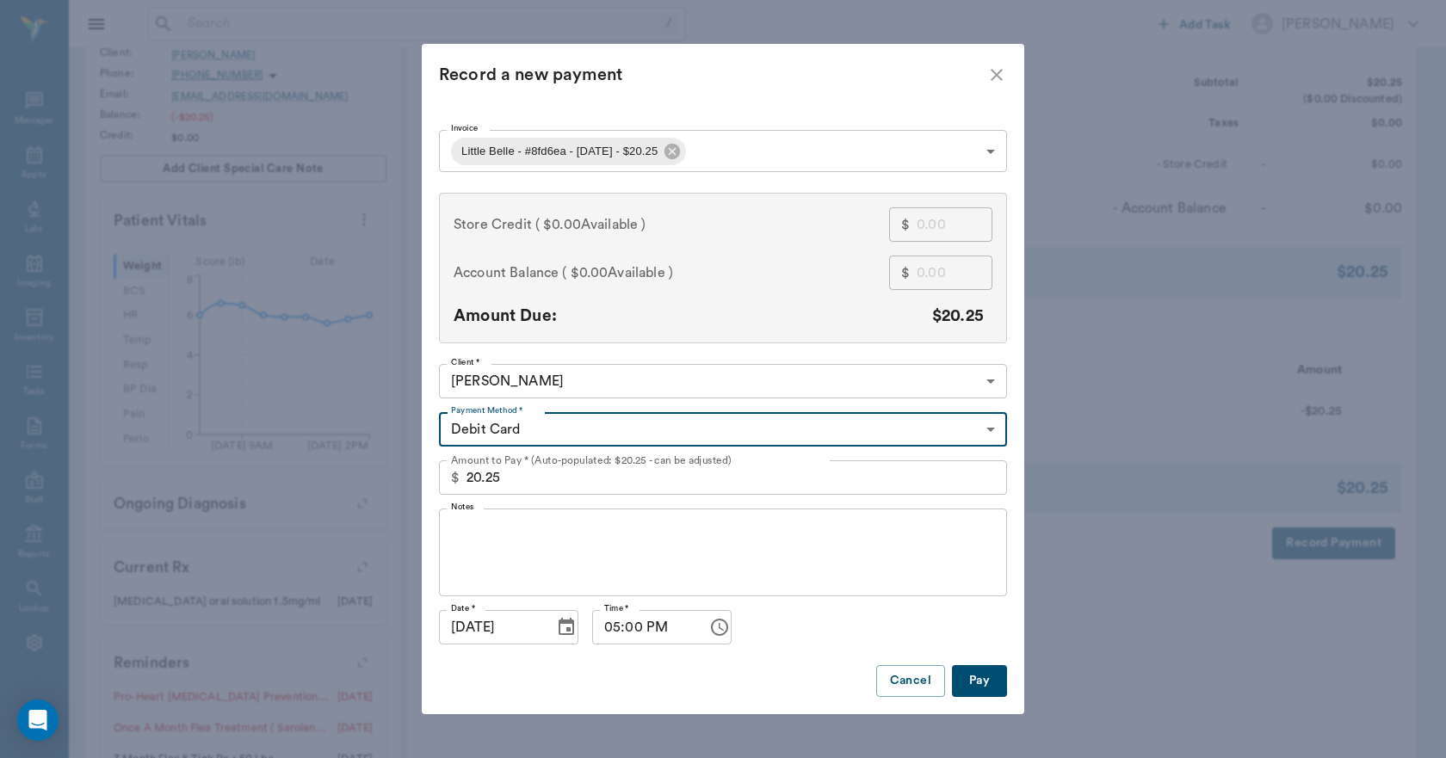
click at [985, 682] on button "Pay" at bounding box center [979, 681] width 55 height 32
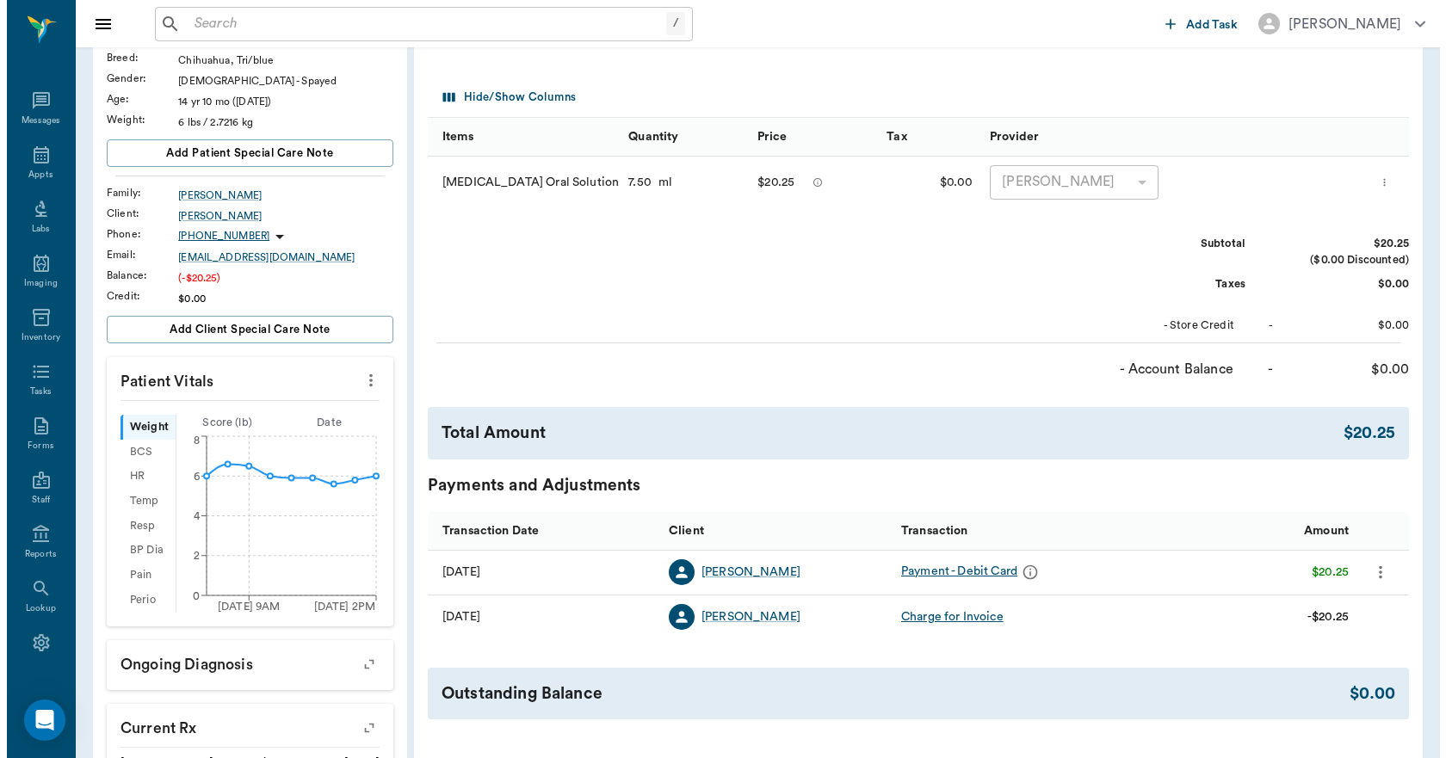
scroll to position [0, 0]
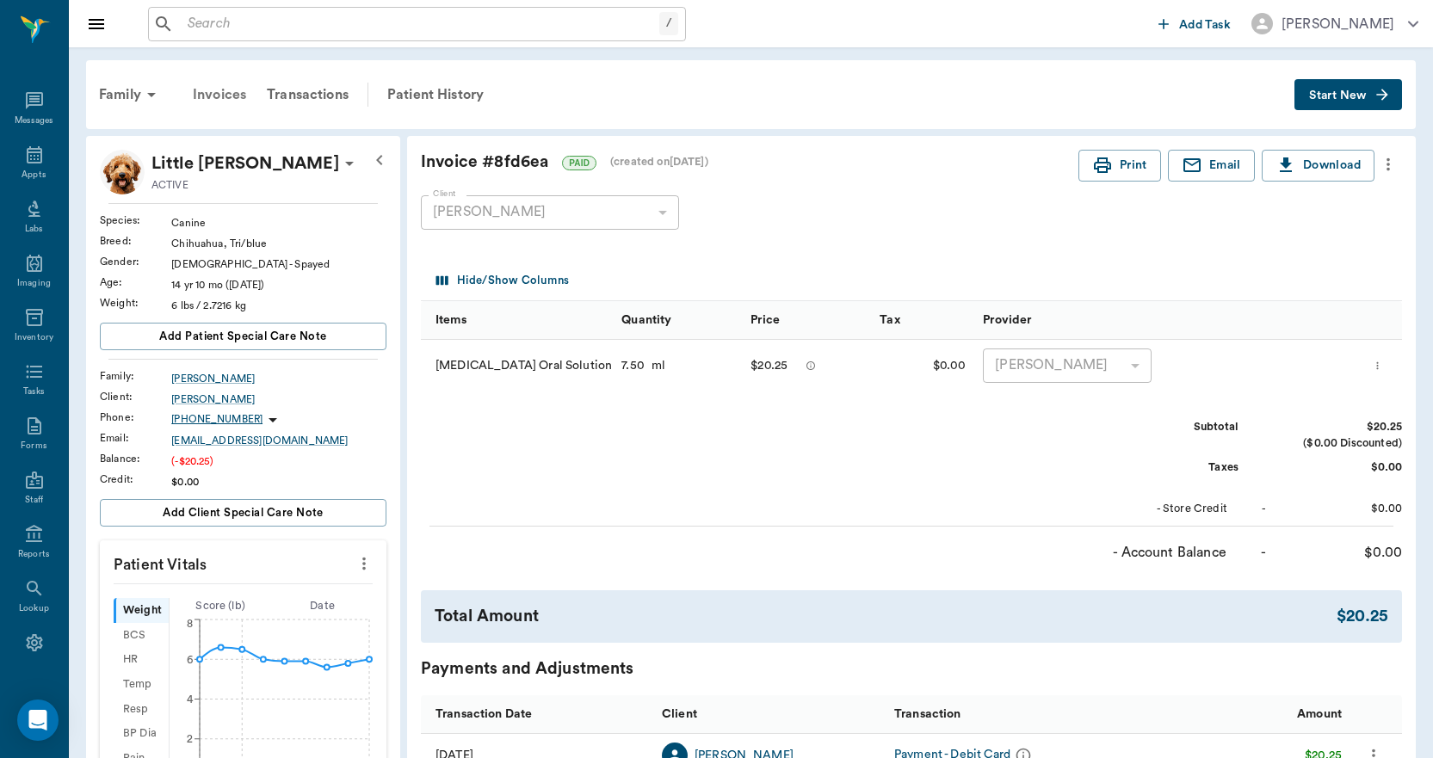
click at [224, 94] on div "Invoices" at bounding box center [219, 94] width 74 height 41
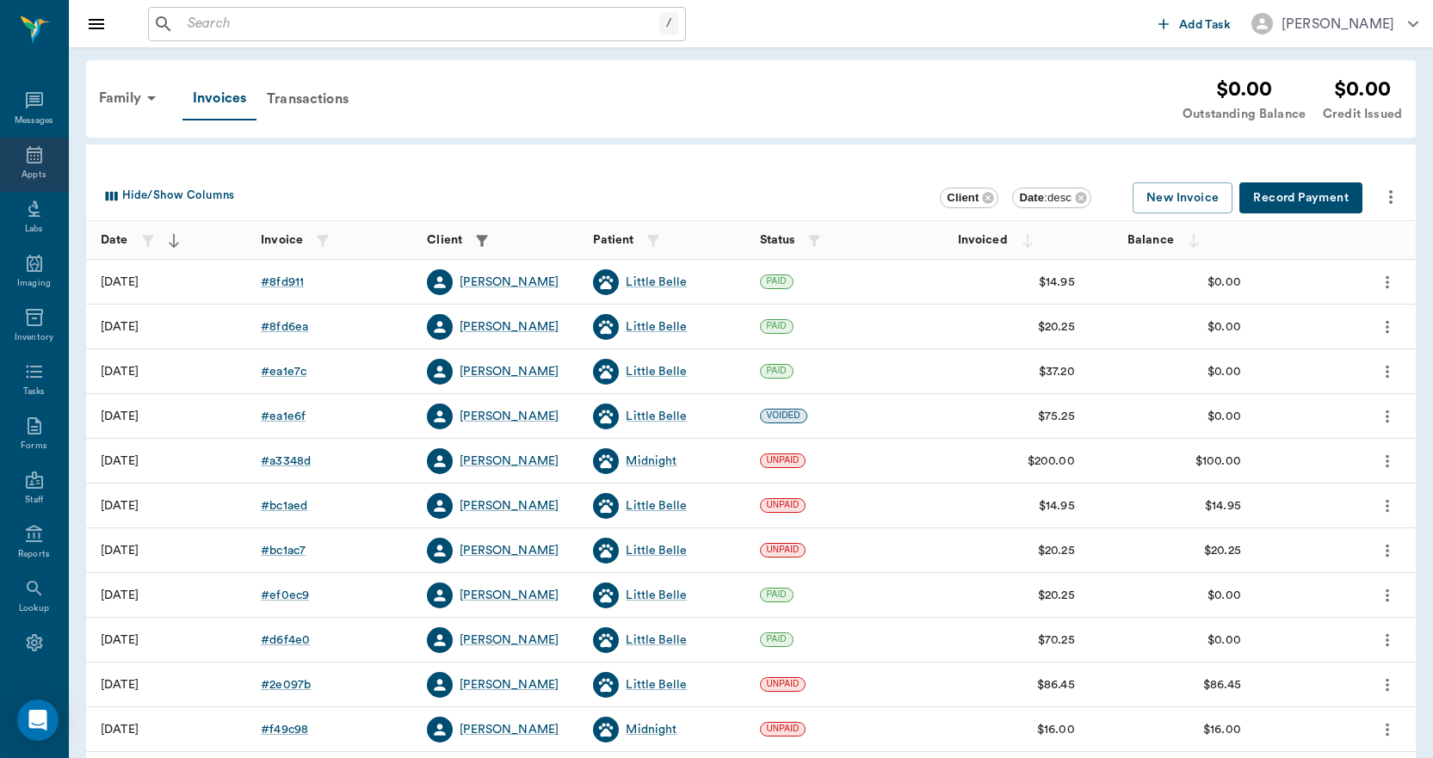
click at [29, 157] on icon at bounding box center [34, 155] width 21 height 21
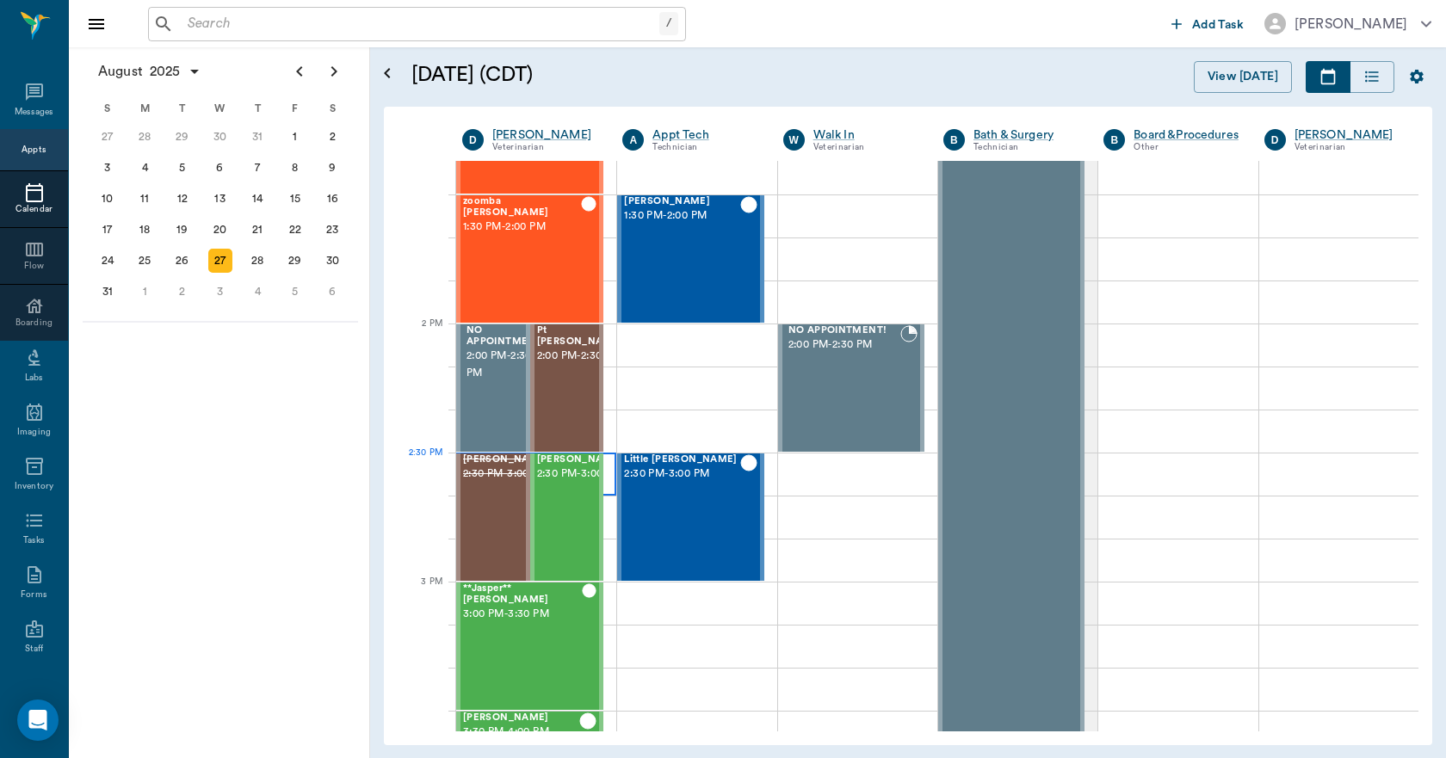
scroll to position [1377, 0]
